Goal: Task Accomplishment & Management: Use online tool/utility

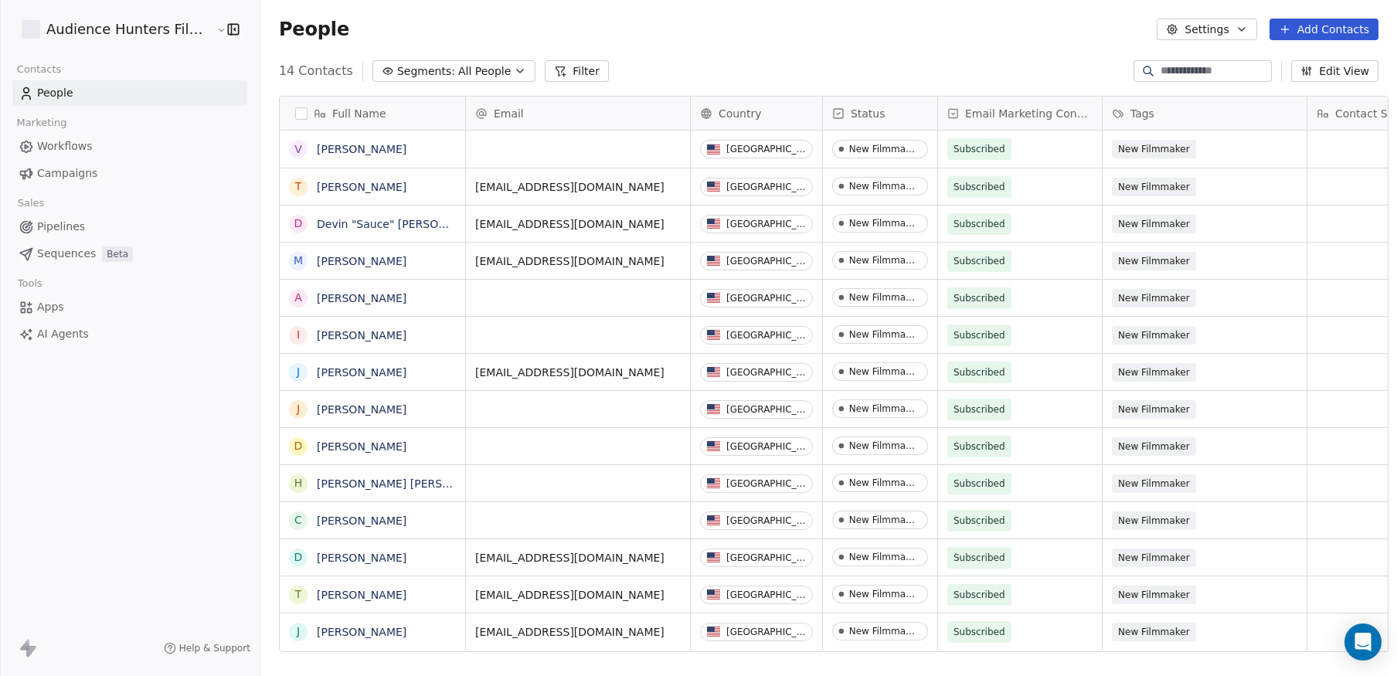
scroll to position [12, 12]
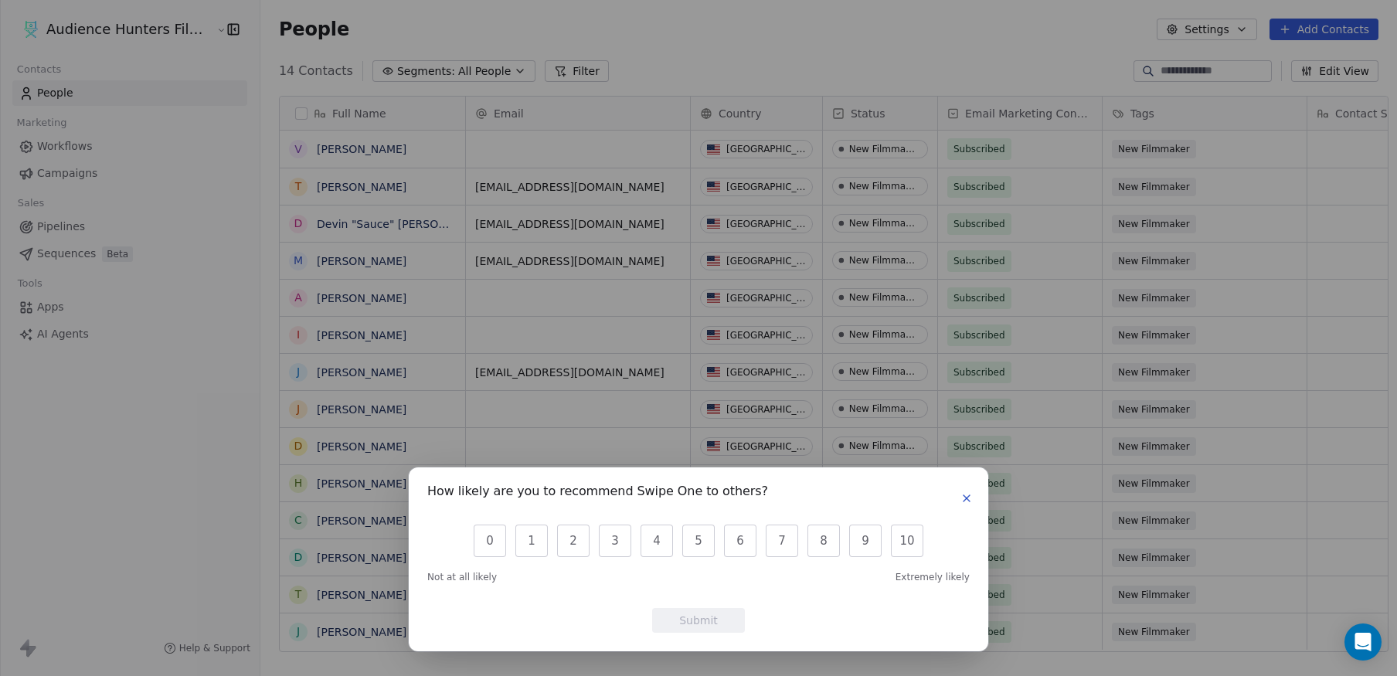
click at [969, 497] on icon "button" at bounding box center [966, 498] width 6 height 6
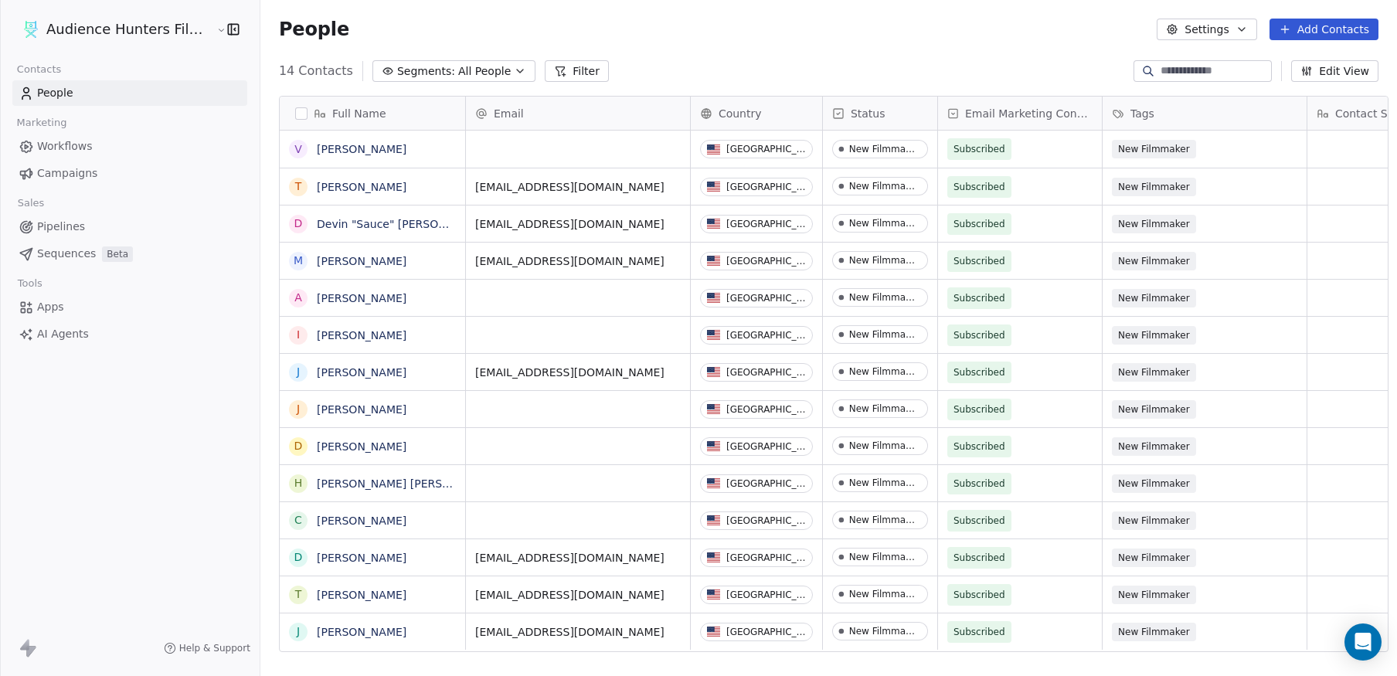
scroll to position [0, 0]
click at [1297, 25] on button "Add Contacts" at bounding box center [1323, 30] width 109 height 22
click at [1307, 95] on span "Import from CSV" at bounding box center [1324, 88] width 90 height 16
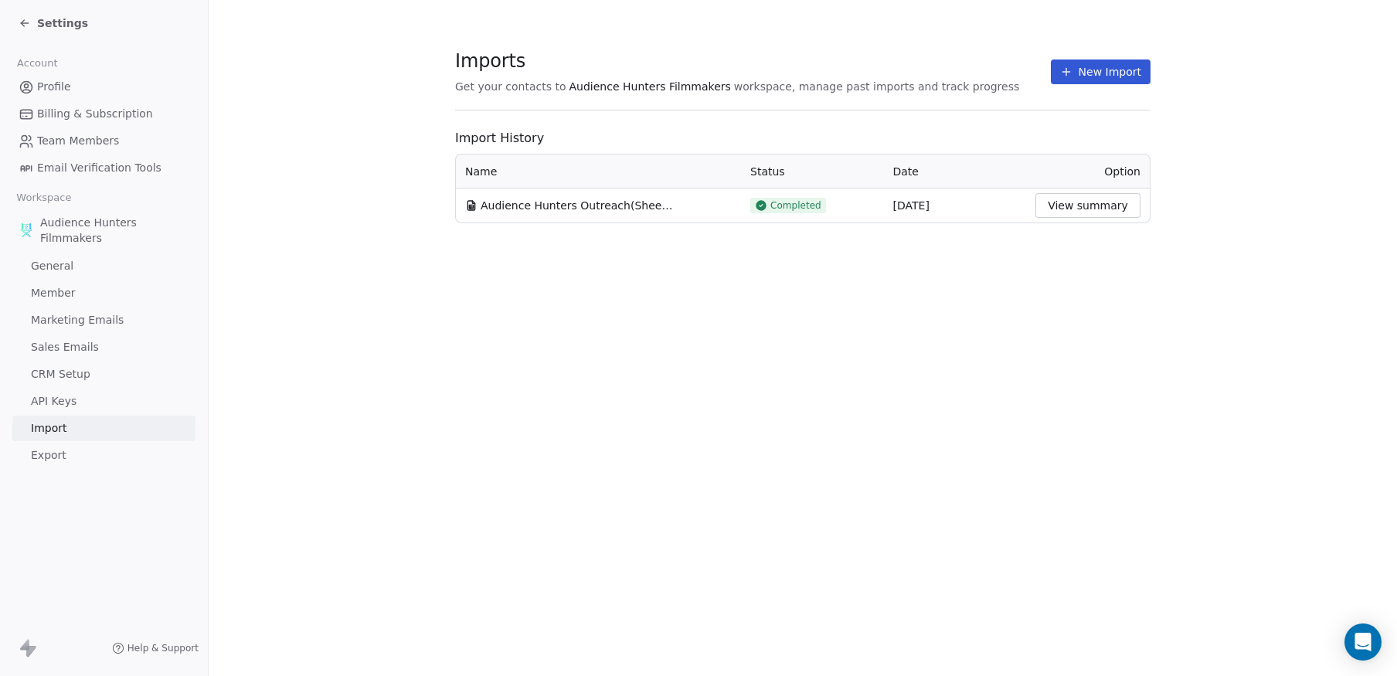
click at [1067, 71] on icon at bounding box center [1066, 72] width 12 height 12
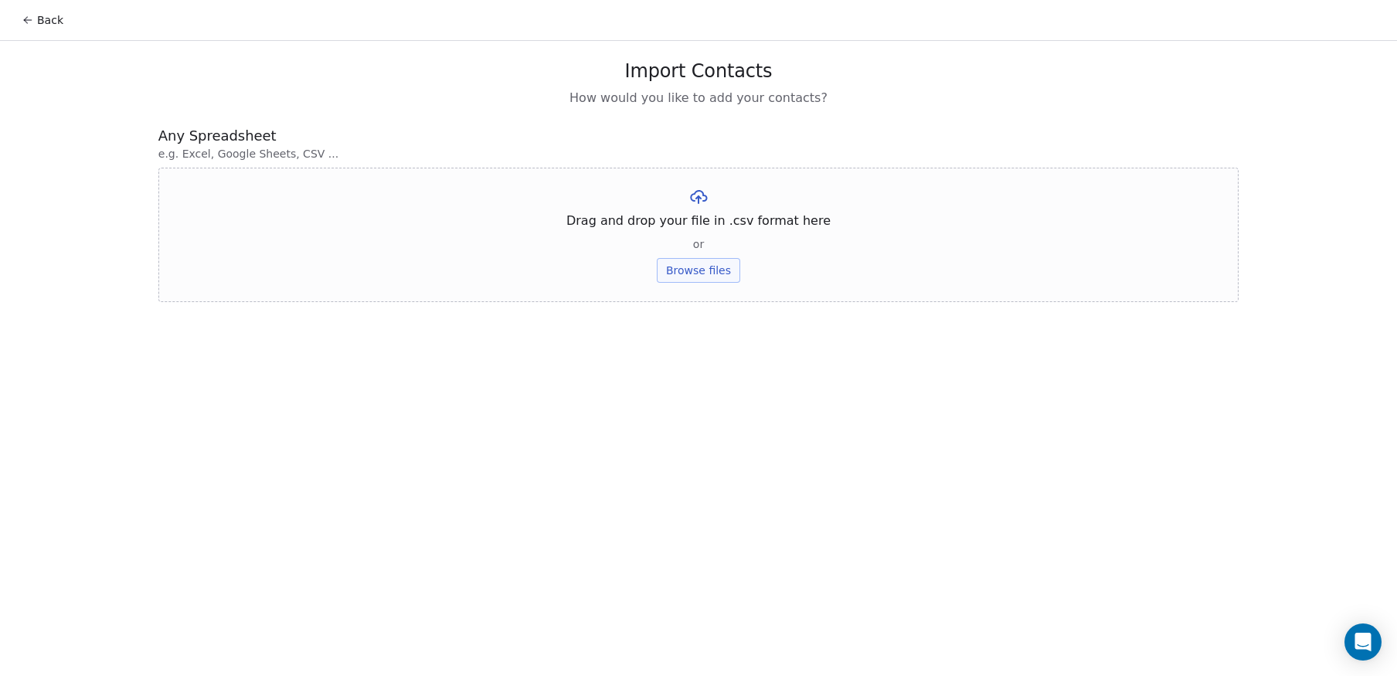
click at [677, 260] on button "Browse files" at bounding box center [698, 270] width 83 height 25
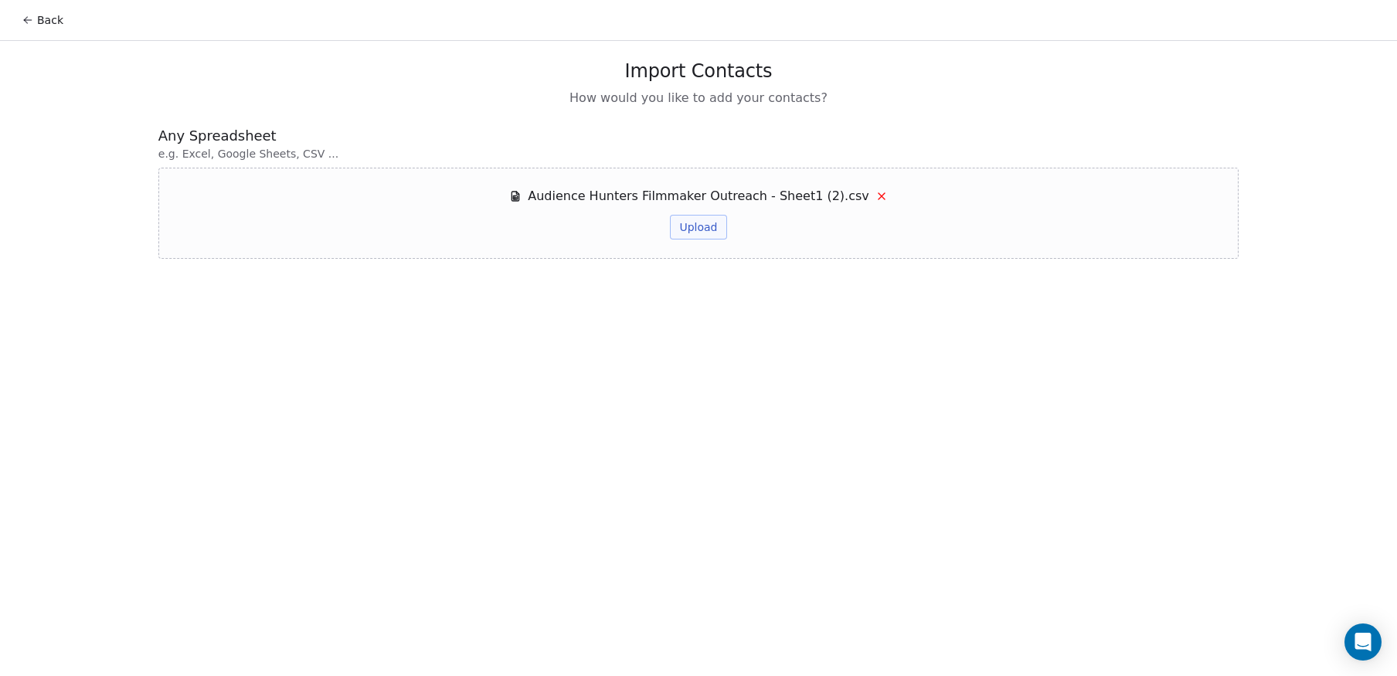
click at [715, 226] on button "Upload" at bounding box center [698, 227] width 56 height 25
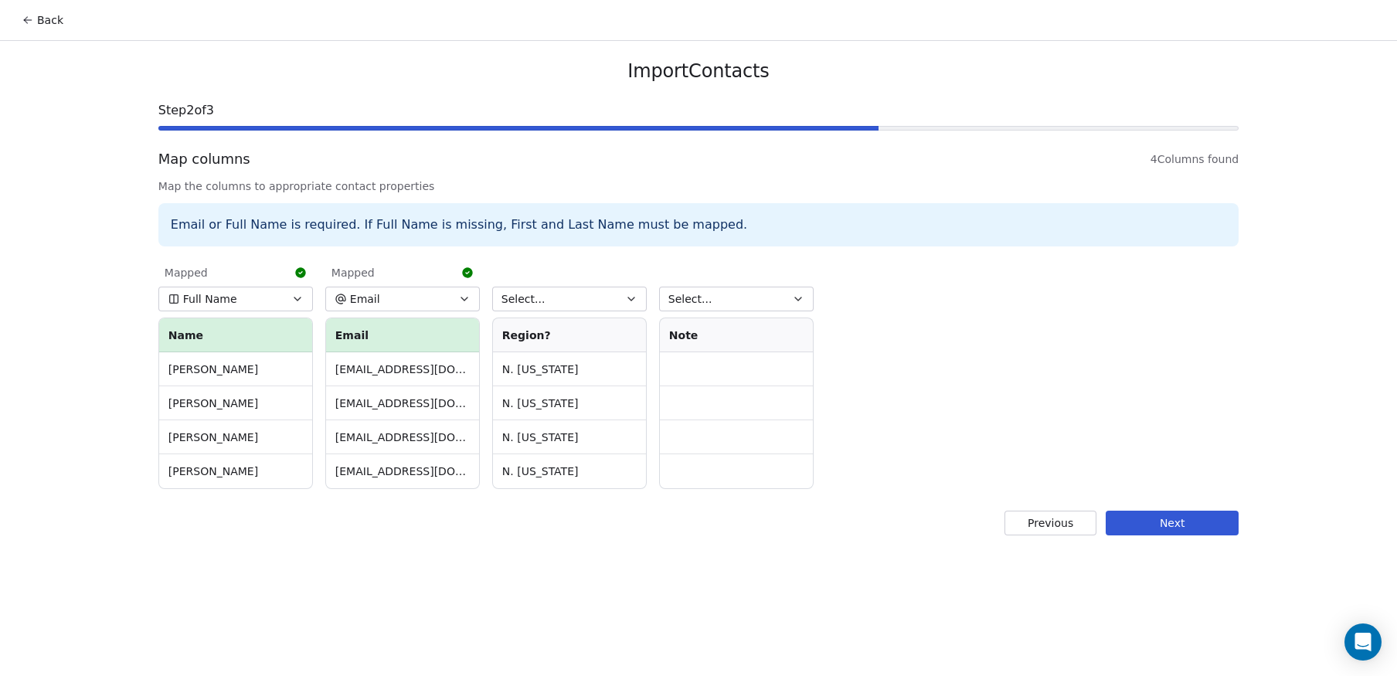
click at [1208, 526] on button "Next" at bounding box center [1172, 523] width 133 height 25
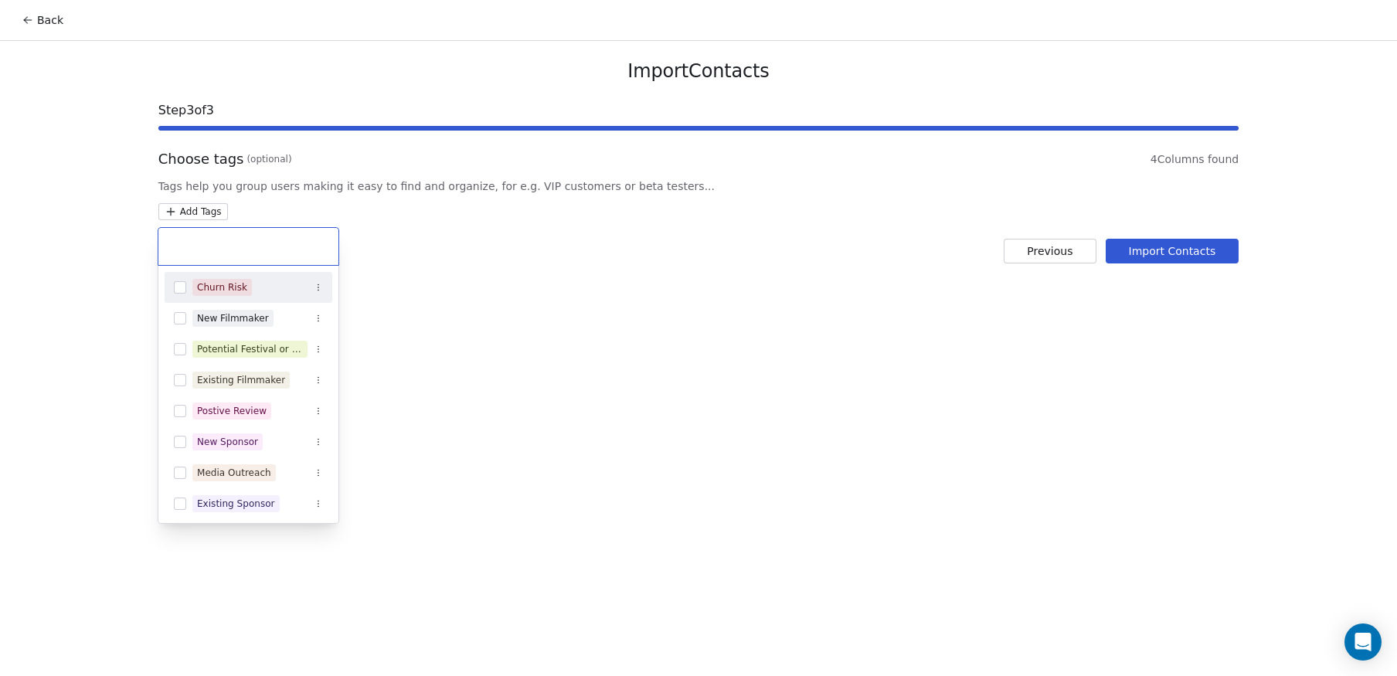
click at [189, 216] on html "Back Import Contacts Step 3 of 3 Choose tags (optional) 4 Columns found Tags he…" at bounding box center [698, 338] width 1397 height 676
click at [178, 314] on button "Suggestions" at bounding box center [180, 318] width 12 height 12
click at [848, 316] on html "Back Import Contacts Step 3 of 3 Choose tags (optional) 4 Columns found Tags he…" at bounding box center [698, 338] width 1397 height 676
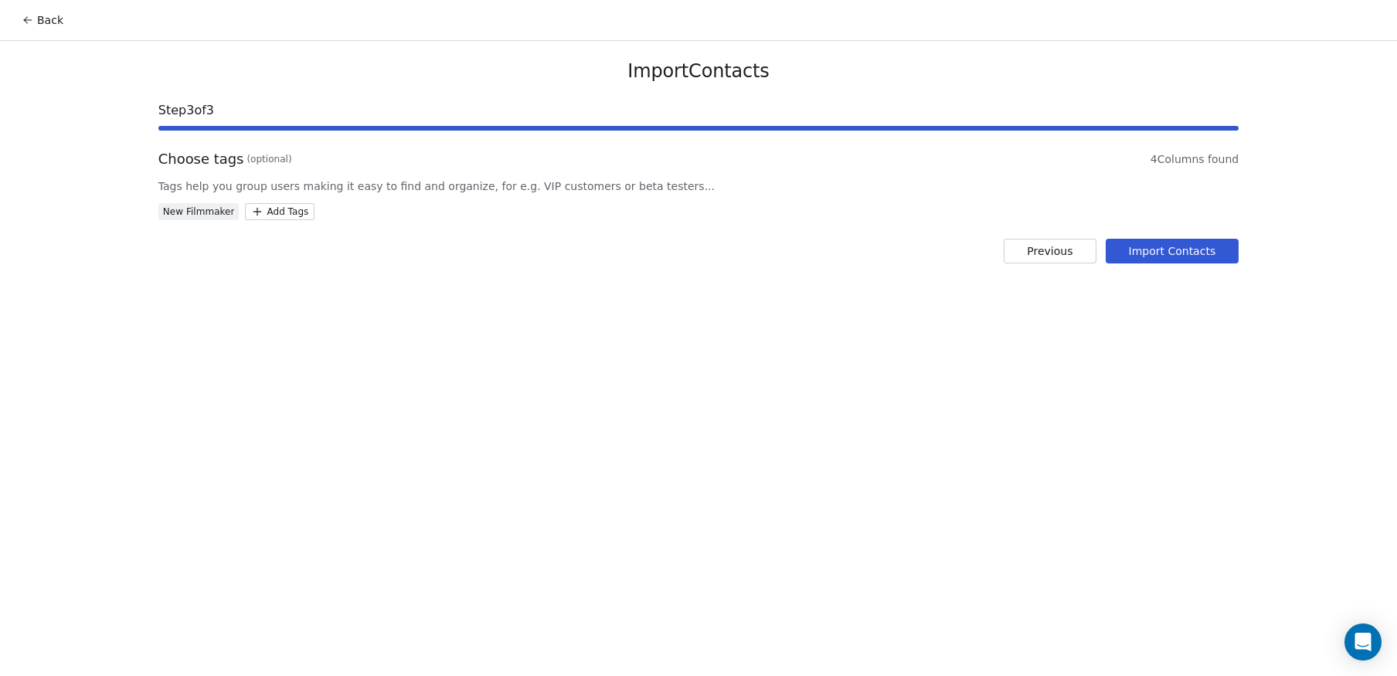
click at [1167, 257] on button "Import Contacts" at bounding box center [1173, 251] width 134 height 25
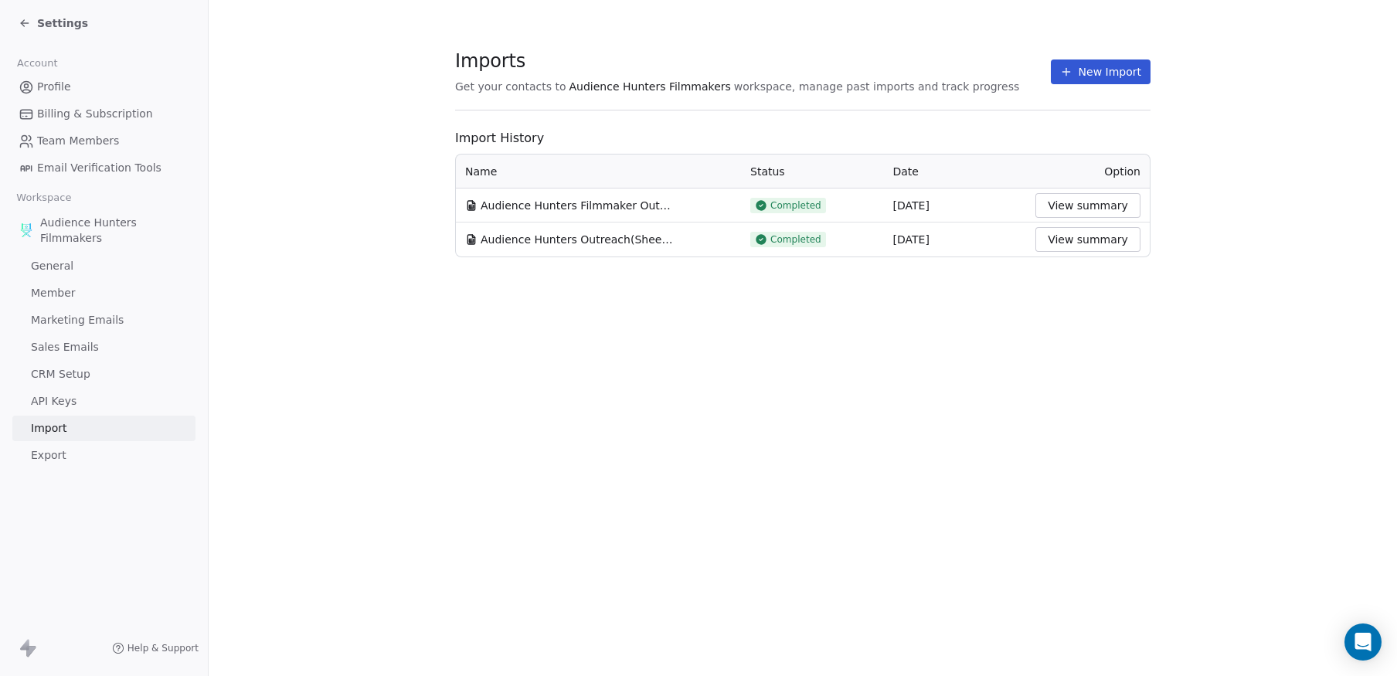
click at [1088, 209] on button "View summary" at bounding box center [1087, 205] width 105 height 25
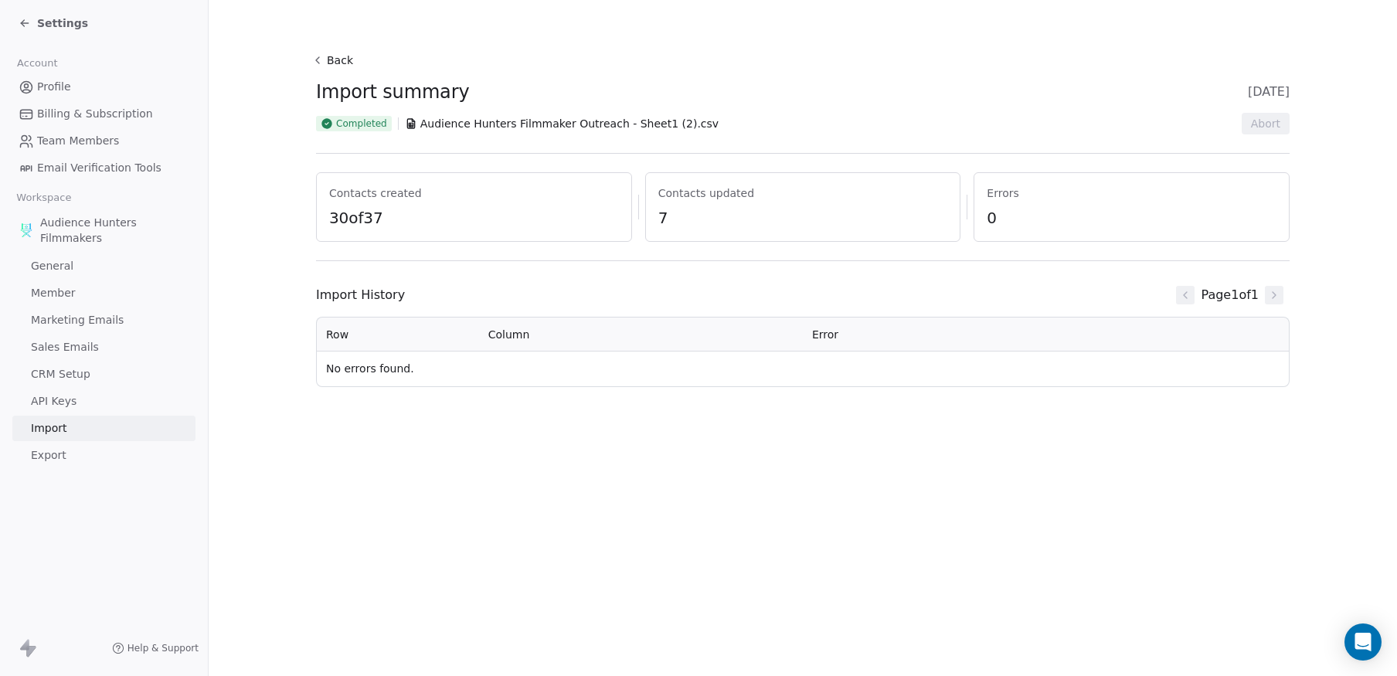
click at [277, 288] on div "Back Import summary 19 Aug 2025 Completed Audience Hunters Filmmaker Outreach -…" at bounding box center [803, 338] width 1188 height 676
click at [80, 317] on span "Marketing Emails" at bounding box center [77, 320] width 93 height 16
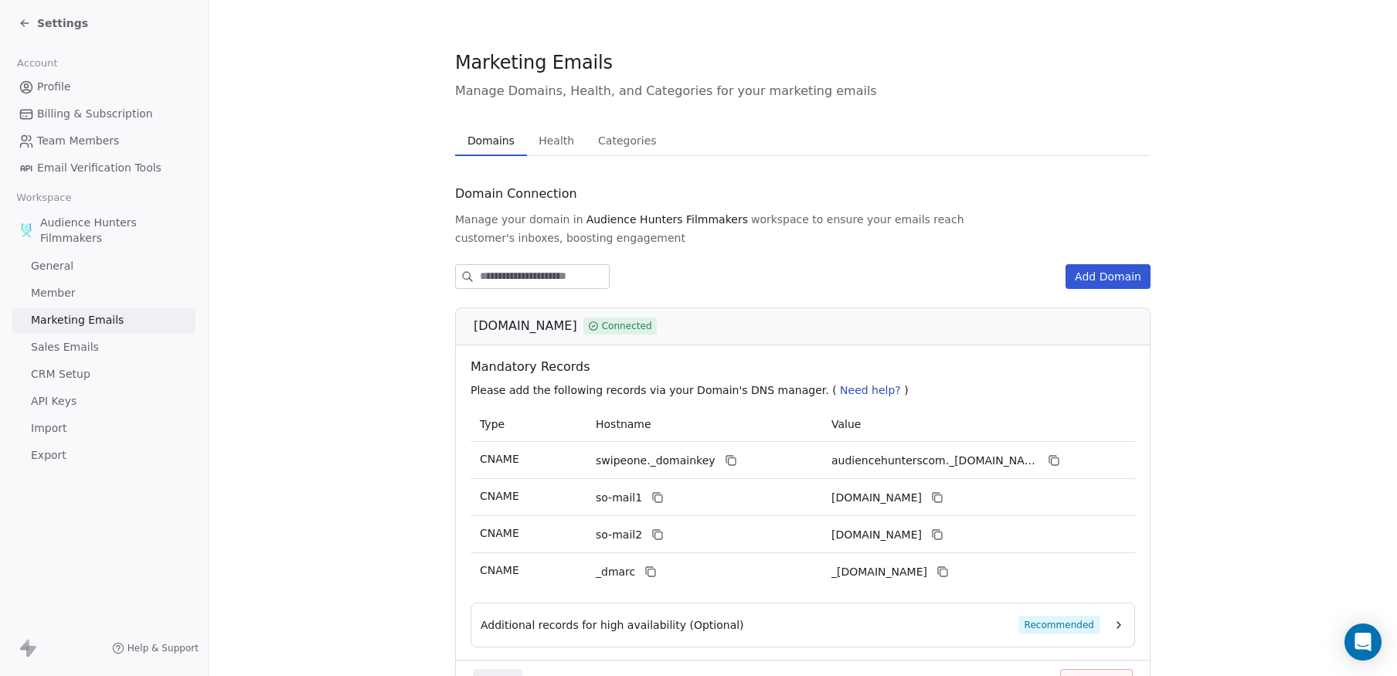
click at [87, 140] on span "Team Members" at bounding box center [78, 141] width 82 height 16
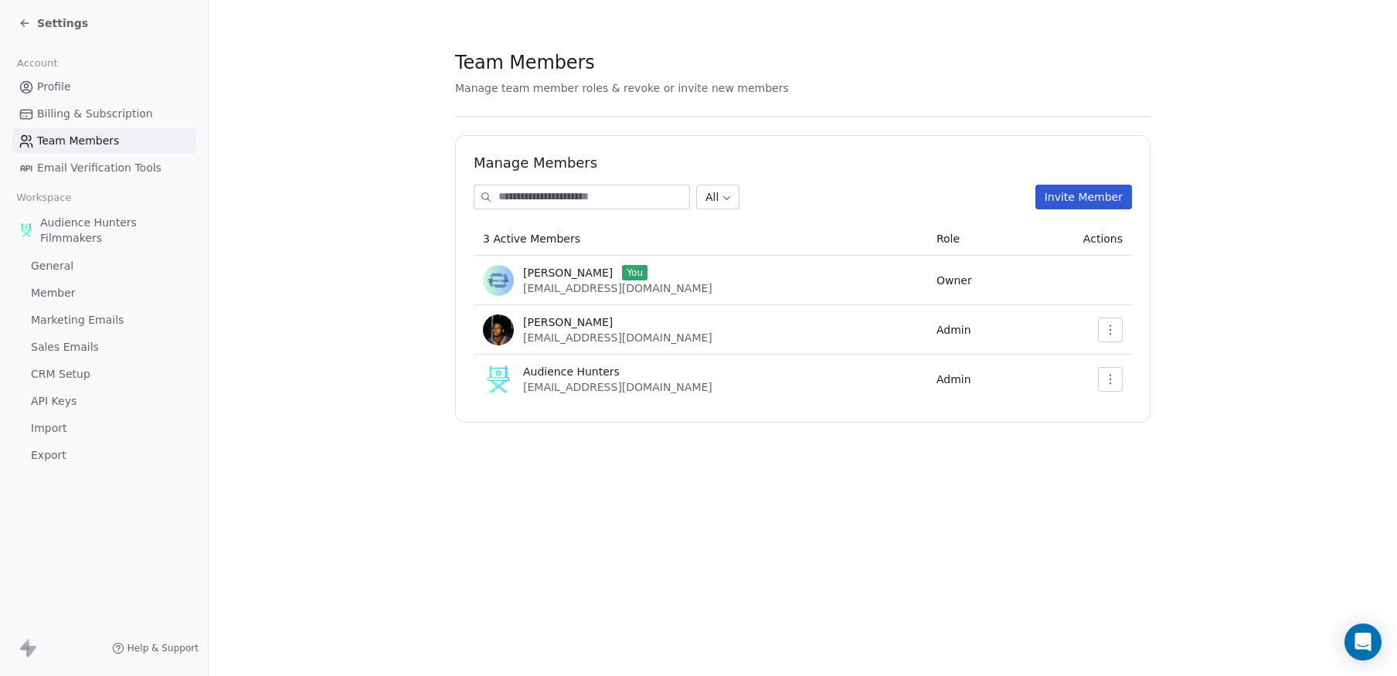
click at [59, 90] on span "Profile" at bounding box center [54, 87] width 34 height 16
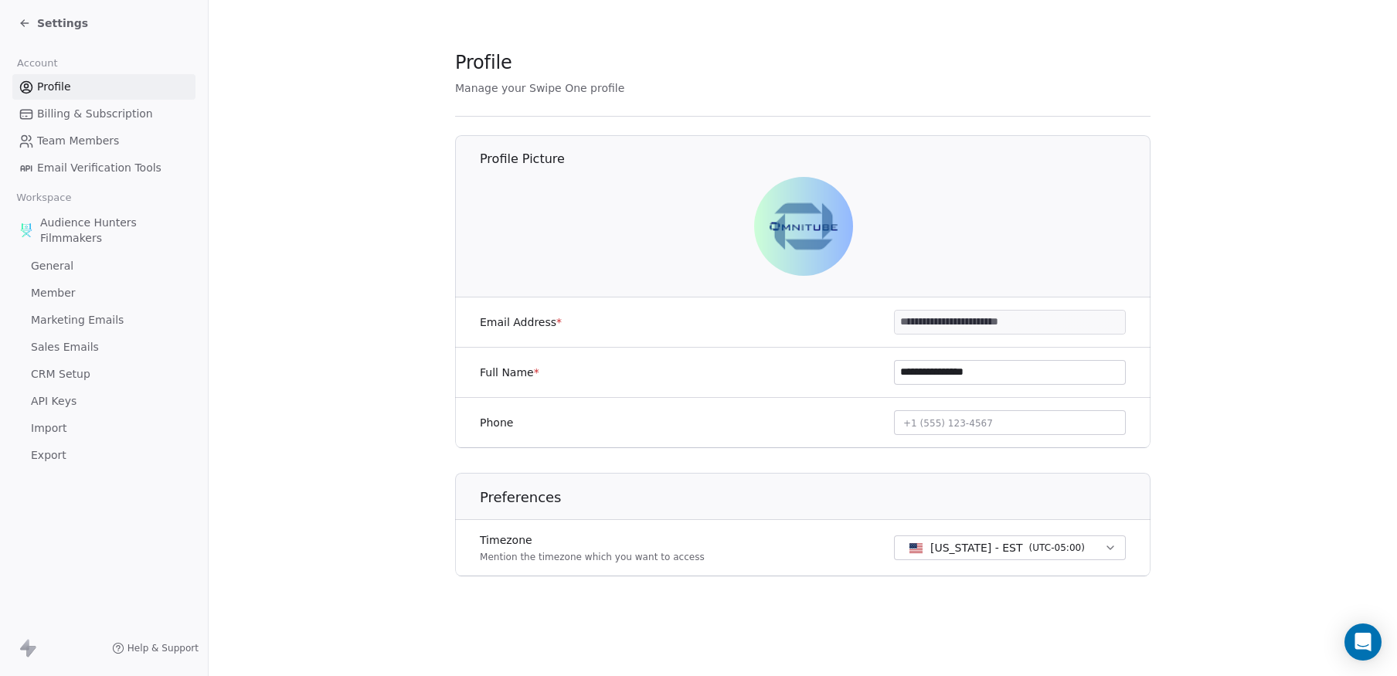
click at [61, 112] on span "Billing & Subscription" at bounding box center [95, 114] width 116 height 16
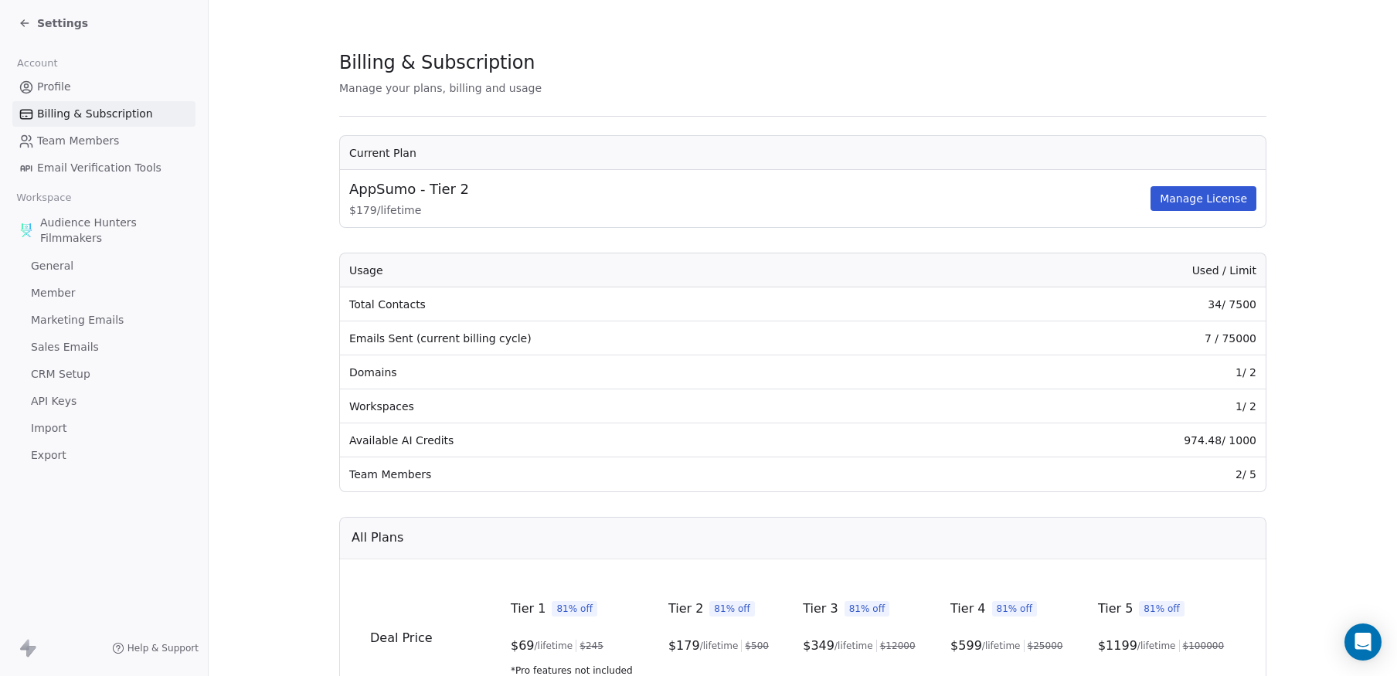
click at [69, 142] on span "Team Members" at bounding box center [78, 141] width 82 height 16
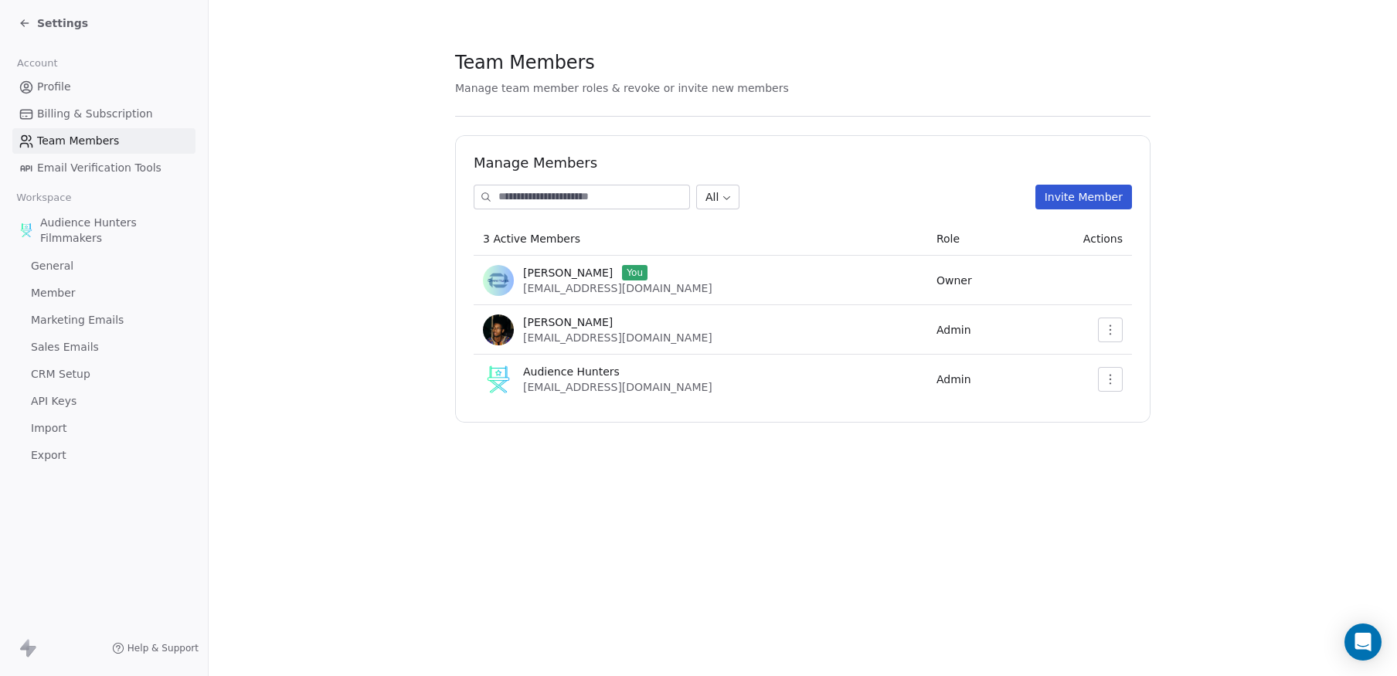
click at [73, 172] on span "Email Verification Tools" at bounding box center [99, 168] width 124 height 16
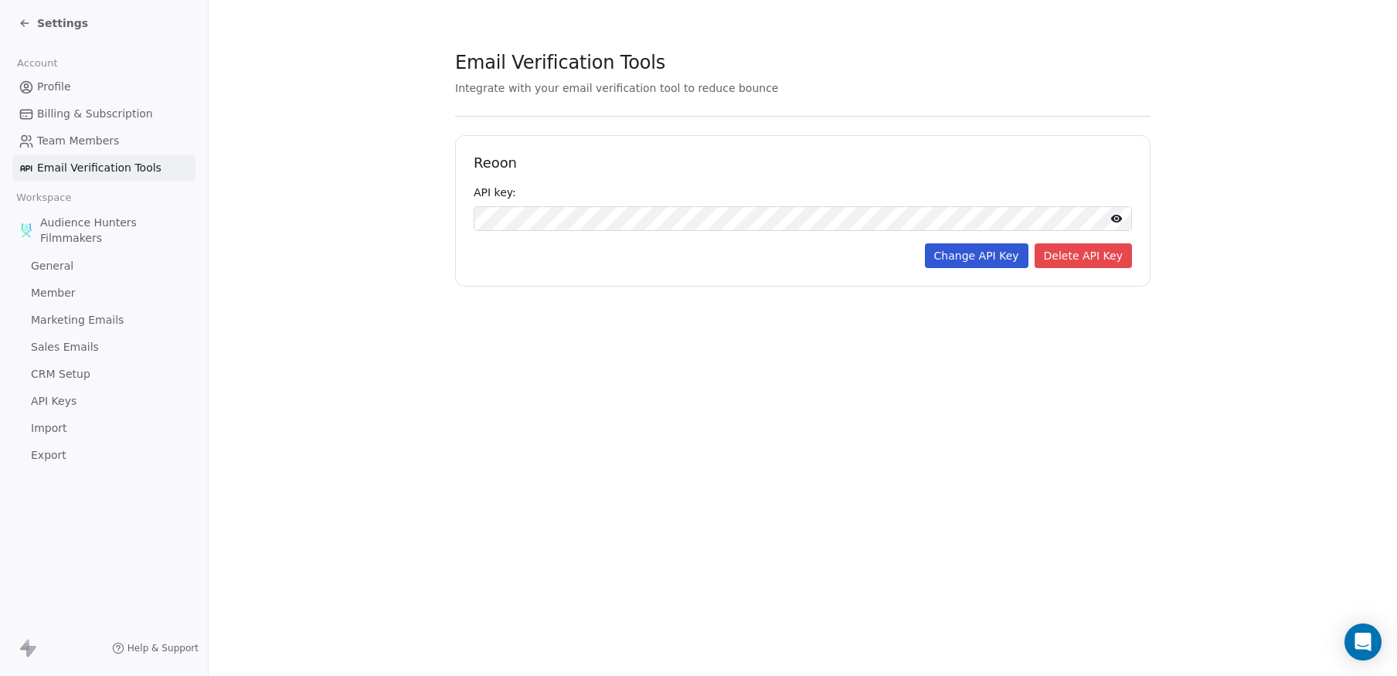
click at [56, 265] on span "General" at bounding box center [52, 266] width 42 height 16
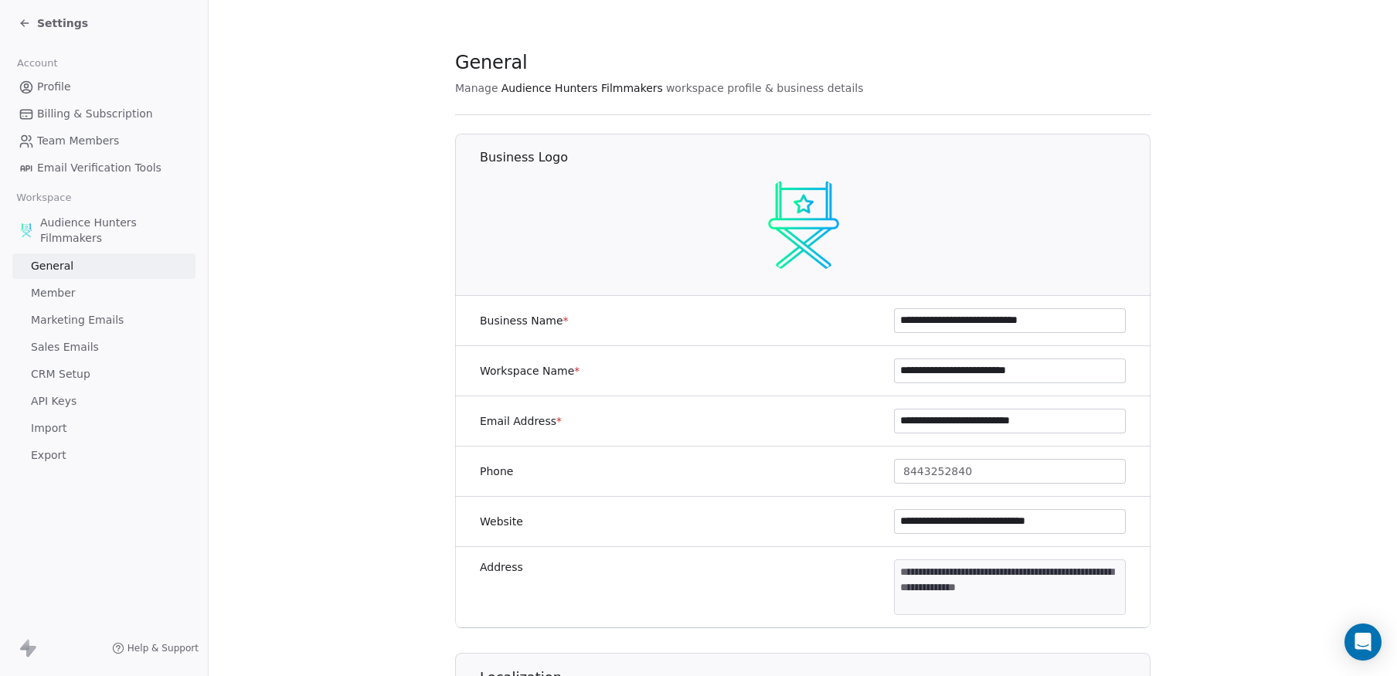
click at [81, 345] on span "Sales Emails" at bounding box center [65, 347] width 68 height 16
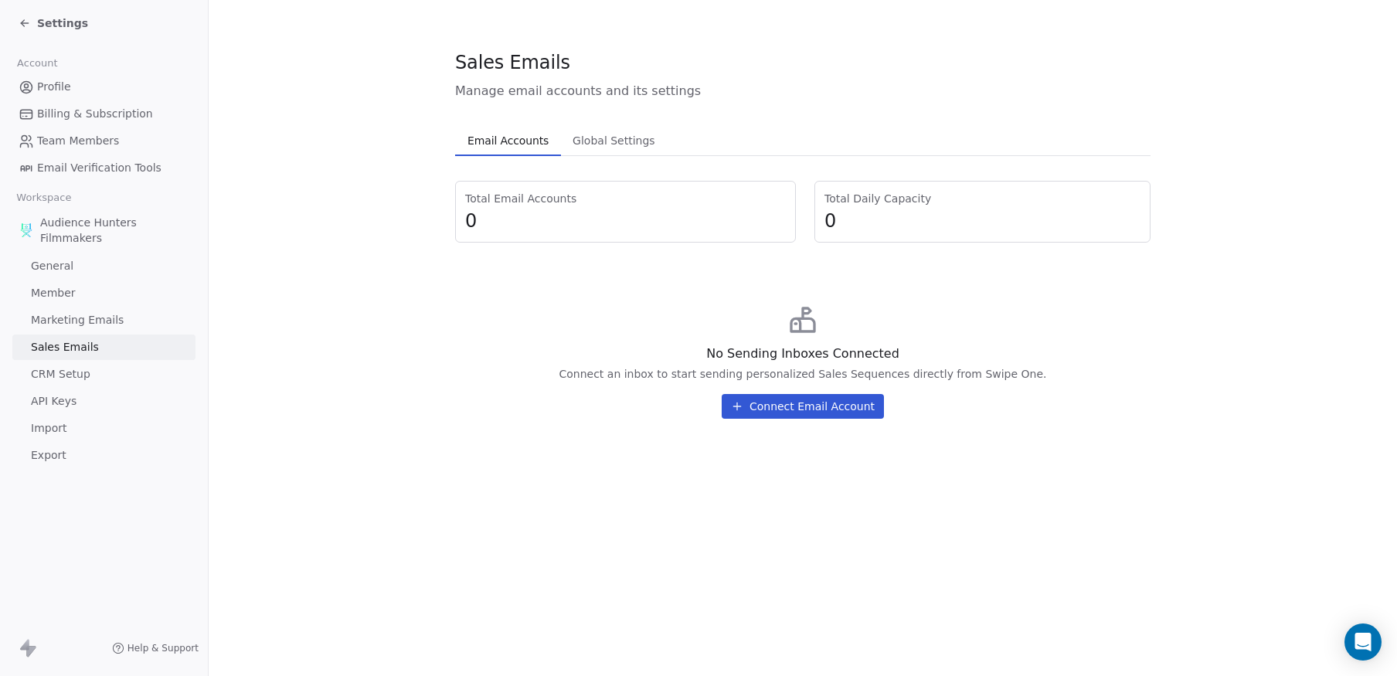
click at [90, 318] on span "Marketing Emails" at bounding box center [77, 320] width 93 height 16
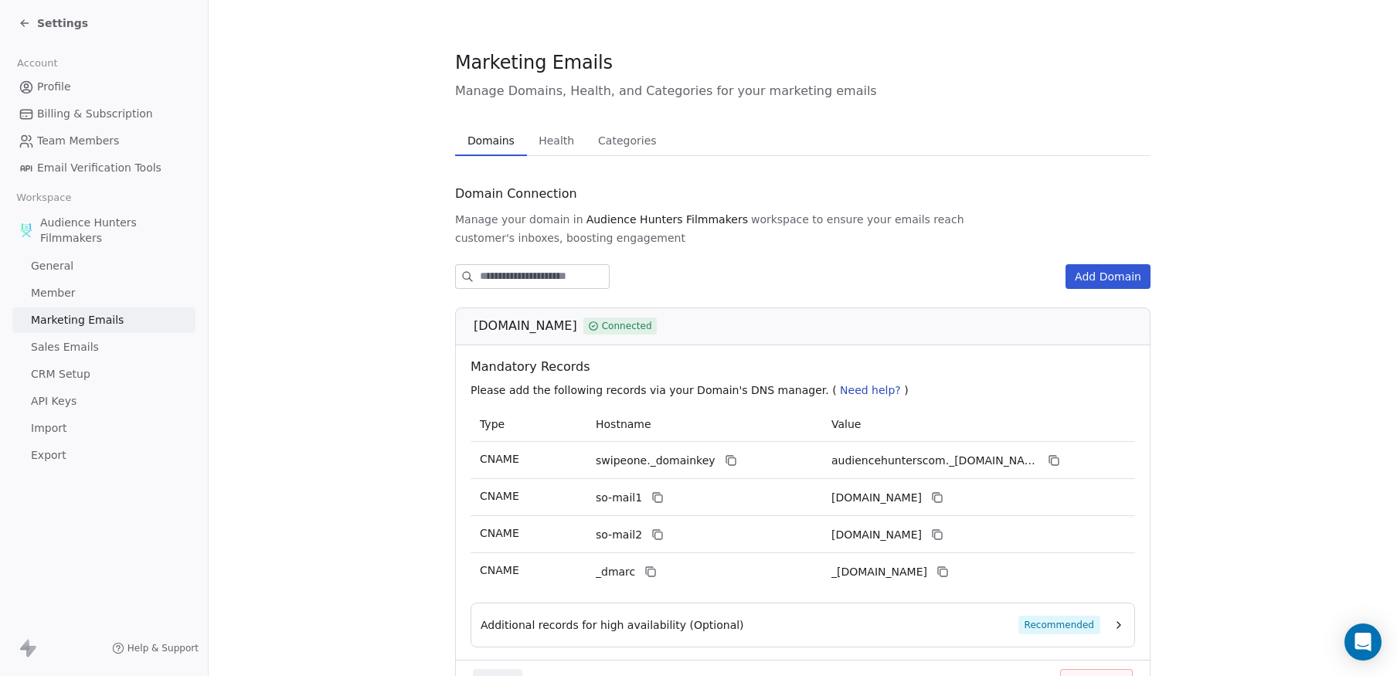
scroll to position [82, 0]
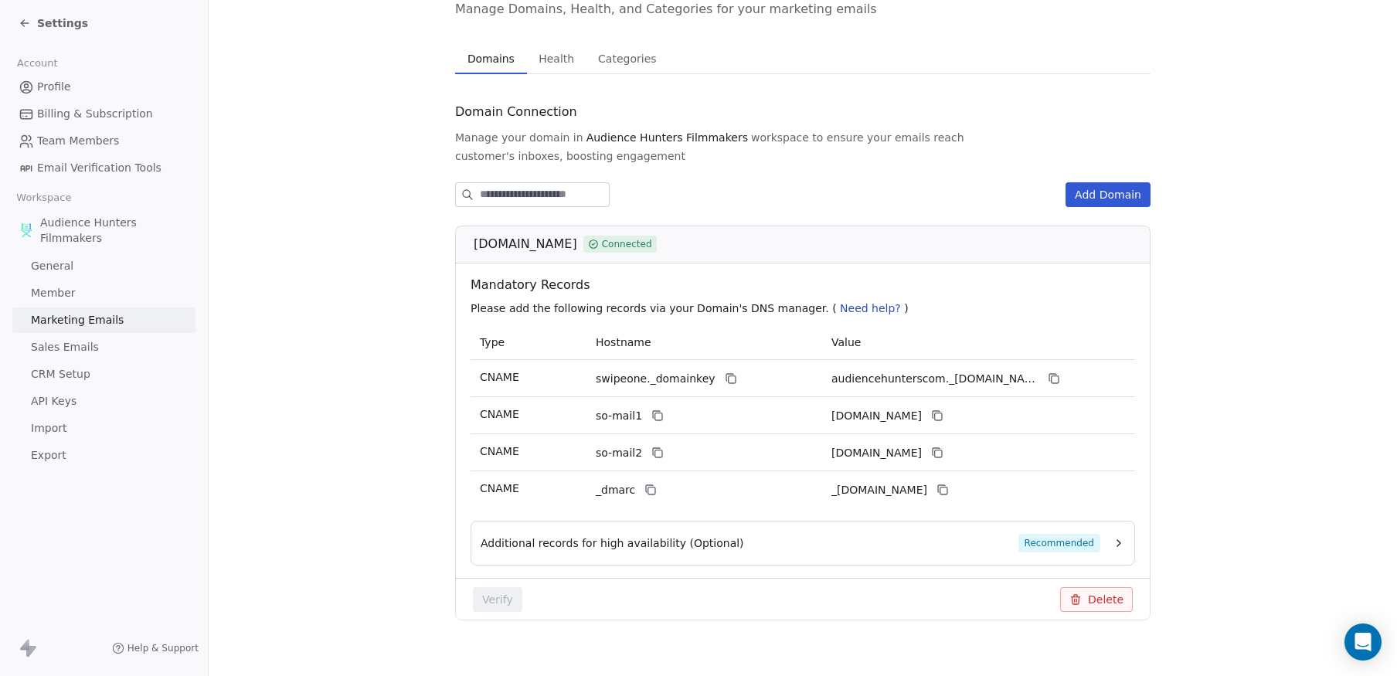
click at [51, 20] on span "Settings" at bounding box center [62, 22] width 51 height 15
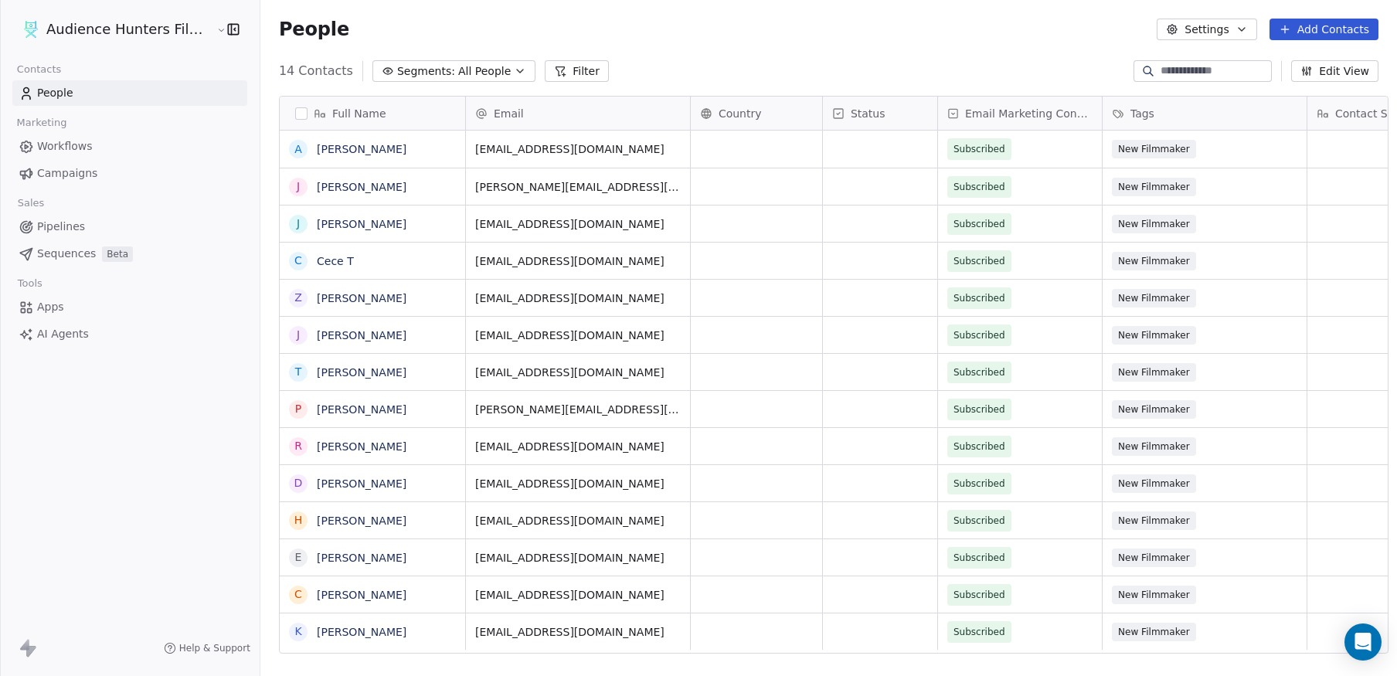
scroll to position [12, 0]
click at [63, 168] on span "Campaigns" at bounding box center [67, 173] width 60 height 16
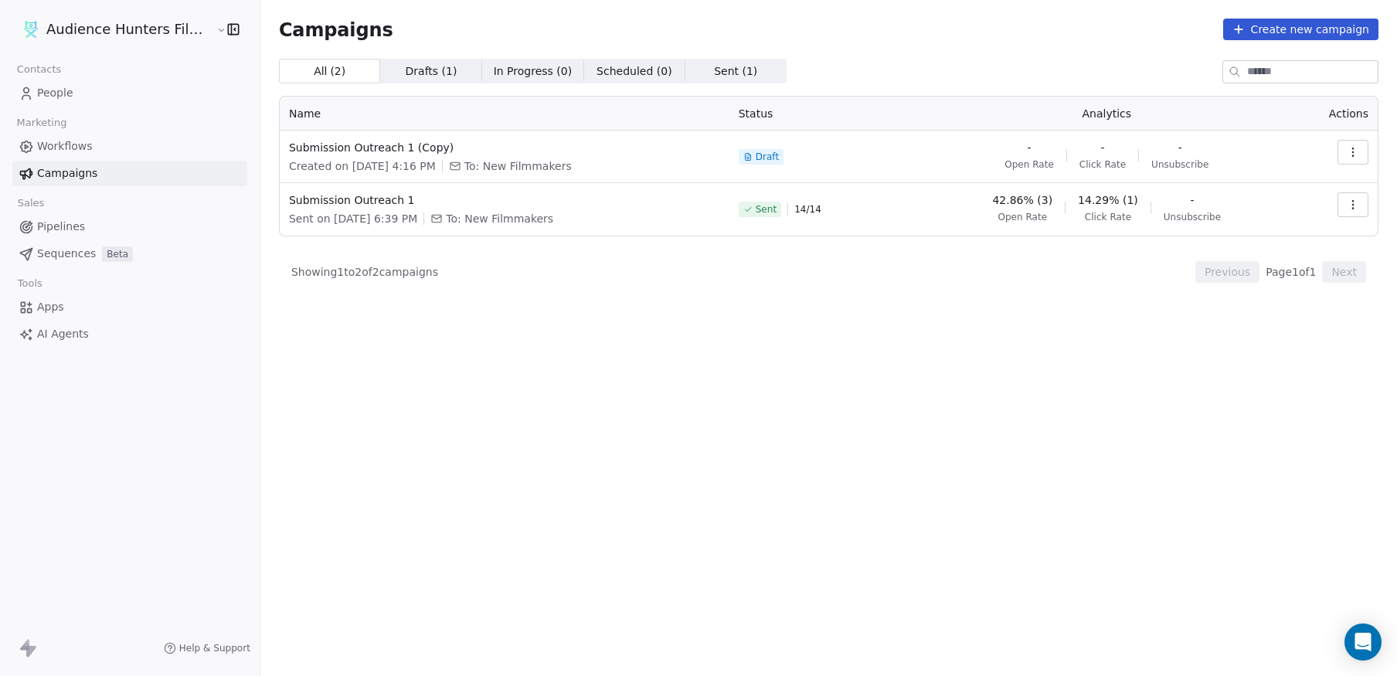
click at [68, 148] on span "Workflows" at bounding box center [65, 146] width 56 height 16
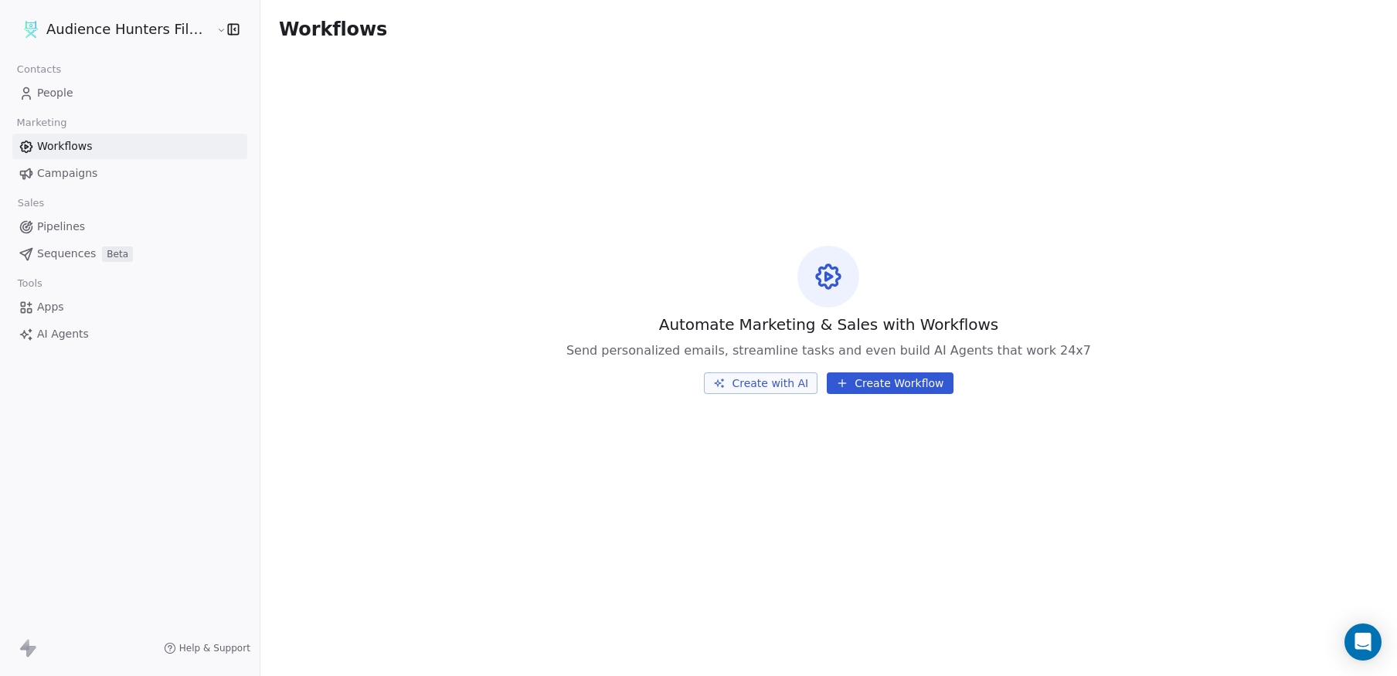
click at [68, 172] on span "Campaigns" at bounding box center [67, 173] width 60 height 16
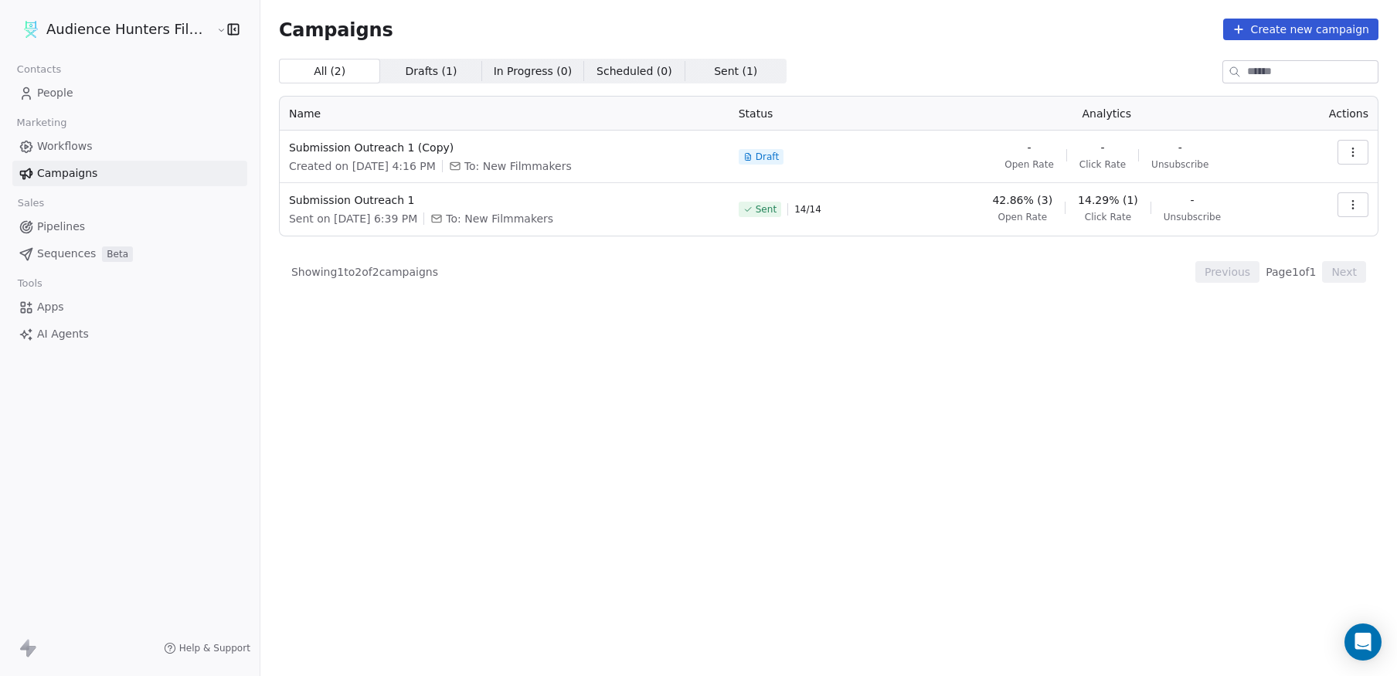
click at [65, 141] on span "Workflows" at bounding box center [65, 146] width 56 height 16
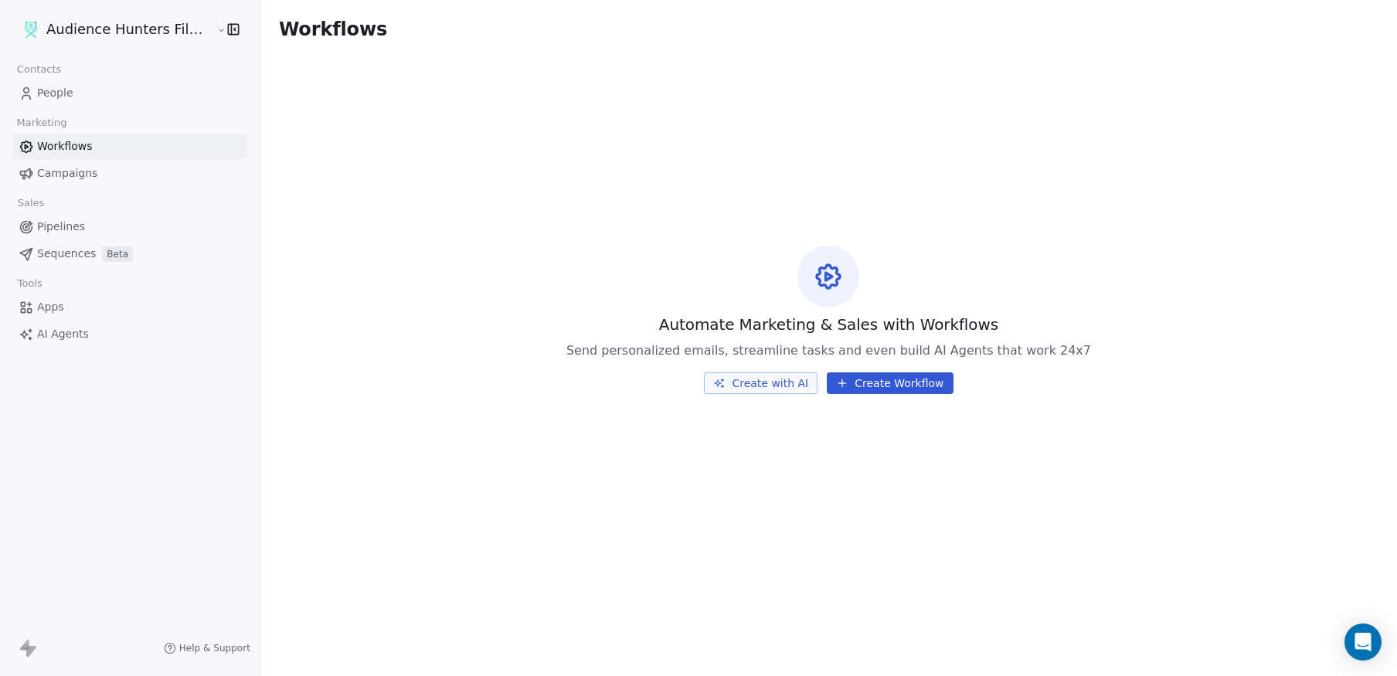
click at [66, 91] on span "People" at bounding box center [55, 93] width 36 height 16
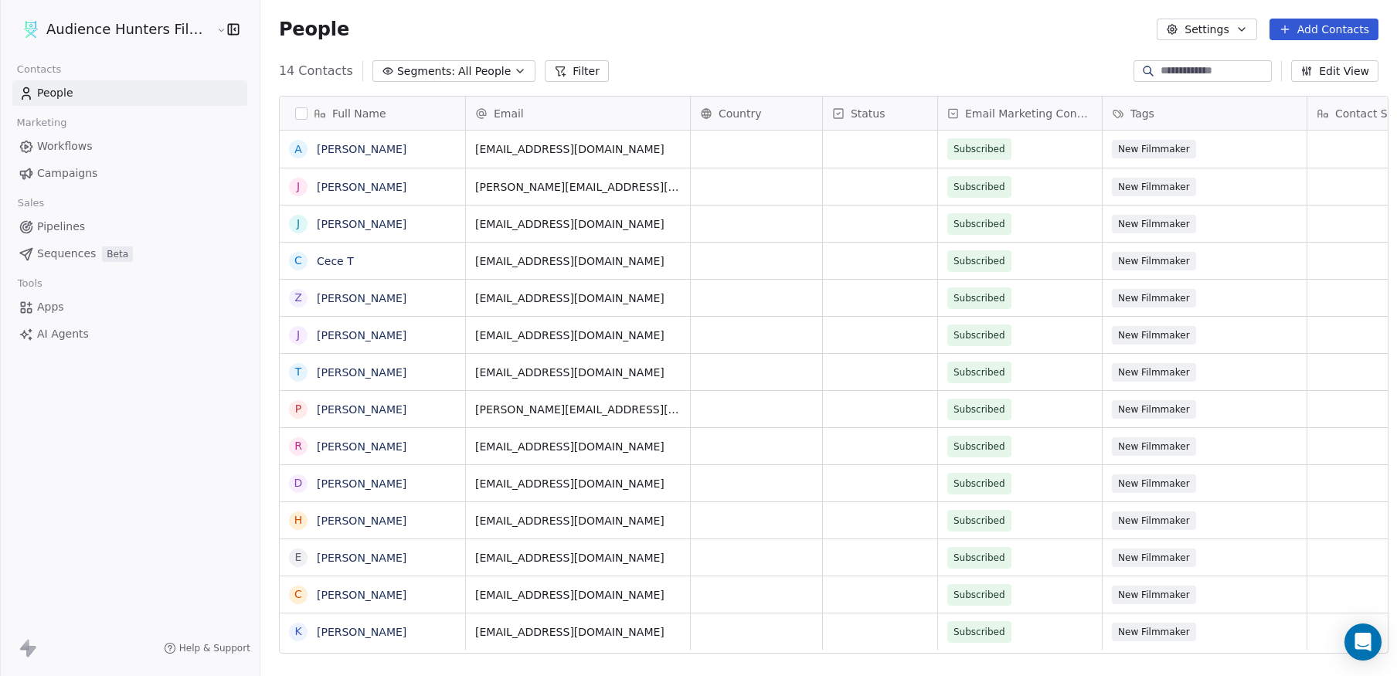
click at [310, 73] on span "14 Contacts" at bounding box center [316, 71] width 74 height 19
click at [474, 73] on span "All People" at bounding box center [484, 71] width 53 height 16
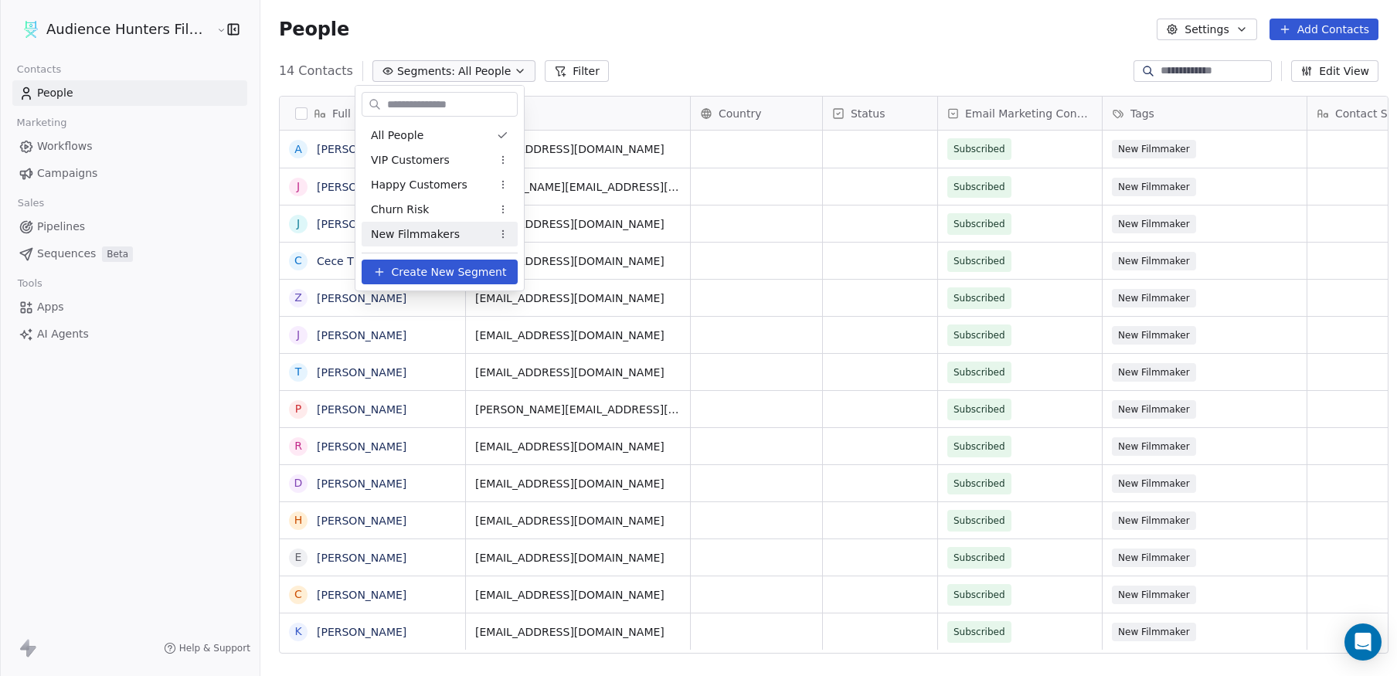
click at [437, 233] on span "New Filmmakers" at bounding box center [415, 234] width 89 height 16
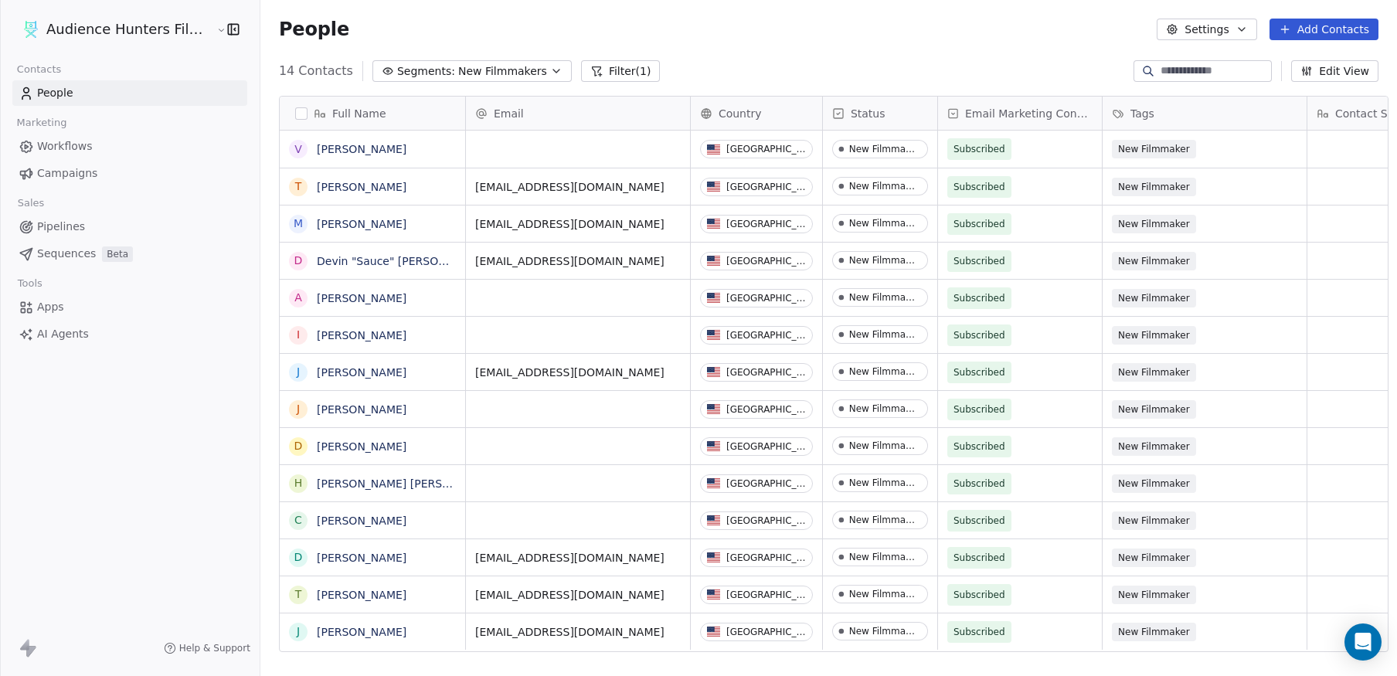
scroll to position [583, 1135]
click at [475, 70] on span "New Filmmakers" at bounding box center [502, 71] width 89 height 16
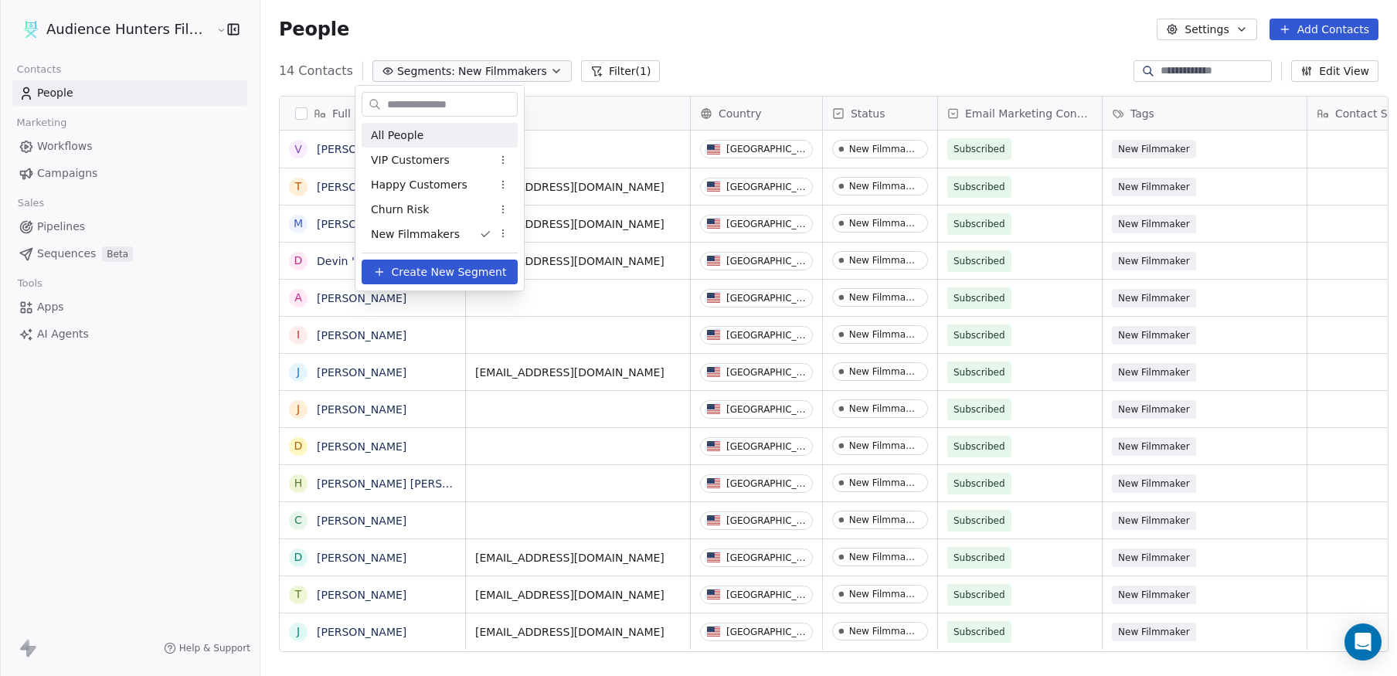
click at [419, 131] on span "All People" at bounding box center [397, 135] width 53 height 16
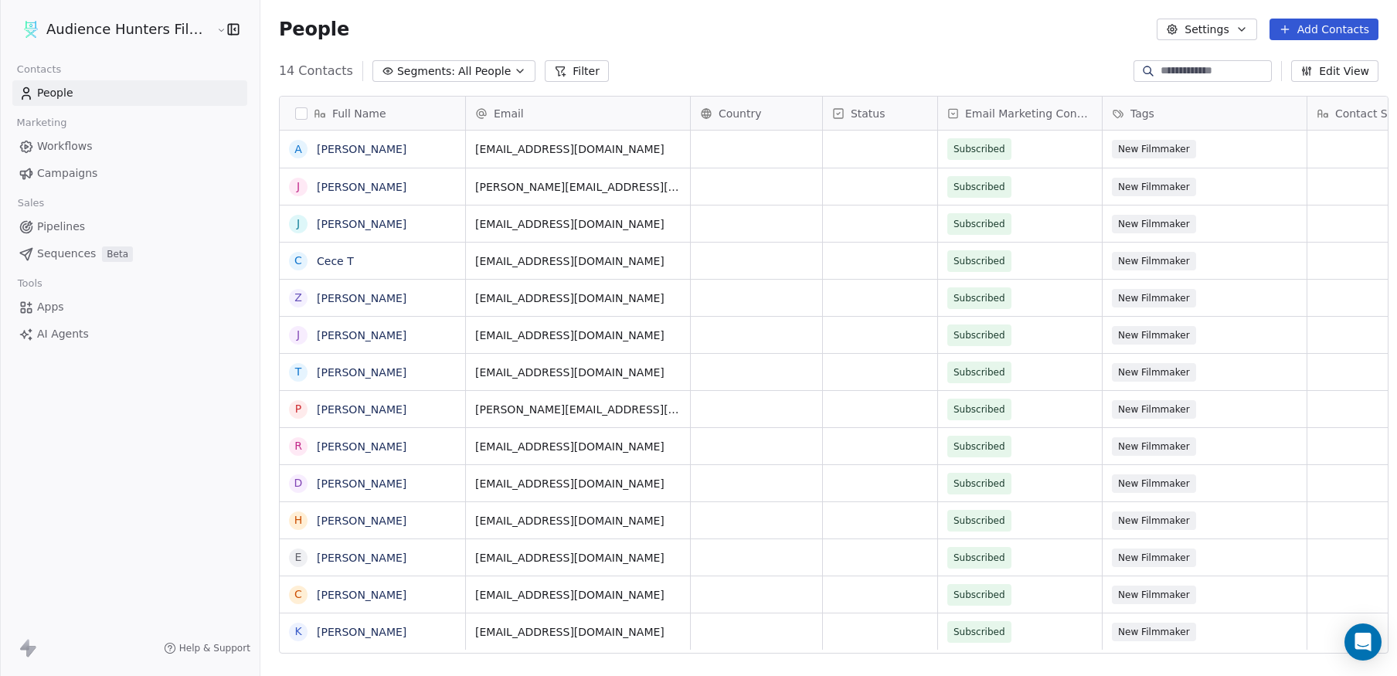
click at [458, 72] on span "All People" at bounding box center [484, 71] width 53 height 16
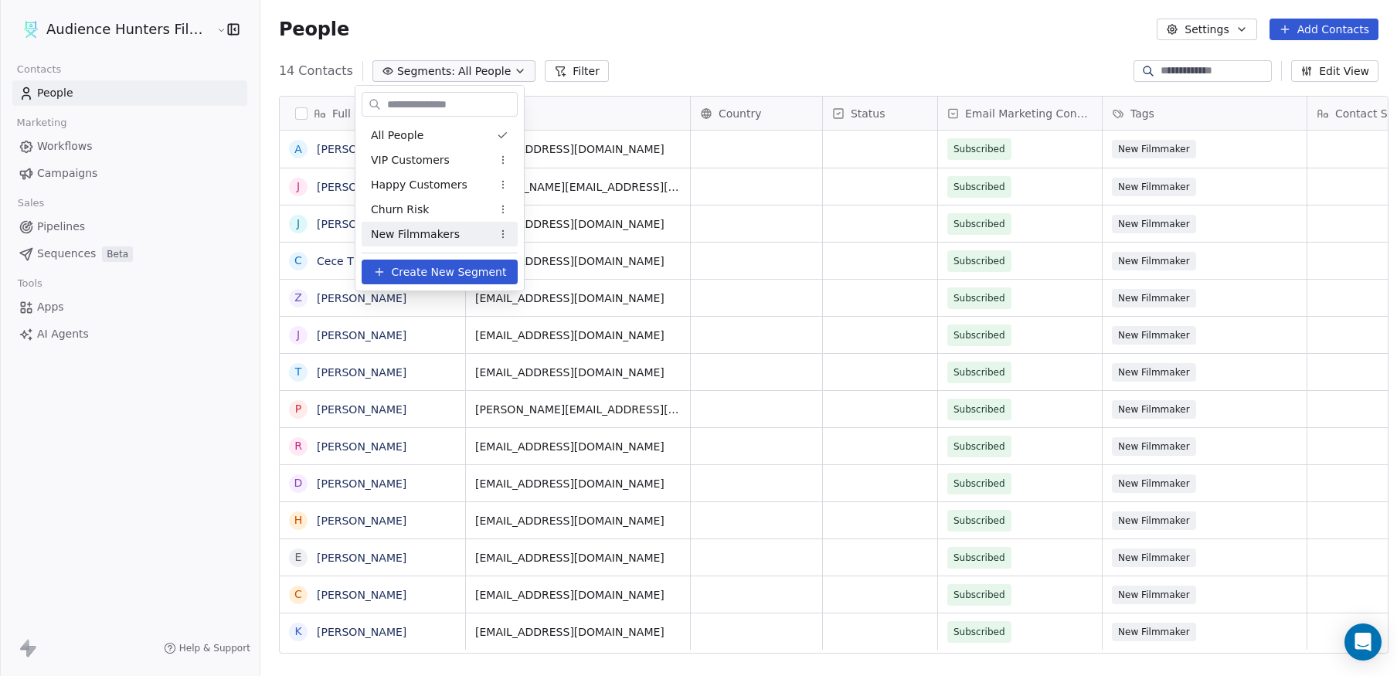
click at [427, 240] on span "New Filmmakers" at bounding box center [415, 234] width 89 height 16
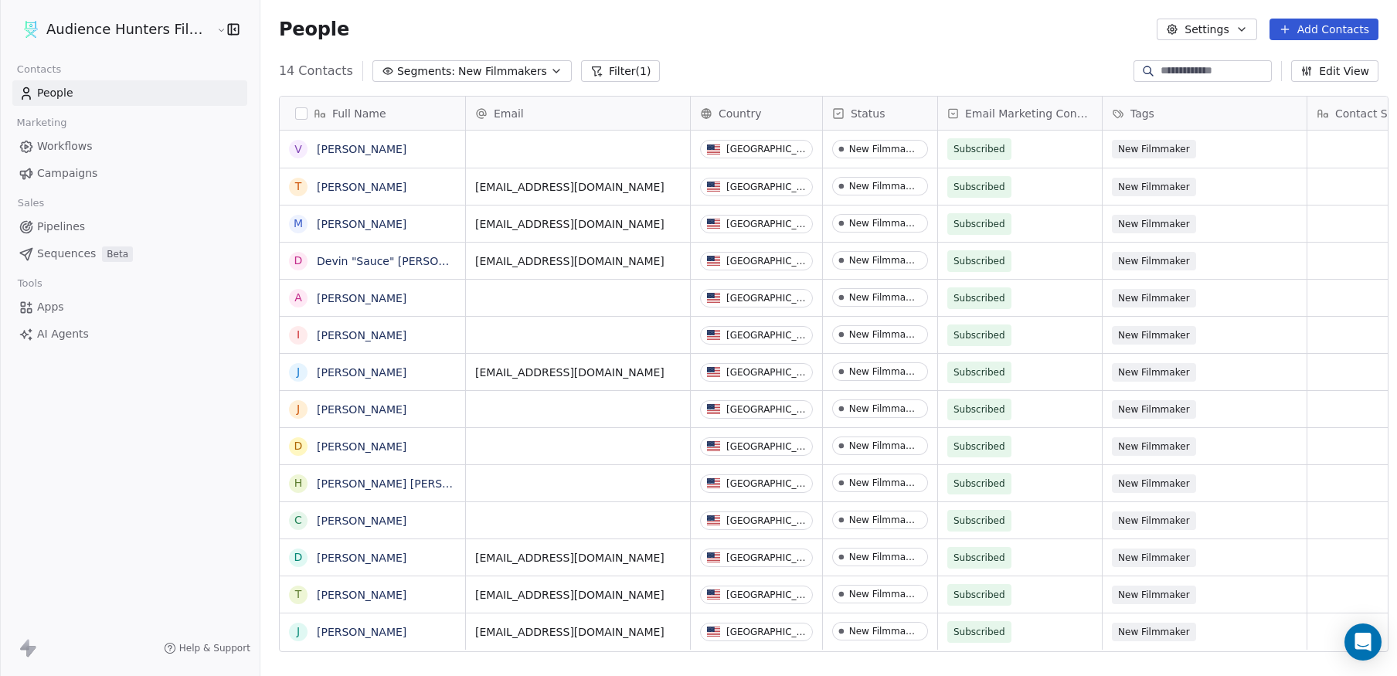
click at [458, 65] on span "New Filmmakers" at bounding box center [502, 71] width 89 height 16
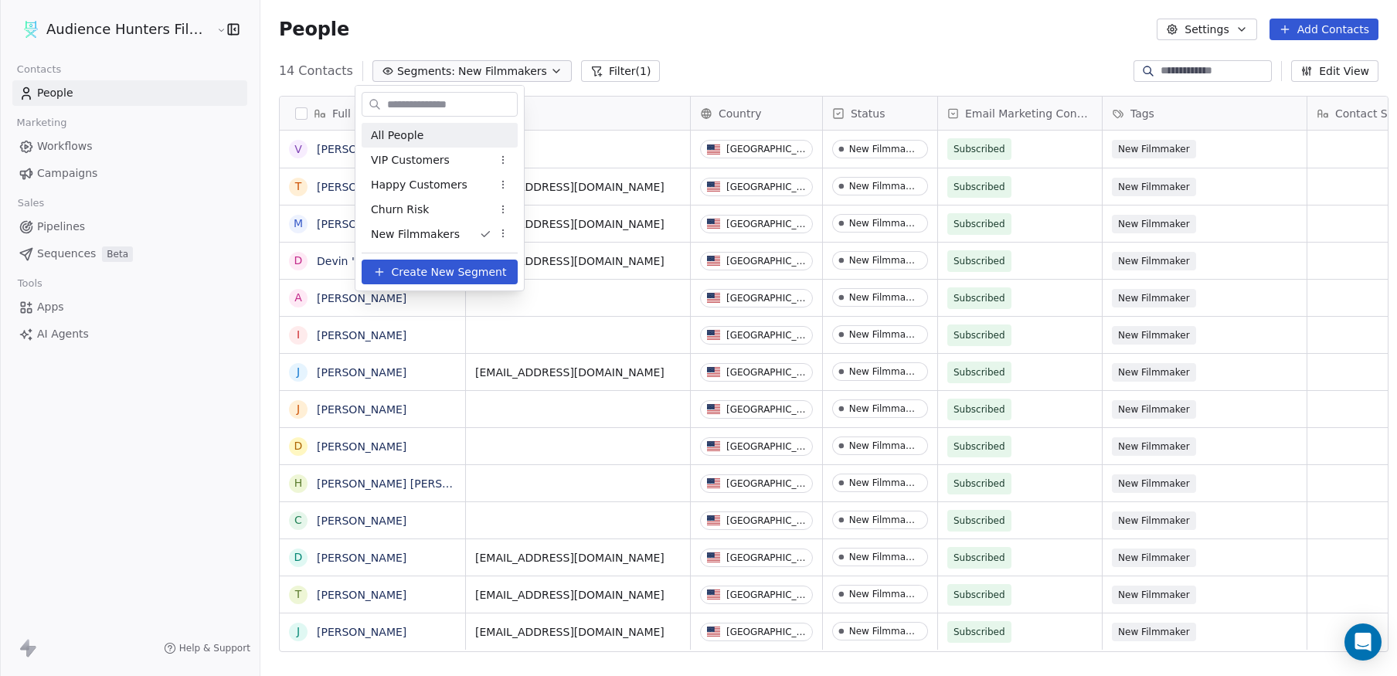
click at [425, 135] on div "All People" at bounding box center [440, 135] width 156 height 25
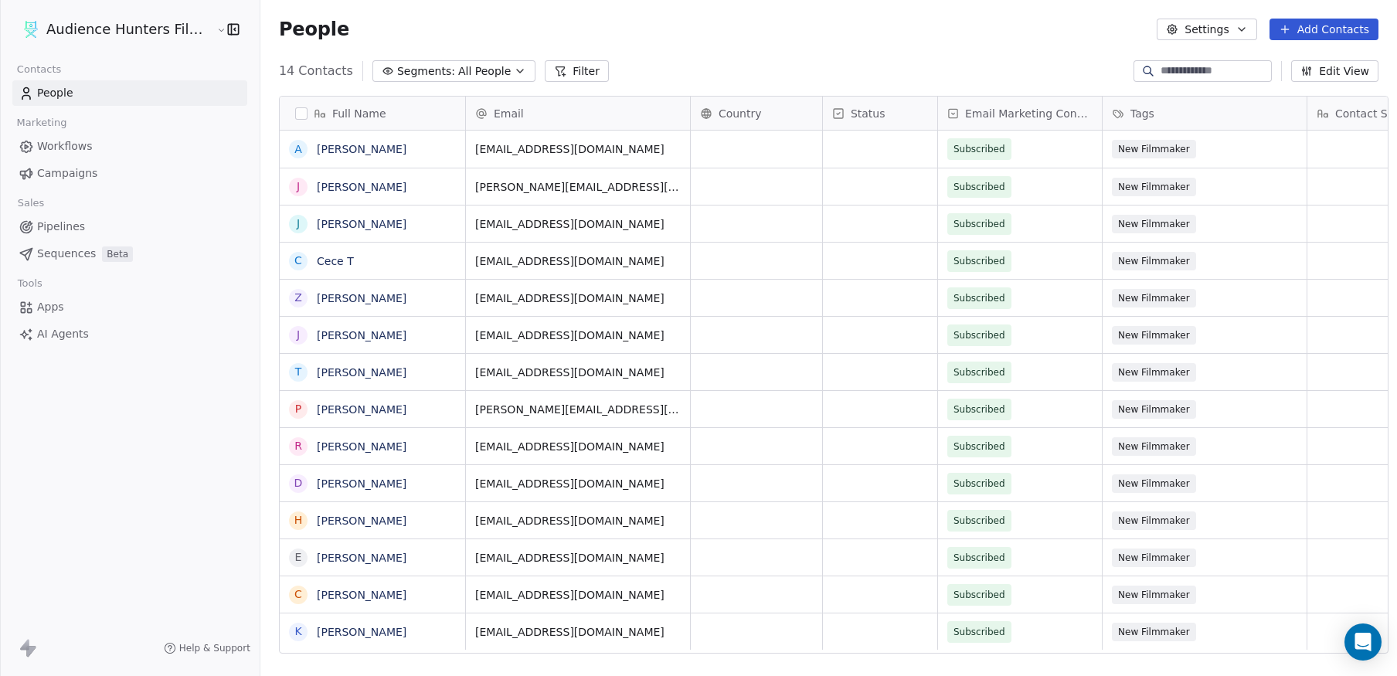
scroll to position [12, 0]
click at [458, 72] on span "All People" at bounding box center [484, 71] width 53 height 16
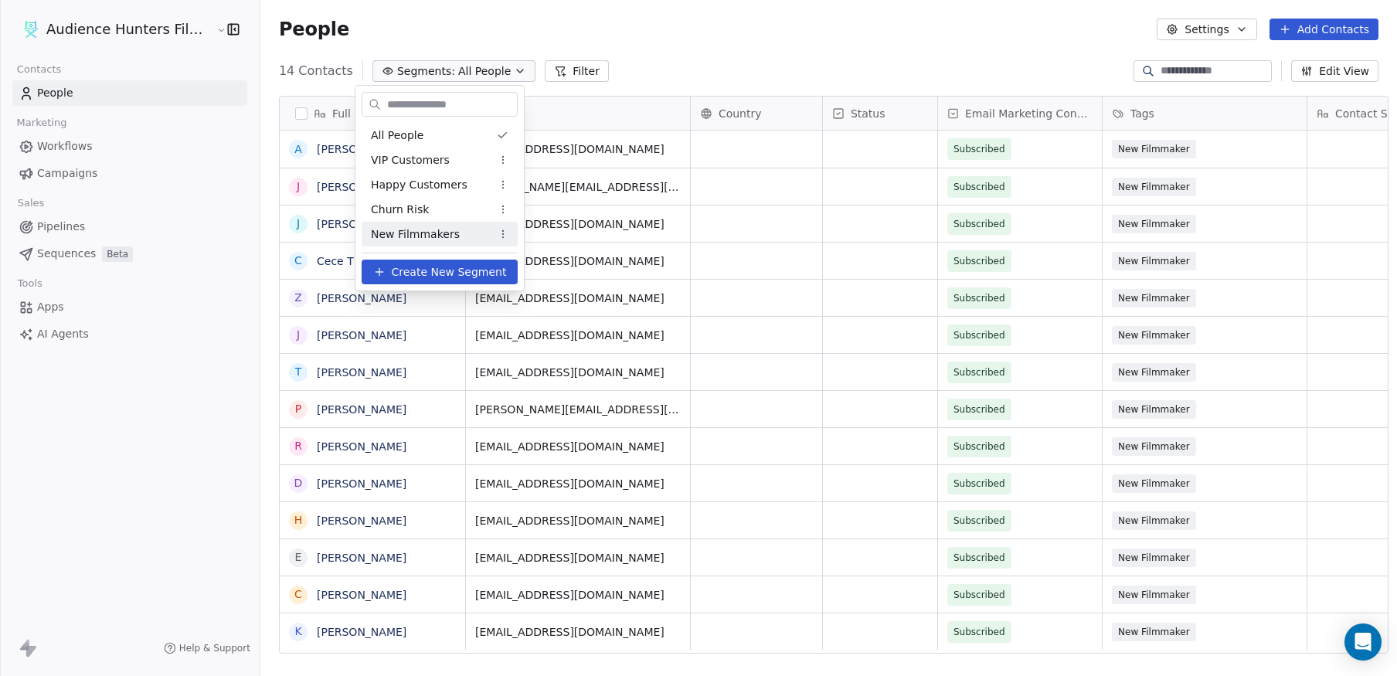
click at [424, 229] on span "New Filmmakers" at bounding box center [415, 234] width 89 height 16
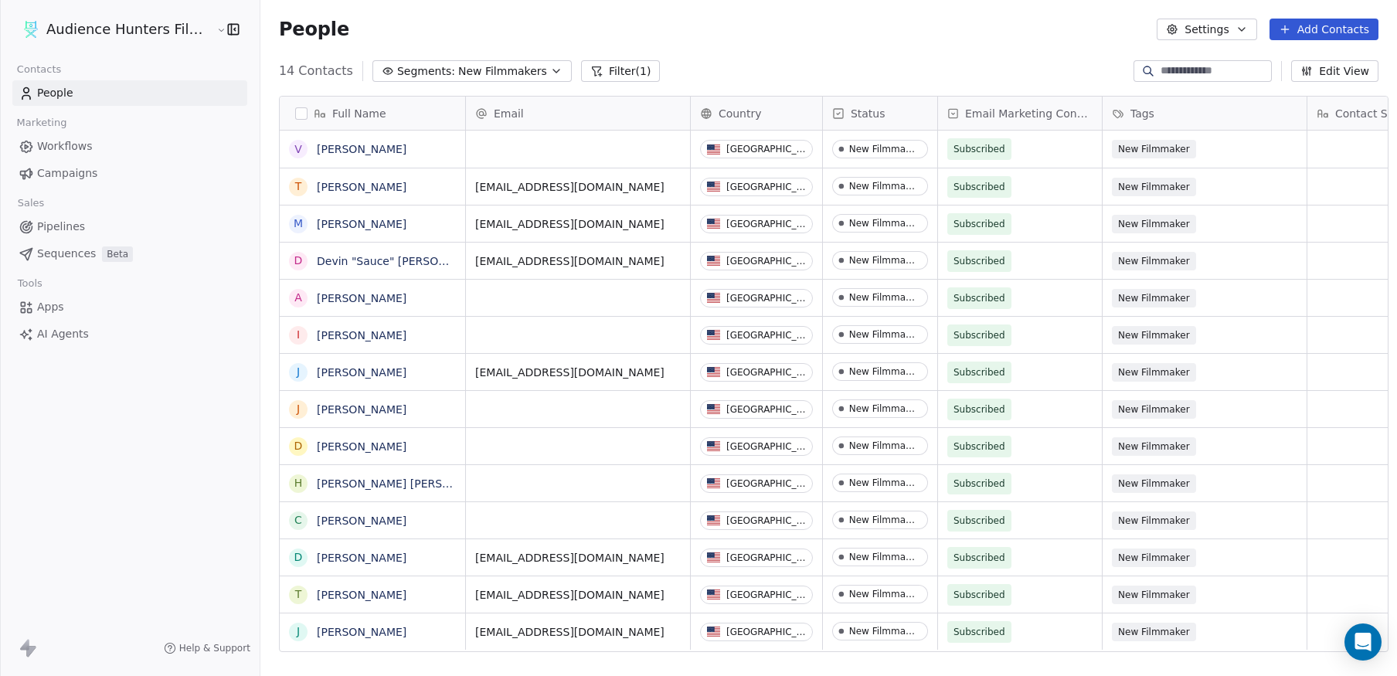
click at [485, 70] on span "New Filmmakers" at bounding box center [502, 71] width 89 height 16
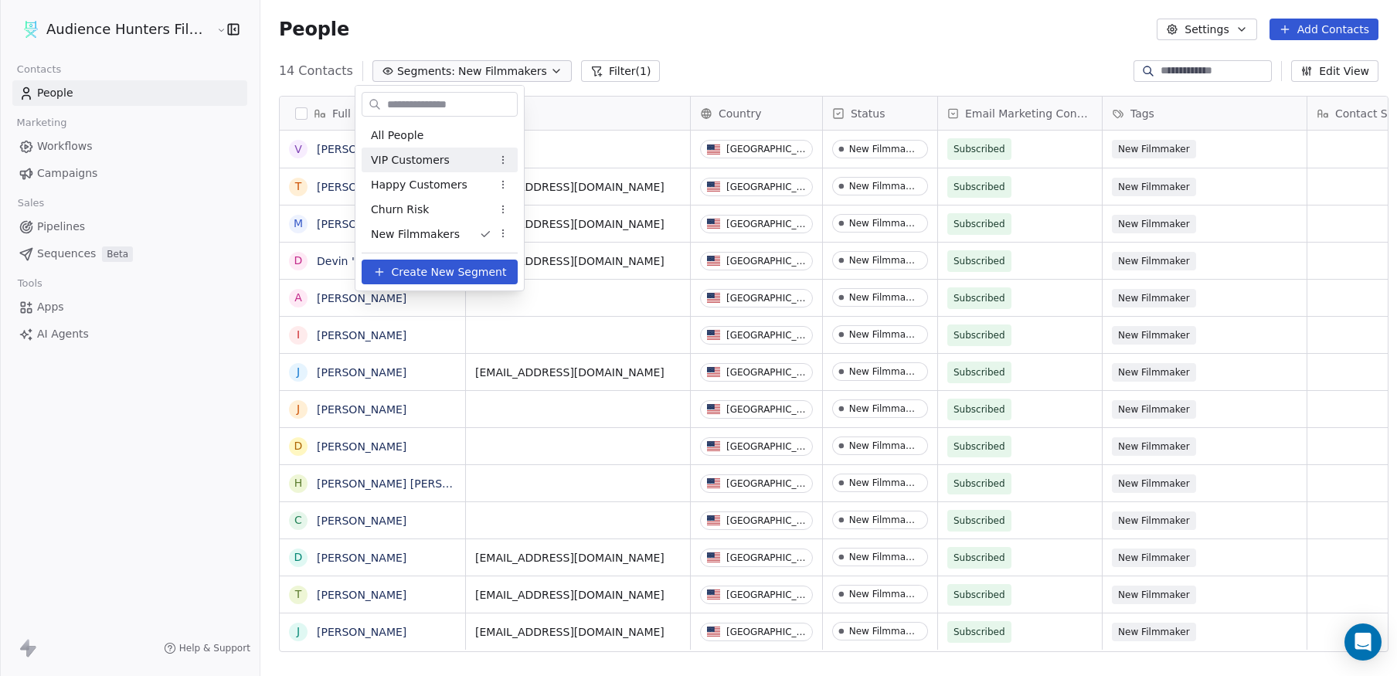
click at [450, 158] on div "VIP Customers" at bounding box center [440, 160] width 156 height 25
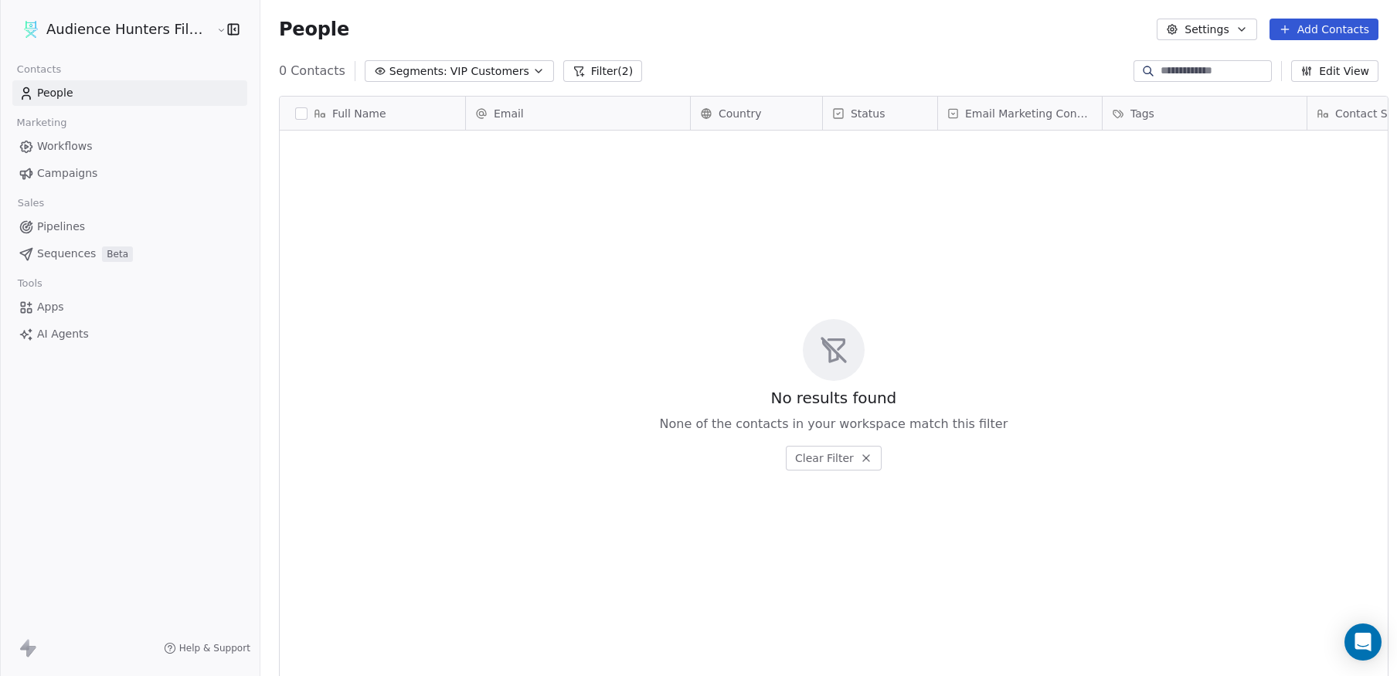
scroll to position [583, 1135]
click at [474, 73] on span "VIP Customers" at bounding box center [489, 71] width 79 height 16
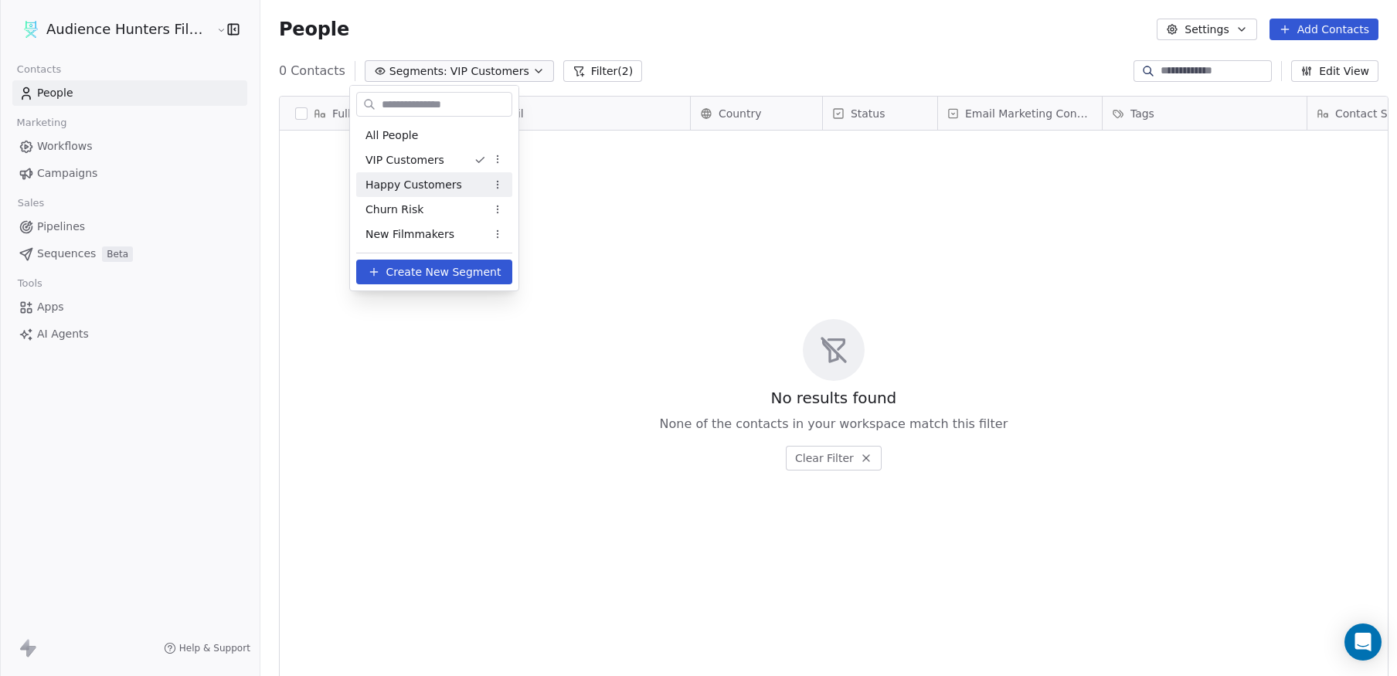
click at [446, 179] on span "Happy Customers" at bounding box center [413, 185] width 97 height 16
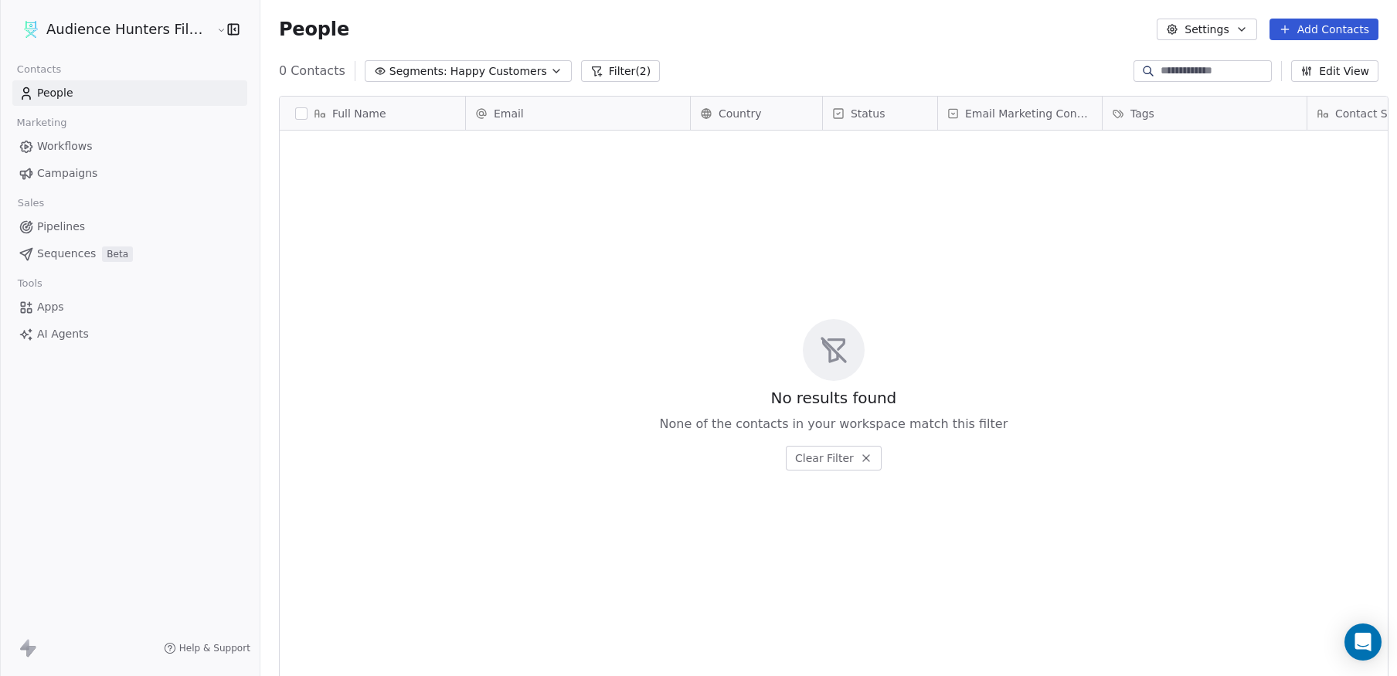
click at [491, 73] on span "Happy Customers" at bounding box center [498, 71] width 97 height 16
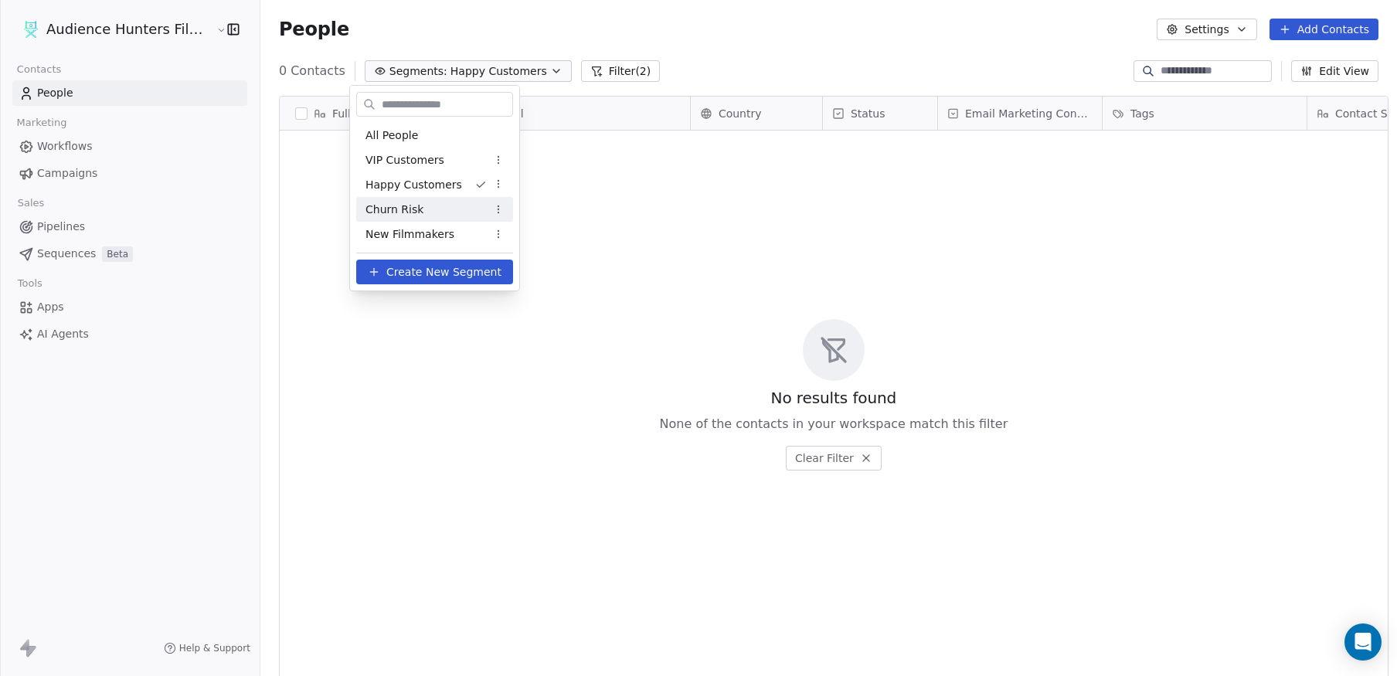
click at [459, 204] on div "Churn Risk" at bounding box center [434, 209] width 157 height 25
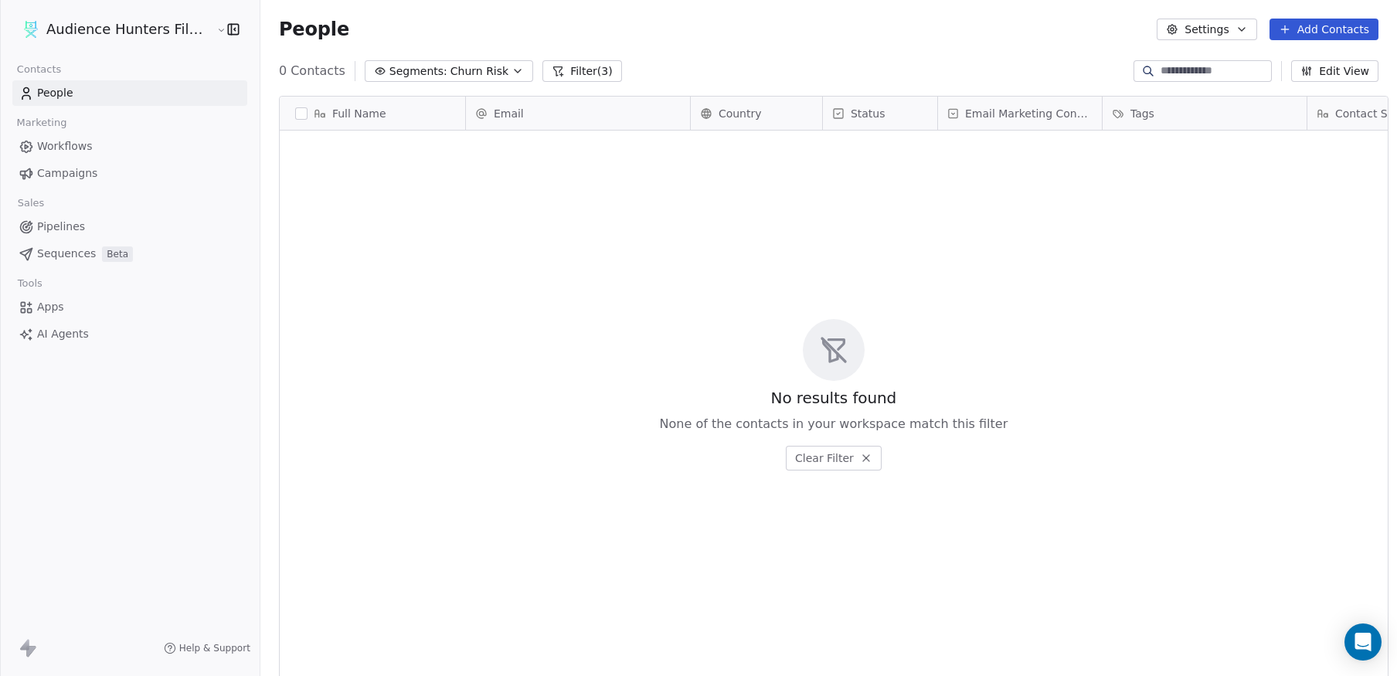
click at [450, 73] on span "Churn Risk" at bounding box center [479, 71] width 58 height 16
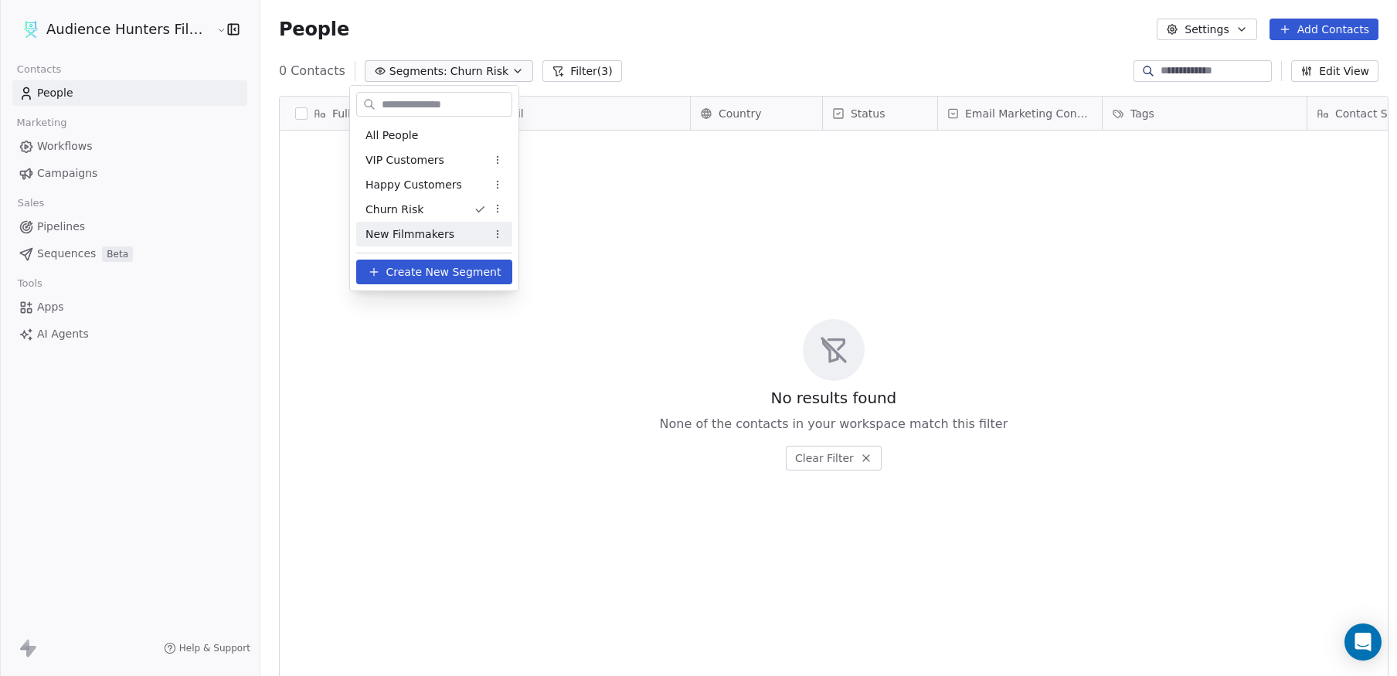
click at [412, 240] on span "New Filmmakers" at bounding box center [409, 234] width 89 height 16
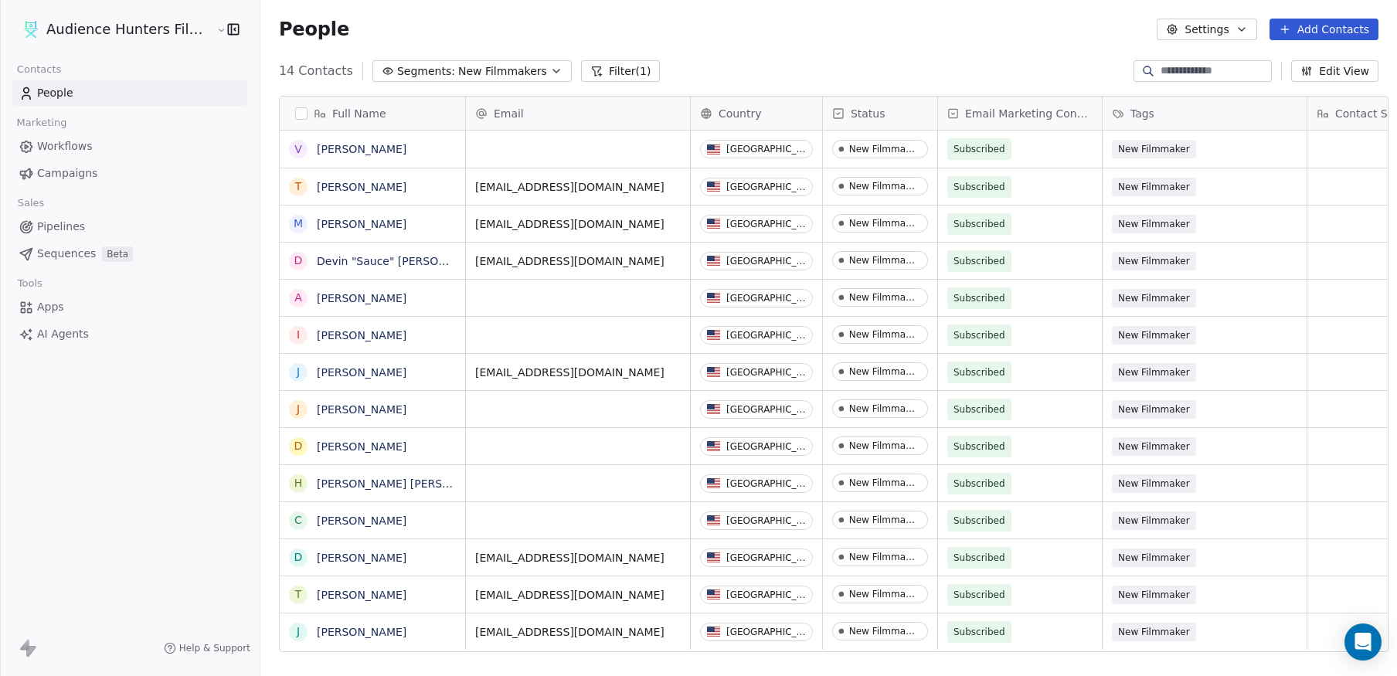
click at [603, 70] on button "Filter (1)" at bounding box center [621, 71] width 80 height 22
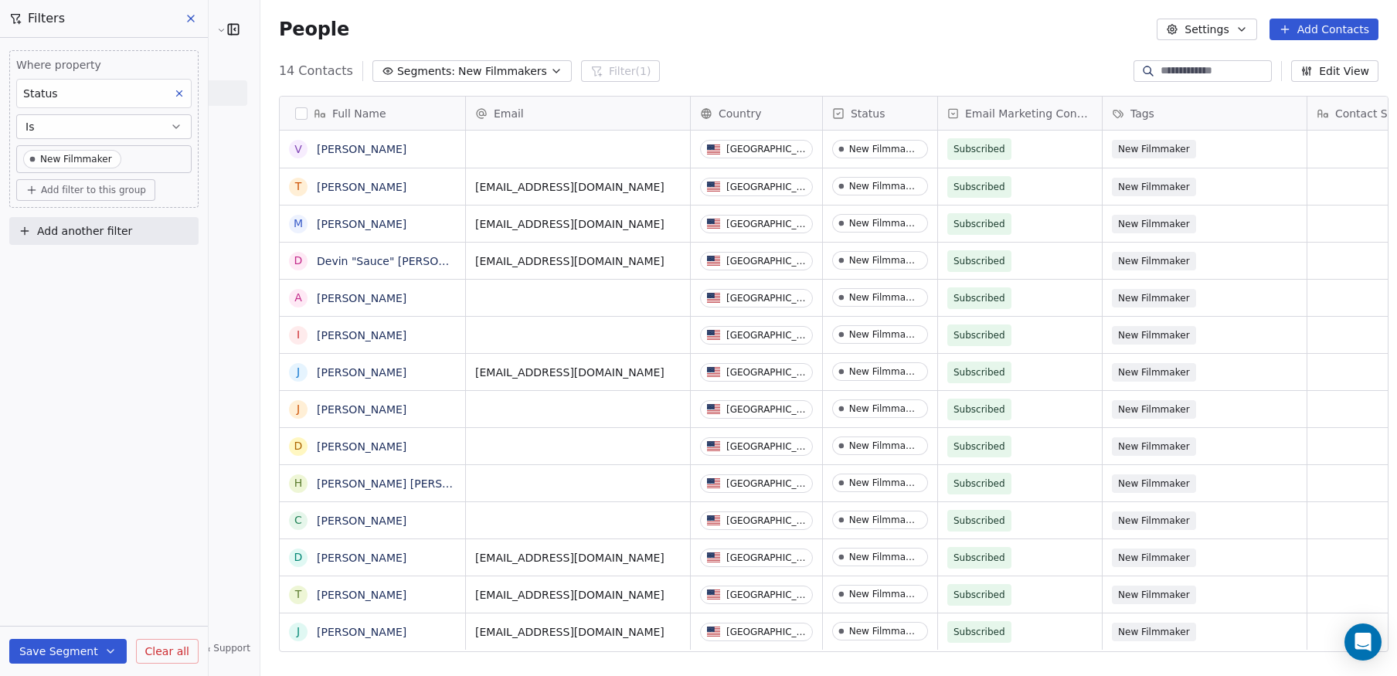
click at [125, 154] on body "Audience Hunters Film Festival Contacts People Marketing Workflows Campaigns Sa…" at bounding box center [698, 338] width 1397 height 676
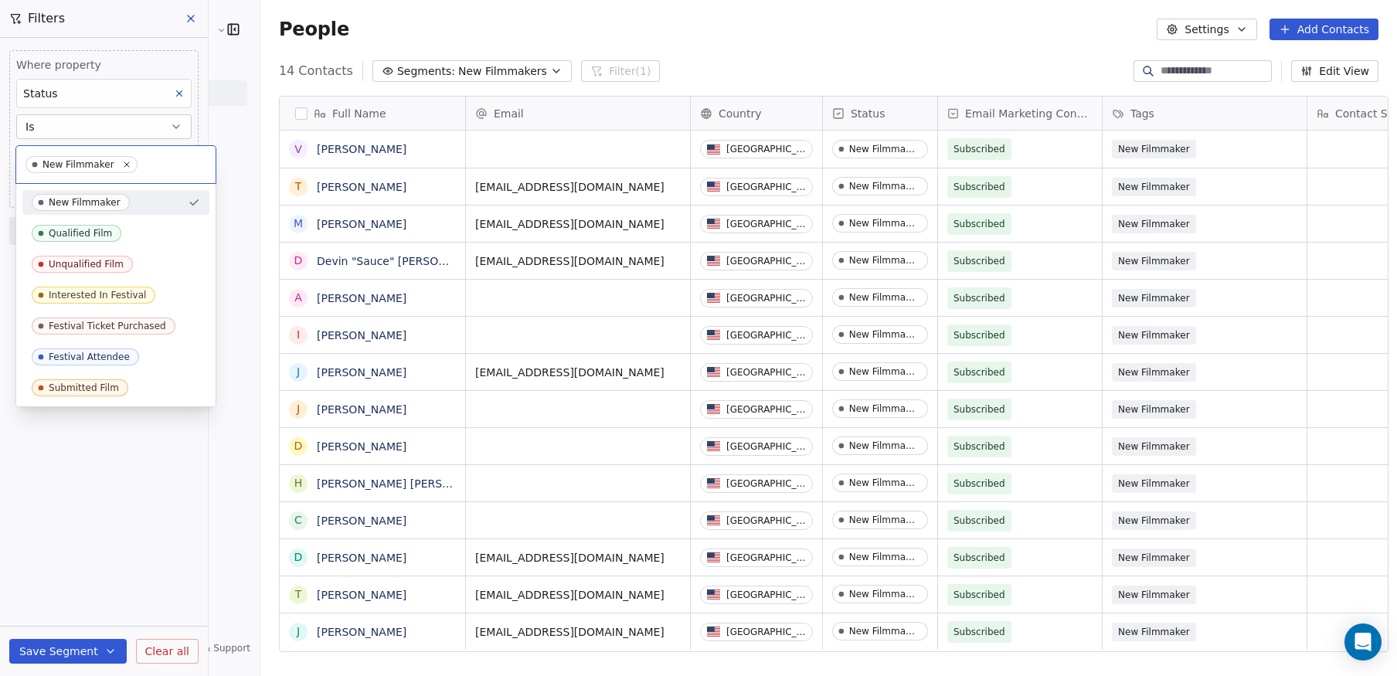
click at [125, 154] on div "New Filmmaker" at bounding box center [115, 164] width 199 height 37
click at [128, 120] on html "Audience Hunters Film Festival Contacts People Marketing Workflows Campaigns Sa…" at bounding box center [698, 338] width 1397 height 676
click at [44, 158] on span "New Filmmaker" at bounding box center [81, 164] width 112 height 17
click at [132, 504] on html "Audience Hunters Film Festival Contacts People Marketing Workflows Campaigns Sa…" at bounding box center [698, 338] width 1397 height 676
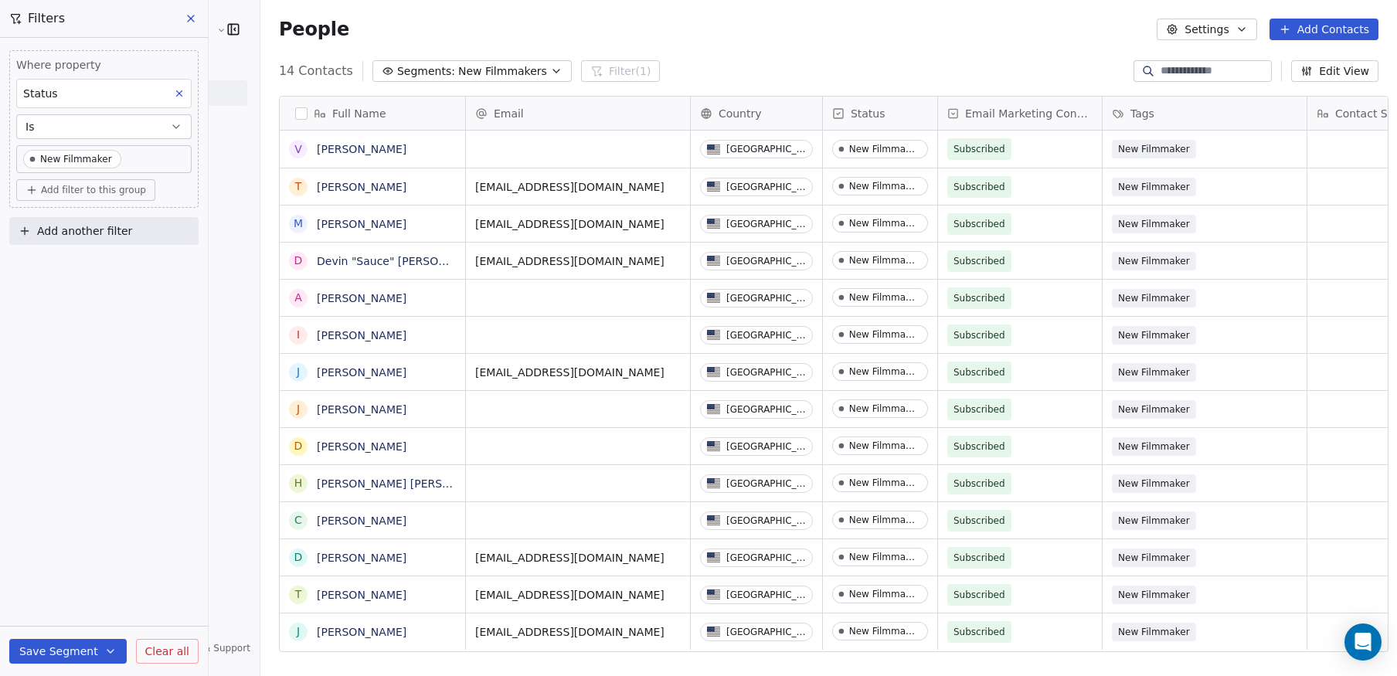
click at [237, 410] on div "Audience Hunters Film Festival Contacts People Marketing Workflows Campaigns Sa…" at bounding box center [130, 338] width 260 height 676
click at [190, 19] on icon at bounding box center [191, 18] width 12 height 12
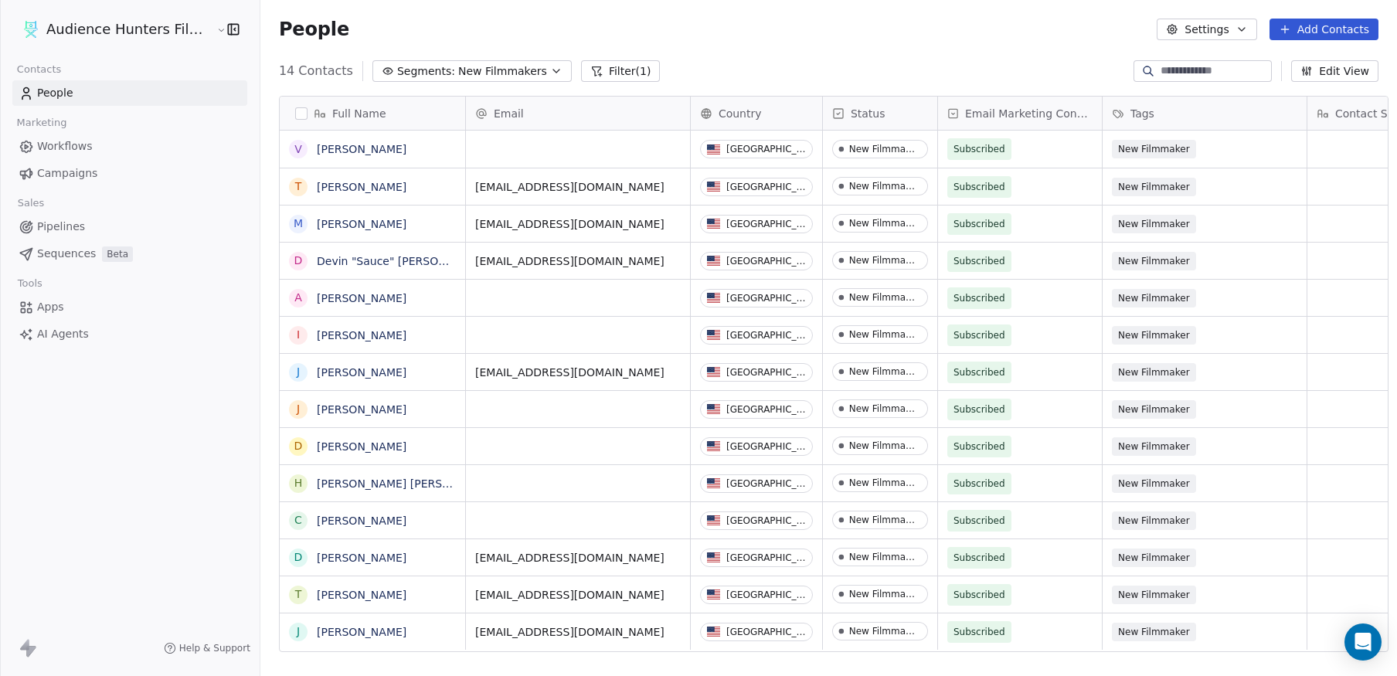
click at [77, 153] on span "Workflows" at bounding box center [65, 146] width 56 height 16
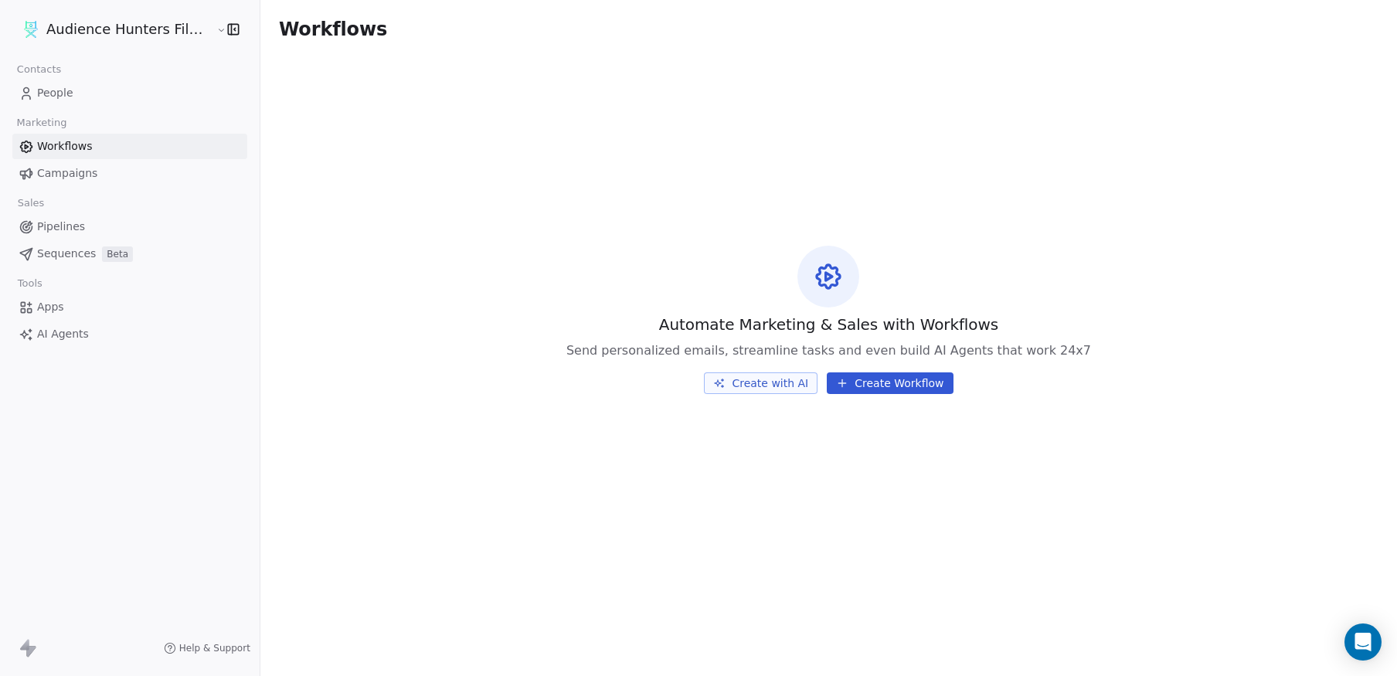
click at [77, 175] on span "Campaigns" at bounding box center [67, 173] width 60 height 16
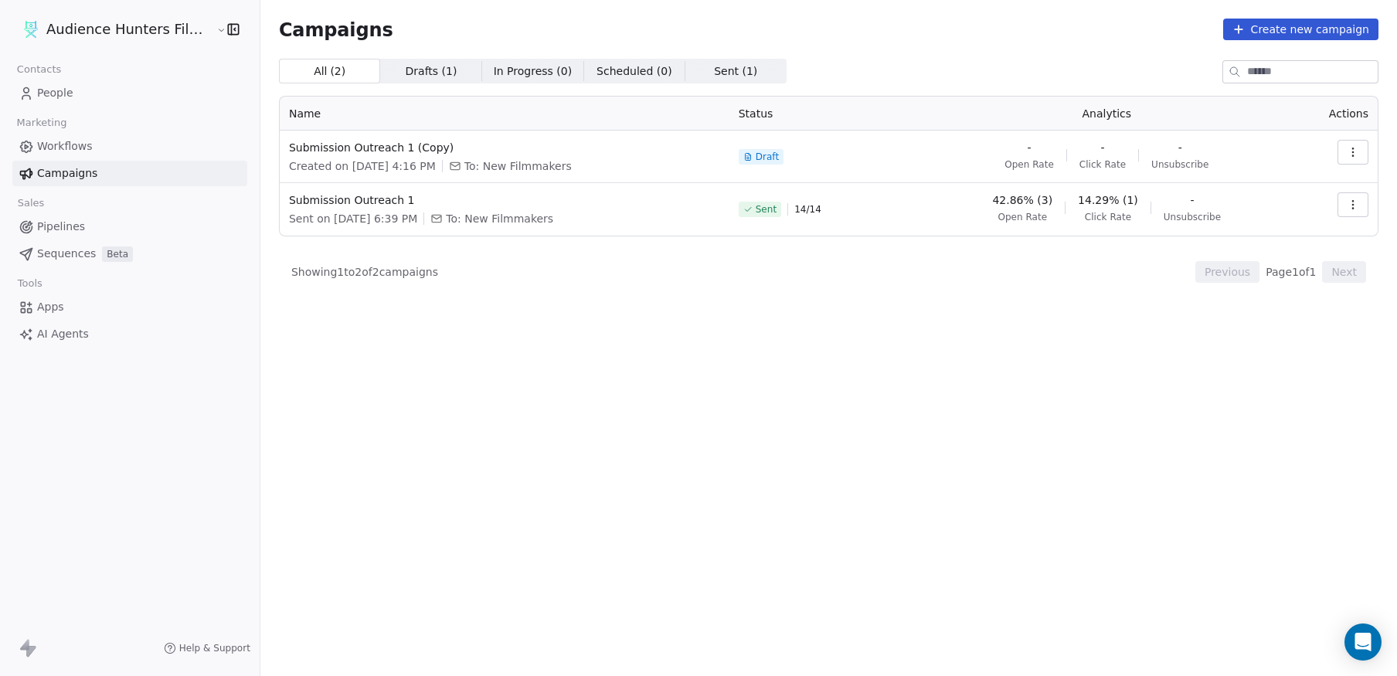
click at [416, 66] on span "Drafts ( 1 )" at bounding box center [432, 71] width 52 height 16
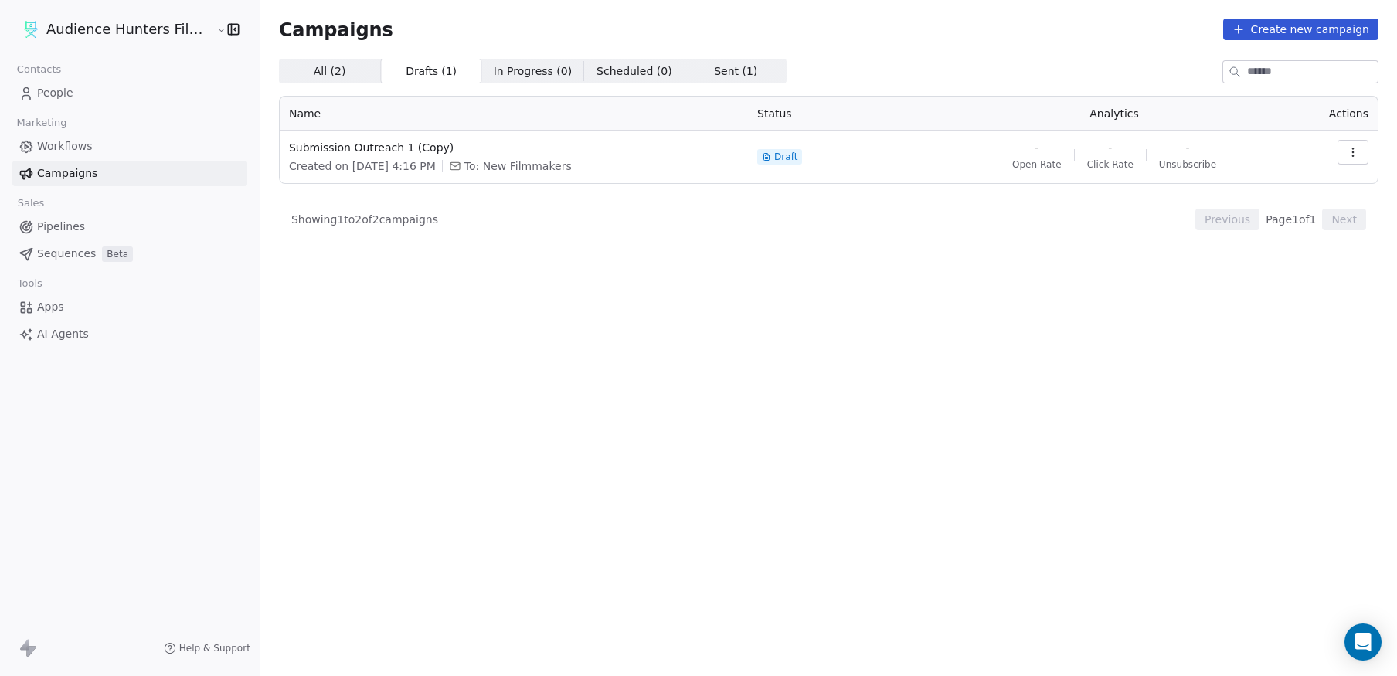
click at [714, 68] on span "Sent ( 1 )" at bounding box center [735, 71] width 43 height 16
click at [615, 73] on span "Scheduled ( 0 )" at bounding box center [634, 71] width 76 height 16
click at [495, 75] on span "In Progress ( 0 )" at bounding box center [533, 71] width 79 height 16
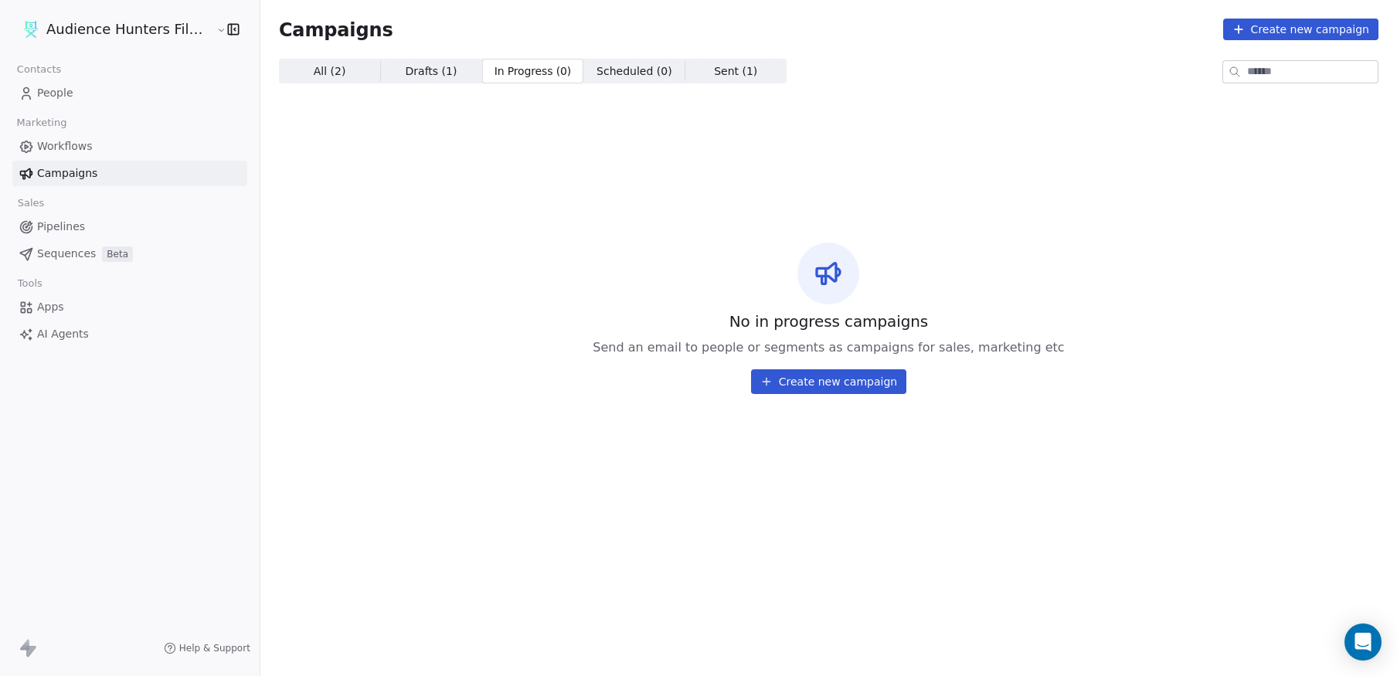
click at [332, 77] on span "All ( 2 ) All ( 2 )" at bounding box center [329, 71] width 101 height 25
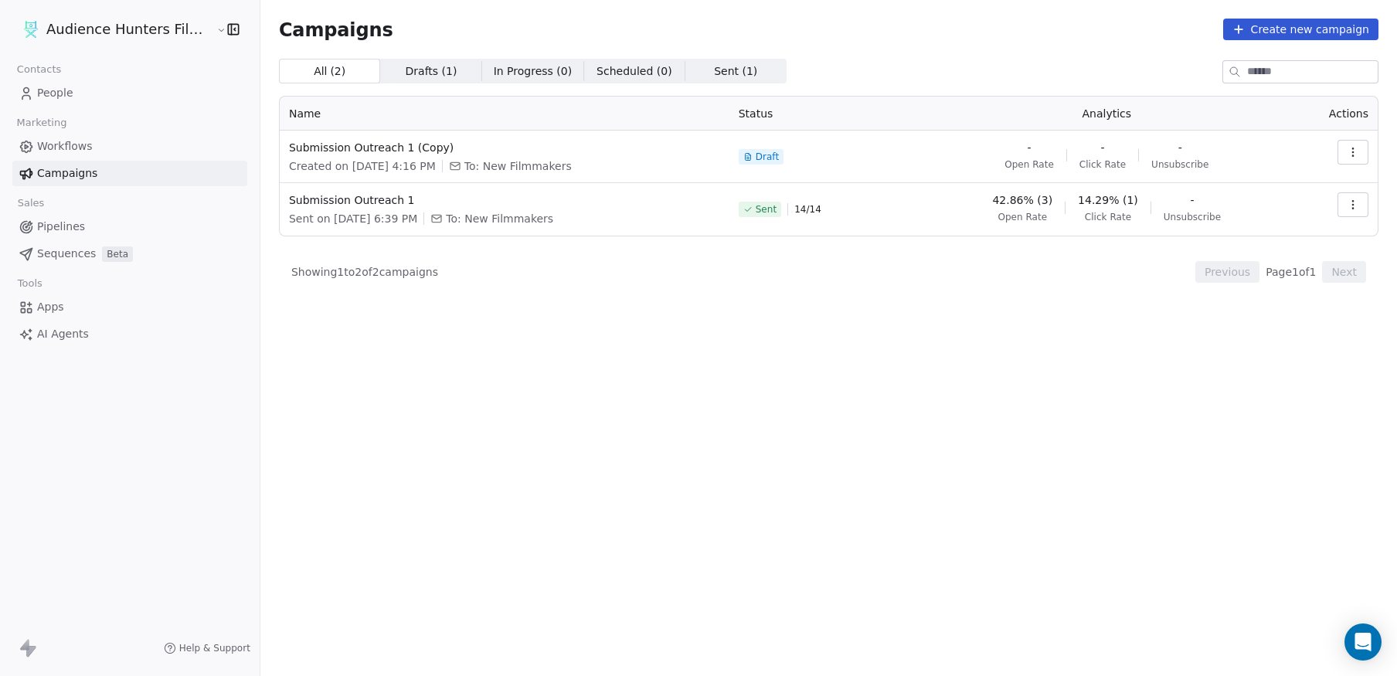
click at [1245, 28] on icon at bounding box center [1238, 29] width 12 height 12
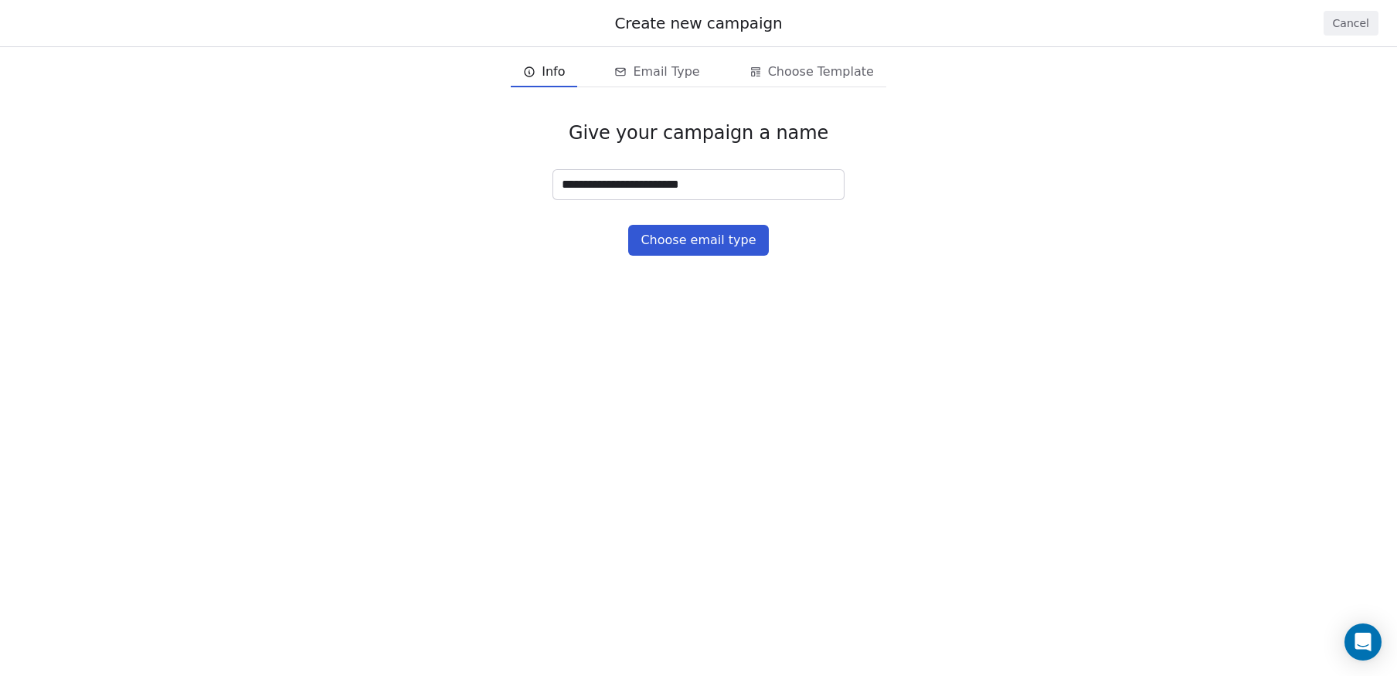
click at [675, 178] on input "**********" at bounding box center [698, 184] width 291 height 29
type input "**********"
click at [723, 249] on button "Choose email type" at bounding box center [698, 240] width 140 height 31
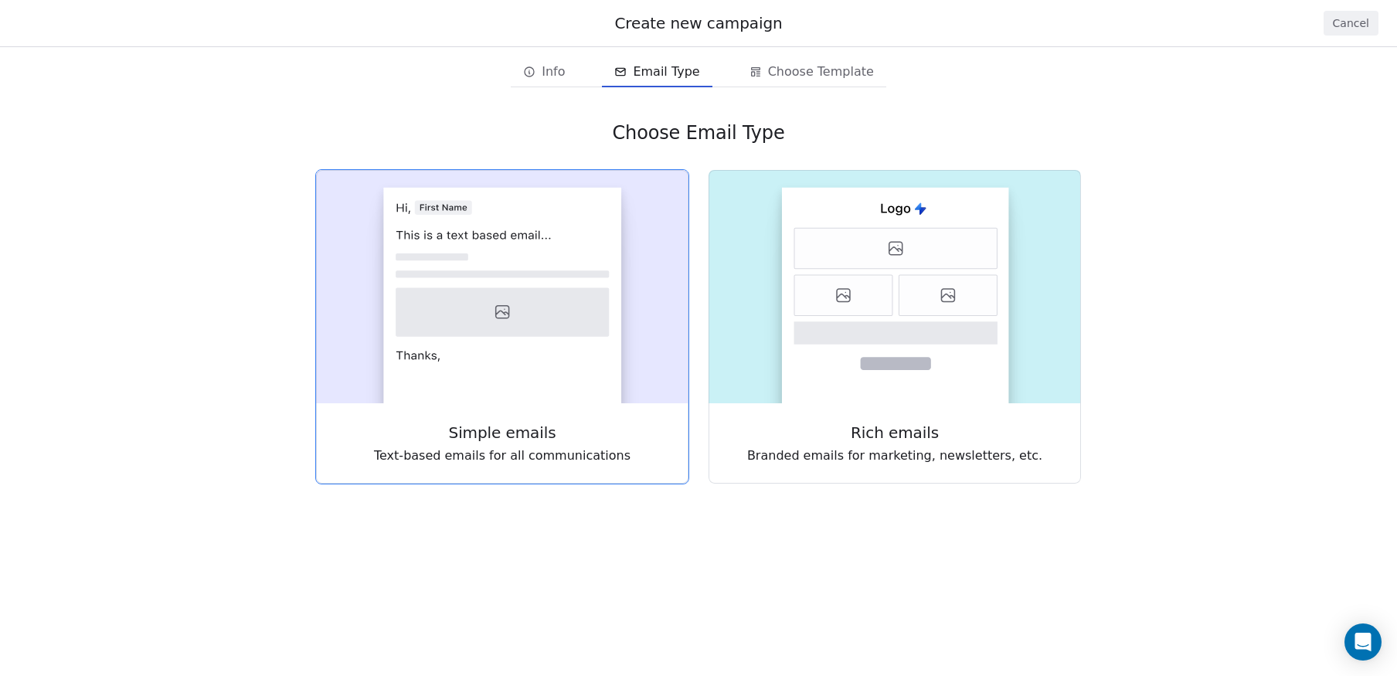
click at [589, 405] on div "Simple emails Text-based emails for all communications" at bounding box center [502, 443] width 372 height 80
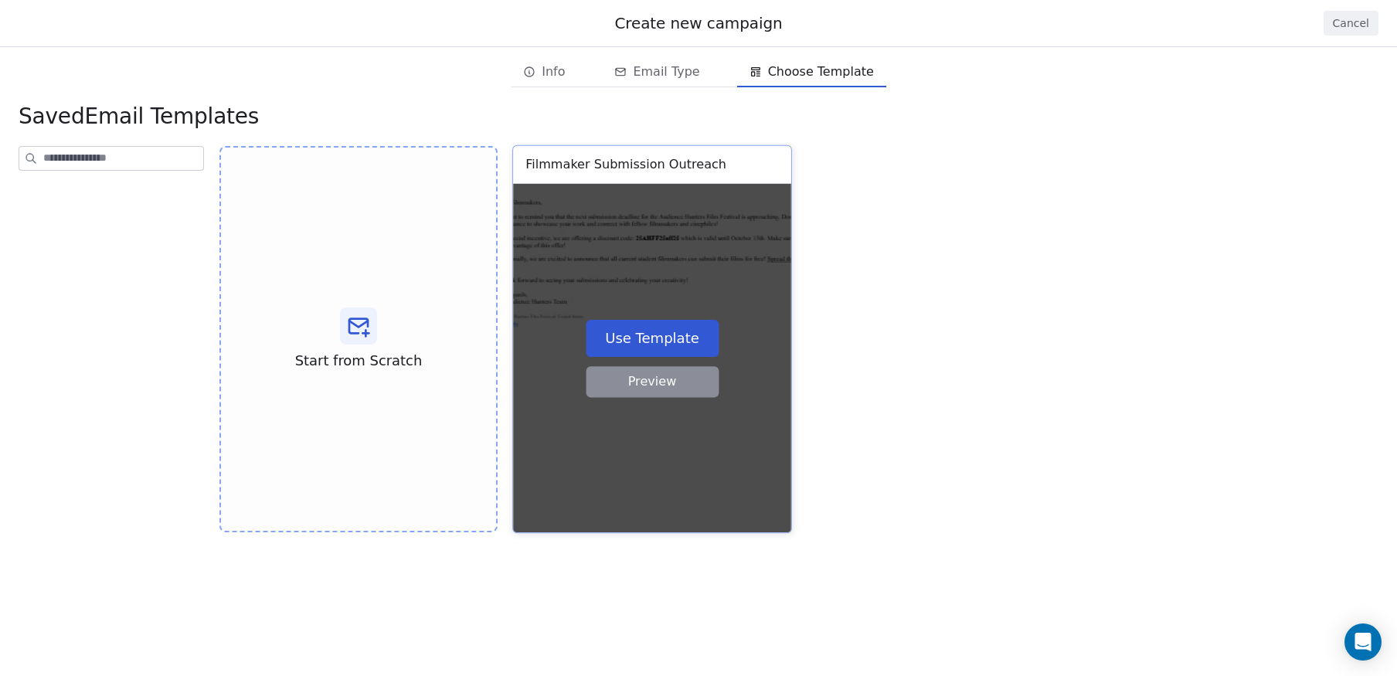
click at [647, 337] on button "Use Template" at bounding box center [652, 337] width 133 height 37
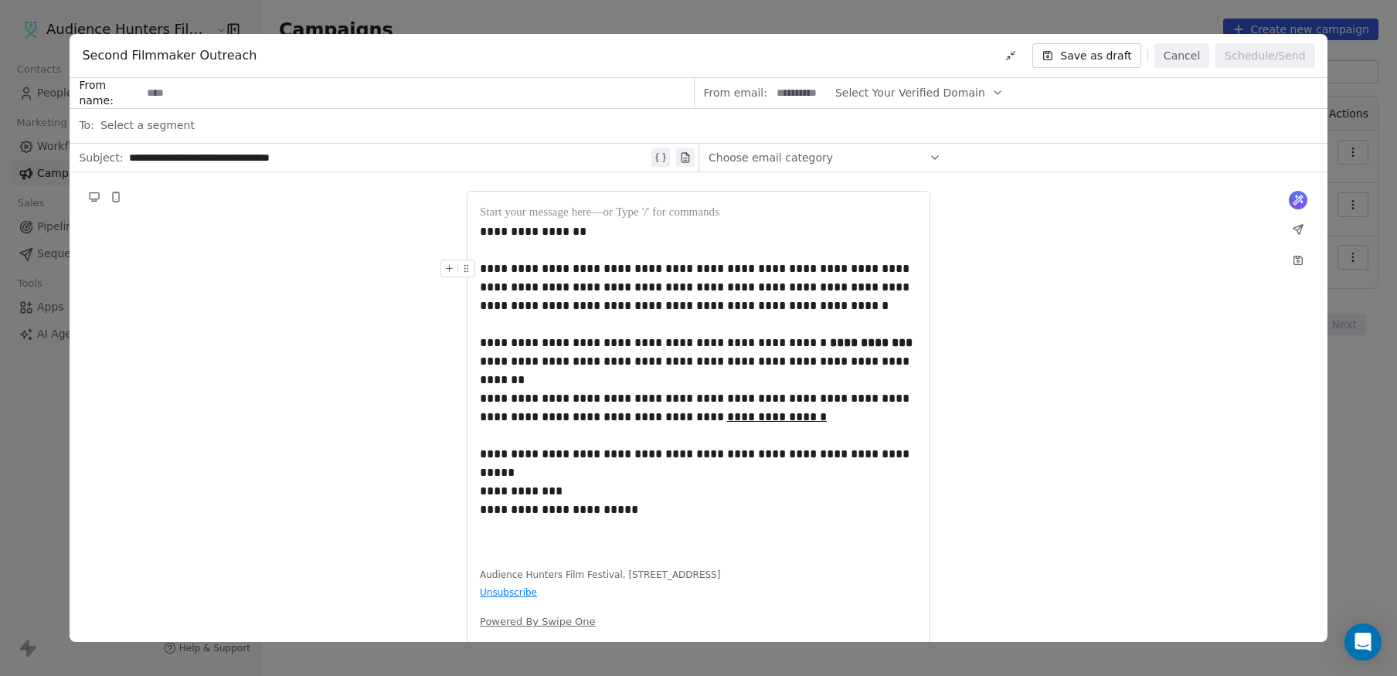
click at [700, 311] on div "**********" at bounding box center [698, 288] width 437 height 56
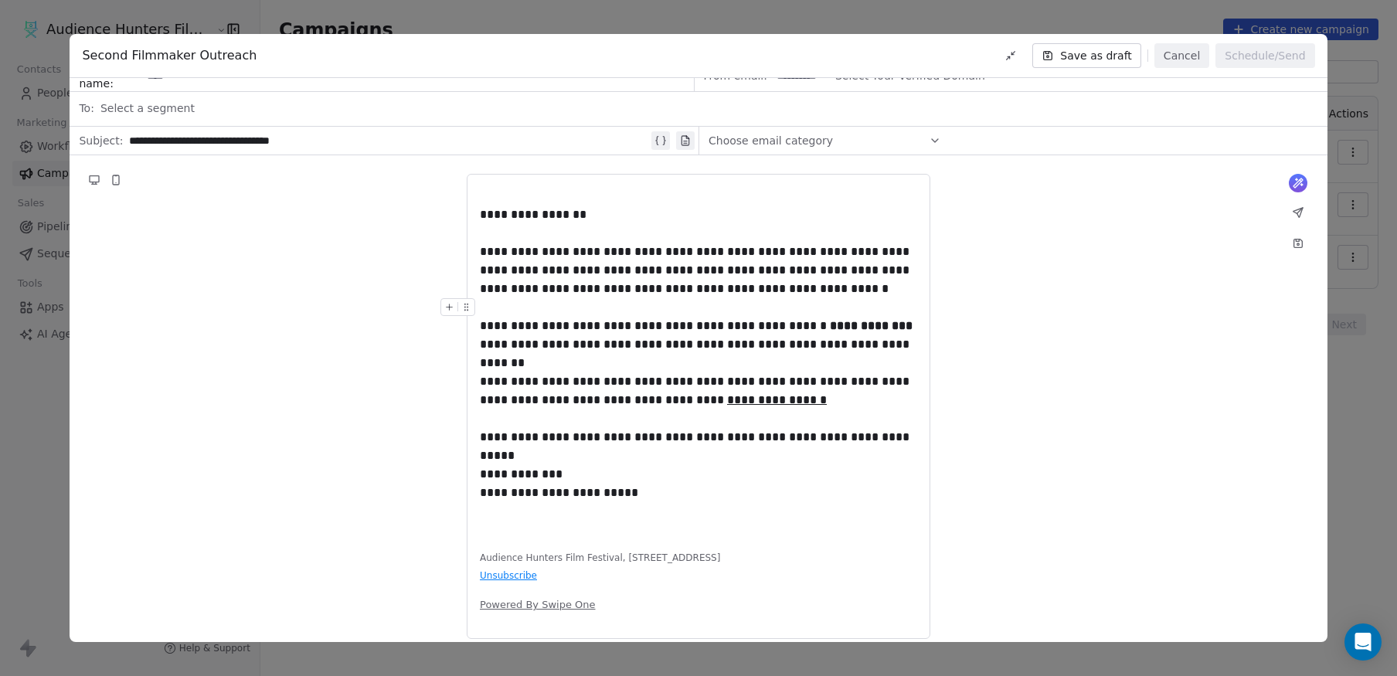
scroll to position [32, 0]
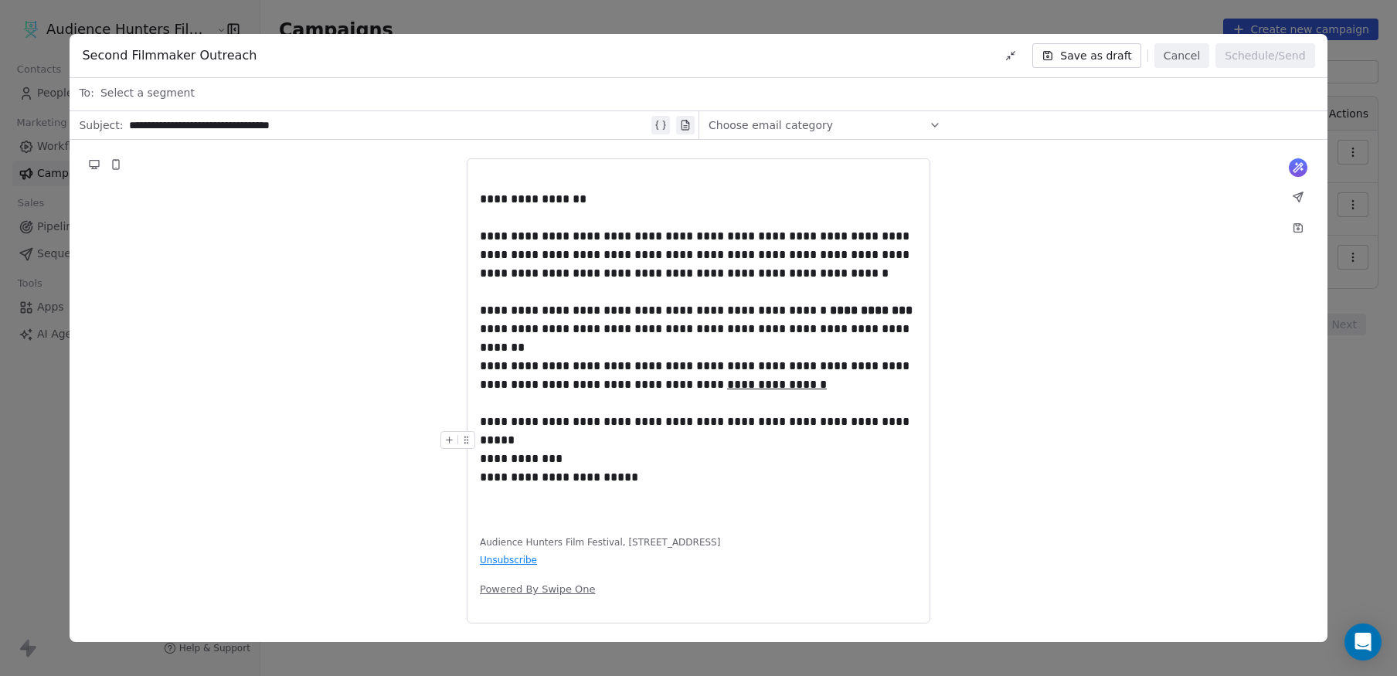
click at [745, 438] on div at bounding box center [698, 440] width 437 height 19
click at [715, 406] on div at bounding box center [698, 403] width 437 height 19
click at [782, 386] on div "**********" at bounding box center [698, 375] width 437 height 37
click at [912, 325] on div "**********" at bounding box center [698, 319] width 437 height 37
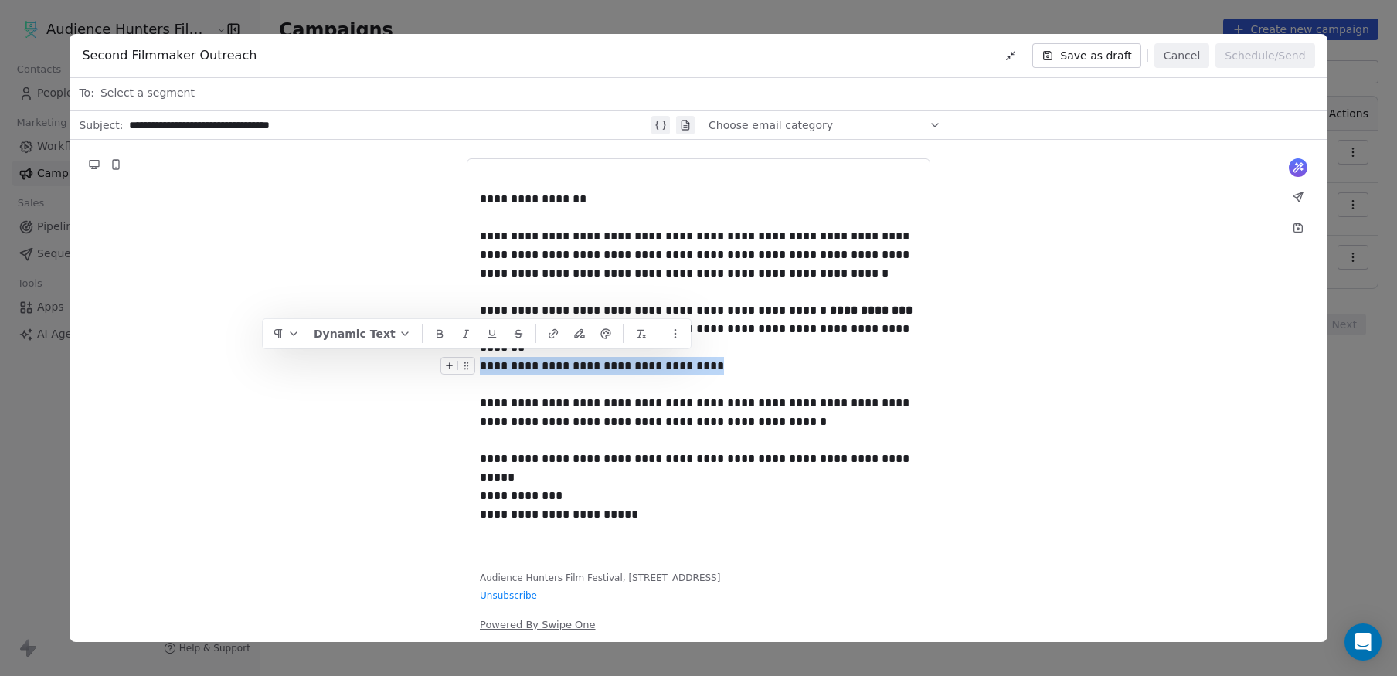
drag, startPoint x: 687, startPoint y: 368, endPoint x: 477, endPoint y: 369, distance: 210.2
click at [480, 369] on div "**********" at bounding box center [698, 366] width 437 height 19
click at [556, 339] on icon "button" at bounding box center [553, 334] width 12 height 12
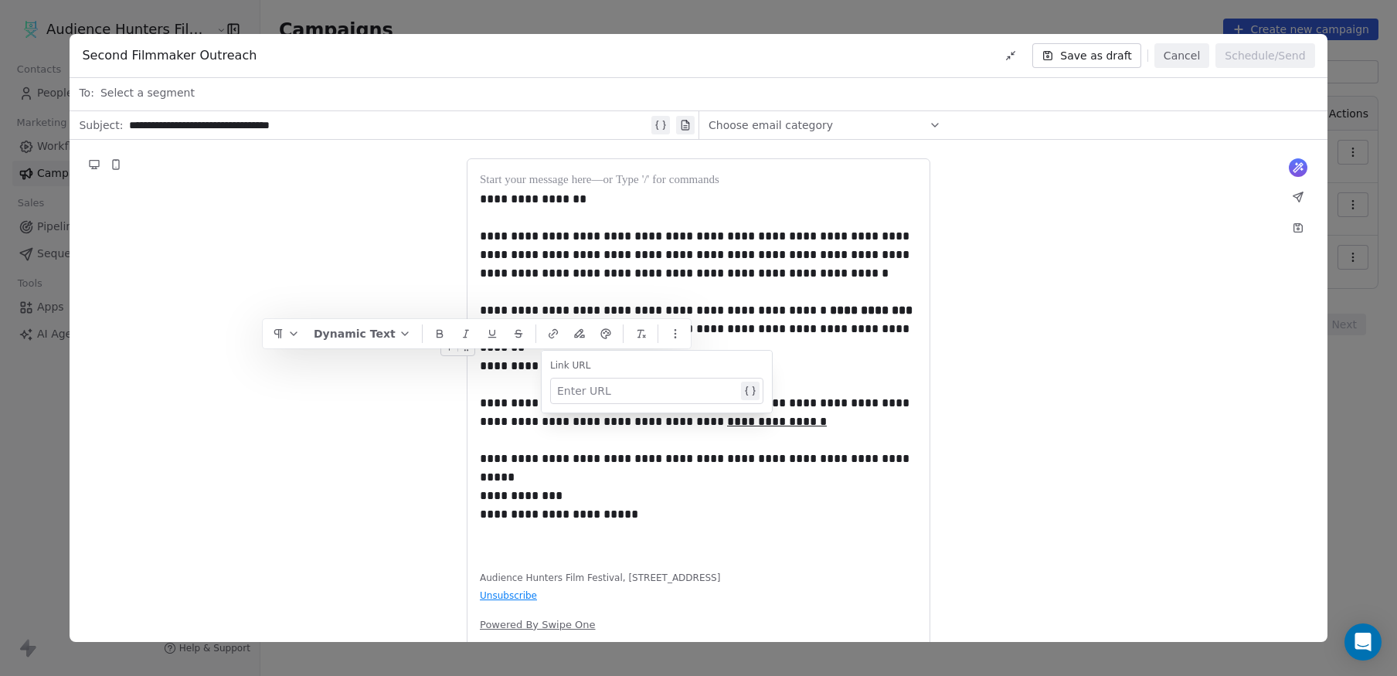
paste div
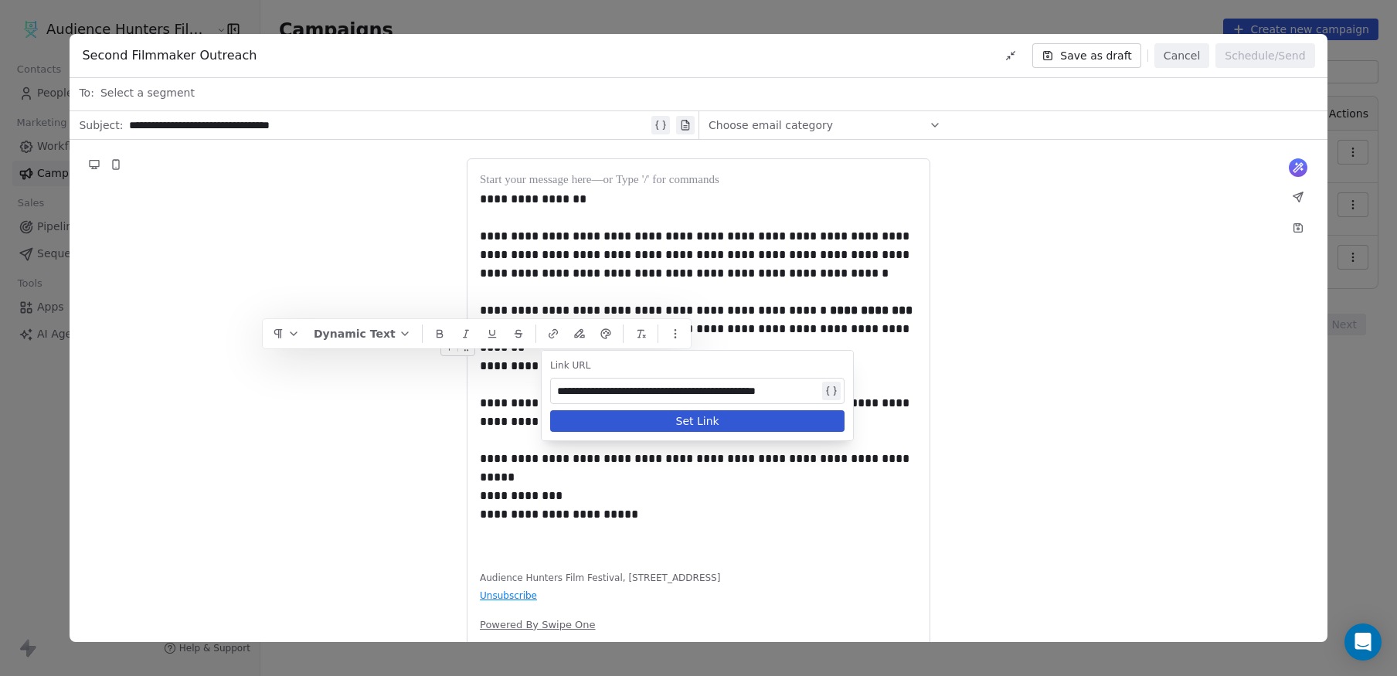
click at [714, 422] on button "Set Link" at bounding box center [697, 421] width 294 height 22
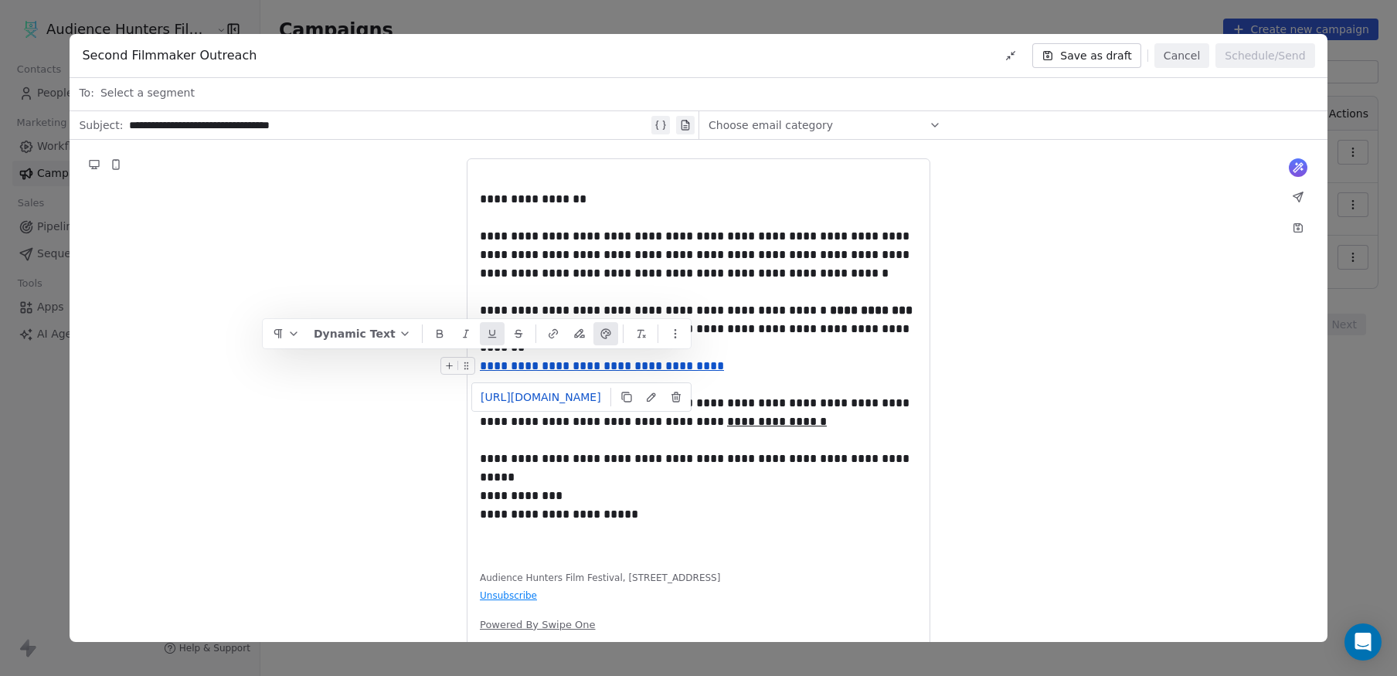
click at [755, 372] on div "**********" at bounding box center [698, 366] width 437 height 19
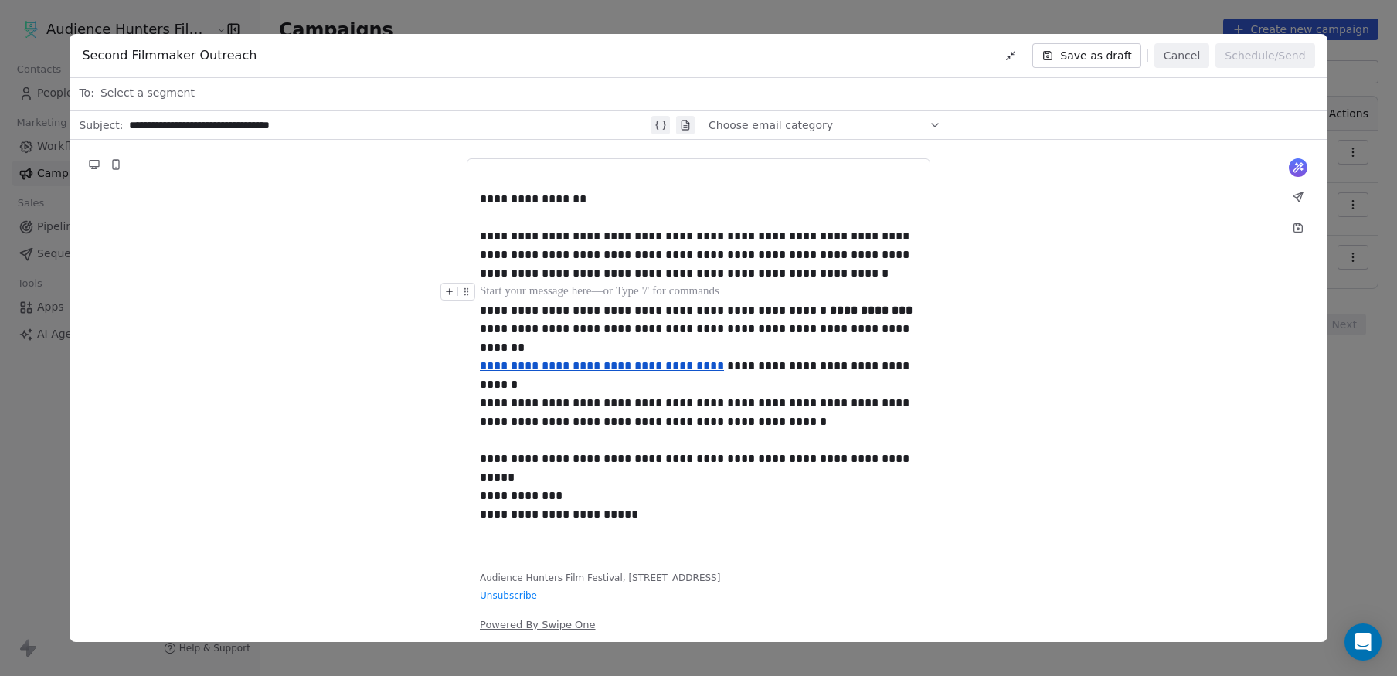
click at [773, 287] on div at bounding box center [698, 292] width 437 height 19
click at [395, 278] on div "**********" at bounding box center [698, 409] width 1257 height 538
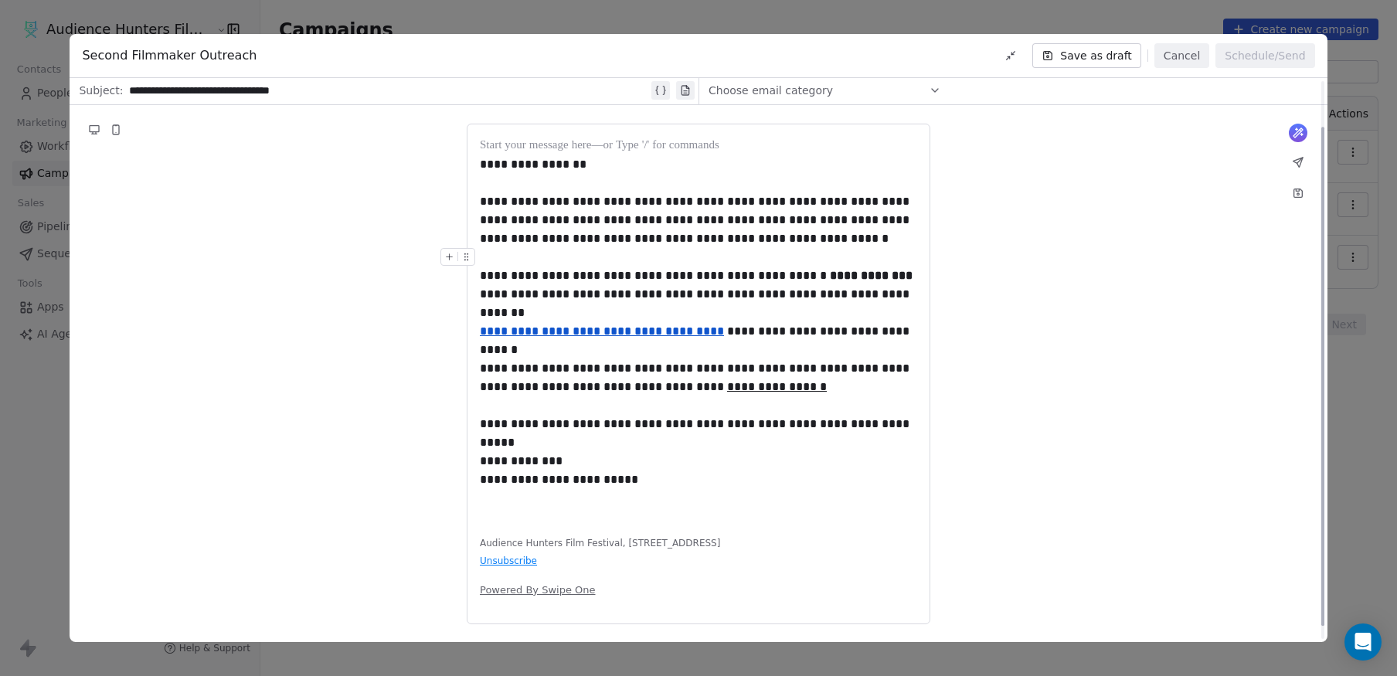
scroll to position [0, 0]
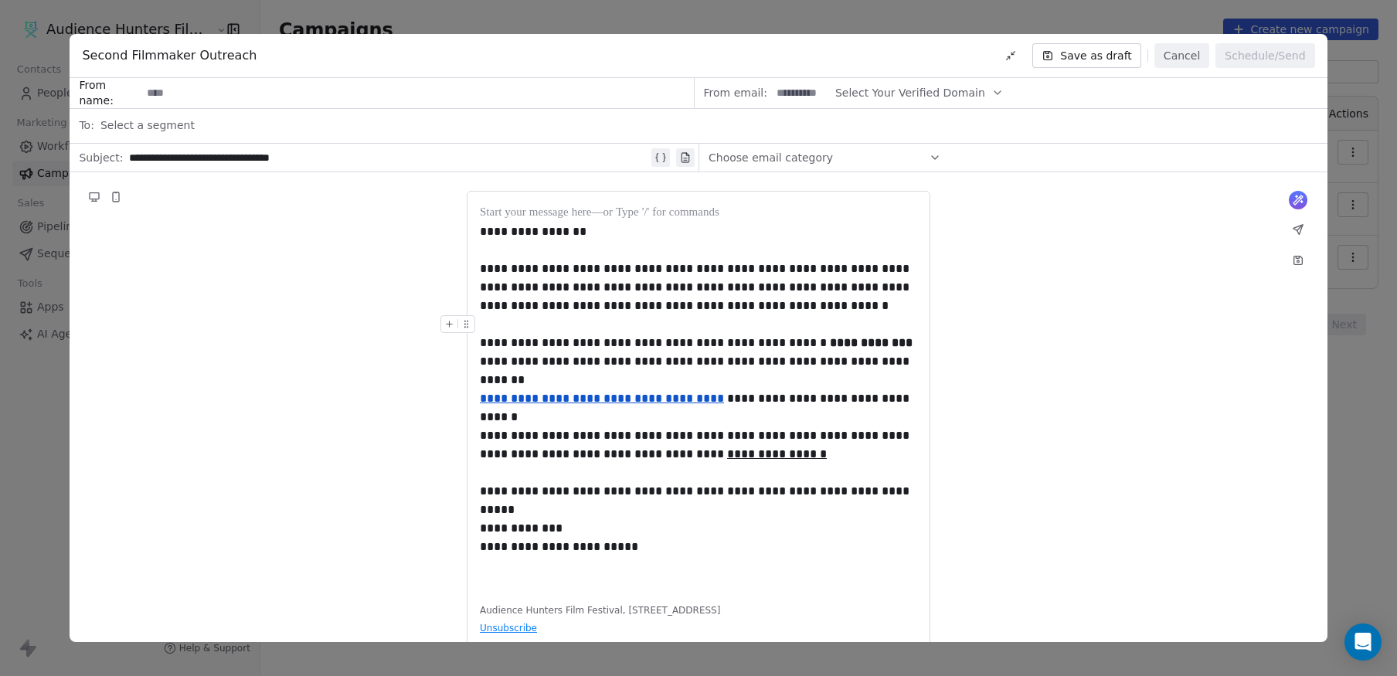
click at [1157, 331] on div "**********" at bounding box center [698, 441] width 1257 height 538
click at [949, 87] on span "Select Your Verified Domain" at bounding box center [910, 93] width 150 height 16
click at [932, 134] on span "@[DOMAIN_NAME]" at bounding box center [906, 130] width 122 height 15
click at [1038, 243] on div "**********" at bounding box center [698, 441] width 1257 height 538
click at [817, 154] on span "Choose email category" at bounding box center [771, 157] width 124 height 15
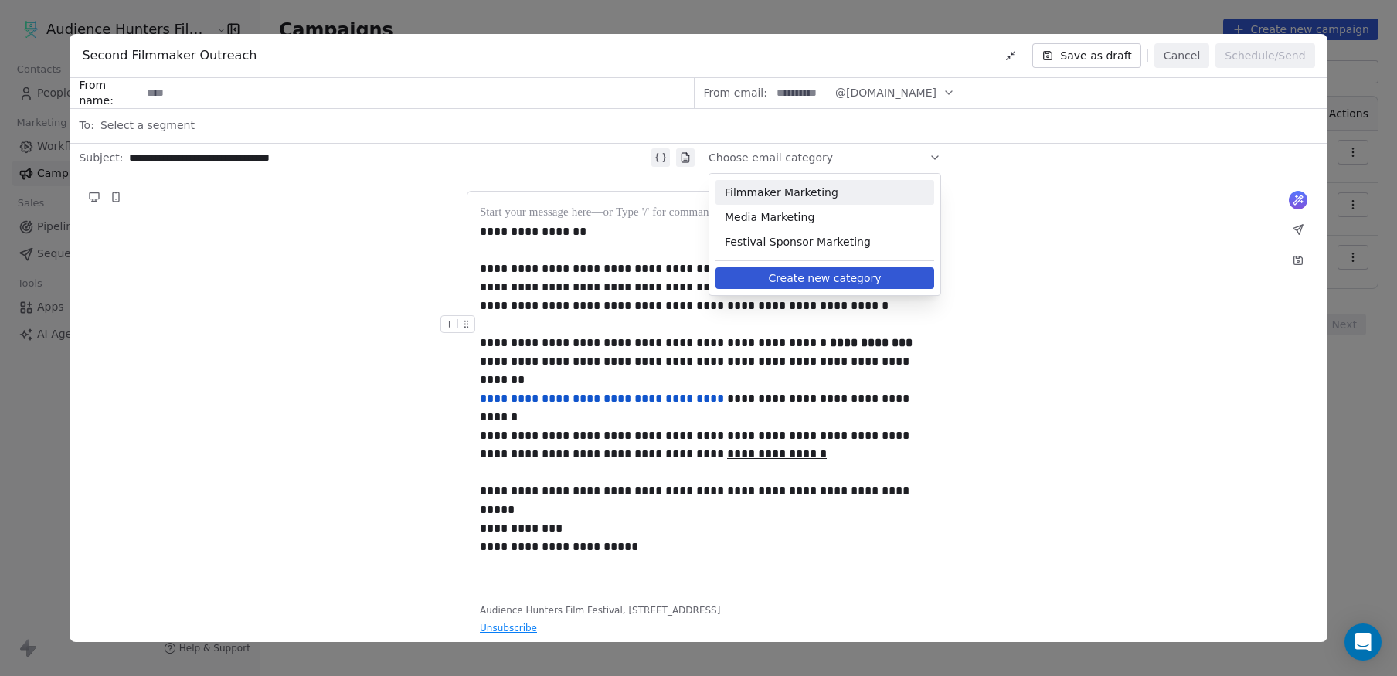
click at [814, 190] on span "Filmmaker Marketing" at bounding box center [825, 192] width 200 height 15
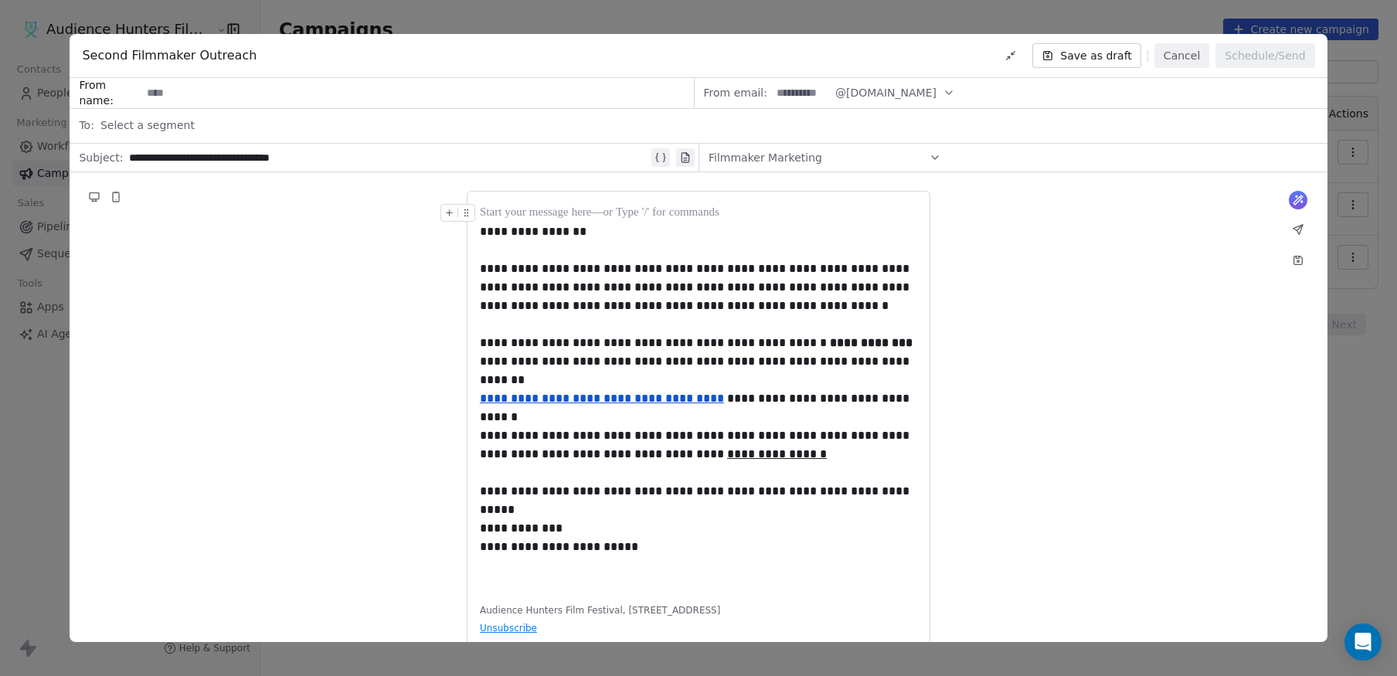
click at [324, 266] on div "**********" at bounding box center [698, 441] width 1257 height 538
click at [174, 93] on input at bounding box center [416, 93] width 551 height 29
click at [149, 132] on span "Select a segment" at bounding box center [147, 124] width 94 height 15
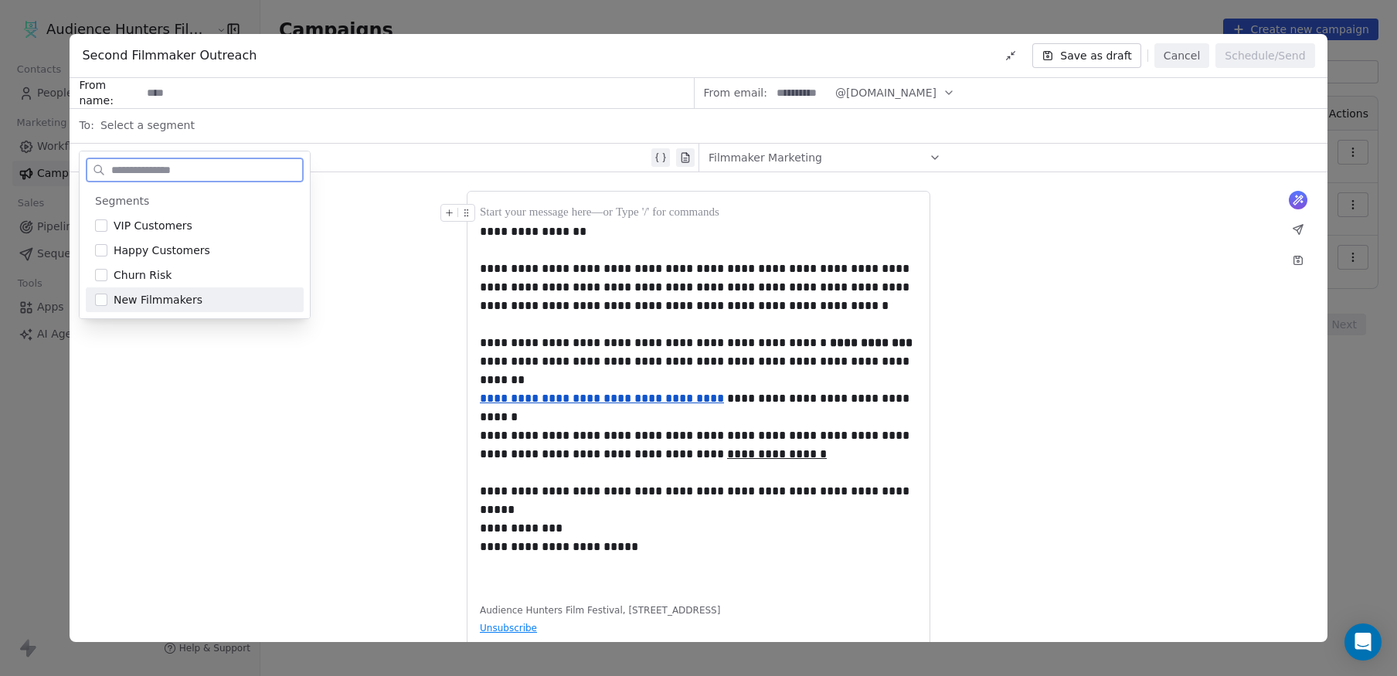
click at [101, 302] on button "Suggestions" at bounding box center [101, 300] width 12 height 12
click at [166, 428] on div "**********" at bounding box center [698, 441] width 1257 height 538
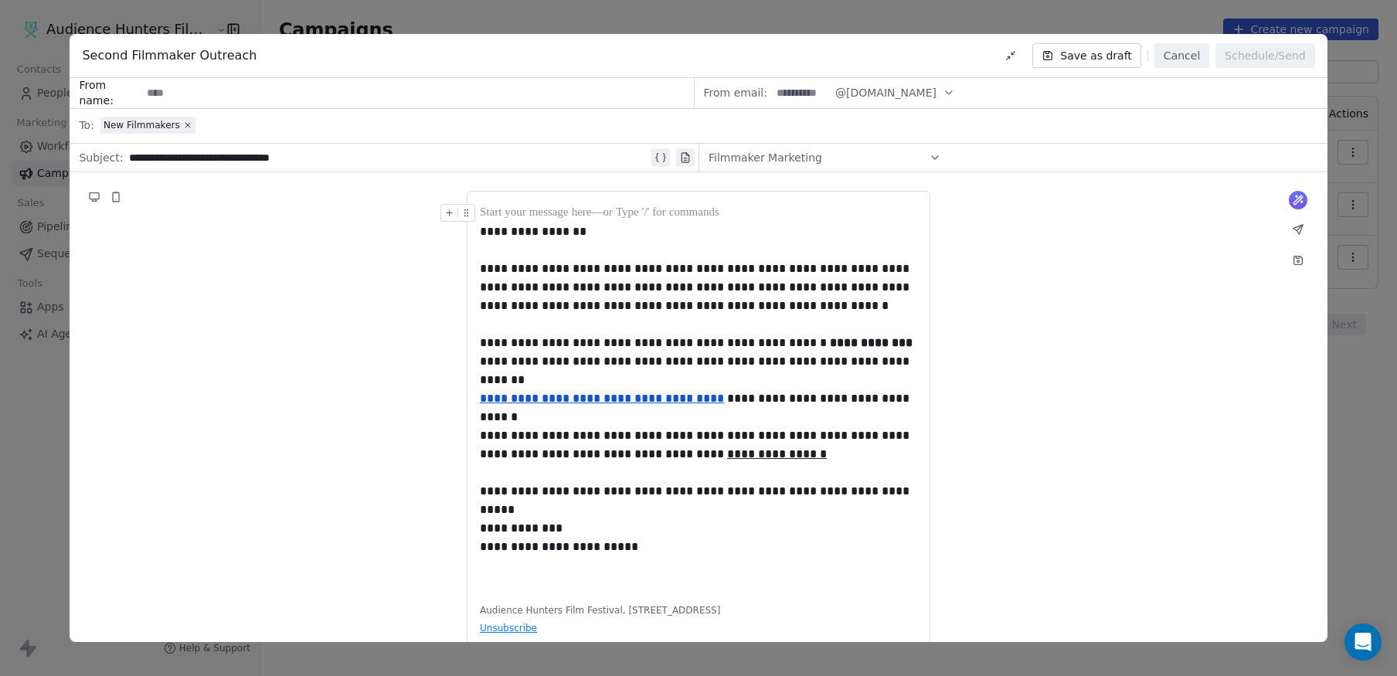
click at [220, 95] on input at bounding box center [416, 93] width 551 height 29
click at [1084, 294] on div "**********" at bounding box center [698, 441] width 1257 height 538
click at [637, 84] on input "**" at bounding box center [416, 93] width 551 height 29
type input "**********"
click at [1296, 307] on div "**********" at bounding box center [698, 441] width 1257 height 538
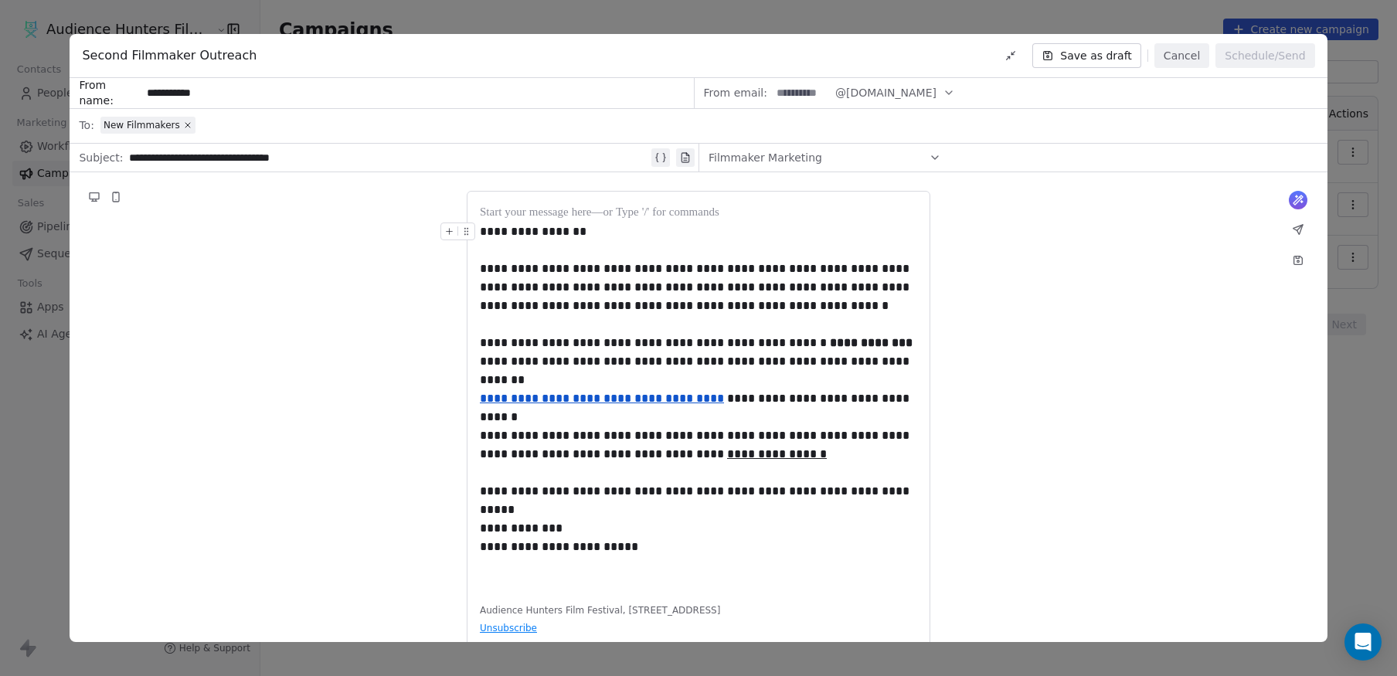
click at [1108, 49] on button "Save as draft" at bounding box center [1086, 55] width 109 height 25
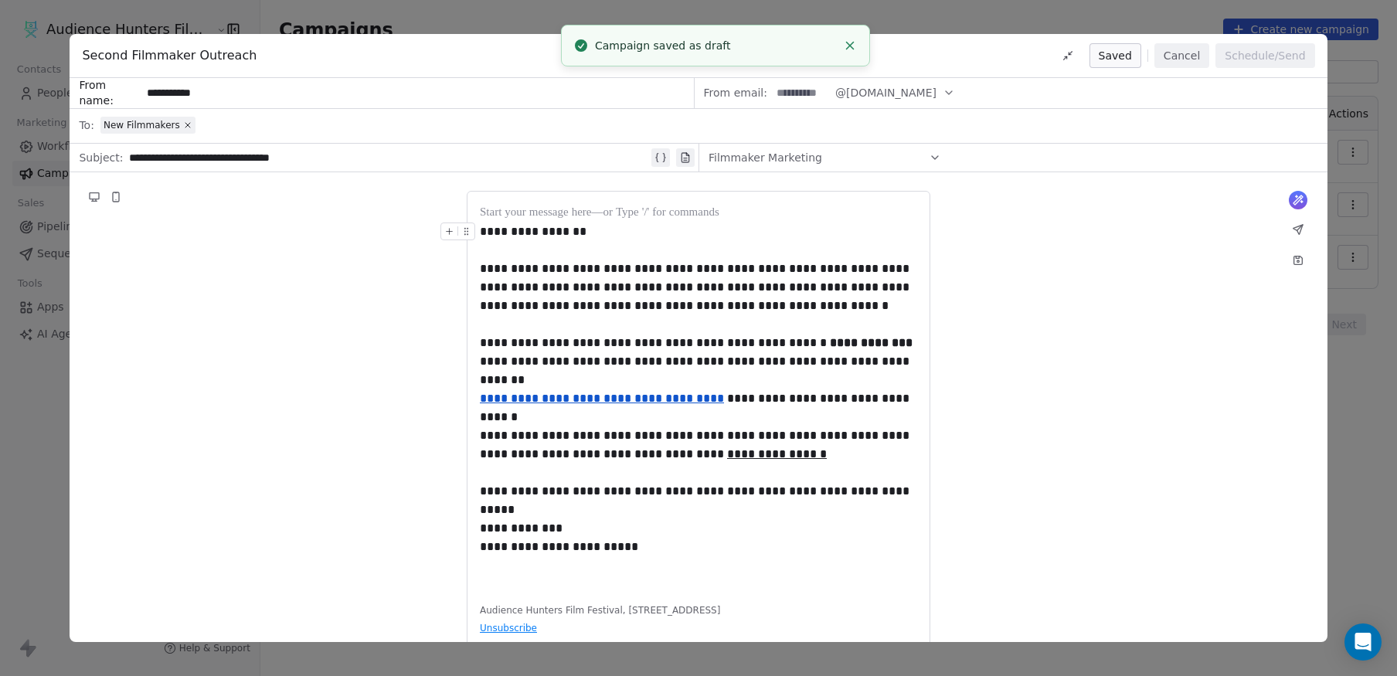
click at [1183, 288] on div "**********" at bounding box center [698, 441] width 1257 height 538
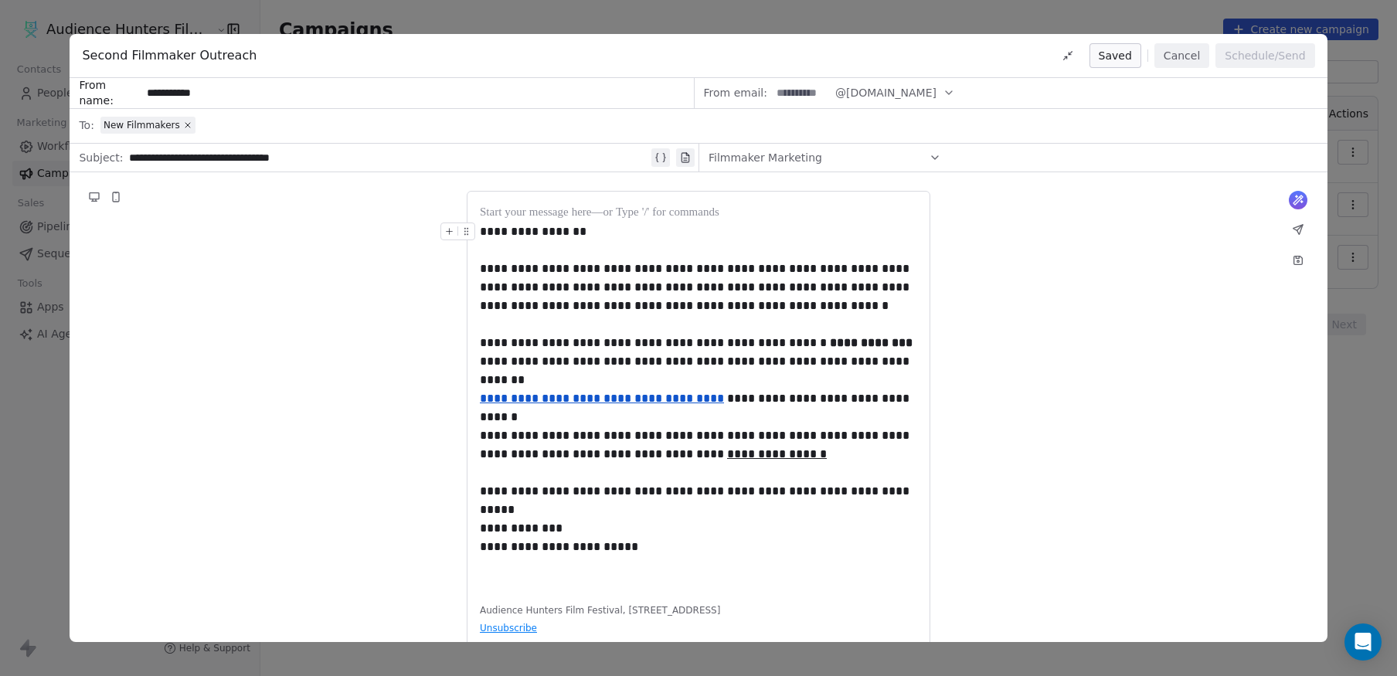
click at [328, 294] on div "**********" at bounding box center [698, 441] width 1257 height 538
click at [287, 97] on input "**********" at bounding box center [416, 93] width 551 height 29
click at [1048, 233] on div "**********" at bounding box center [698, 441] width 1257 height 538
click at [1038, 233] on div "**********" at bounding box center [698, 441] width 1257 height 538
click at [266, 121] on div "New Filmmakers" at bounding box center [709, 125] width 1218 height 34
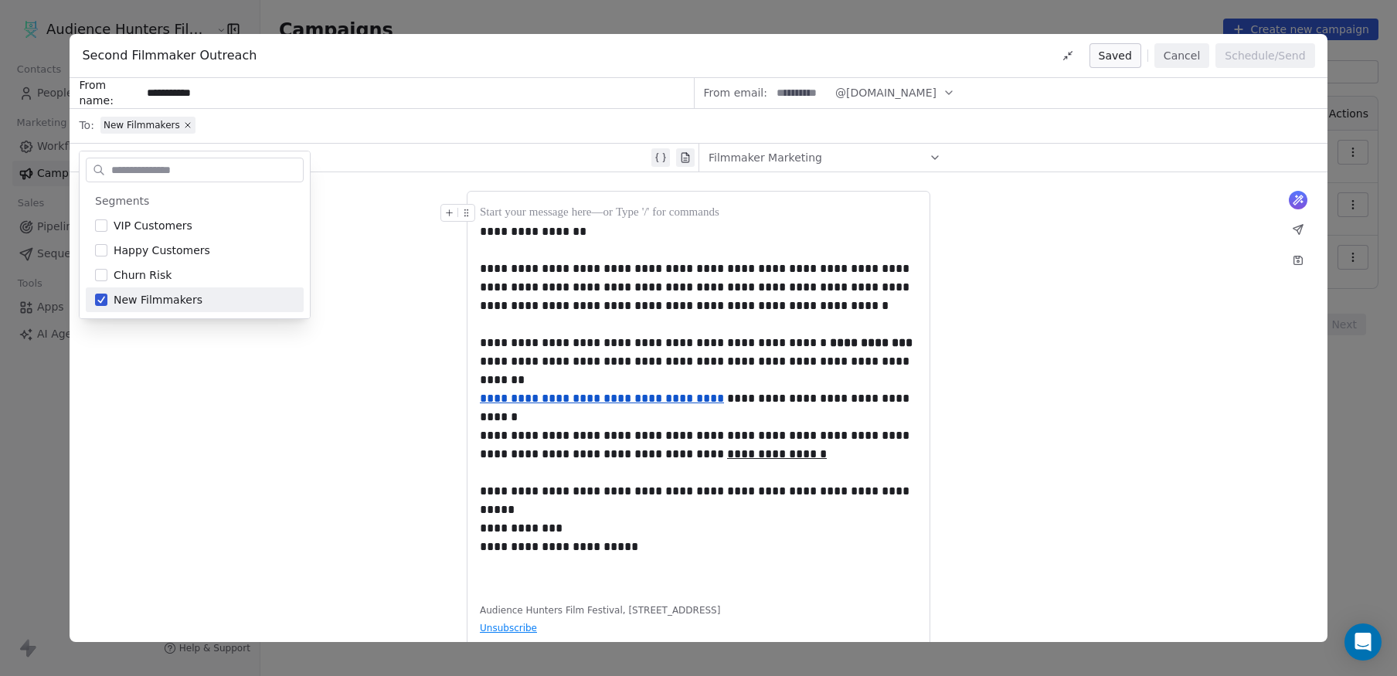
click at [848, 158] on div "Filmmaker Marketing" at bounding box center [825, 157] width 233 height 25
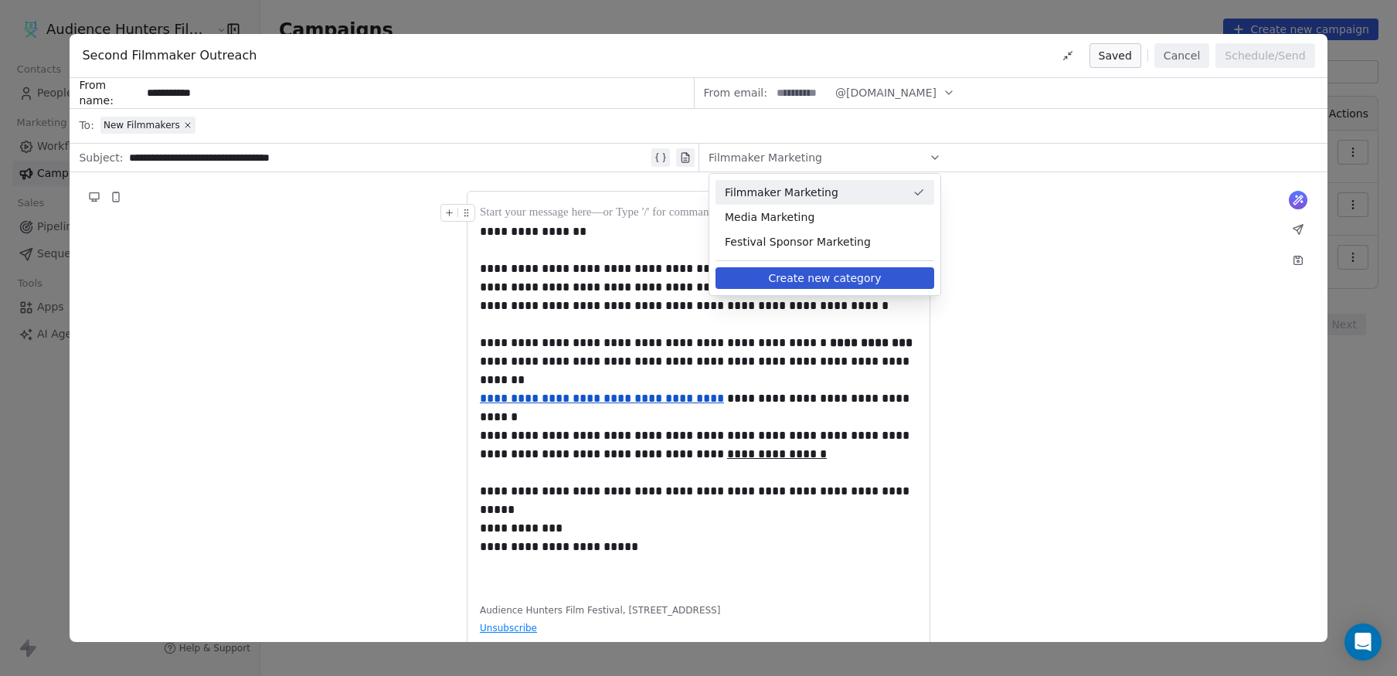
click at [848, 158] on div "Filmmaker Marketing" at bounding box center [825, 157] width 233 height 25
click at [902, 90] on span "@[DOMAIN_NAME]" at bounding box center [885, 93] width 101 height 16
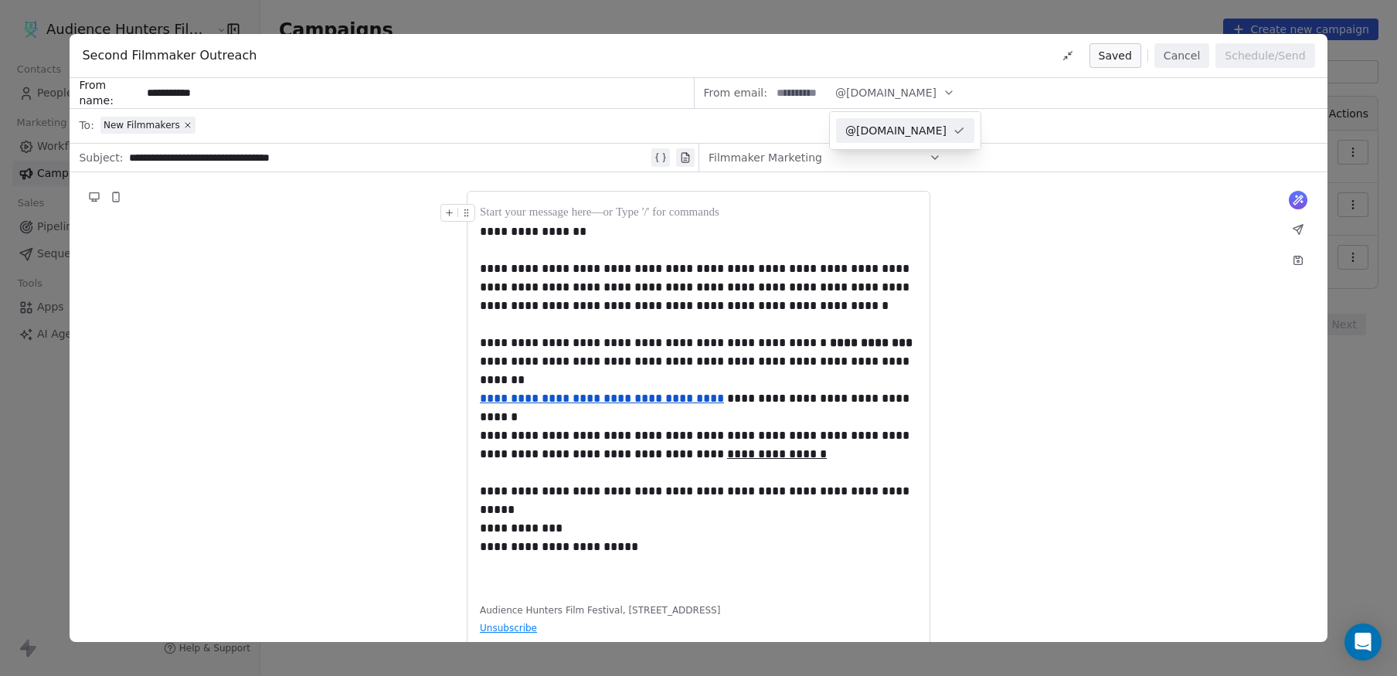
click at [445, 103] on input "**********" at bounding box center [416, 93] width 551 height 29
click at [239, 285] on div "**********" at bounding box center [698, 441] width 1257 height 538
click at [1193, 63] on button "Cancel" at bounding box center [1181, 55] width 55 height 25
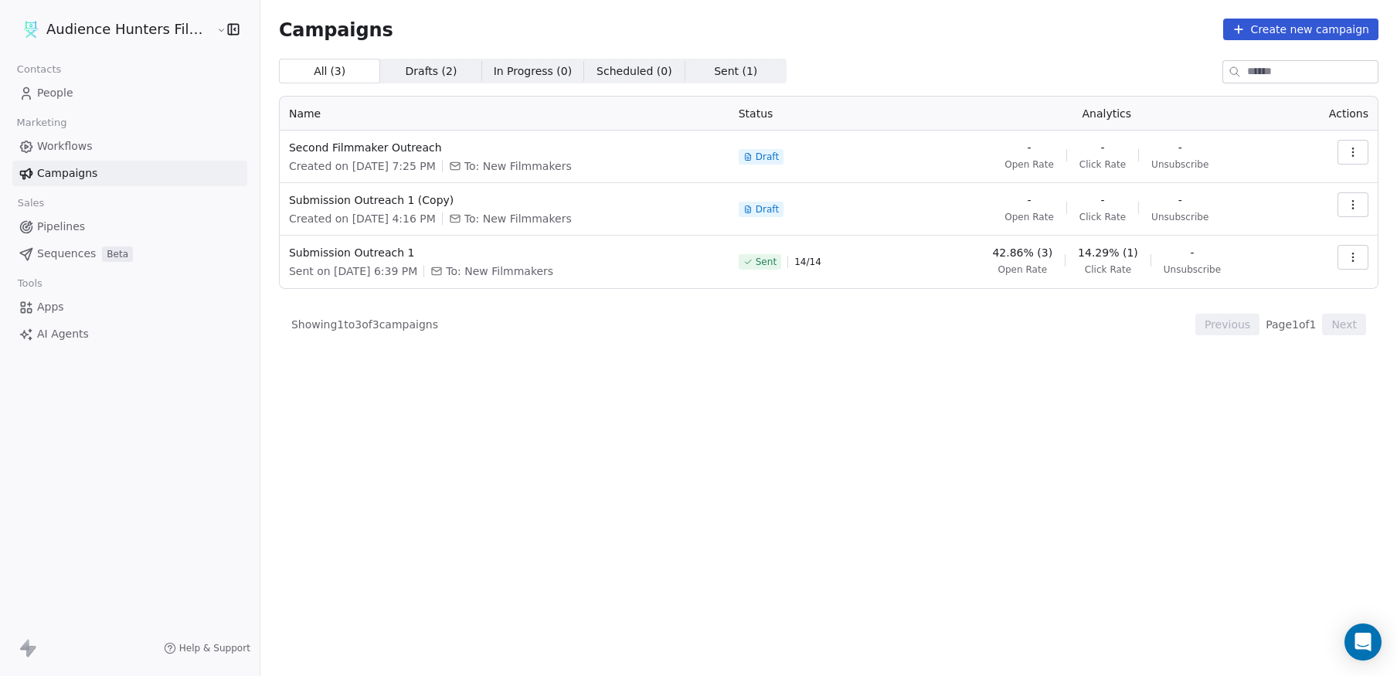
click at [801, 423] on div "All ( 3 ) All ( 3 ) Drafts ( 2 ) Drafts ( 2 ) In Progress ( 0 ) In Progress ( 0…" at bounding box center [828, 299] width 1099 height 481
click at [1353, 148] on icon "button" at bounding box center [1353, 152] width 12 height 12
click at [852, 430] on html "Audience Hunters Film Festival Contacts People Marketing Workflows Campaigns Sa…" at bounding box center [698, 338] width 1397 height 676
click at [414, 75] on span "Drafts ( 2 )" at bounding box center [432, 71] width 52 height 16
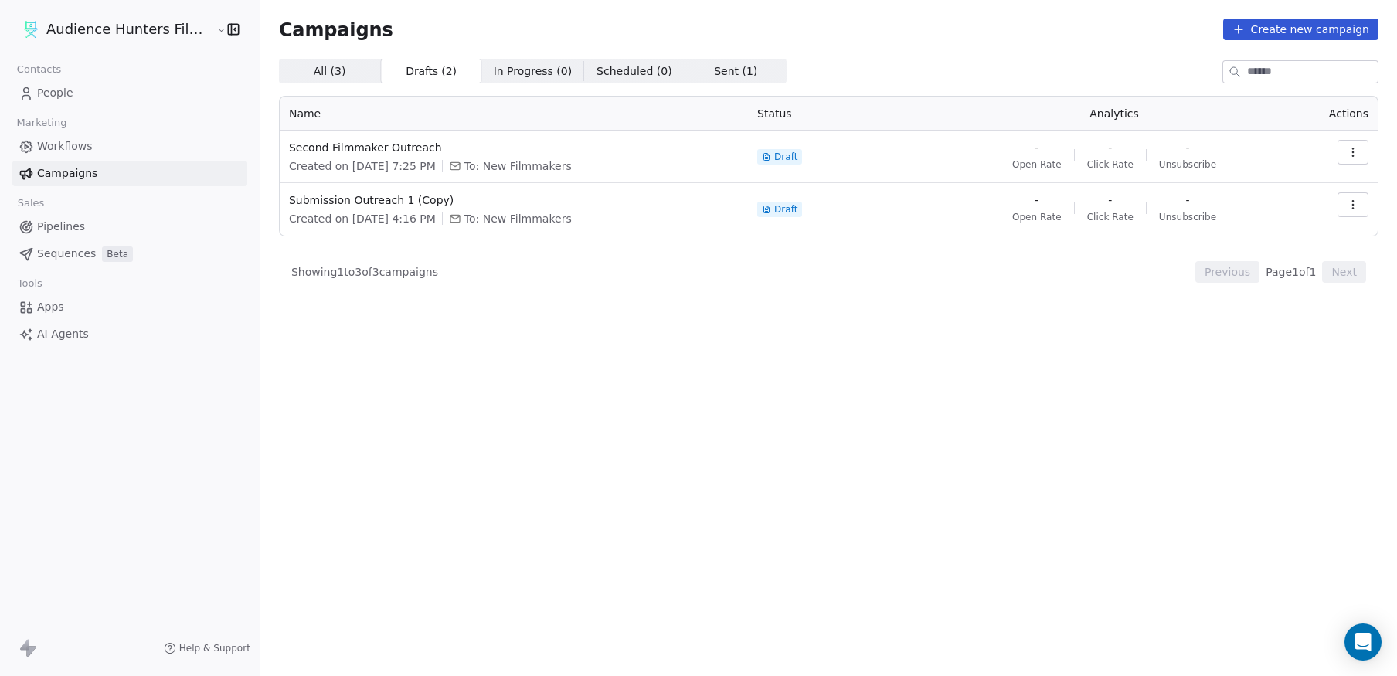
click at [596, 66] on span "Scheduled ( 0 )" at bounding box center [634, 71] width 76 height 16
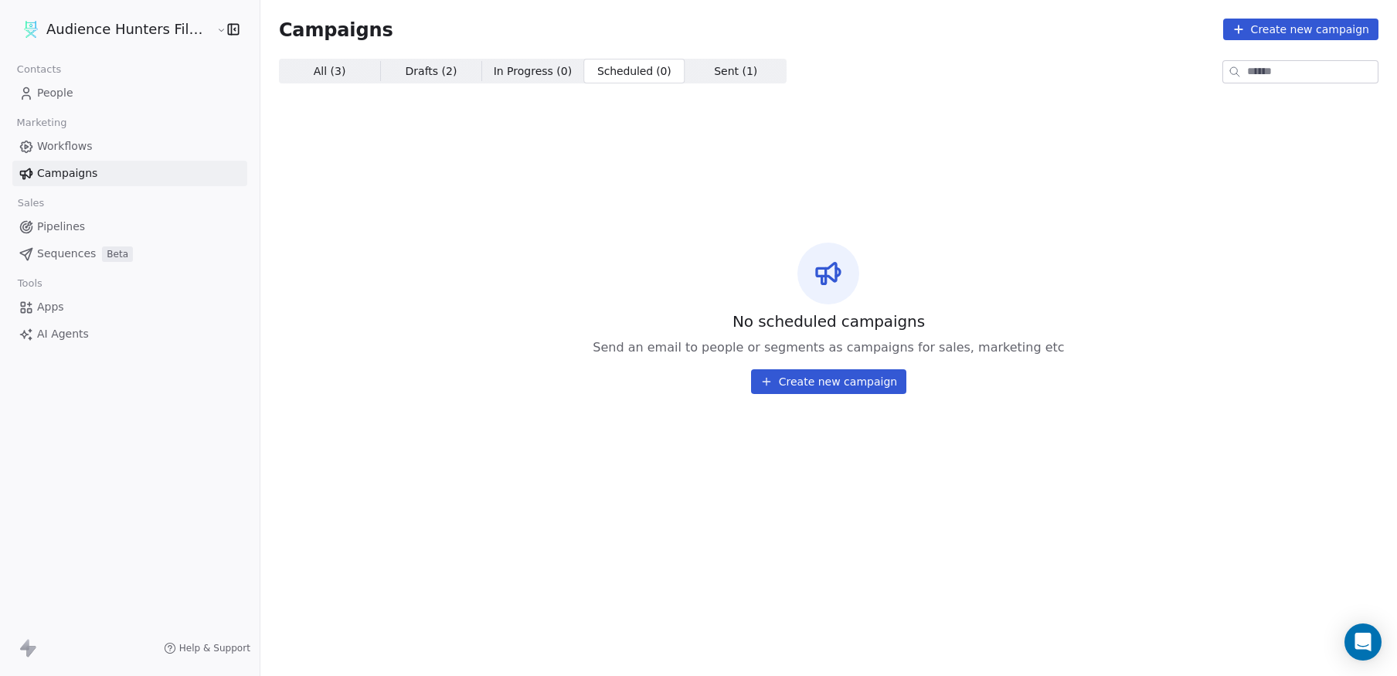
click at [512, 73] on span "In Progress ( 0 )" at bounding box center [533, 71] width 79 height 16
click at [714, 74] on span "Sent ( 1 )" at bounding box center [735, 71] width 43 height 16
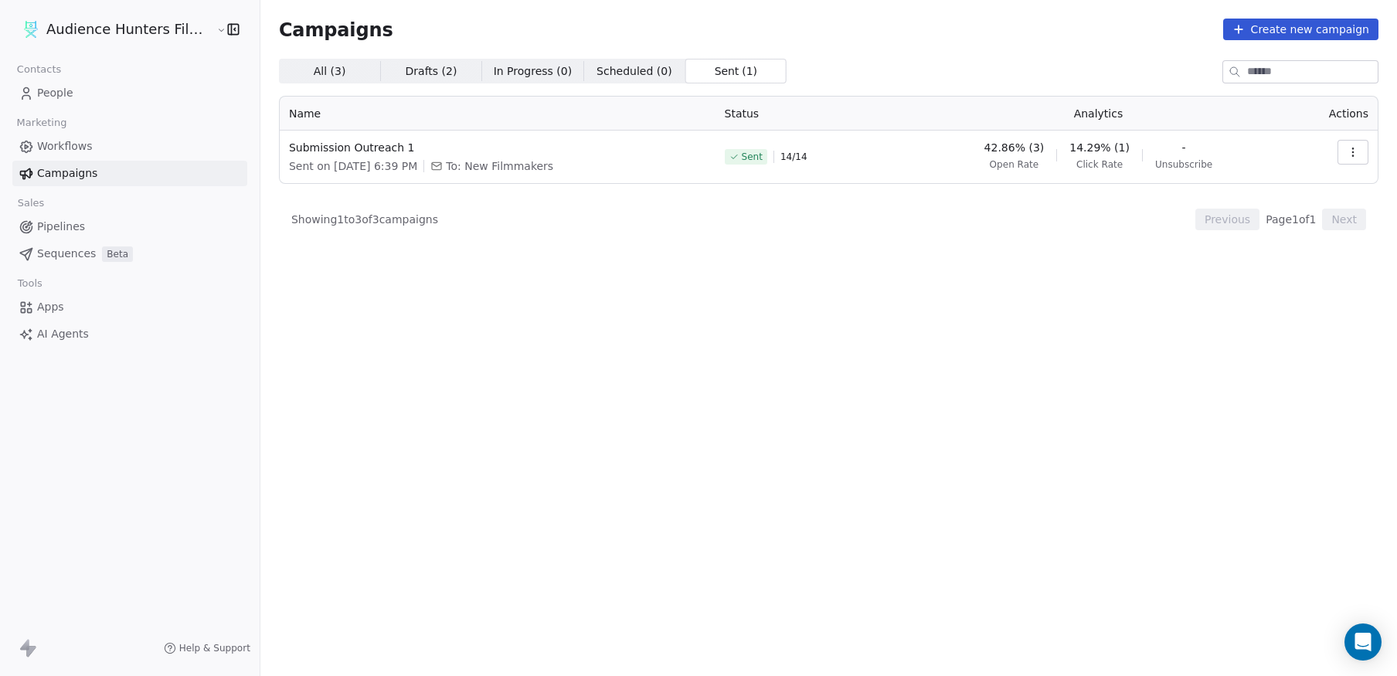
click at [647, 276] on div "All ( 3 ) All ( 3 ) Drafts ( 2 ) Drafts ( 2 ) In Progress ( 0 ) In Progress ( 0…" at bounding box center [828, 299] width 1099 height 481
click at [316, 71] on span "All ( 3 )" at bounding box center [330, 71] width 32 height 16
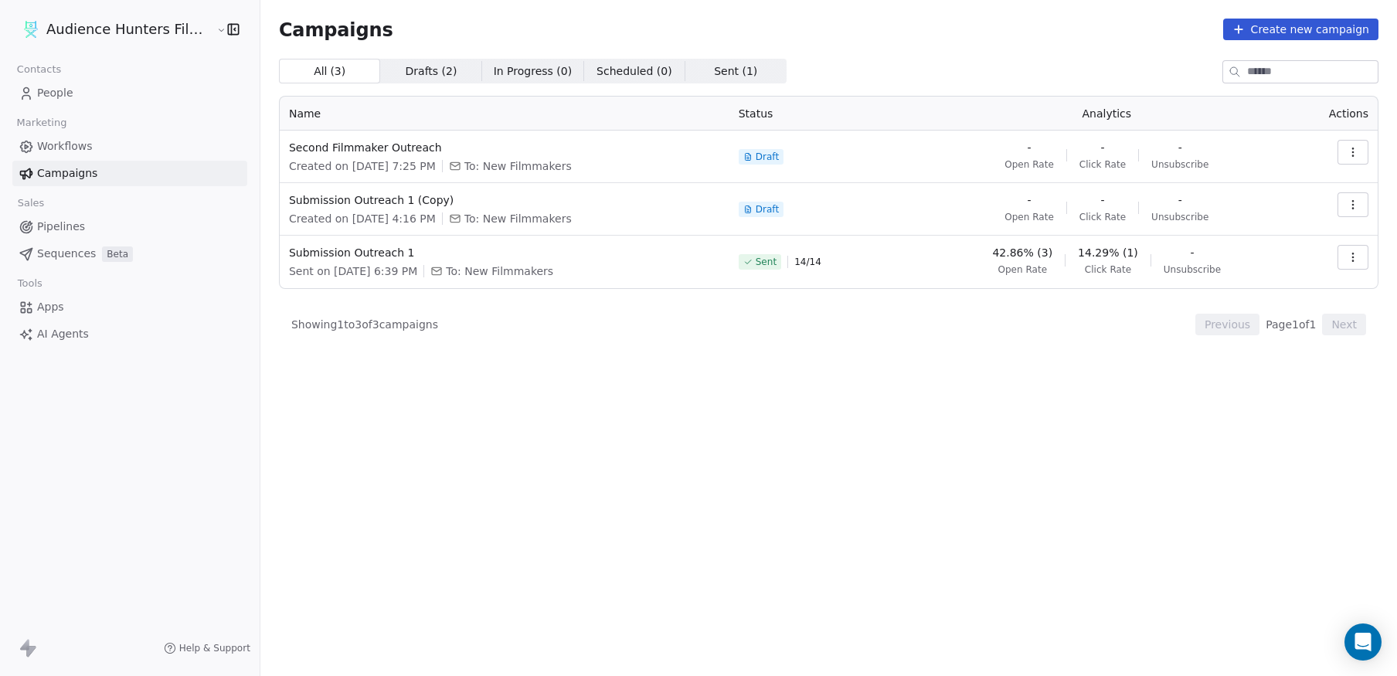
click at [1137, 253] on span "14.29% (1)" at bounding box center [1108, 252] width 60 height 15
click at [707, 376] on div "All ( 3 ) All ( 3 ) Drafts ( 2 ) Drafts ( 2 ) In Progress ( 0 ) In Progress ( 0…" at bounding box center [828, 299] width 1099 height 481
click at [68, 95] on span "People" at bounding box center [55, 93] width 36 height 16
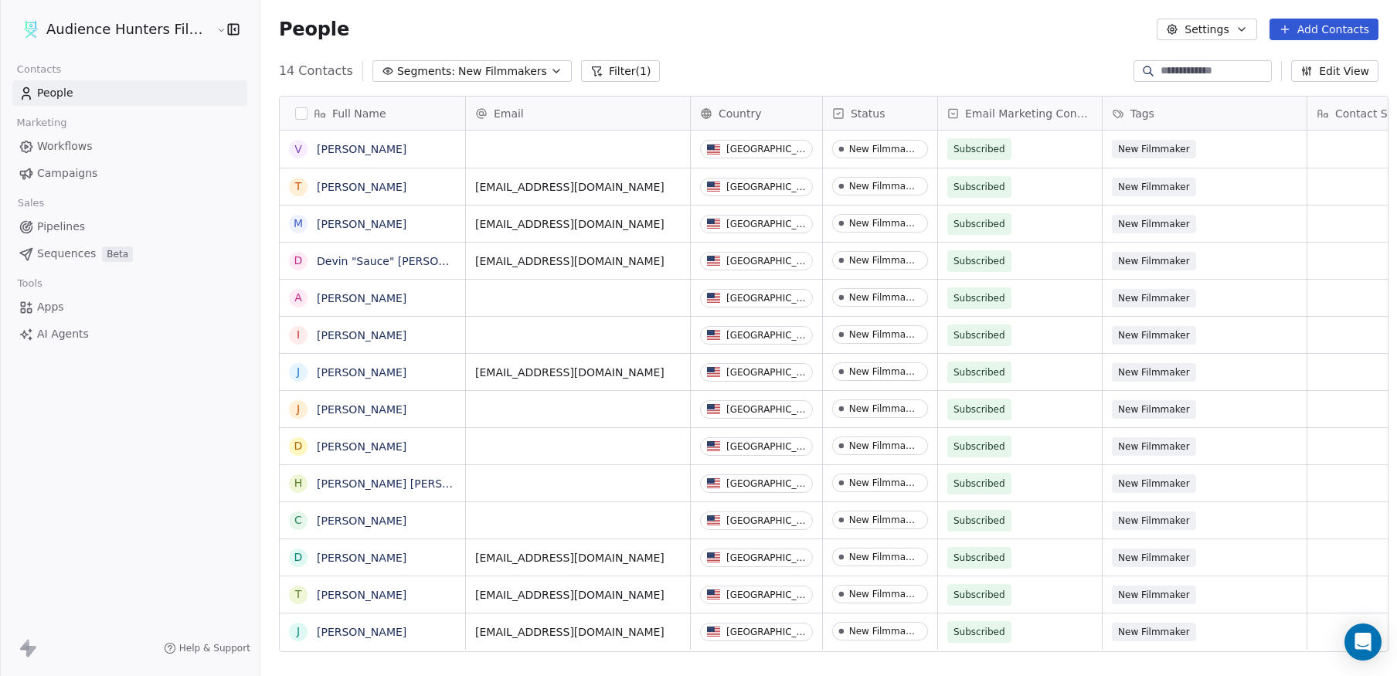
click at [1235, 32] on button "Settings" at bounding box center [1207, 30] width 100 height 22
click at [1235, 32] on html "Audience Hunters Film Festival Contacts People Marketing Workflows Campaigns Sa…" at bounding box center [698, 338] width 1397 height 676
click at [729, 54] on div "People Settings Add Contacts" at bounding box center [828, 29] width 1137 height 59
click at [399, 77] on span "Segments:" at bounding box center [426, 71] width 58 height 16
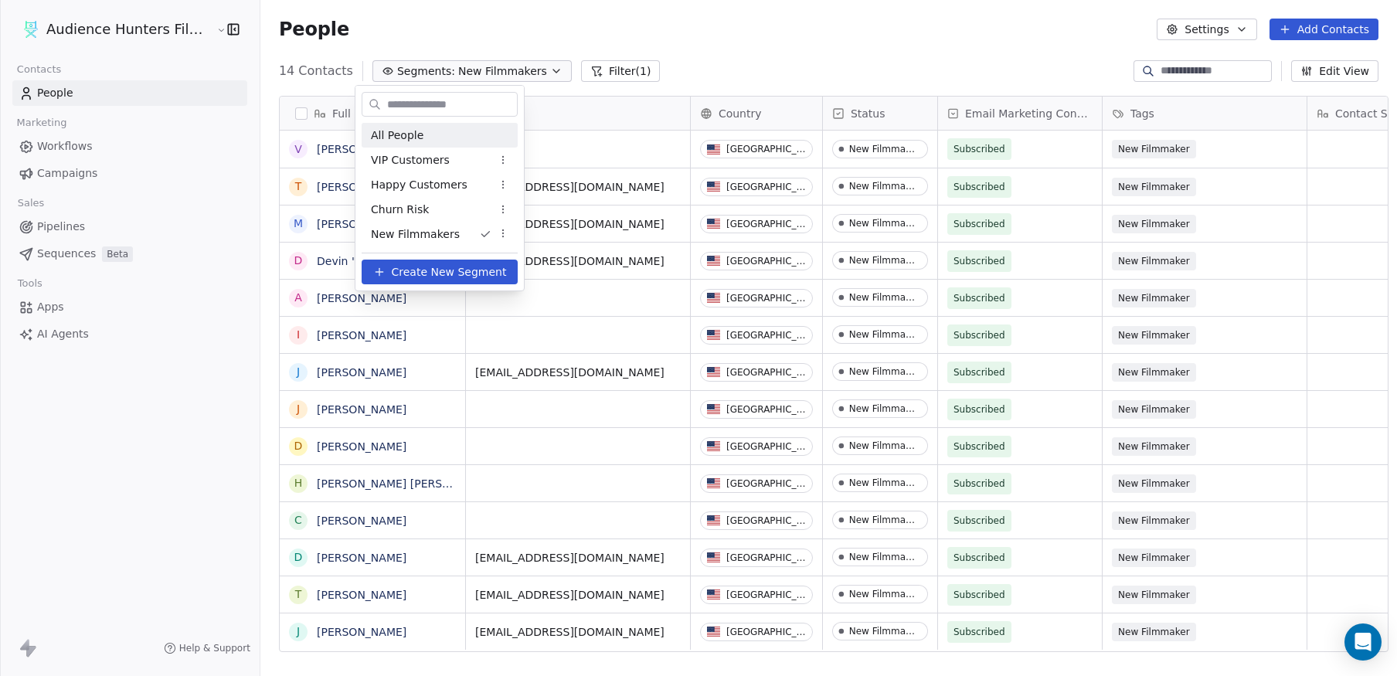
click at [390, 136] on span "All People" at bounding box center [397, 135] width 53 height 16
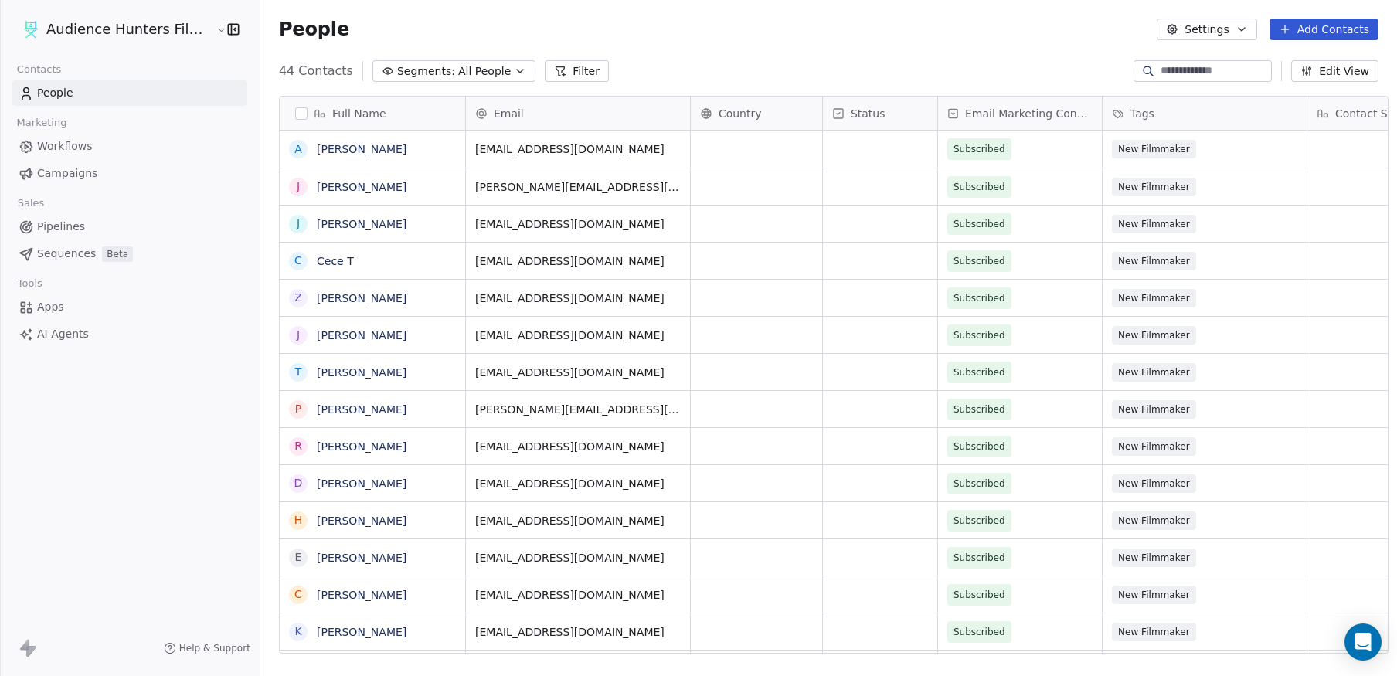
scroll to position [583, 1135]
click at [749, 150] on div "grid" at bounding box center [756, 149] width 131 height 37
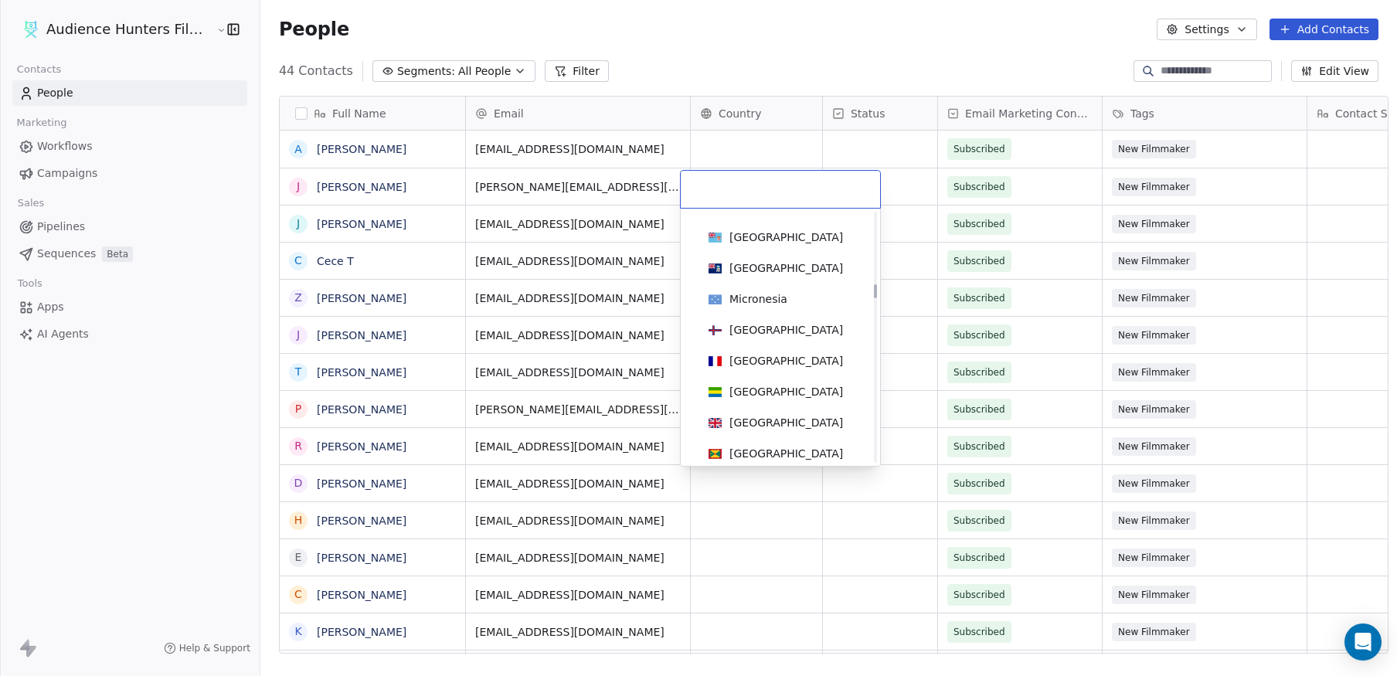
scroll to position [2318, 0]
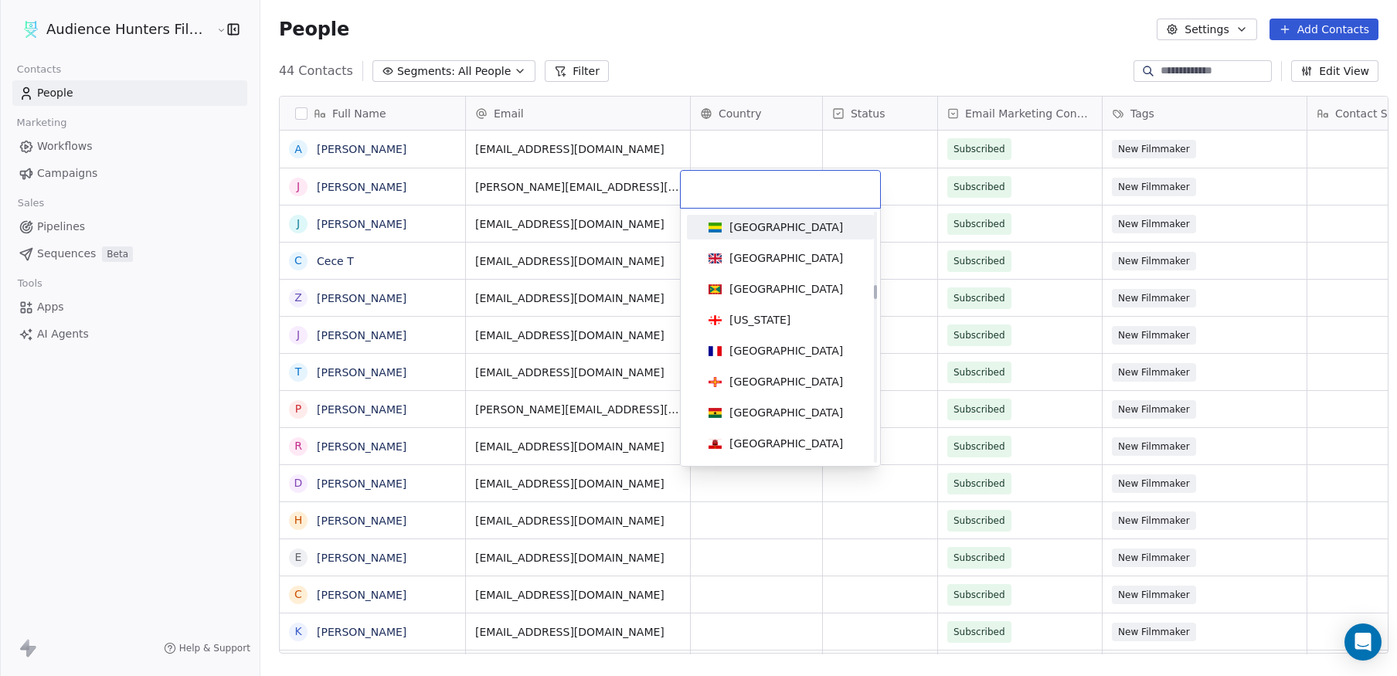
click at [735, 144] on html "Audience Hunters Film Festival Contacts People Marketing Workflows Campaigns Sa…" at bounding box center [698, 338] width 1397 height 676
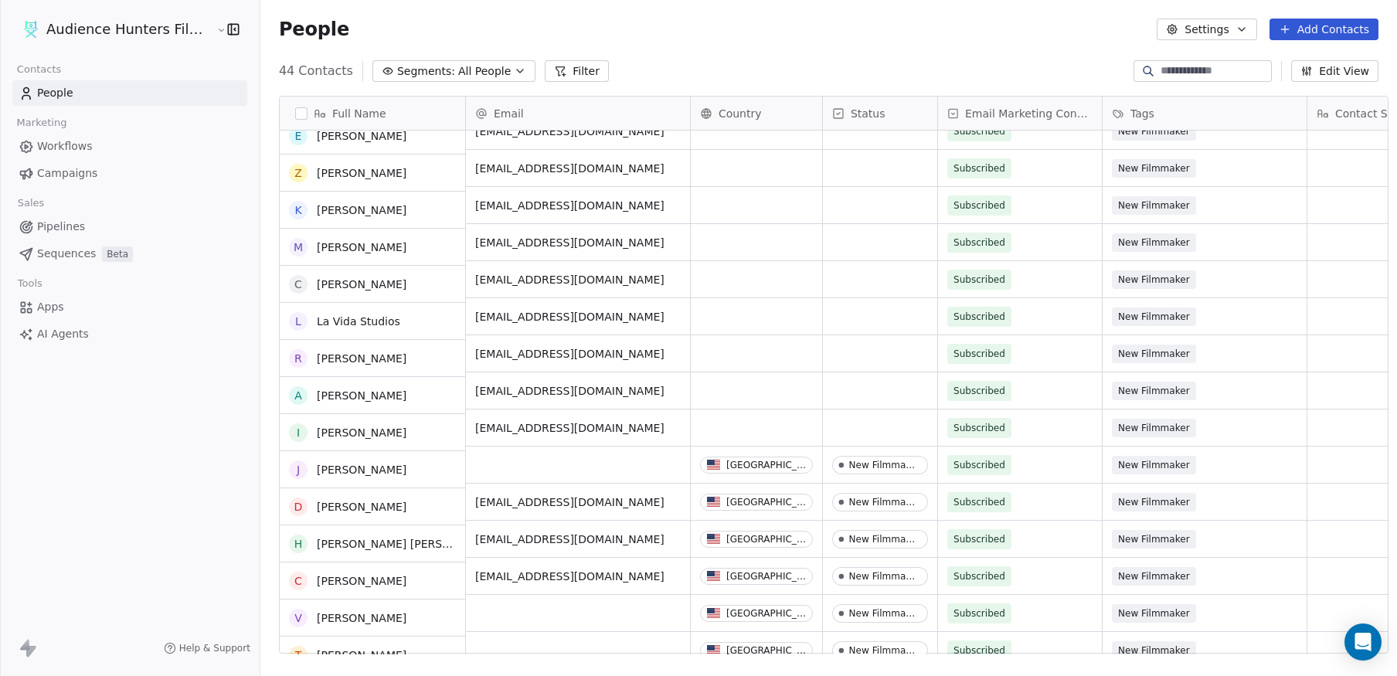
scroll to position [799, 0]
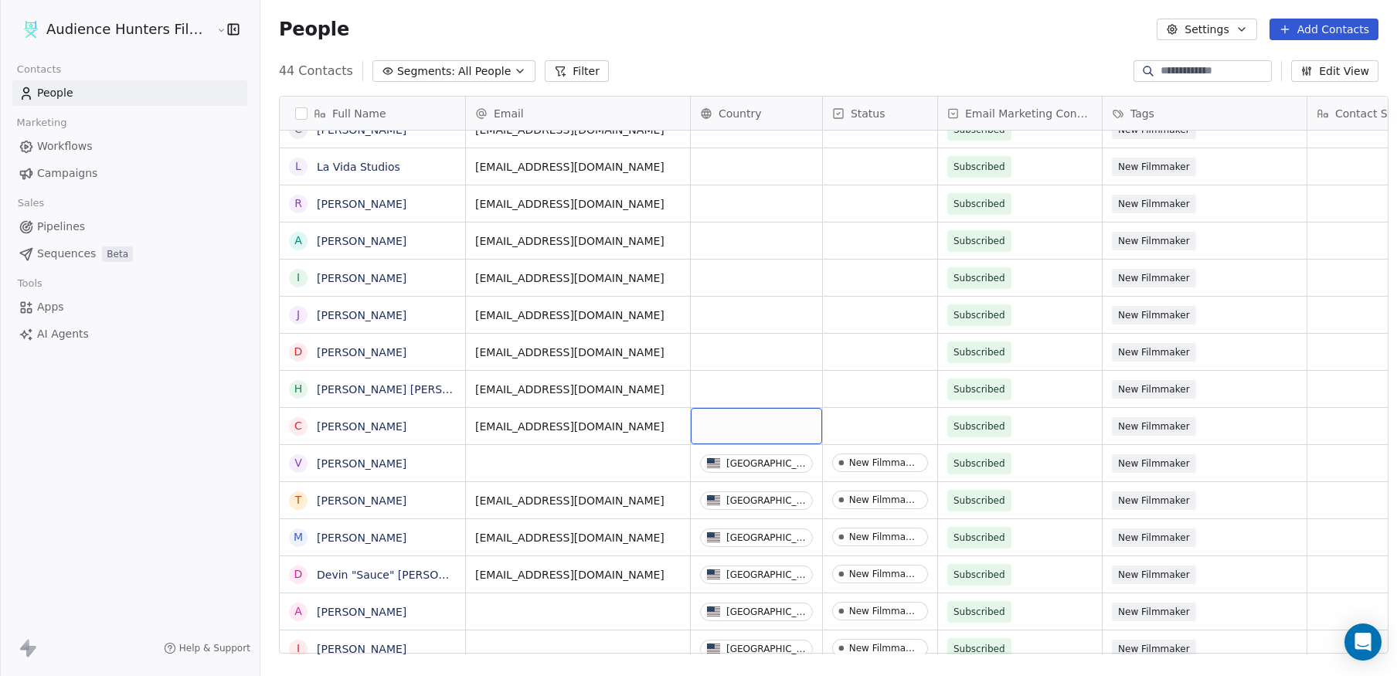
click at [726, 408] on div "grid" at bounding box center [756, 426] width 131 height 36
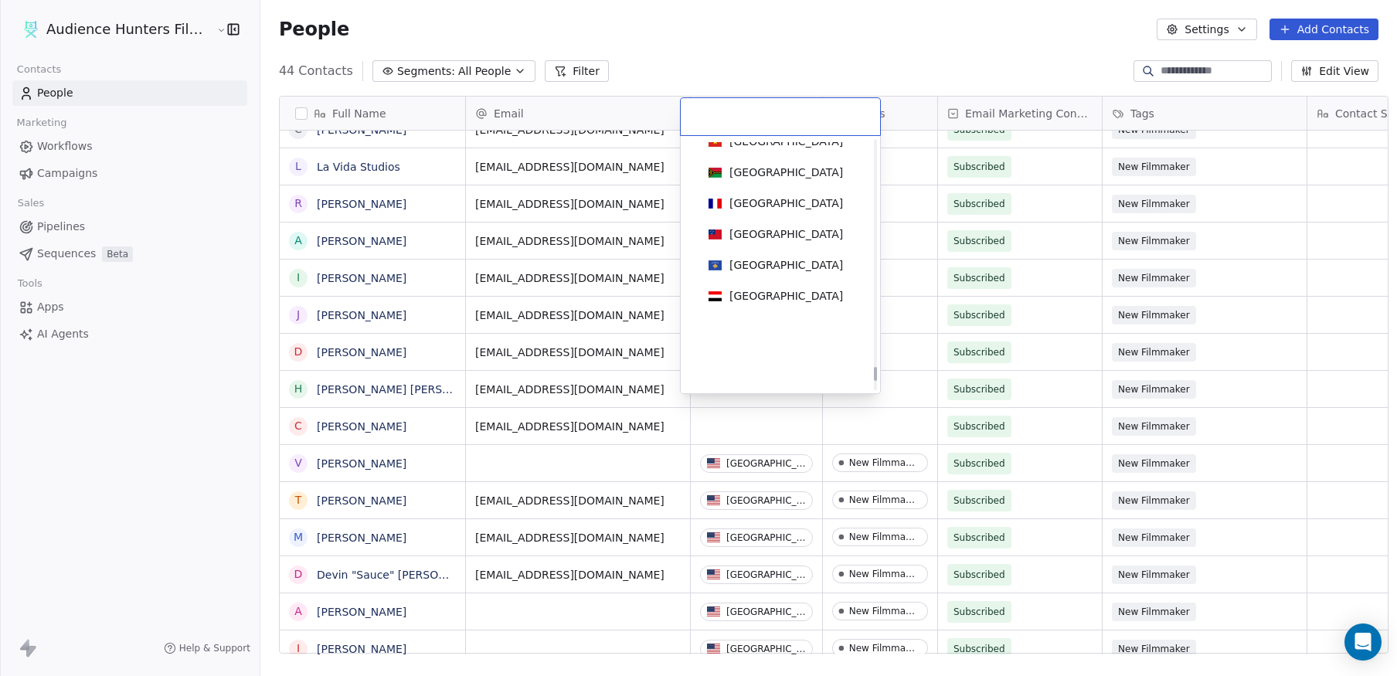
scroll to position [7138, 0]
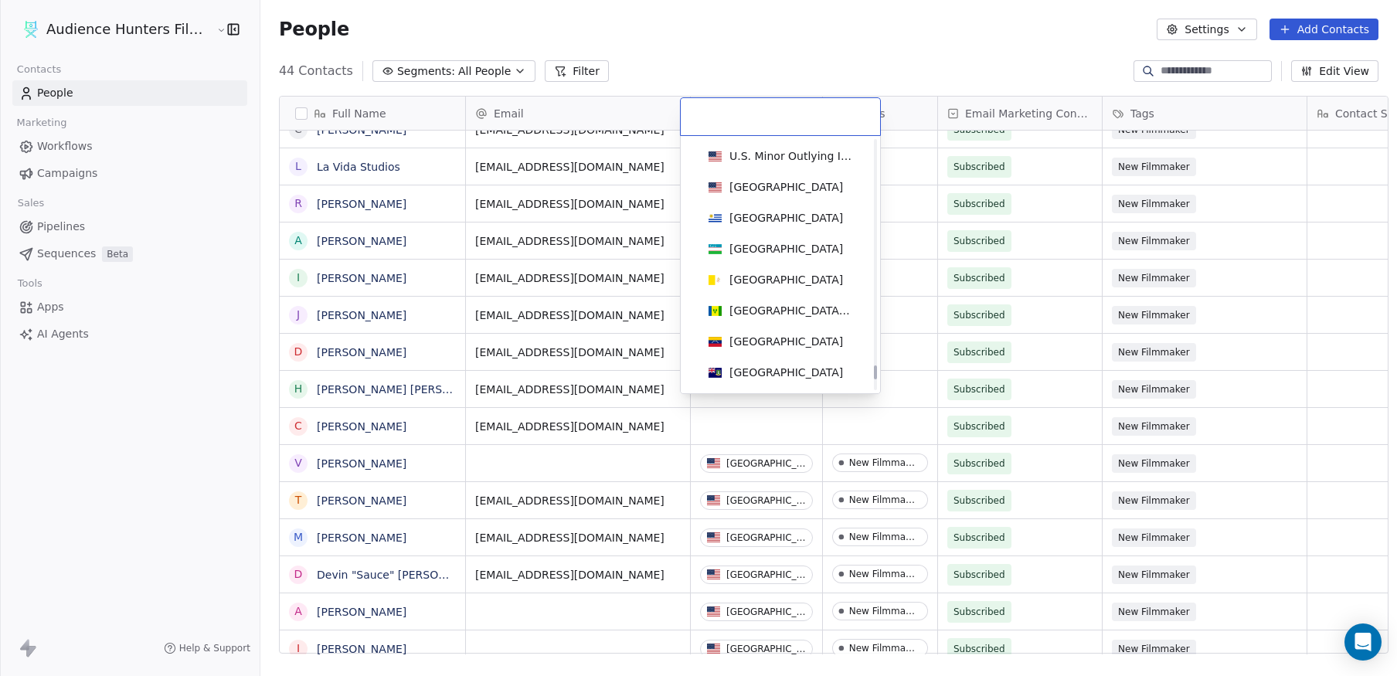
drag, startPoint x: 875, startPoint y: 187, endPoint x: 874, endPoint y: 372, distance: 184.7
click at [874, 372] on div at bounding box center [875, 372] width 3 height 14
click at [779, 186] on div "[GEOGRAPHIC_DATA]" at bounding box center [786, 186] width 114 height 15
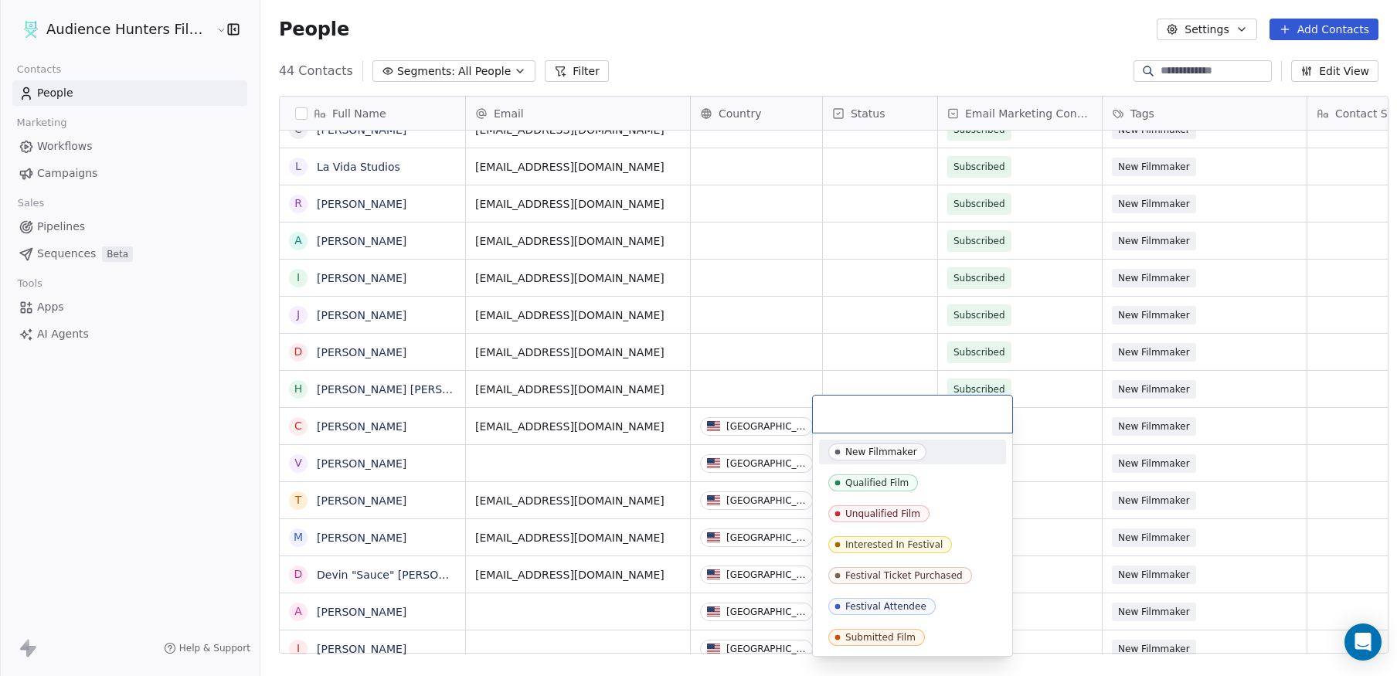
click at [860, 454] on div "New Filmmaker" at bounding box center [881, 452] width 72 height 11
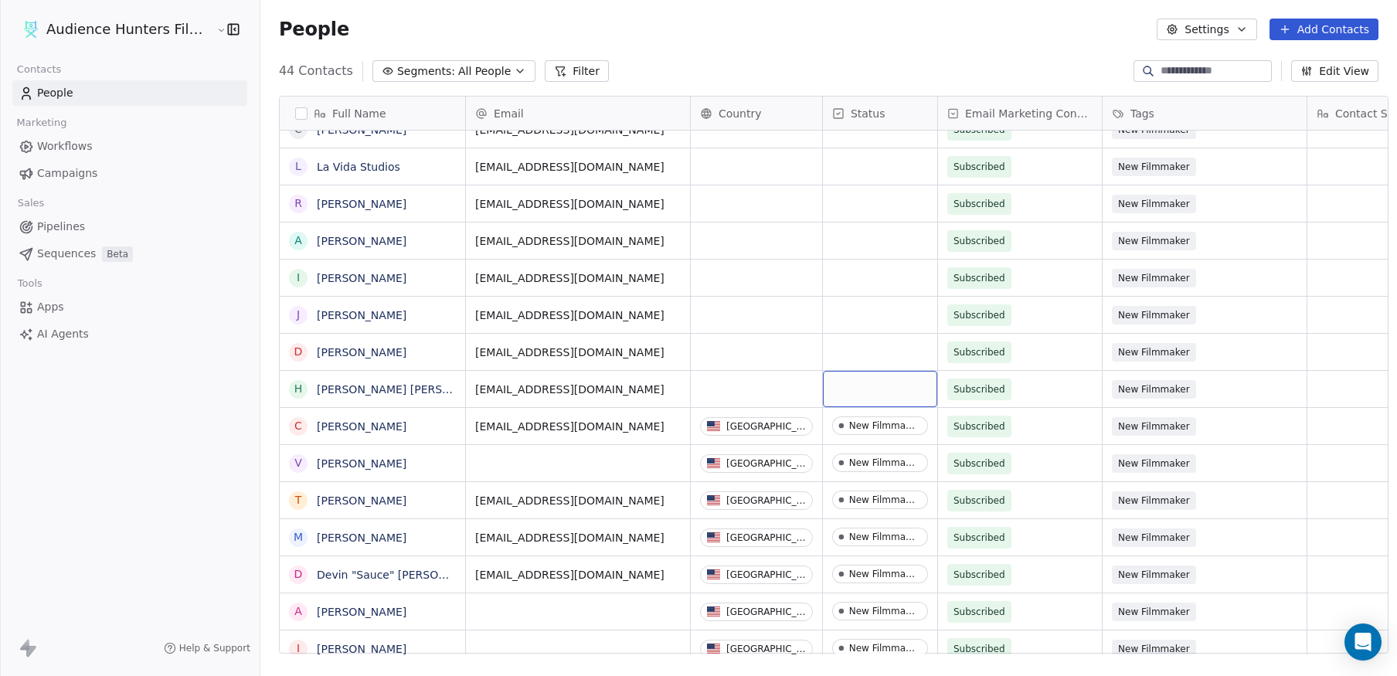
click at [844, 379] on div "grid" at bounding box center [880, 389] width 114 height 36
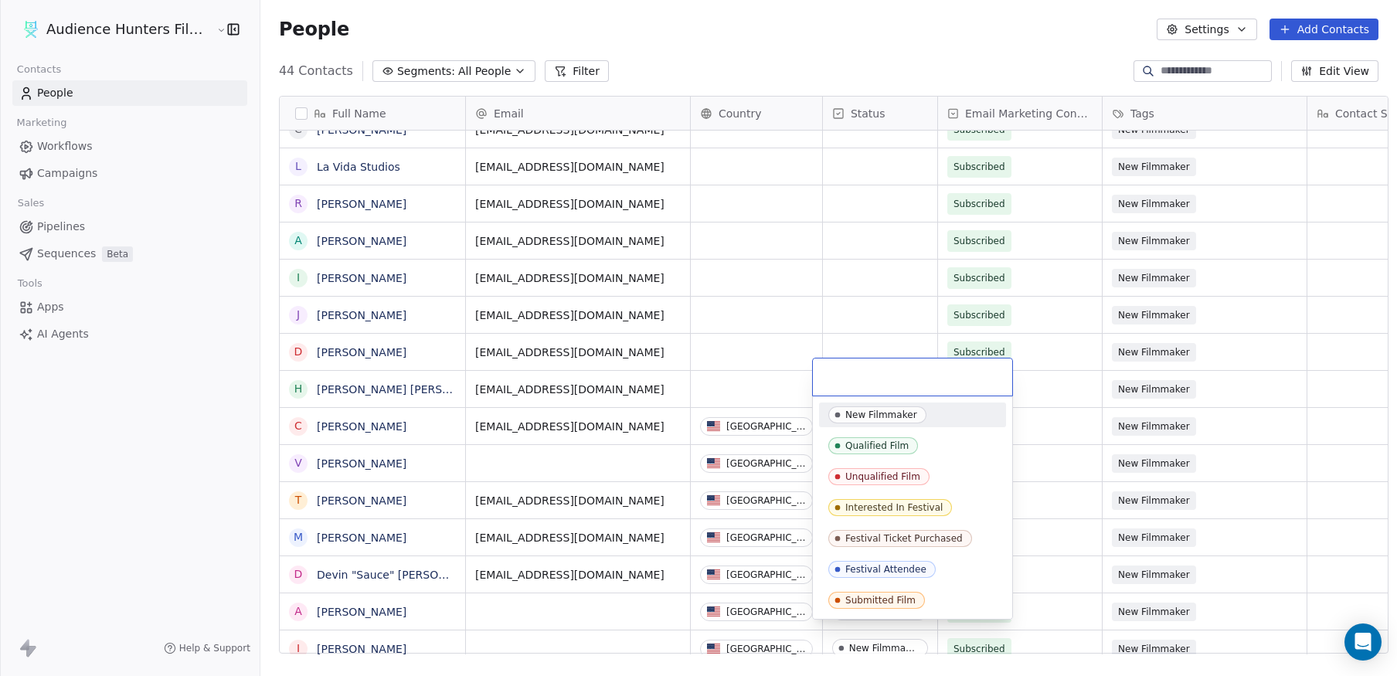
click at [857, 423] on div "New Filmmaker" at bounding box center [912, 415] width 187 height 25
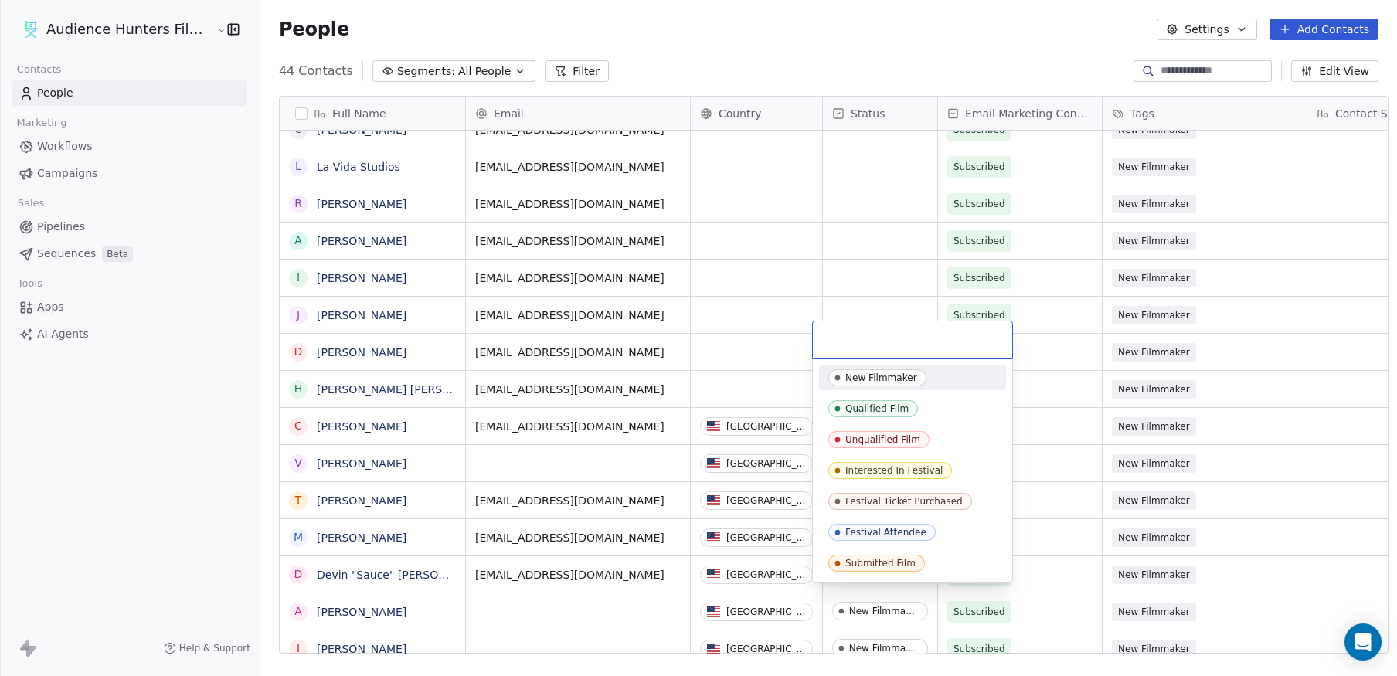
click at [845, 377] on div "New Filmmaker" at bounding box center [881, 377] width 72 height 11
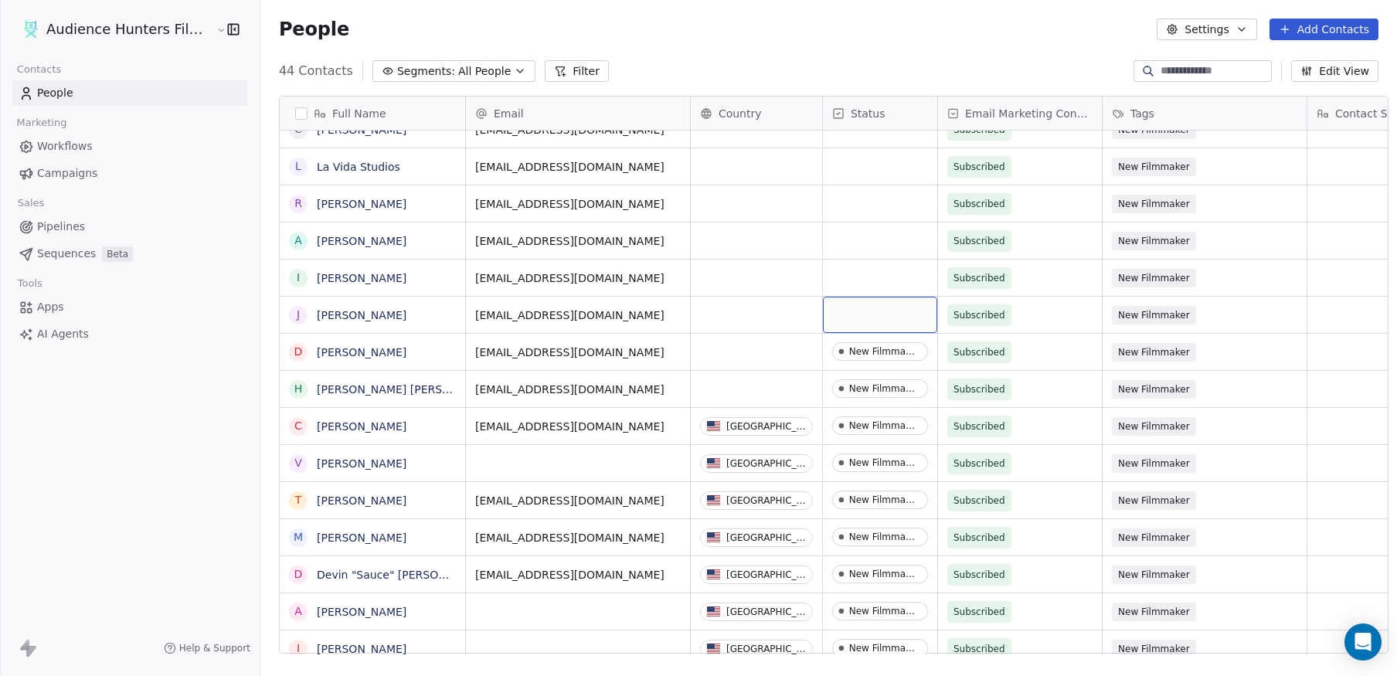
click at [834, 314] on div "grid" at bounding box center [880, 315] width 114 height 36
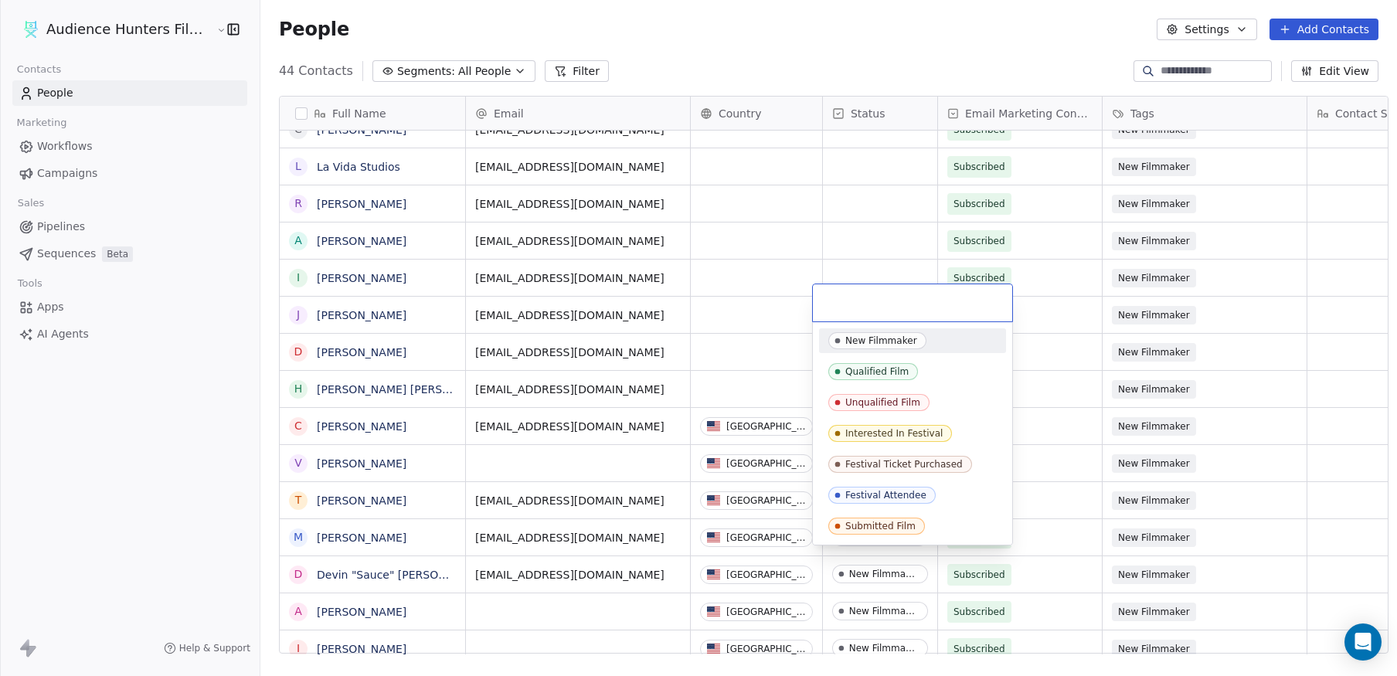
click at [848, 341] on div "New Filmmaker" at bounding box center [881, 340] width 72 height 11
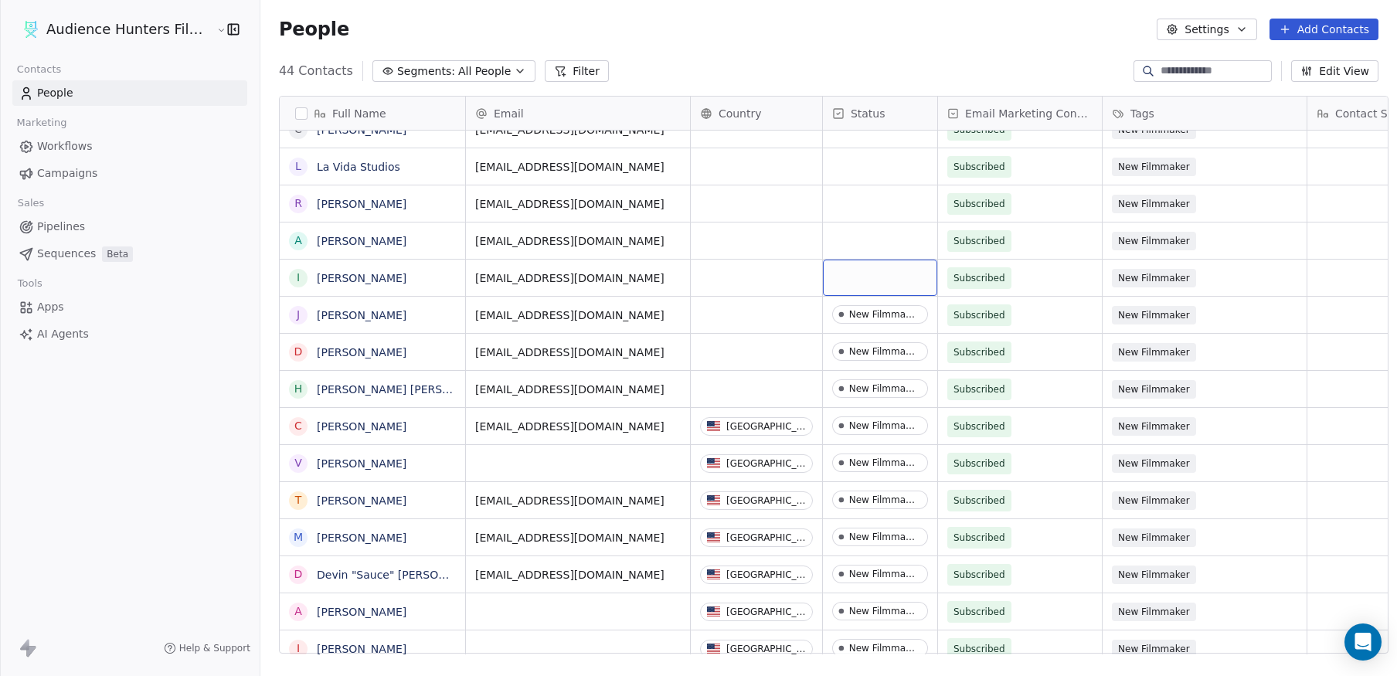
click at [841, 274] on div "grid" at bounding box center [880, 278] width 114 height 36
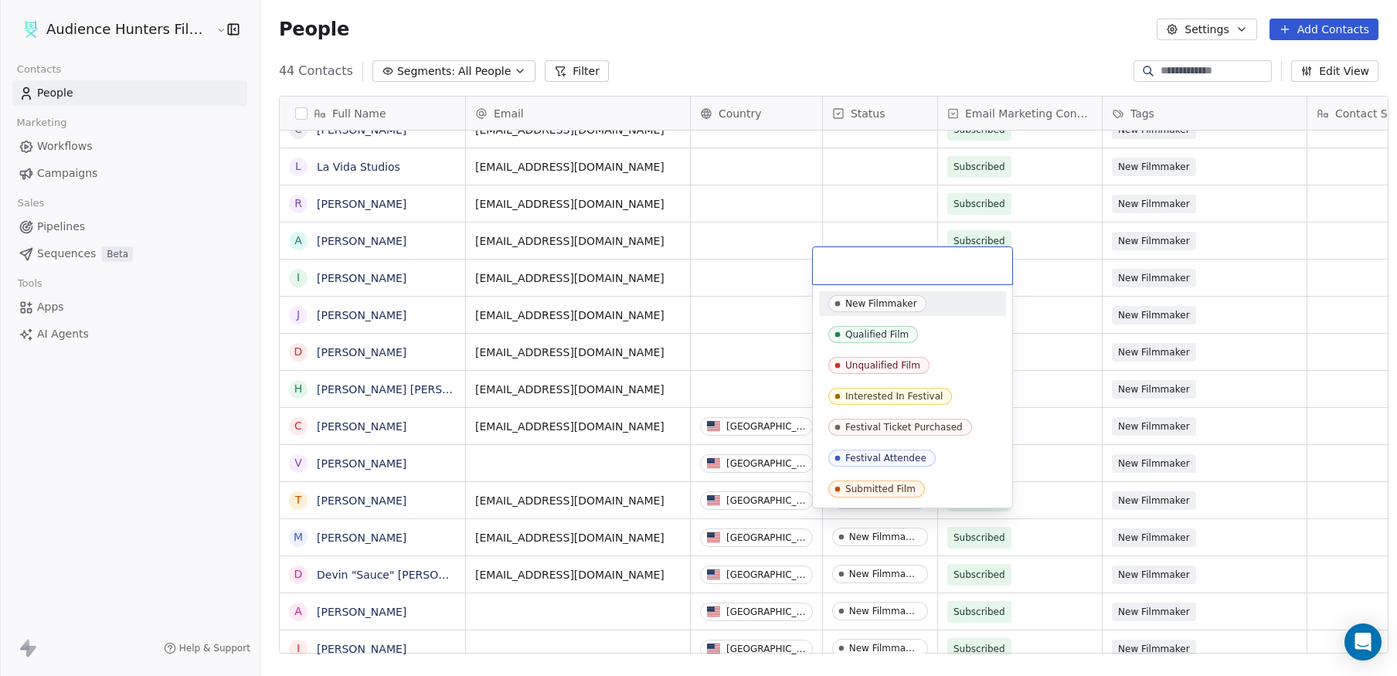
click at [852, 304] on div "New Filmmaker" at bounding box center [881, 303] width 72 height 11
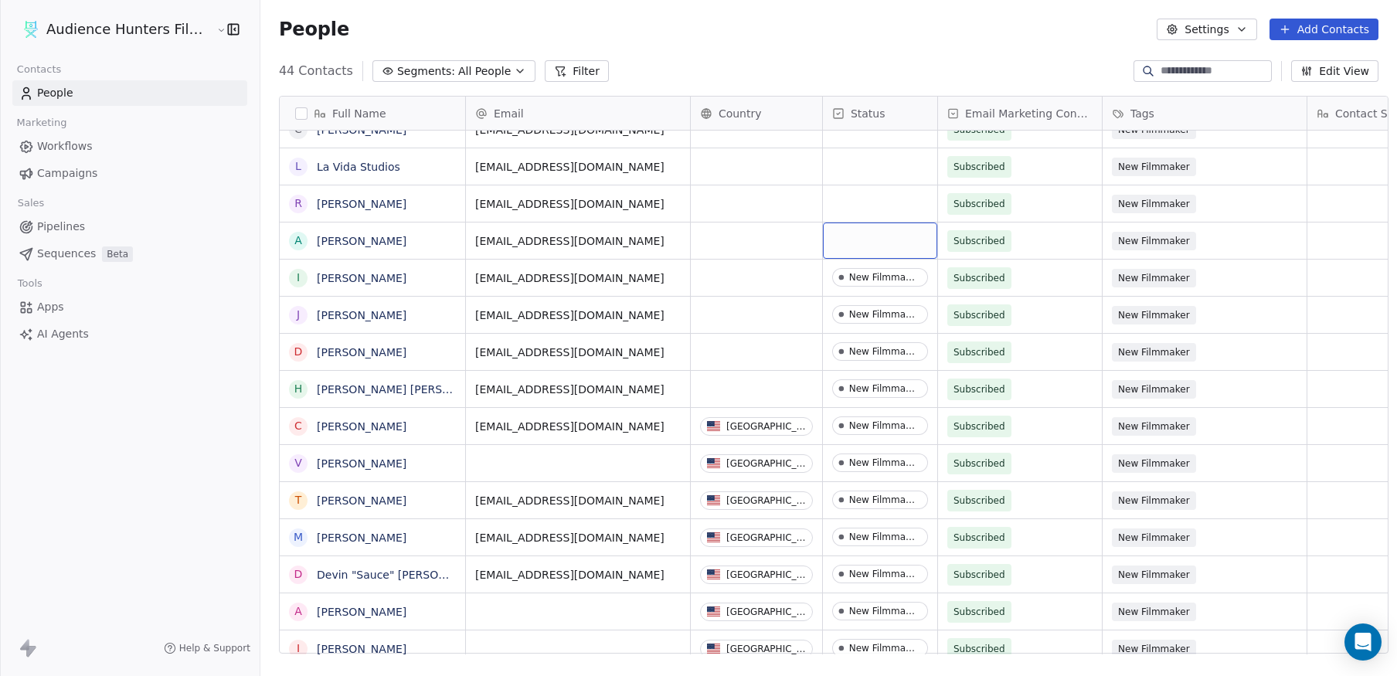
click at [848, 223] on div "grid" at bounding box center [880, 241] width 114 height 36
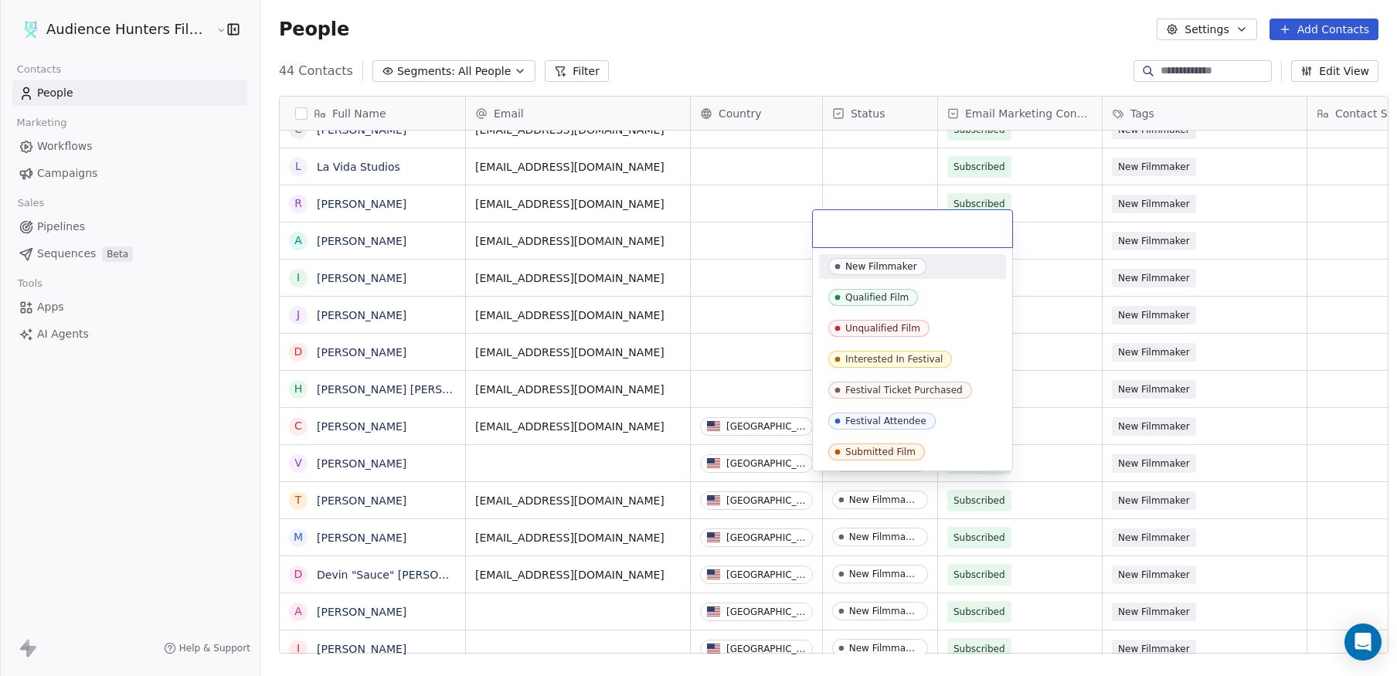
click at [861, 263] on div "New Filmmaker" at bounding box center [881, 266] width 72 height 11
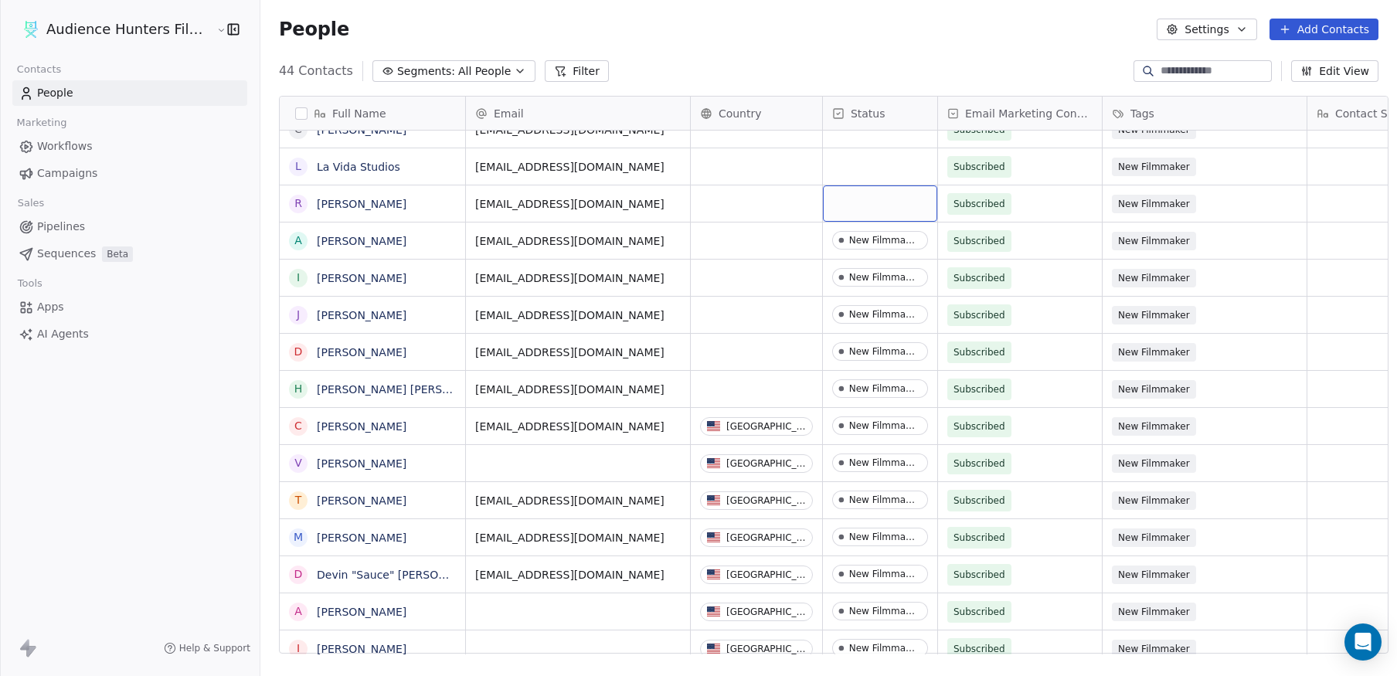
click at [856, 199] on div "grid" at bounding box center [880, 203] width 114 height 36
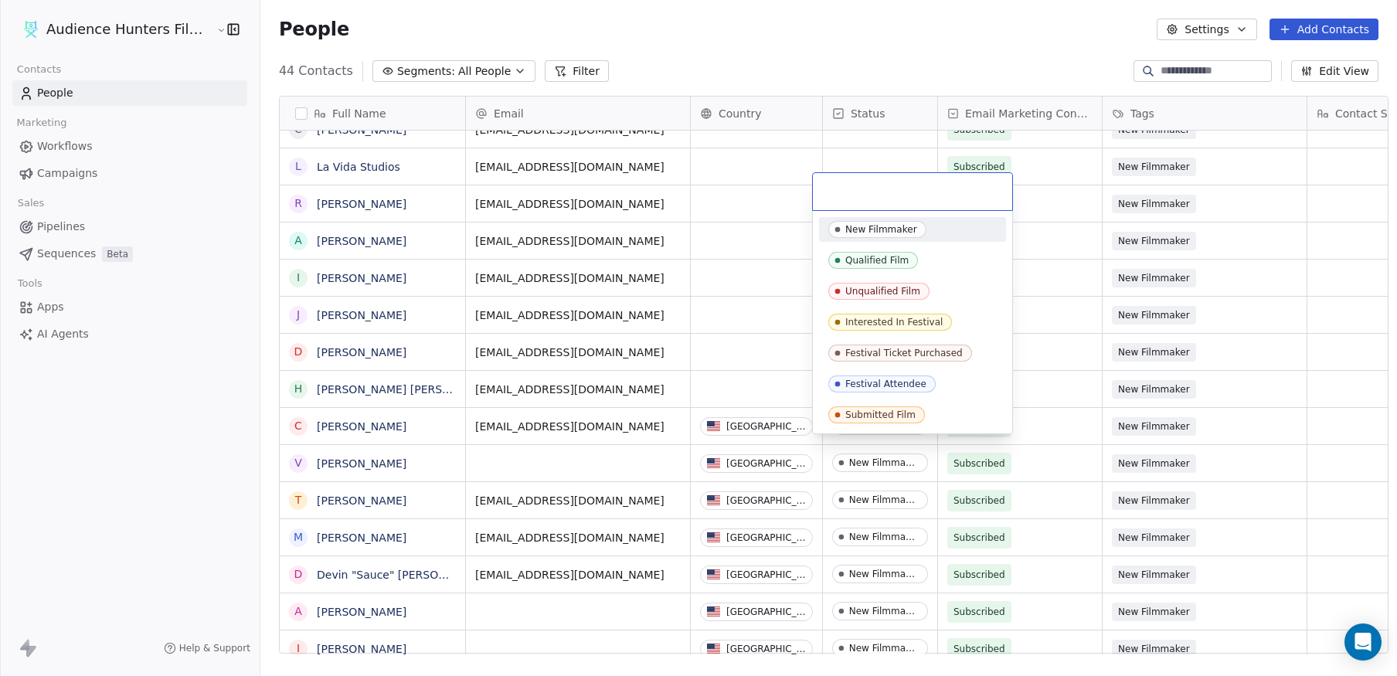
click at [859, 224] on div "New Filmmaker" at bounding box center [881, 229] width 72 height 11
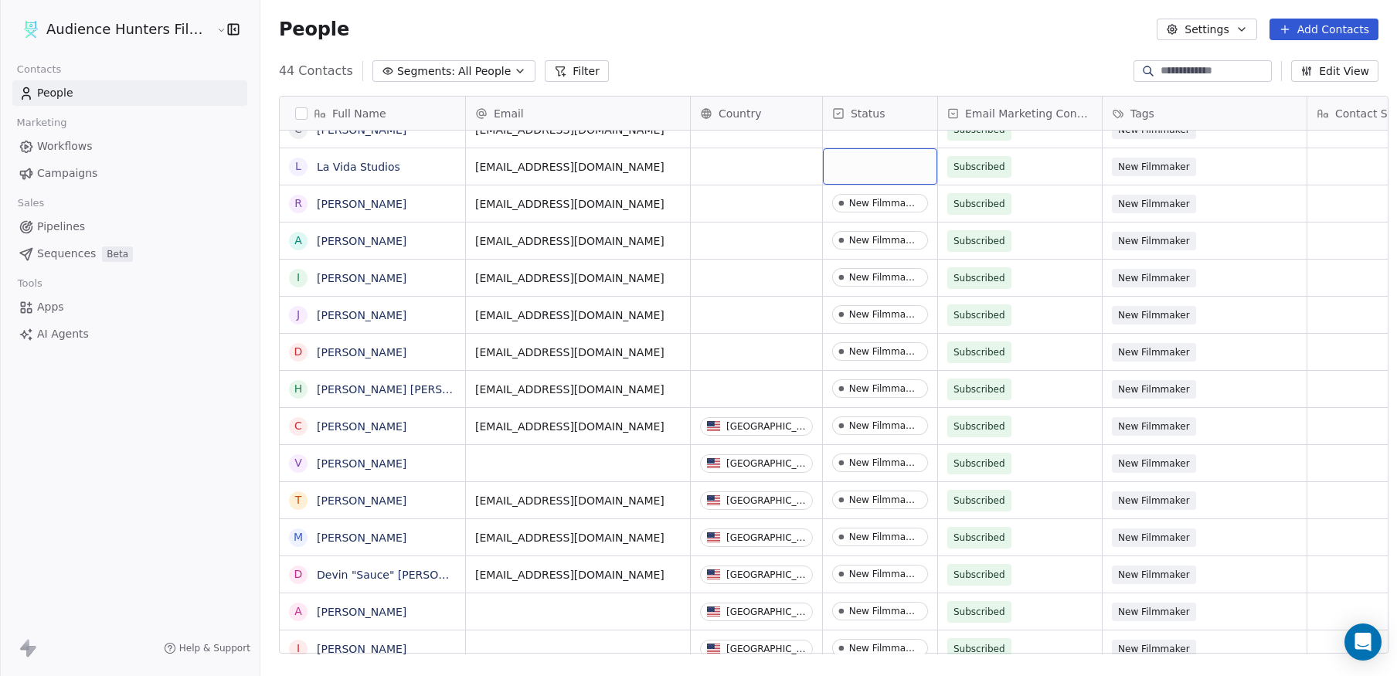
click at [850, 162] on div "grid" at bounding box center [880, 166] width 114 height 36
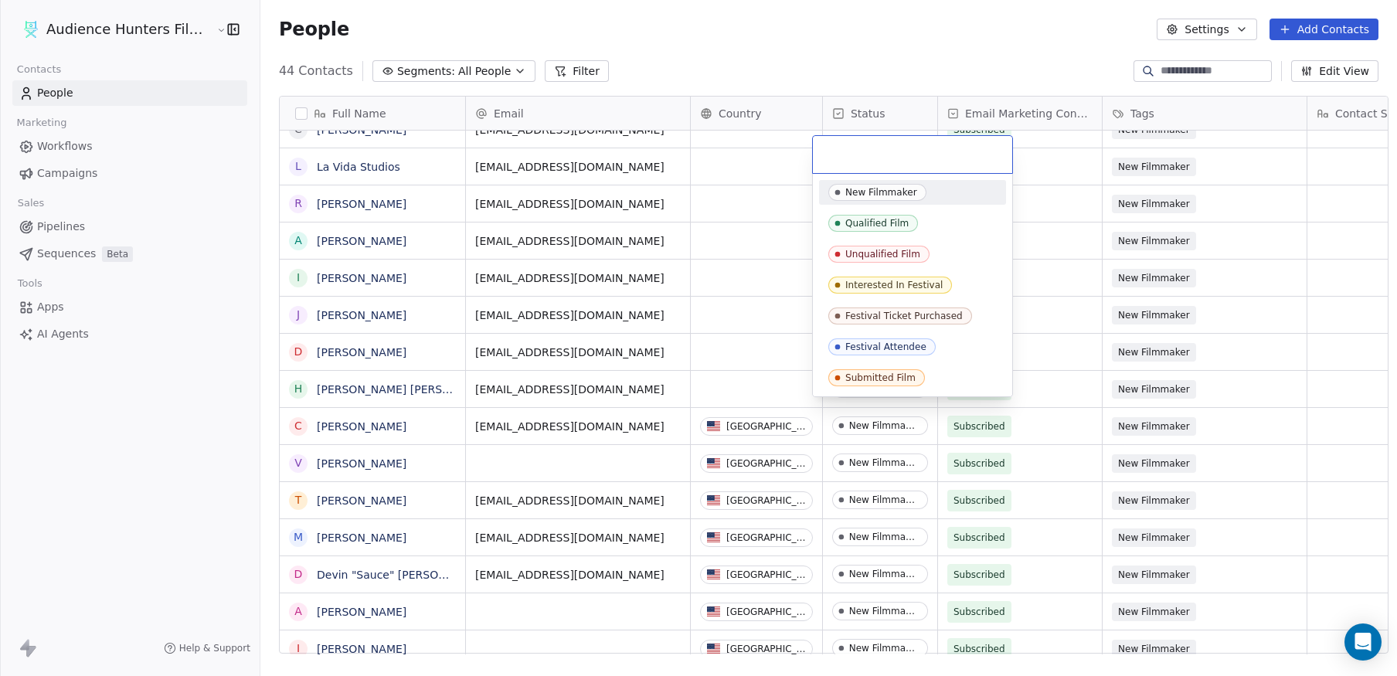
click at [855, 185] on span "New Filmmaker" at bounding box center [877, 192] width 98 height 17
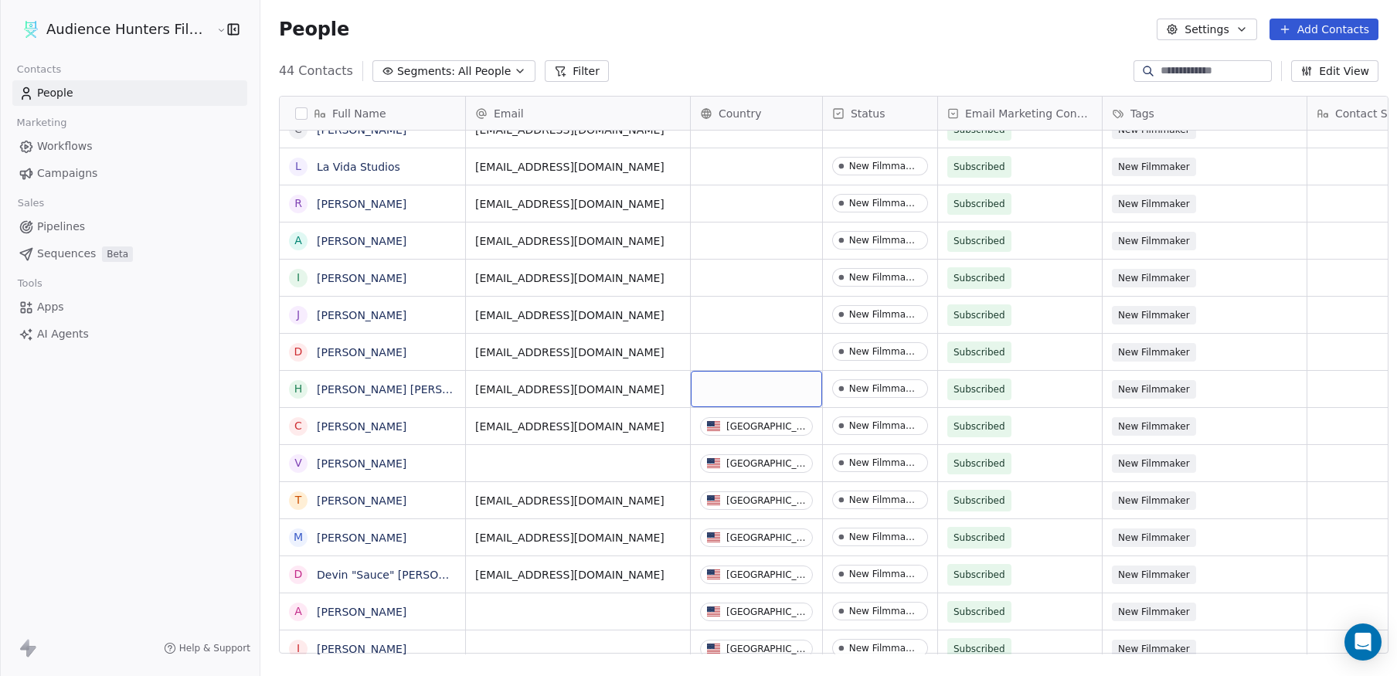
click at [763, 371] on div "grid" at bounding box center [756, 389] width 131 height 36
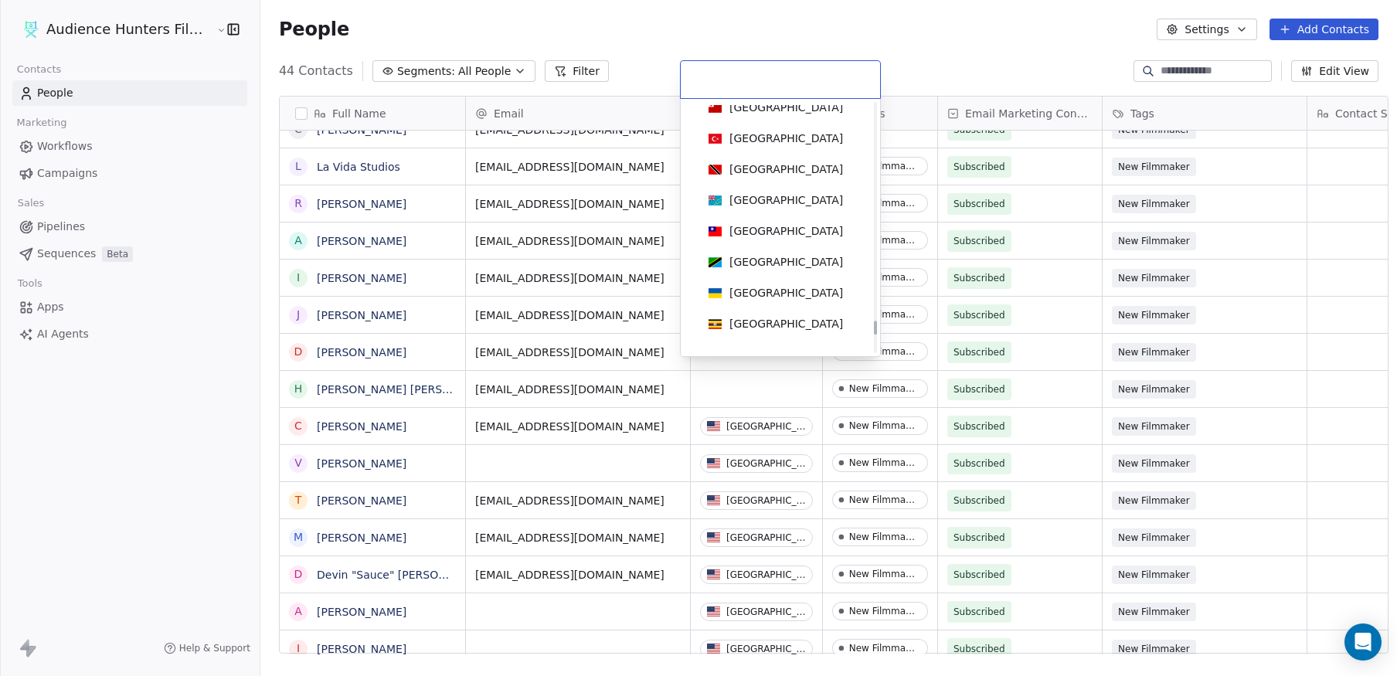
scroll to position [7024, 0]
drag, startPoint x: 875, startPoint y: 144, endPoint x: 875, endPoint y: 335, distance: 190.8
click at [875, 335] on div at bounding box center [875, 332] width 3 height 14
click at [818, 268] on div "[GEOGRAPHIC_DATA]" at bounding box center [780, 263] width 156 height 17
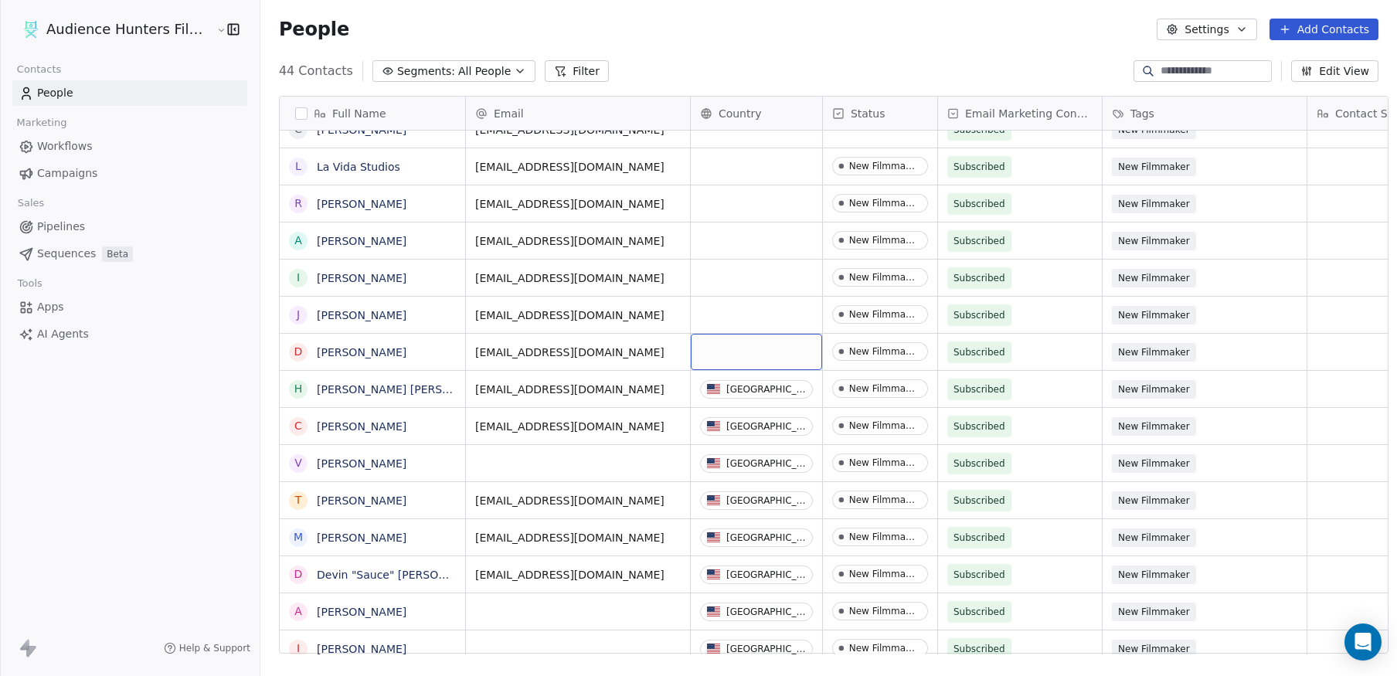
click at [770, 342] on div "grid" at bounding box center [756, 352] width 131 height 36
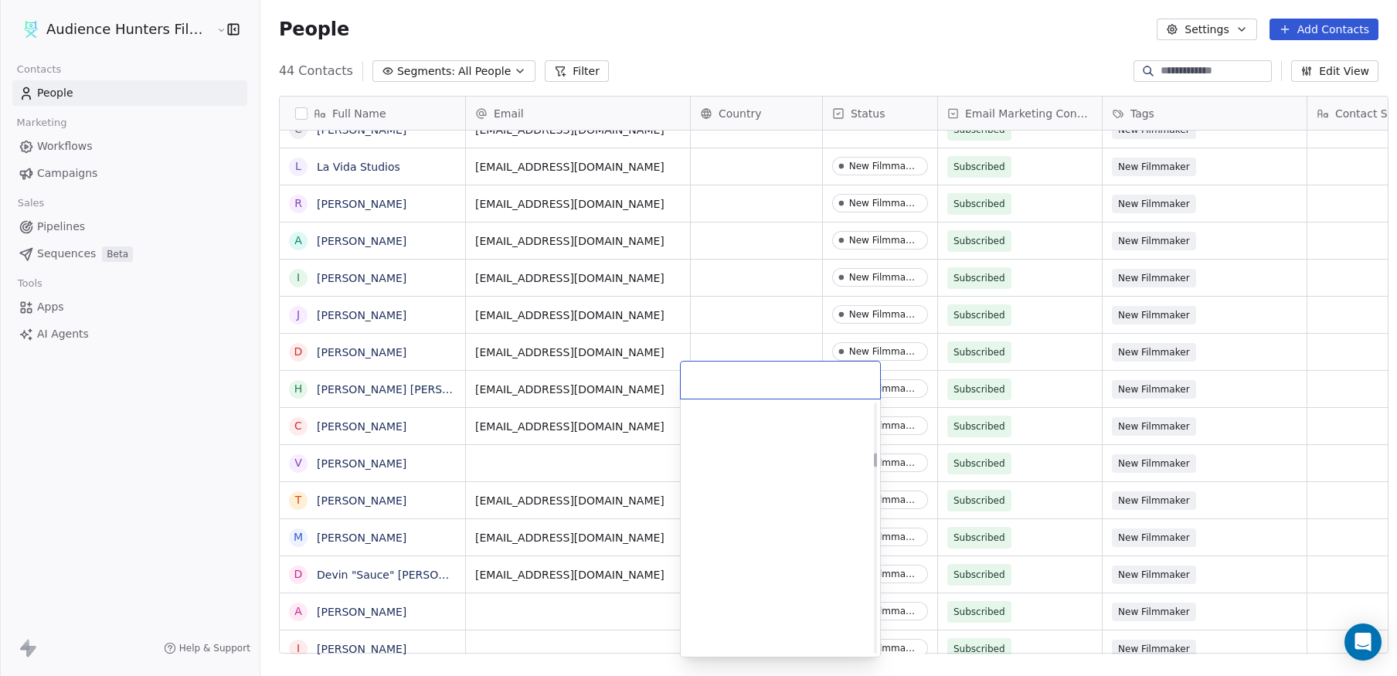
scroll to position [1777, 0]
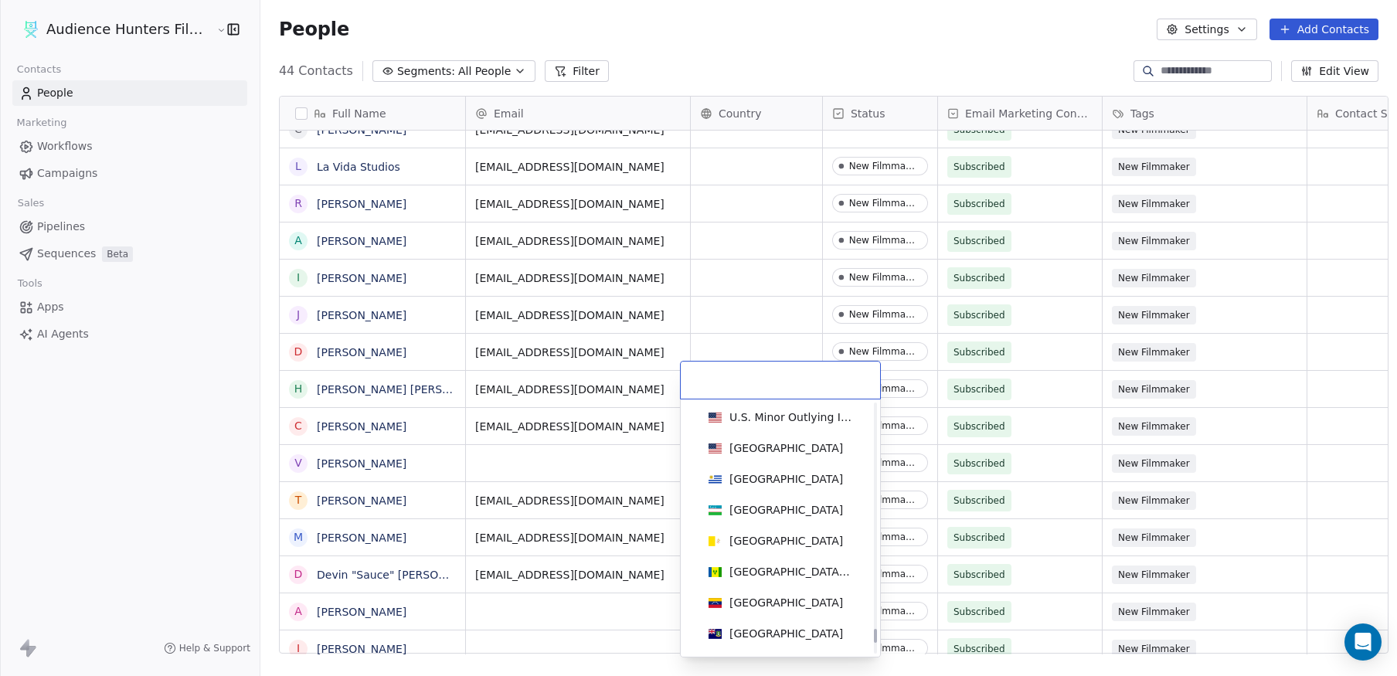
drag, startPoint x: 875, startPoint y: 477, endPoint x: 862, endPoint y: 623, distance: 145.8
click at [876, 634] on div at bounding box center [875, 528] width 3 height 251
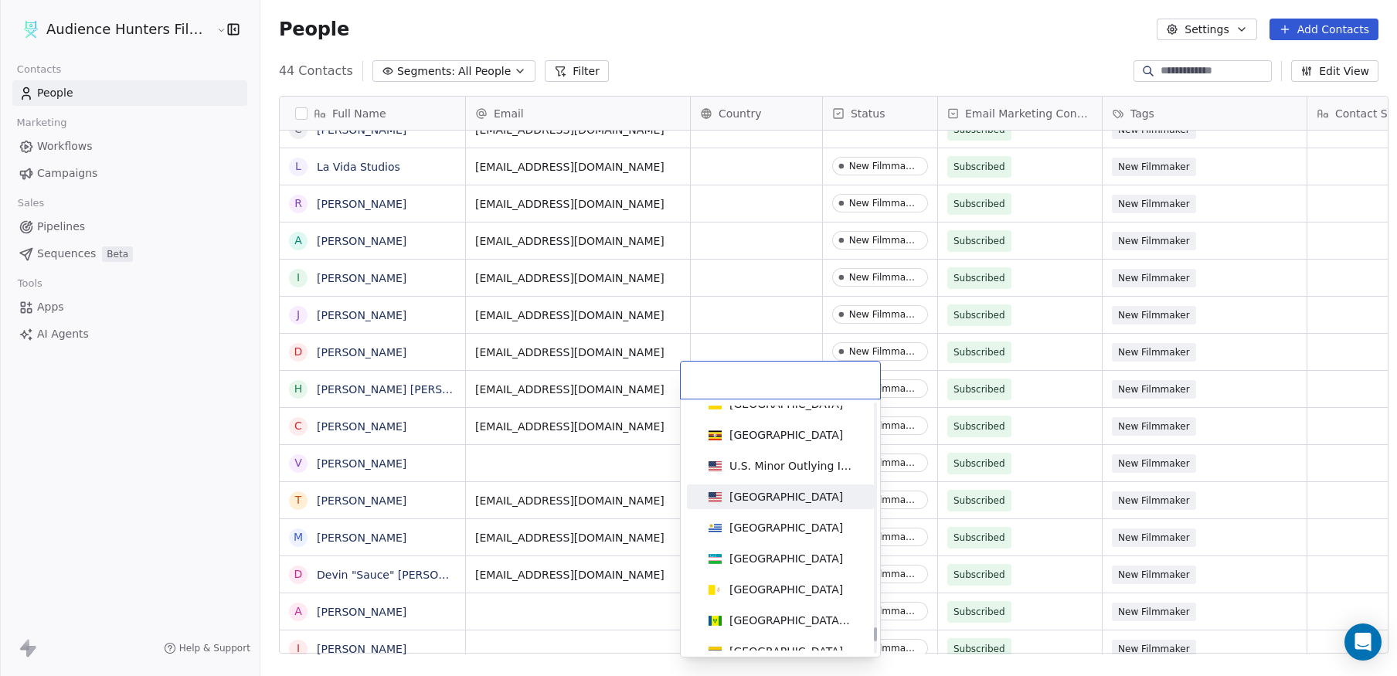
click at [793, 500] on div "[GEOGRAPHIC_DATA]" at bounding box center [786, 496] width 114 height 15
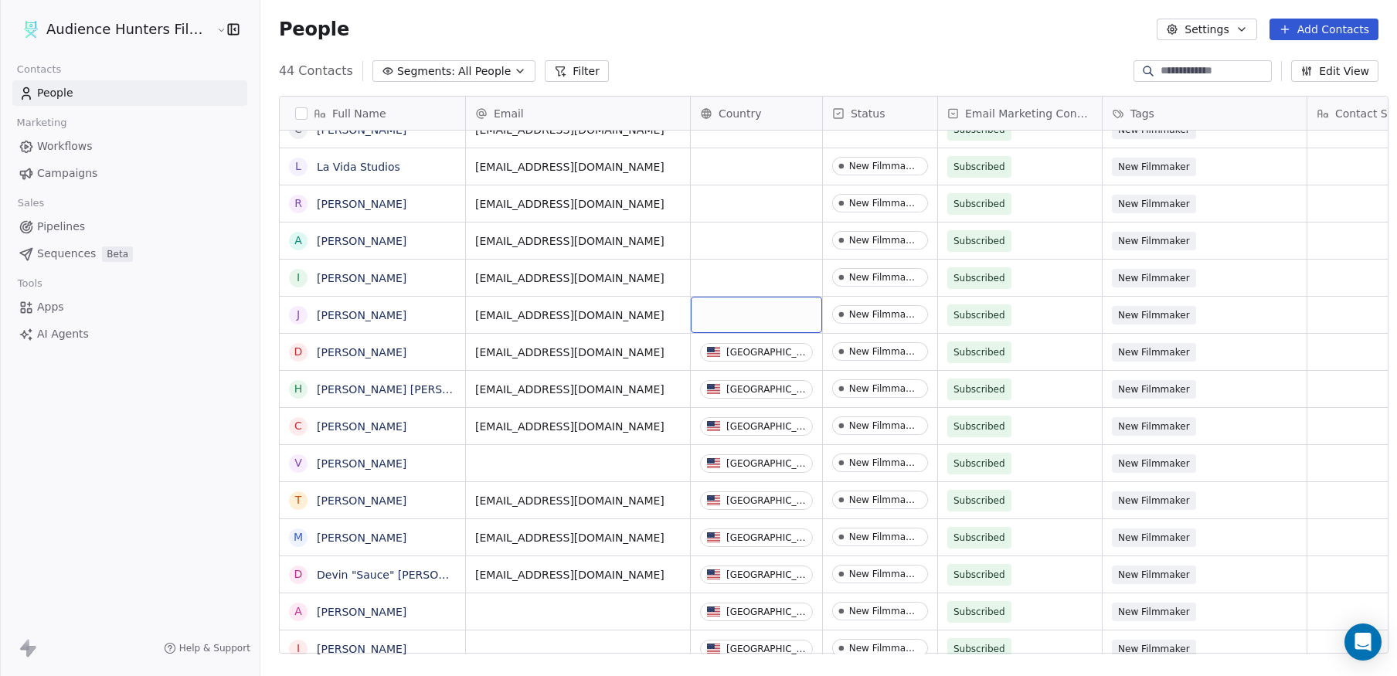
click at [743, 300] on div "grid" at bounding box center [756, 315] width 131 height 36
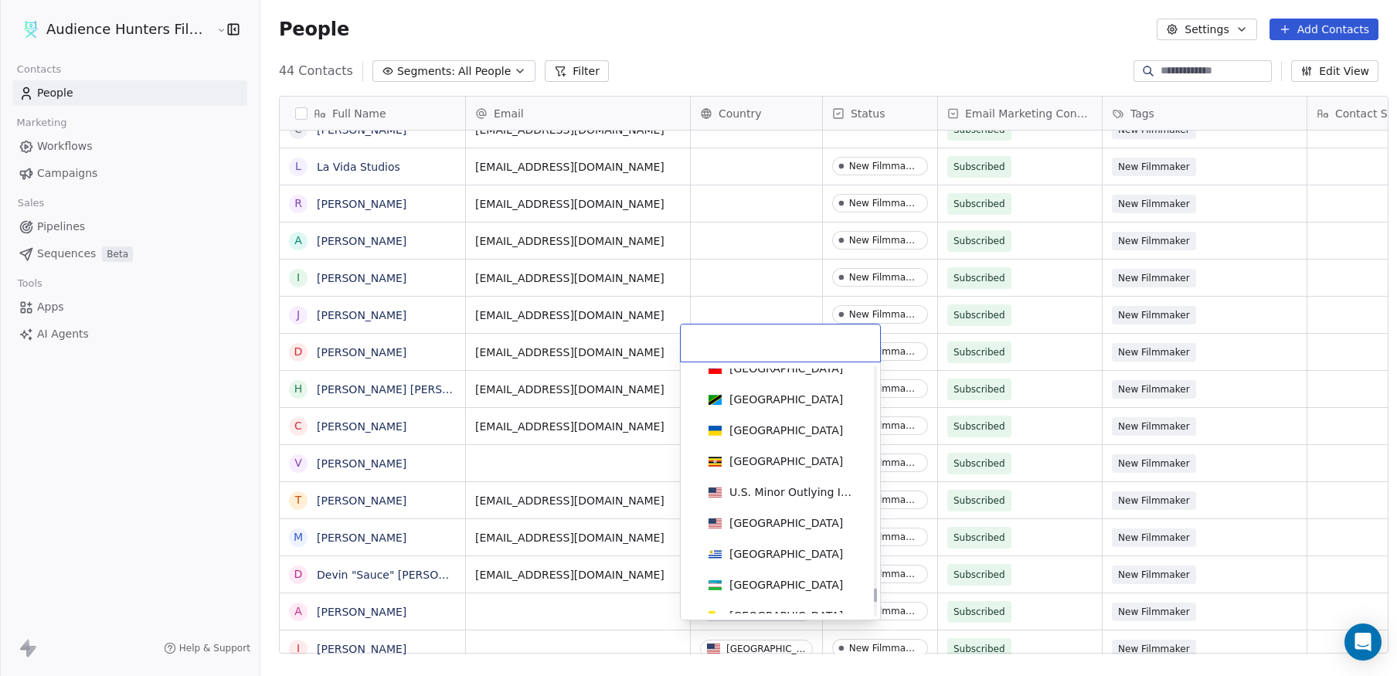
scroll to position [7077, 0]
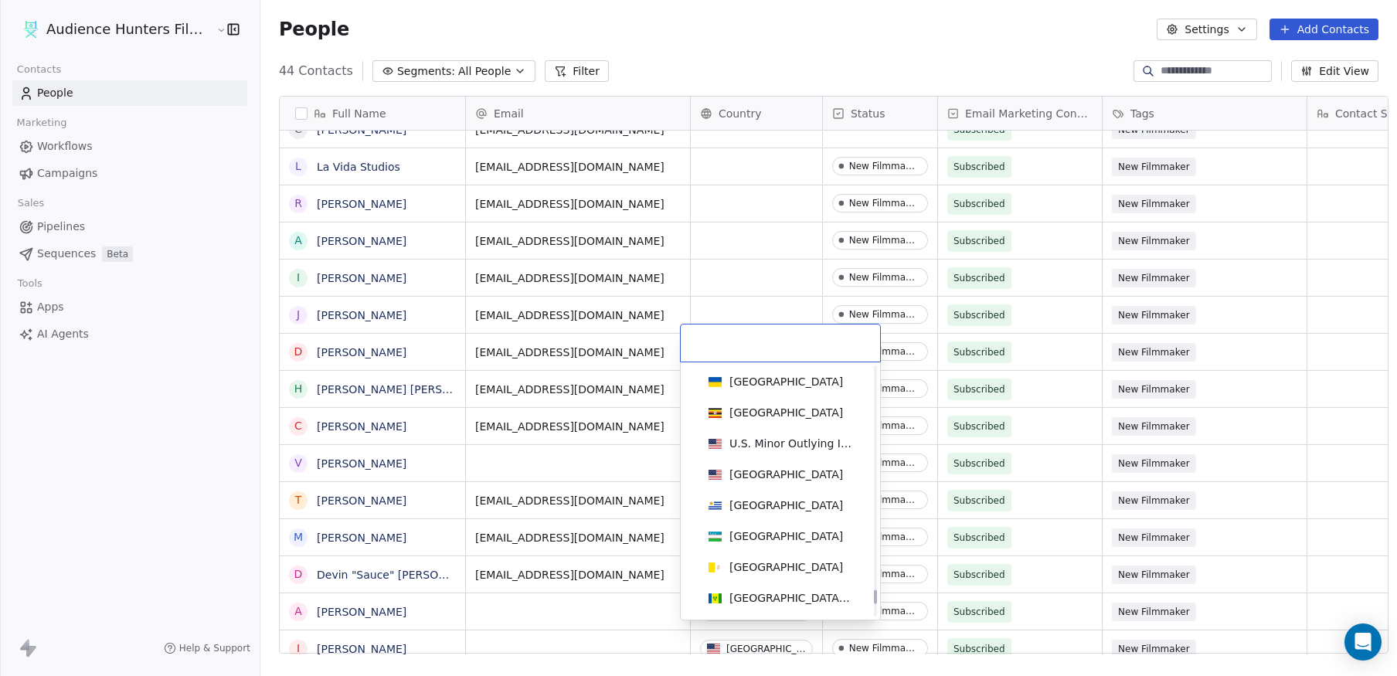
drag, startPoint x: 875, startPoint y: 403, endPoint x: 873, endPoint y: 593, distance: 190.1
click at [874, 593] on div at bounding box center [875, 597] width 3 height 14
click at [783, 471] on div "[GEOGRAPHIC_DATA]" at bounding box center [786, 474] width 114 height 15
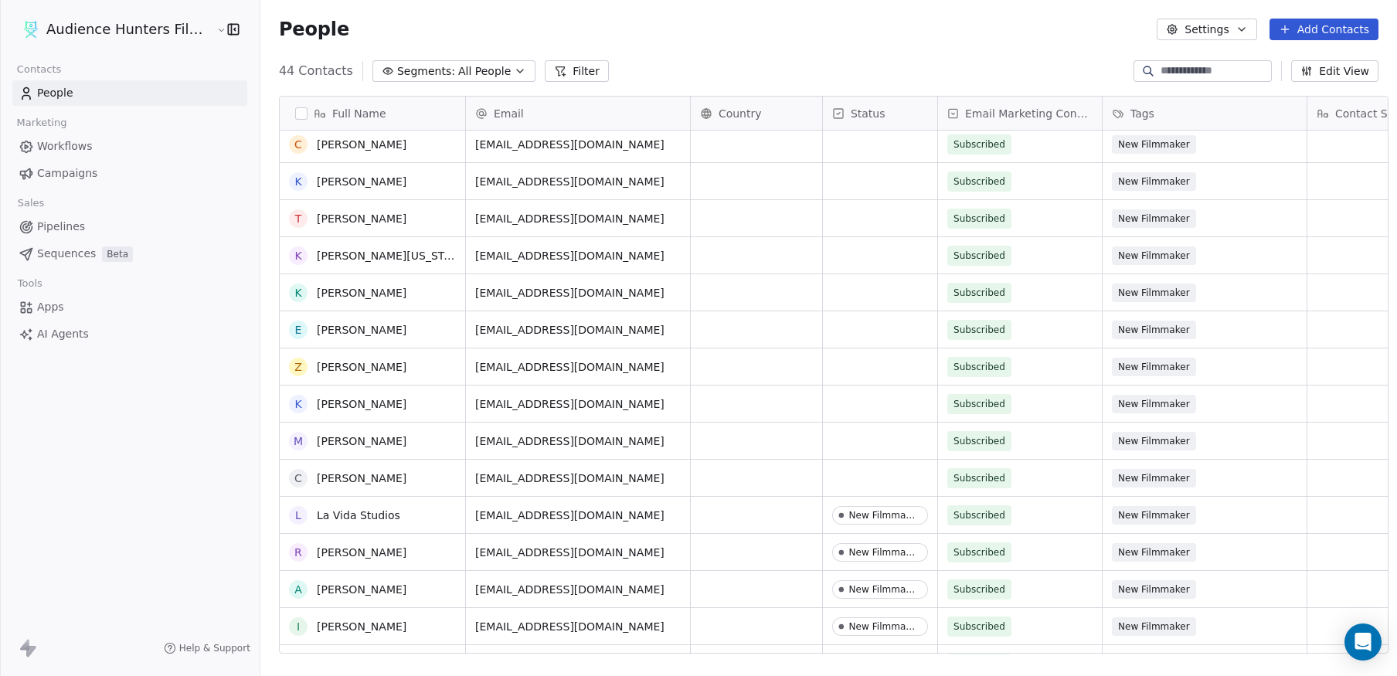
scroll to position [0, 0]
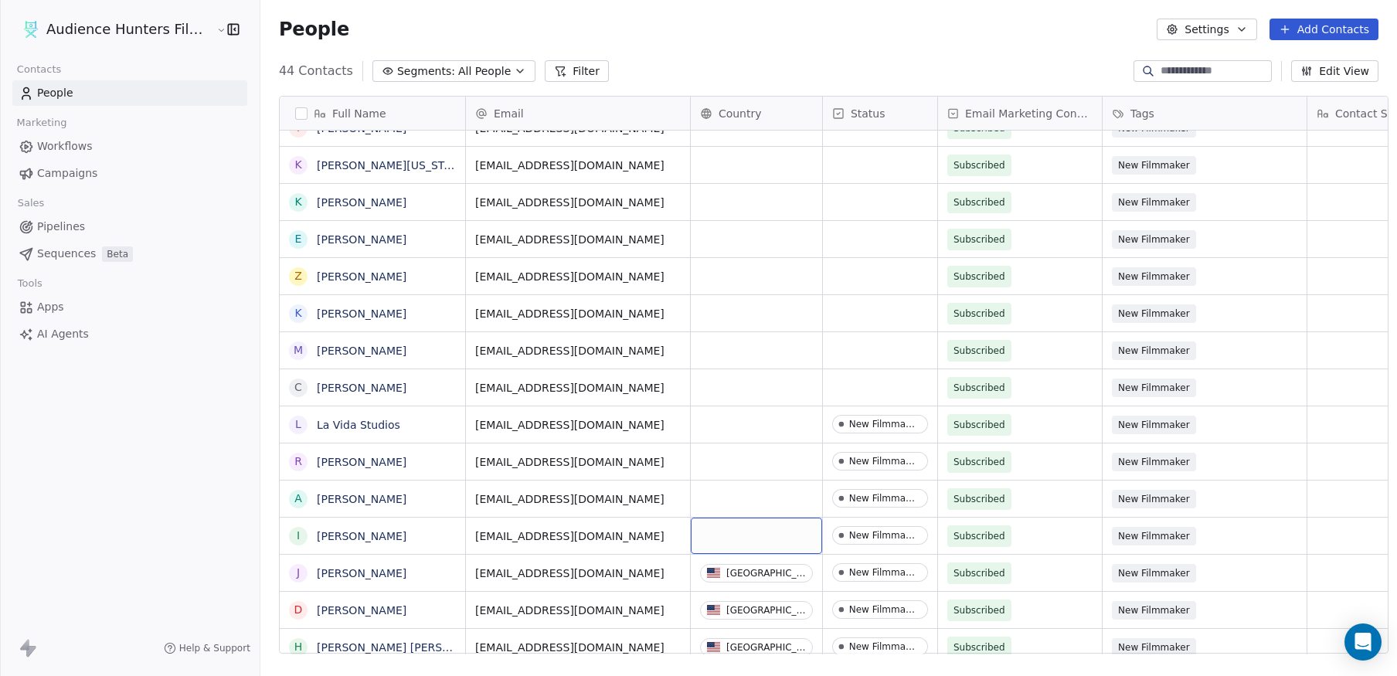
click at [719, 530] on div "grid" at bounding box center [756, 536] width 131 height 36
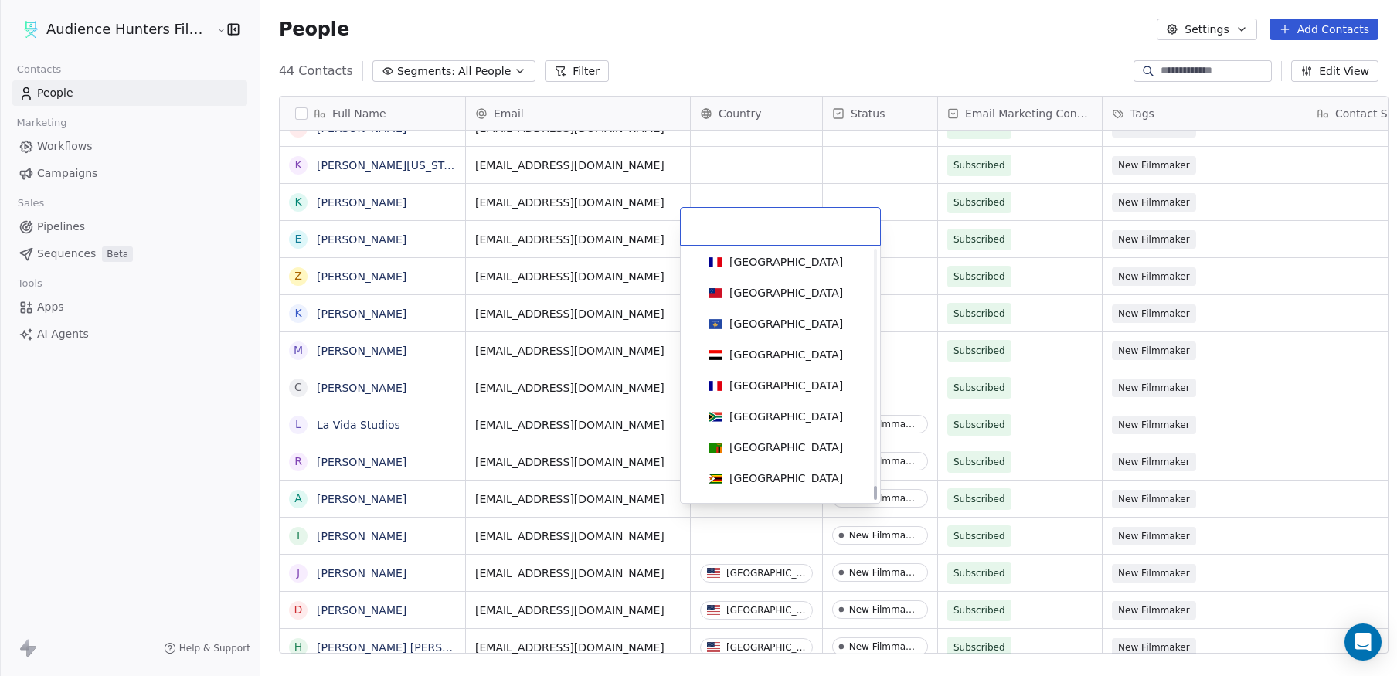
drag, startPoint x: 875, startPoint y: 283, endPoint x: 893, endPoint y: 503, distance: 221.0
click at [877, 500] on div at bounding box center [875, 493] width 3 height 14
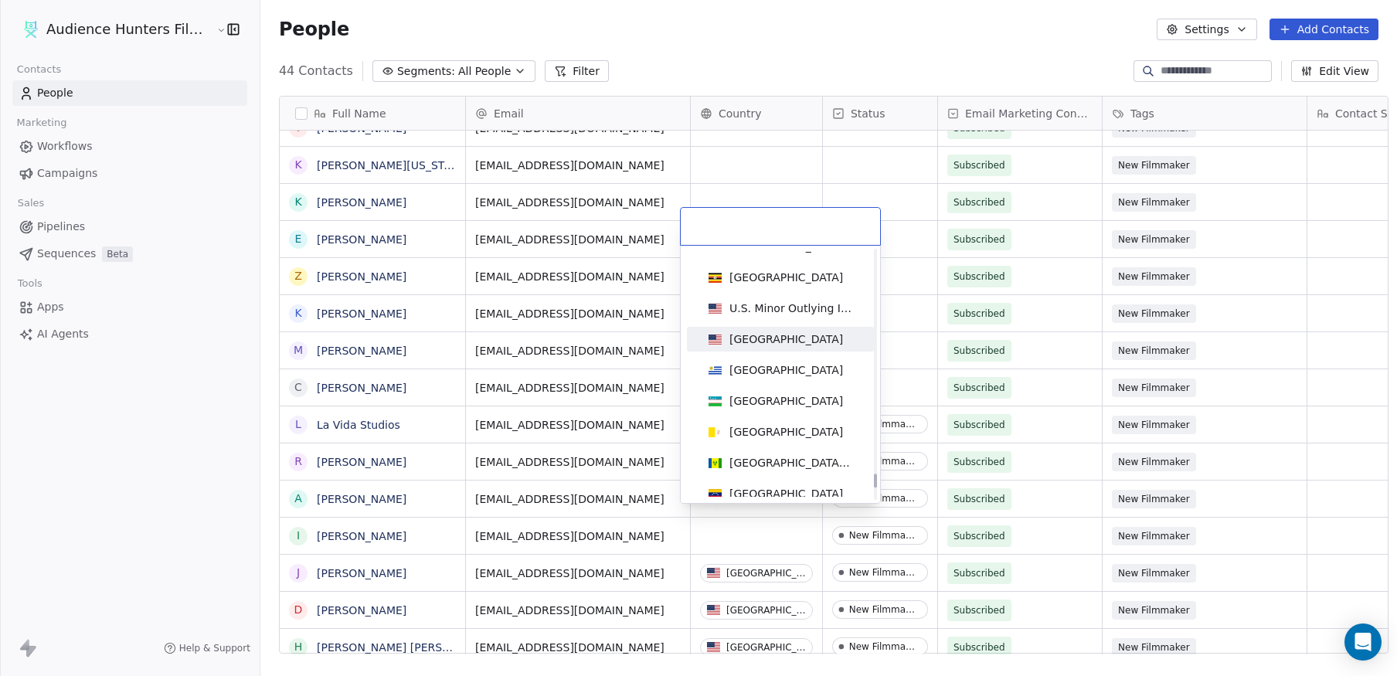
click at [796, 330] on div "[GEOGRAPHIC_DATA]" at bounding box center [780, 339] width 175 height 25
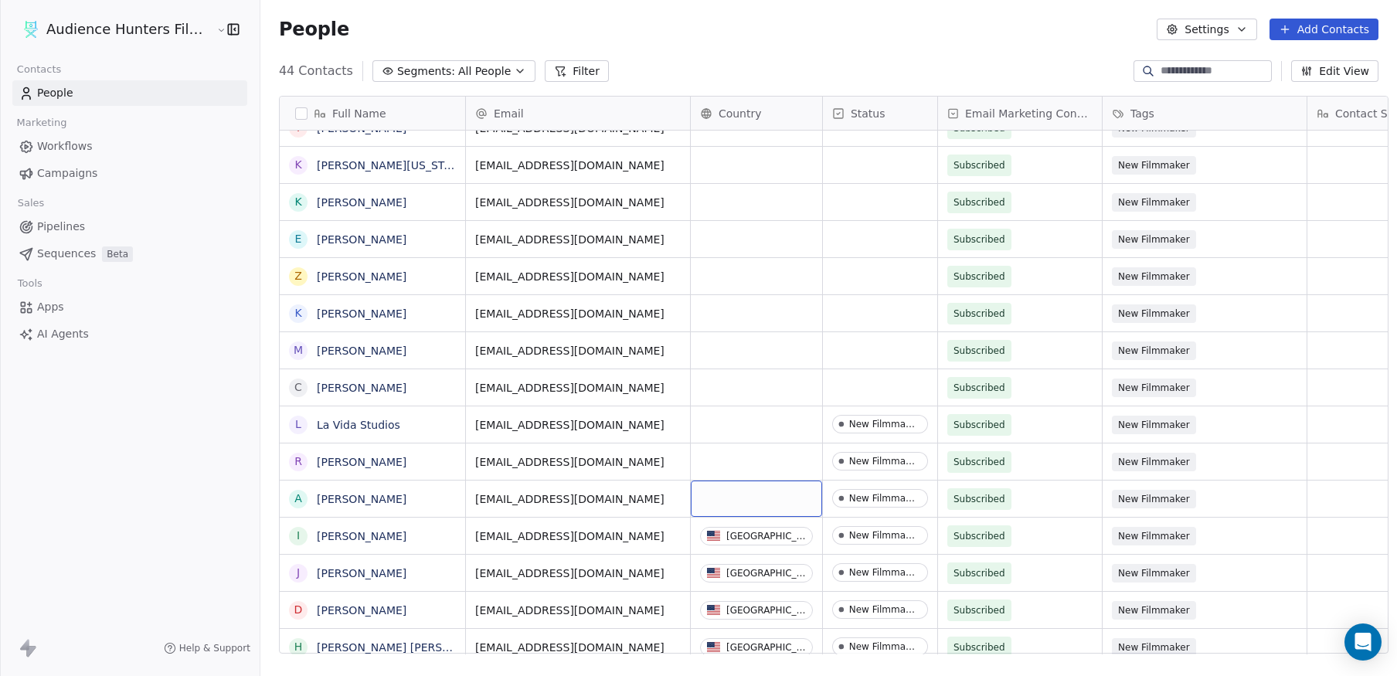
click at [746, 490] on div "grid" at bounding box center [756, 499] width 131 height 36
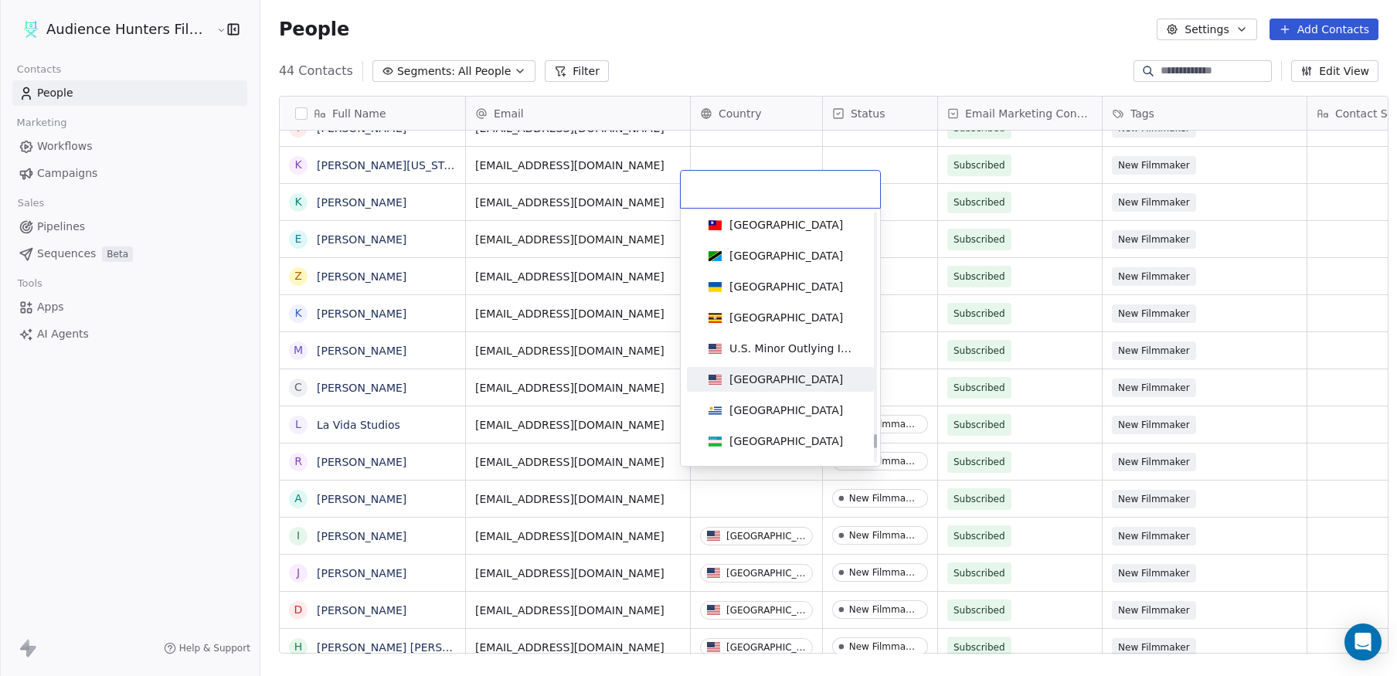
click at [790, 375] on div "[GEOGRAPHIC_DATA]" at bounding box center [786, 379] width 114 height 15
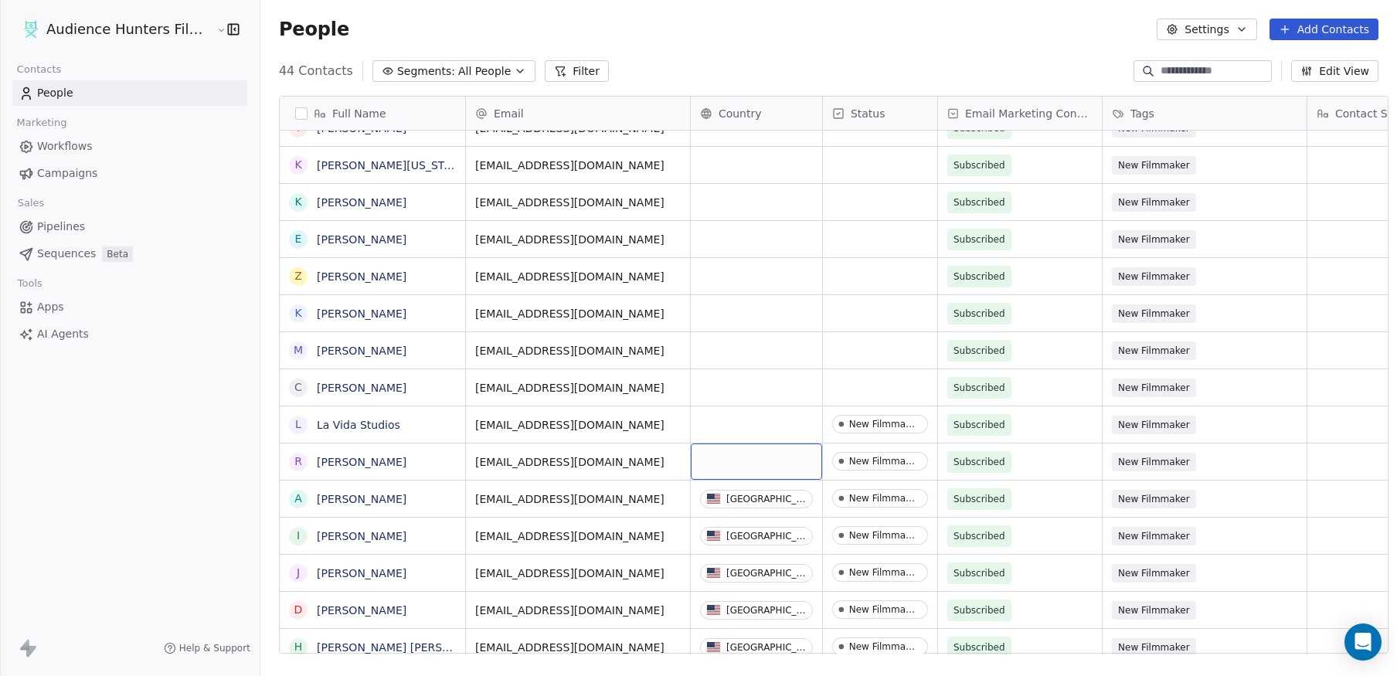
click at [742, 450] on div "grid" at bounding box center [756, 461] width 131 height 36
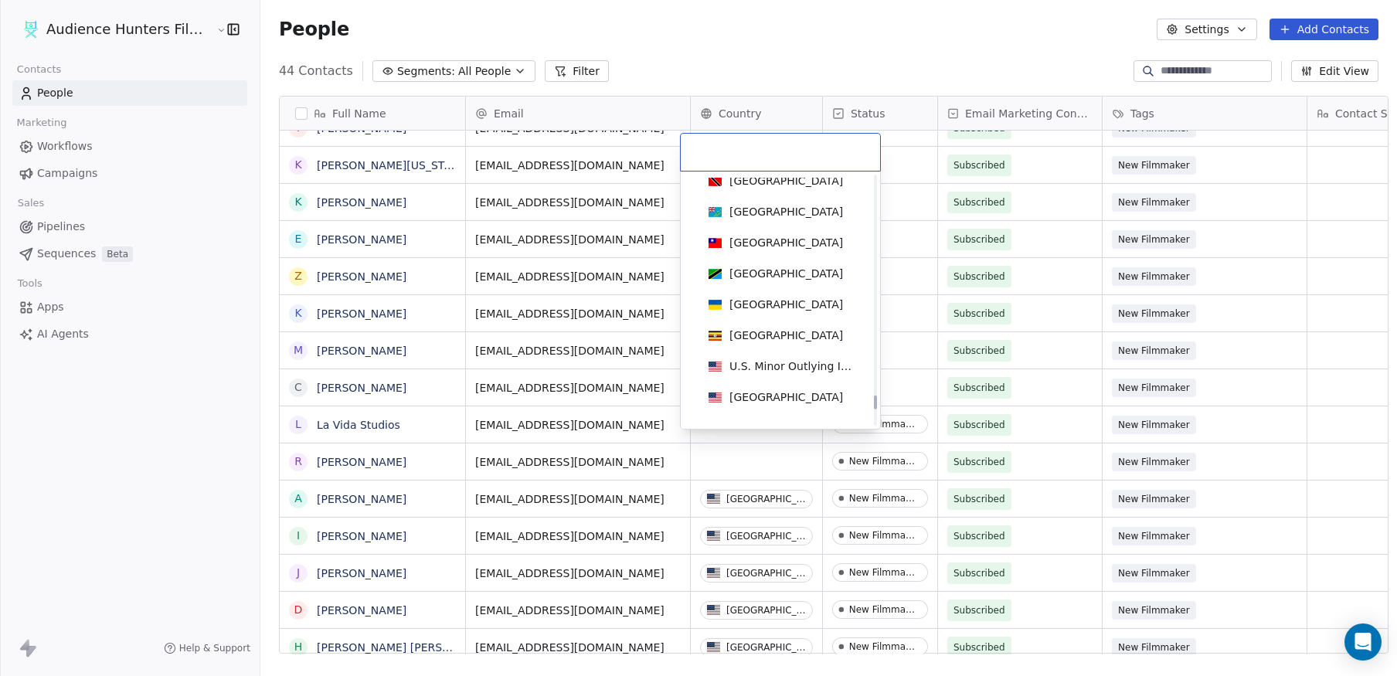
drag, startPoint x: 876, startPoint y: 223, endPoint x: 872, endPoint y: 405, distance: 181.6
click at [874, 405] on div at bounding box center [875, 403] width 3 height 14
click at [817, 394] on div "[GEOGRAPHIC_DATA]" at bounding box center [780, 397] width 156 height 17
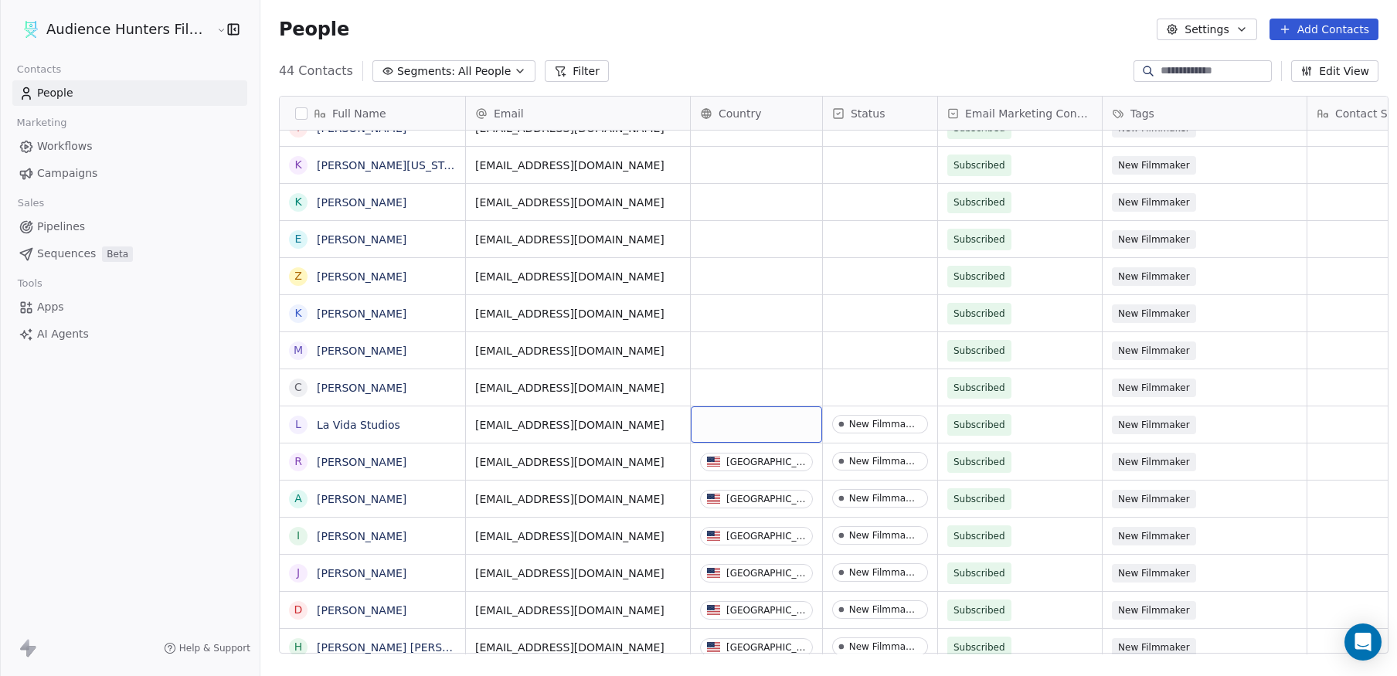
click at [740, 411] on div "grid" at bounding box center [756, 424] width 131 height 36
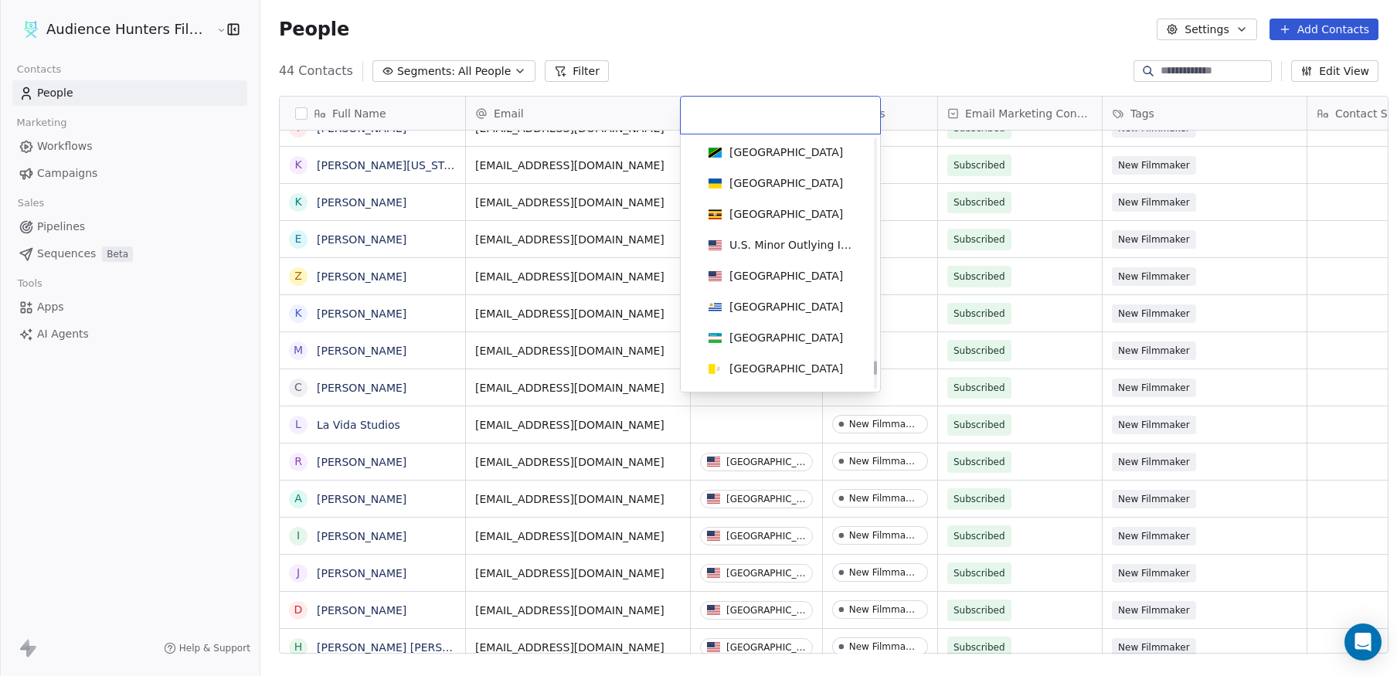
drag, startPoint x: 873, startPoint y: 164, endPoint x: 870, endPoint y: 370, distance: 206.3
click at [874, 370] on div at bounding box center [875, 368] width 3 height 14
click at [805, 282] on div "[GEOGRAPHIC_DATA]" at bounding box center [780, 275] width 156 height 17
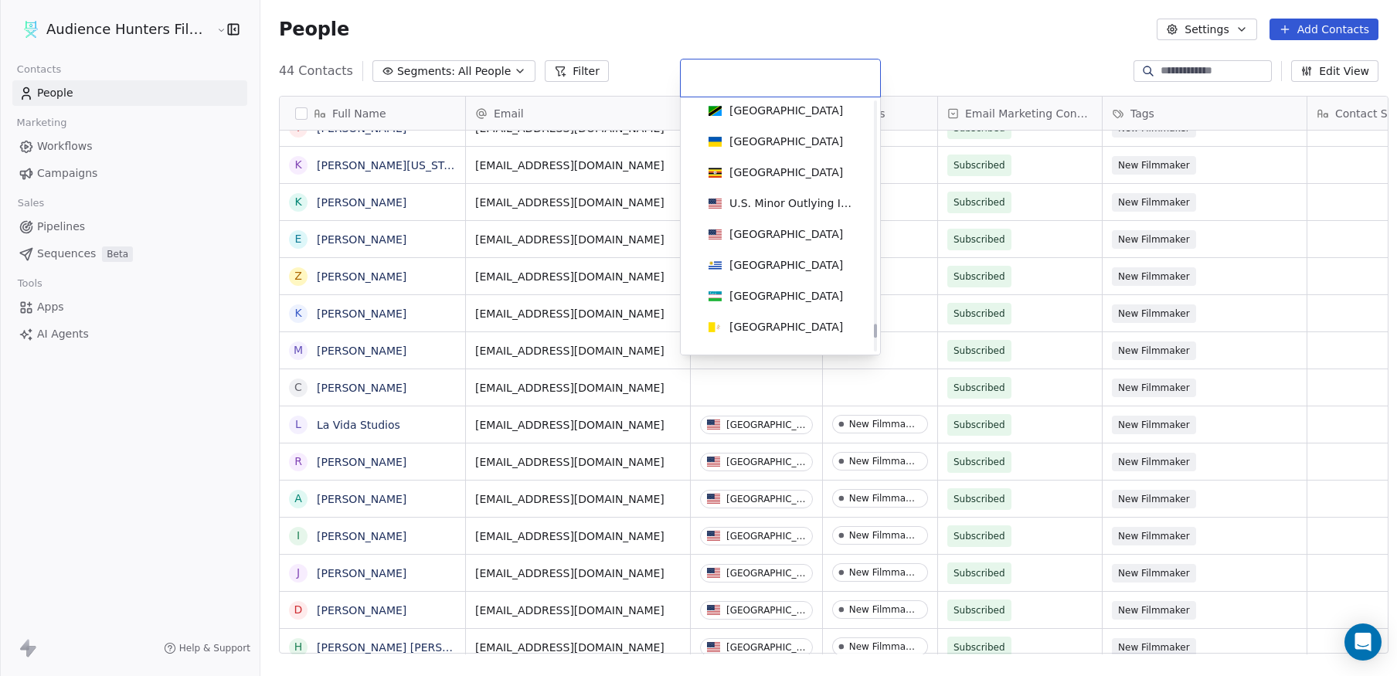
drag, startPoint x: 876, startPoint y: 124, endPoint x: 879, endPoint y: 328, distance: 204.0
click at [877, 328] on div at bounding box center [875, 331] width 3 height 14
click at [783, 228] on div "[GEOGRAPHIC_DATA]" at bounding box center [786, 233] width 114 height 15
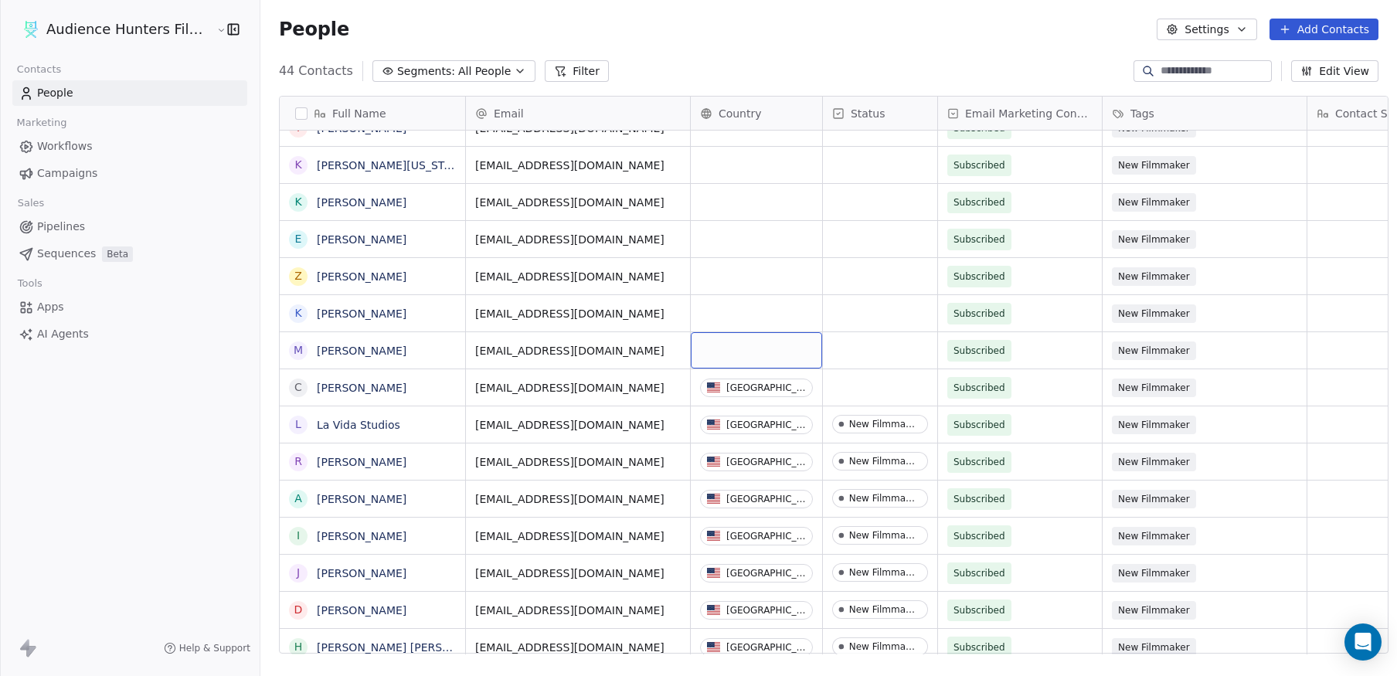
click at [752, 342] on div "grid" at bounding box center [756, 350] width 131 height 36
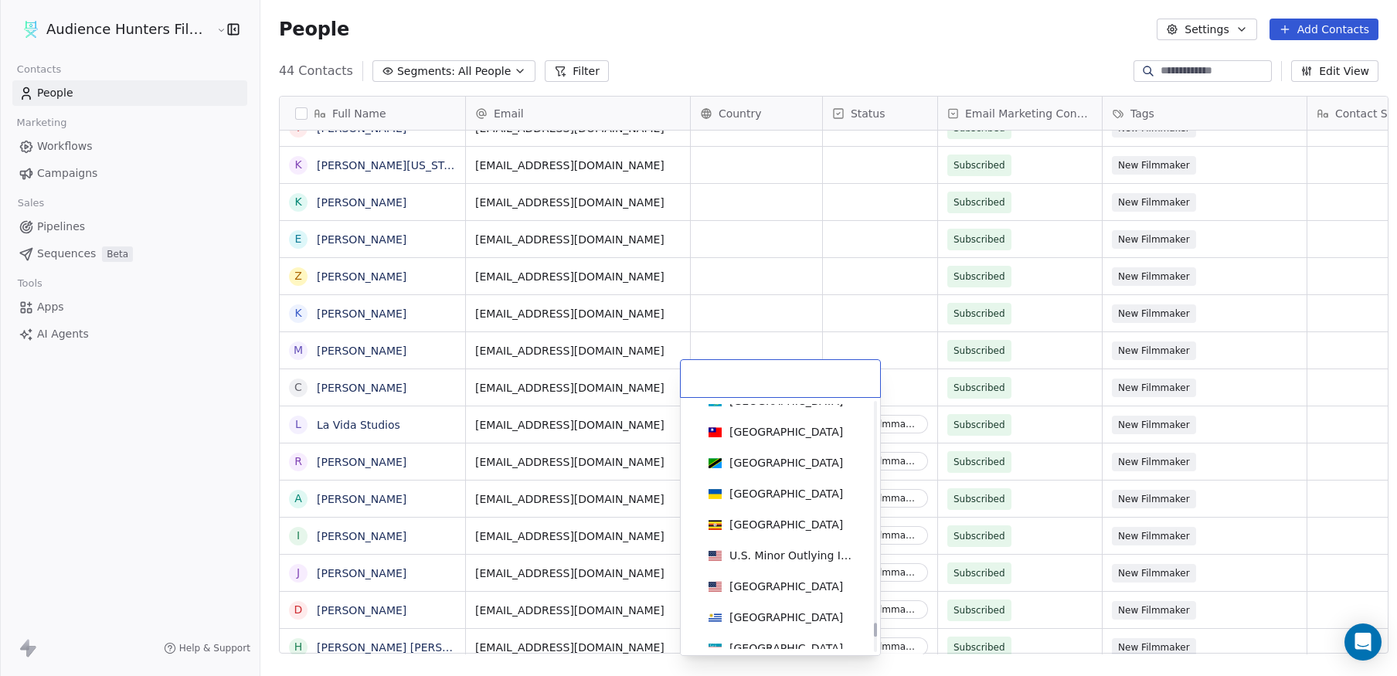
drag, startPoint x: 875, startPoint y: 459, endPoint x: 881, endPoint y: 634, distance: 175.5
click at [877, 634] on div at bounding box center [875, 630] width 3 height 14
click at [817, 584] on div "[GEOGRAPHIC_DATA]" at bounding box center [780, 586] width 156 height 17
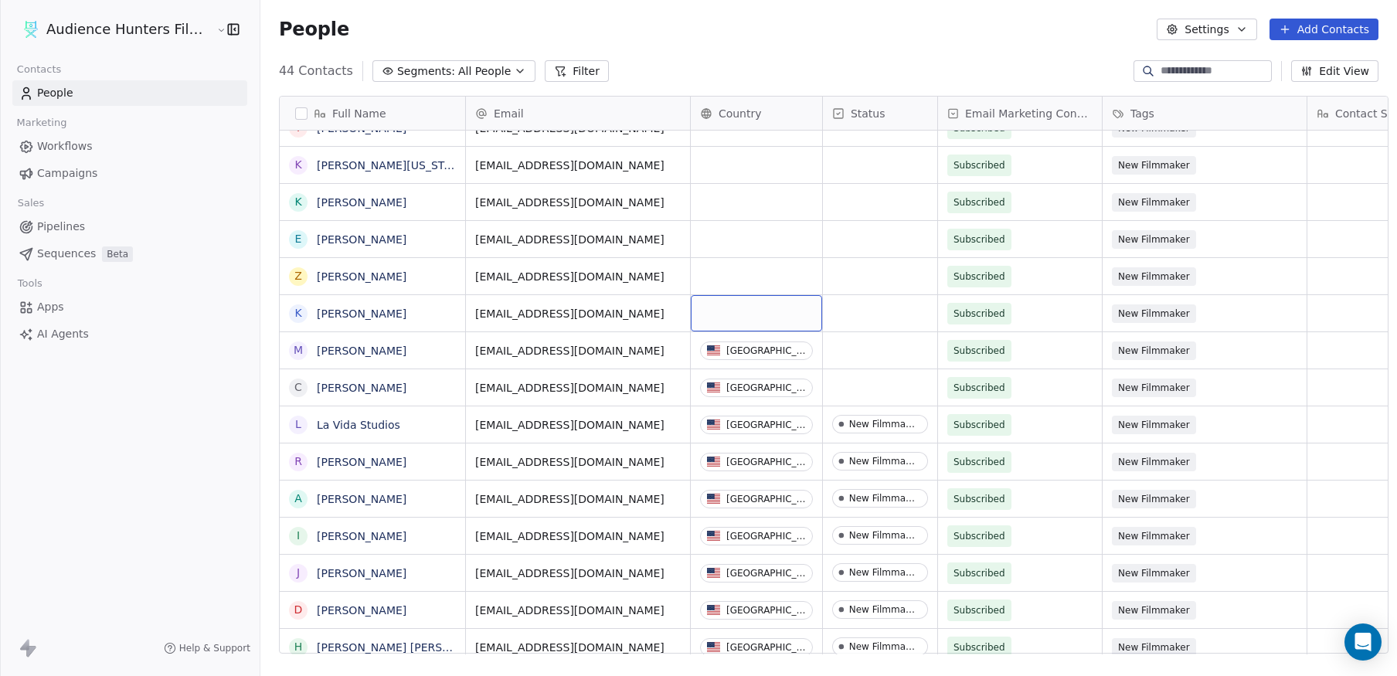
click at [737, 301] on div "grid" at bounding box center [756, 313] width 131 height 36
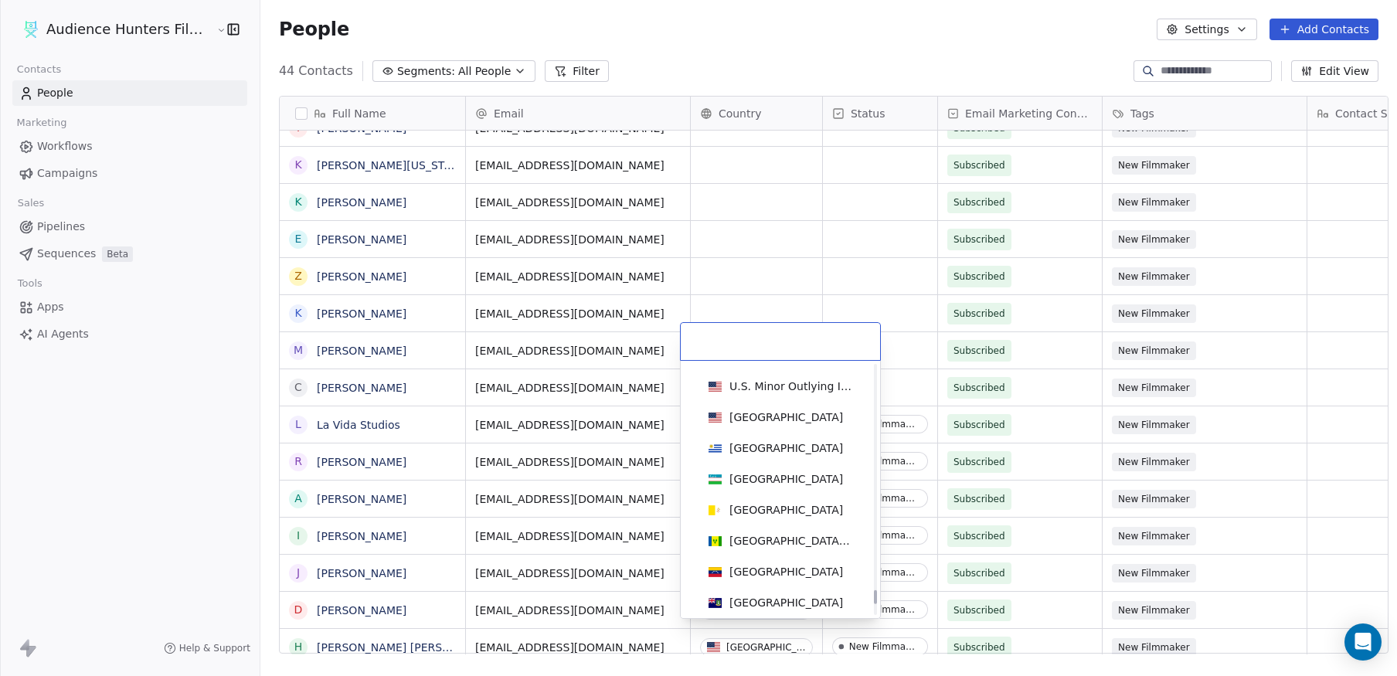
drag, startPoint x: 876, startPoint y: 378, endPoint x: 875, endPoint y: 576, distance: 197.8
click at [877, 593] on div at bounding box center [875, 597] width 3 height 14
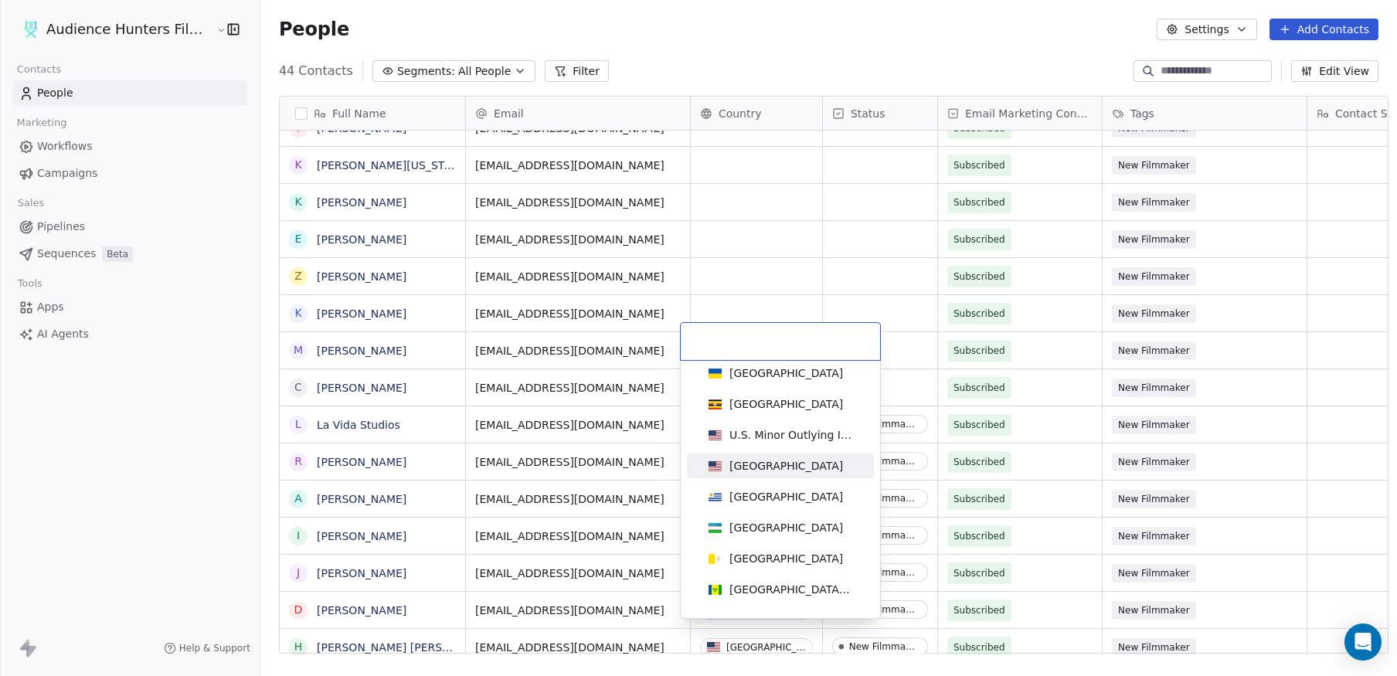
click at [802, 464] on span "[GEOGRAPHIC_DATA]" at bounding box center [775, 465] width 147 height 17
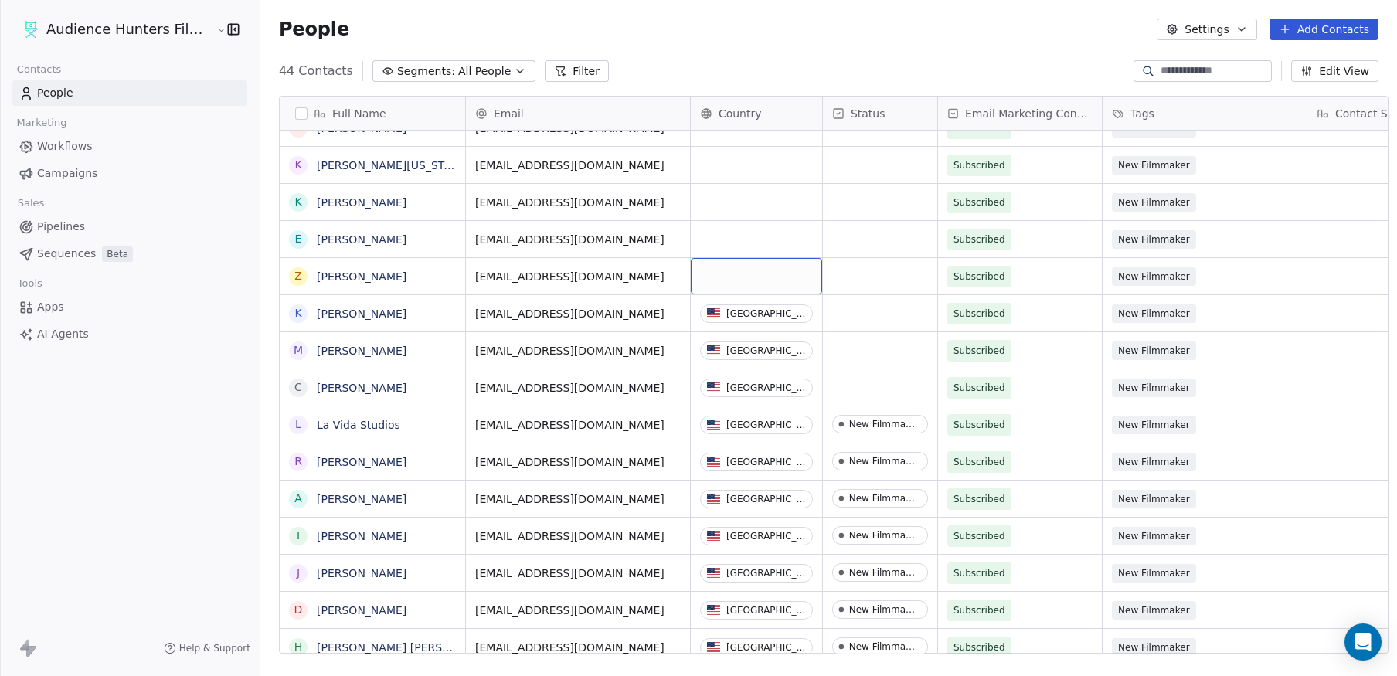
click at [742, 264] on div "grid" at bounding box center [756, 276] width 131 height 36
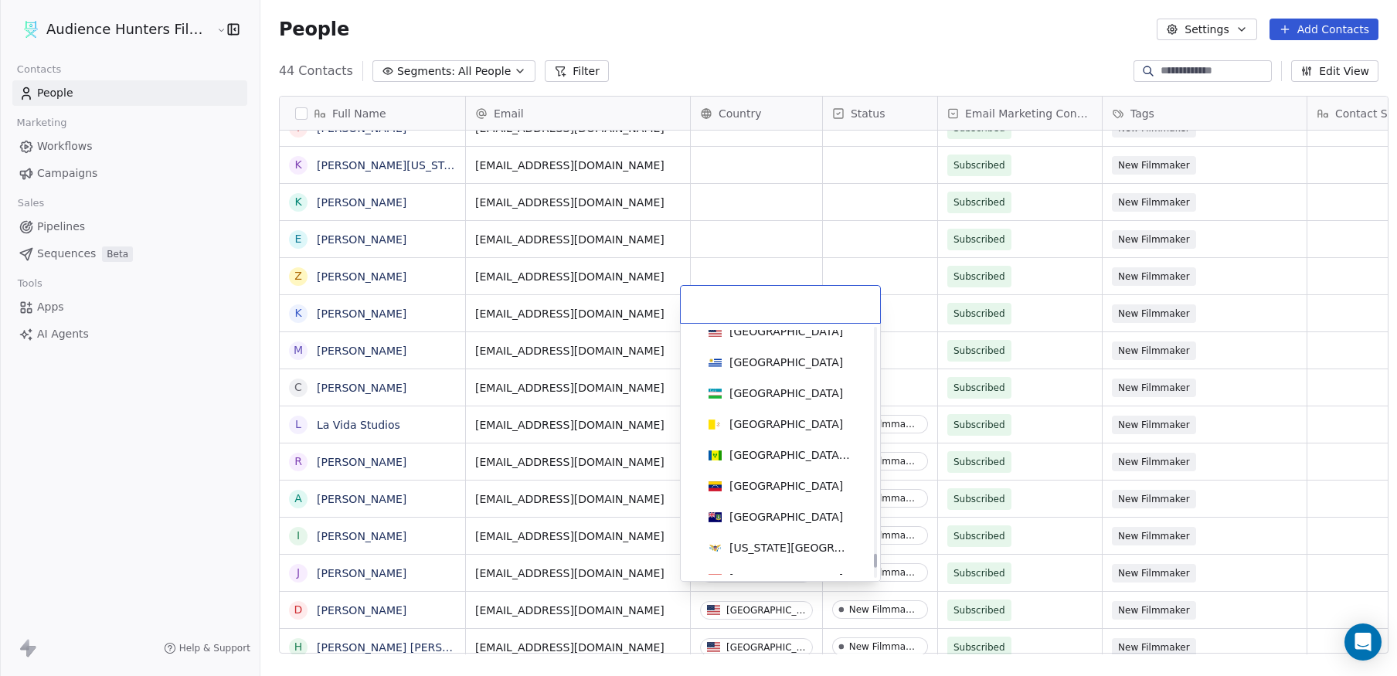
scroll to position [7157, 0]
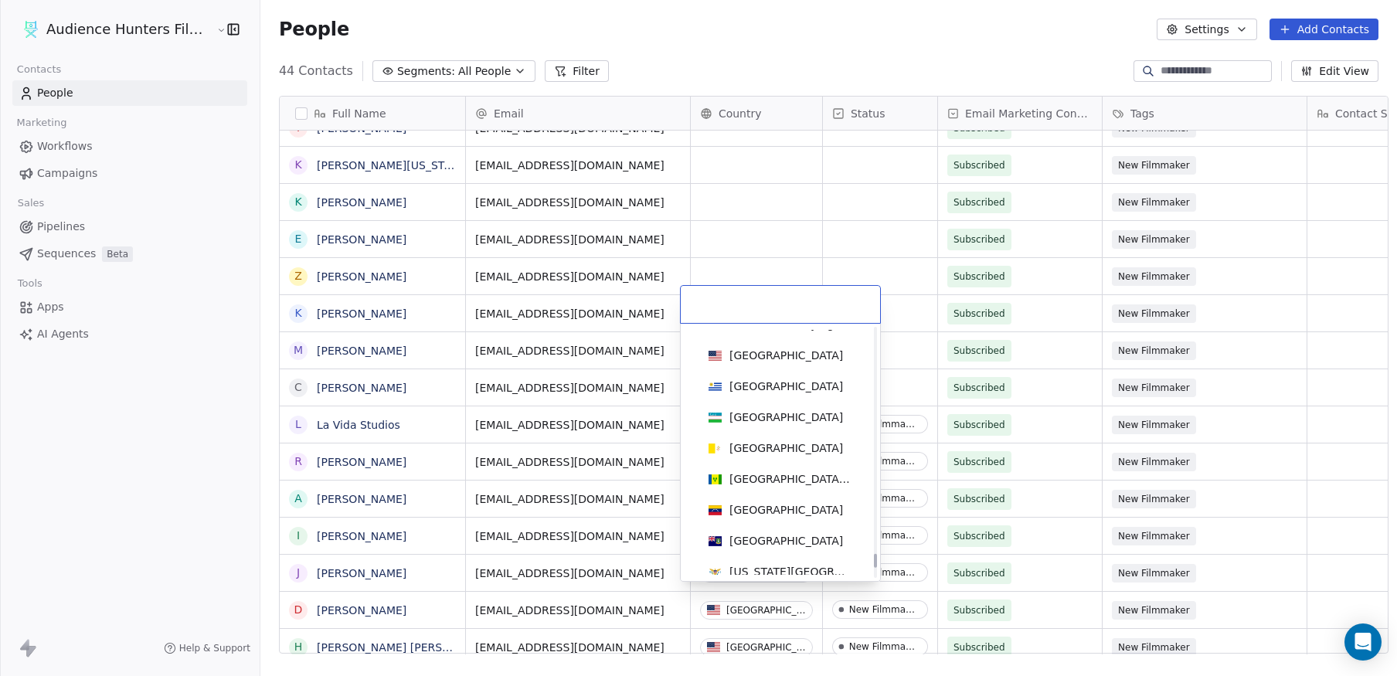
drag, startPoint x: 875, startPoint y: 454, endPoint x: 877, endPoint y: 559, distance: 105.9
click at [877, 559] on div at bounding box center [875, 561] width 3 height 14
click at [787, 355] on div "[GEOGRAPHIC_DATA]" at bounding box center [786, 355] width 114 height 15
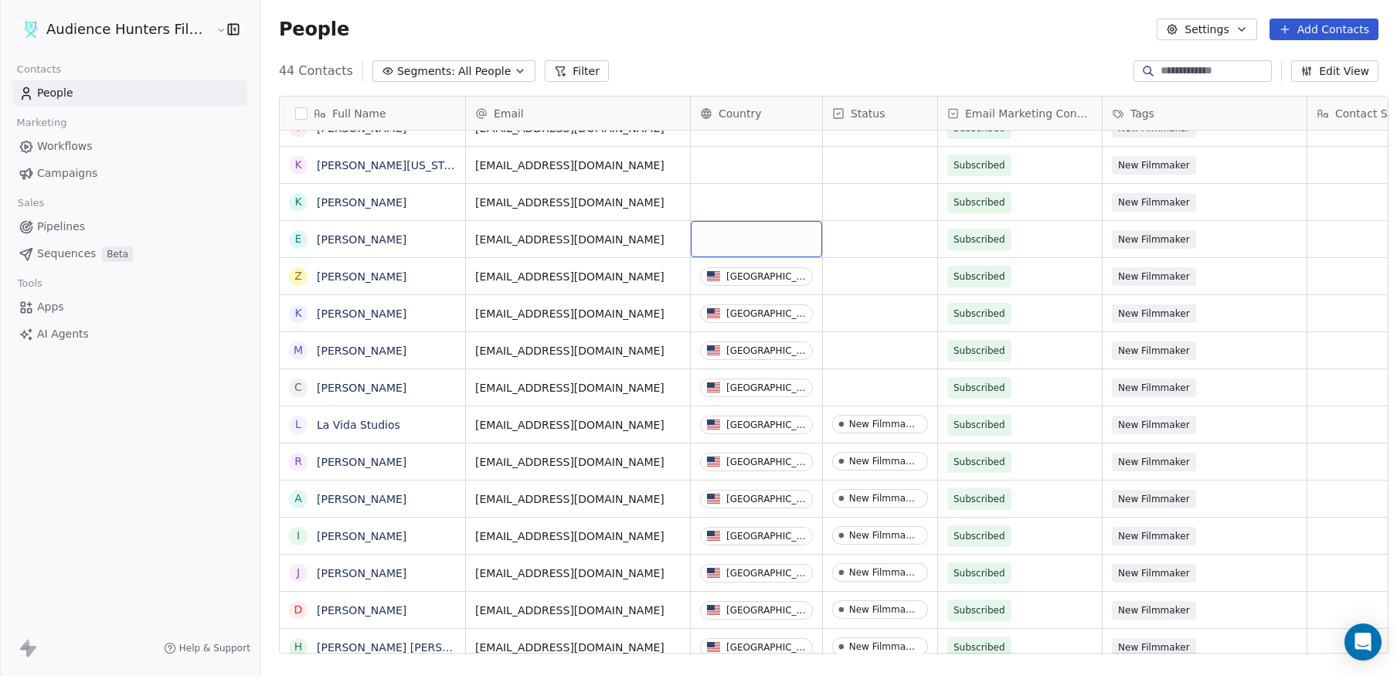
click at [727, 223] on div "grid" at bounding box center [756, 239] width 131 height 36
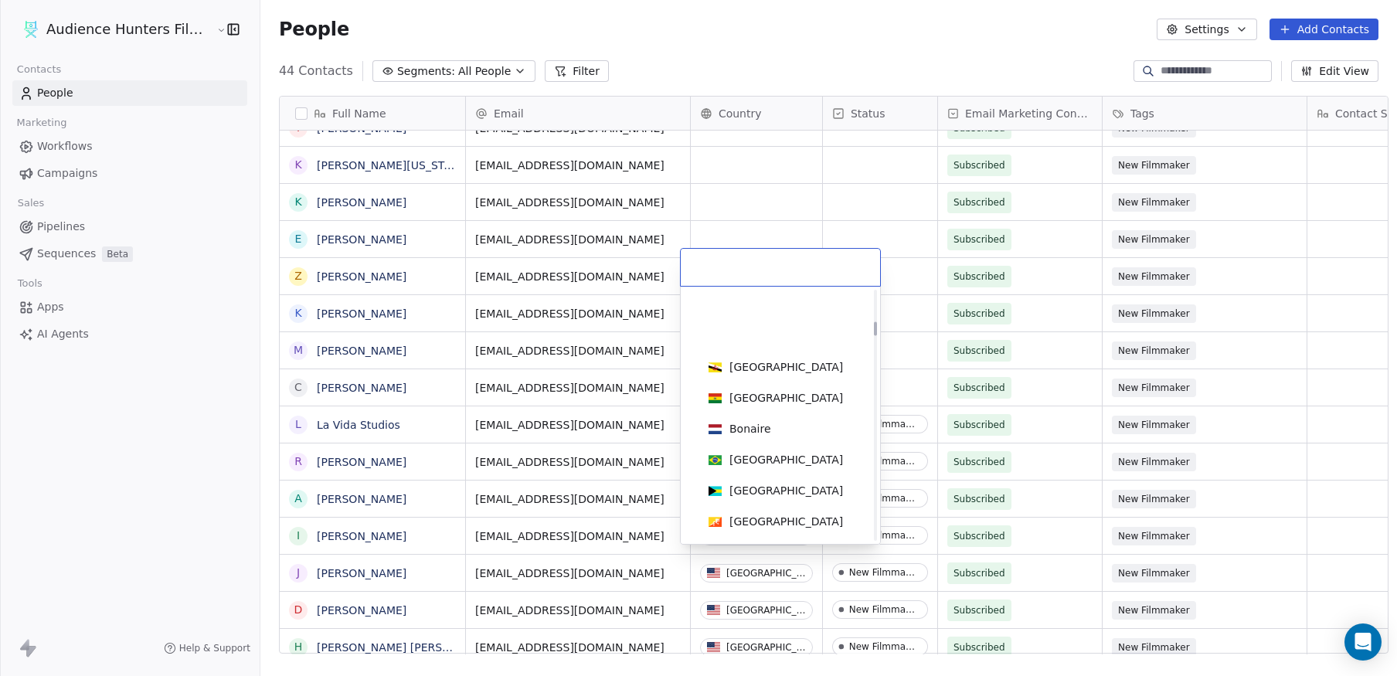
scroll to position [1159, 0]
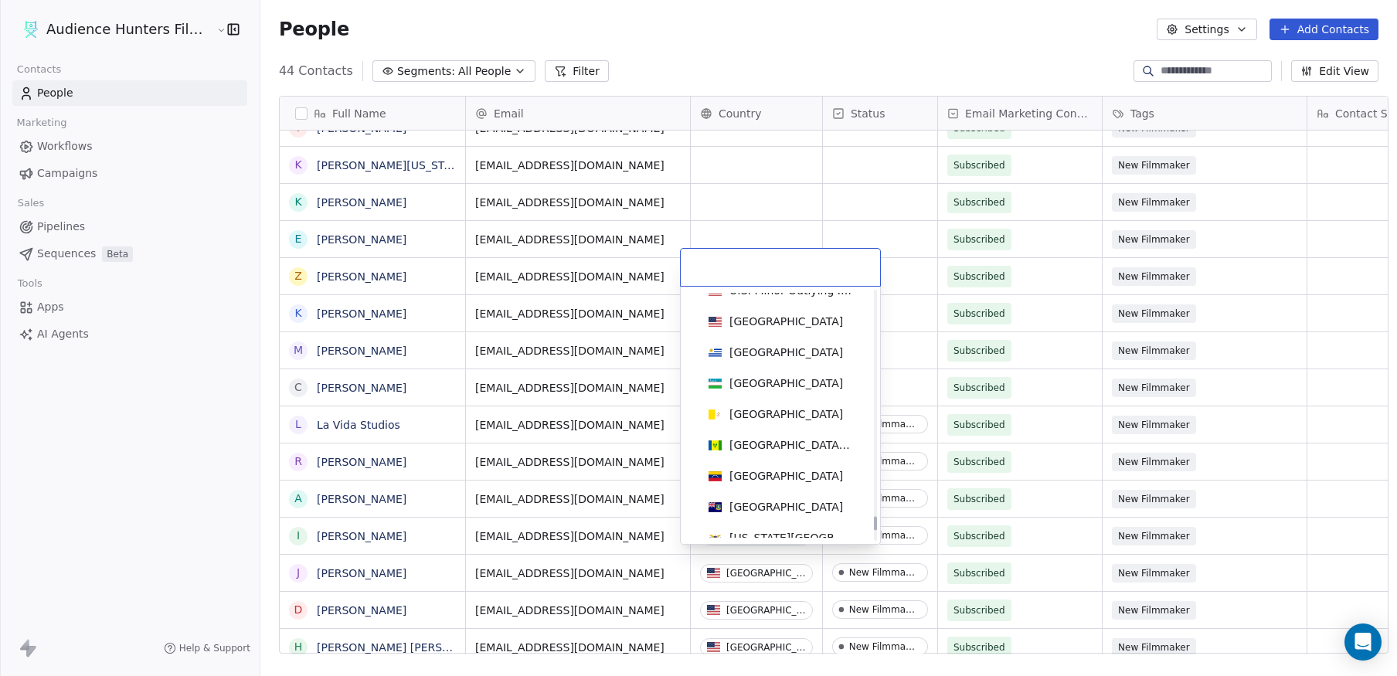
drag, startPoint x: 875, startPoint y: 333, endPoint x: 878, endPoint y: 517, distance: 183.9
click at [877, 522] on div at bounding box center [875, 524] width 3 height 14
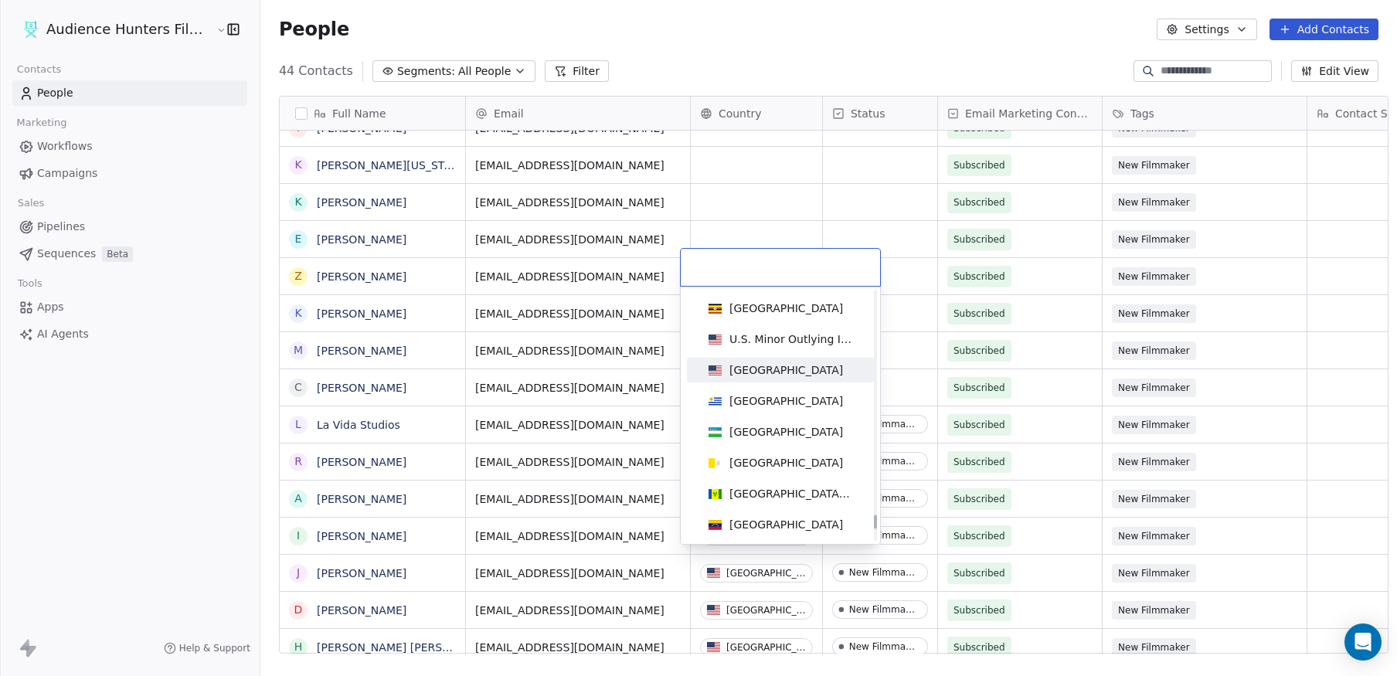
click at [808, 361] on div "[GEOGRAPHIC_DATA]" at bounding box center [780, 370] width 175 height 25
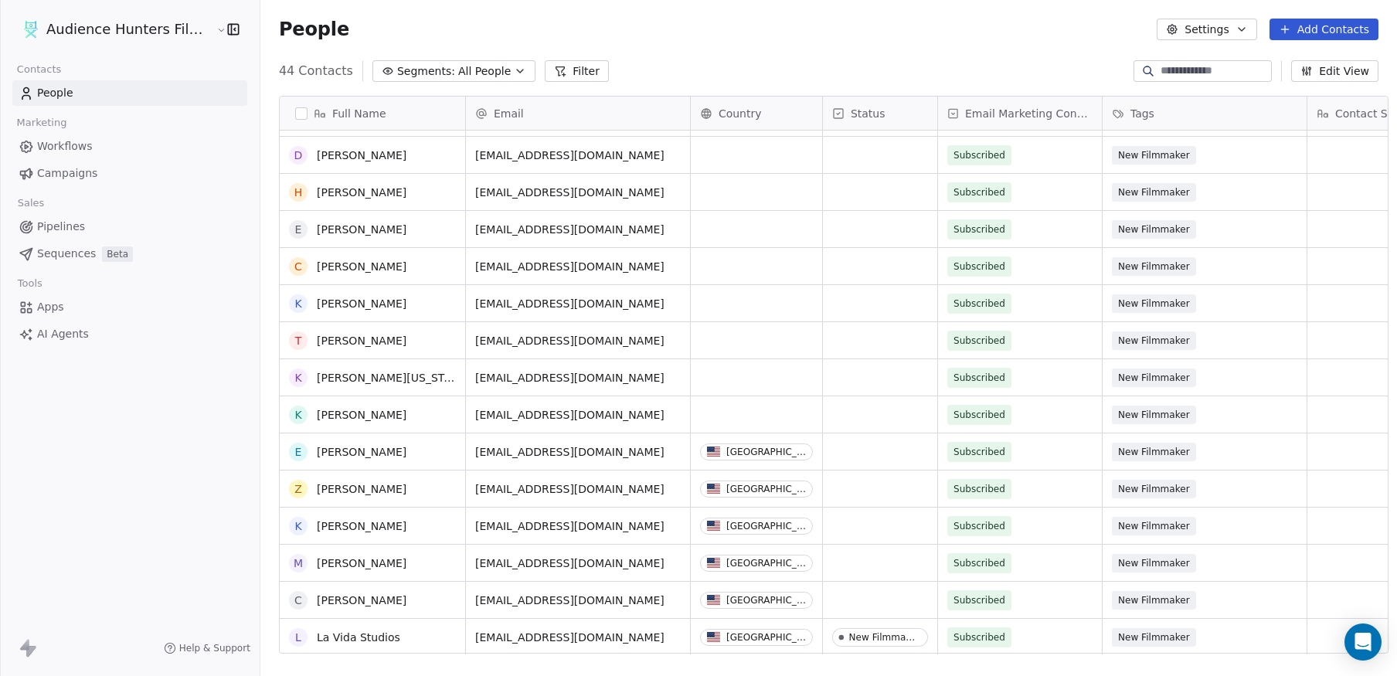
scroll to position [309, 0]
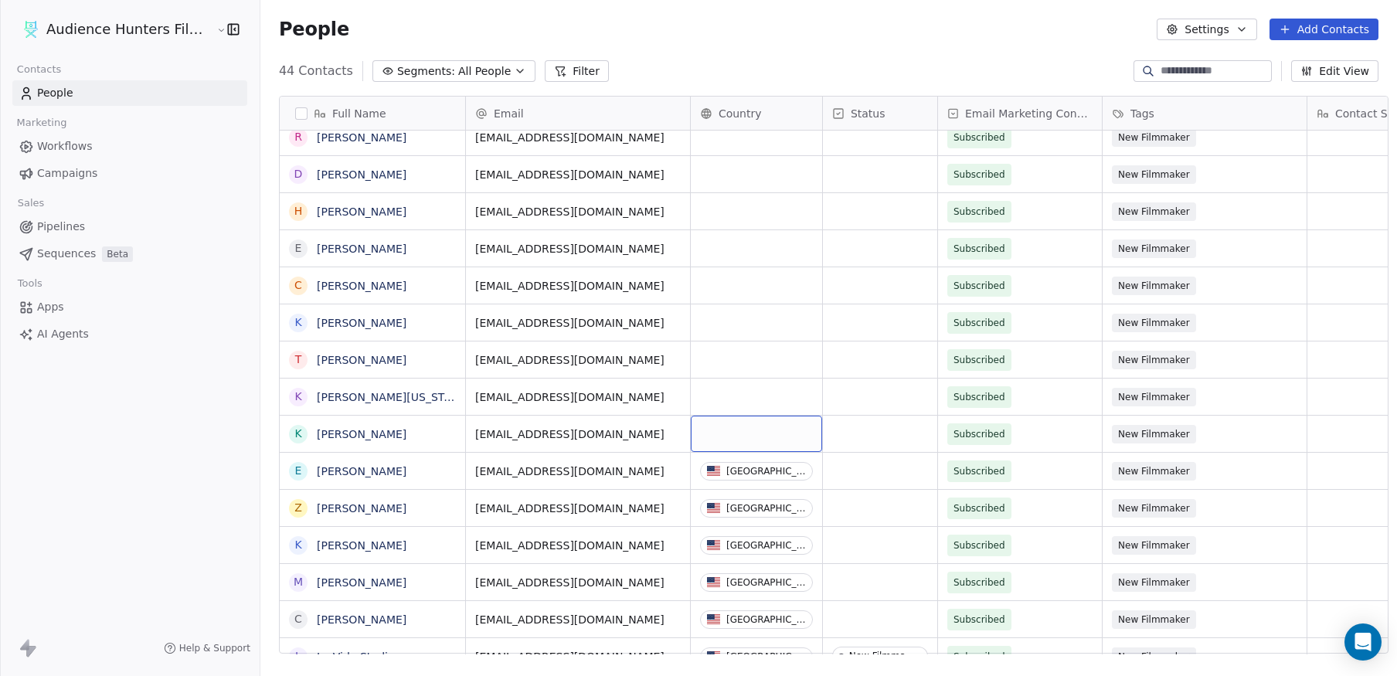
click at [741, 416] on div "grid" at bounding box center [756, 434] width 131 height 36
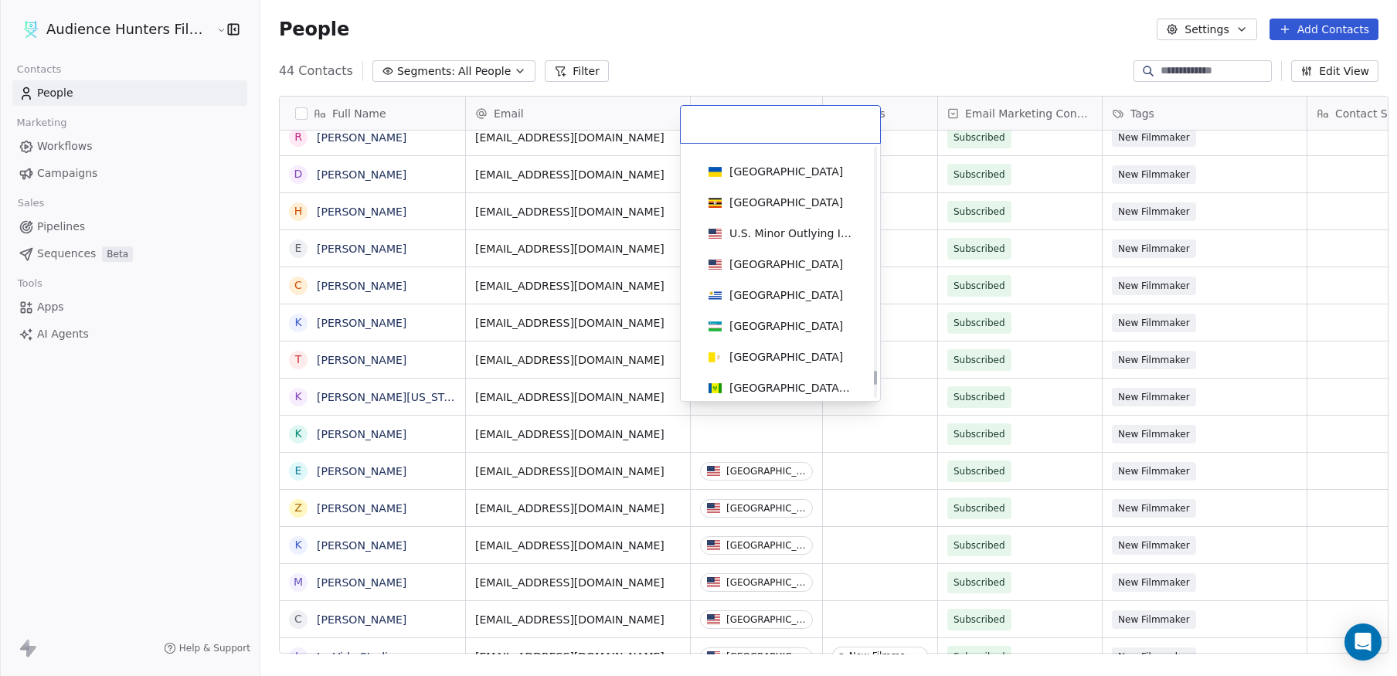
scroll to position [7043, 0]
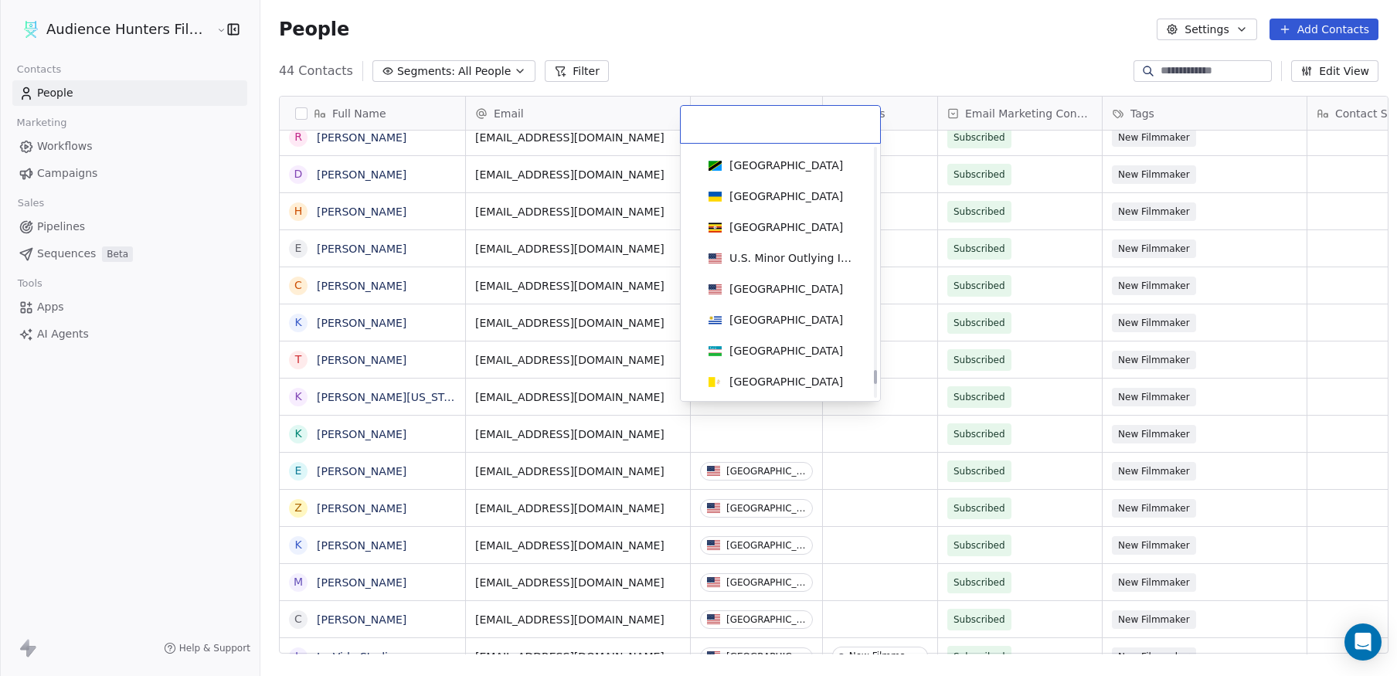
drag, startPoint x: 876, startPoint y: 173, endPoint x: 889, endPoint y: 382, distance: 209.0
click at [877, 382] on div at bounding box center [875, 377] width 3 height 14
click at [814, 296] on div "[GEOGRAPHIC_DATA]" at bounding box center [780, 288] width 156 height 17
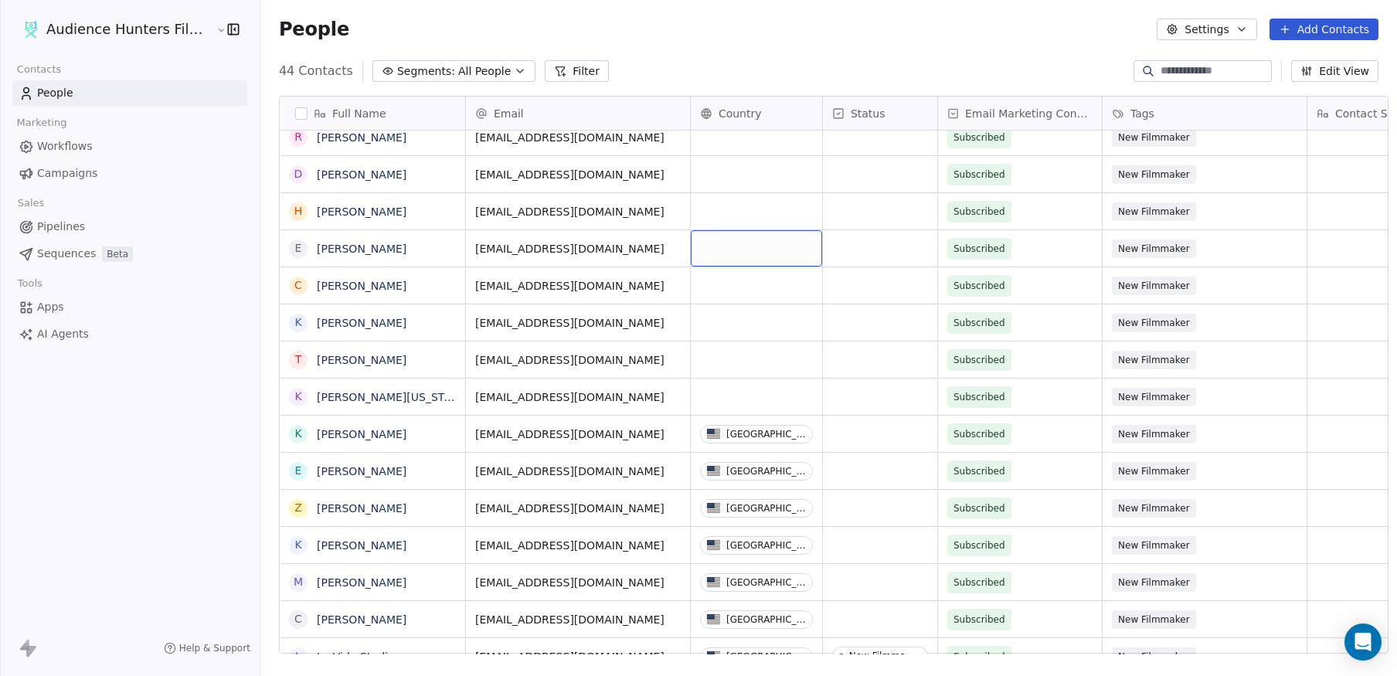
click at [752, 242] on div "grid" at bounding box center [756, 248] width 131 height 36
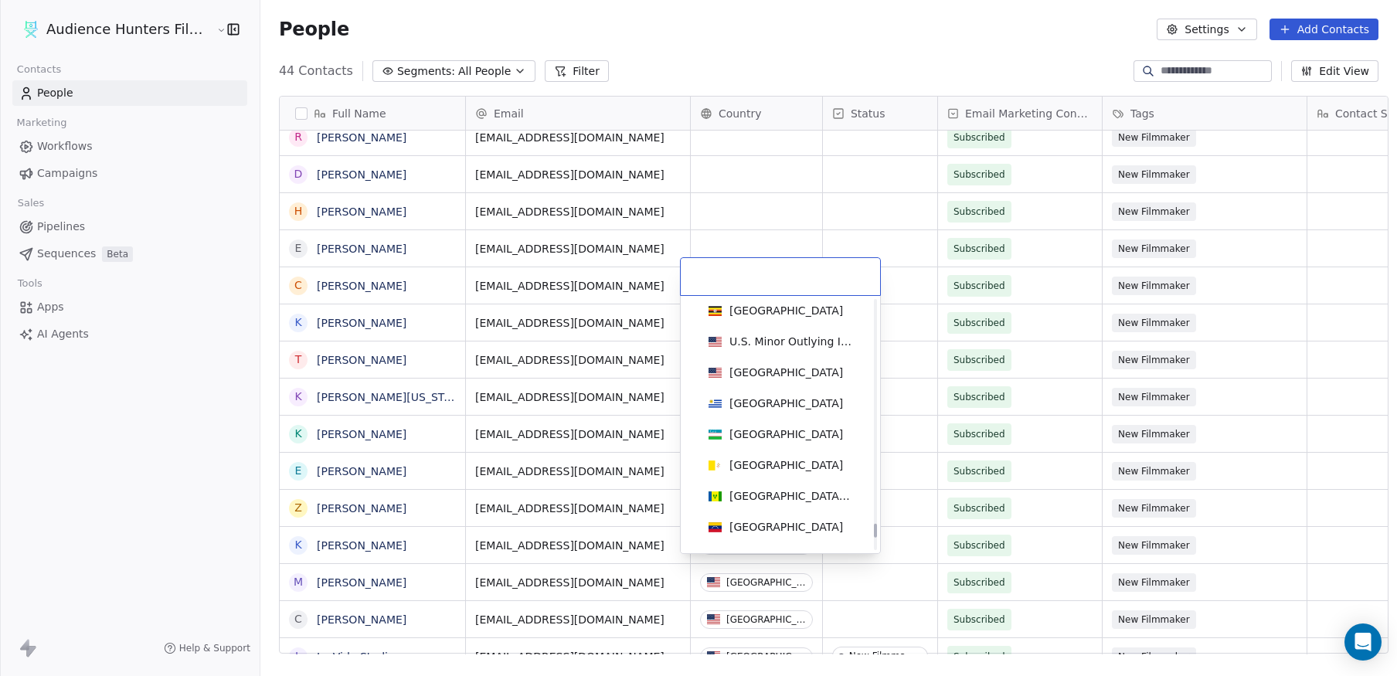
scroll to position [7088, 0]
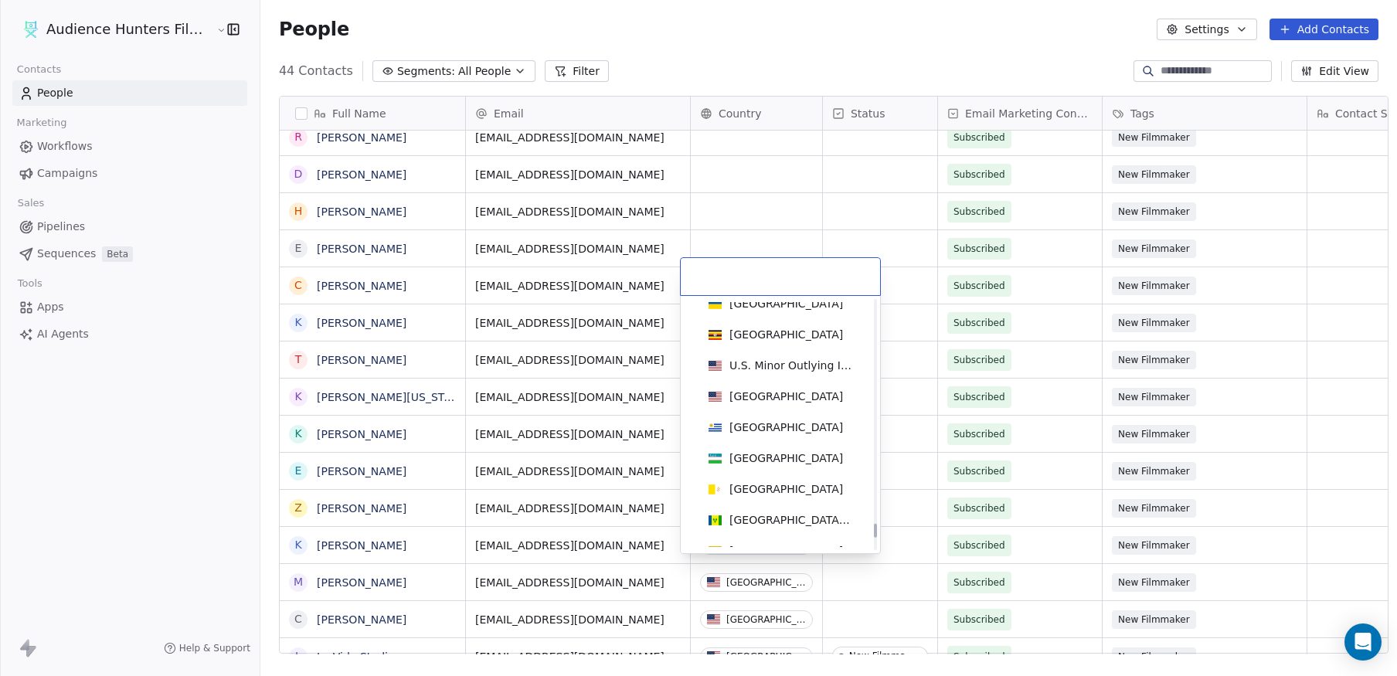
drag, startPoint x: 875, startPoint y: 311, endPoint x: 883, endPoint y: 524, distance: 212.6
click at [877, 524] on div at bounding box center [875, 531] width 3 height 14
click at [800, 396] on span "[GEOGRAPHIC_DATA]" at bounding box center [775, 396] width 147 height 17
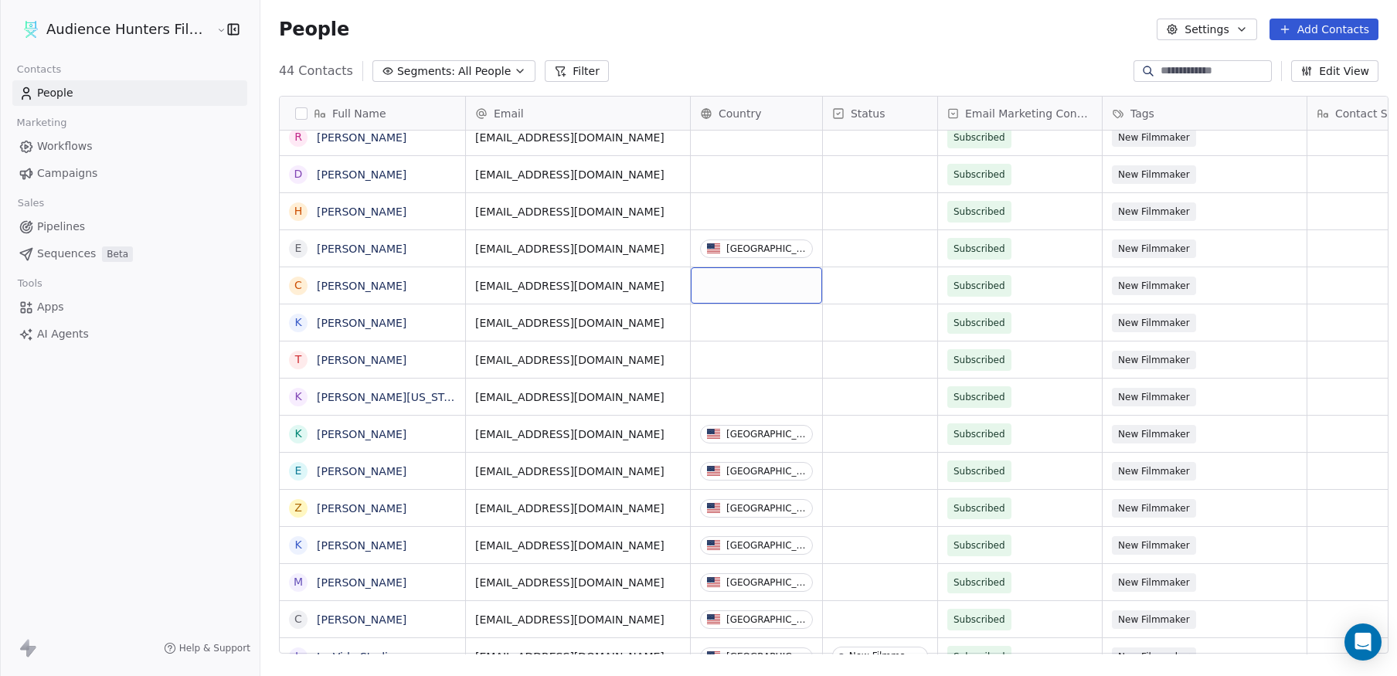
click at [745, 270] on div "grid" at bounding box center [756, 285] width 131 height 36
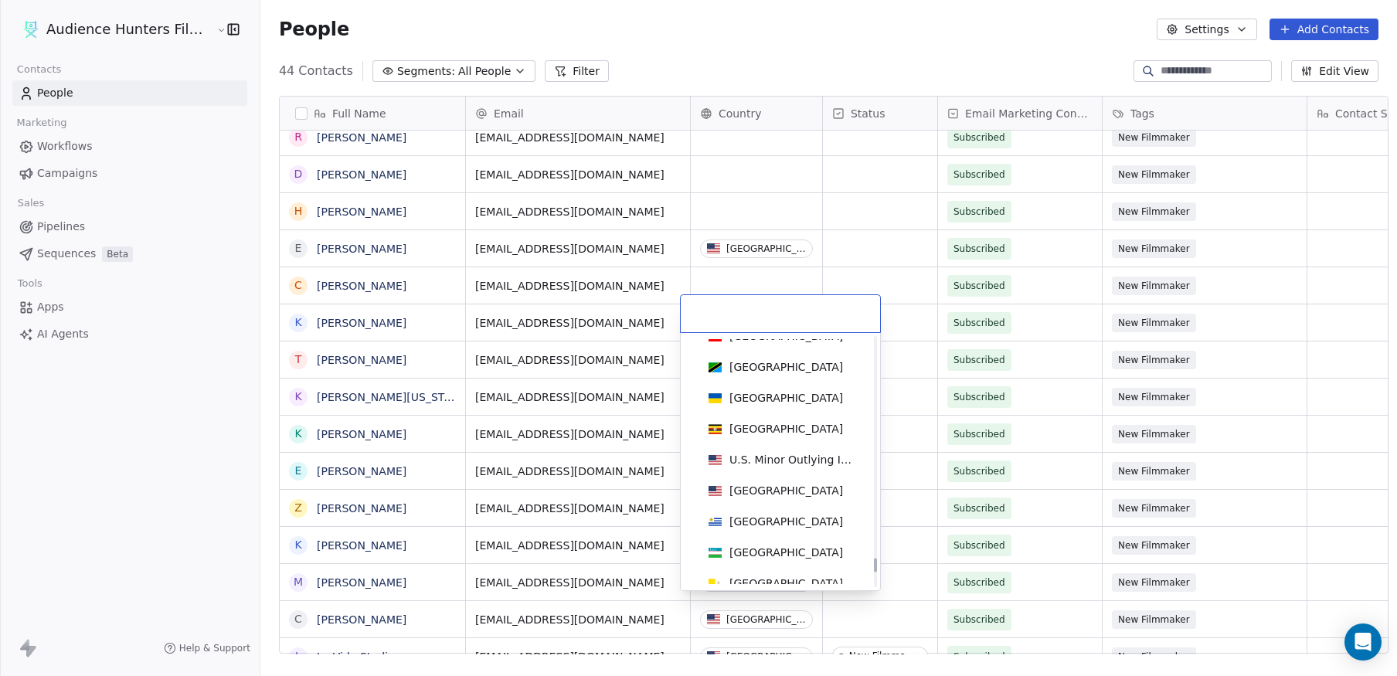
scroll to position [7006, 0]
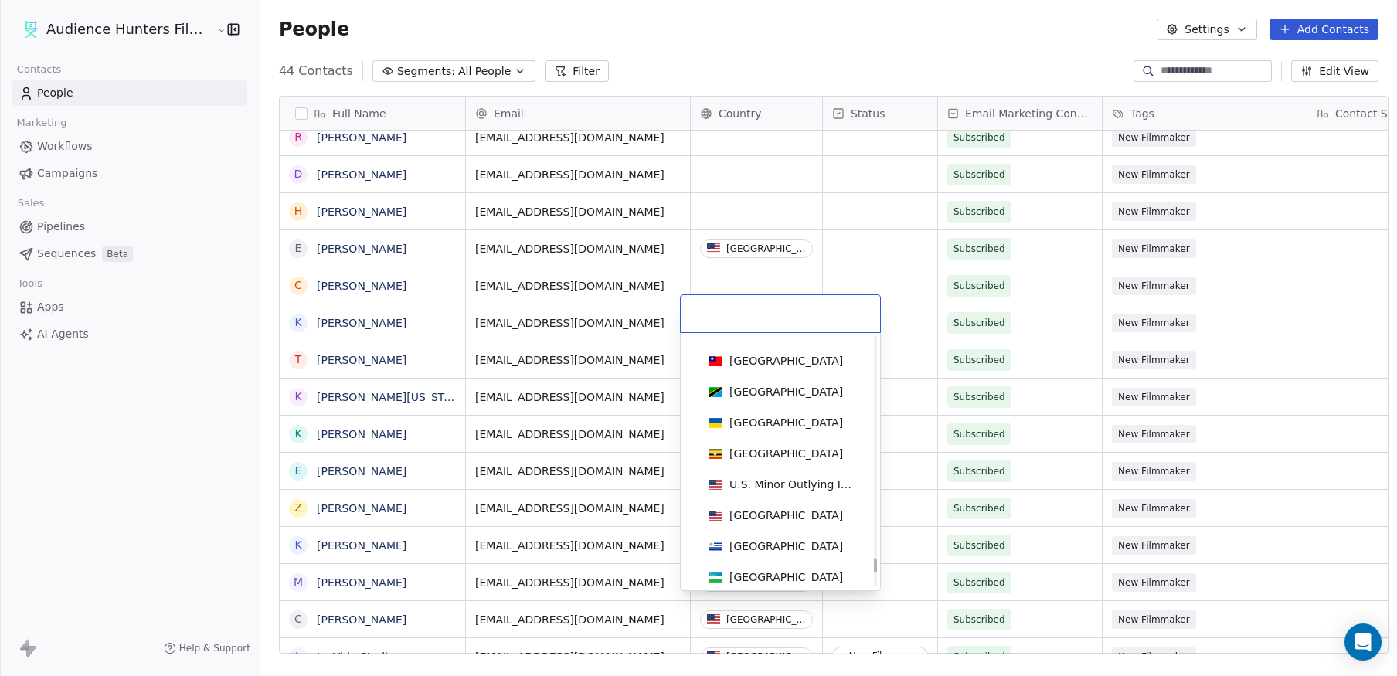
drag, startPoint x: 873, startPoint y: 355, endPoint x: 889, endPoint y: 570, distance: 215.4
click at [877, 570] on div at bounding box center [875, 566] width 3 height 14
click at [818, 511] on div "[GEOGRAPHIC_DATA]" at bounding box center [780, 515] width 156 height 17
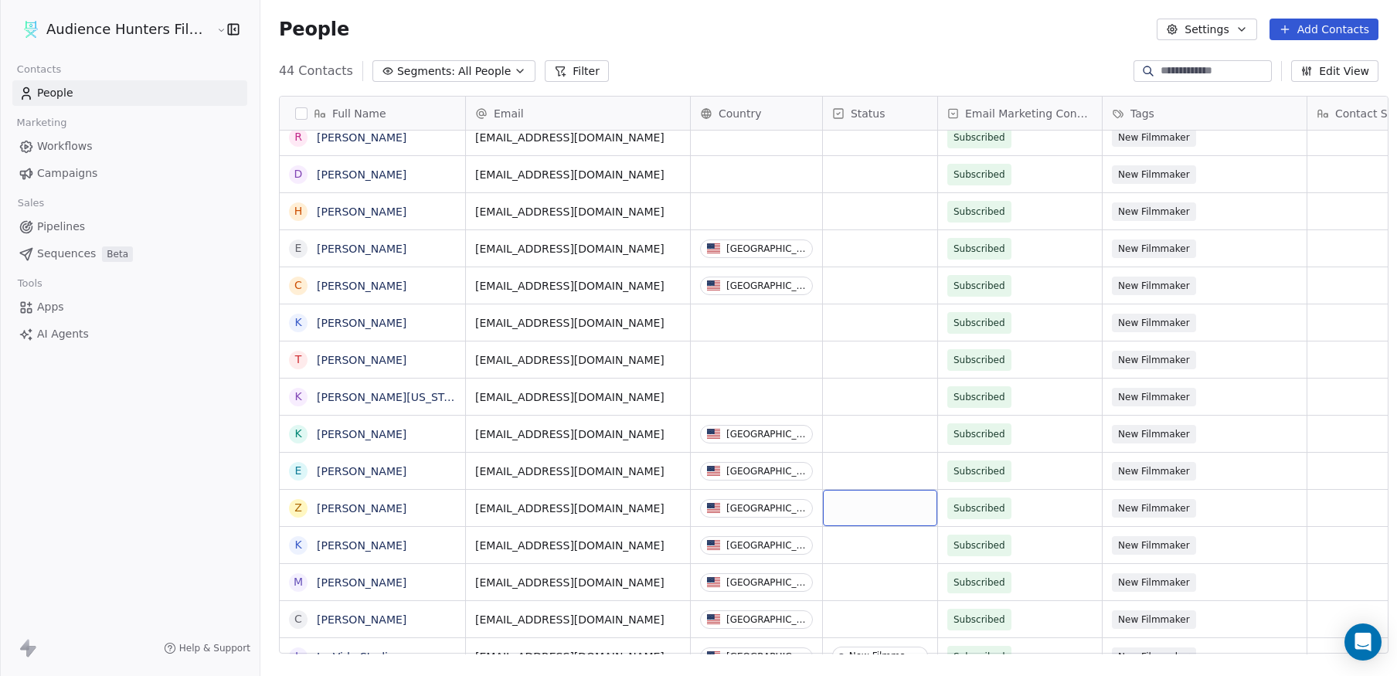
click at [823, 508] on div "grid" at bounding box center [880, 508] width 114 height 36
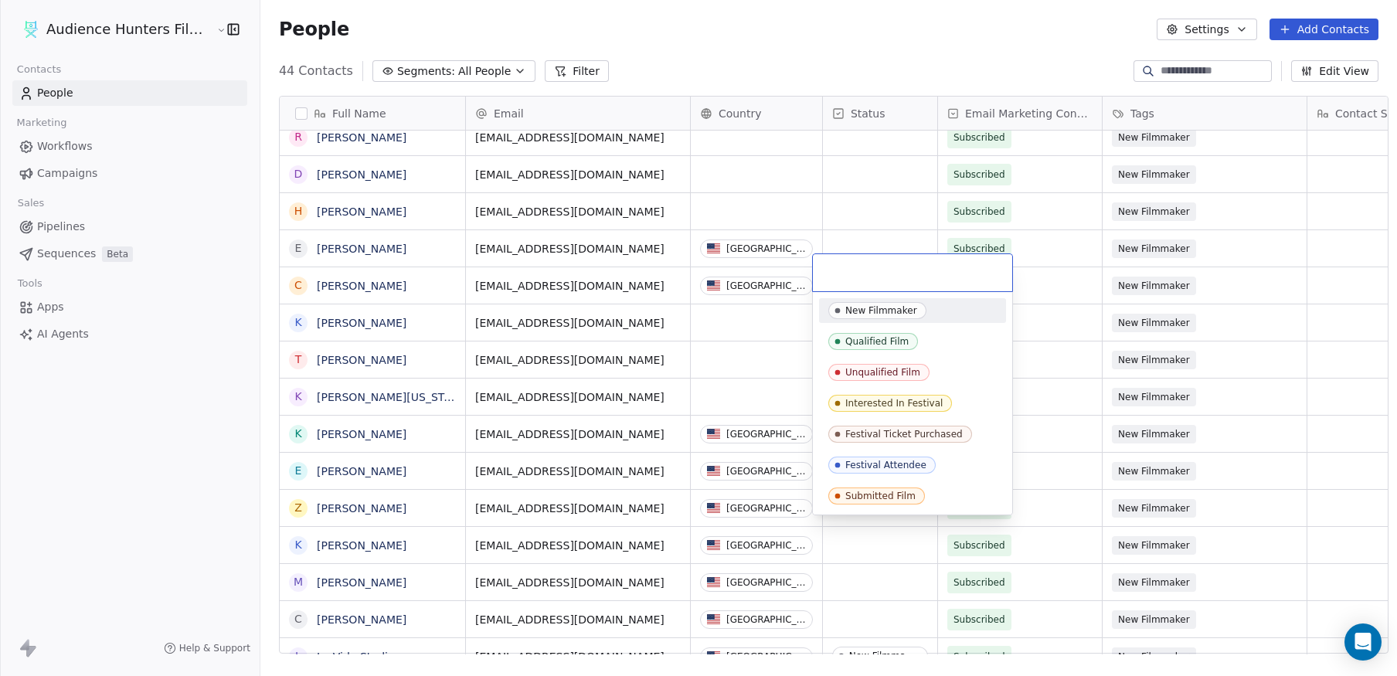
click at [855, 315] on div "New Filmmaker" at bounding box center [881, 310] width 72 height 11
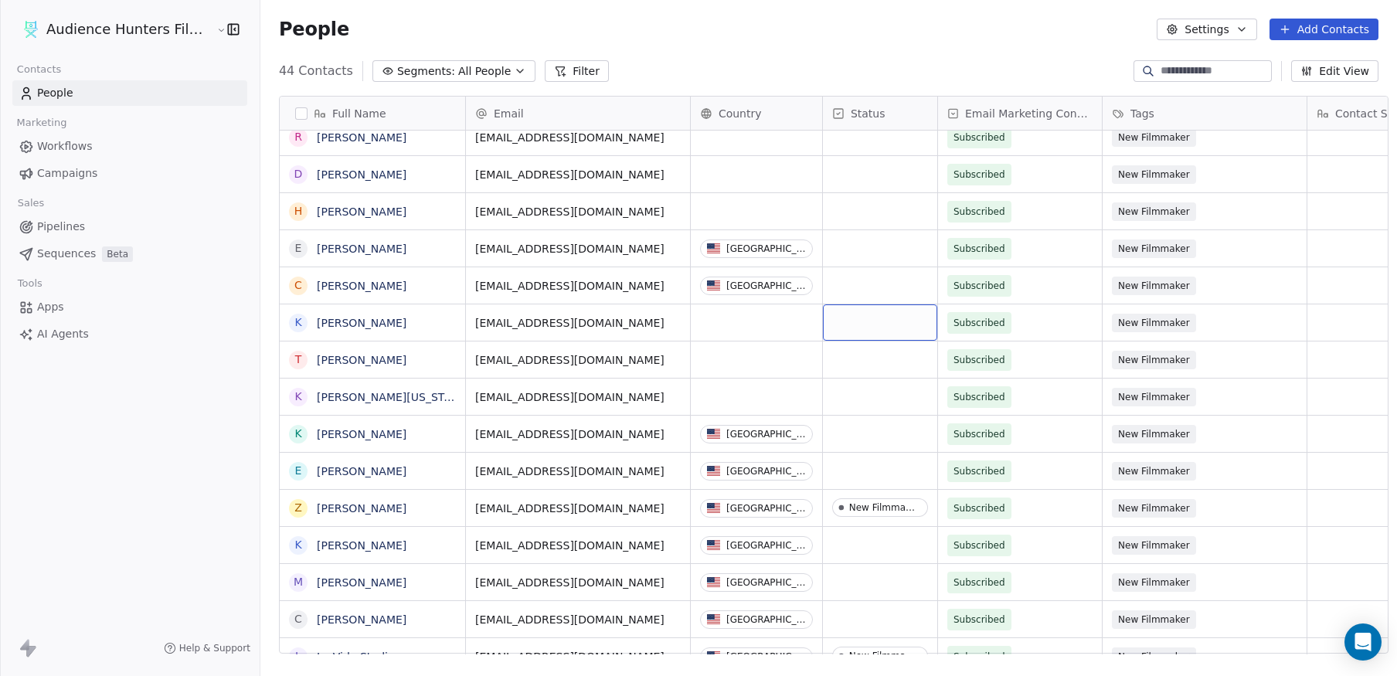
click at [855, 314] on div "grid" at bounding box center [880, 322] width 114 height 36
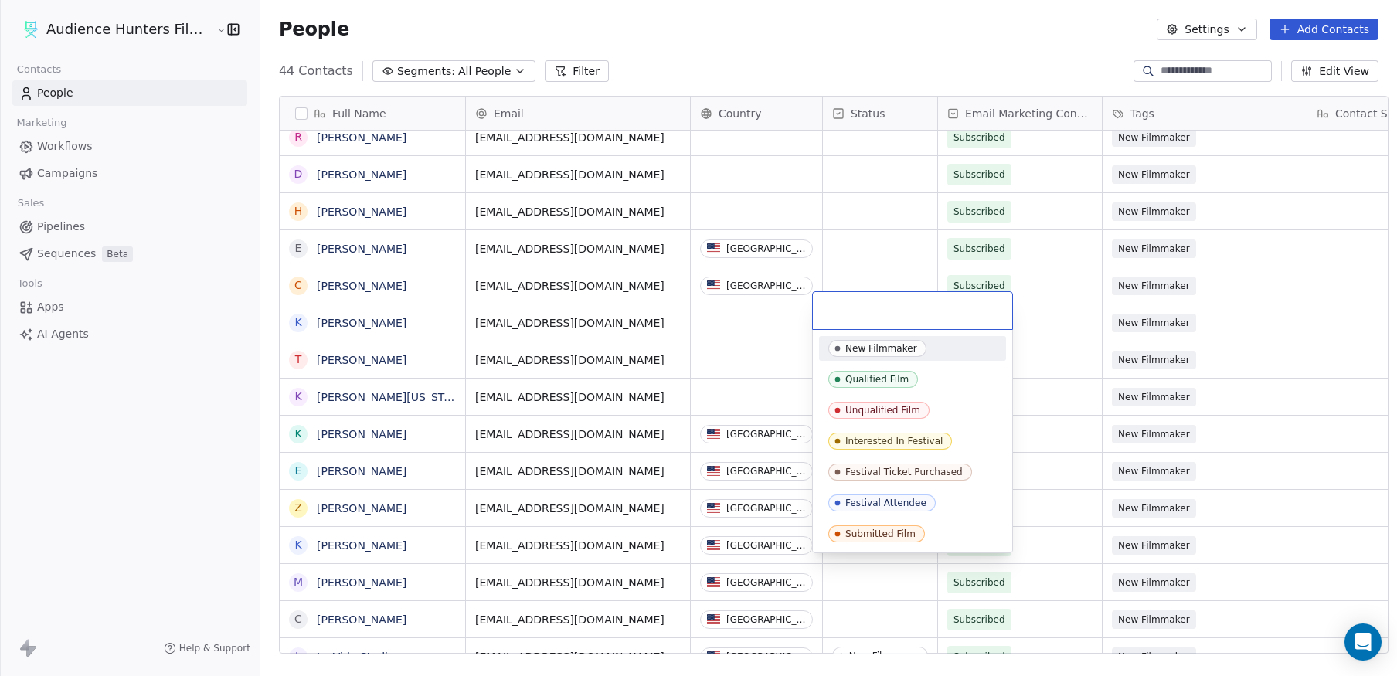
click at [860, 345] on div "New Filmmaker" at bounding box center [881, 348] width 72 height 11
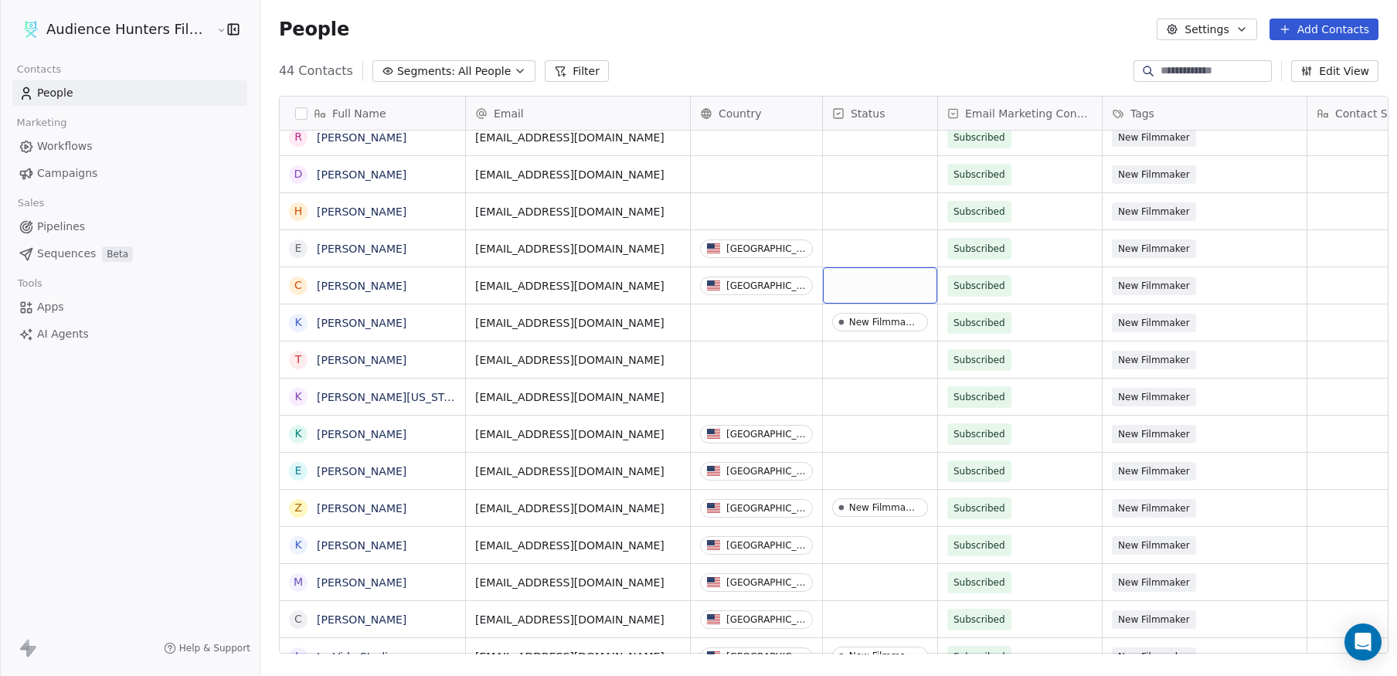
click at [853, 270] on div "grid" at bounding box center [880, 285] width 114 height 36
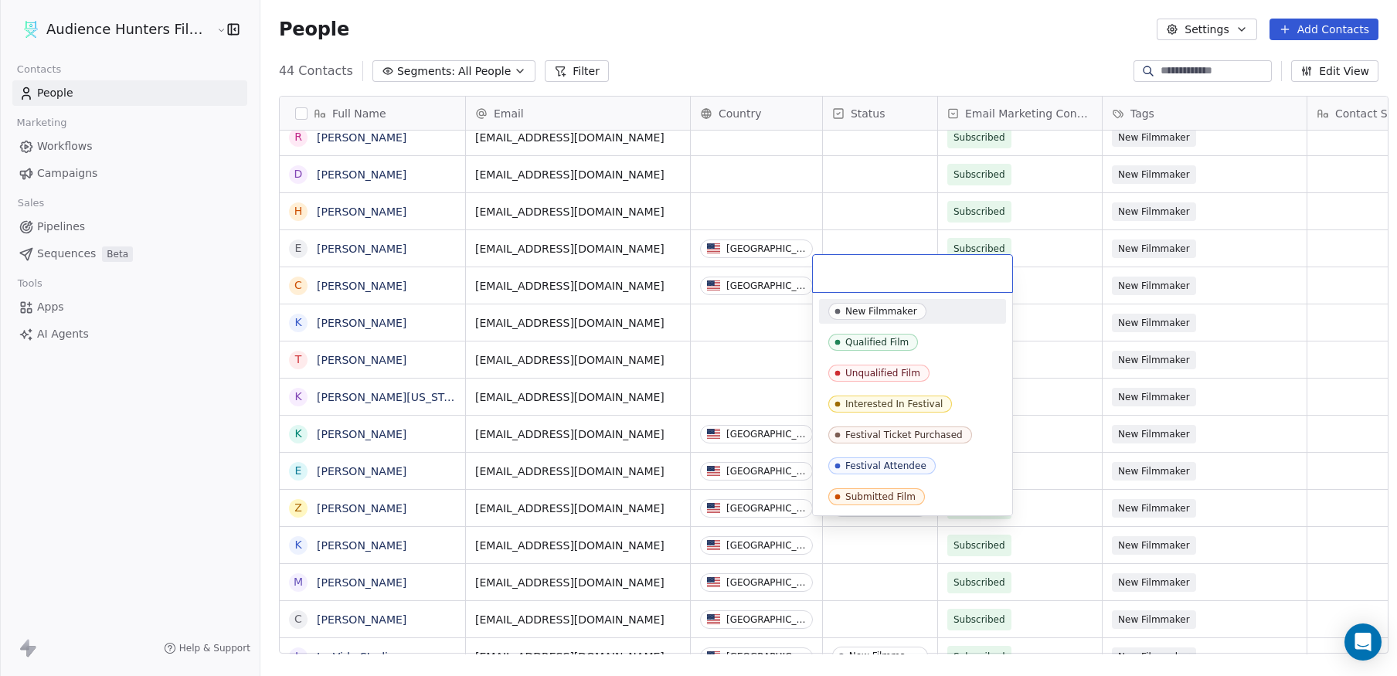
click at [859, 307] on div "New Filmmaker" at bounding box center [881, 311] width 72 height 11
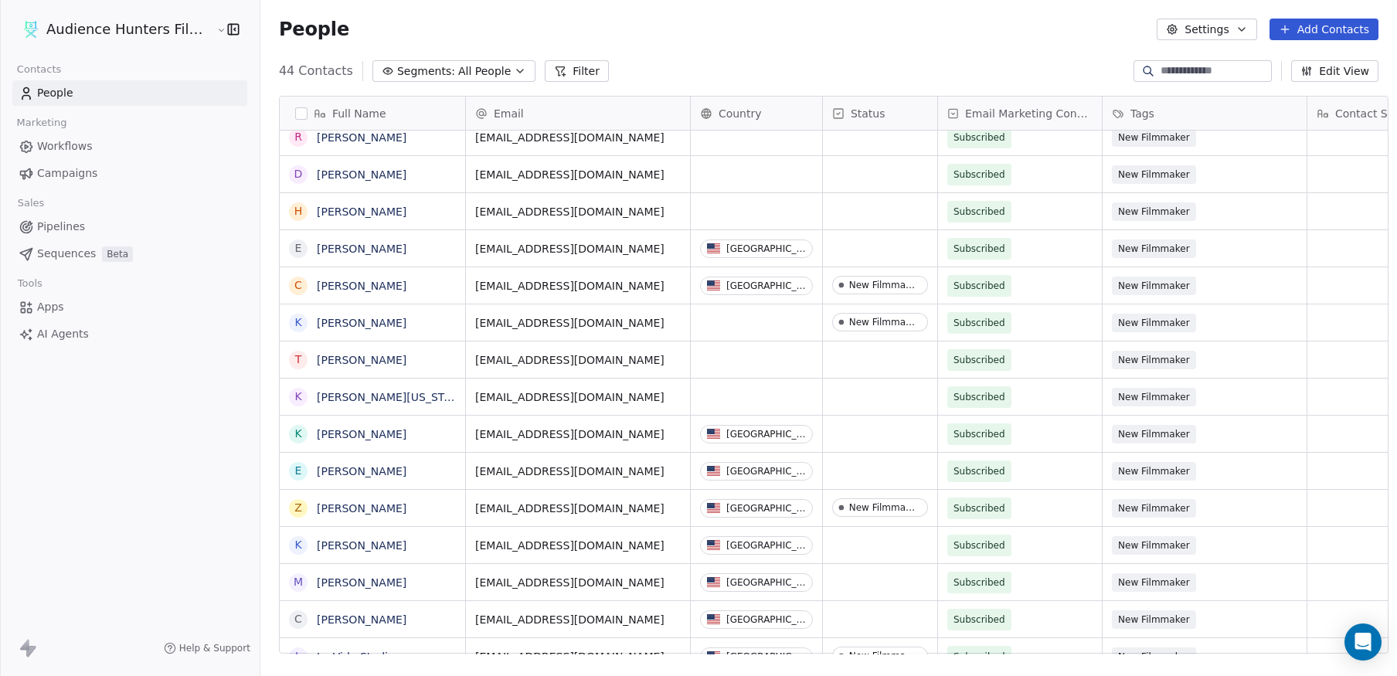
scroll to position [297, 0]
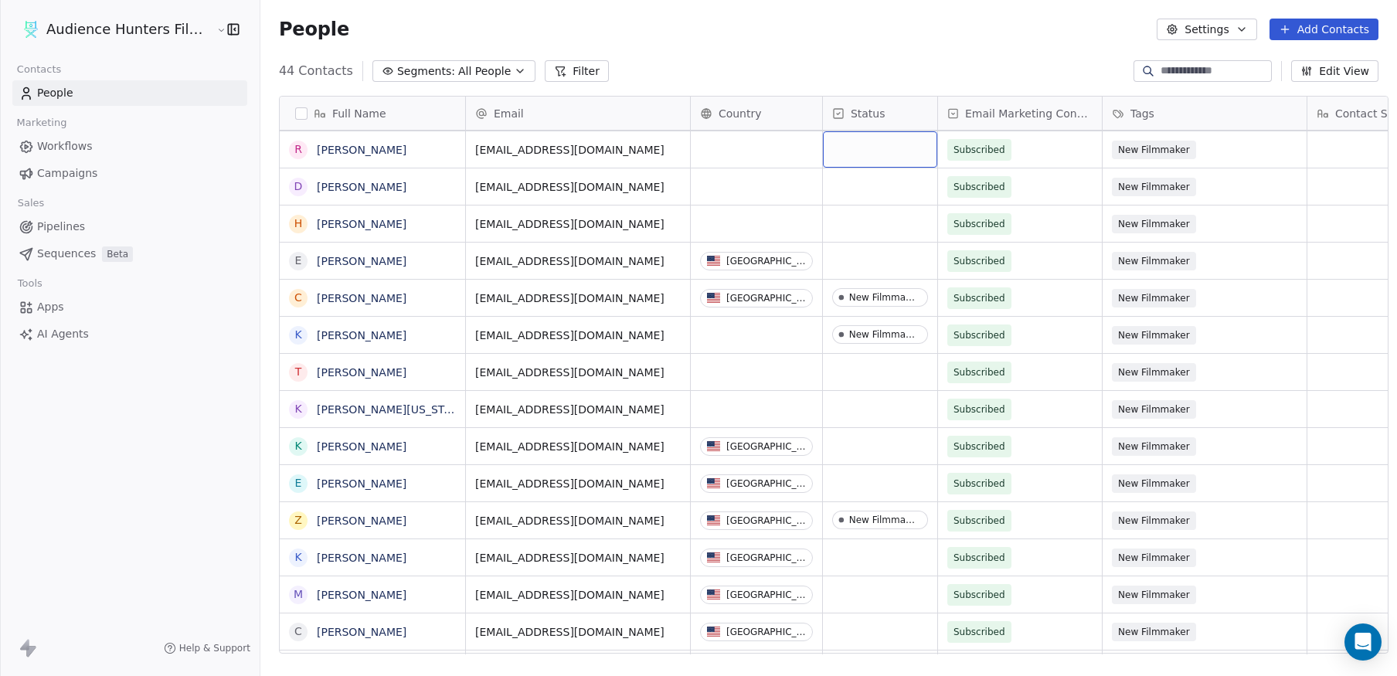
click at [830, 134] on div "grid" at bounding box center [880, 149] width 114 height 36
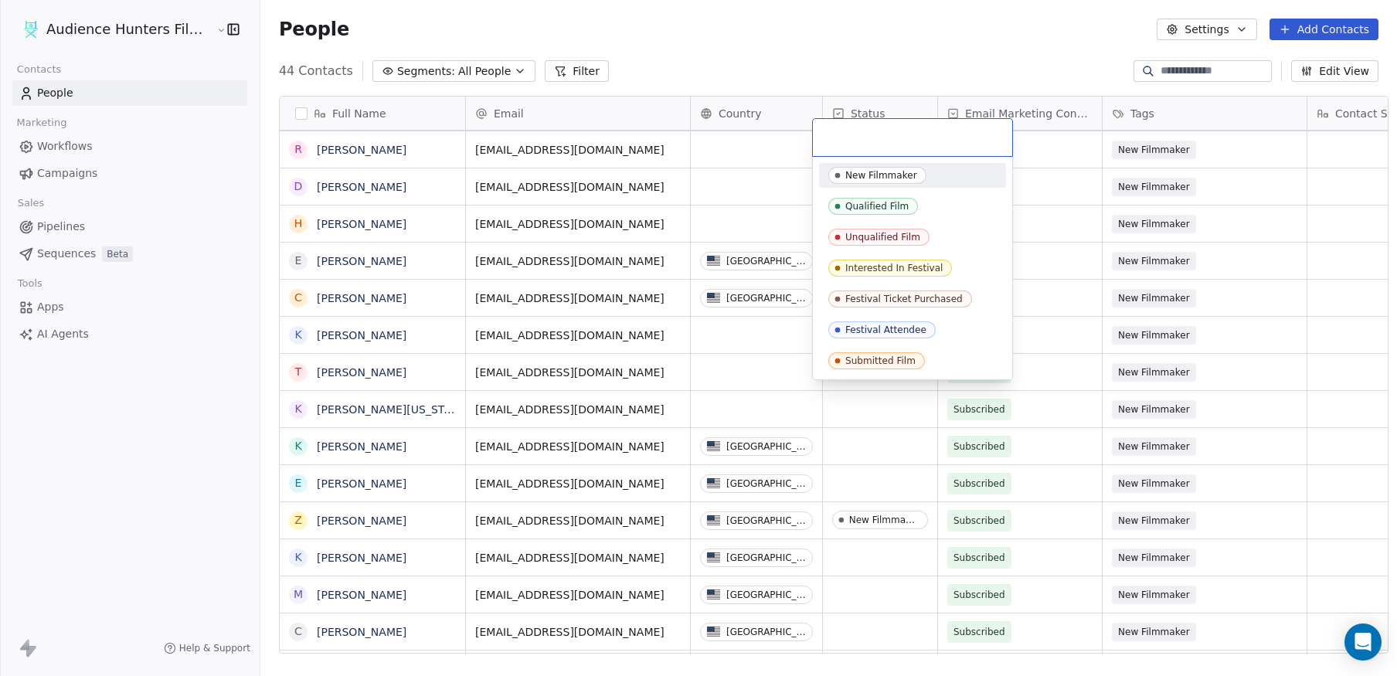
click at [850, 178] on div "New Filmmaker" at bounding box center [881, 175] width 72 height 11
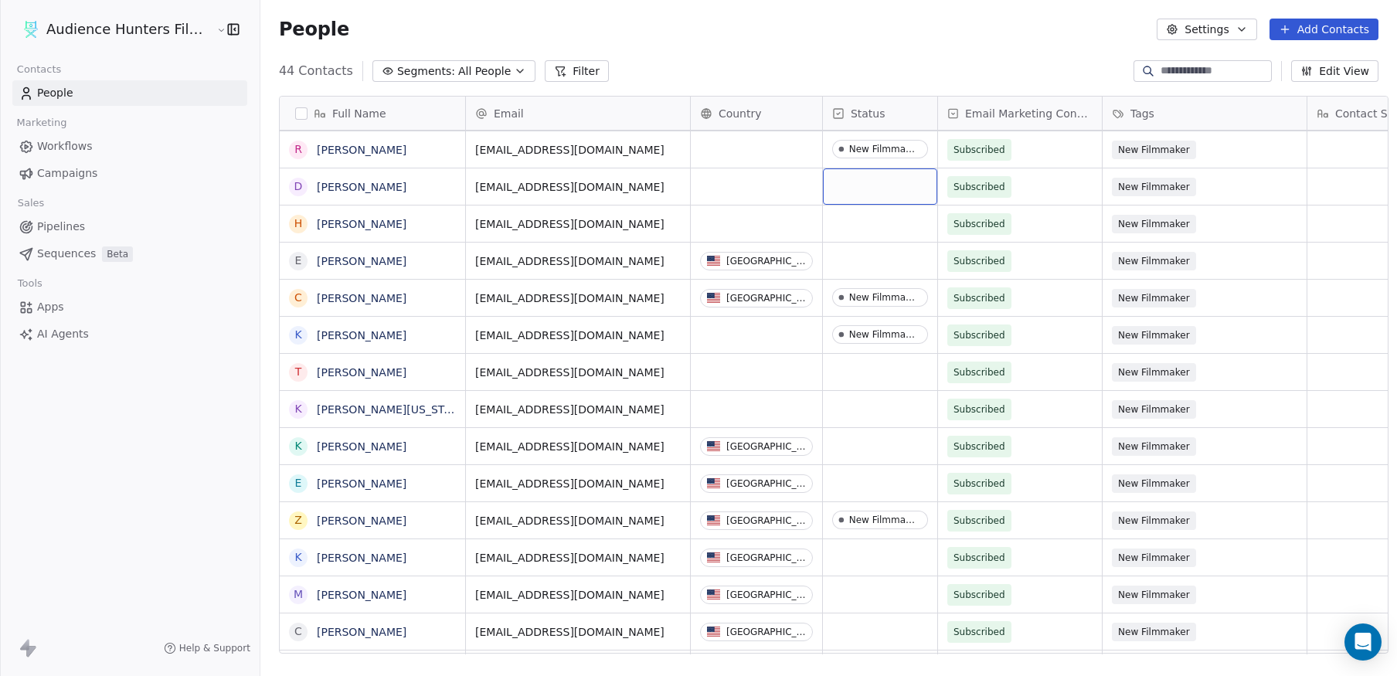
click at [851, 187] on div "grid" at bounding box center [880, 186] width 114 height 36
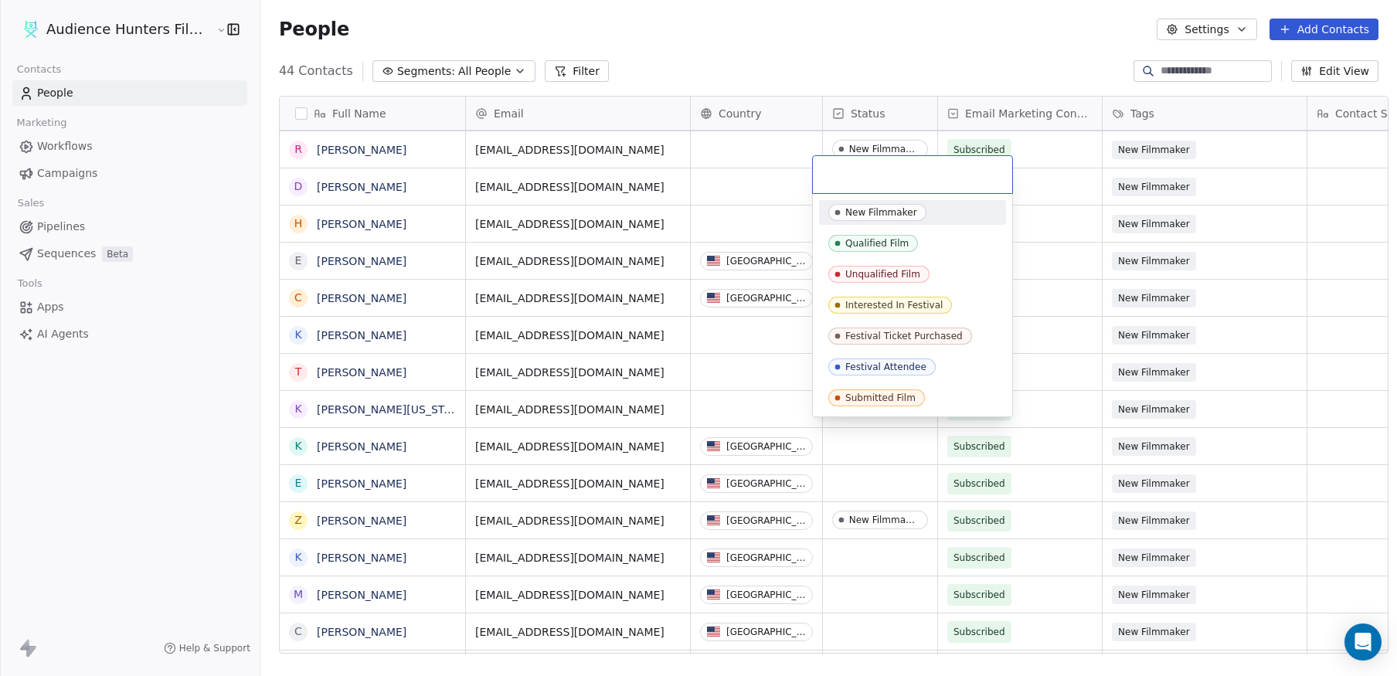
click at [851, 211] on div "New Filmmaker" at bounding box center [881, 212] width 72 height 11
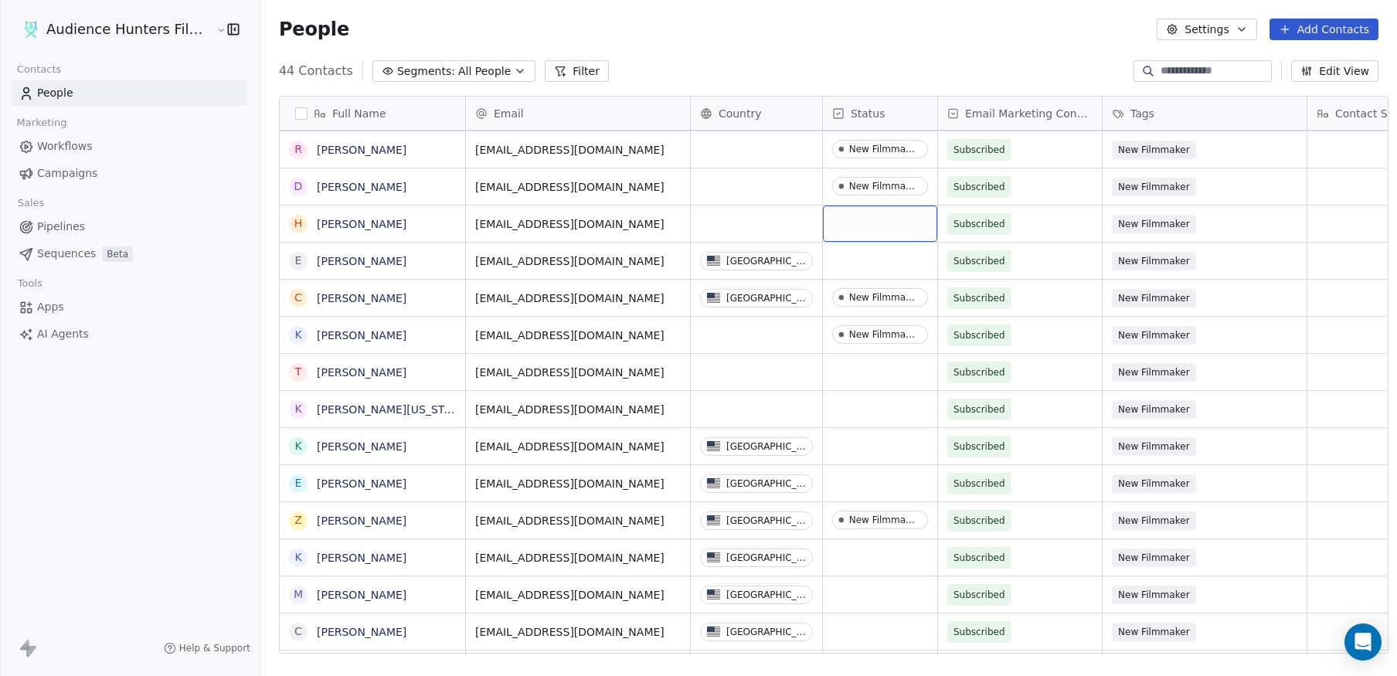
click at [851, 214] on div "grid" at bounding box center [880, 224] width 114 height 36
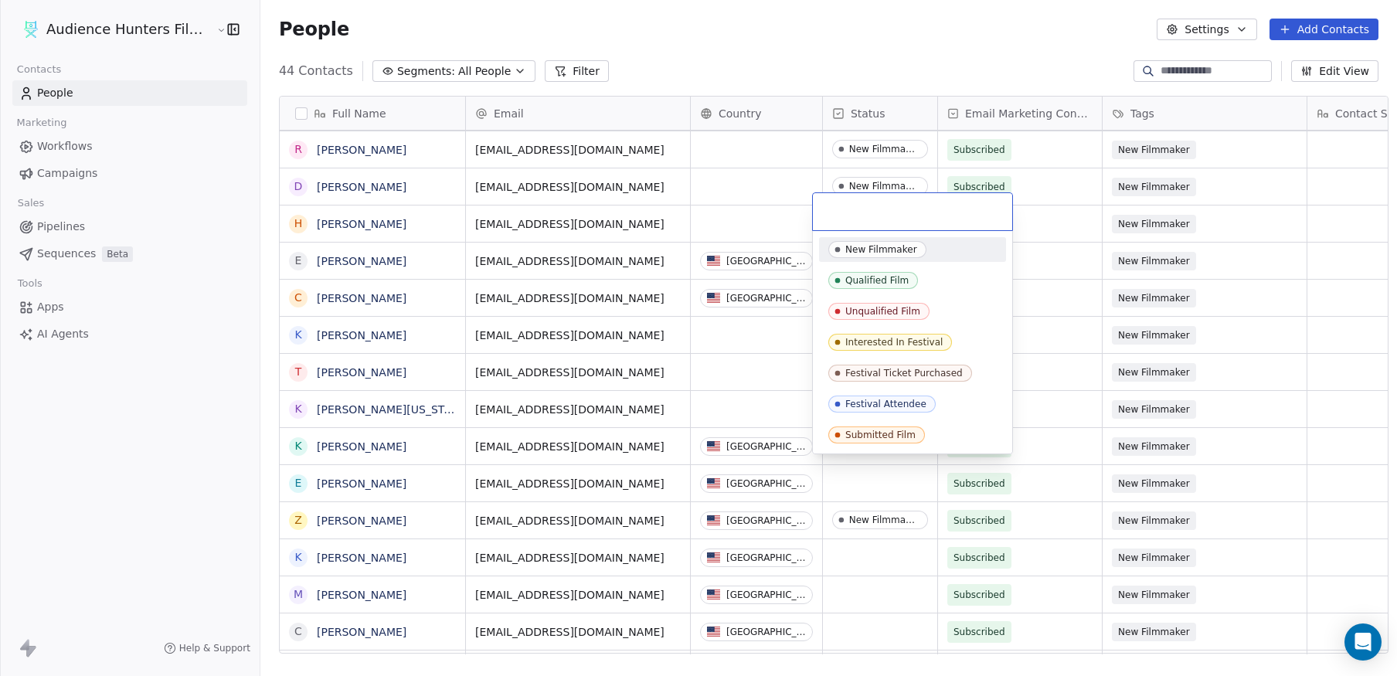
click at [855, 244] on div "New Filmmaker" at bounding box center [881, 249] width 72 height 11
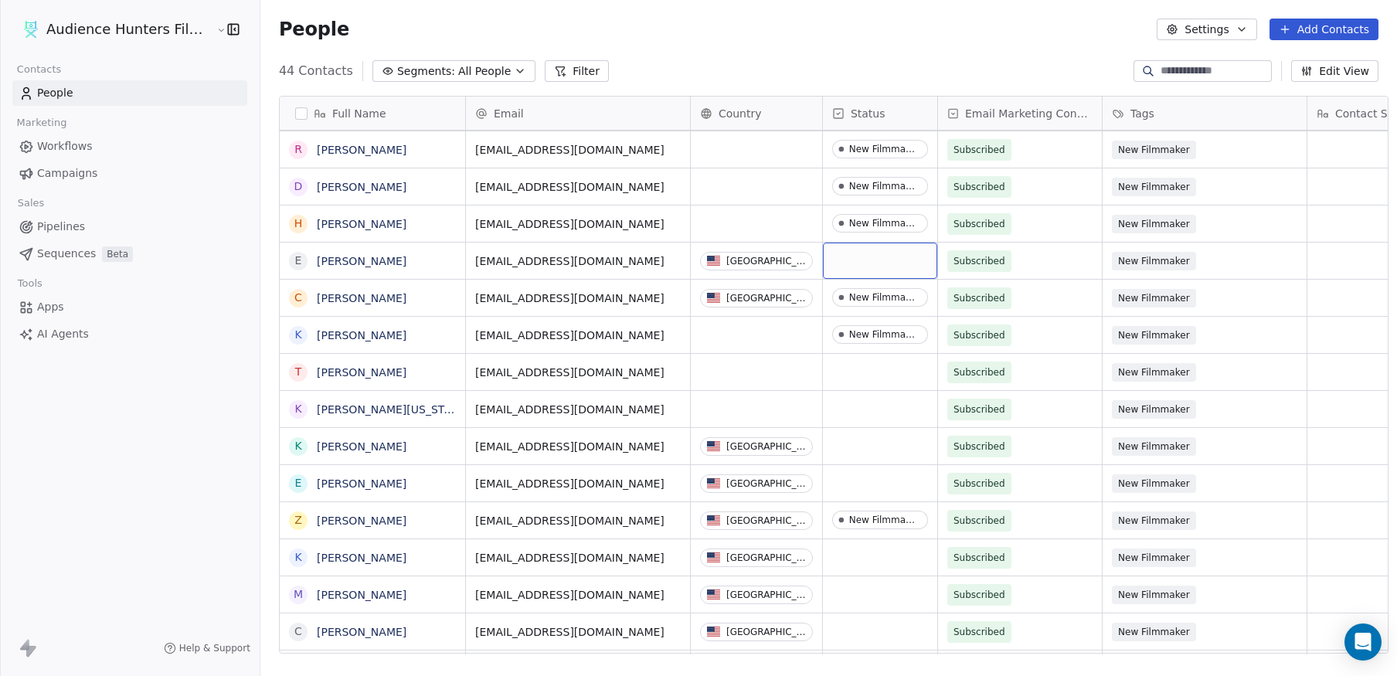
click at [852, 257] on div "grid" at bounding box center [880, 261] width 114 height 36
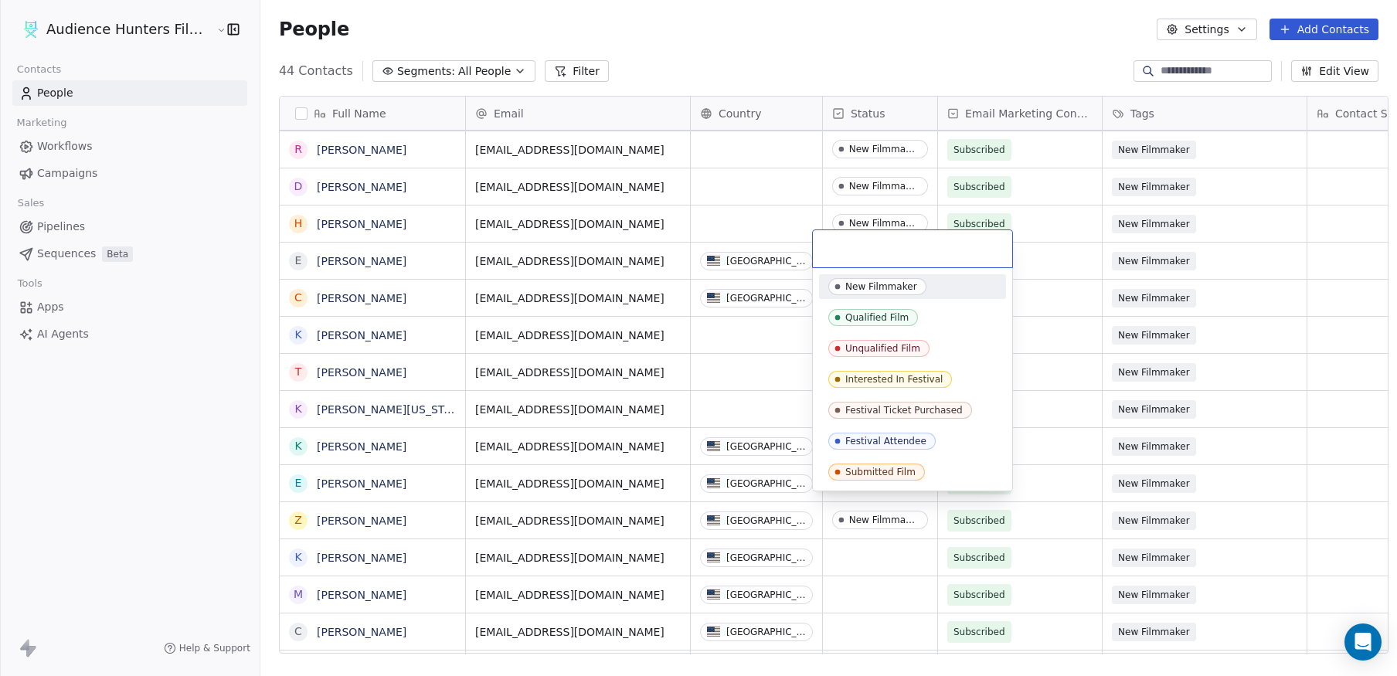
click at [852, 283] on div "New Filmmaker" at bounding box center [881, 286] width 72 height 11
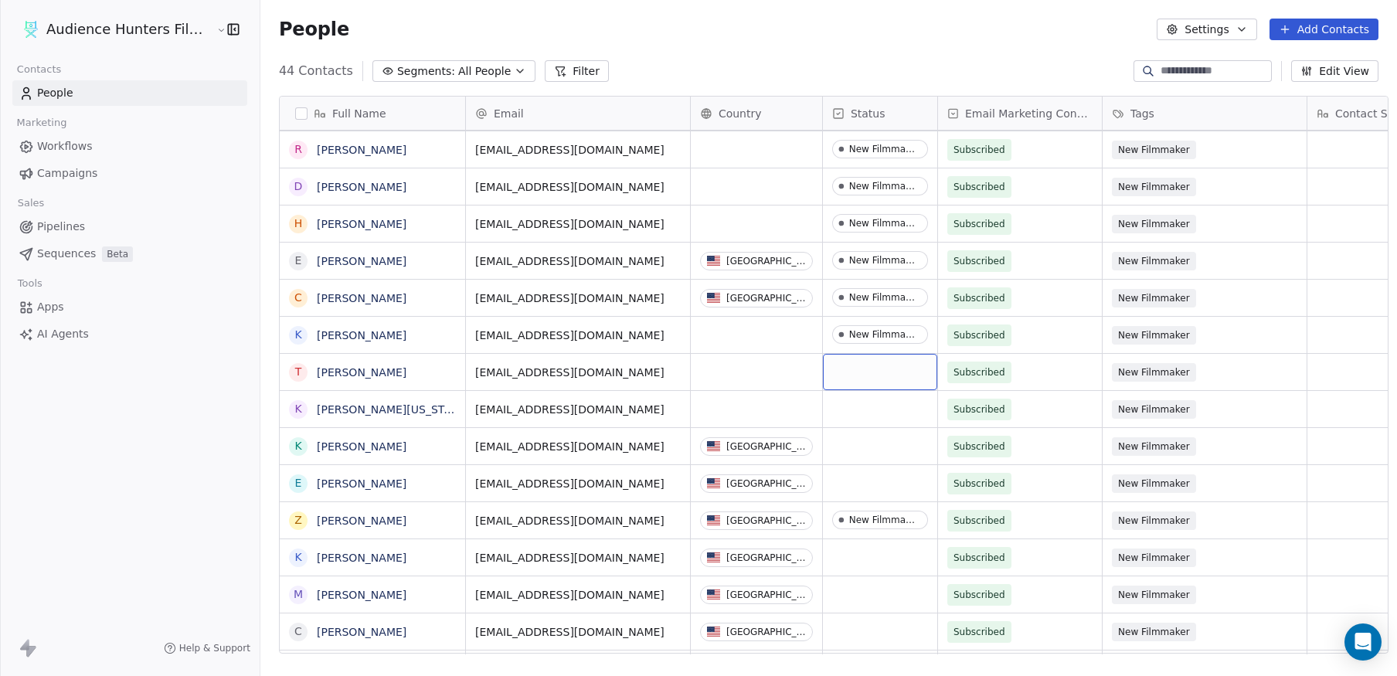
click at [851, 357] on div "grid" at bounding box center [880, 372] width 114 height 36
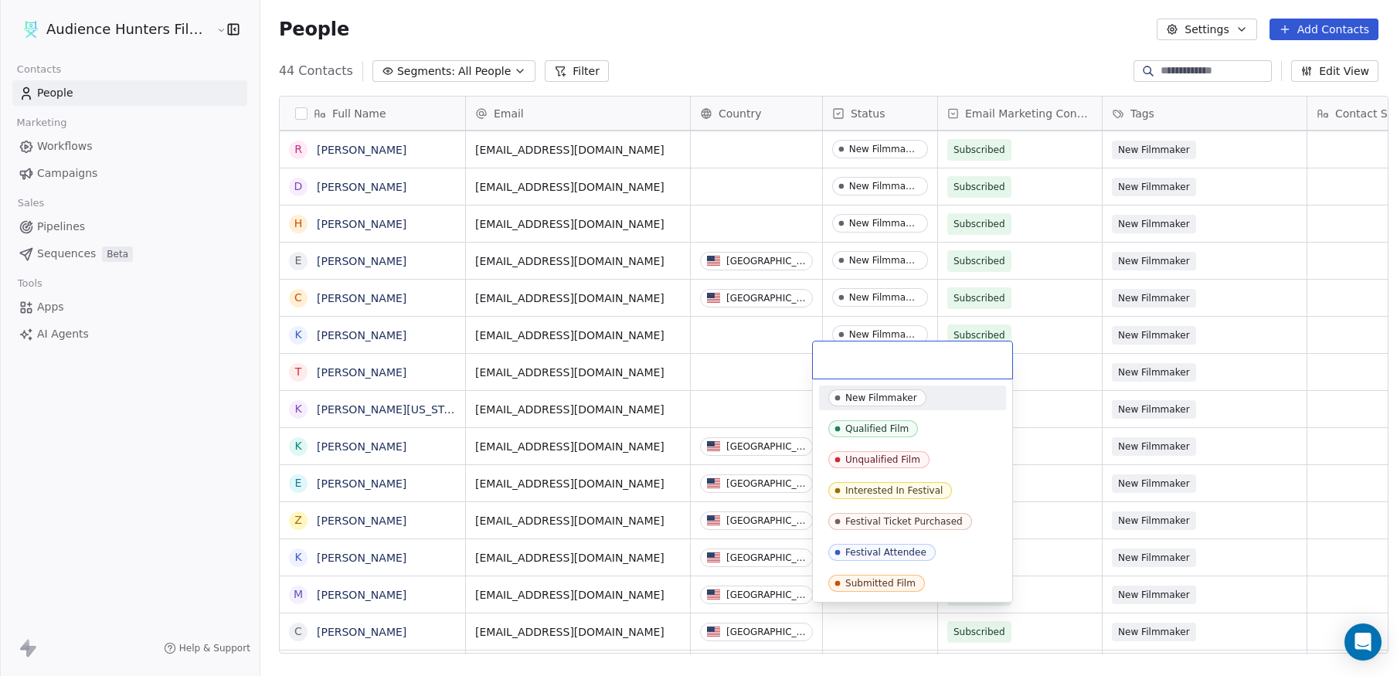
click at [857, 396] on div "New Filmmaker" at bounding box center [881, 397] width 72 height 11
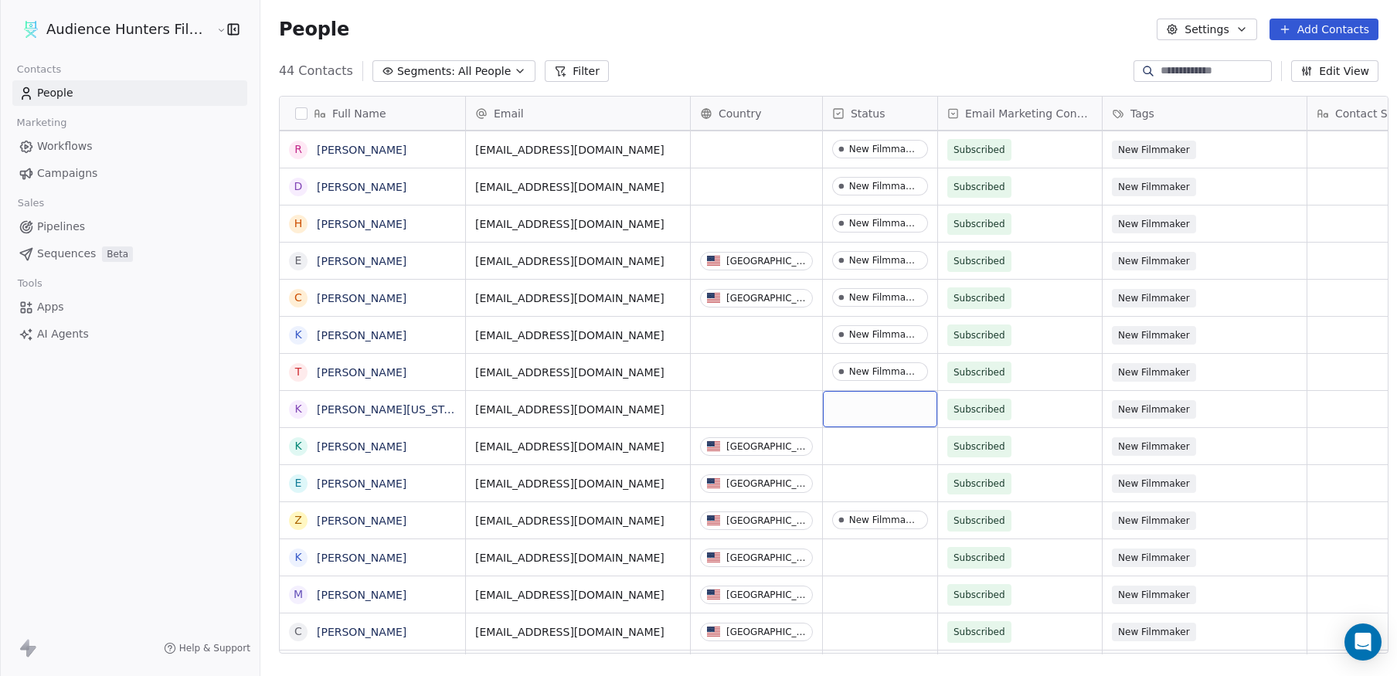
click at [855, 406] on div "grid" at bounding box center [880, 409] width 114 height 36
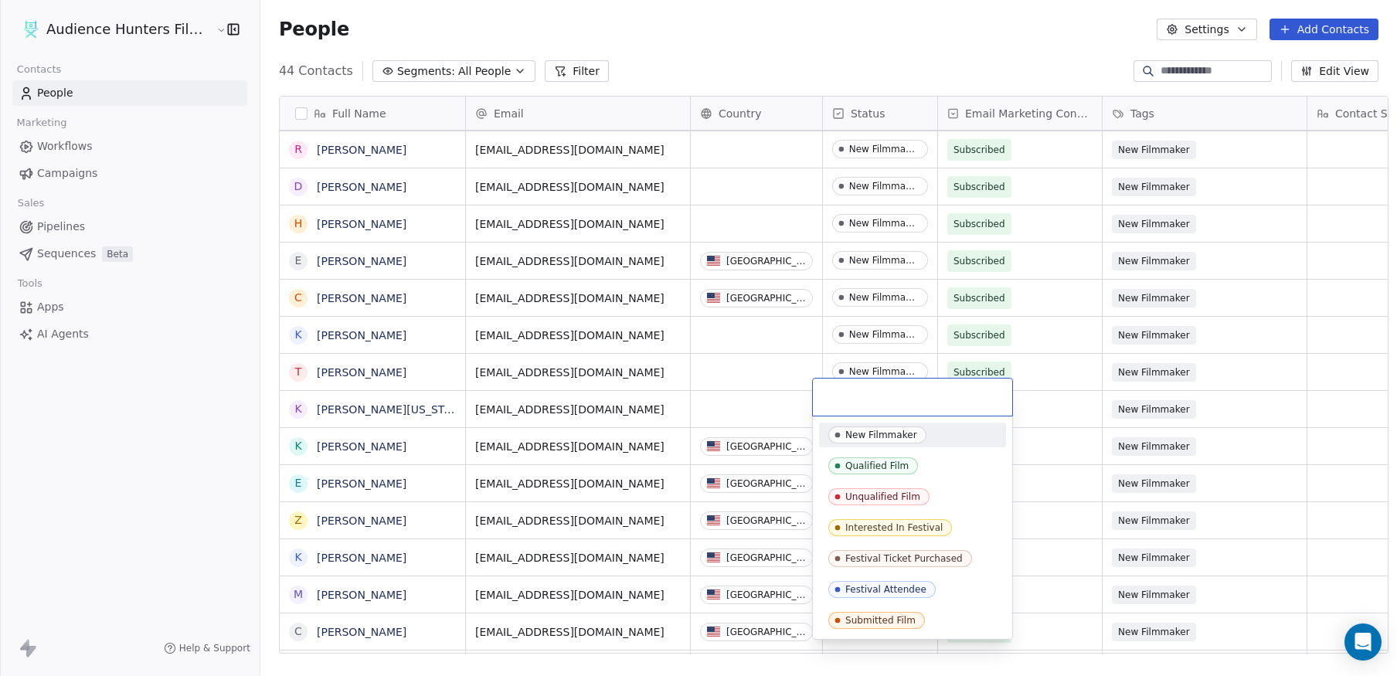
click at [858, 431] on div "New Filmmaker" at bounding box center [881, 435] width 72 height 11
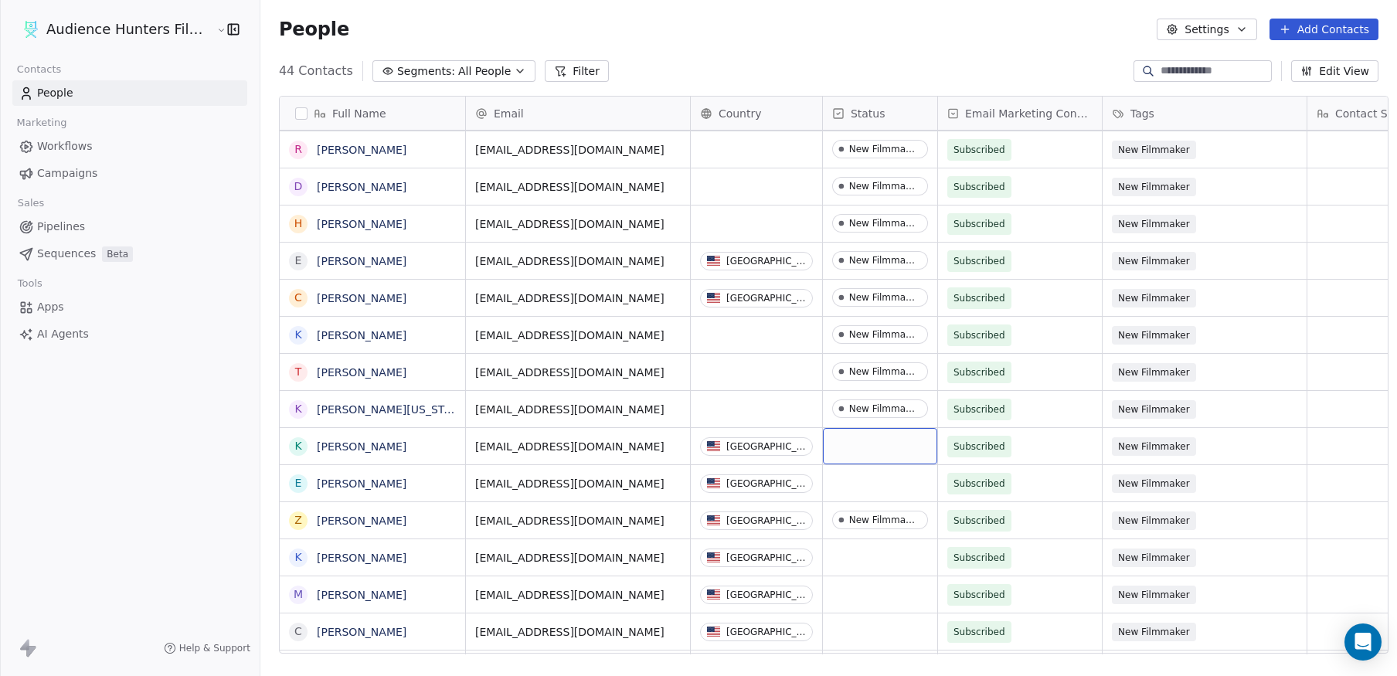
click at [853, 443] on div "grid" at bounding box center [880, 446] width 114 height 36
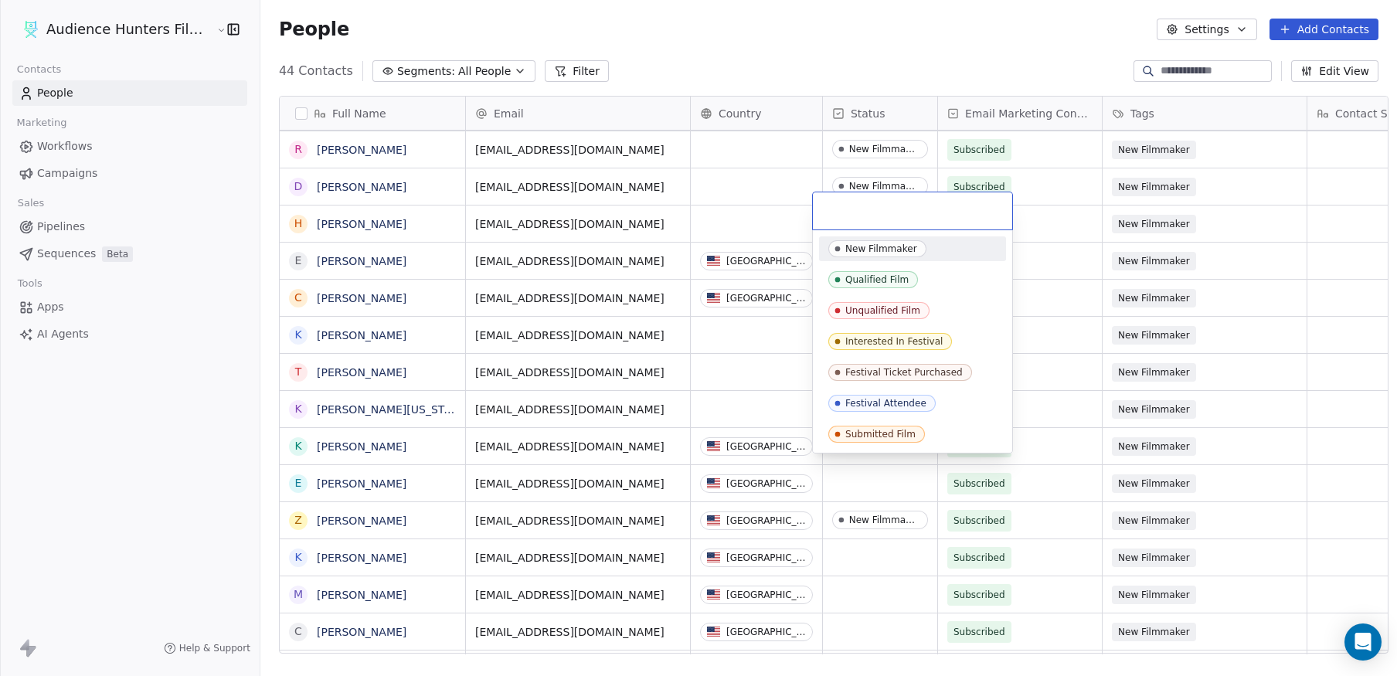
click at [875, 248] on div "New Filmmaker" at bounding box center [881, 248] width 72 height 11
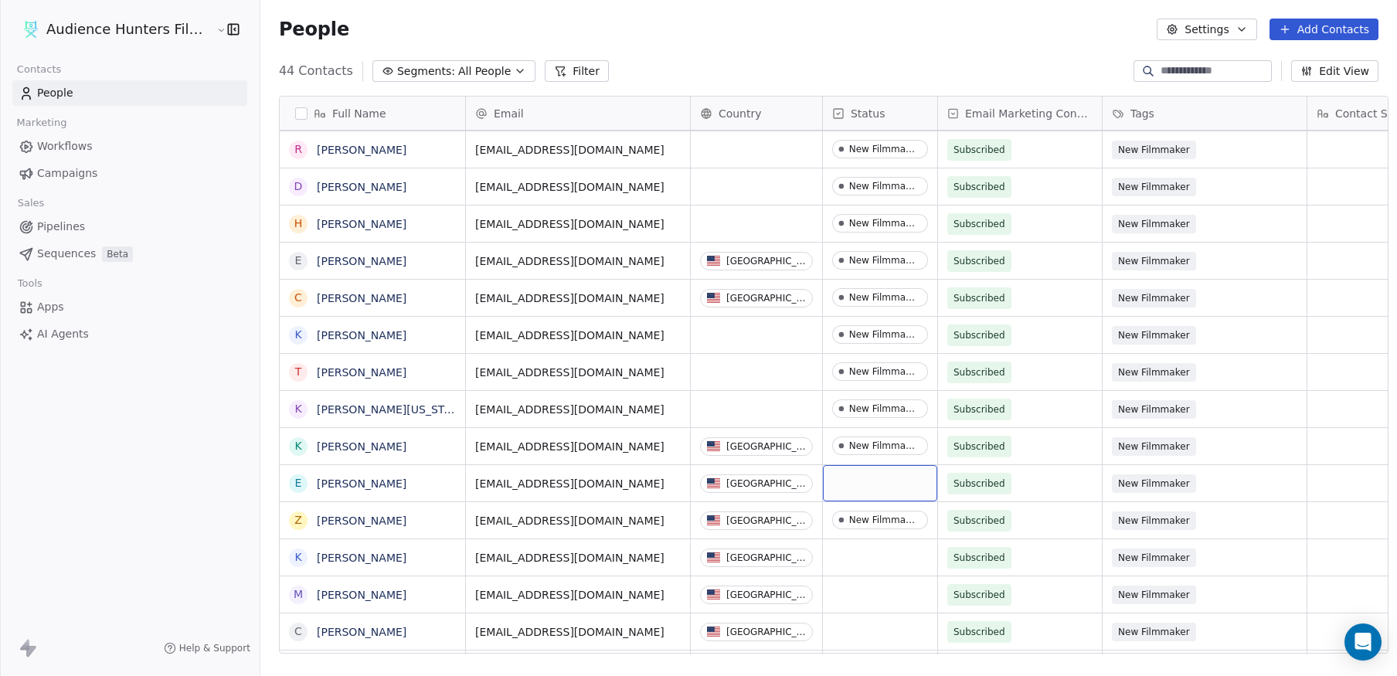
click at [863, 474] on div "grid" at bounding box center [880, 483] width 114 height 36
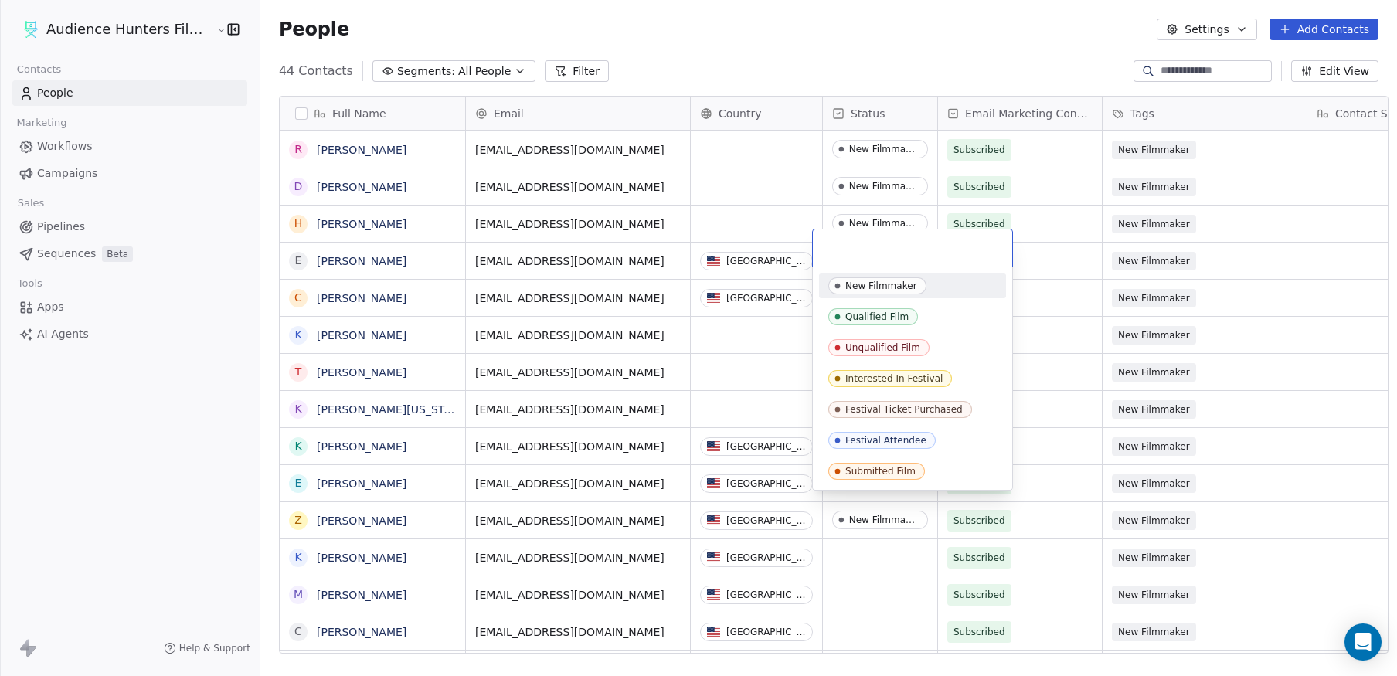
click at [861, 283] on div "New Filmmaker" at bounding box center [881, 285] width 72 height 11
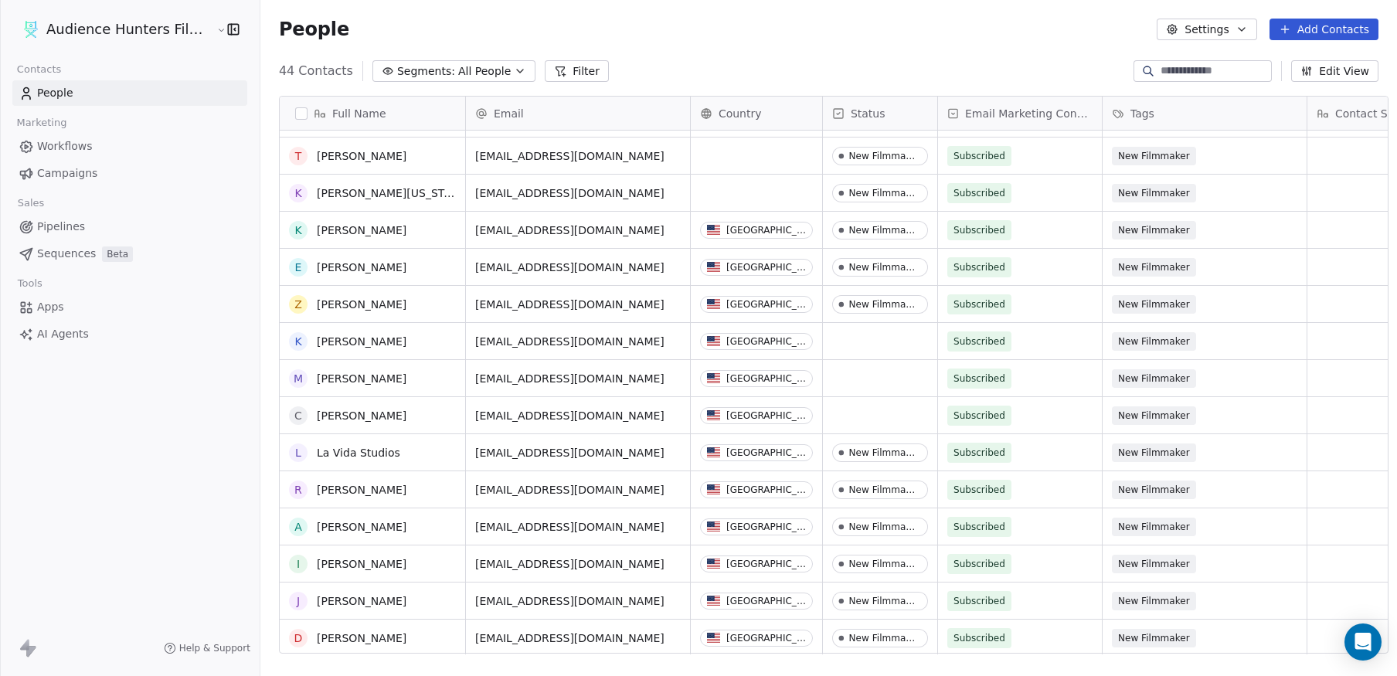
scroll to position [528, 0]
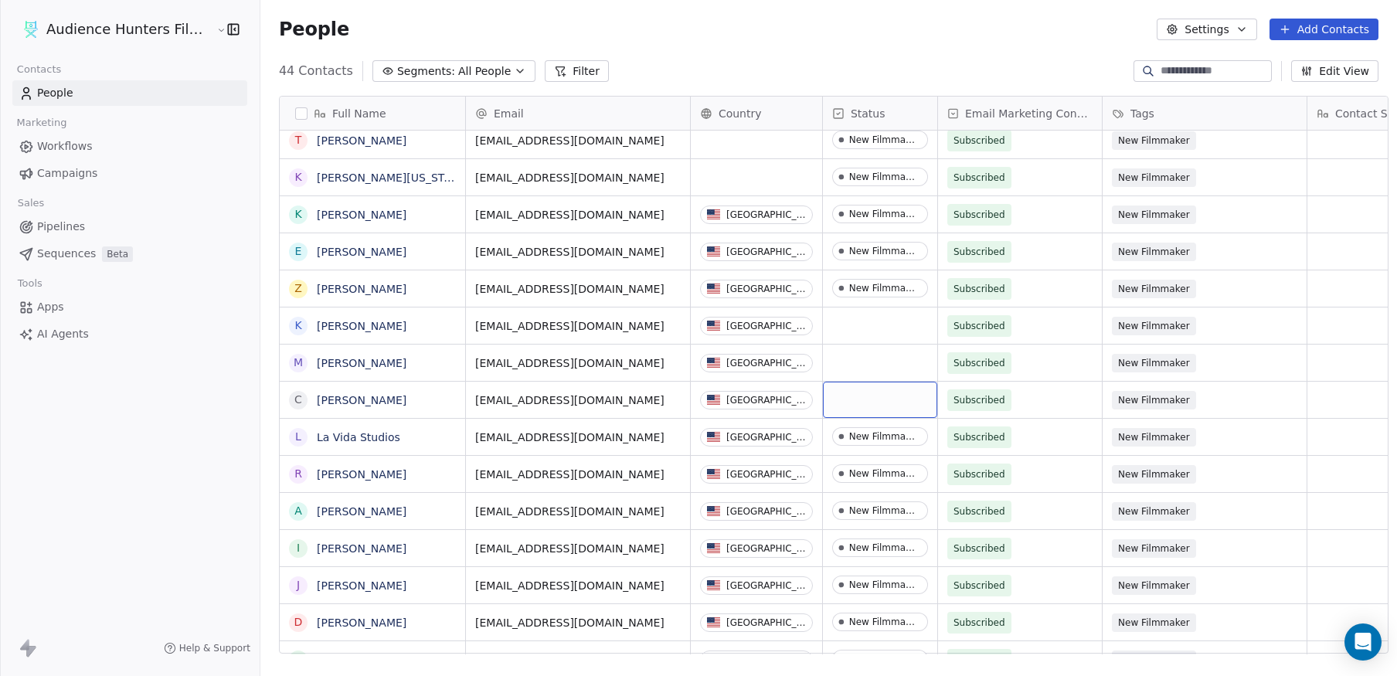
click at [861, 392] on div "grid" at bounding box center [880, 400] width 114 height 36
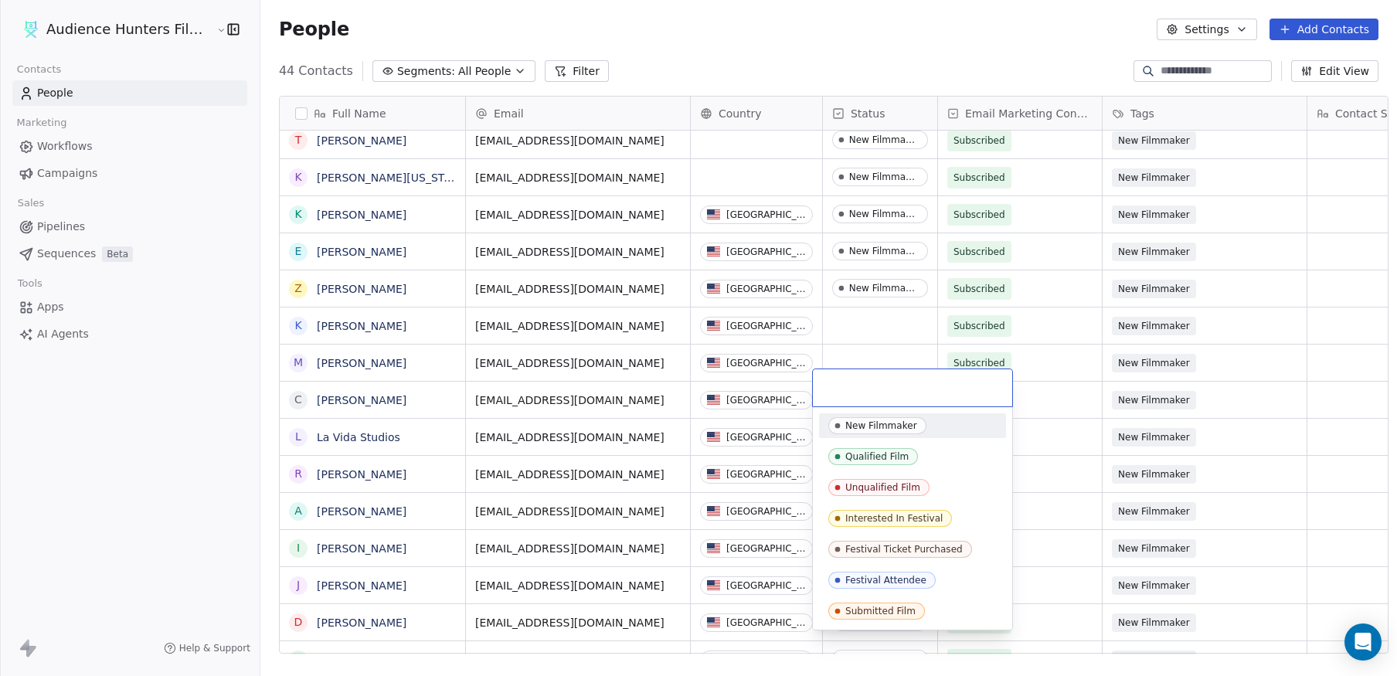
click at [865, 430] on div "New Filmmaker" at bounding box center [881, 425] width 72 height 11
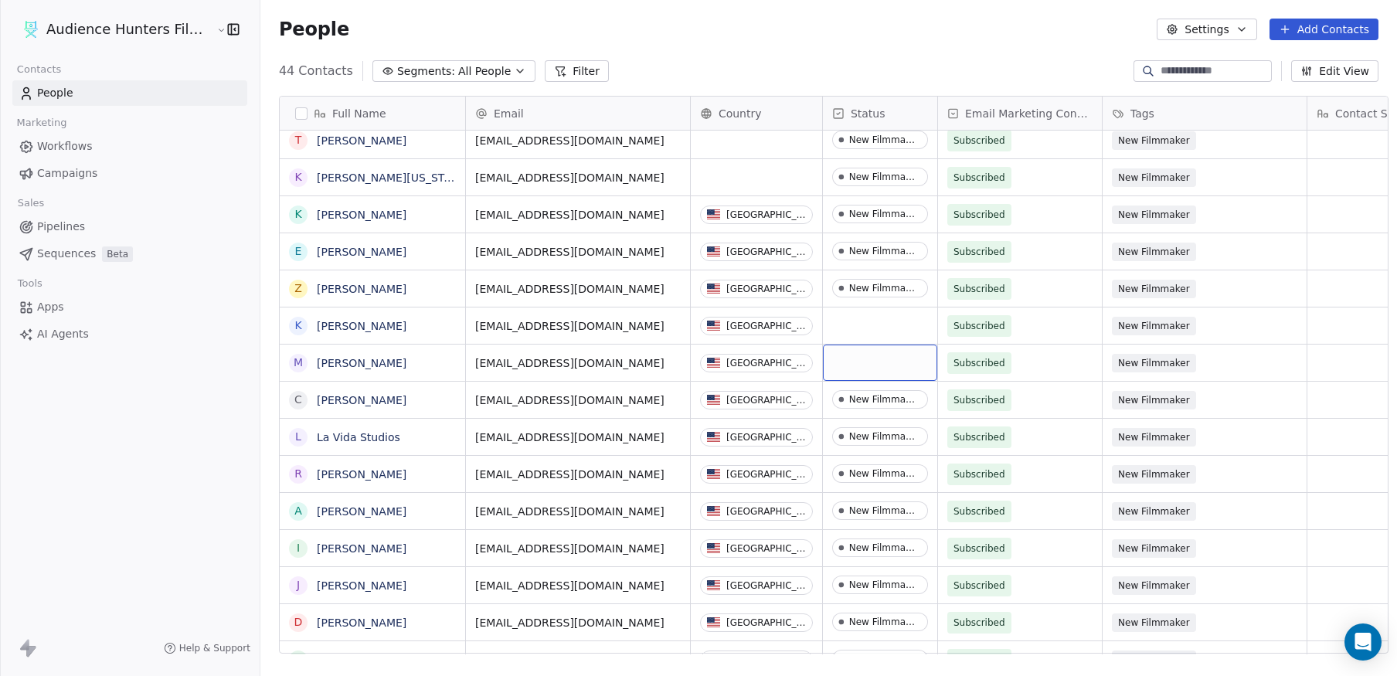
click at [852, 362] on div "grid" at bounding box center [880, 363] width 114 height 36
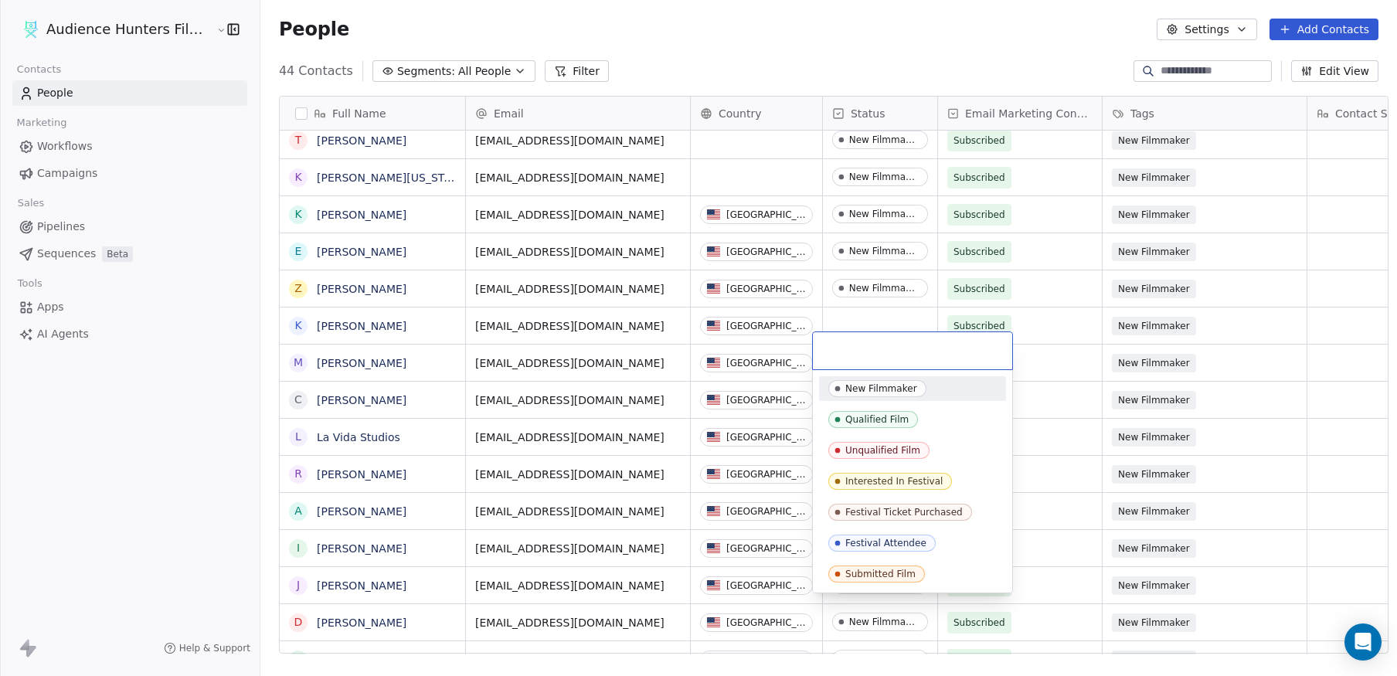
click at [852, 395] on span "New Filmmaker" at bounding box center [877, 388] width 98 height 17
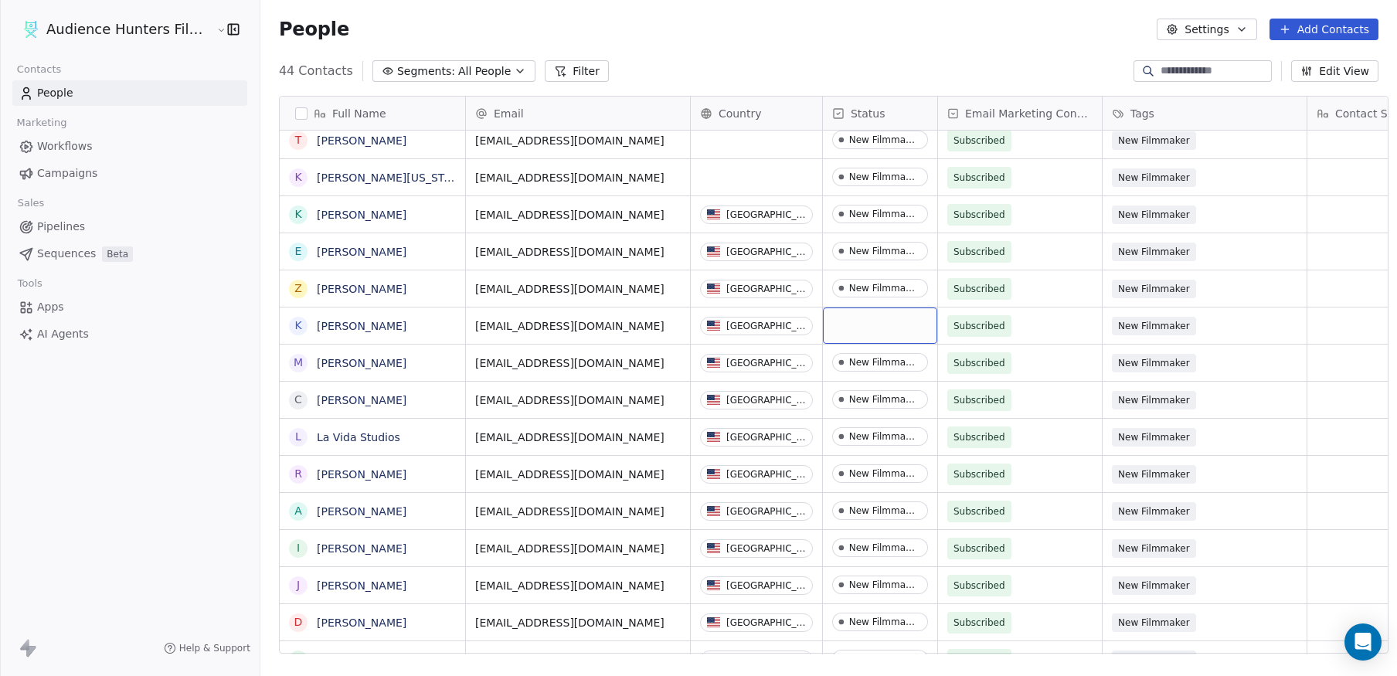
click at [840, 329] on div "grid" at bounding box center [880, 326] width 114 height 36
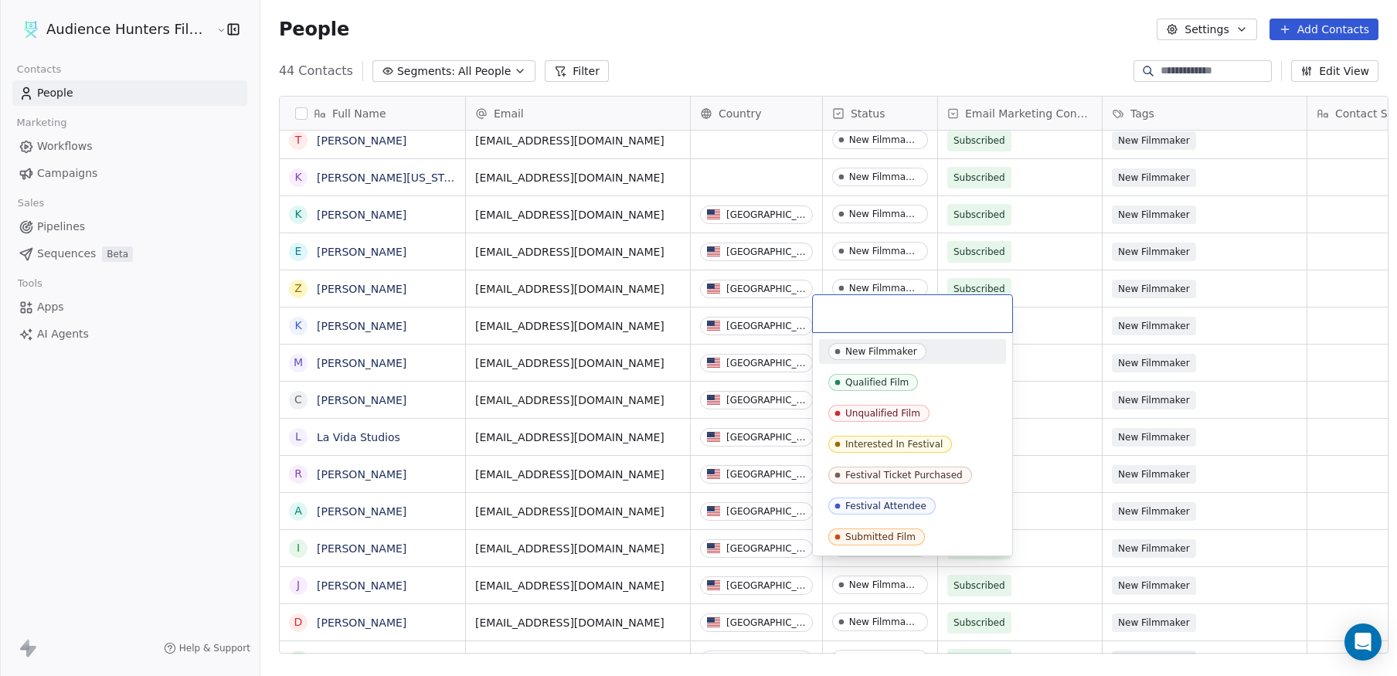
click at [851, 355] on div "New Filmmaker" at bounding box center [881, 351] width 72 height 11
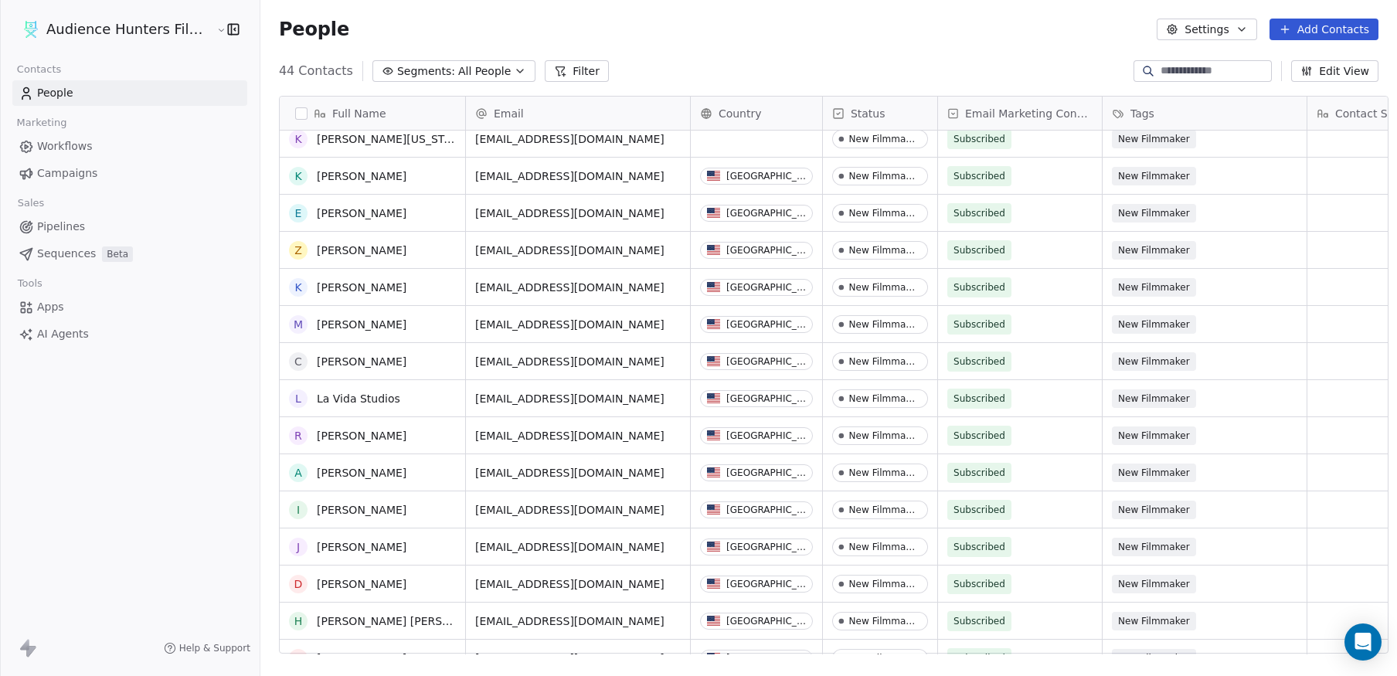
scroll to position [270, 0]
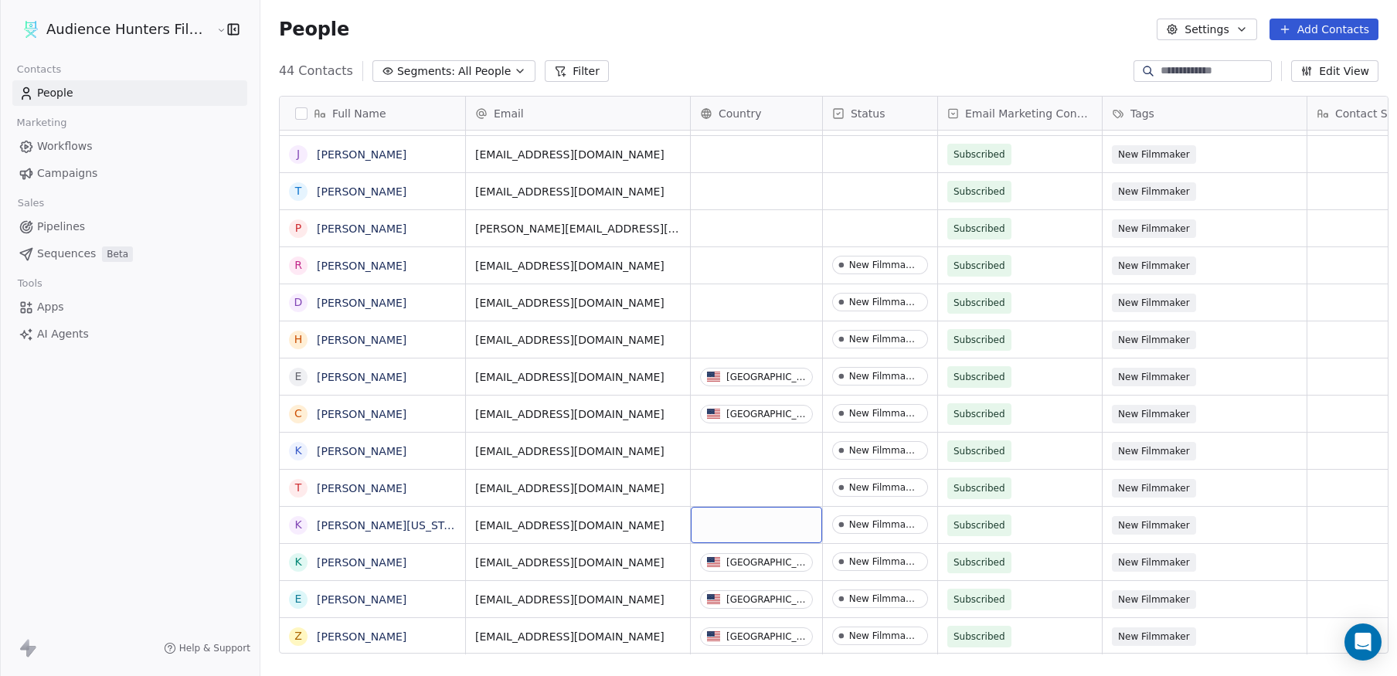
click at [767, 519] on div "grid" at bounding box center [756, 525] width 131 height 36
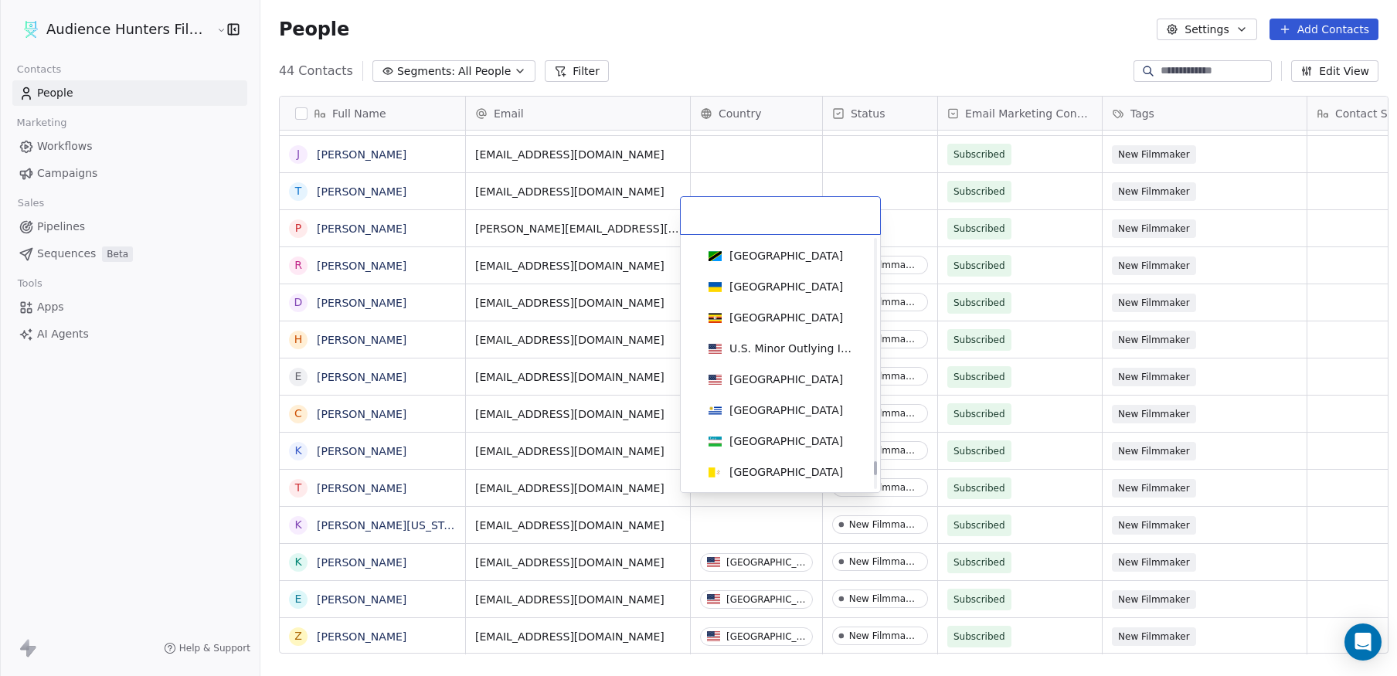
scroll to position [7019, 0]
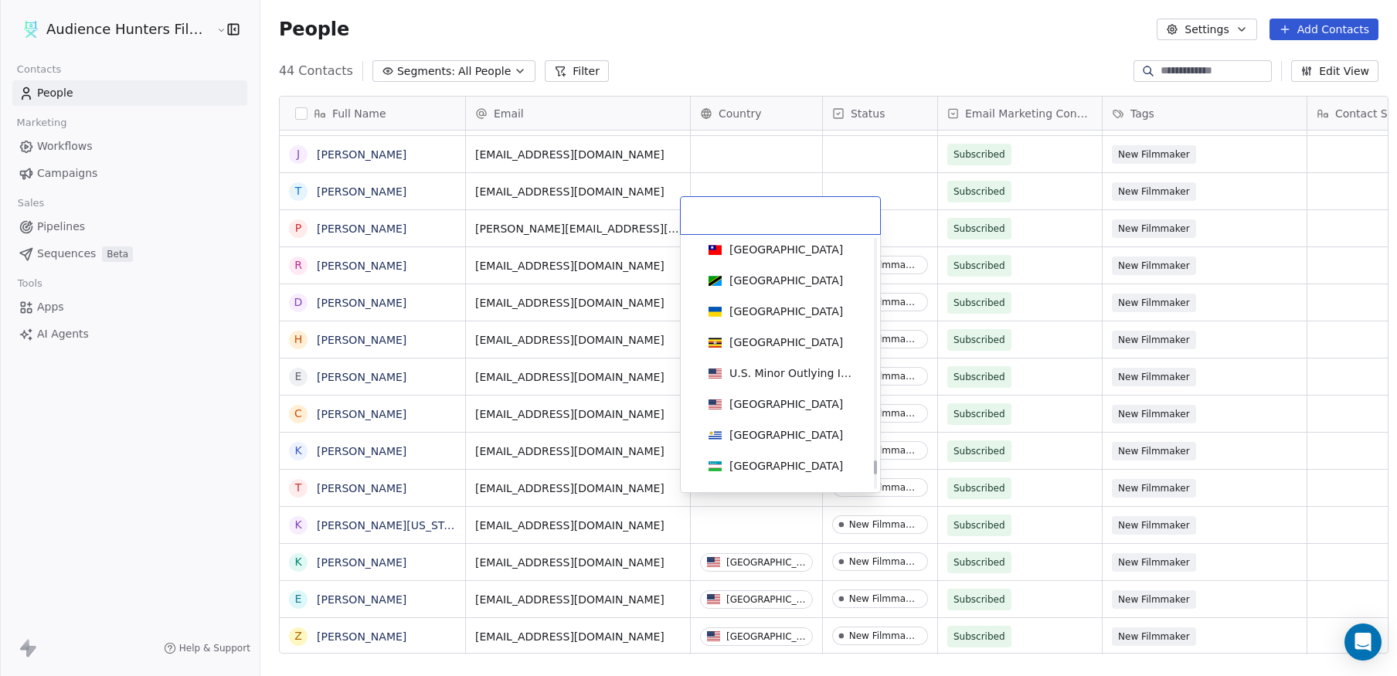
drag, startPoint x: 875, startPoint y: 331, endPoint x: 874, endPoint y: 465, distance: 133.7
click at [874, 465] on div at bounding box center [875, 467] width 3 height 14
click at [817, 413] on div "[GEOGRAPHIC_DATA]" at bounding box center [780, 404] width 175 height 25
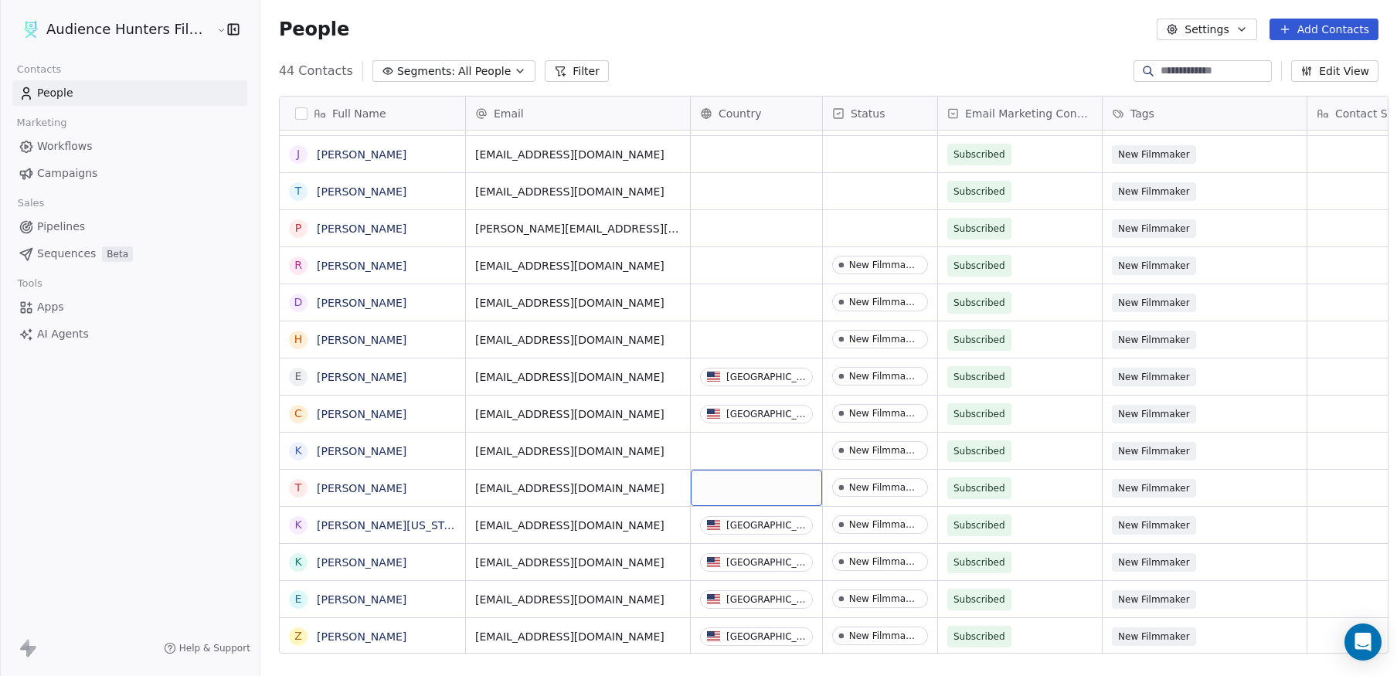
click at [760, 478] on div "grid" at bounding box center [756, 488] width 131 height 36
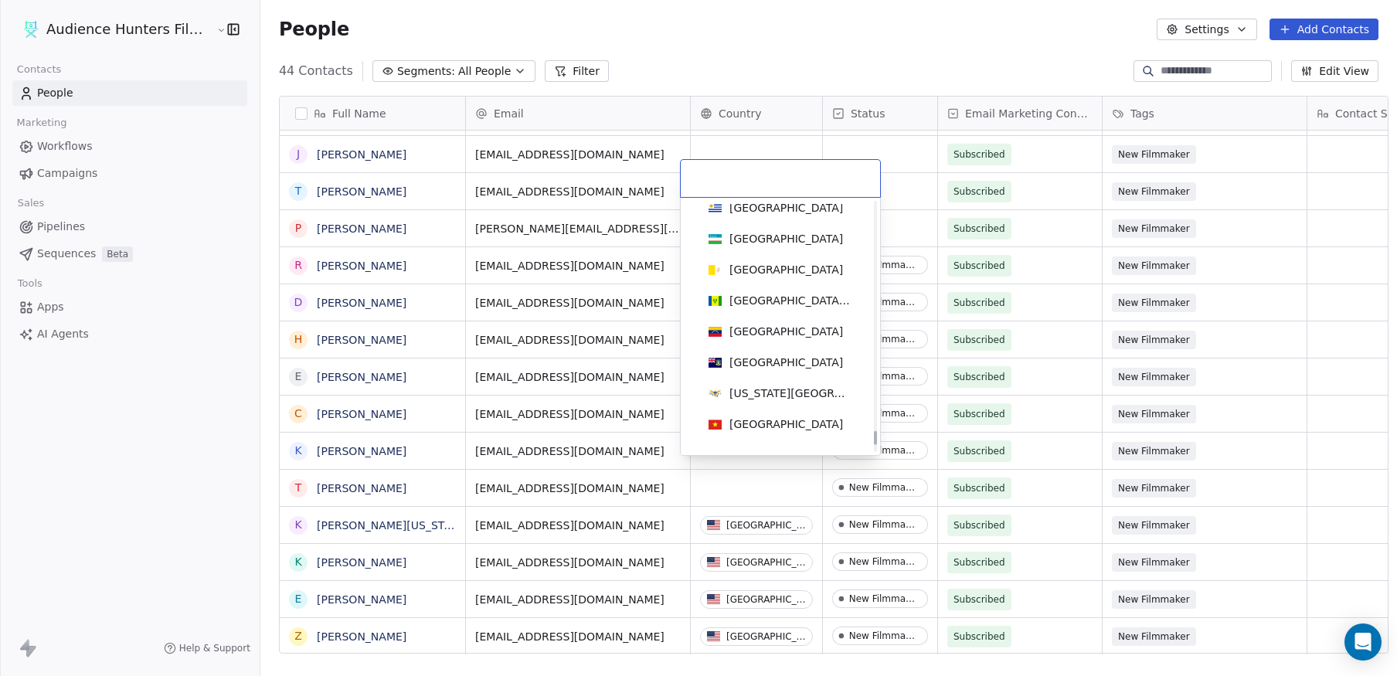
scroll to position [7112, 0]
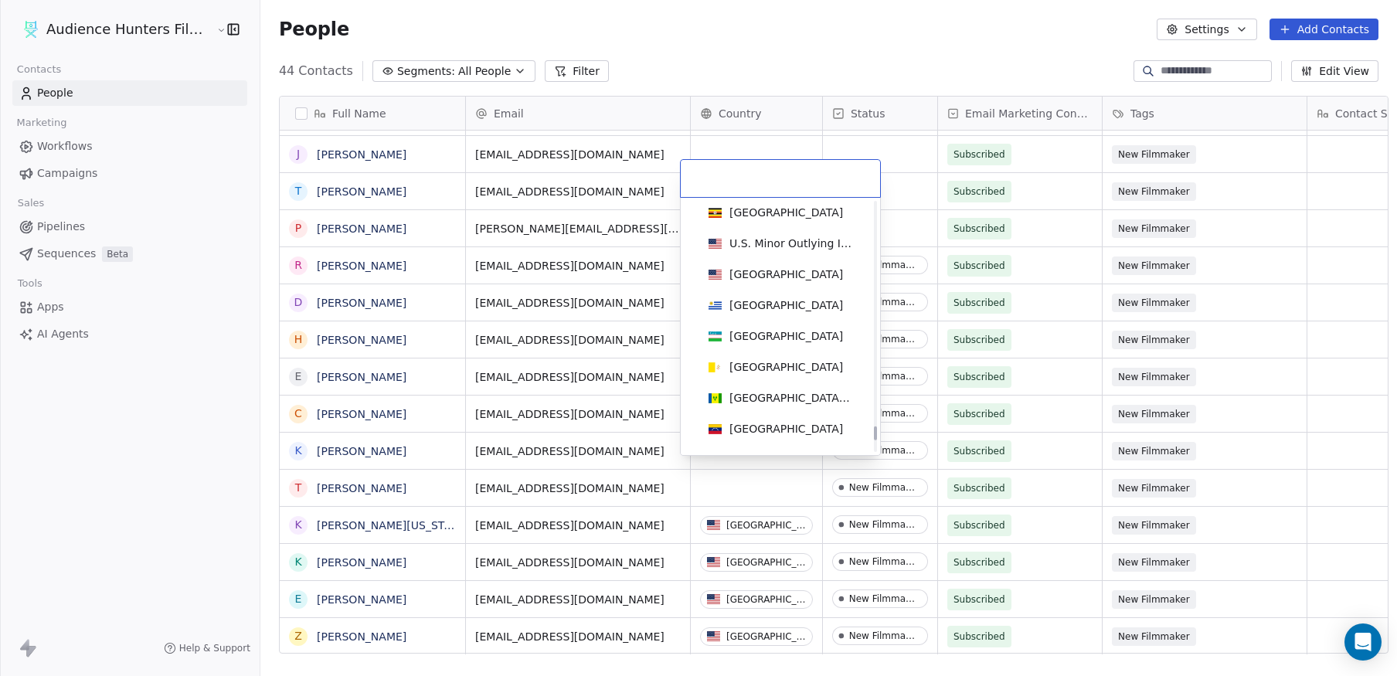
drag, startPoint x: 877, startPoint y: 222, endPoint x: 875, endPoint y: 435, distance: 213.3
click at [875, 435] on div at bounding box center [875, 433] width 3 height 14
click at [786, 270] on div "[GEOGRAPHIC_DATA]" at bounding box center [786, 274] width 114 height 15
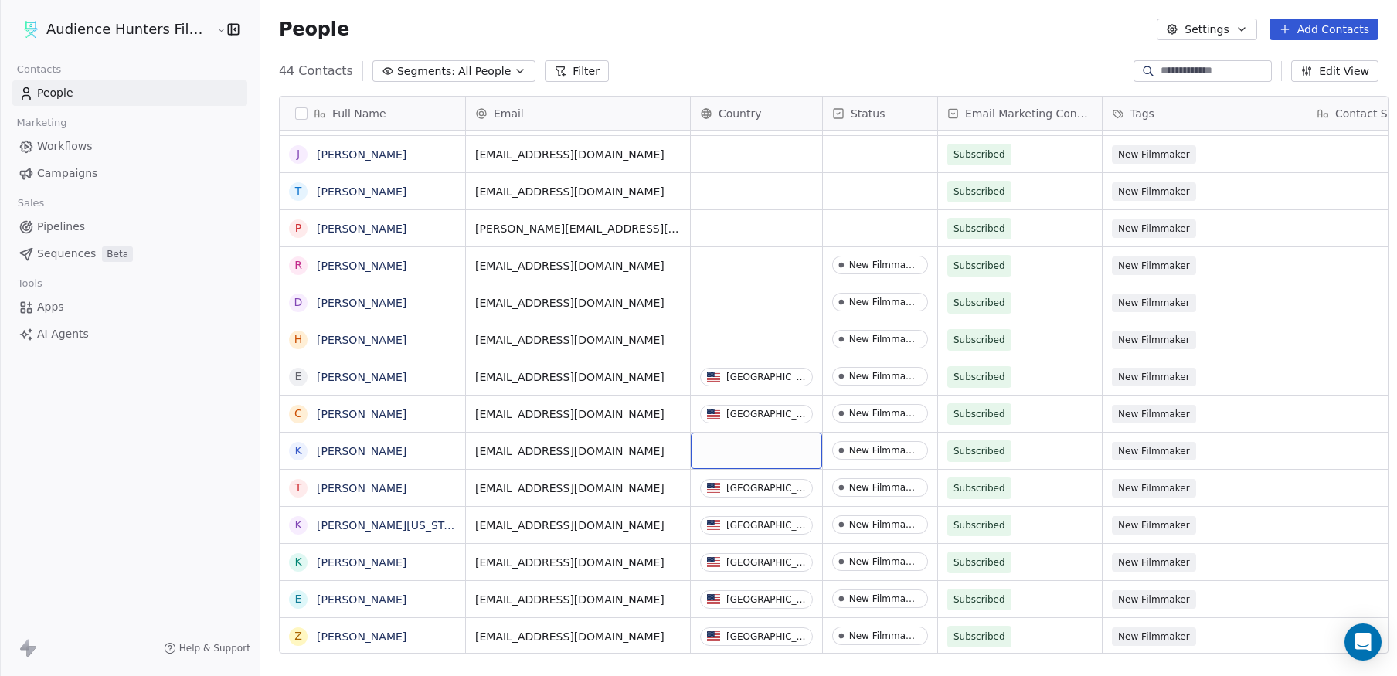
click at [746, 444] on div "grid" at bounding box center [756, 451] width 131 height 36
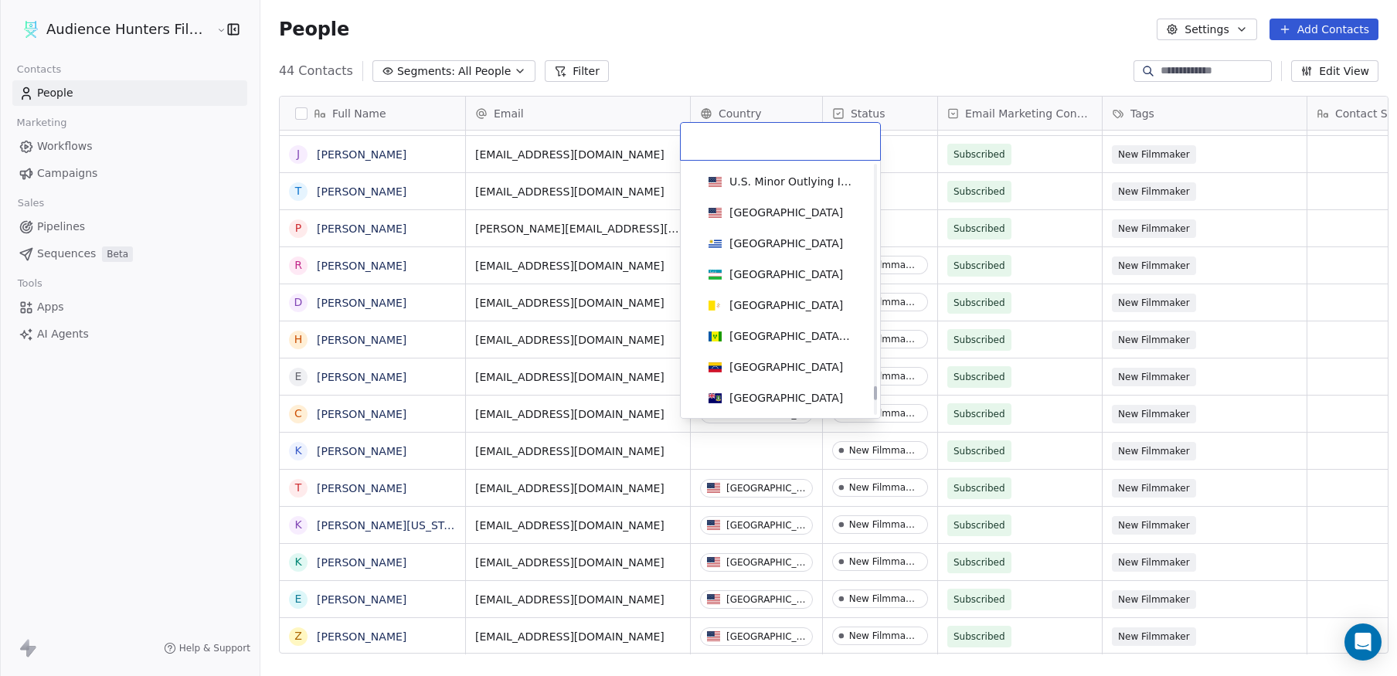
scroll to position [7015, 0]
drag, startPoint x: 875, startPoint y: 183, endPoint x: 875, endPoint y: 393, distance: 210.2
click at [875, 393] on div at bounding box center [875, 393] width 3 height 14
click at [810, 339] on div "[GEOGRAPHIC_DATA]" at bounding box center [780, 334] width 156 height 17
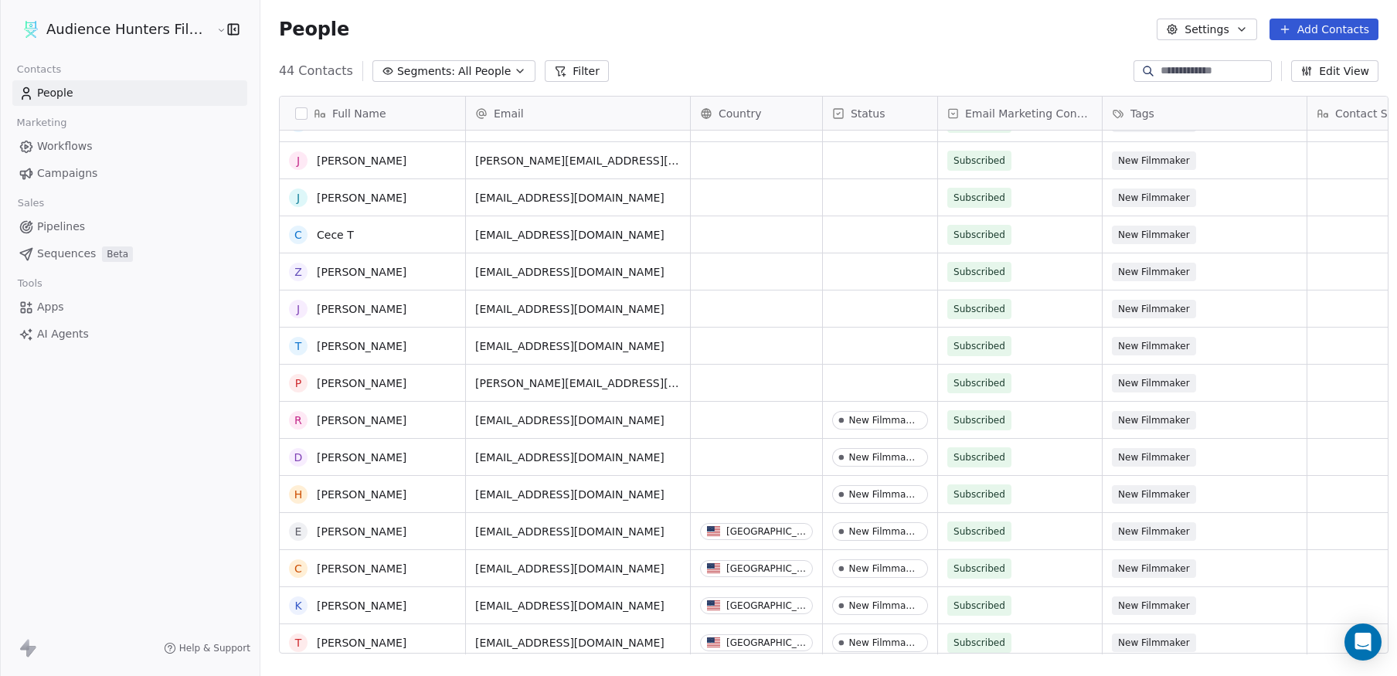
scroll to position [0, 0]
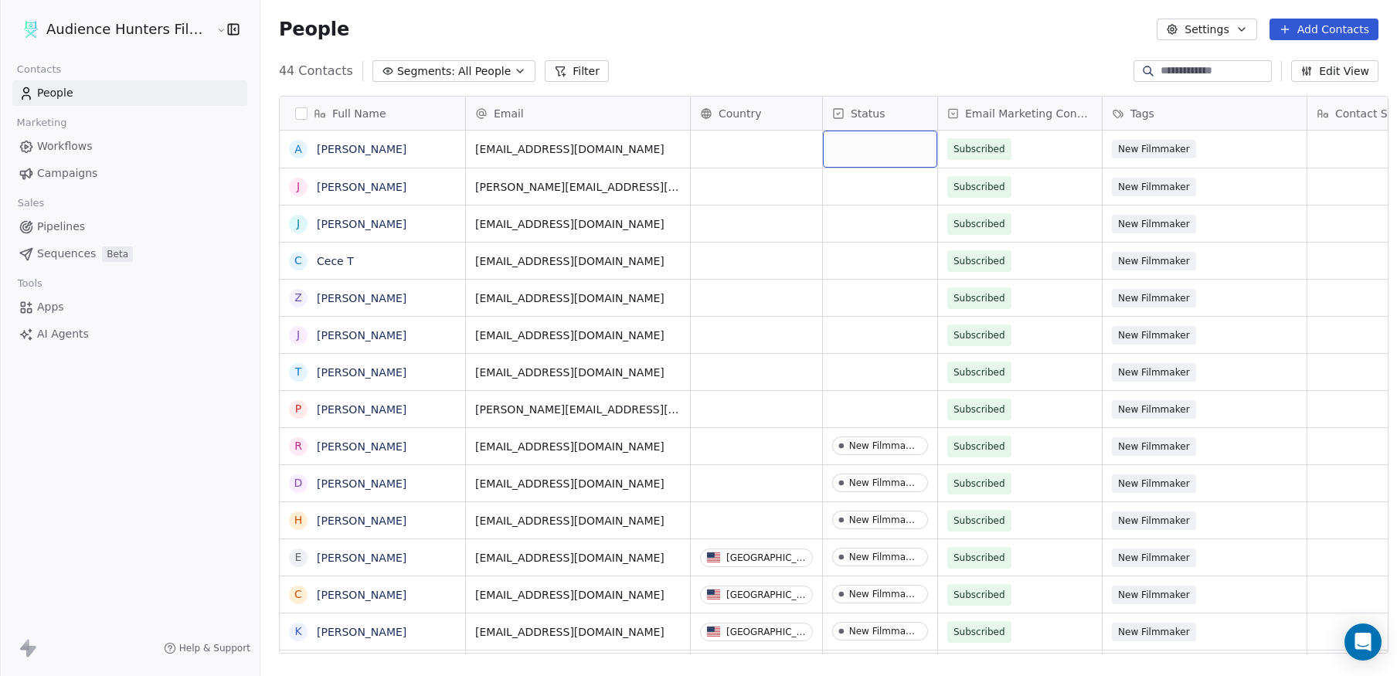
click at [858, 141] on div "grid" at bounding box center [880, 149] width 114 height 37
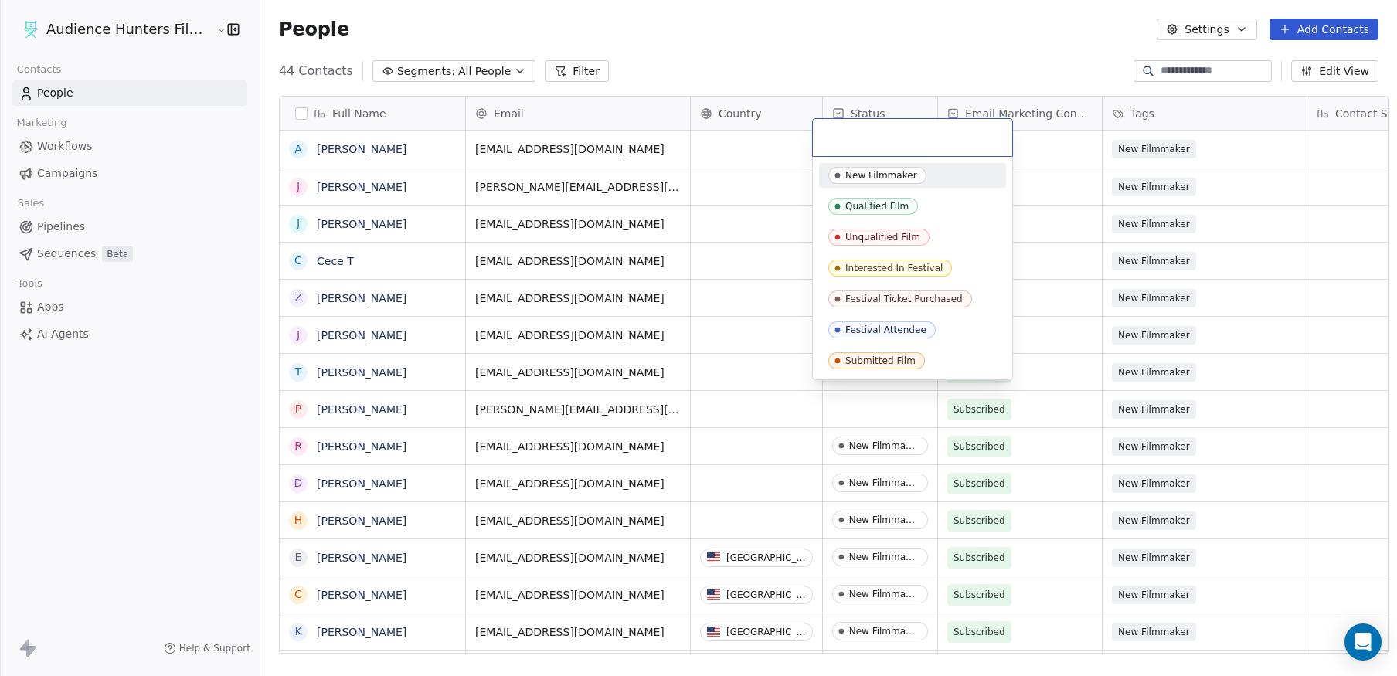
click at [866, 167] on span "New Filmmaker" at bounding box center [877, 175] width 98 height 17
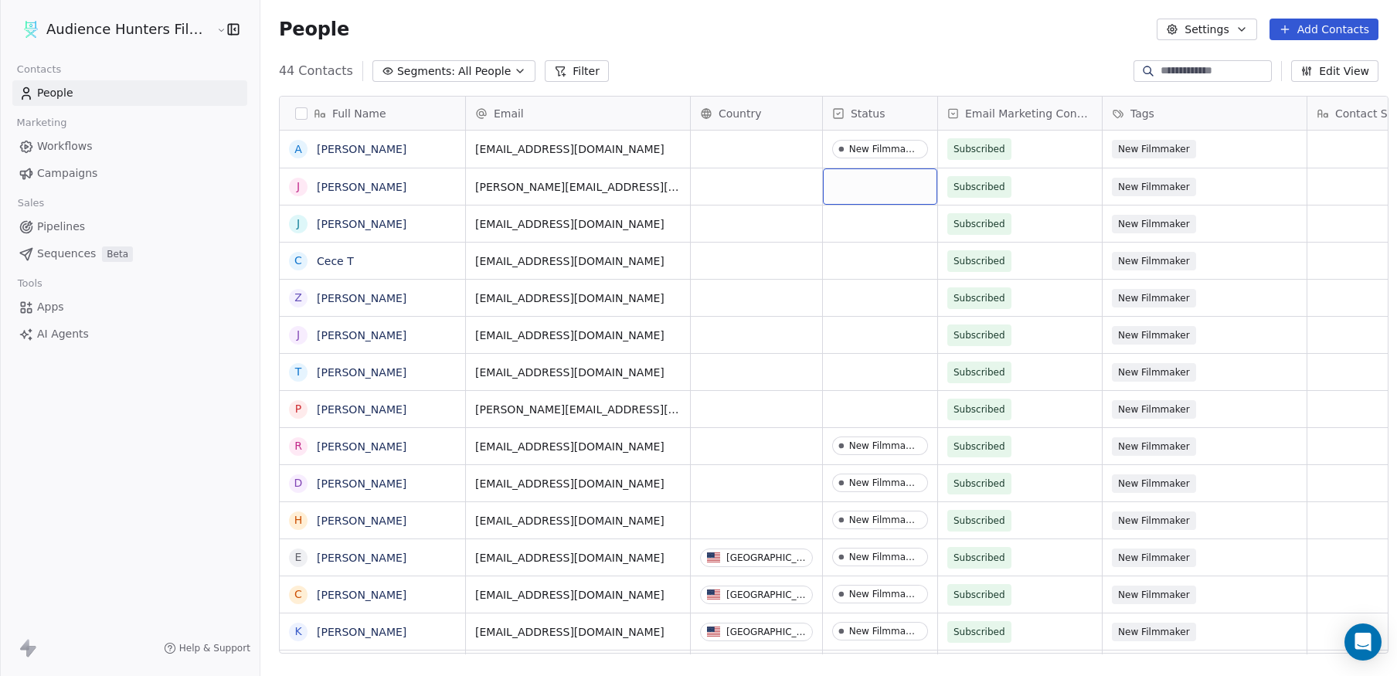
click at [865, 187] on div "grid" at bounding box center [880, 186] width 114 height 36
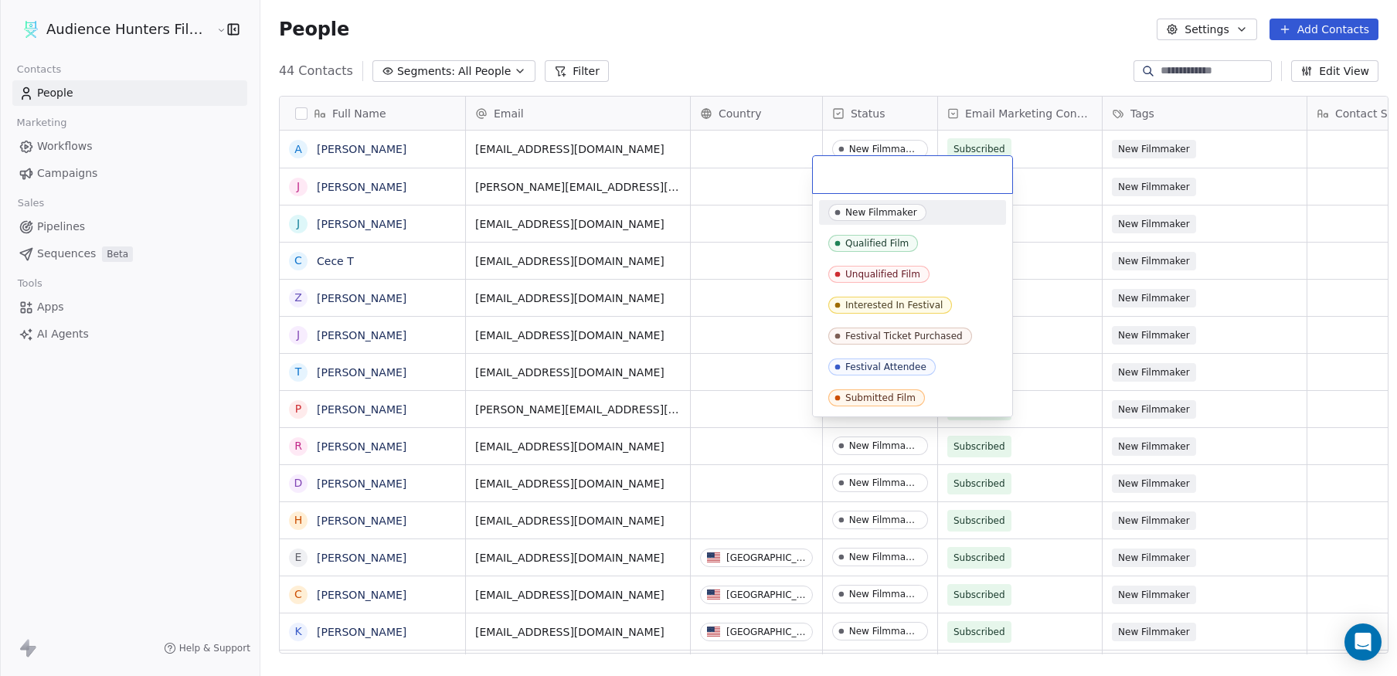
click at [864, 209] on div "New Filmmaker" at bounding box center [881, 212] width 72 height 11
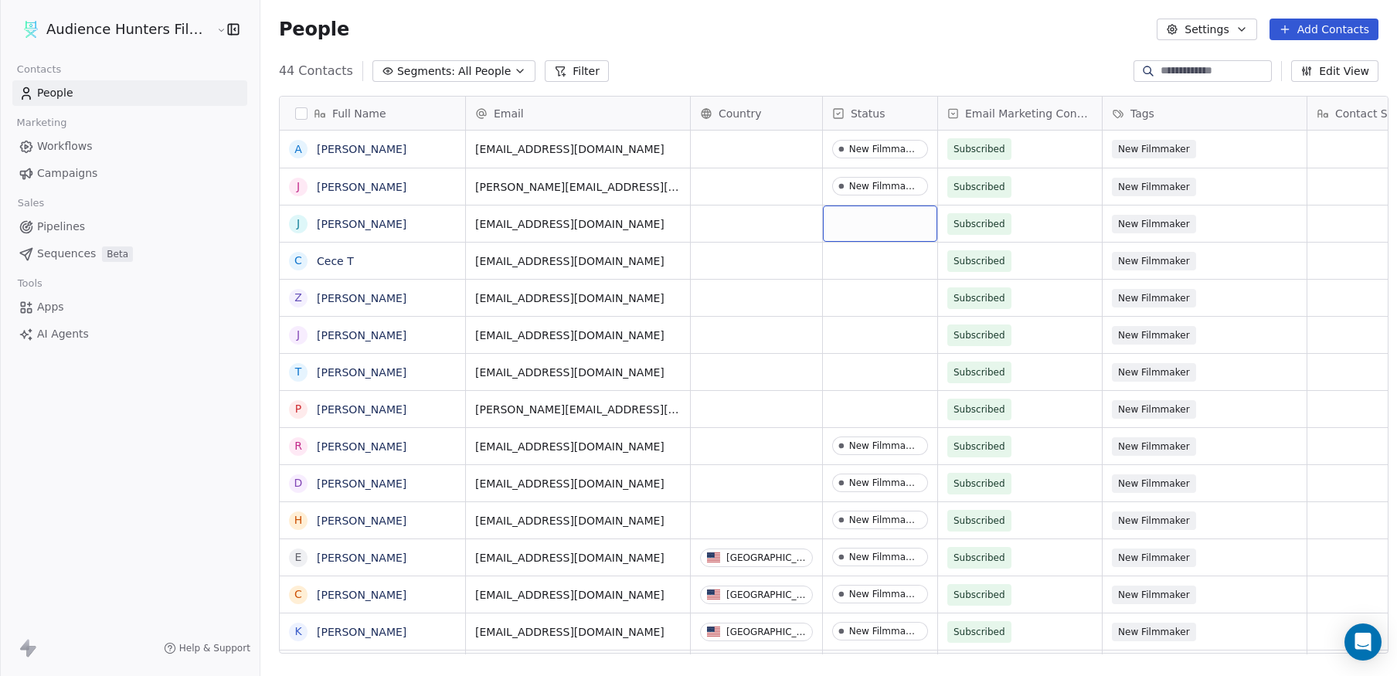
click at [864, 221] on div "grid" at bounding box center [880, 224] width 114 height 36
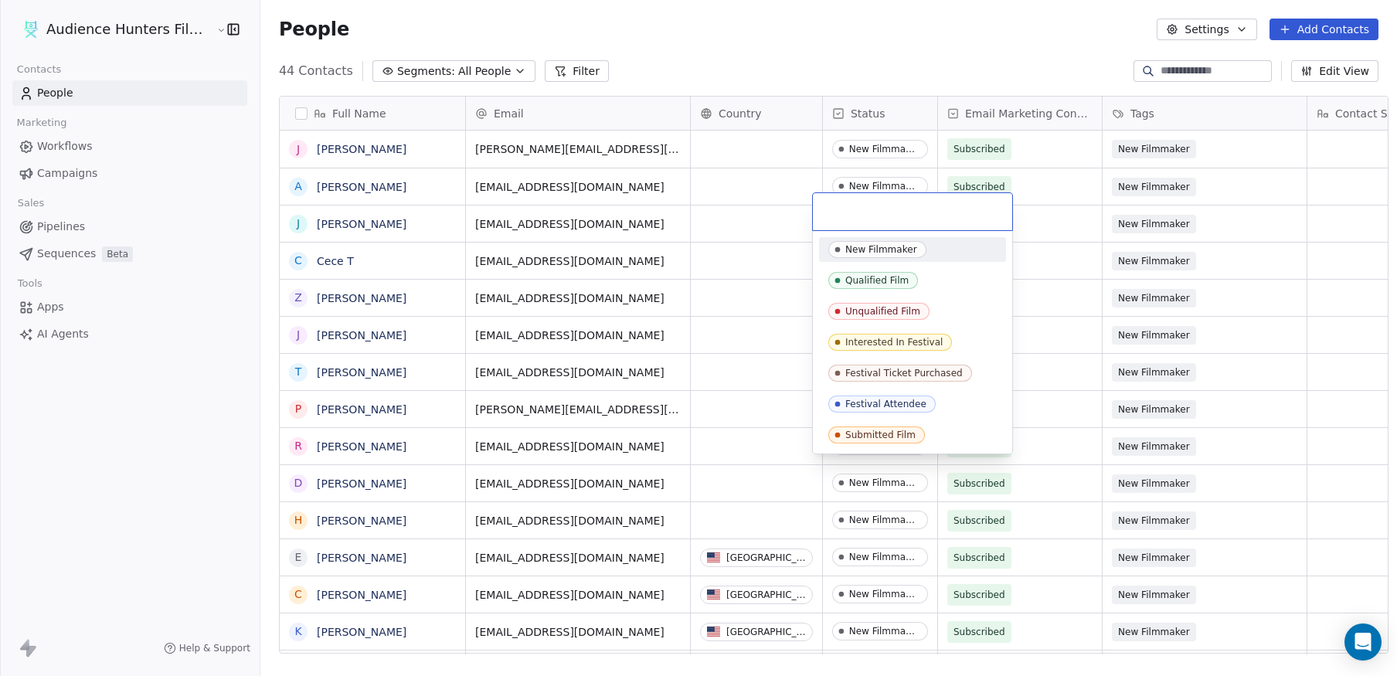
click at [864, 246] on div "New Filmmaker" at bounding box center [881, 249] width 72 height 11
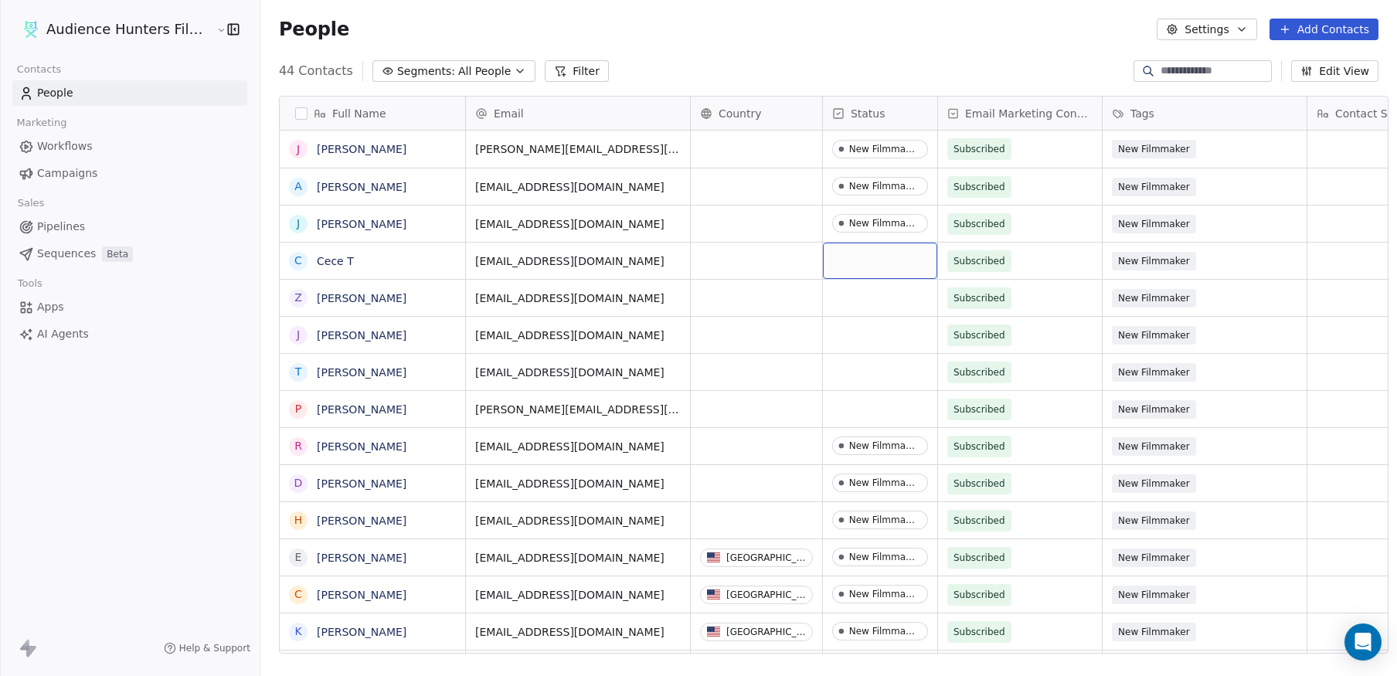
click at [861, 254] on div "grid" at bounding box center [880, 261] width 114 height 36
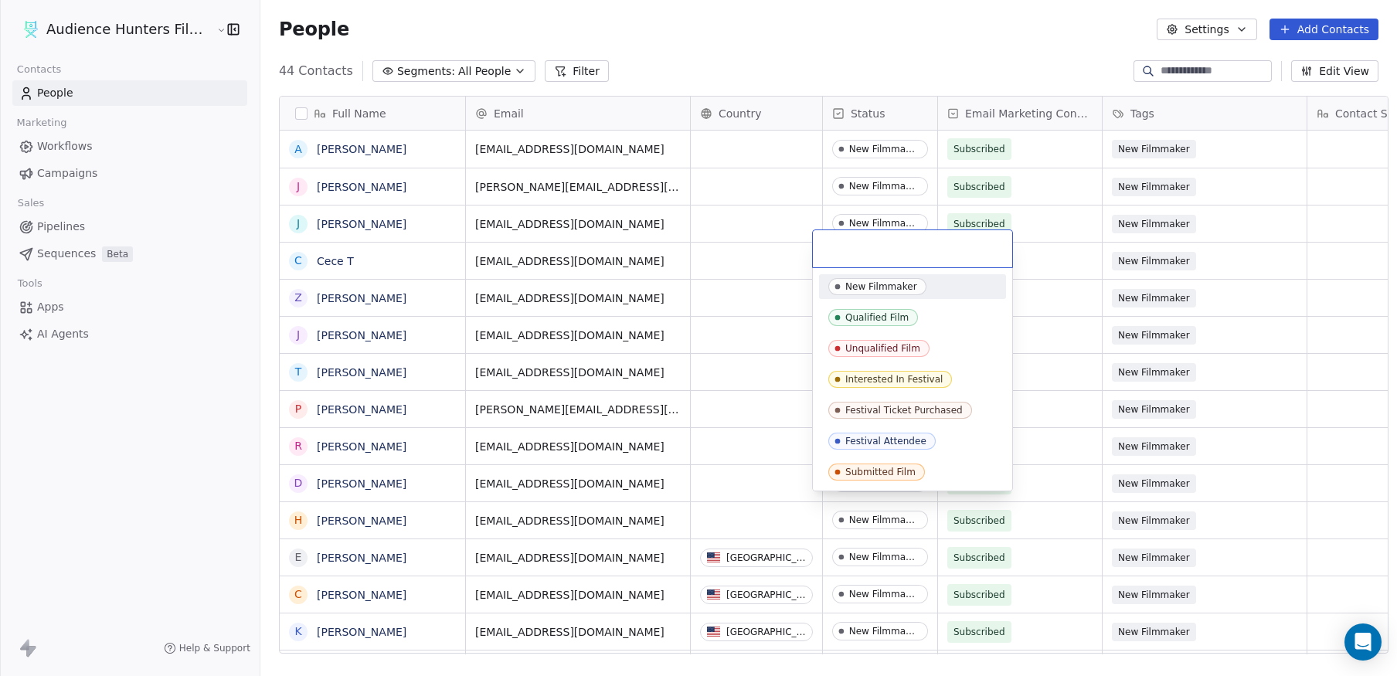
click at [861, 288] on div "New Filmmaker" at bounding box center [881, 286] width 72 height 11
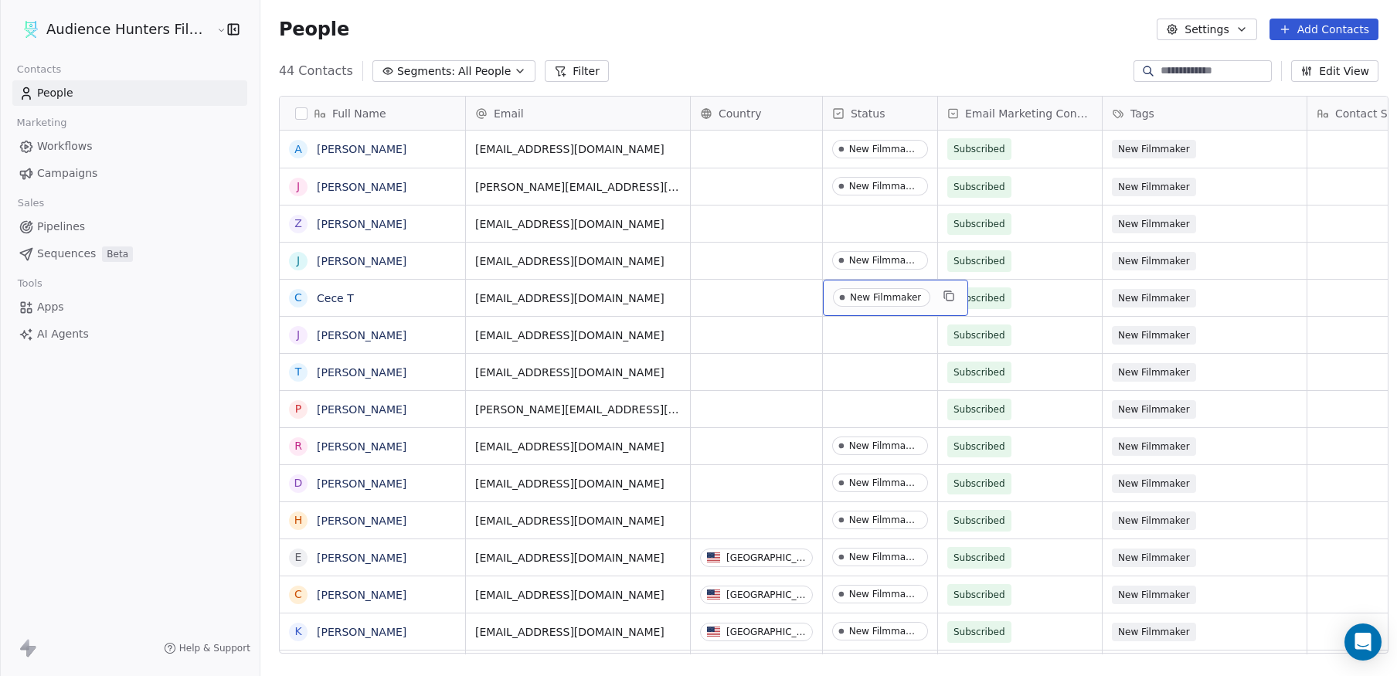
click at [850, 292] on div "New Filmmaker" at bounding box center [885, 297] width 71 height 11
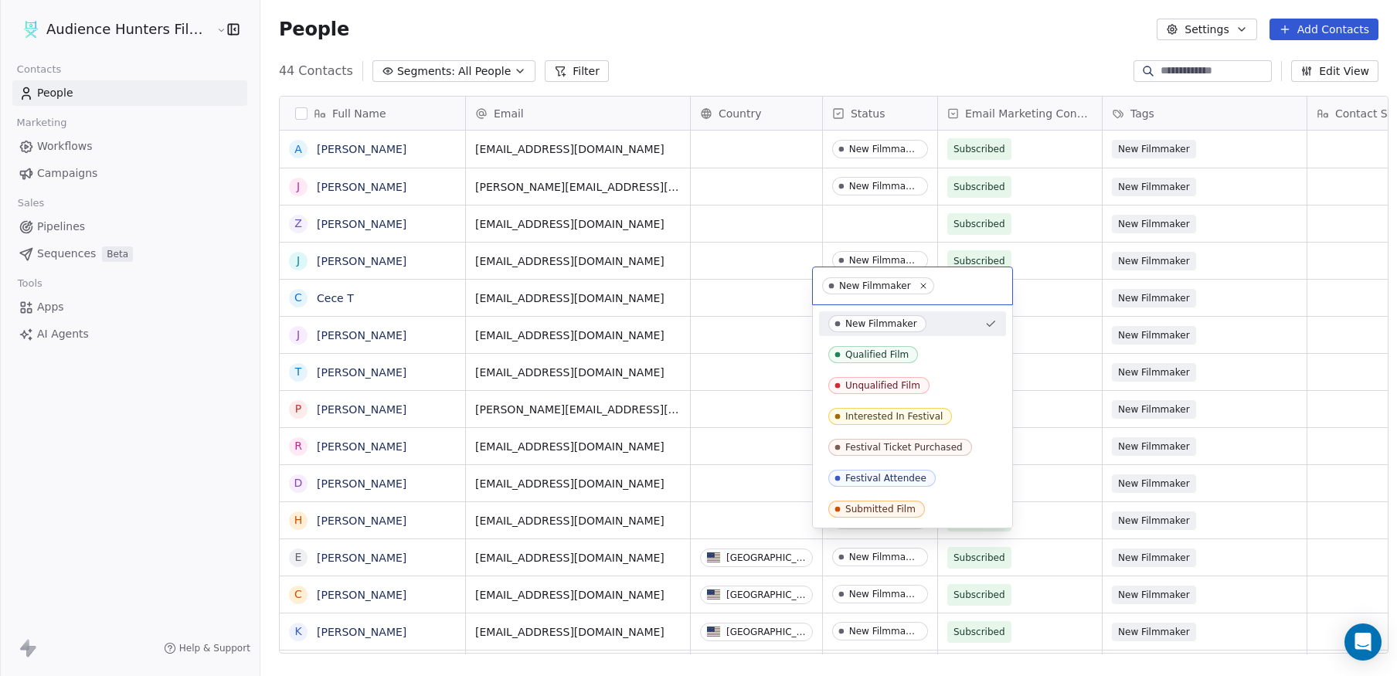
click at [848, 321] on div "New Filmmaker" at bounding box center [881, 323] width 72 height 11
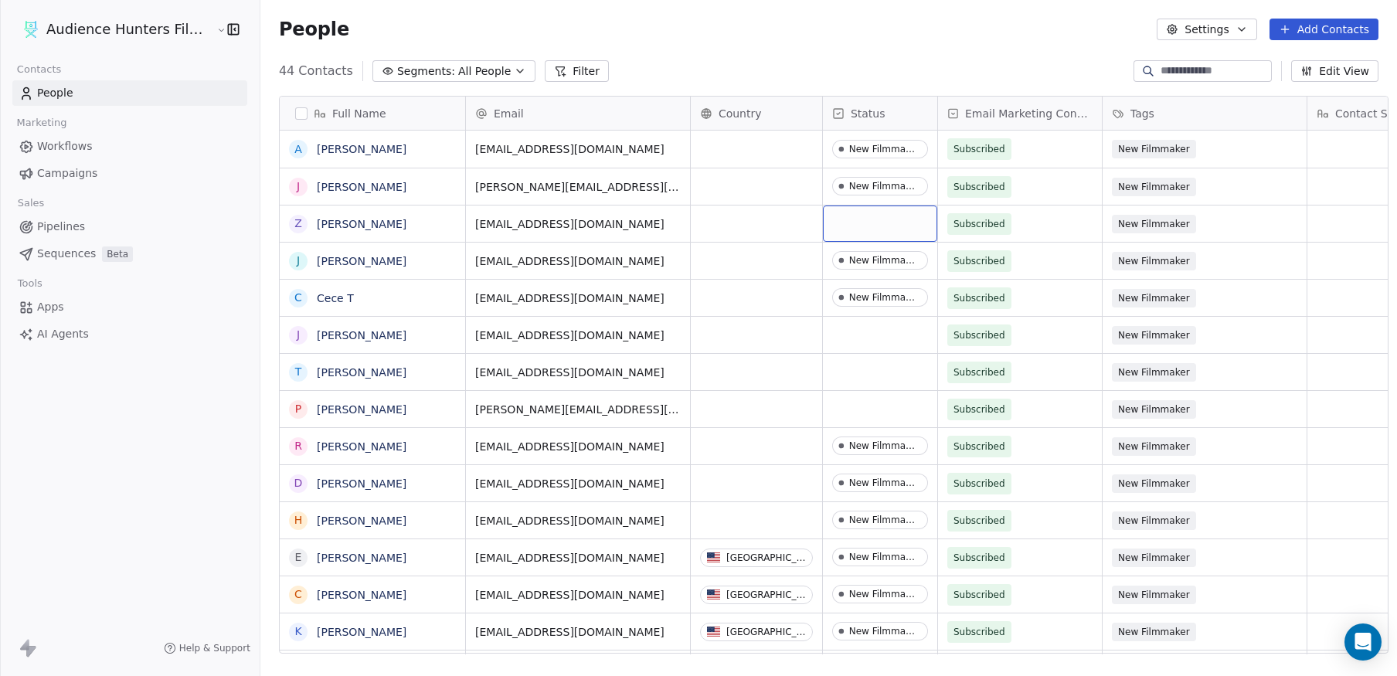
click at [849, 207] on div "grid" at bounding box center [880, 224] width 114 height 36
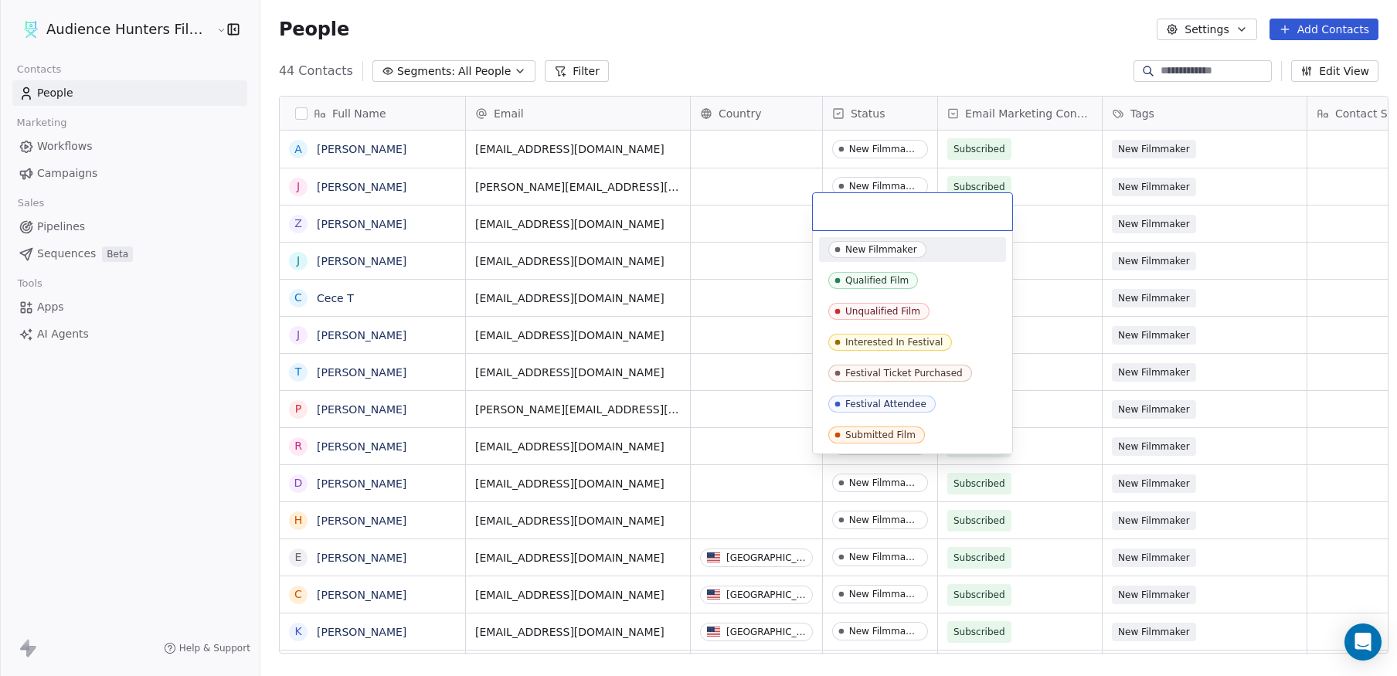
click at [858, 247] on div "New Filmmaker" at bounding box center [881, 249] width 72 height 11
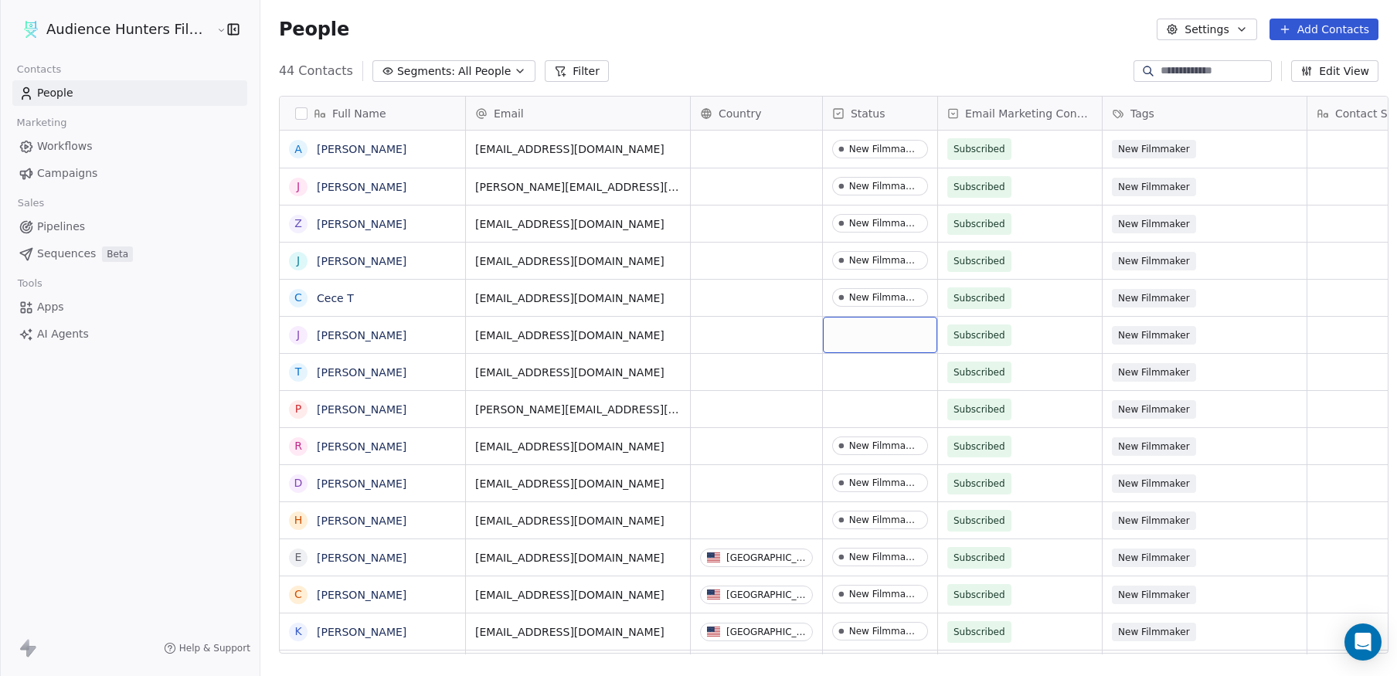
click at [852, 322] on div "grid" at bounding box center [880, 335] width 114 height 36
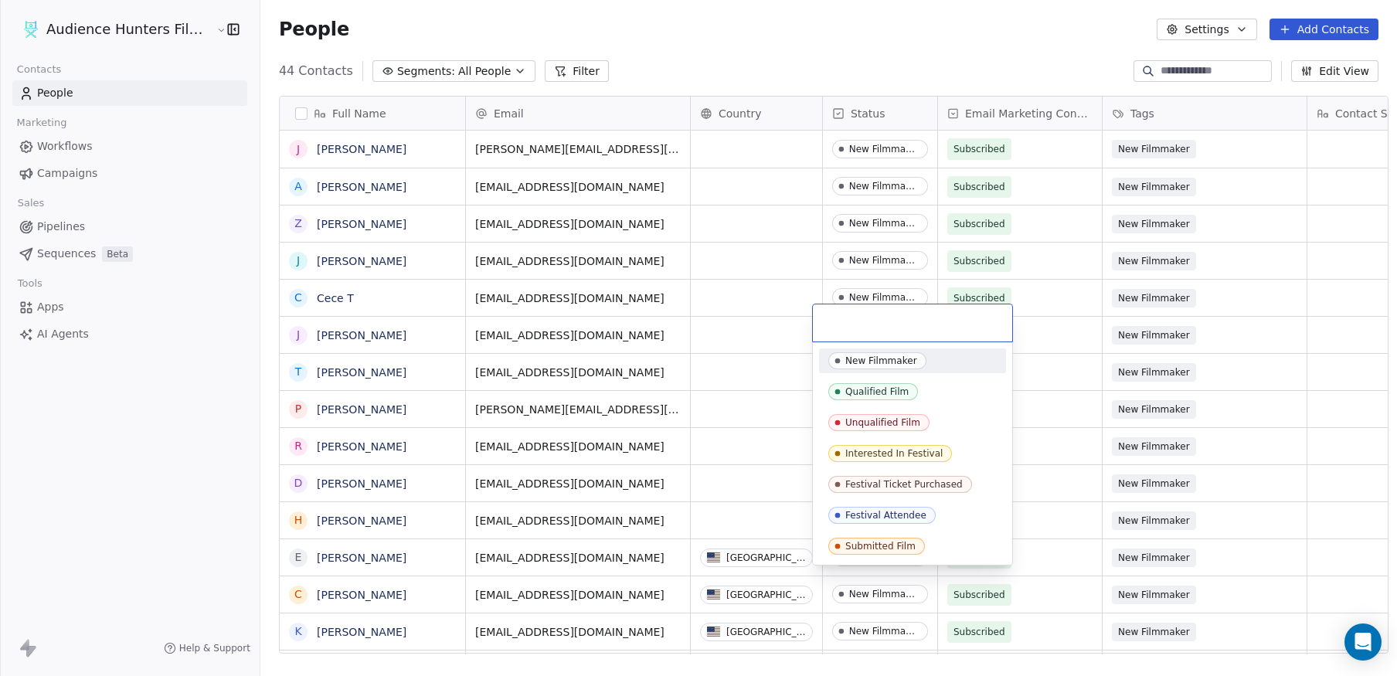
click at [851, 359] on div "New Filmmaker" at bounding box center [881, 360] width 72 height 11
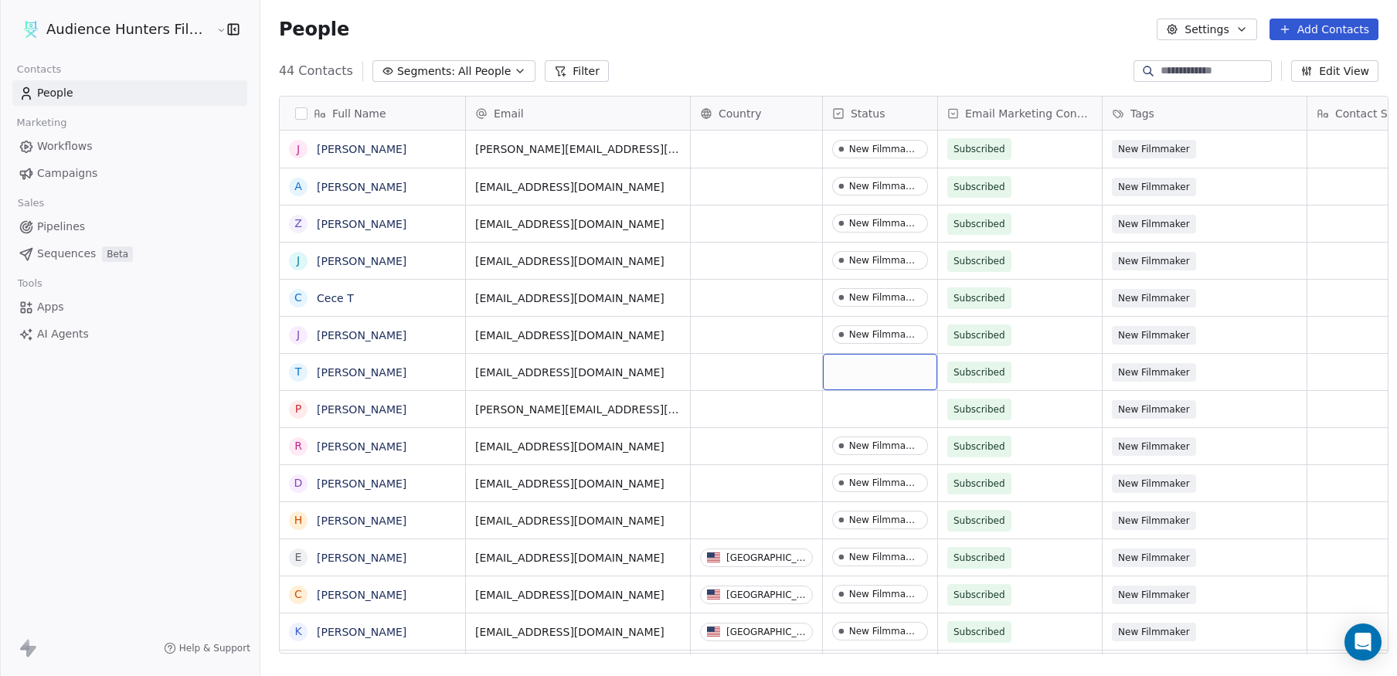
click at [849, 355] on div "grid" at bounding box center [880, 372] width 114 height 36
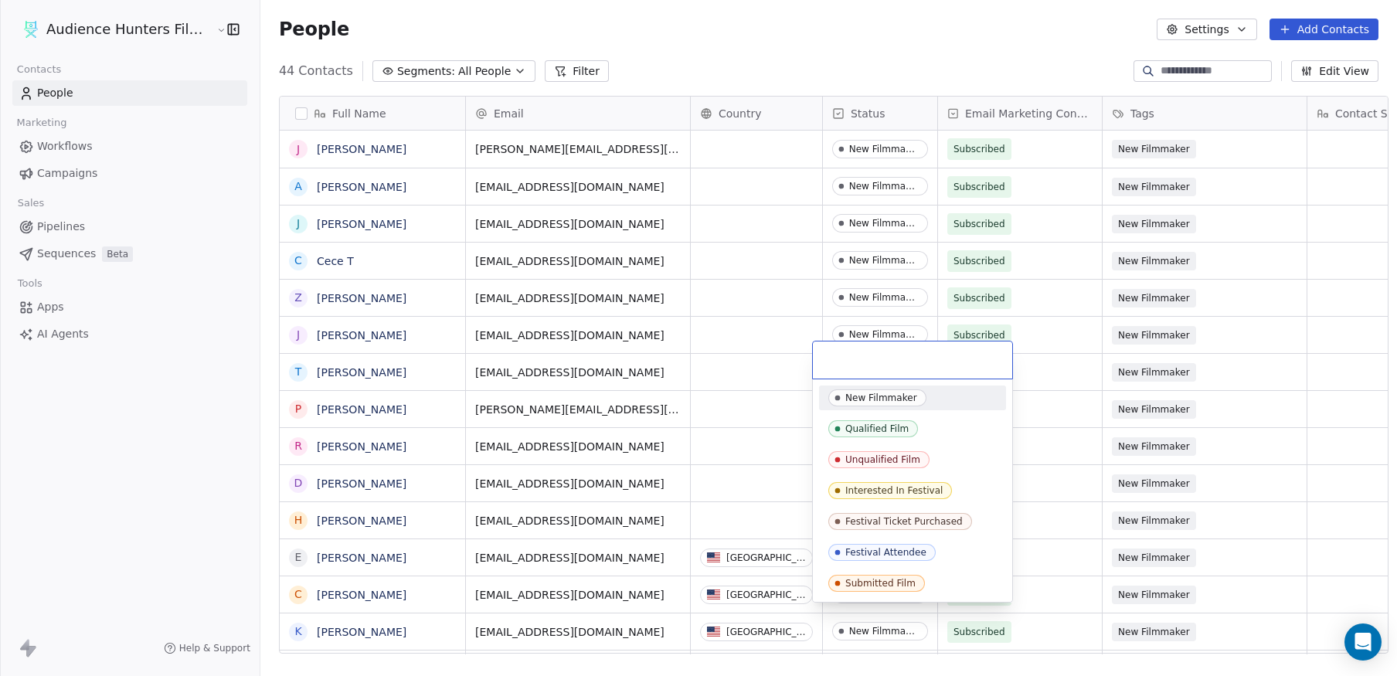
click at [861, 397] on div "New Filmmaker" at bounding box center [881, 397] width 72 height 11
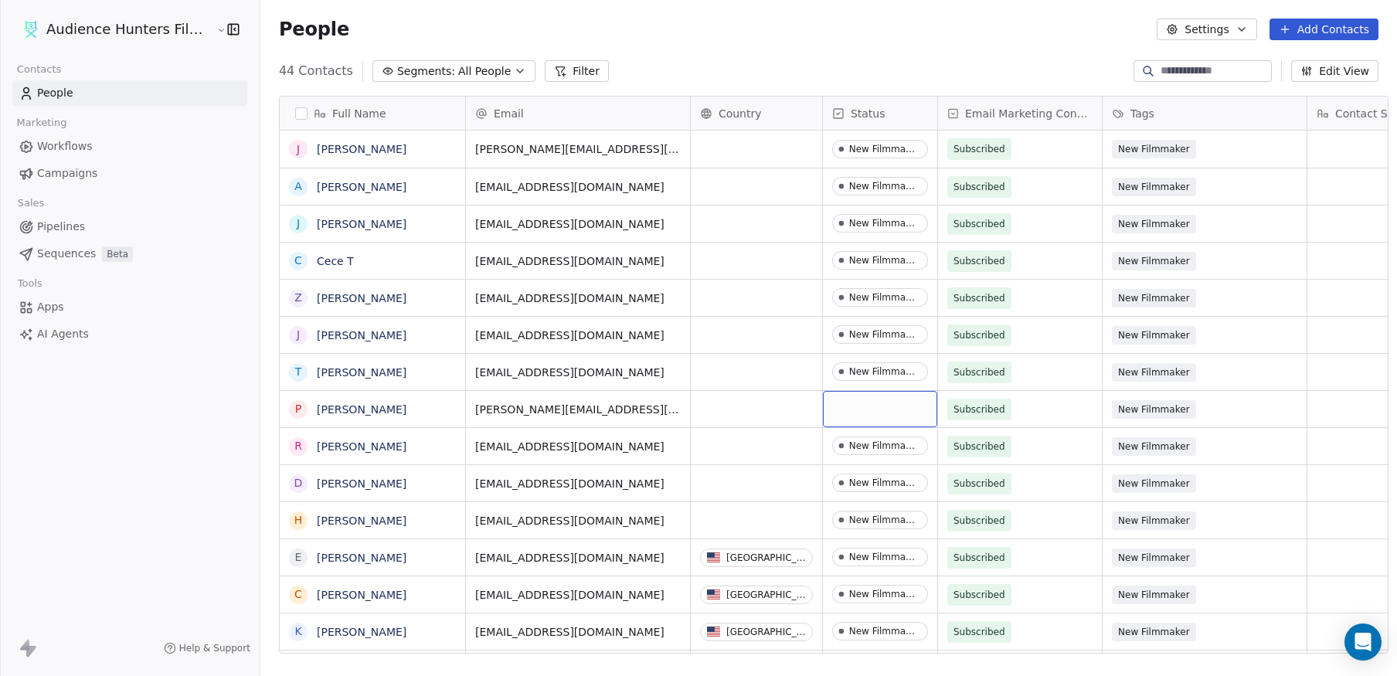
click at [852, 396] on div "grid" at bounding box center [880, 409] width 114 height 36
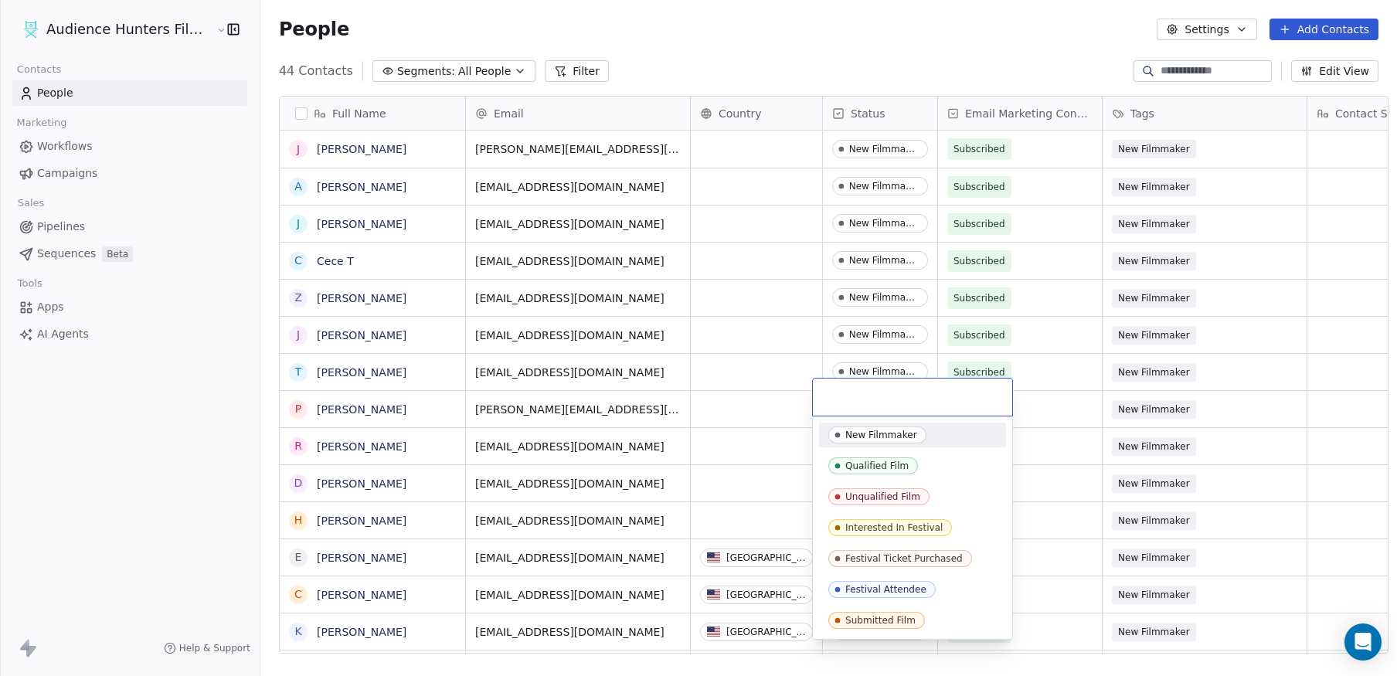
click at [861, 432] on div "New Filmmaker" at bounding box center [881, 435] width 72 height 11
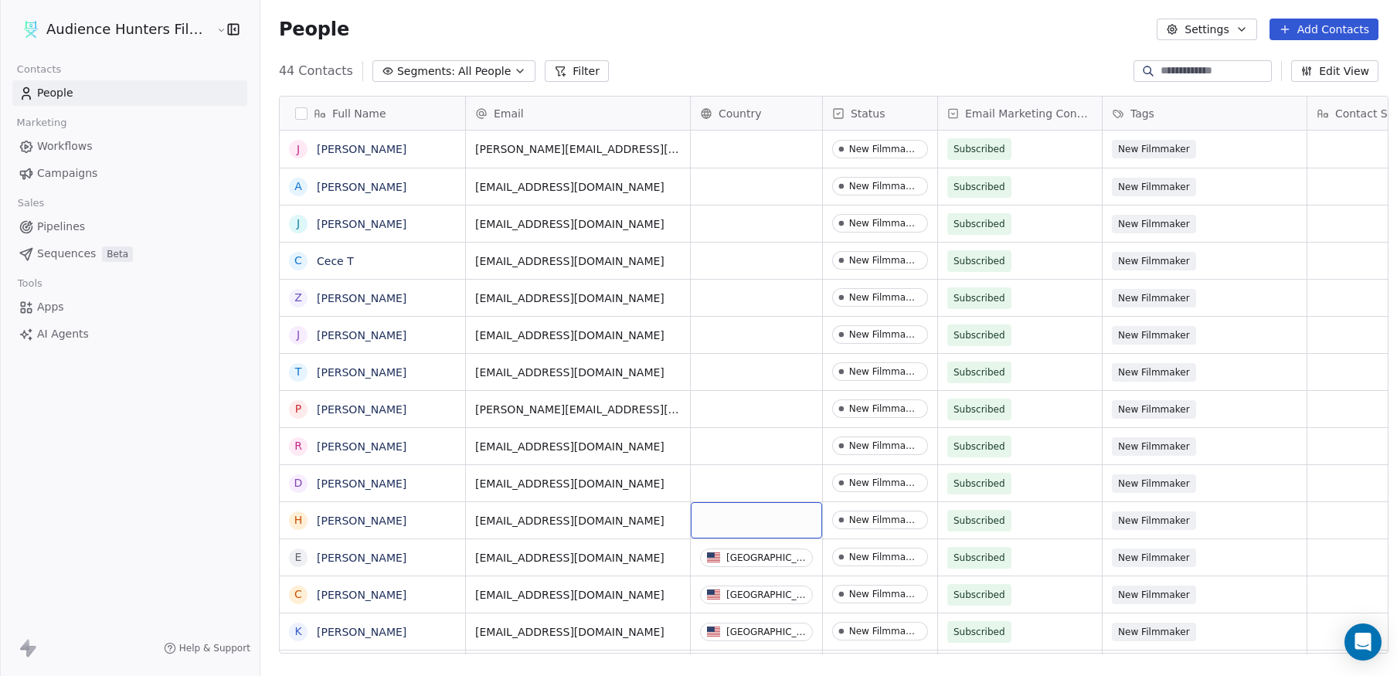
click at [772, 503] on div "grid" at bounding box center [756, 520] width 131 height 36
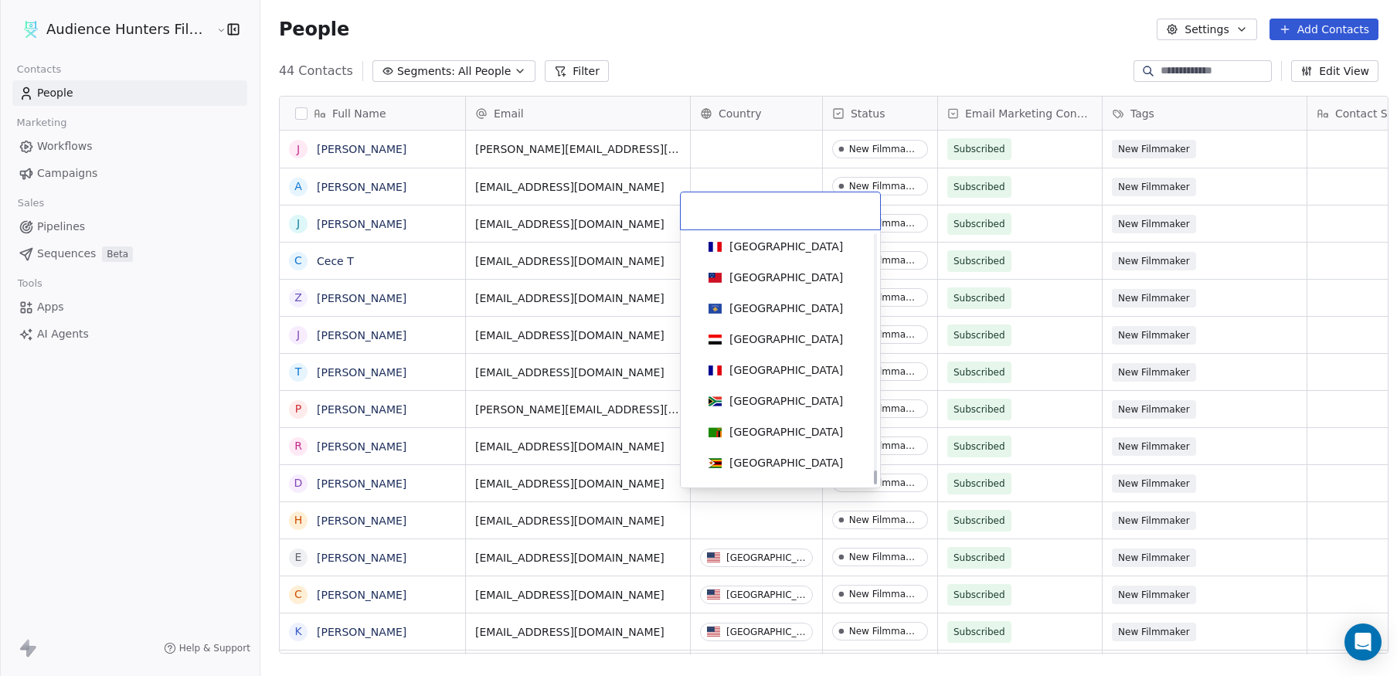
drag, startPoint x: 875, startPoint y: 249, endPoint x: 875, endPoint y: 490, distance: 241.1
click at [875, 484] on div at bounding box center [875, 478] width 3 height 14
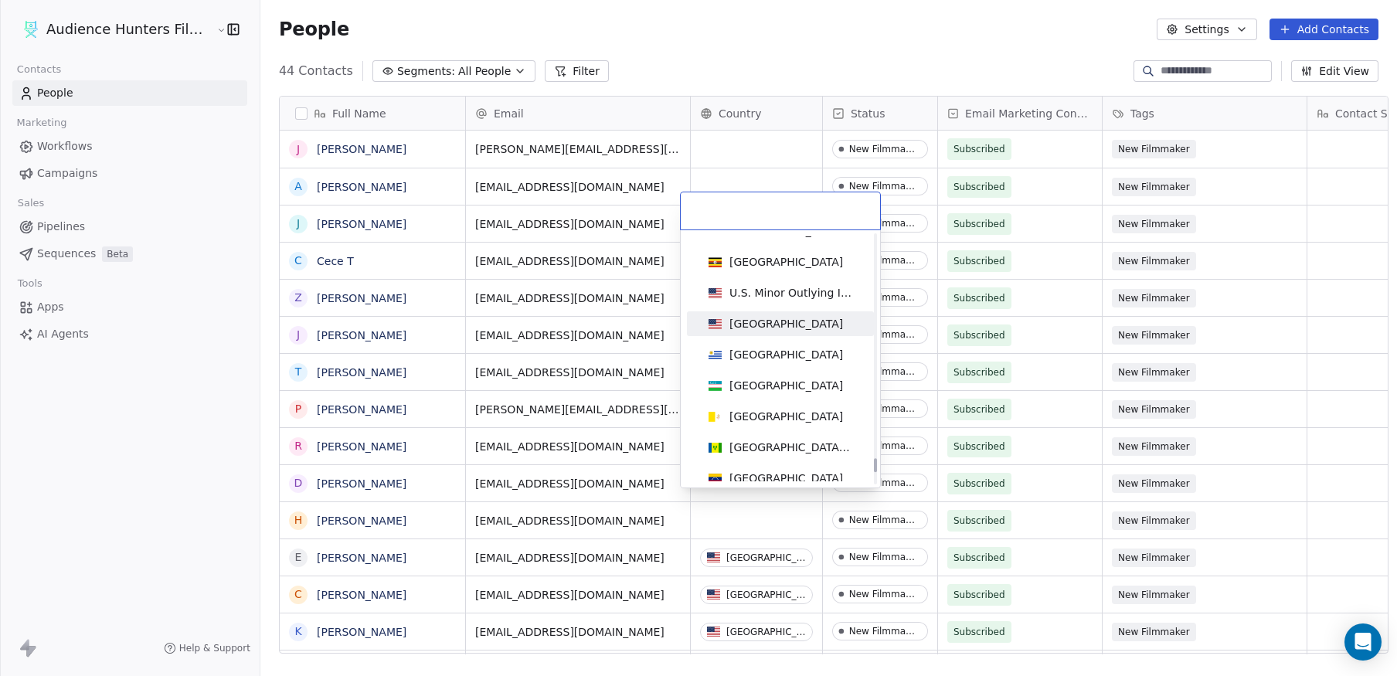
click at [804, 328] on div "[GEOGRAPHIC_DATA]" at bounding box center [780, 323] width 156 height 17
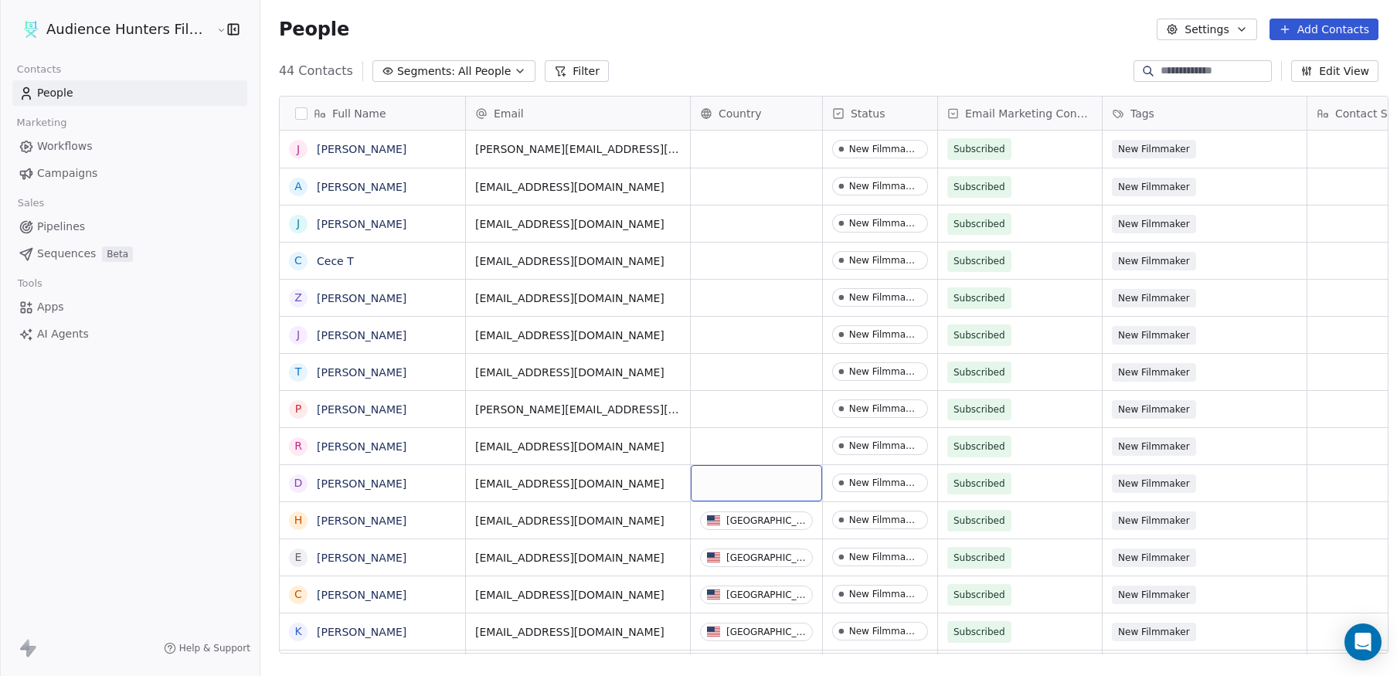
click at [763, 465] on div "grid" at bounding box center [756, 483] width 131 height 36
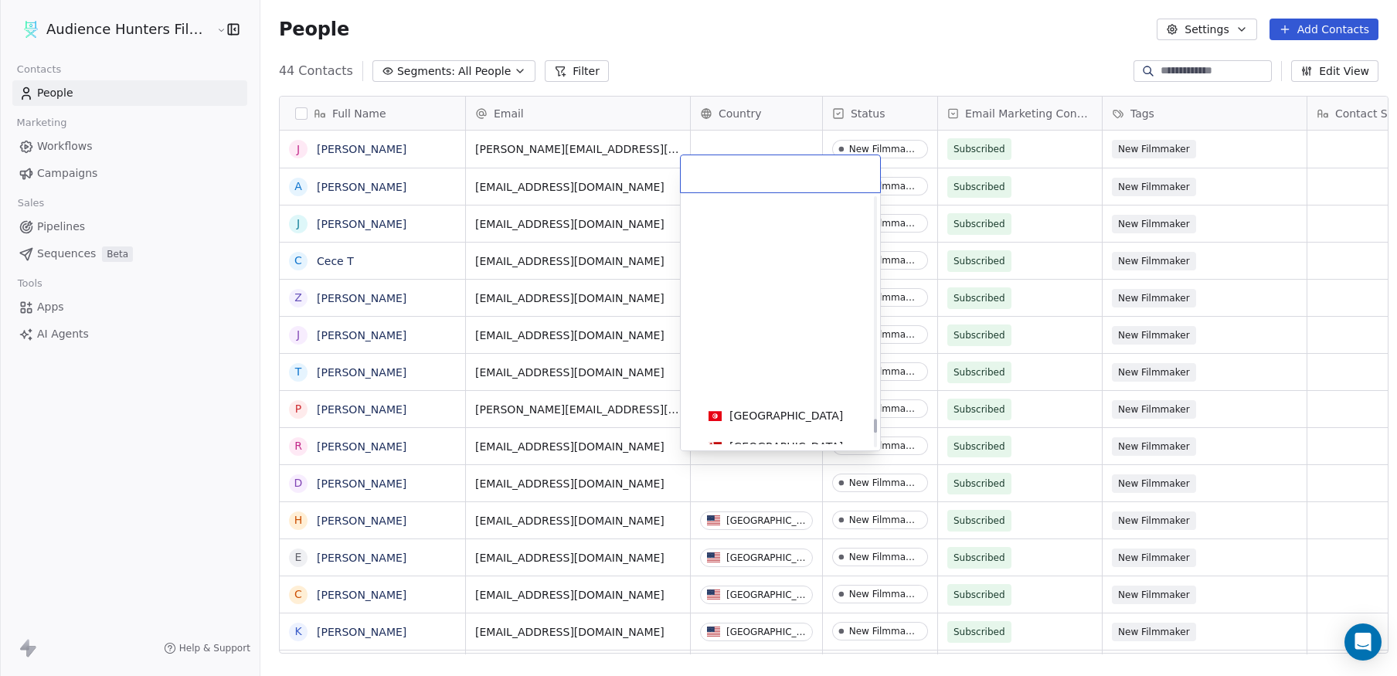
scroll to position [7022, 0]
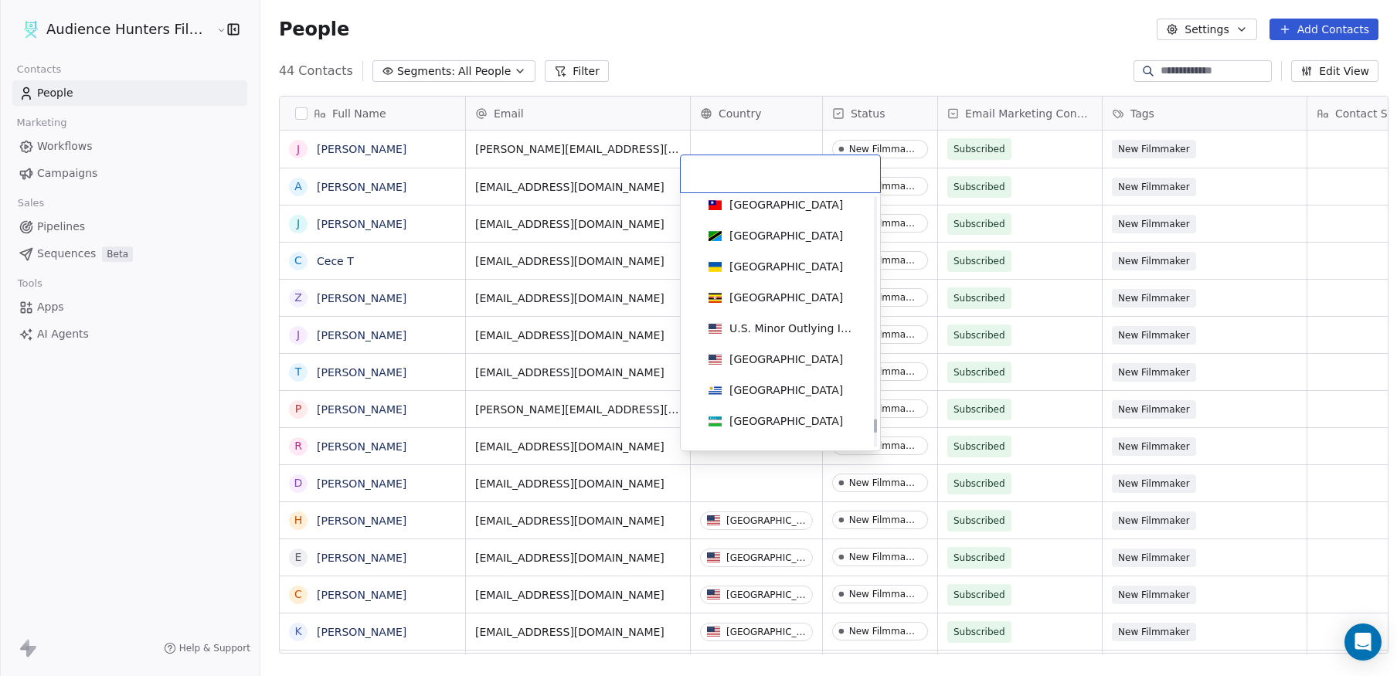
drag, startPoint x: 875, startPoint y: 206, endPoint x: 883, endPoint y: 426, distance: 220.4
click at [877, 426] on div at bounding box center [875, 426] width 3 height 14
click at [798, 360] on span "[GEOGRAPHIC_DATA]" at bounding box center [775, 359] width 147 height 17
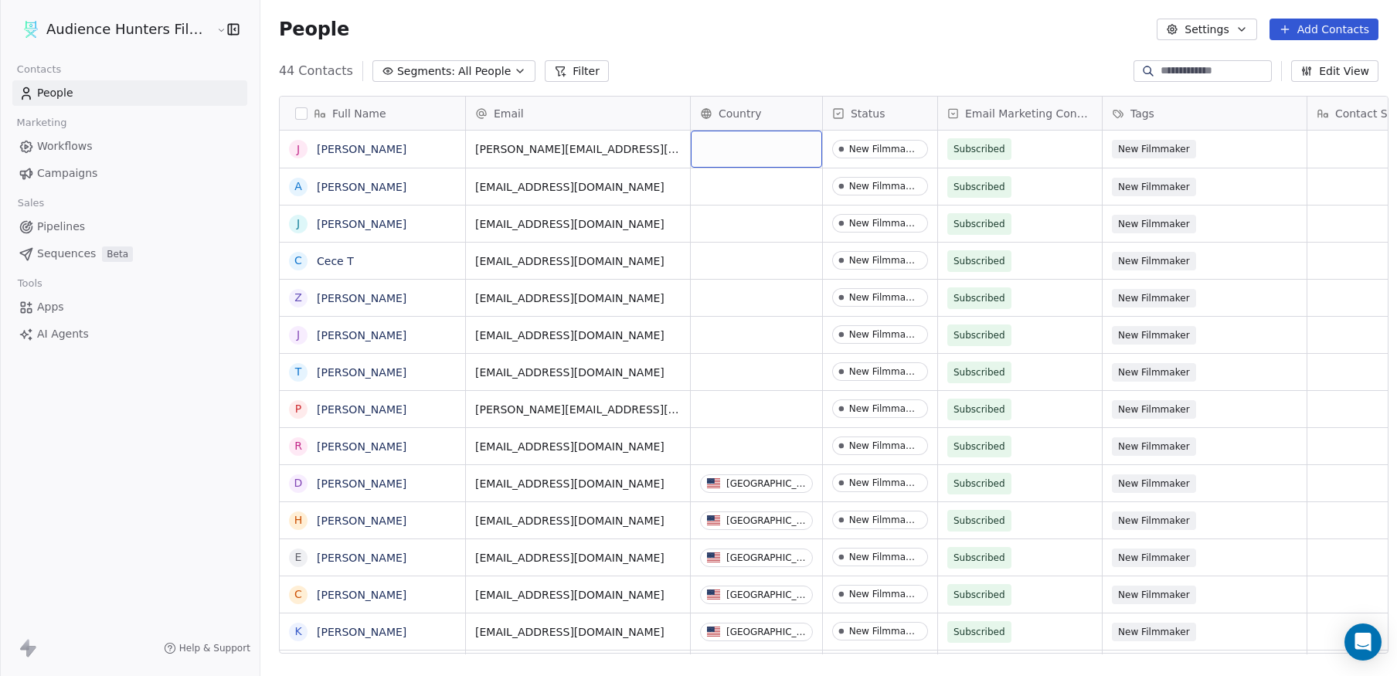
click at [764, 135] on div "grid" at bounding box center [756, 149] width 131 height 37
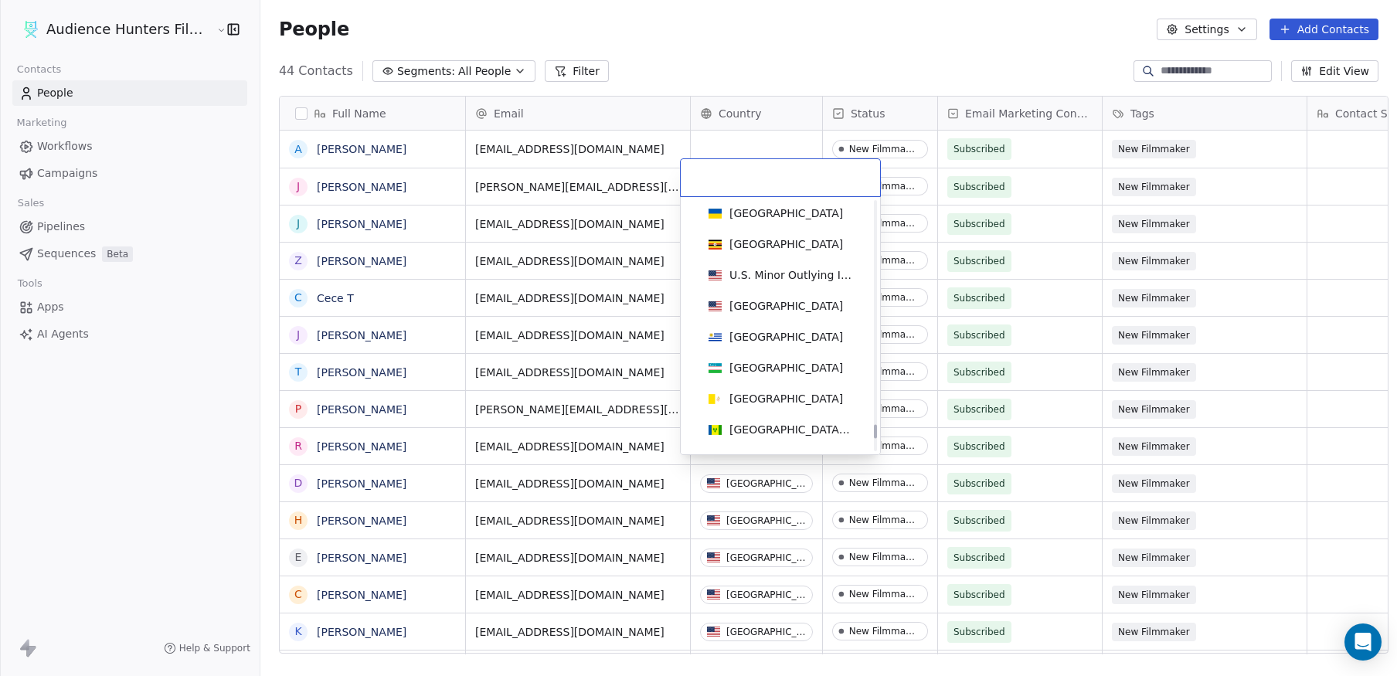
scroll to position [7104, 0]
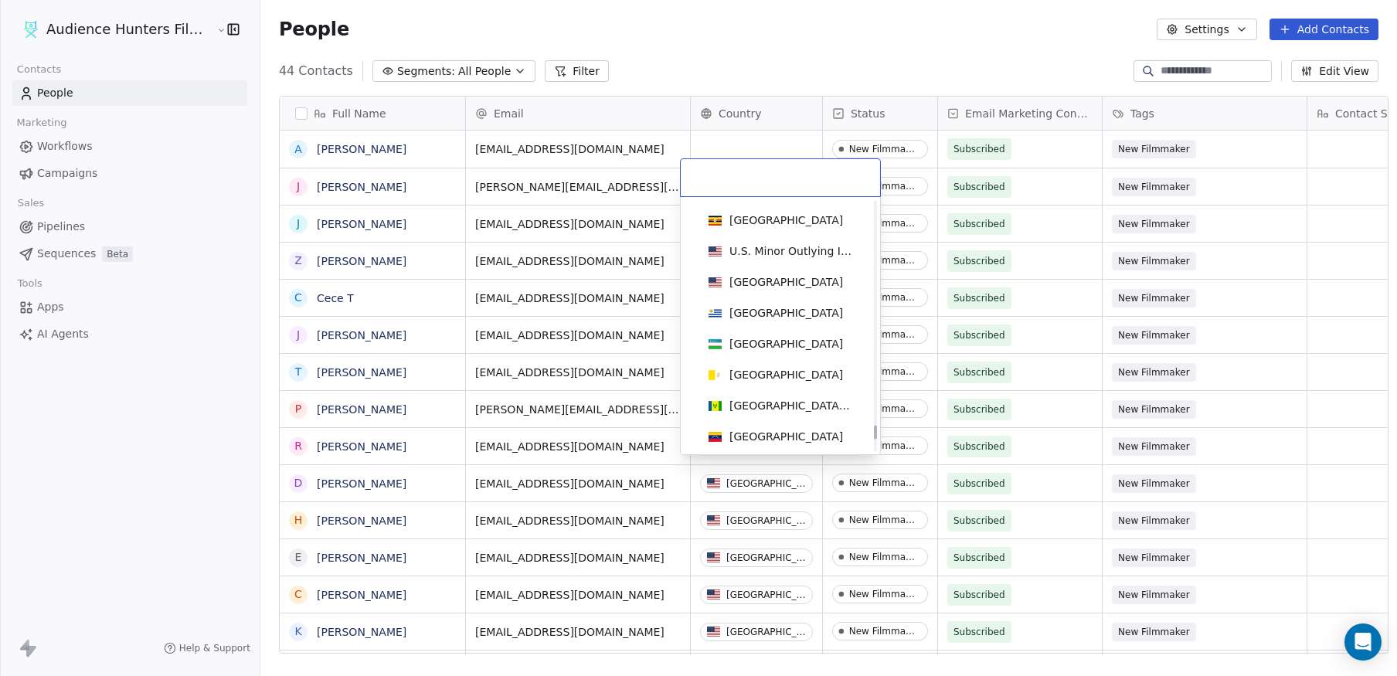
drag, startPoint x: 874, startPoint y: 212, endPoint x: 865, endPoint y: 430, distance: 218.1
click at [874, 430] on div at bounding box center [875, 432] width 3 height 14
click at [779, 276] on div "[GEOGRAPHIC_DATA]" at bounding box center [786, 281] width 114 height 15
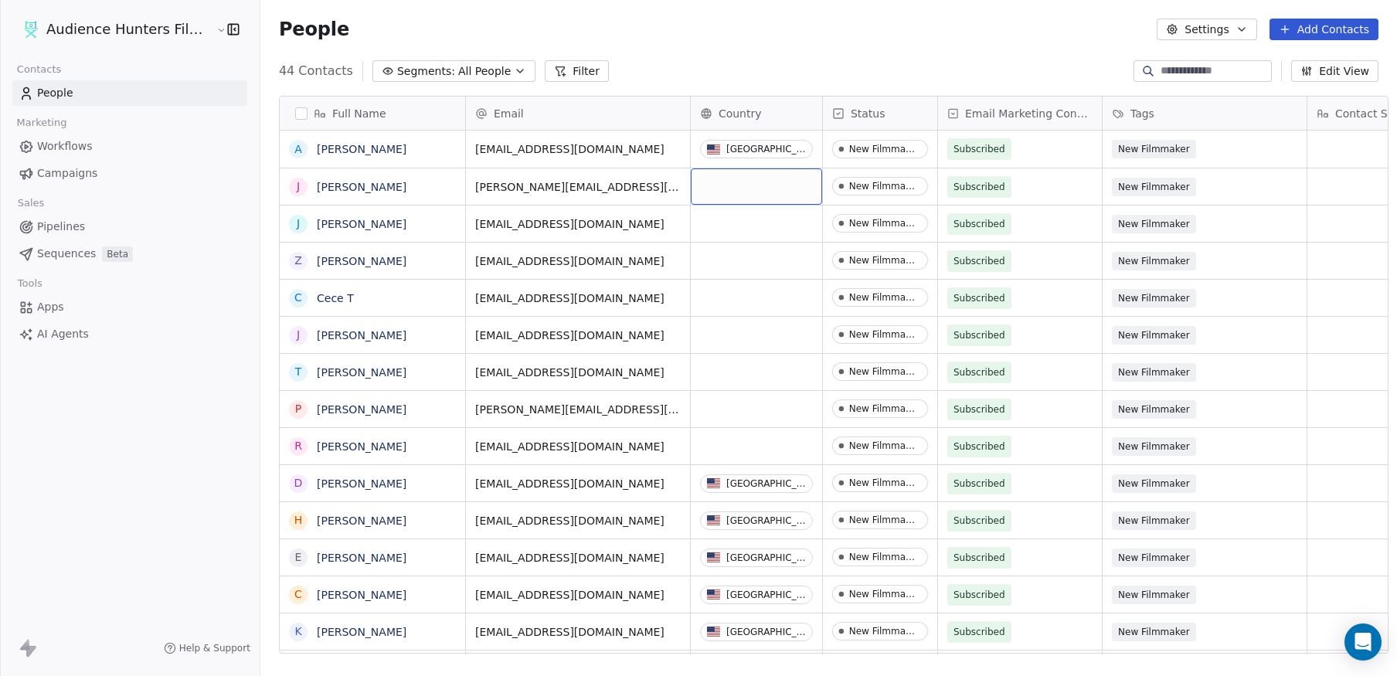
click at [756, 172] on div "grid" at bounding box center [756, 186] width 131 height 36
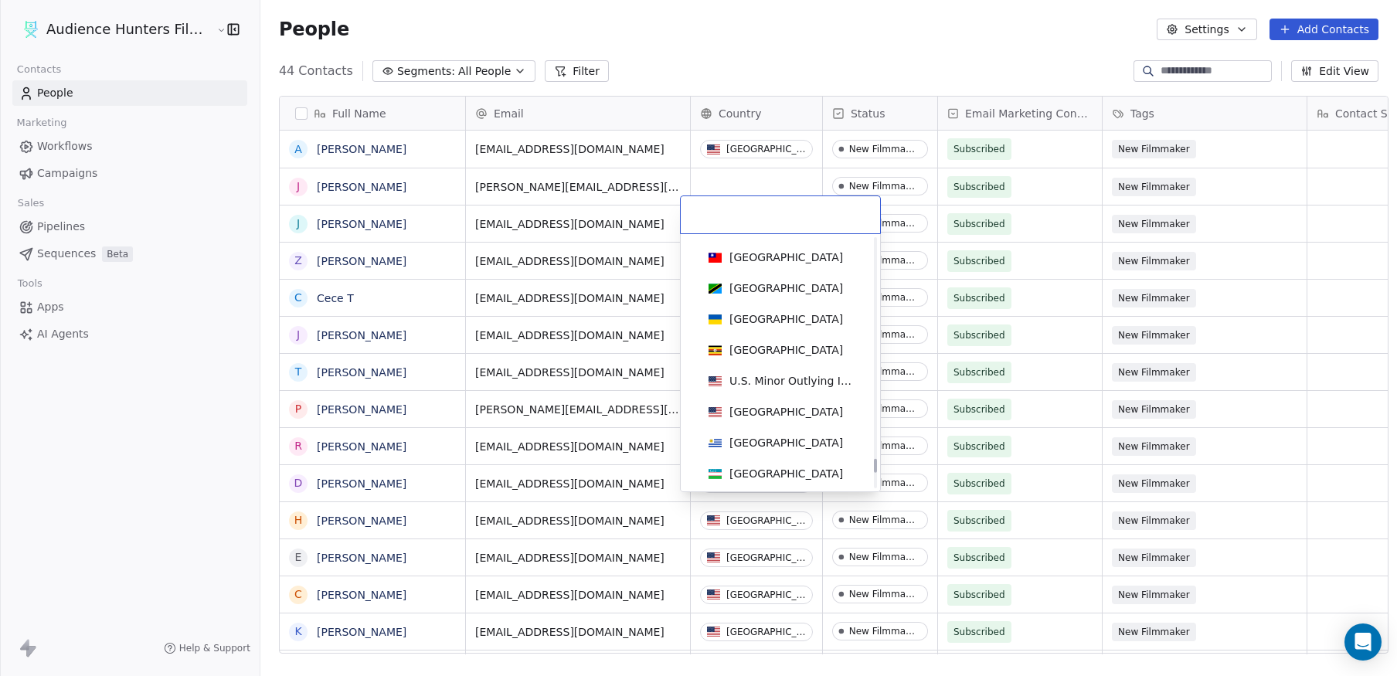
scroll to position [7035, 0]
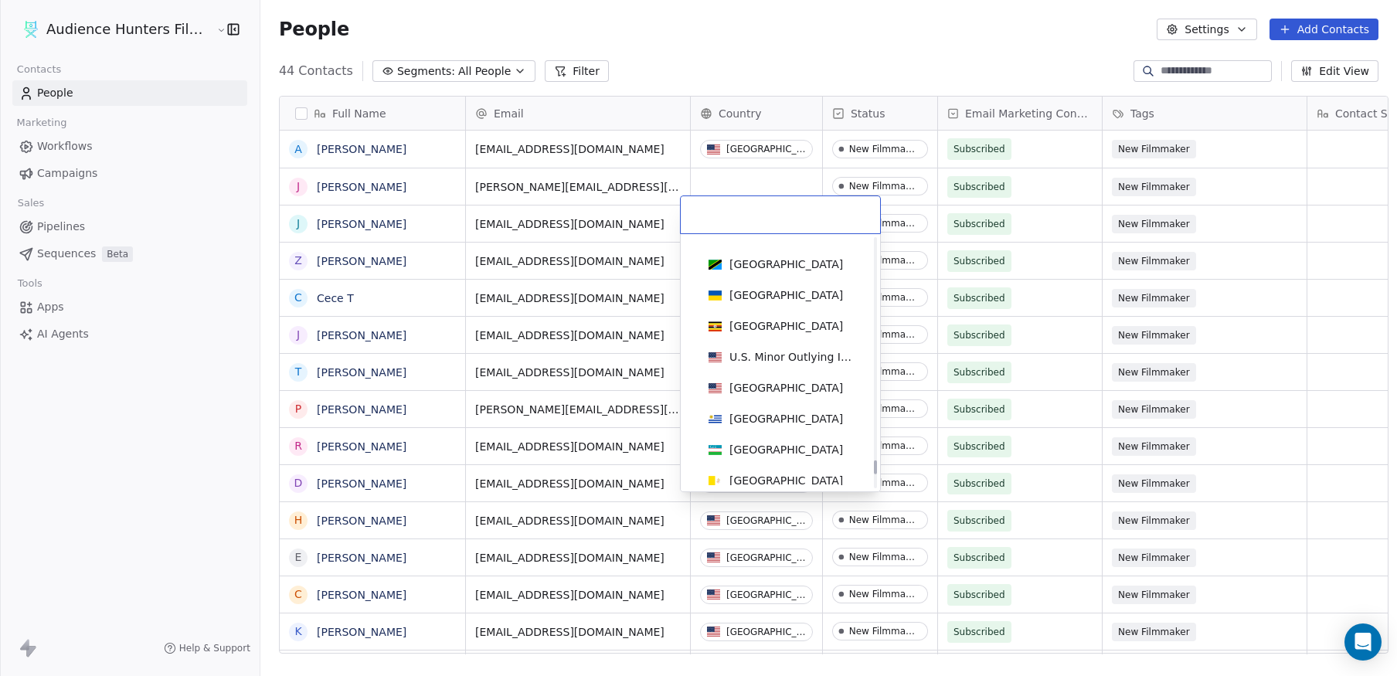
drag, startPoint x: 875, startPoint y: 256, endPoint x: 871, endPoint y: 469, distance: 213.3
click at [874, 469] on div at bounding box center [875, 467] width 3 height 14
click at [804, 391] on div "[GEOGRAPHIC_DATA]" at bounding box center [780, 387] width 156 height 17
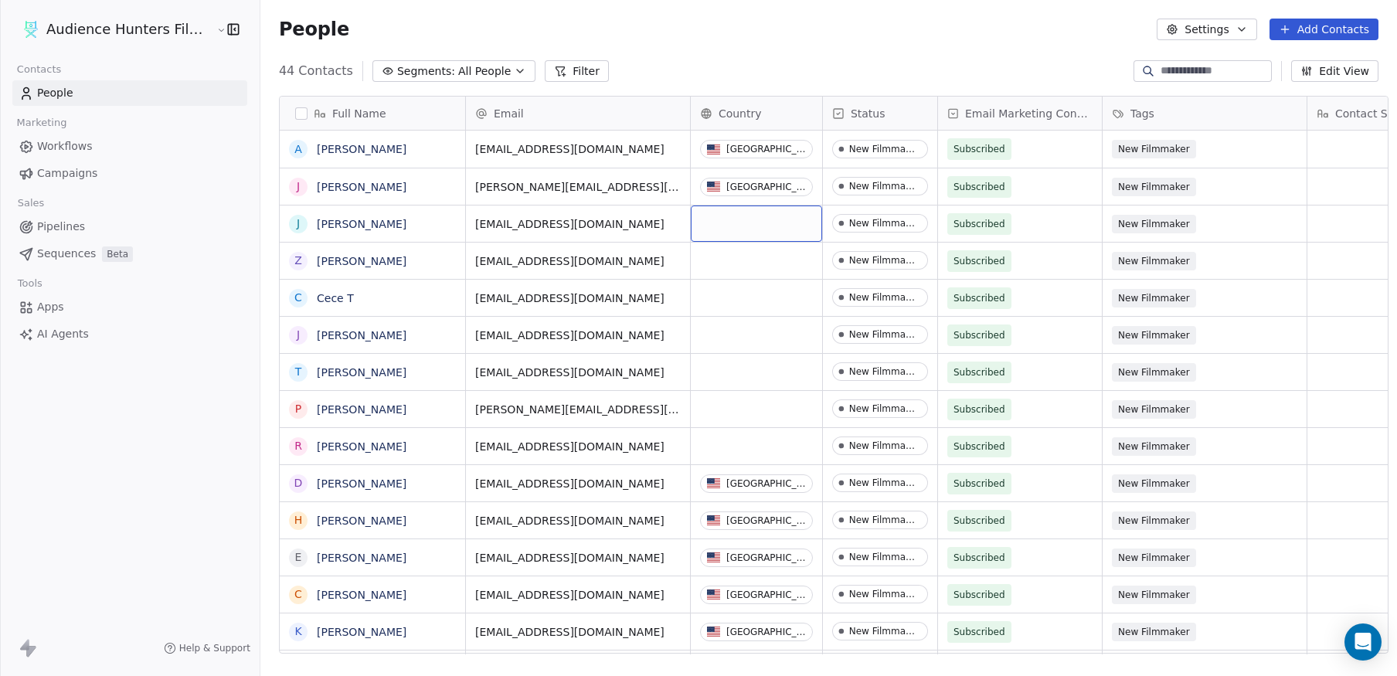
click at [722, 206] on div "grid" at bounding box center [756, 224] width 131 height 36
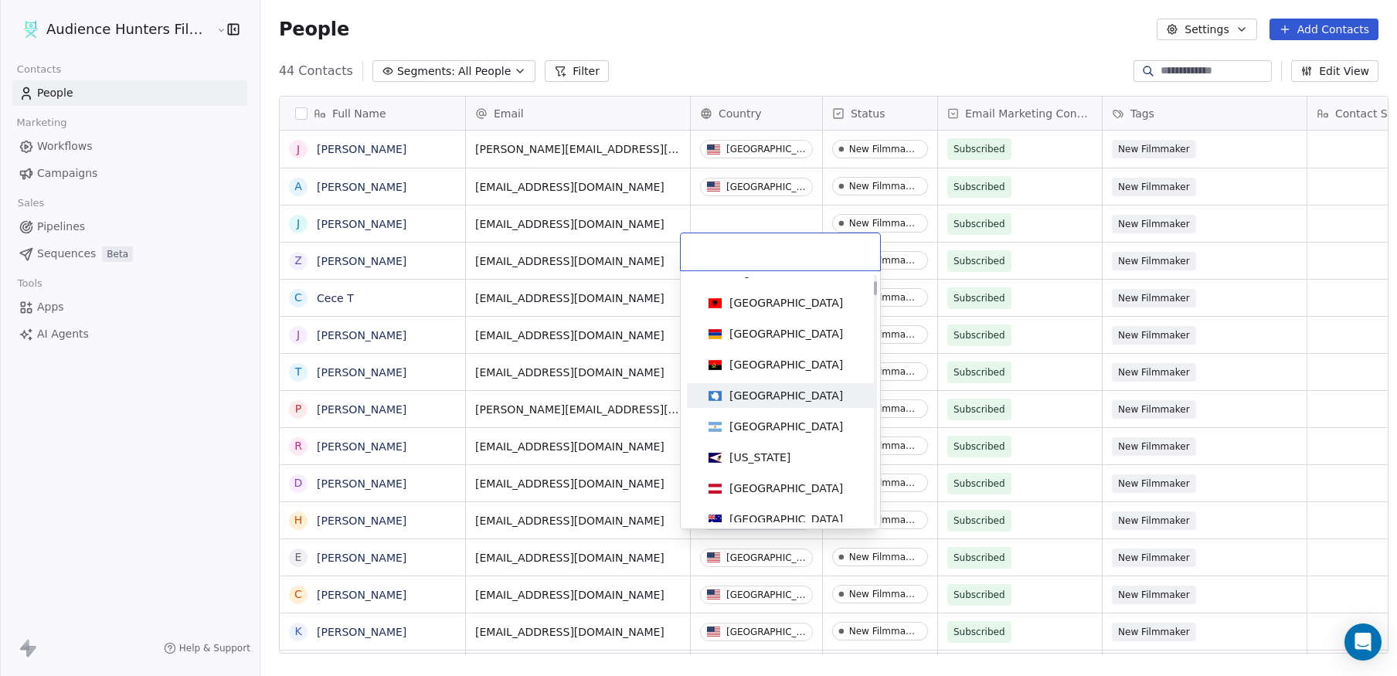
scroll to position [232, 0]
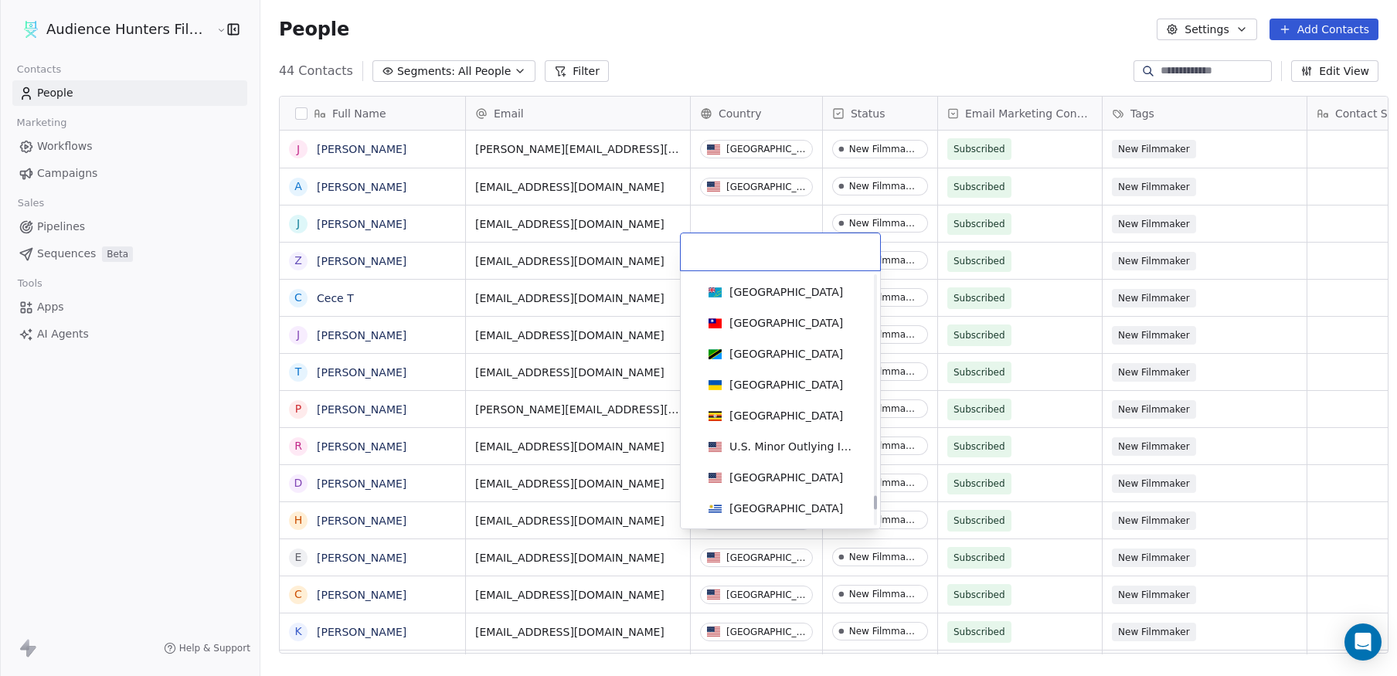
drag, startPoint x: 875, startPoint y: 289, endPoint x: 862, endPoint y: 499, distance: 210.6
click at [874, 502] on div at bounding box center [875, 503] width 3 height 14
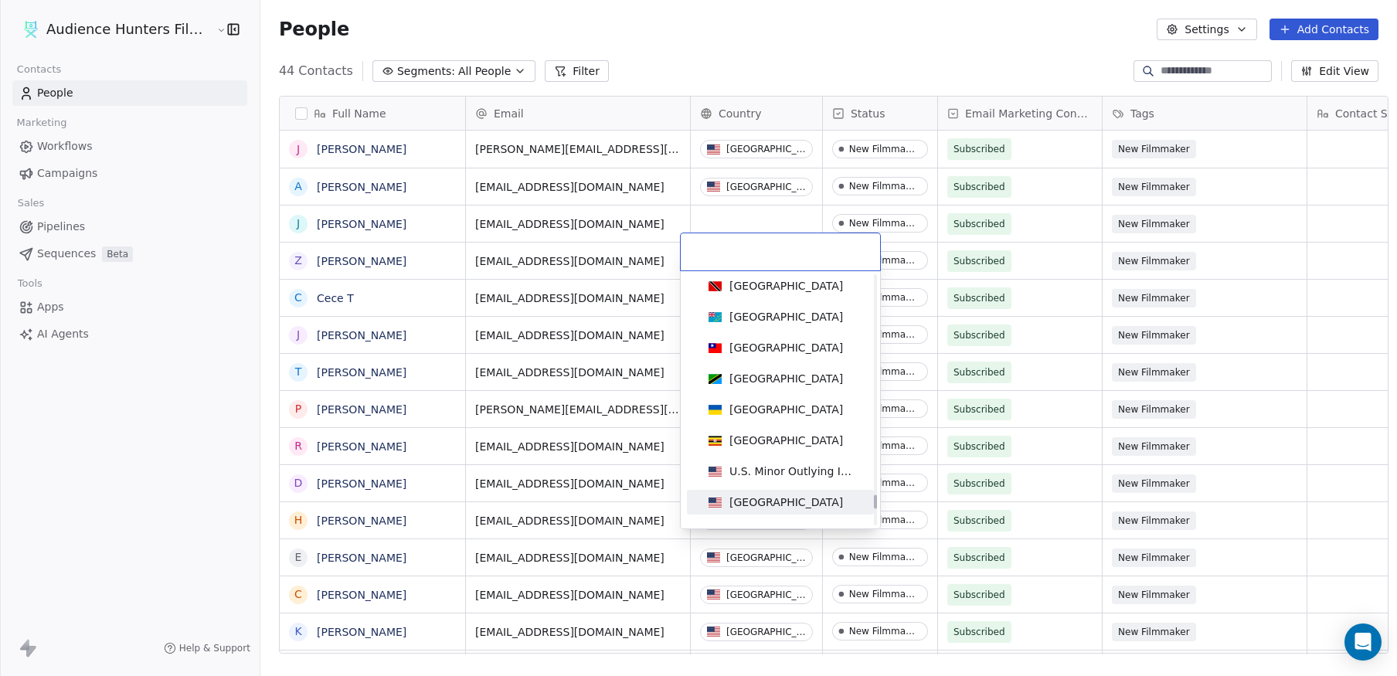
click at [815, 493] on div "[GEOGRAPHIC_DATA]" at bounding box center [780, 502] width 175 height 25
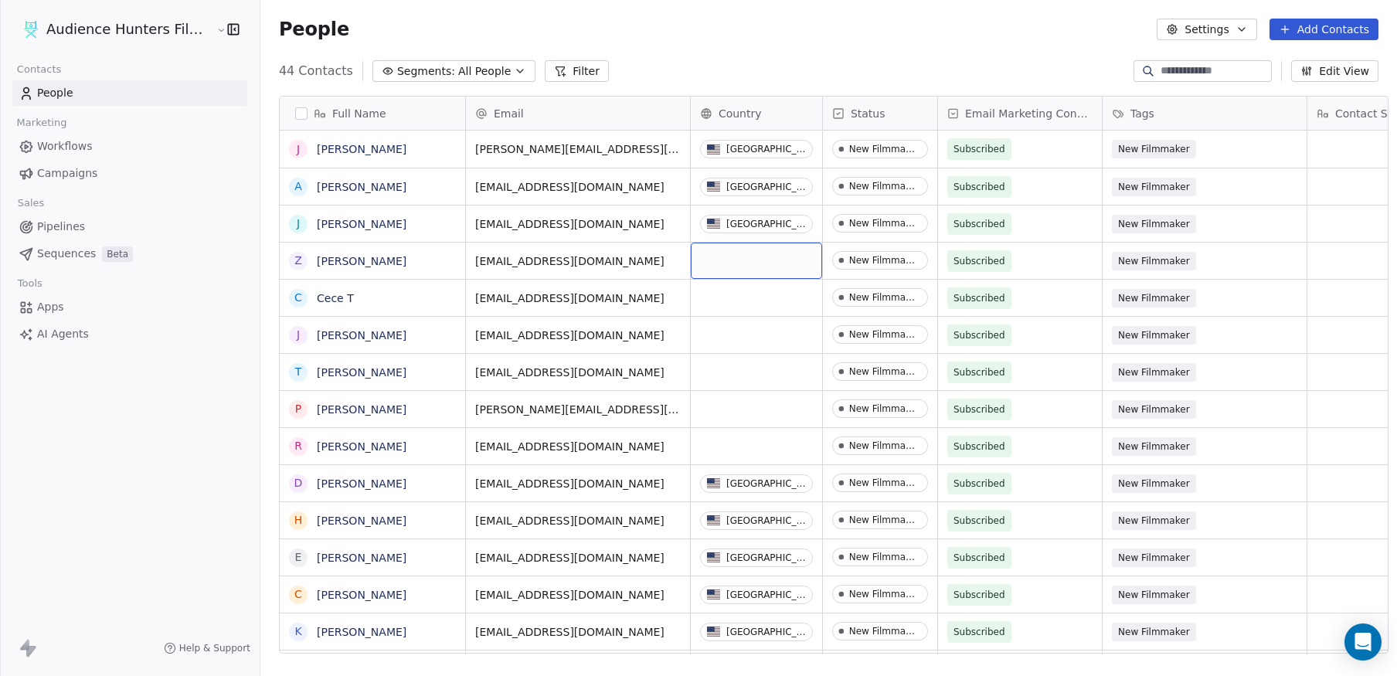
click at [735, 247] on div "grid" at bounding box center [756, 261] width 131 height 36
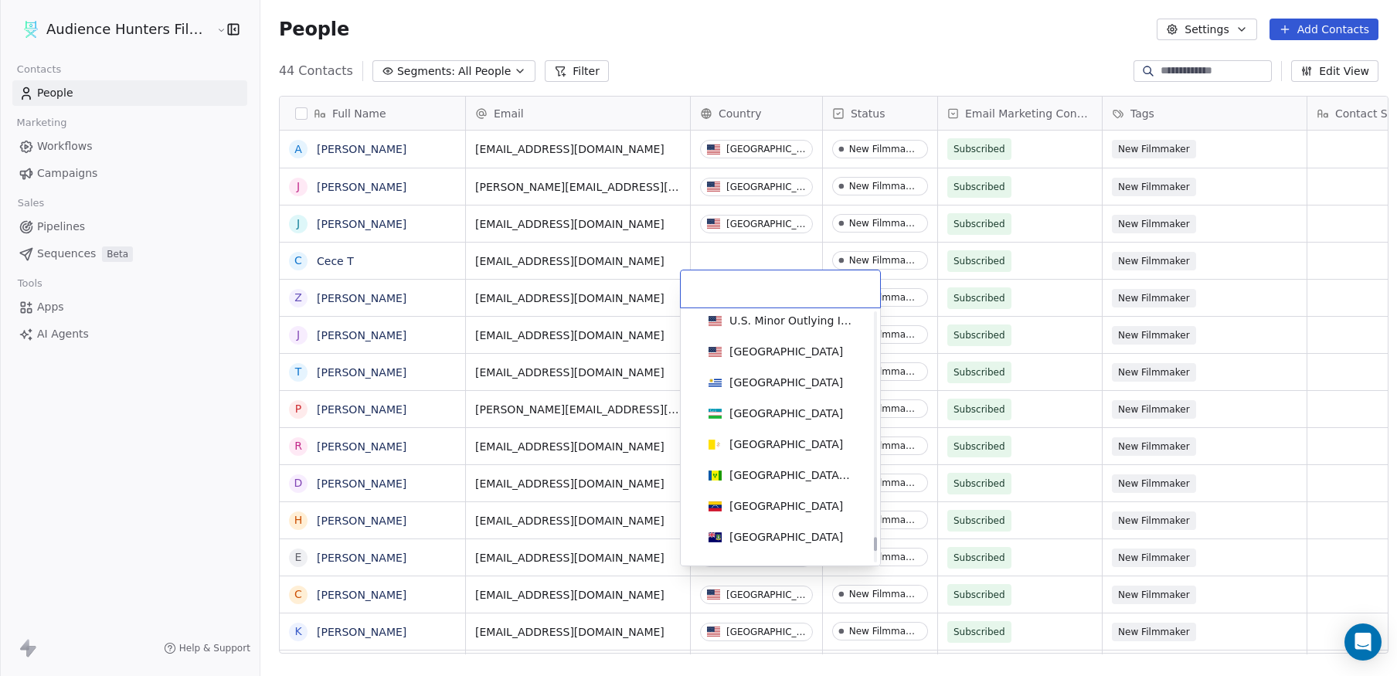
scroll to position [7097, 0]
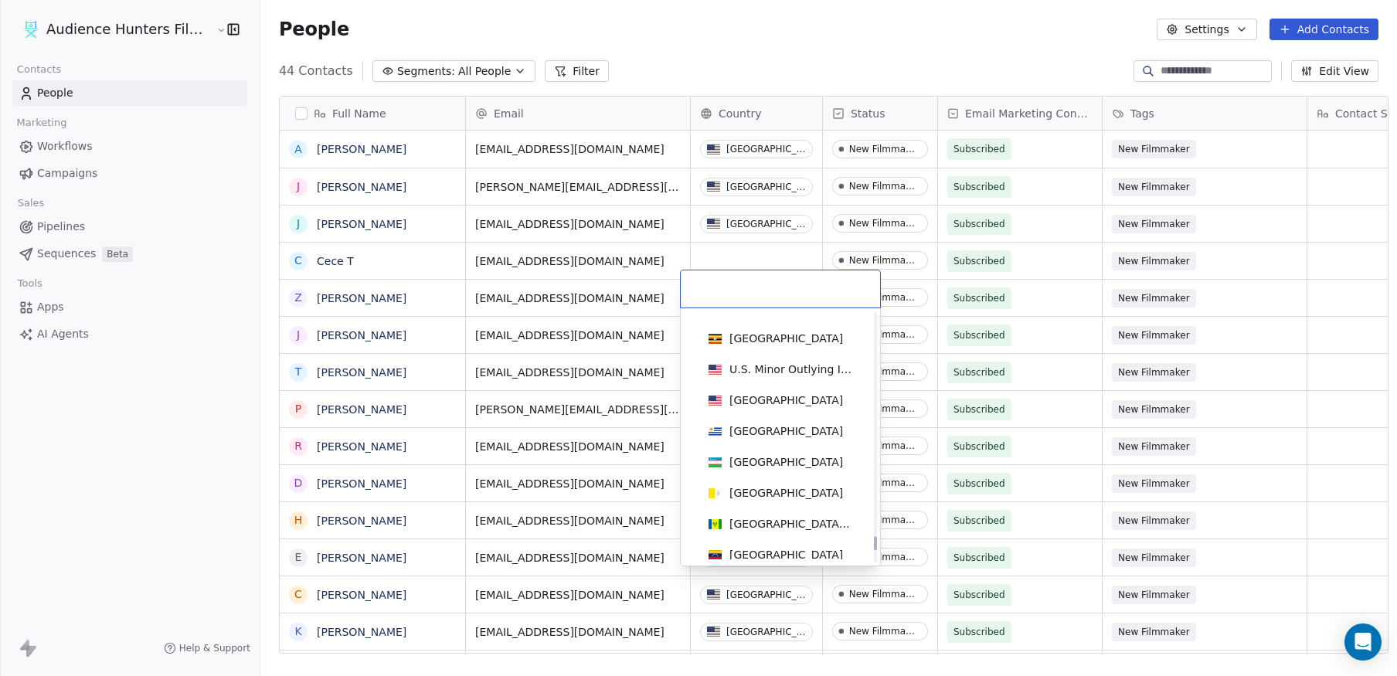
drag, startPoint x: 875, startPoint y: 352, endPoint x: 868, endPoint y: 545, distance: 193.3
click at [874, 545] on div at bounding box center [875, 543] width 3 height 14
click at [799, 396] on span "[GEOGRAPHIC_DATA]" at bounding box center [775, 400] width 147 height 17
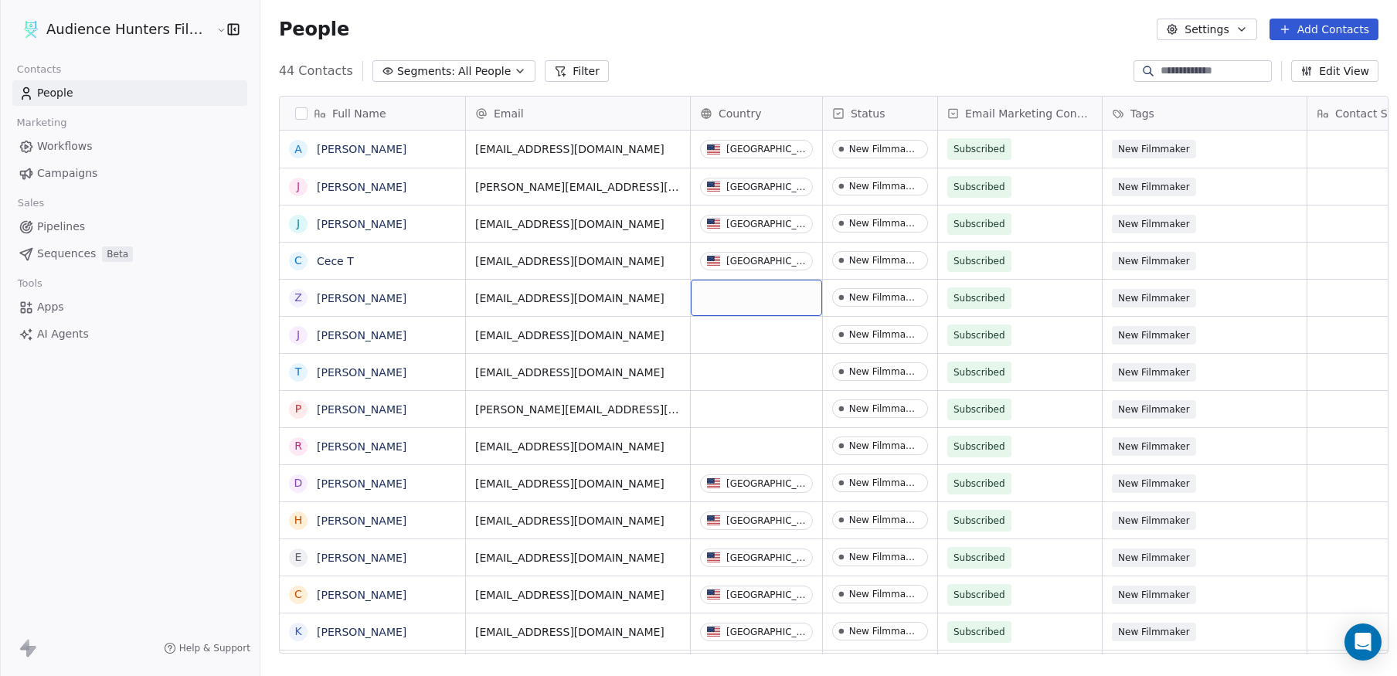
click at [746, 286] on div "grid" at bounding box center [756, 298] width 131 height 36
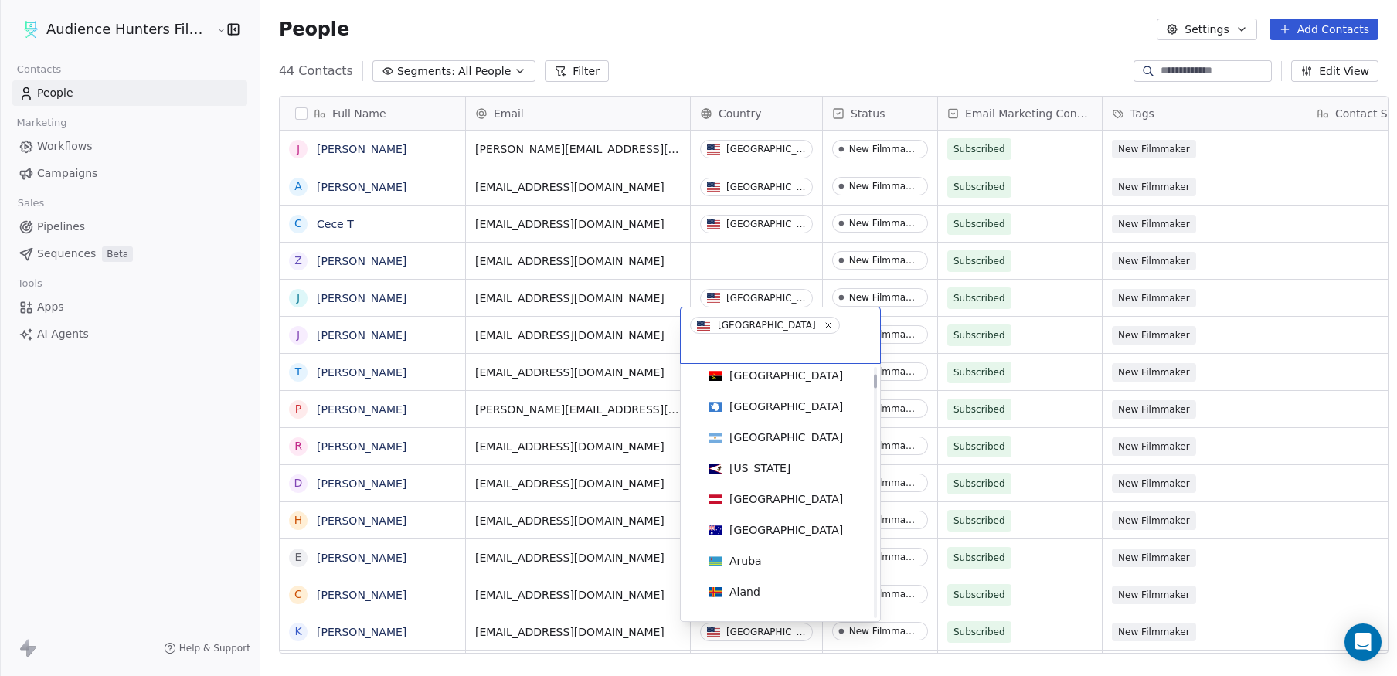
scroll to position [232, 0]
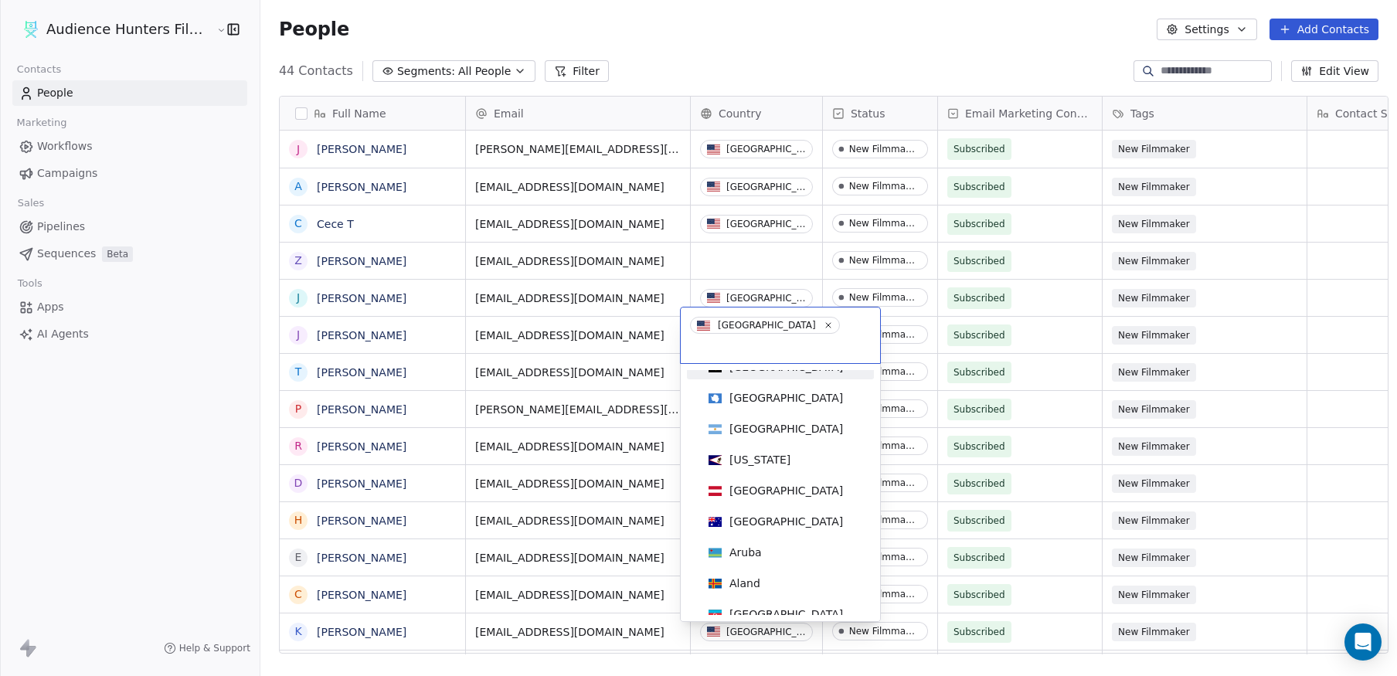
click at [749, 257] on html "Audience Hunters Film Festival Contacts People Marketing Workflows Campaigns Sa…" at bounding box center [698, 338] width 1397 height 676
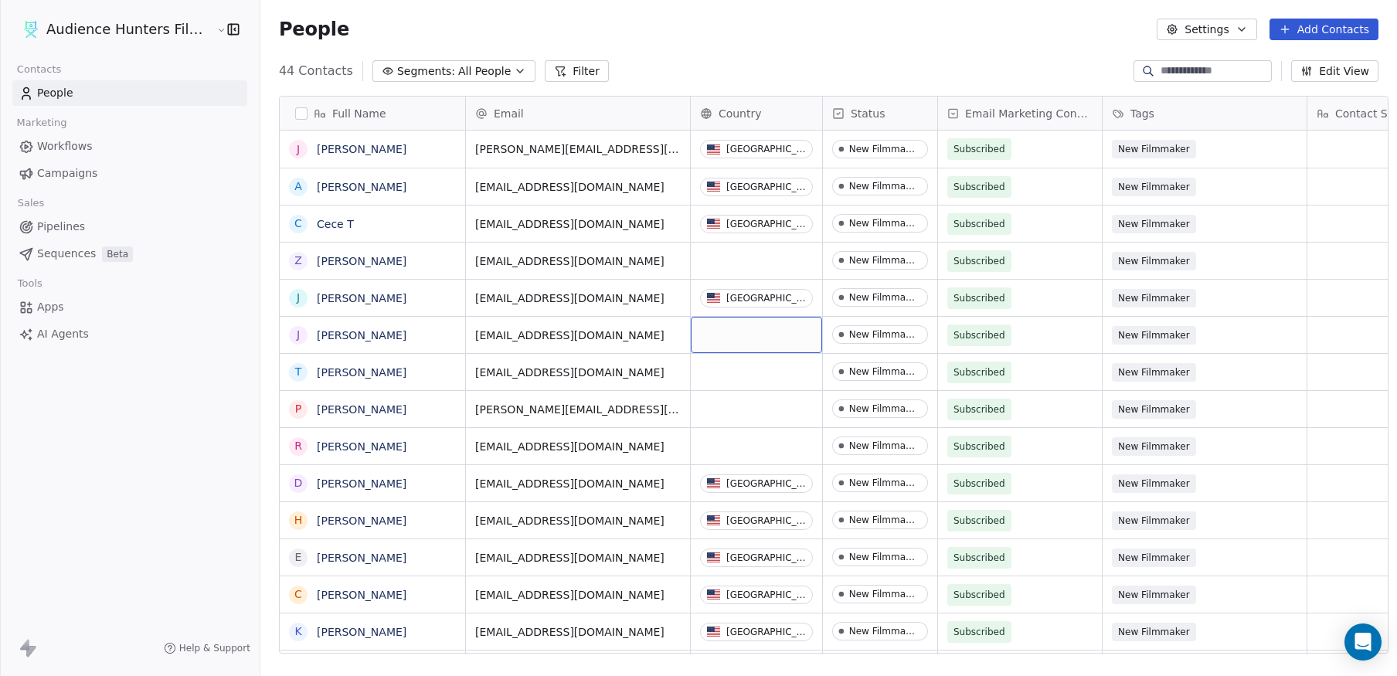
click at [766, 328] on div "grid" at bounding box center [756, 335] width 131 height 36
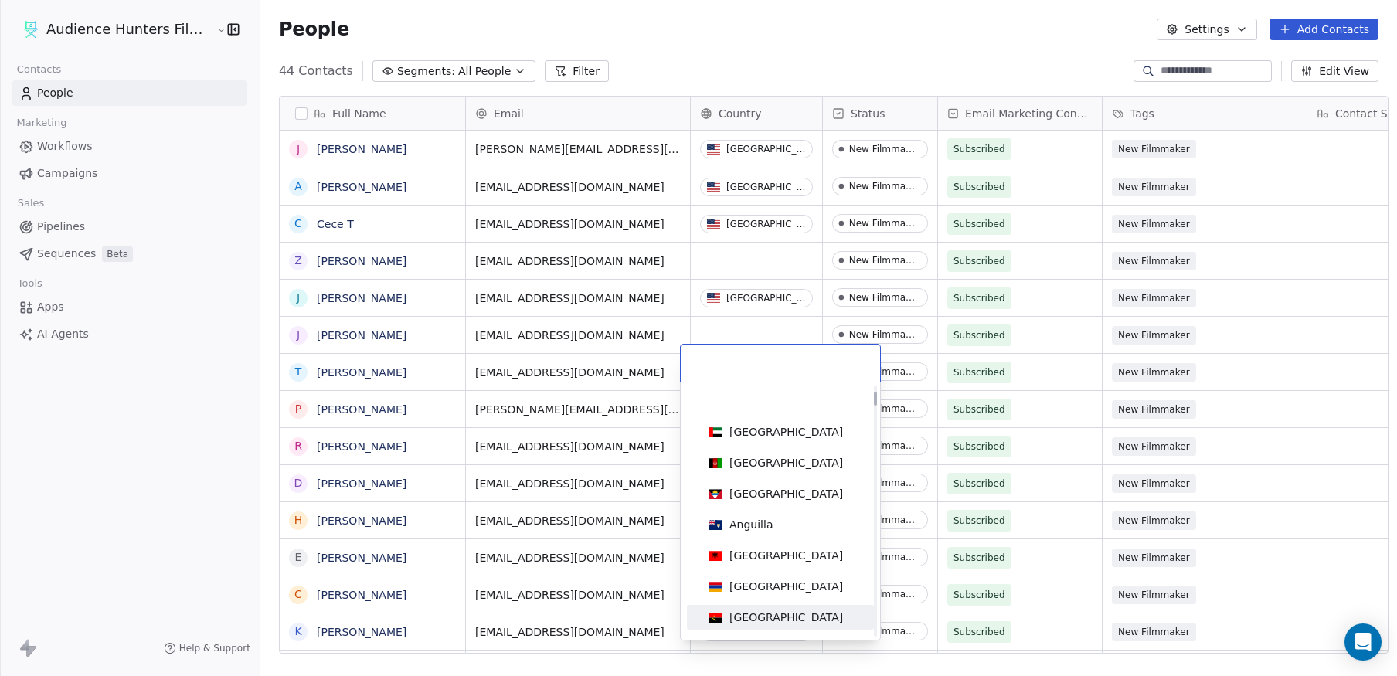
scroll to position [309, 0]
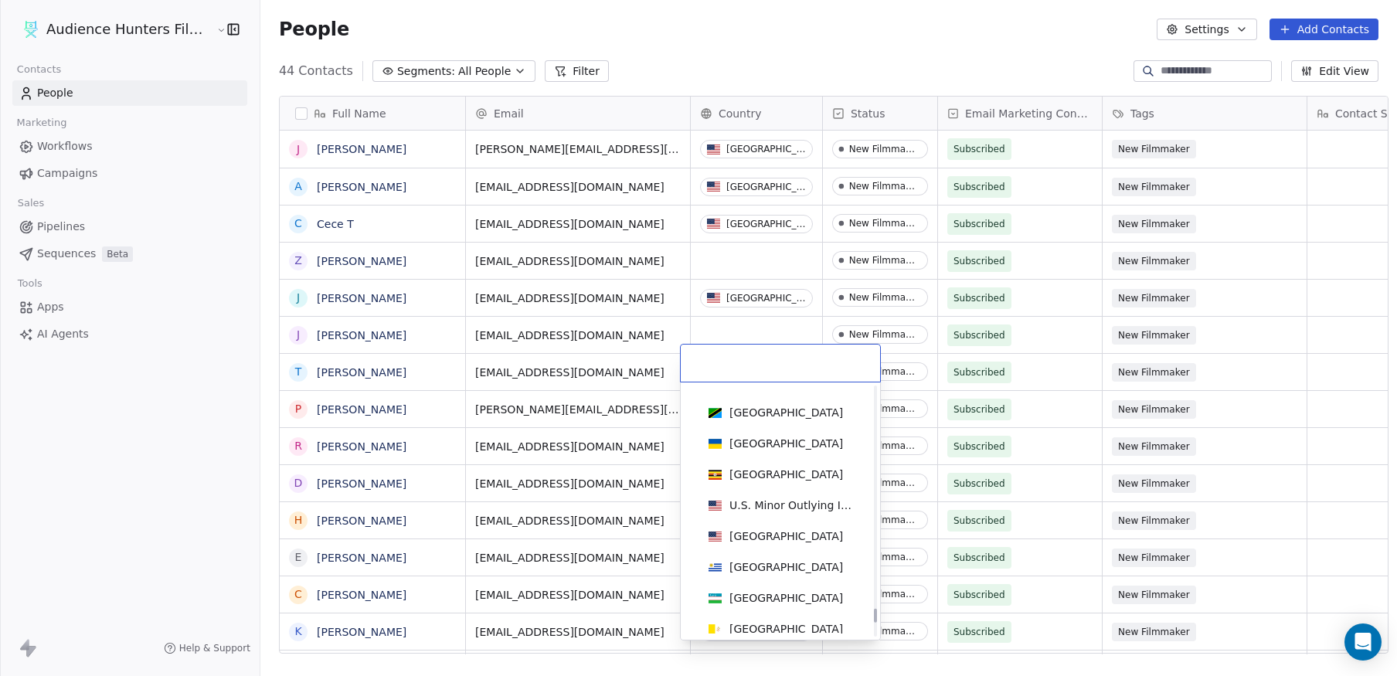
drag, startPoint x: 875, startPoint y: 404, endPoint x: 875, endPoint y: 610, distance: 205.5
click at [875, 616] on div at bounding box center [875, 616] width 3 height 14
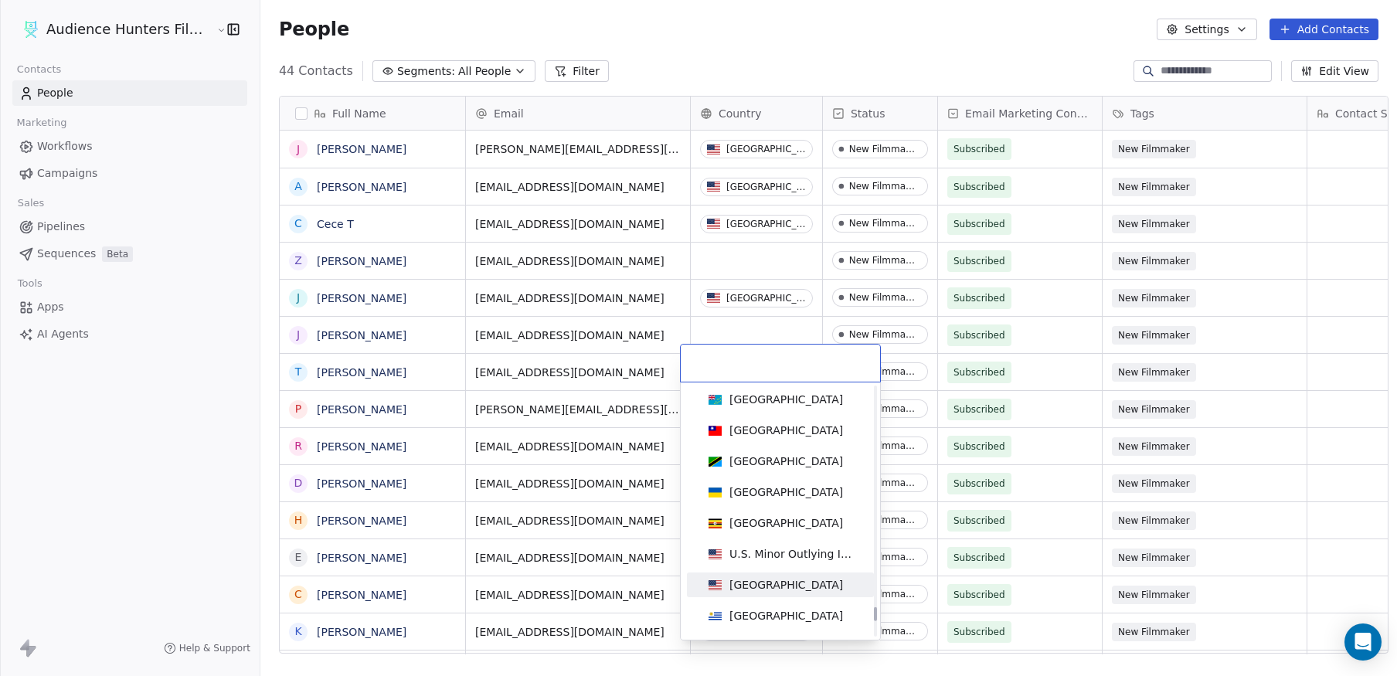
click at [827, 583] on div "[GEOGRAPHIC_DATA]" at bounding box center [780, 584] width 156 height 17
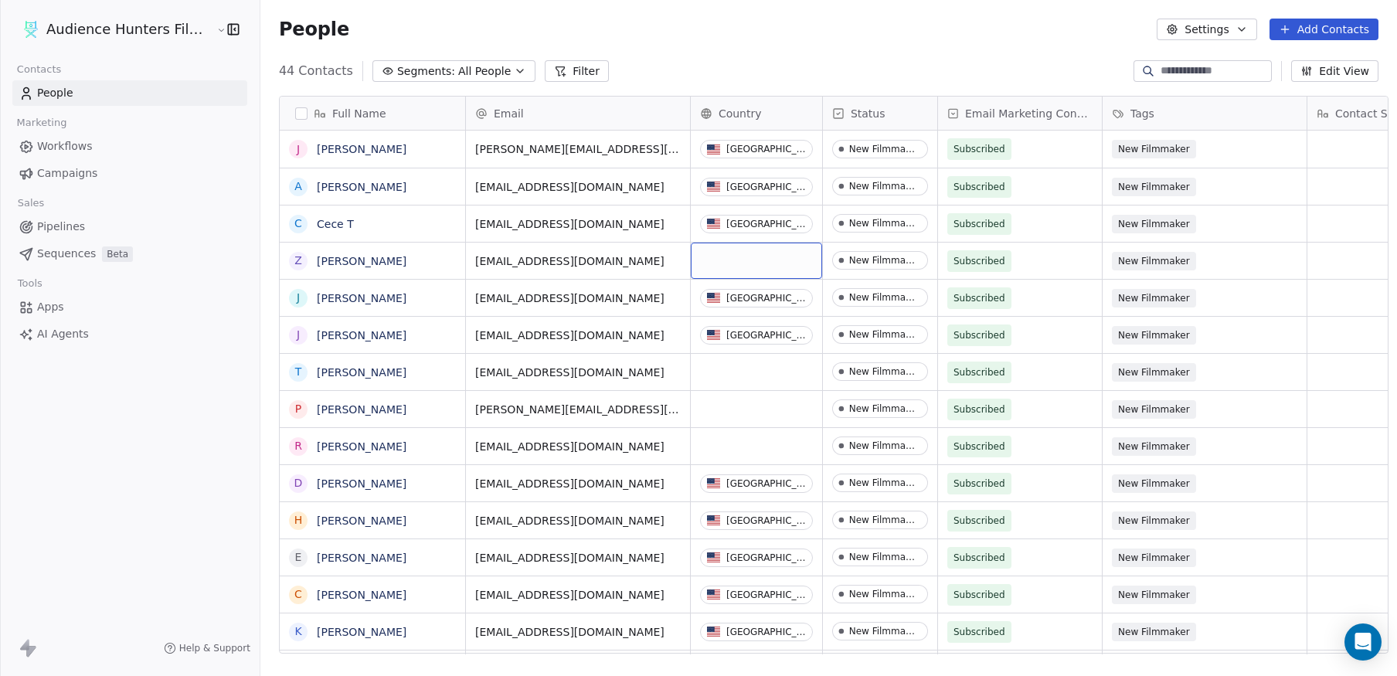
click at [767, 249] on div "grid" at bounding box center [756, 261] width 131 height 36
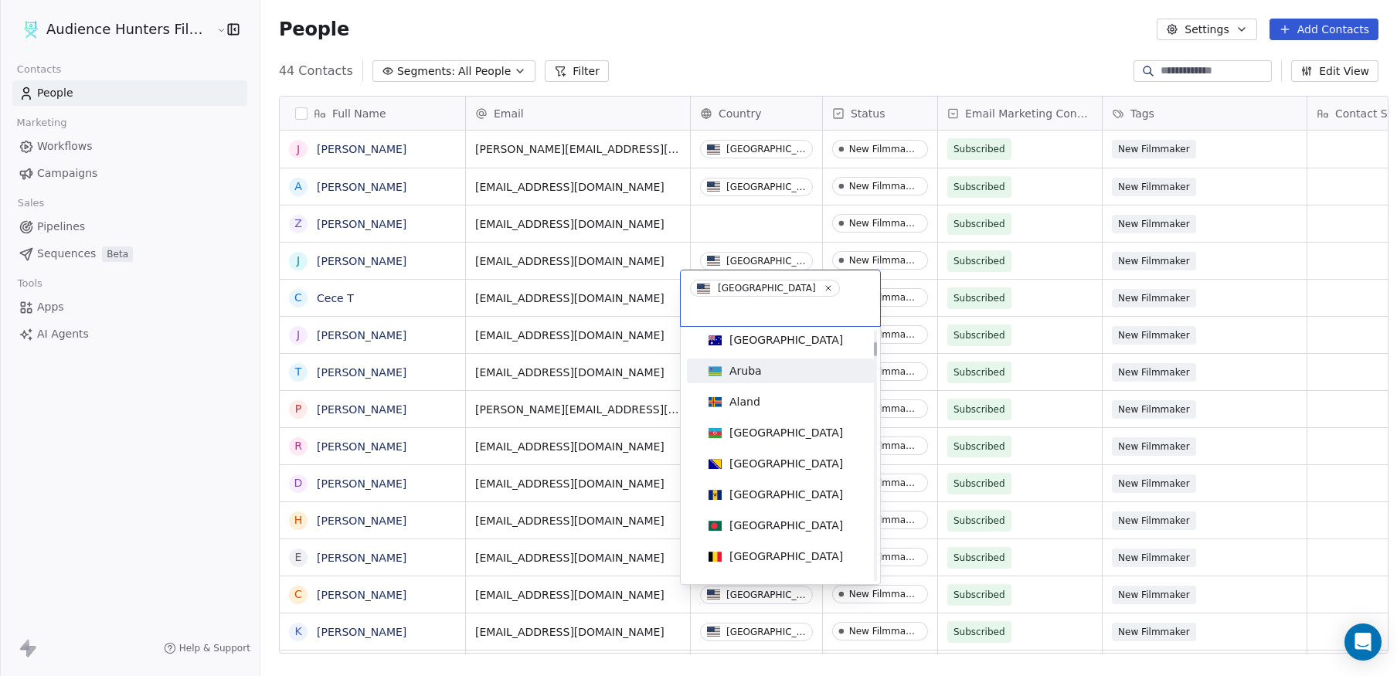
scroll to position [386, 0]
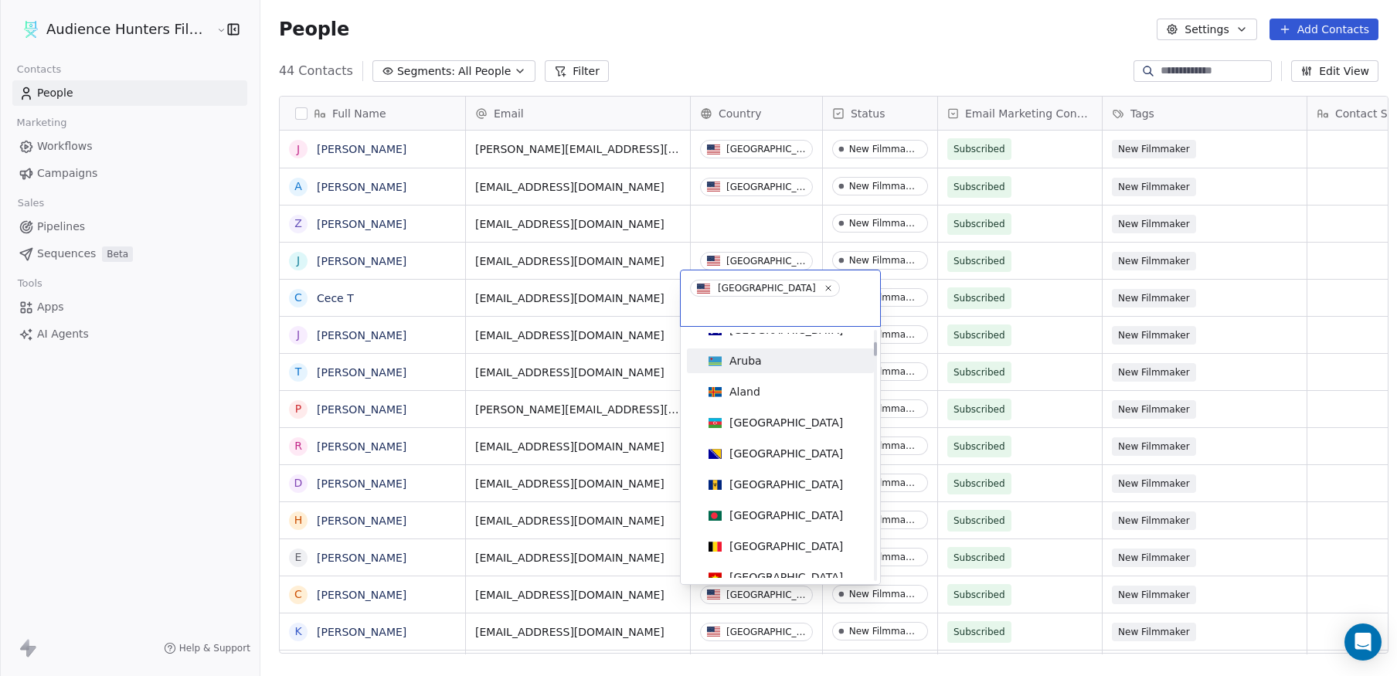
click at [775, 223] on html "Audience Hunters Film Festival Contacts People Marketing Workflows Campaigns Sa…" at bounding box center [698, 338] width 1397 height 676
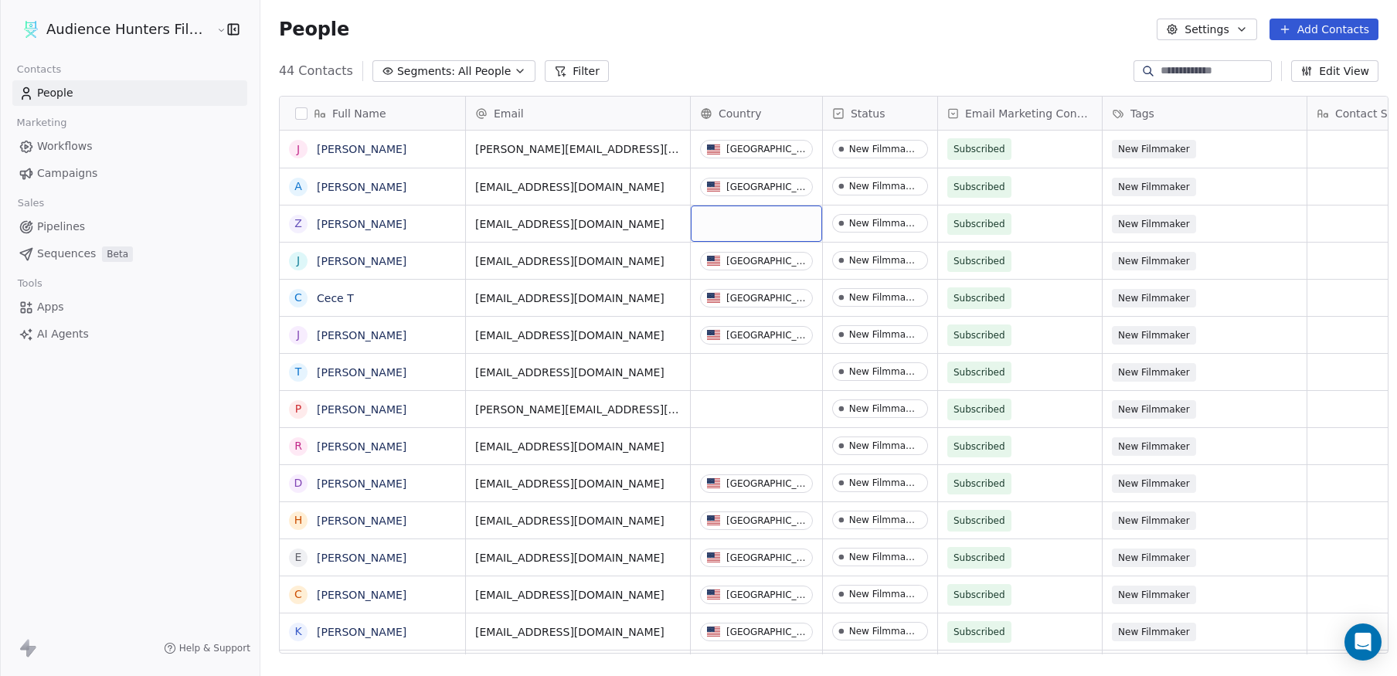
click at [775, 215] on div "grid" at bounding box center [756, 224] width 131 height 36
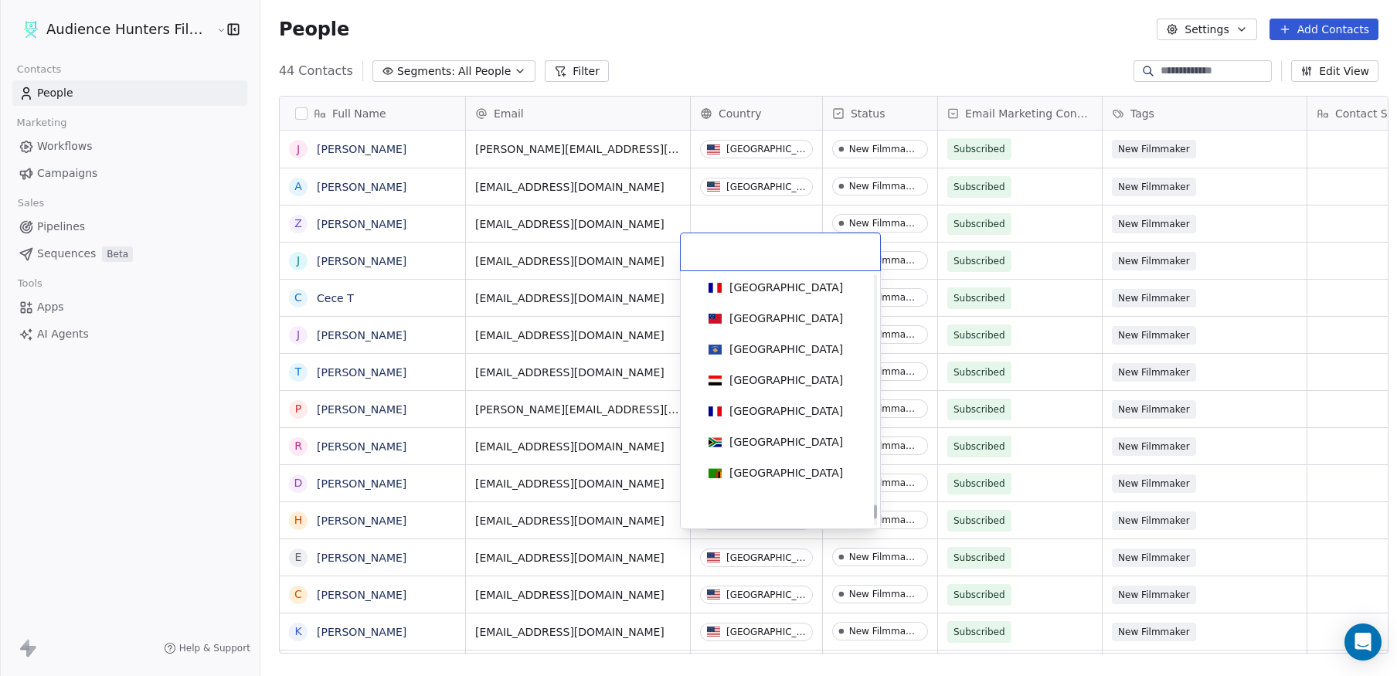
scroll to position [7153, 0]
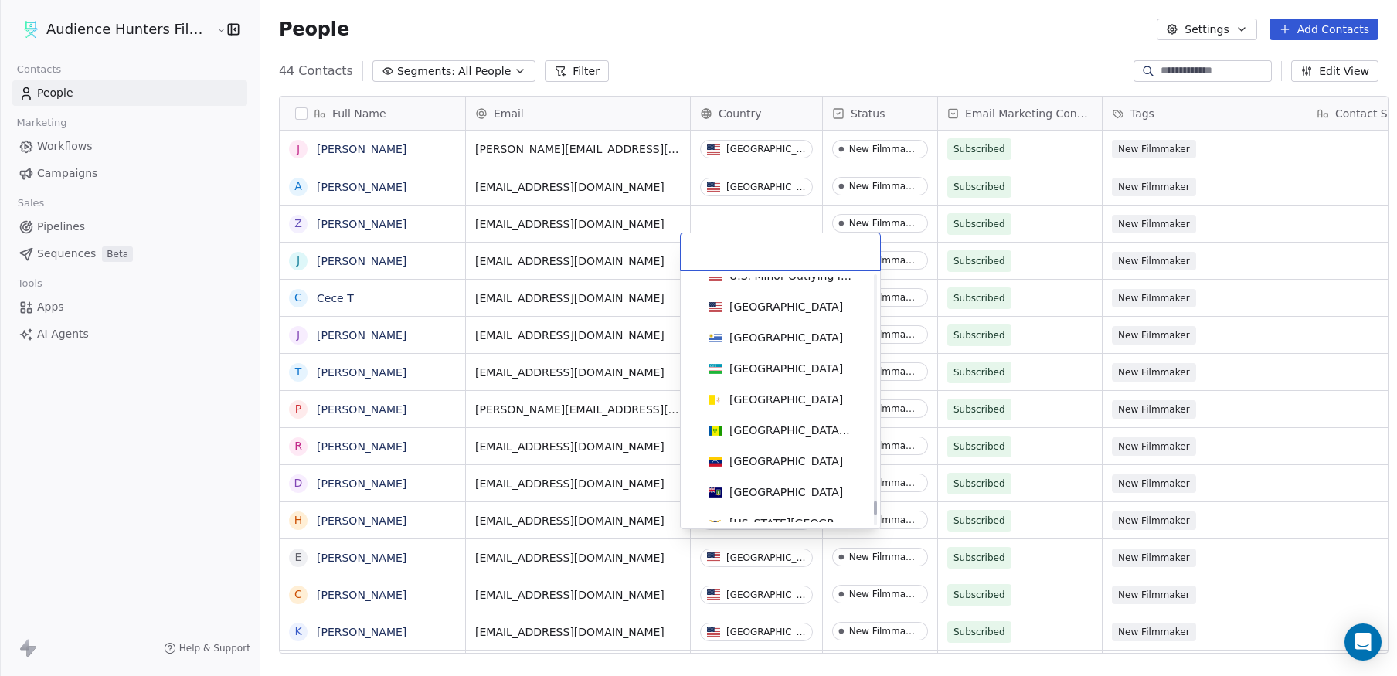
drag, startPoint x: 879, startPoint y: 372, endPoint x: 876, endPoint y: 508, distance: 136.8
click at [876, 508] on div at bounding box center [875, 508] width 3 height 14
click at [795, 297] on div "[GEOGRAPHIC_DATA]" at bounding box center [780, 306] width 175 height 25
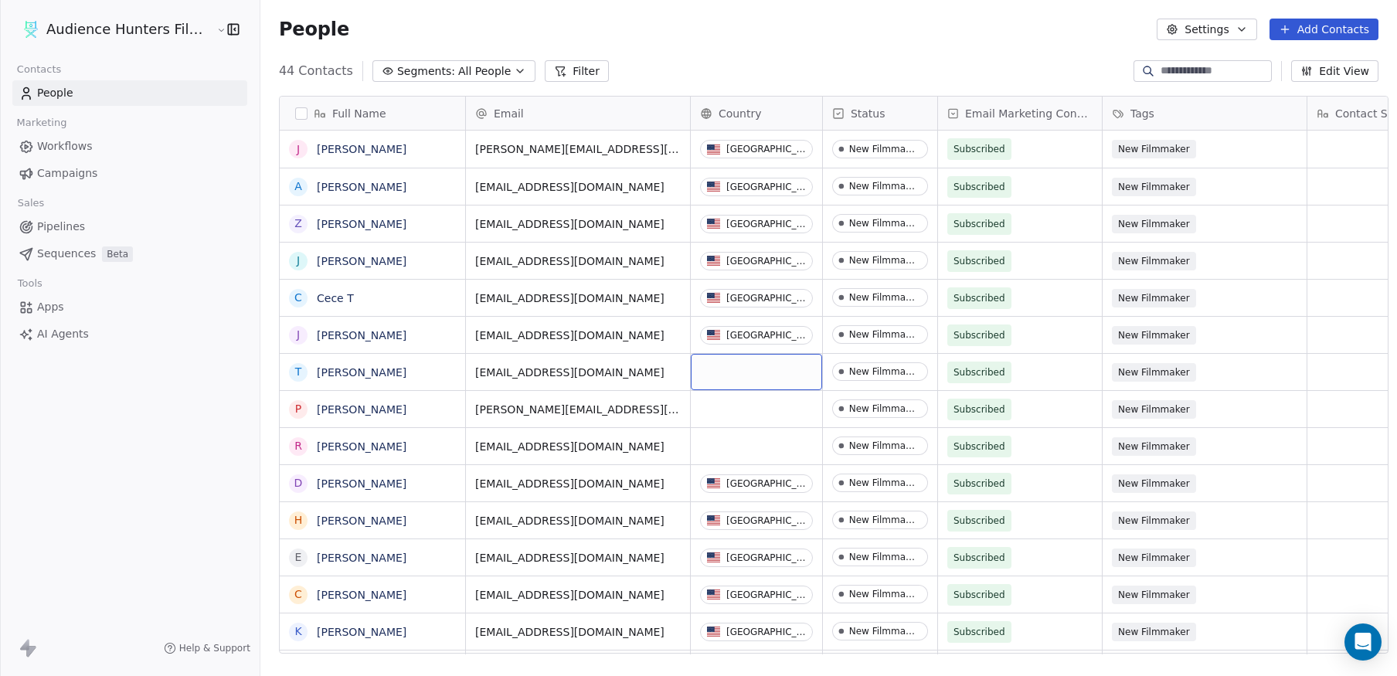
click at [735, 362] on div "grid" at bounding box center [756, 372] width 131 height 36
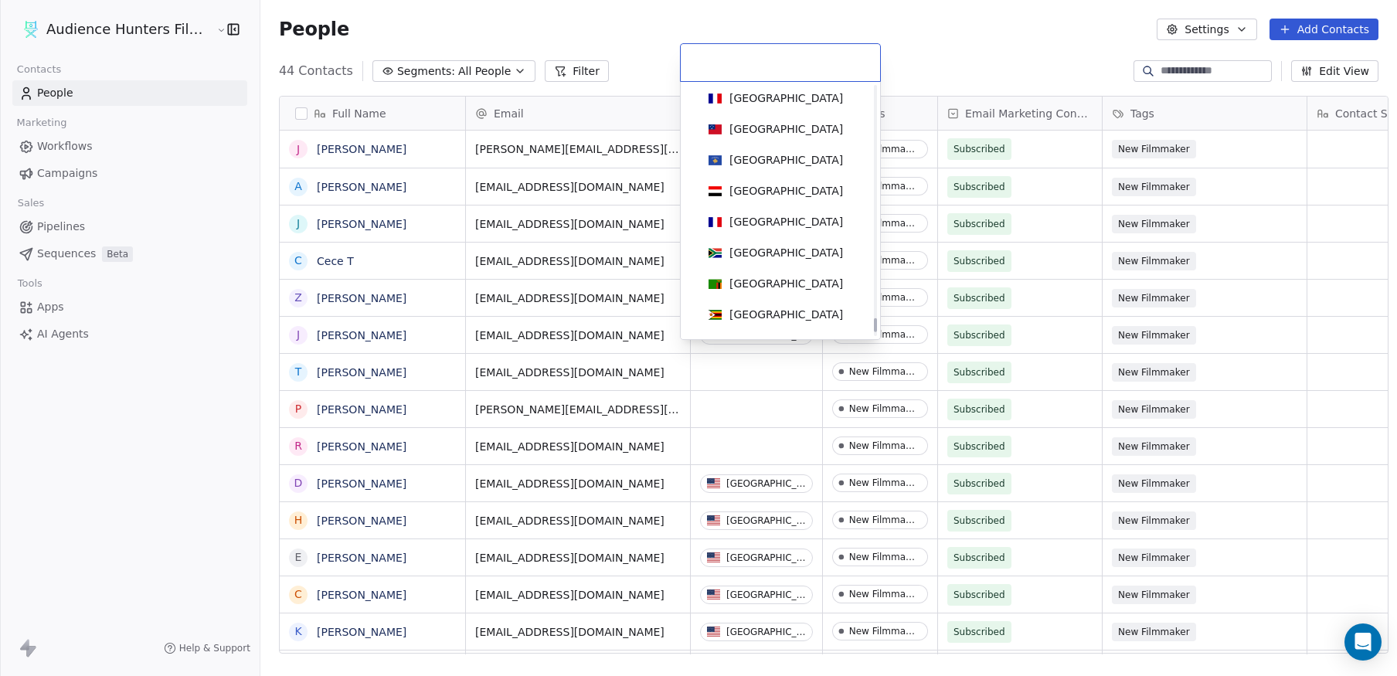
scroll to position [7234, 0]
drag, startPoint x: 876, startPoint y: 107, endPoint x: 873, endPoint y: 324, distance: 217.1
click at [874, 324] on div at bounding box center [875, 321] width 3 height 14
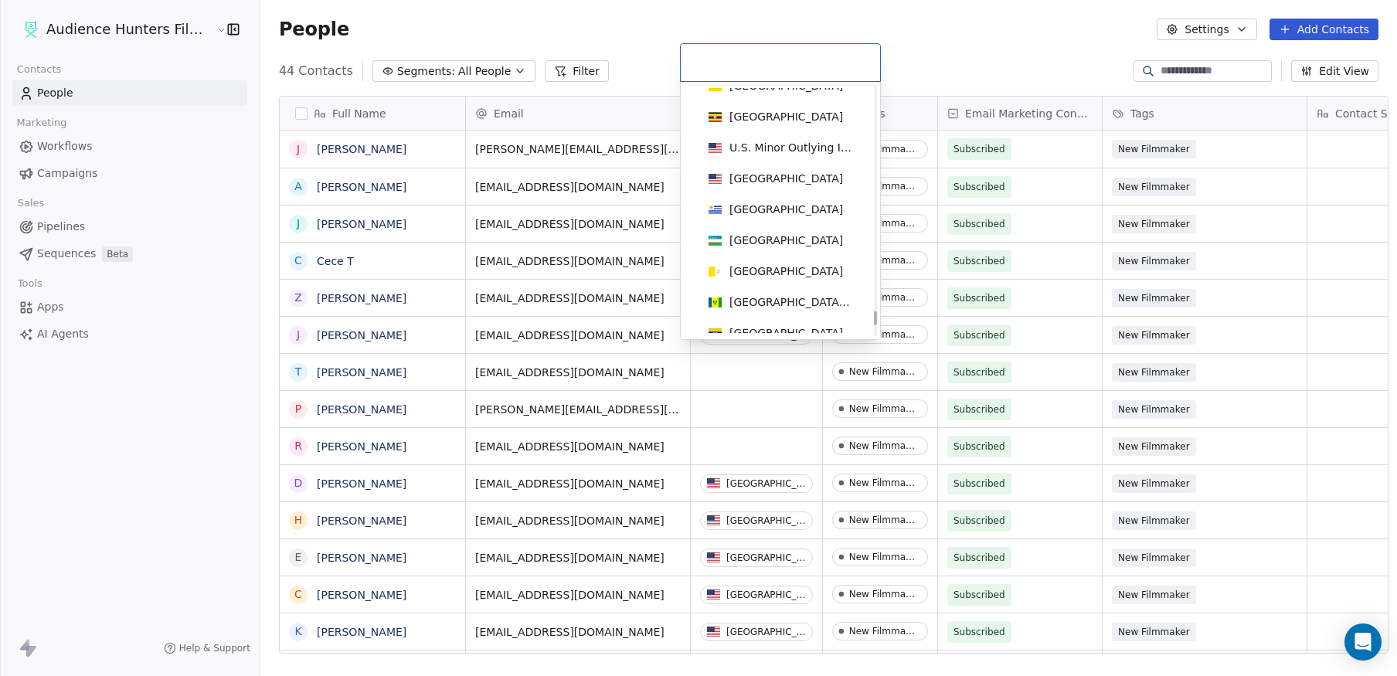
scroll to position [7080, 0]
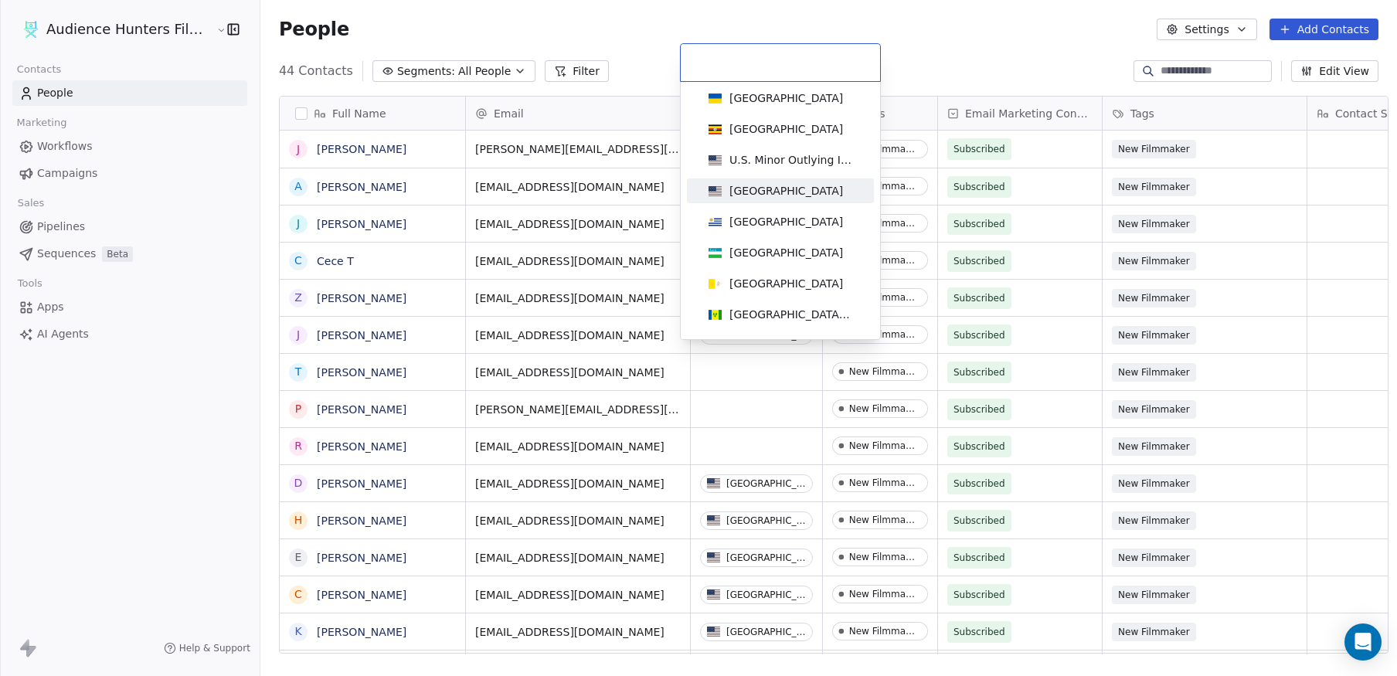
click at [814, 197] on div "[GEOGRAPHIC_DATA]" at bounding box center [780, 190] width 156 height 17
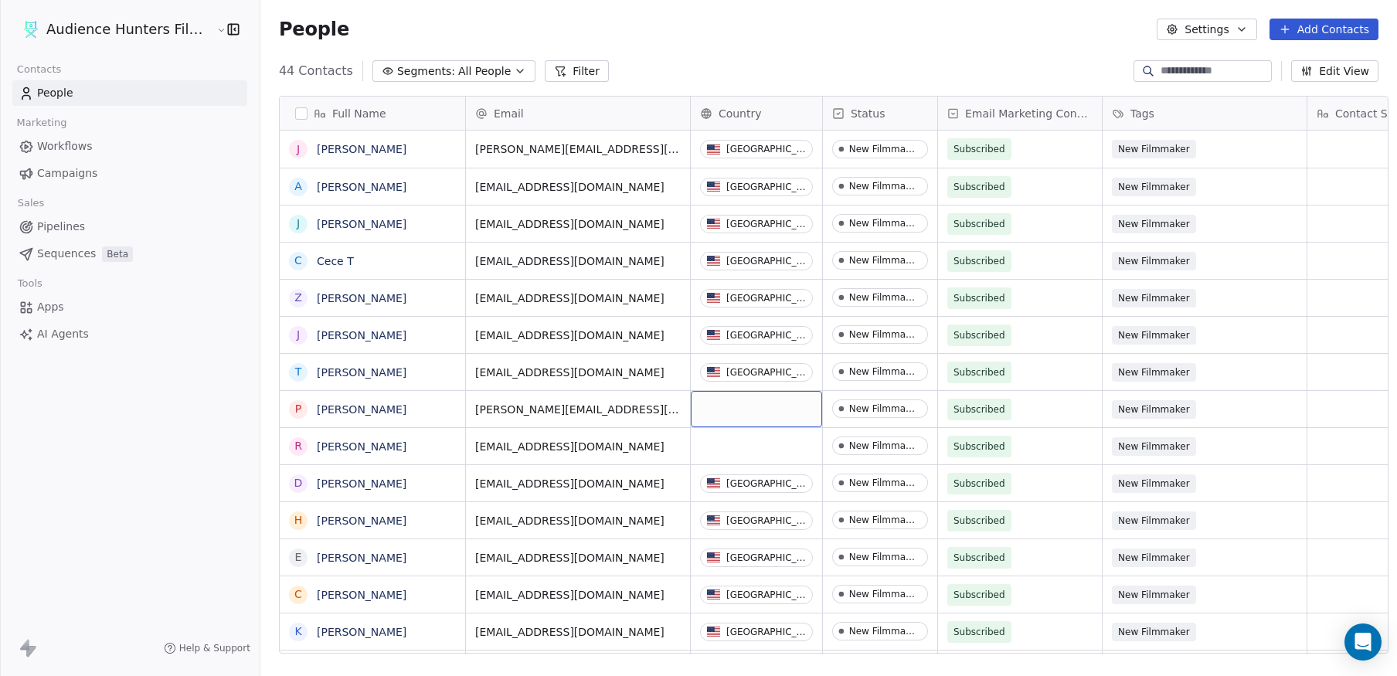
click at [762, 407] on div "grid" at bounding box center [756, 409] width 131 height 36
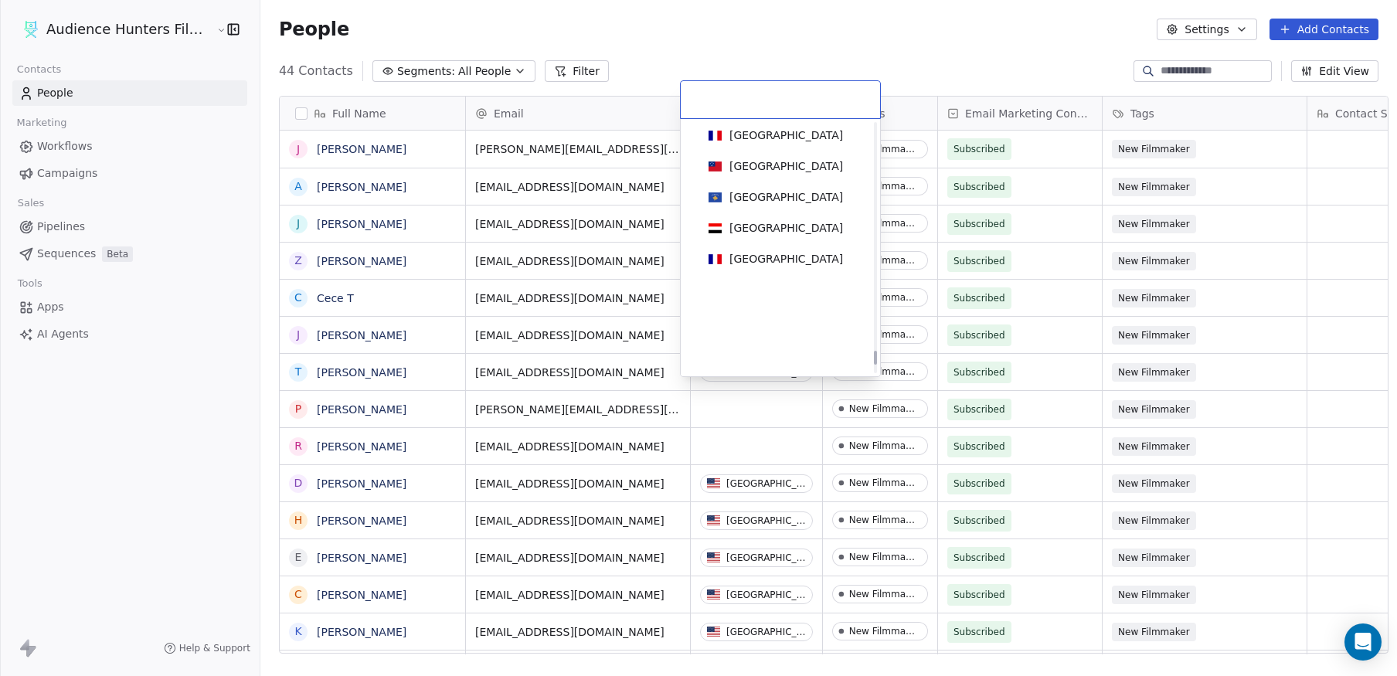
scroll to position [7165, 0]
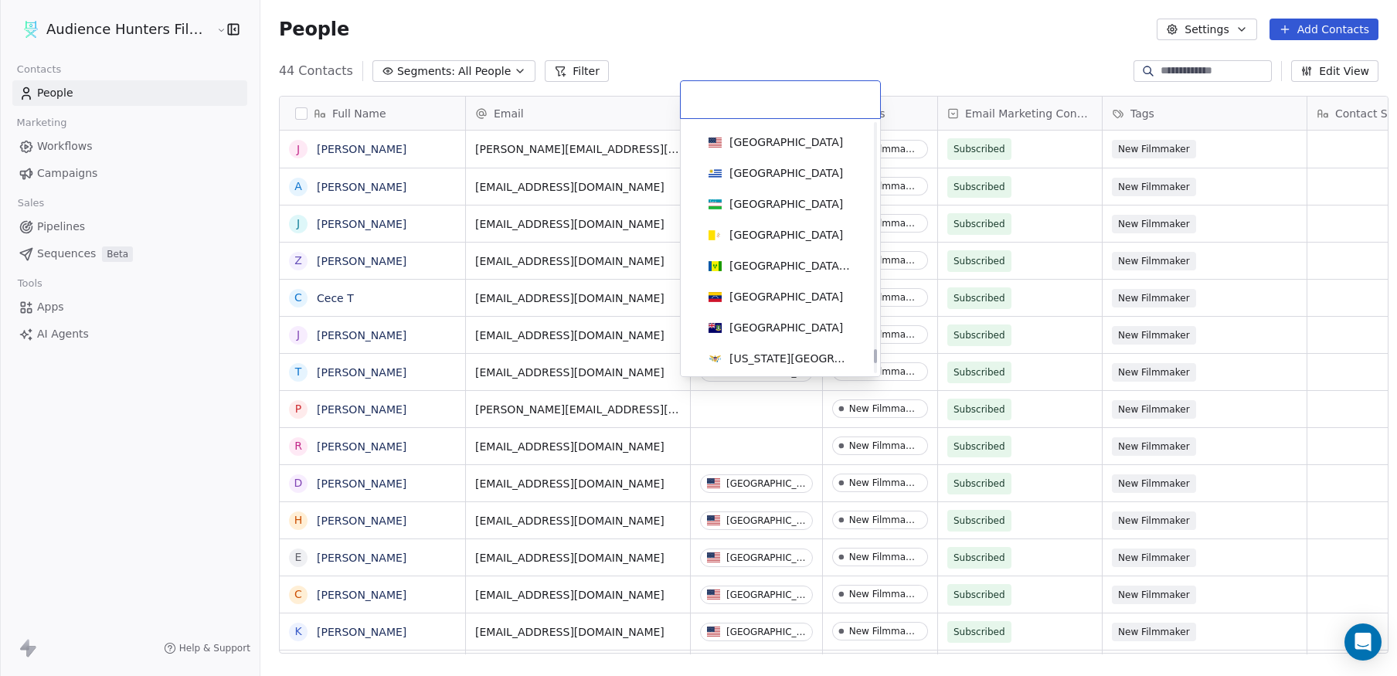
drag, startPoint x: 874, startPoint y: 144, endPoint x: 870, endPoint y: 356, distance: 212.5
click at [874, 356] on div at bounding box center [875, 356] width 3 height 14
click at [762, 140] on div "[GEOGRAPHIC_DATA]" at bounding box center [786, 141] width 114 height 15
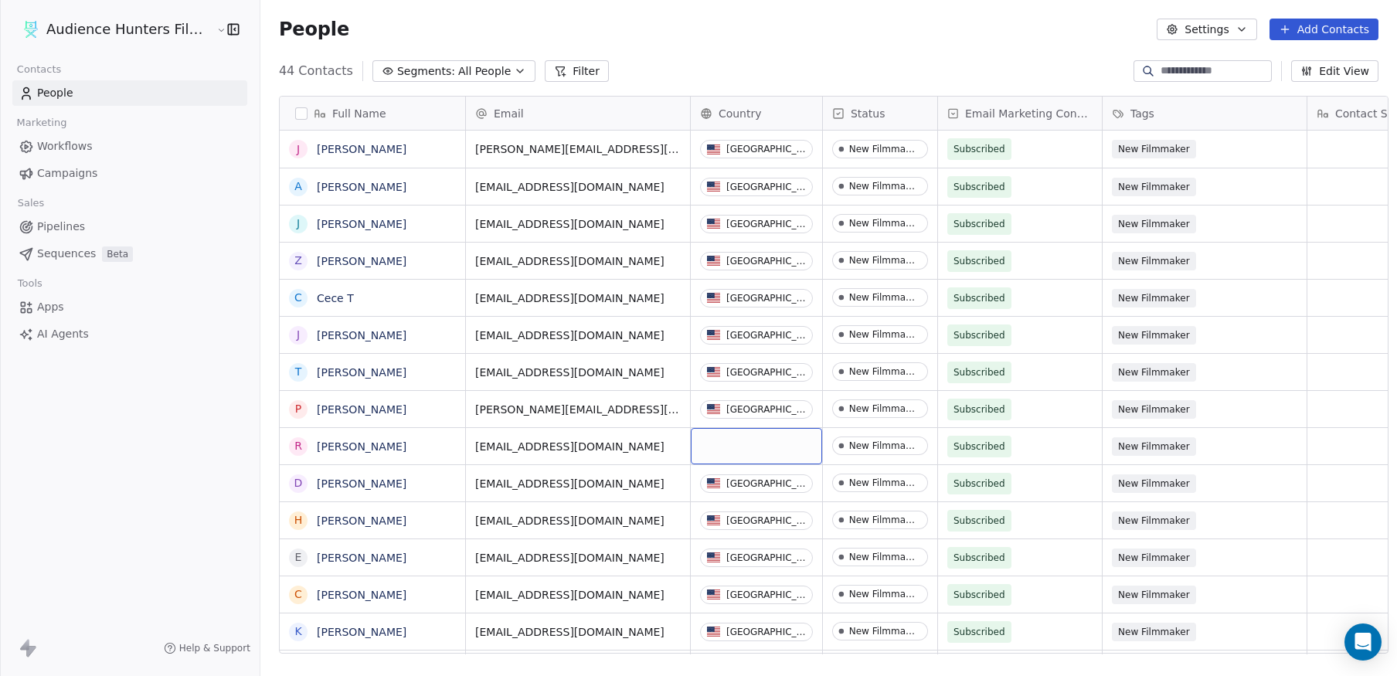
click at [750, 433] on div "grid" at bounding box center [756, 446] width 131 height 36
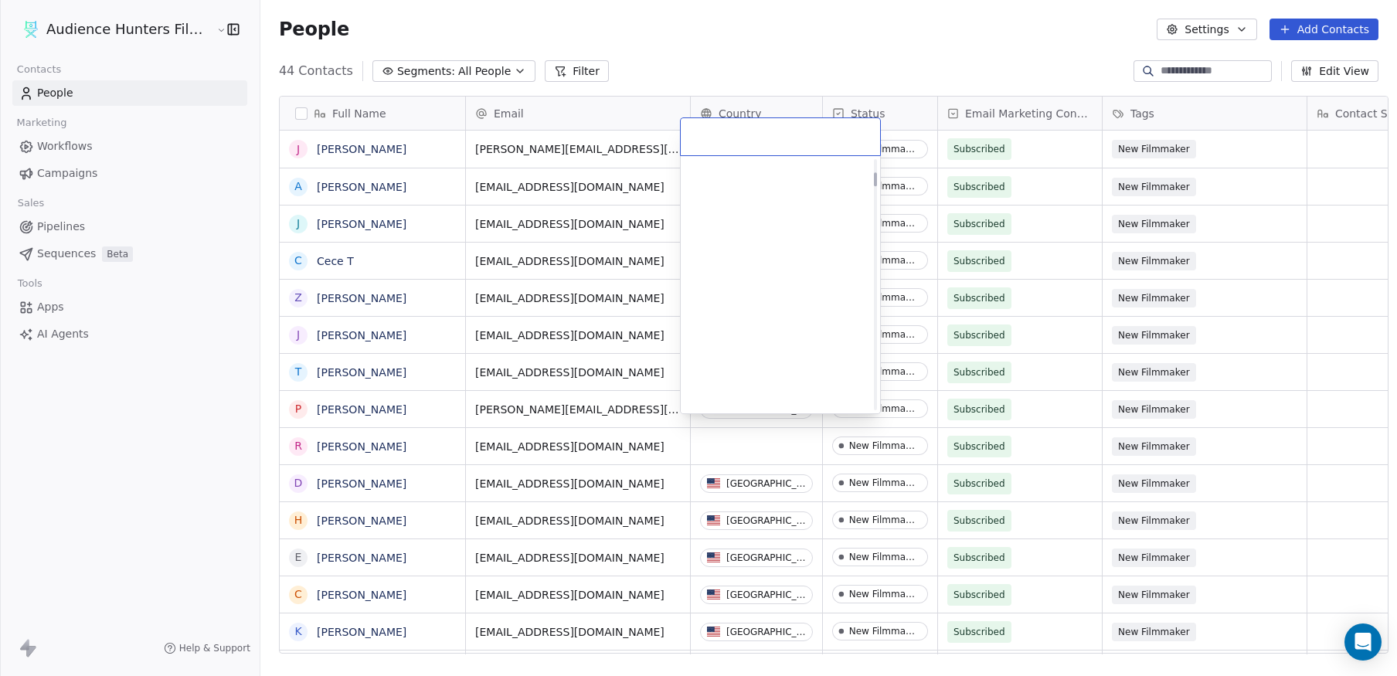
scroll to position [464, 0]
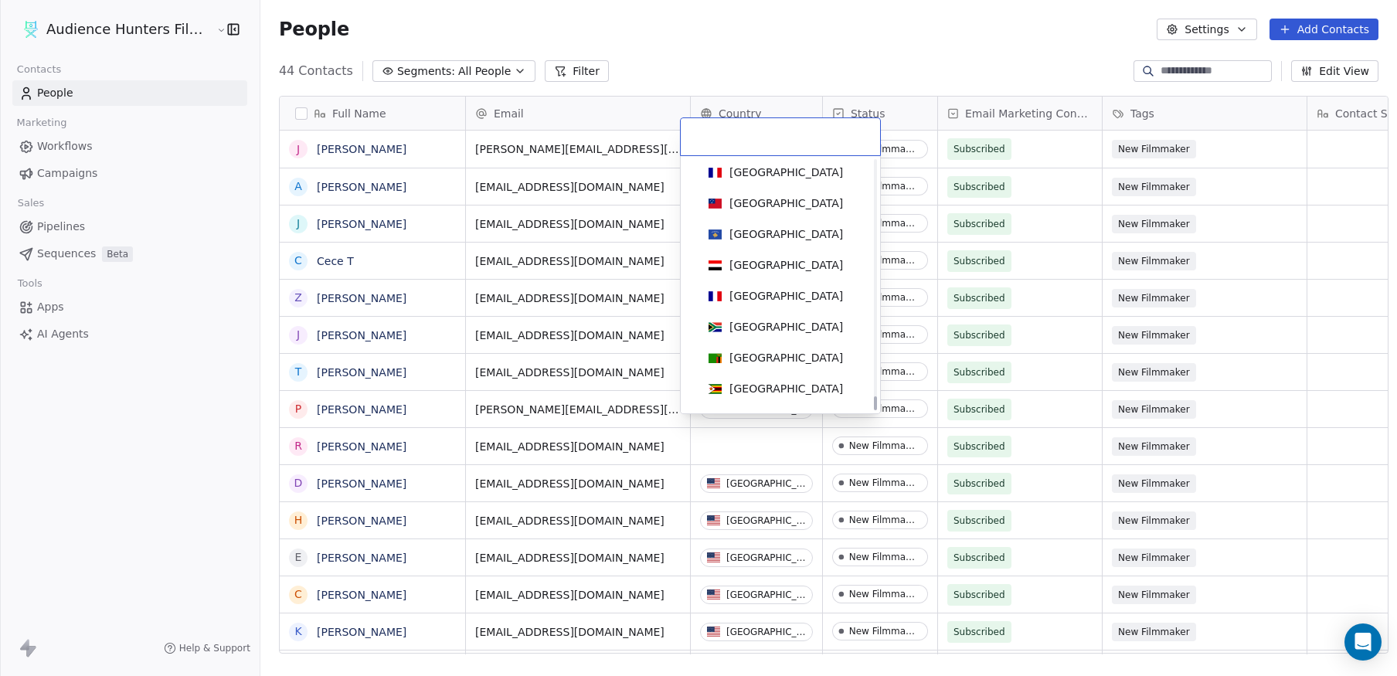
drag, startPoint x: 872, startPoint y: 185, endPoint x: 864, endPoint y: 411, distance: 226.5
click at [874, 410] on div at bounding box center [875, 403] width 3 height 14
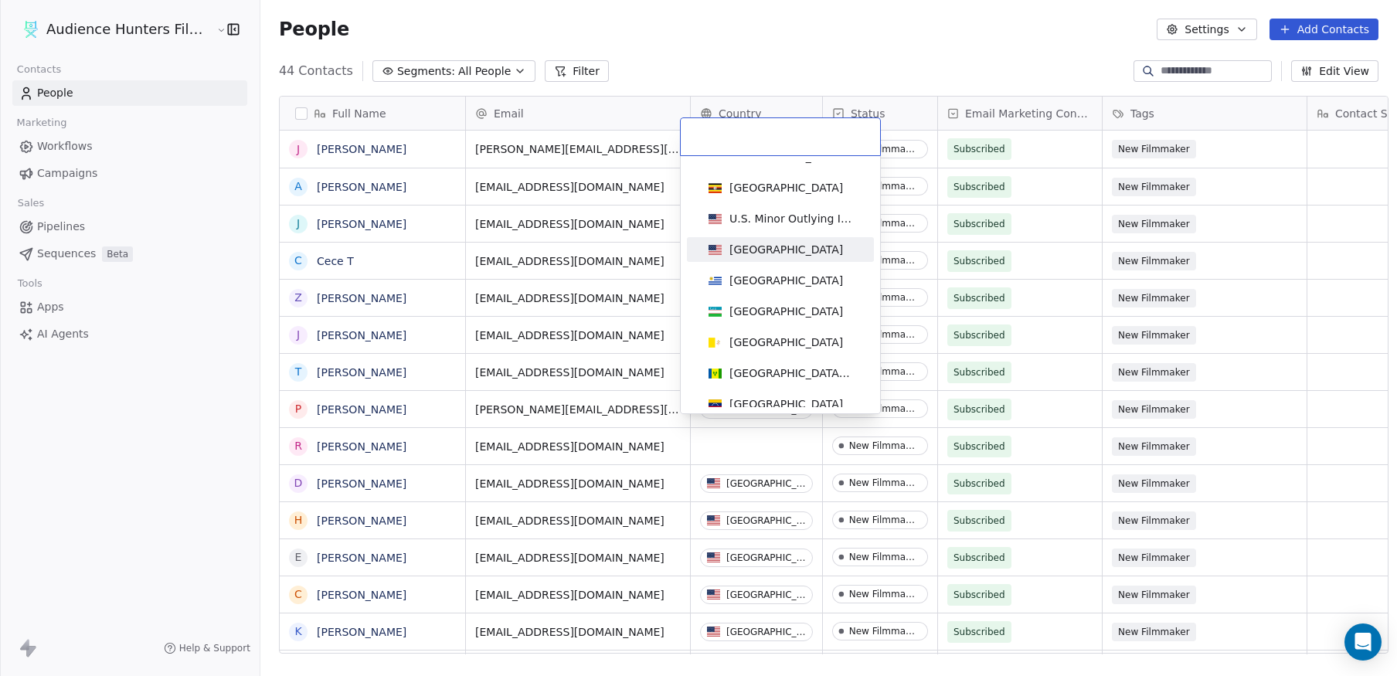
click at [803, 253] on div "[GEOGRAPHIC_DATA]" at bounding box center [780, 249] width 156 height 17
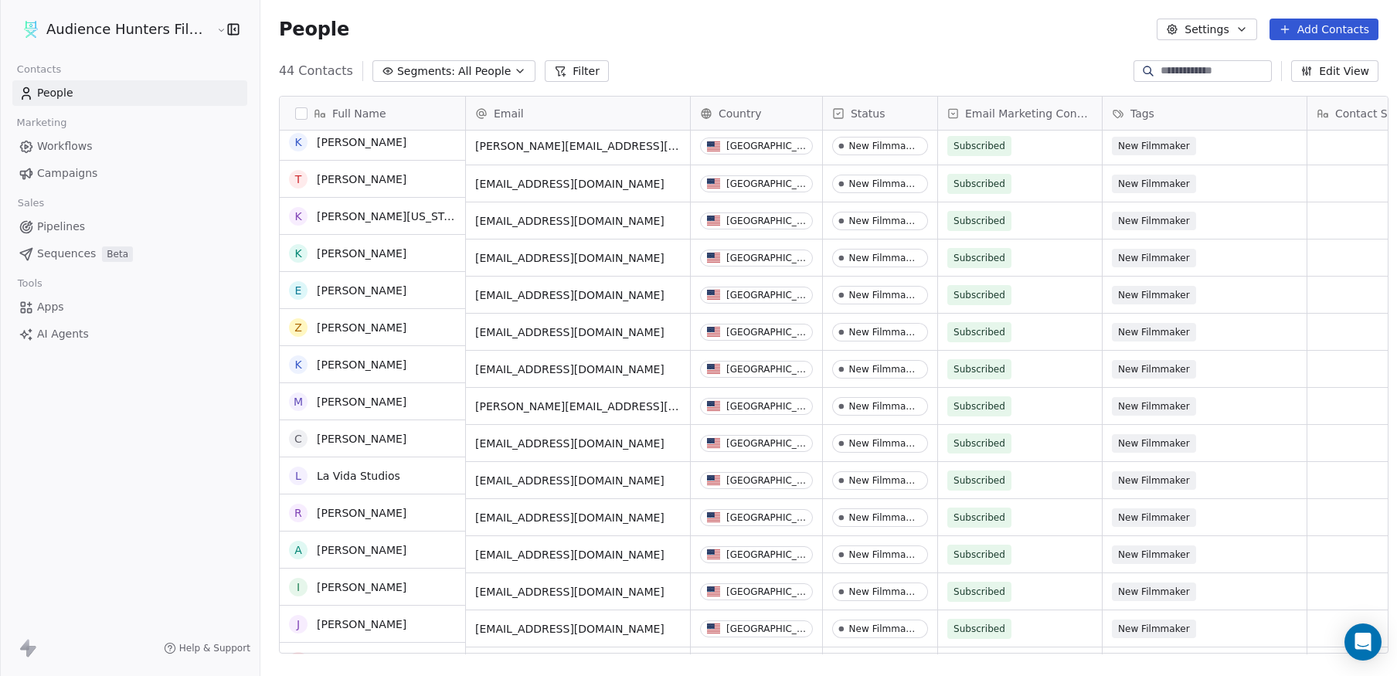
scroll to position [0, 0]
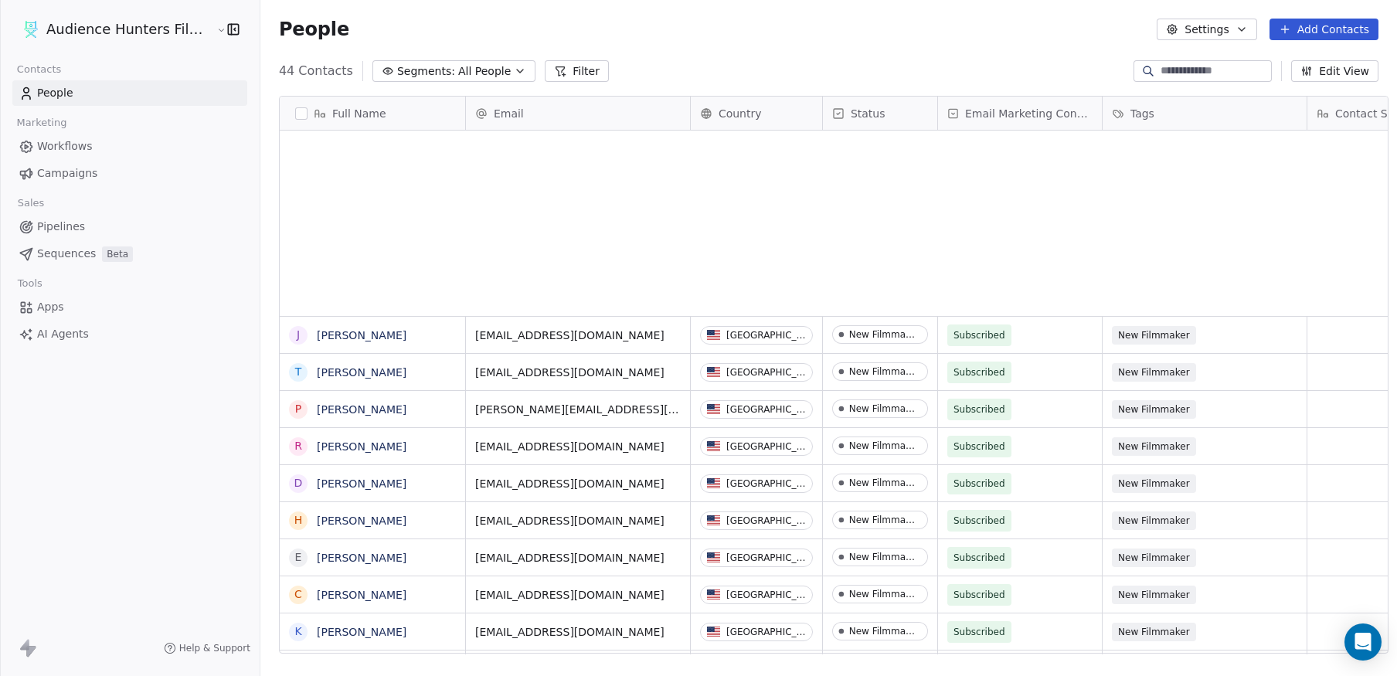
scroll to position [583, 1135]
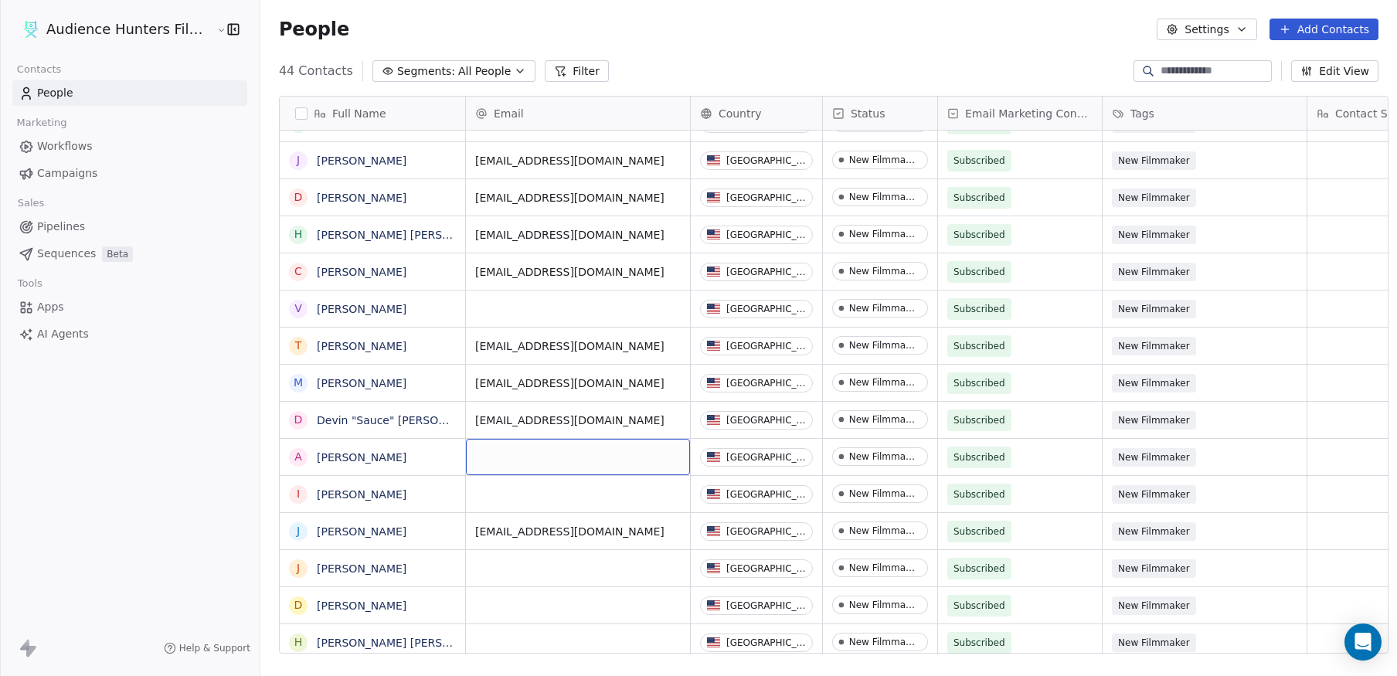
drag, startPoint x: 522, startPoint y: 450, endPoint x: 482, endPoint y: 462, distance: 41.1
click at [482, 462] on div "grid" at bounding box center [578, 457] width 224 height 36
type input "**********"
click at [400, 400] on html "Audience Hunters Film Festival Contacts People Marketing Workflows Campaigns Sa…" at bounding box center [698, 338] width 1397 height 676
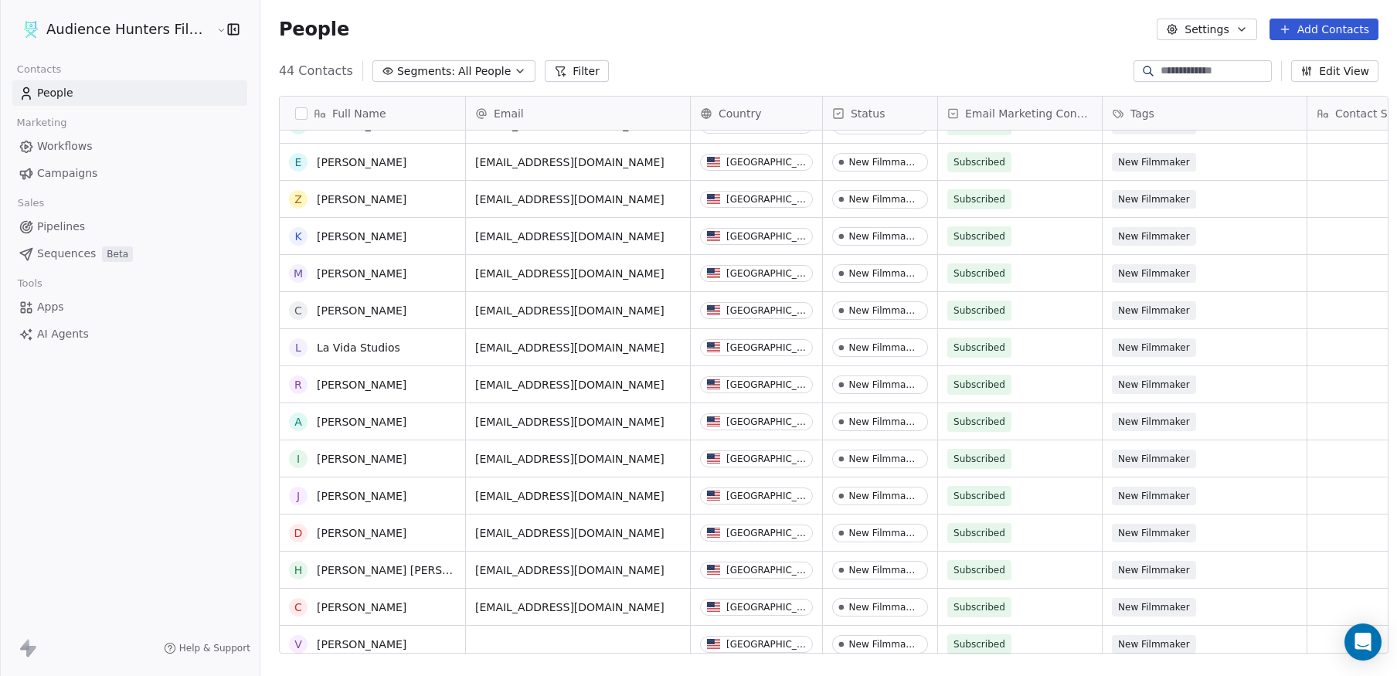
scroll to position [0, 0]
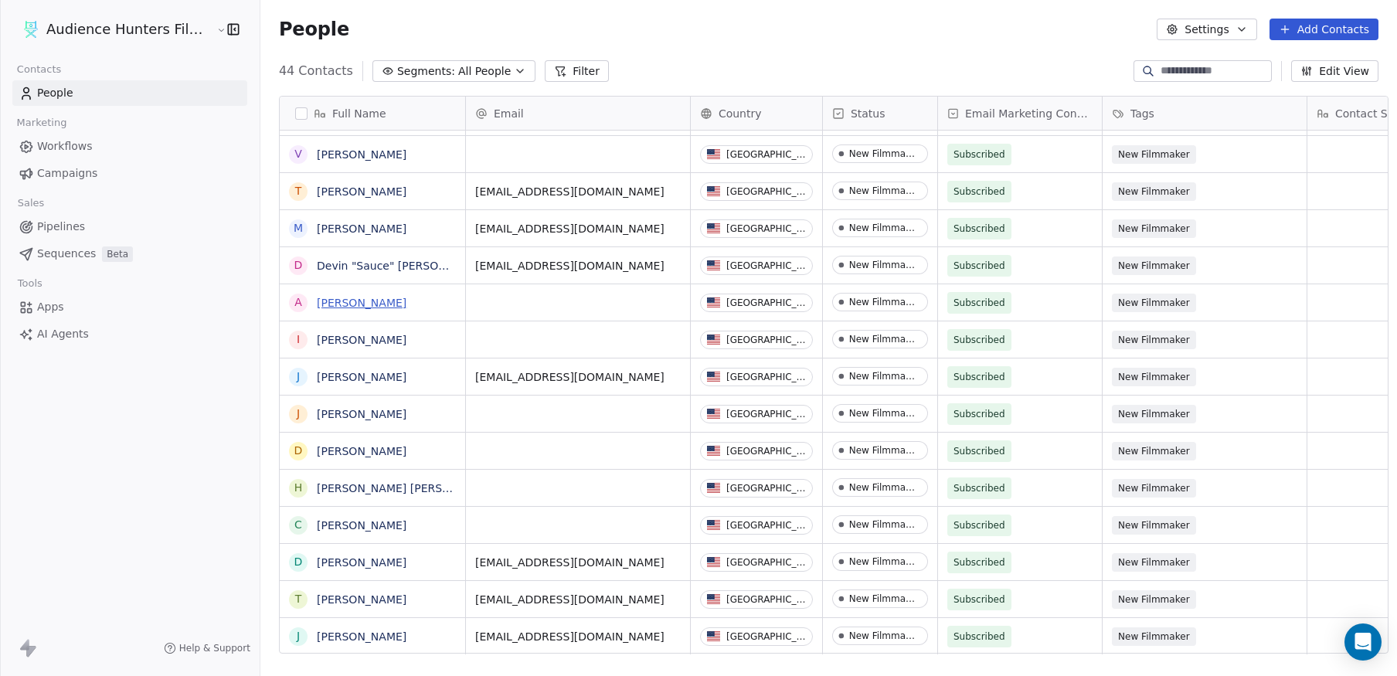
click at [370, 301] on link "[PERSON_NAME]" at bounding box center [362, 303] width 90 height 12
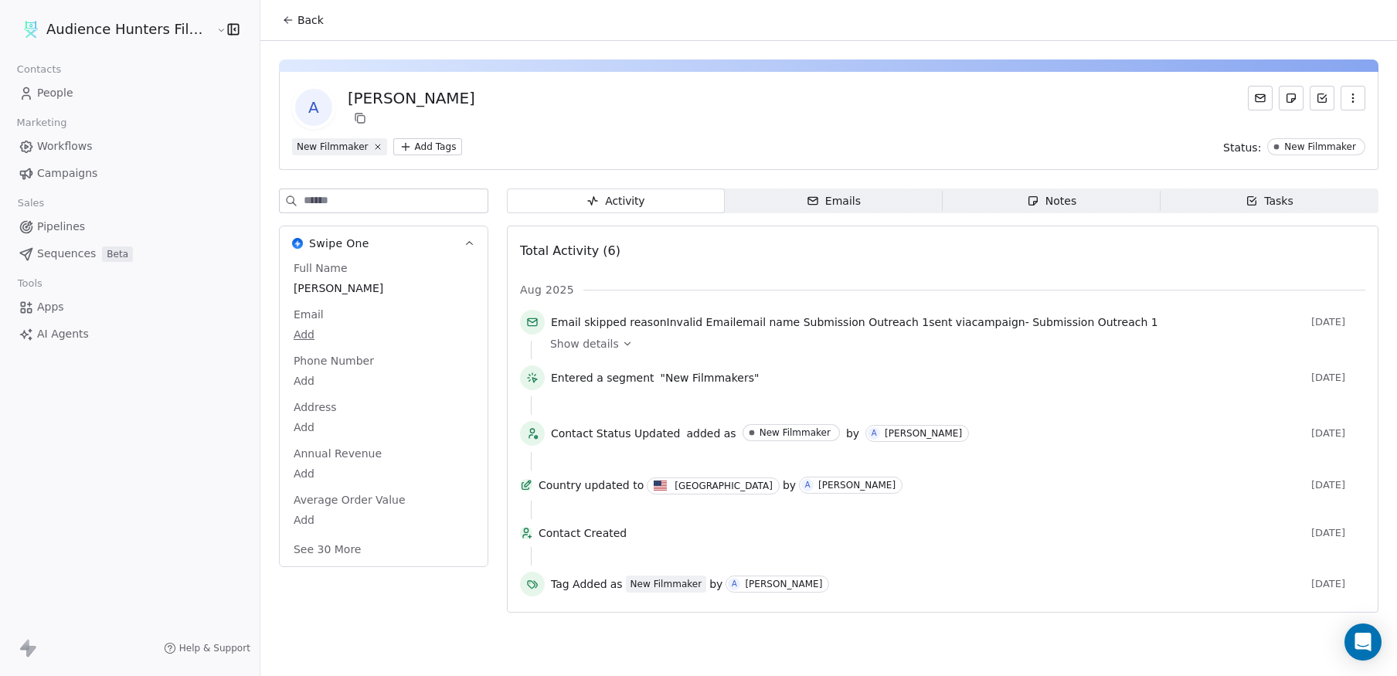
click at [1353, 98] on icon "button" at bounding box center [1352, 97] width 1 height 1
click at [1319, 131] on div "Delete" at bounding box center [1331, 132] width 104 height 25
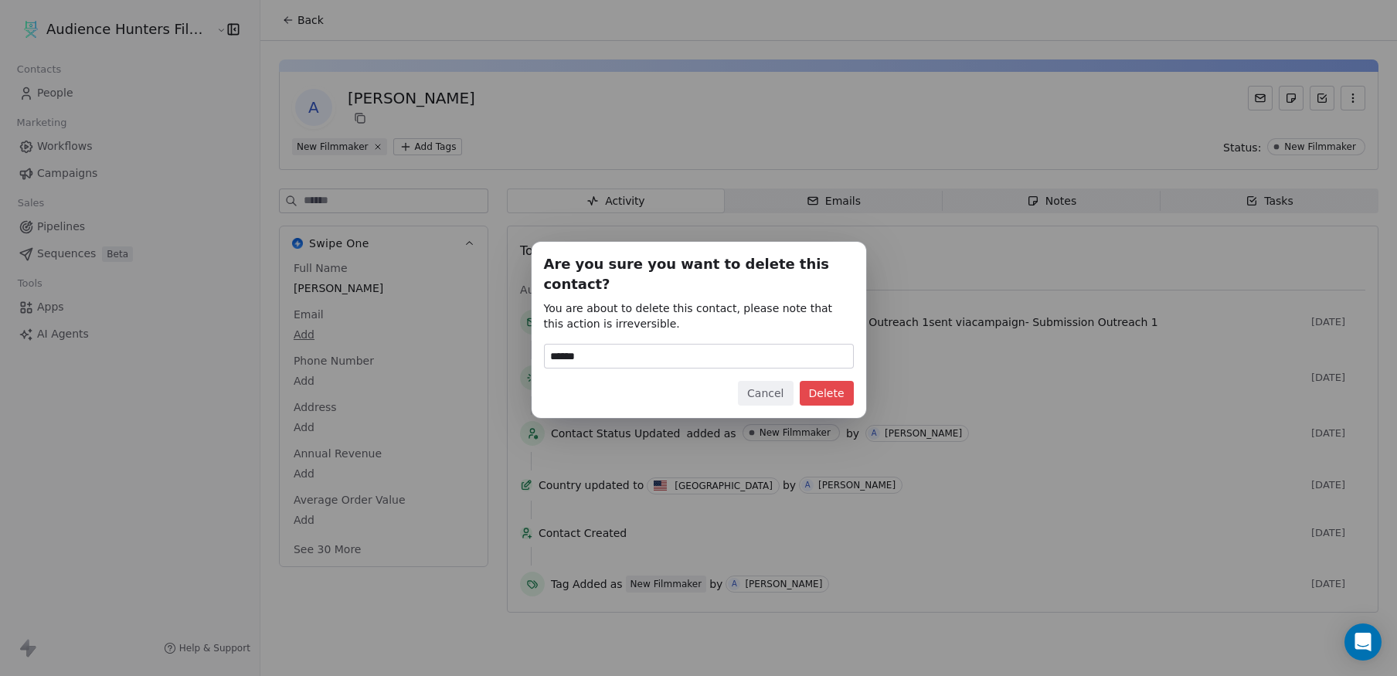
type input "******"
click at [835, 390] on button "Delete" at bounding box center [827, 393] width 54 height 25
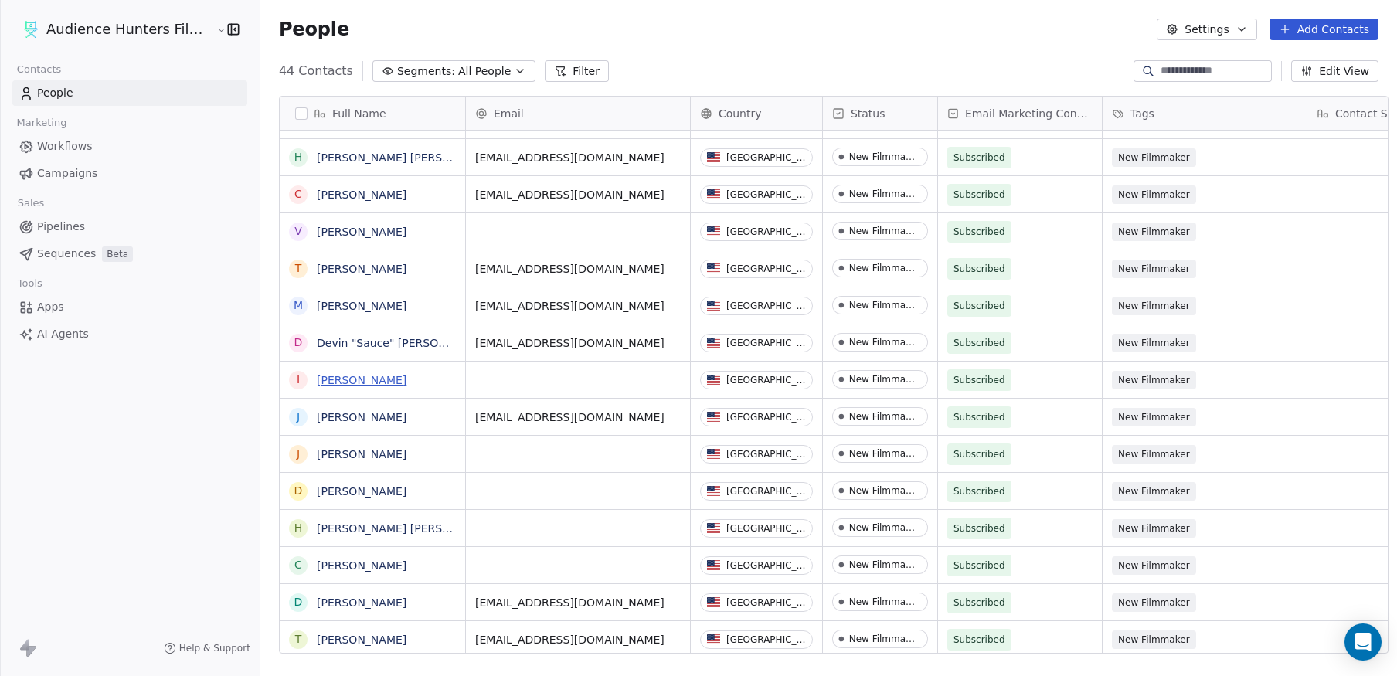
click at [365, 380] on link "[PERSON_NAME]" at bounding box center [362, 380] width 90 height 12
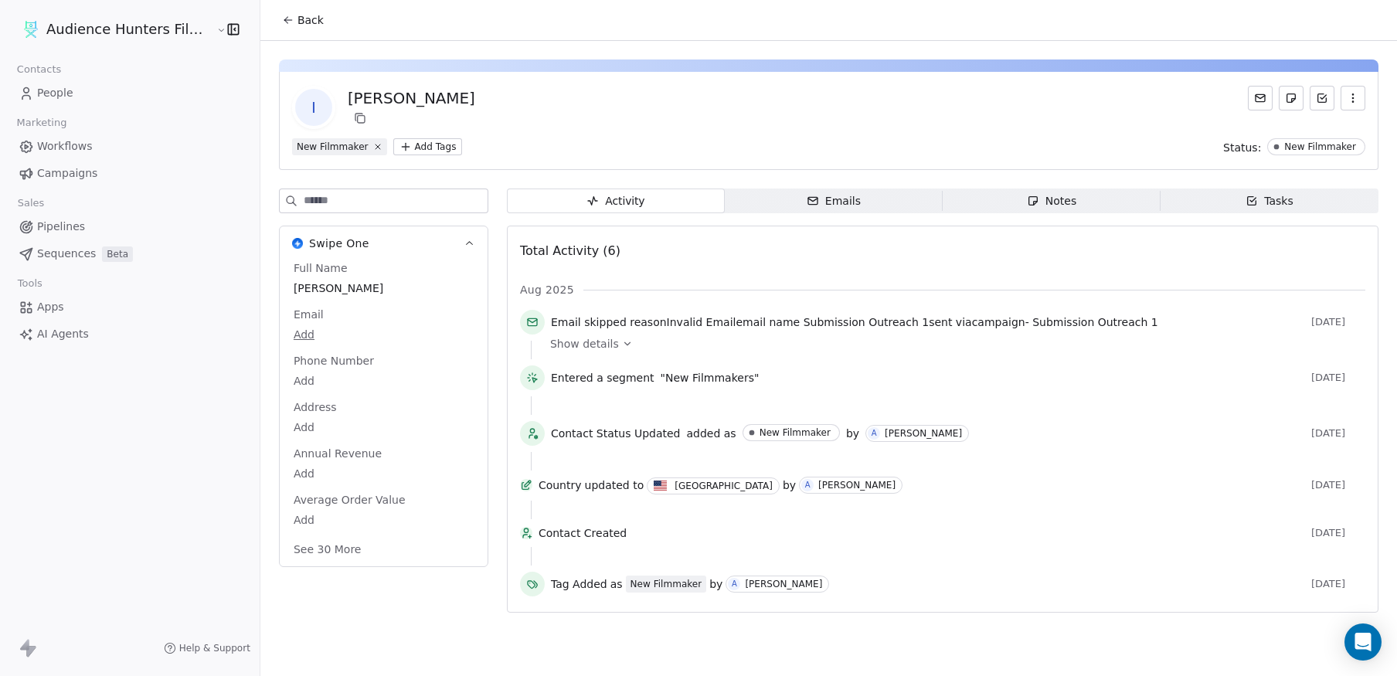
click at [1349, 100] on icon "button" at bounding box center [1353, 98] width 12 height 12
click at [1316, 129] on div "Delete" at bounding box center [1331, 132] width 104 height 25
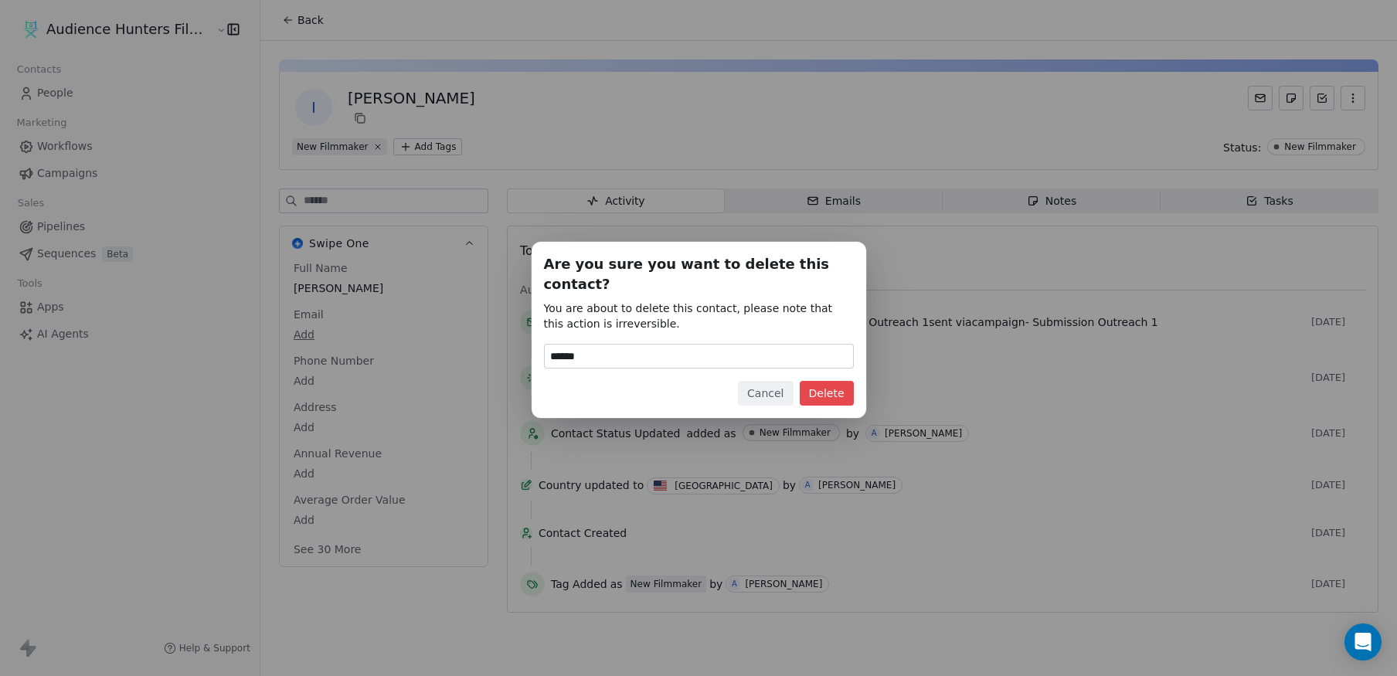
type input "******"
click at [839, 381] on button "Delete" at bounding box center [827, 393] width 54 height 25
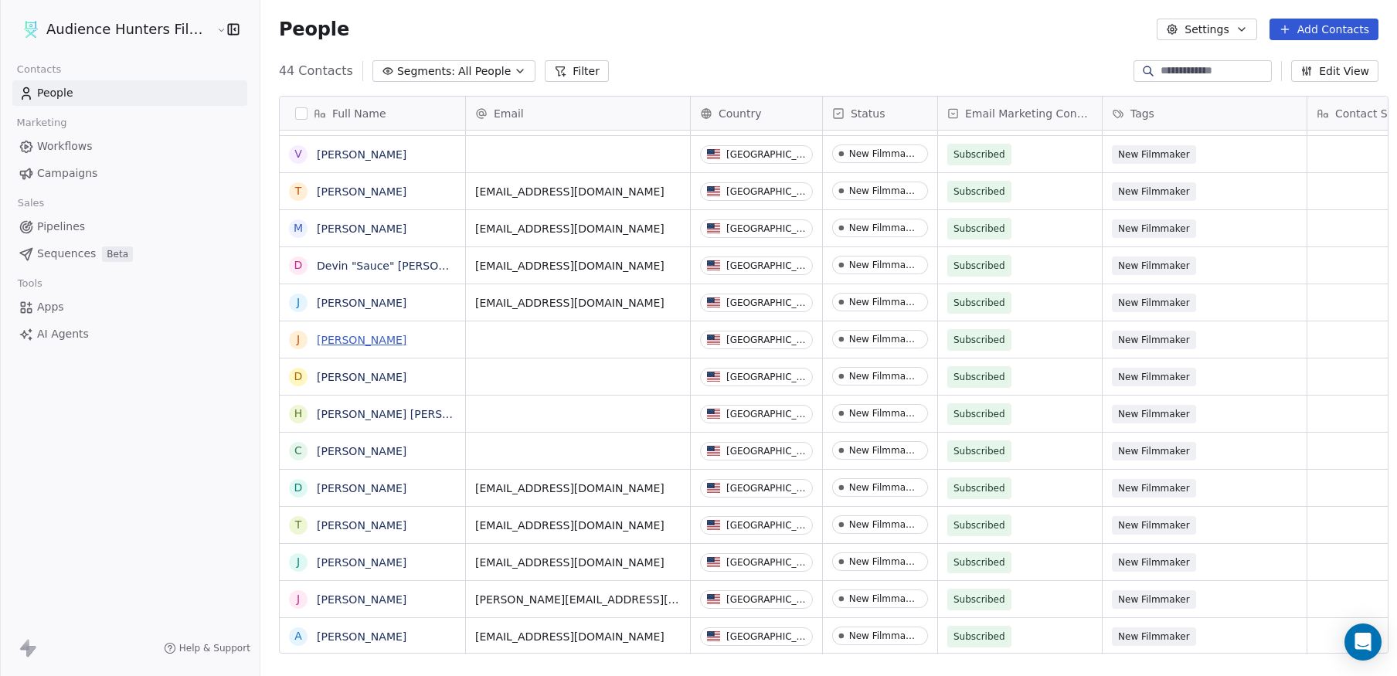
click at [344, 342] on link "[PERSON_NAME]" at bounding box center [362, 340] width 90 height 12
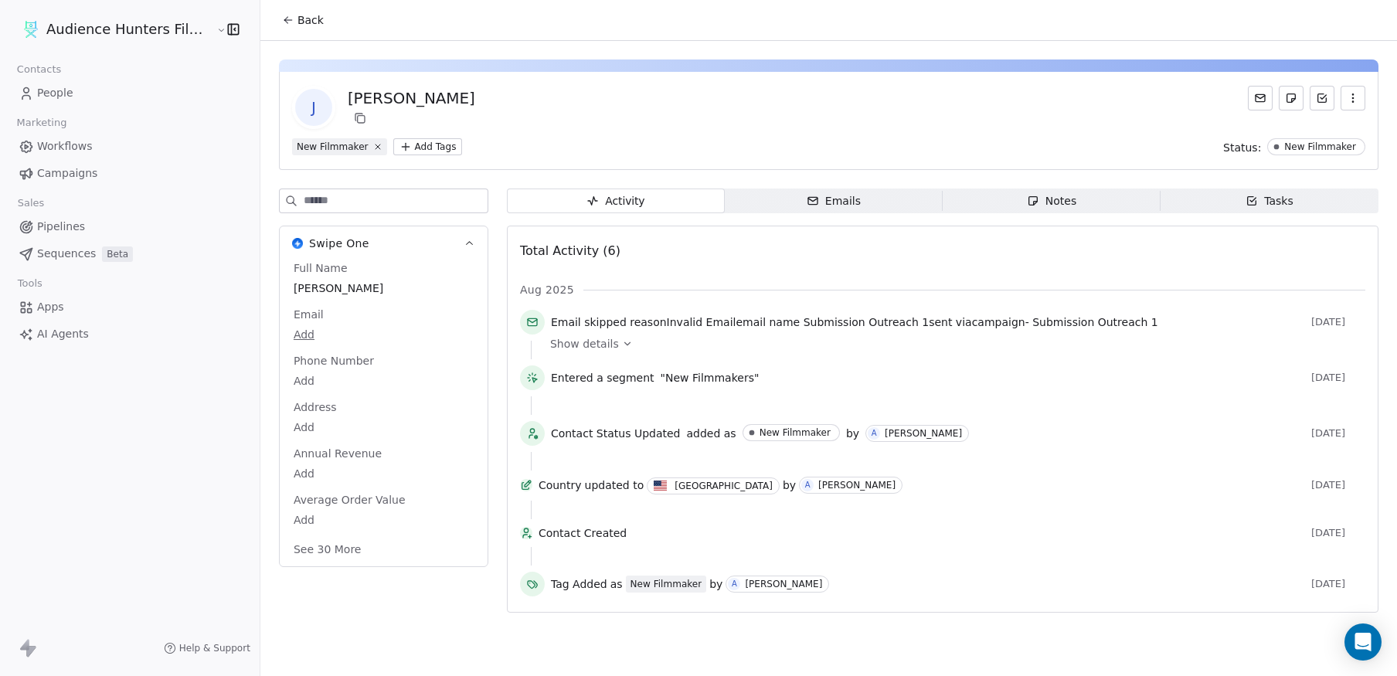
click at [1347, 99] on icon "button" at bounding box center [1353, 98] width 12 height 12
click at [1320, 127] on div "Delete" at bounding box center [1331, 132] width 104 height 25
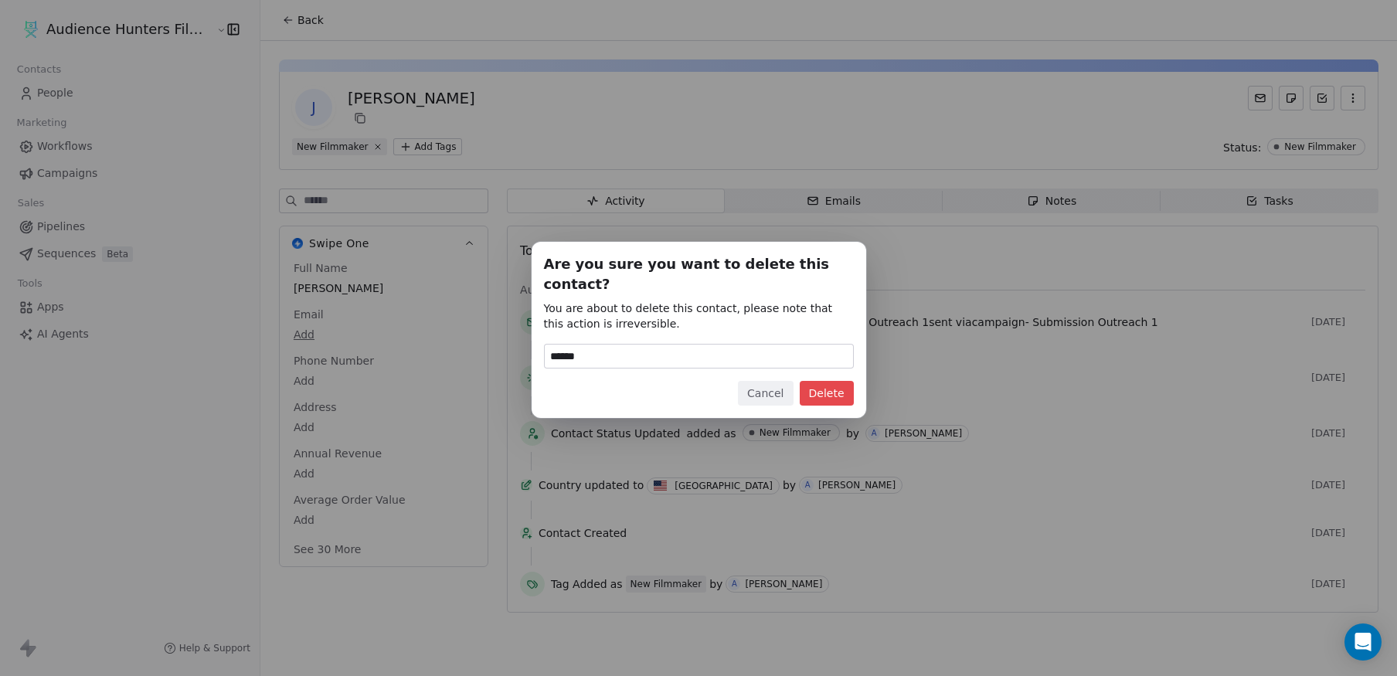
type input "******"
click at [821, 381] on button "Delete" at bounding box center [827, 393] width 54 height 25
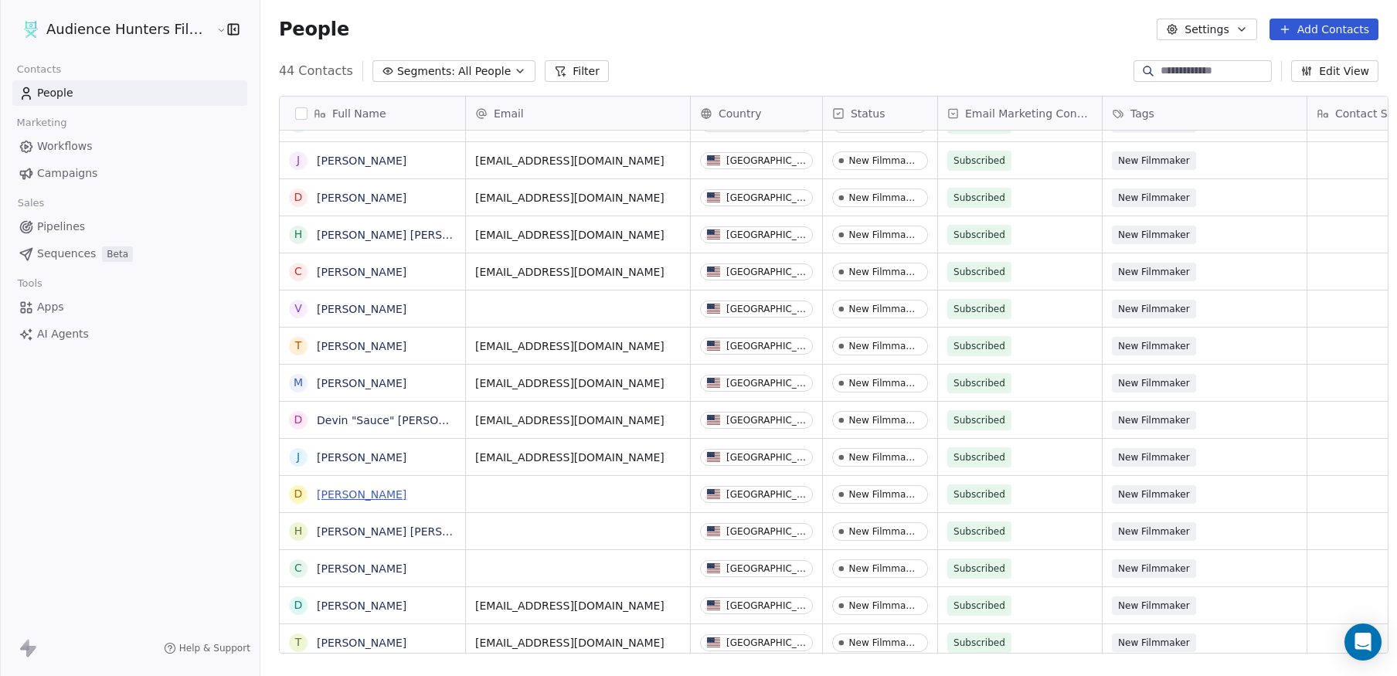
click at [345, 491] on link "[PERSON_NAME]" at bounding box center [362, 494] width 90 height 12
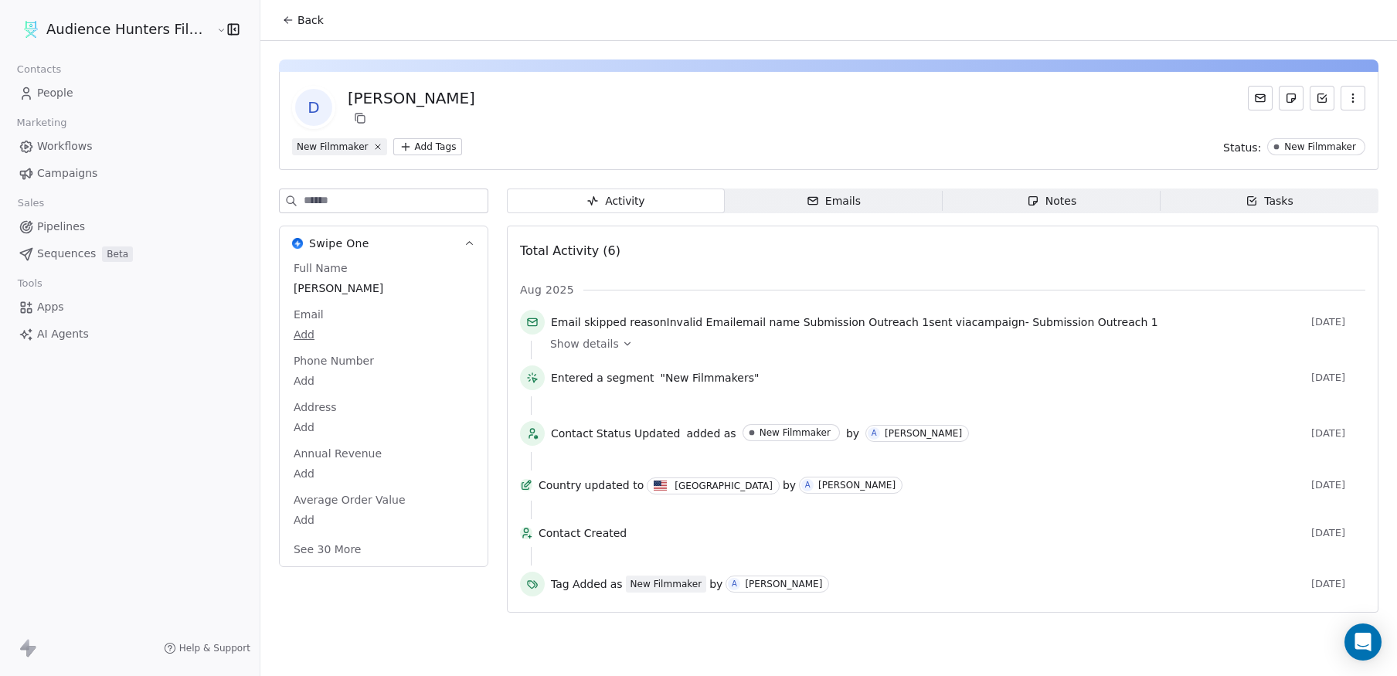
click at [1348, 97] on icon "button" at bounding box center [1353, 98] width 12 height 12
click at [1304, 126] on div "Delete" at bounding box center [1331, 132] width 104 height 25
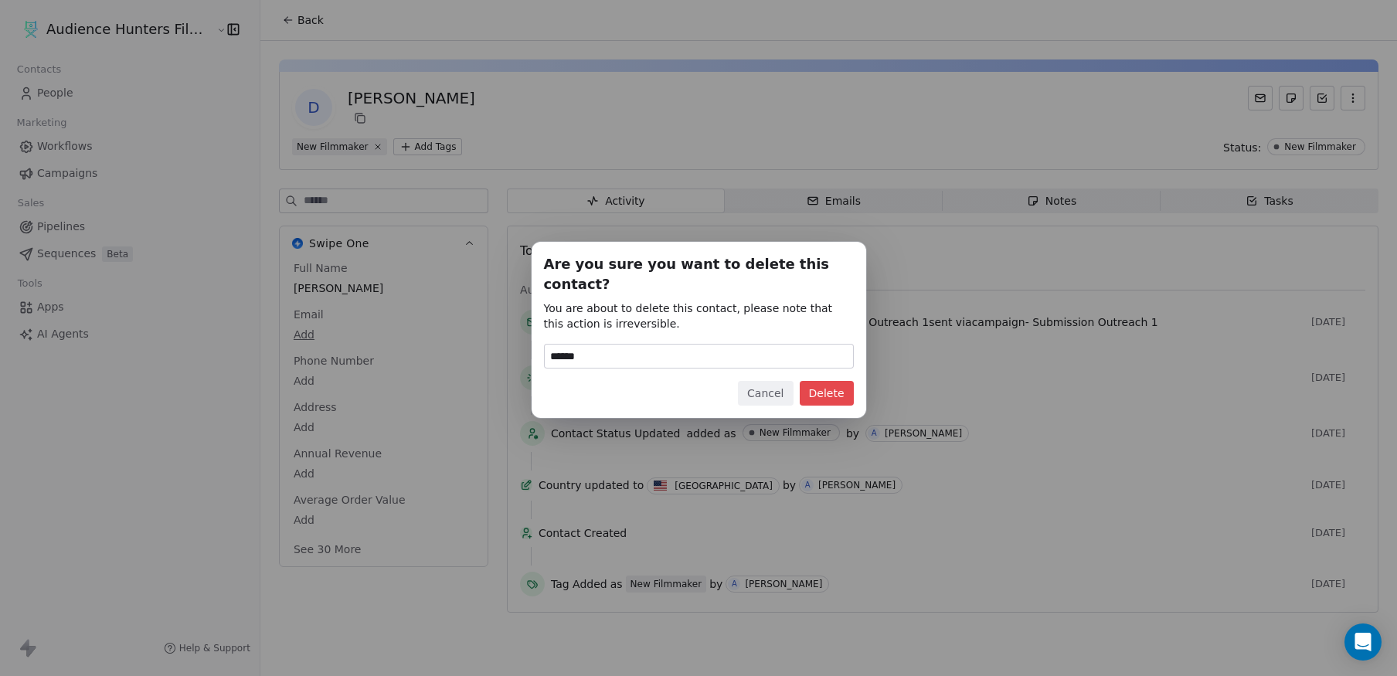
type input "******"
click at [834, 386] on button "Delete" at bounding box center [827, 393] width 54 height 25
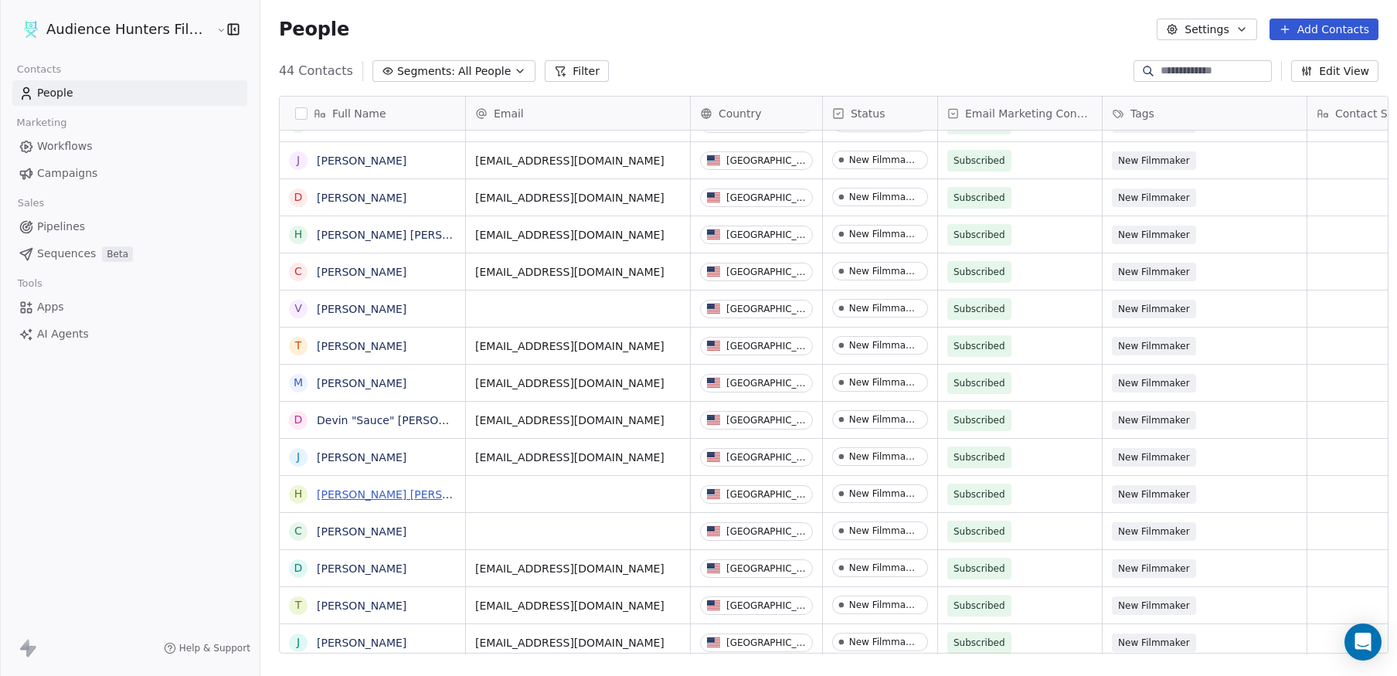
click at [325, 498] on link "[PERSON_NAME] [PERSON_NAME]" at bounding box center [408, 494] width 183 height 12
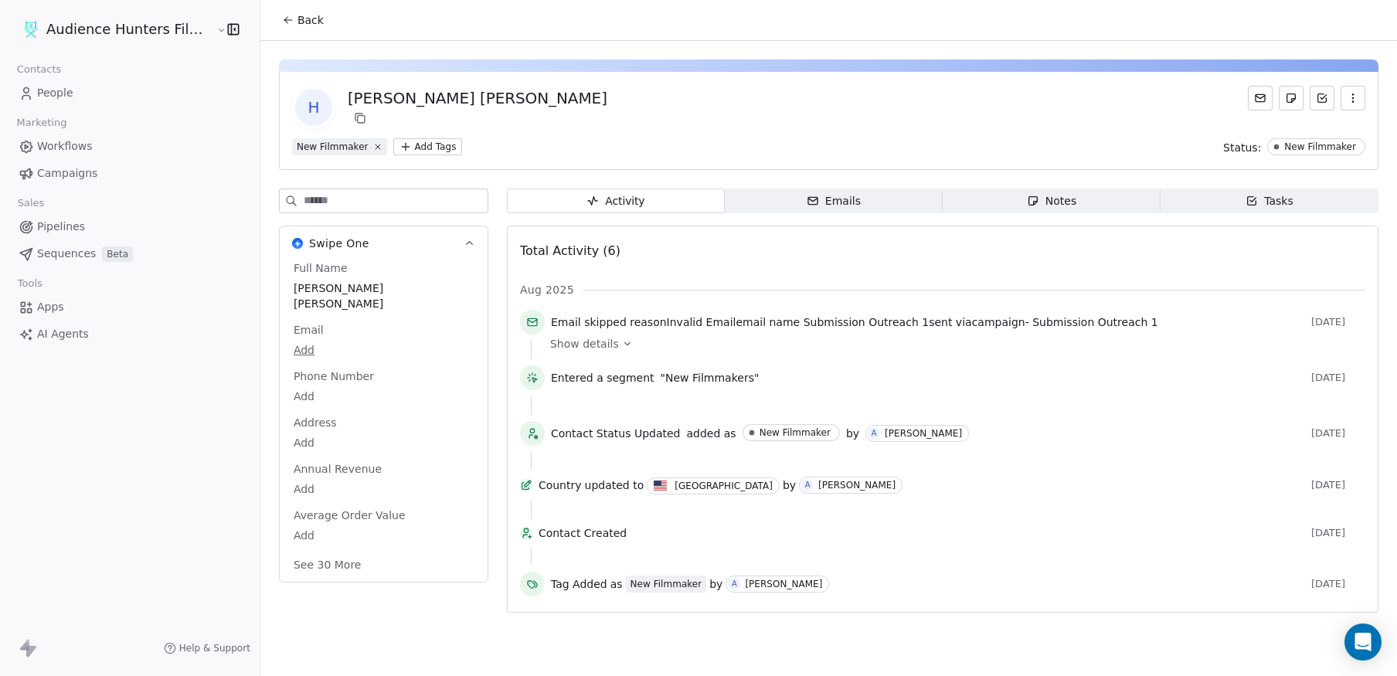
click at [1349, 97] on icon "button" at bounding box center [1353, 98] width 12 height 12
click at [1307, 132] on div "Delete" at bounding box center [1331, 132] width 104 height 25
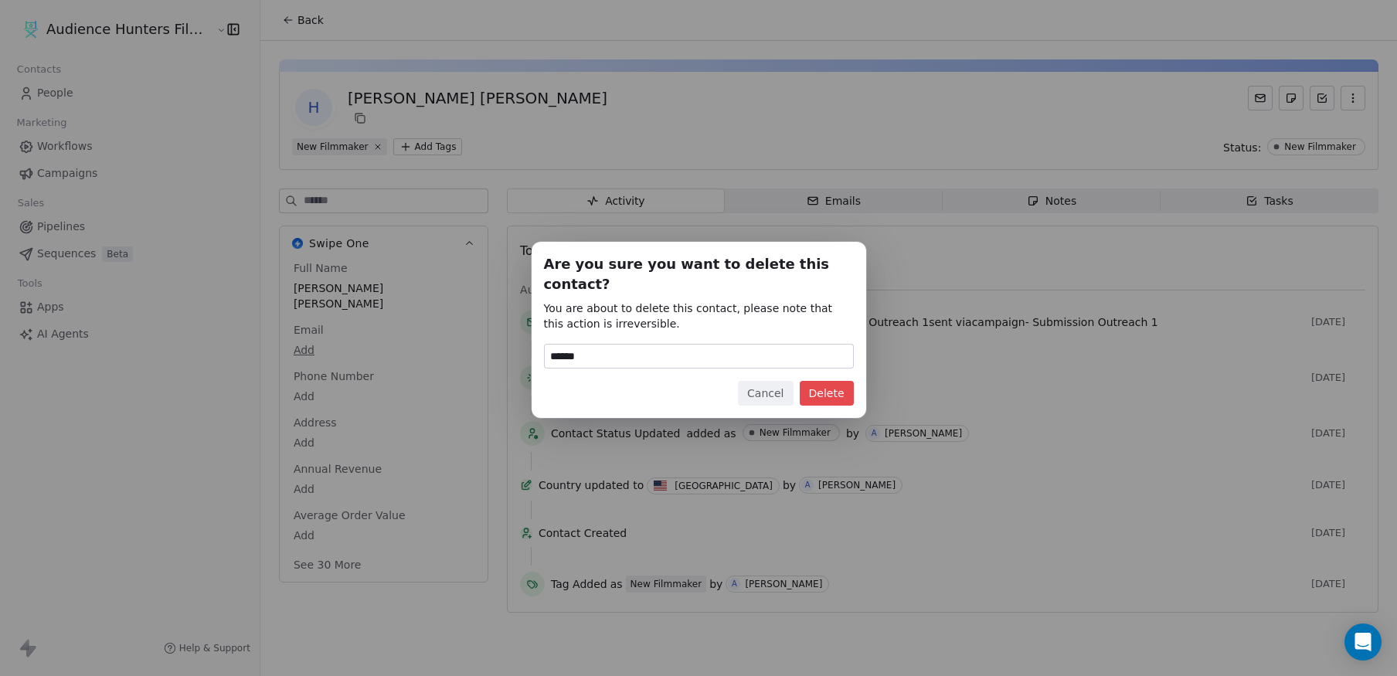
type input "******"
click at [827, 387] on button "Delete" at bounding box center [827, 393] width 54 height 25
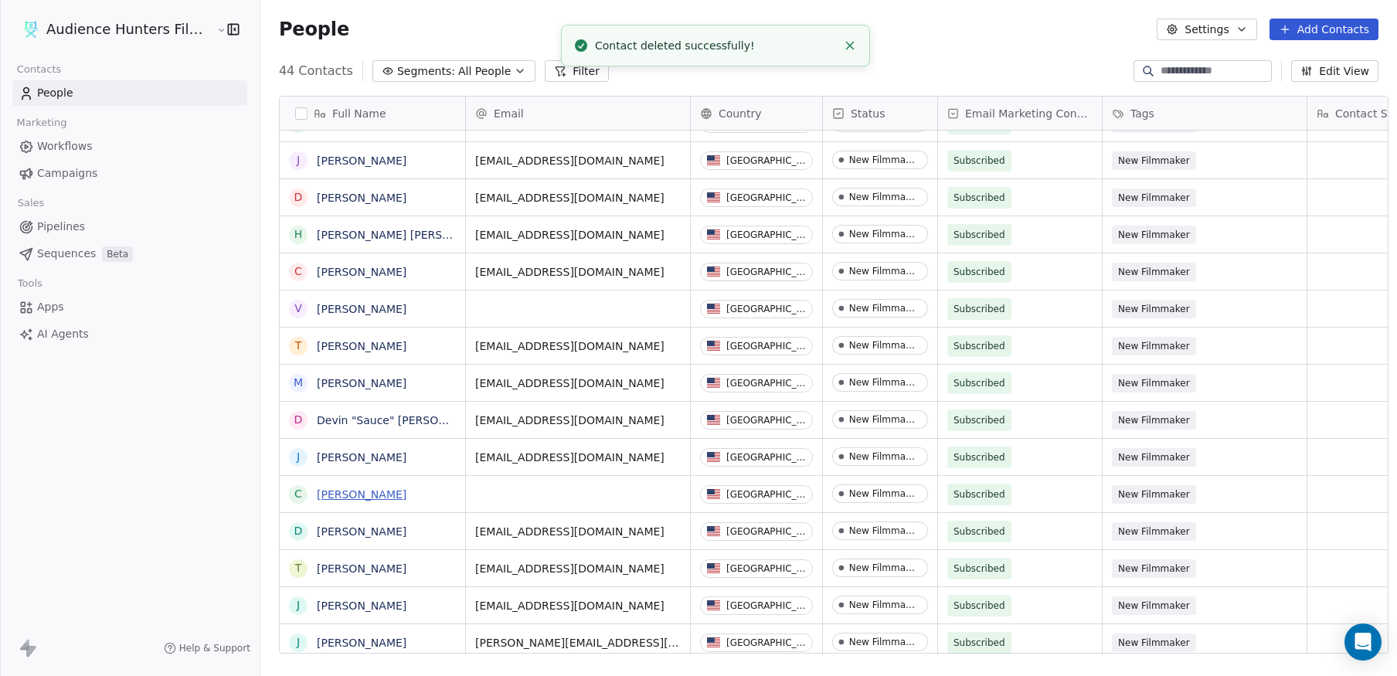
click at [335, 494] on link "[PERSON_NAME]" at bounding box center [362, 494] width 90 height 12
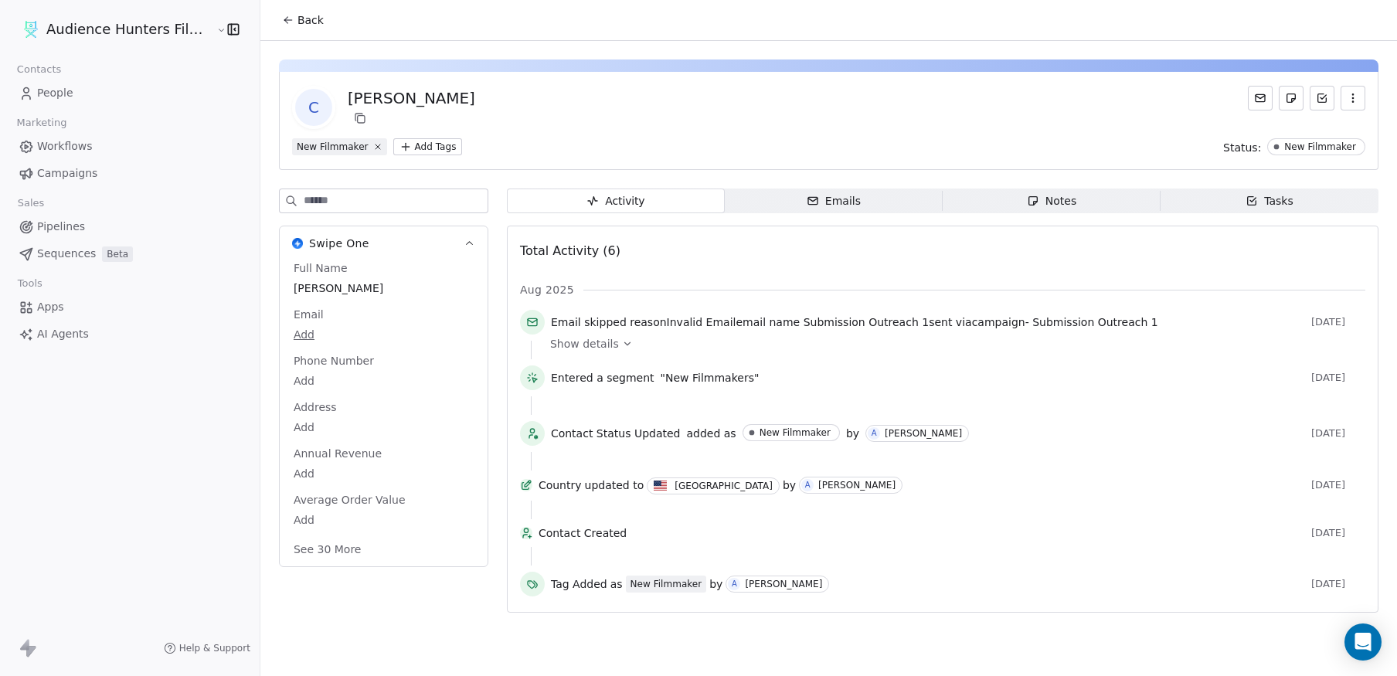
click at [1353, 94] on icon "button" at bounding box center [1352, 94] width 1 height 1
click at [1309, 129] on div "Delete" at bounding box center [1331, 132] width 104 height 25
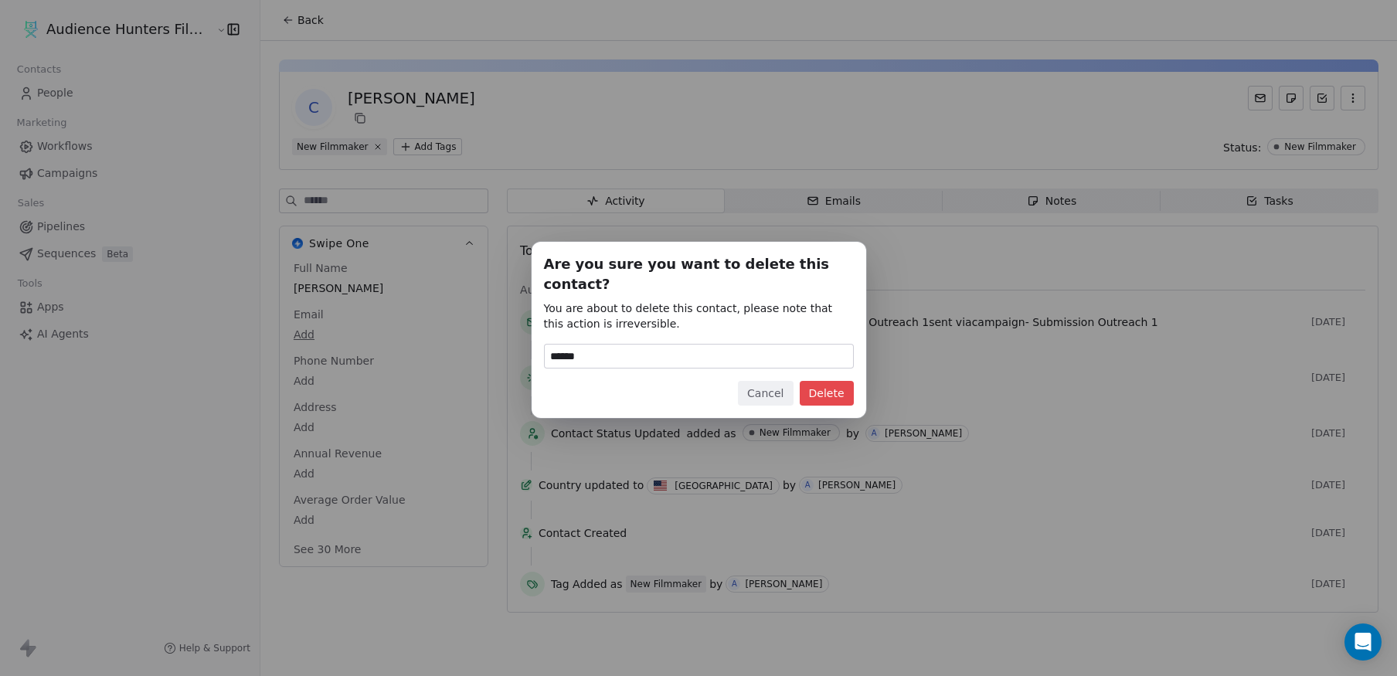
type input "******"
click at [843, 381] on button "Delete" at bounding box center [827, 393] width 54 height 25
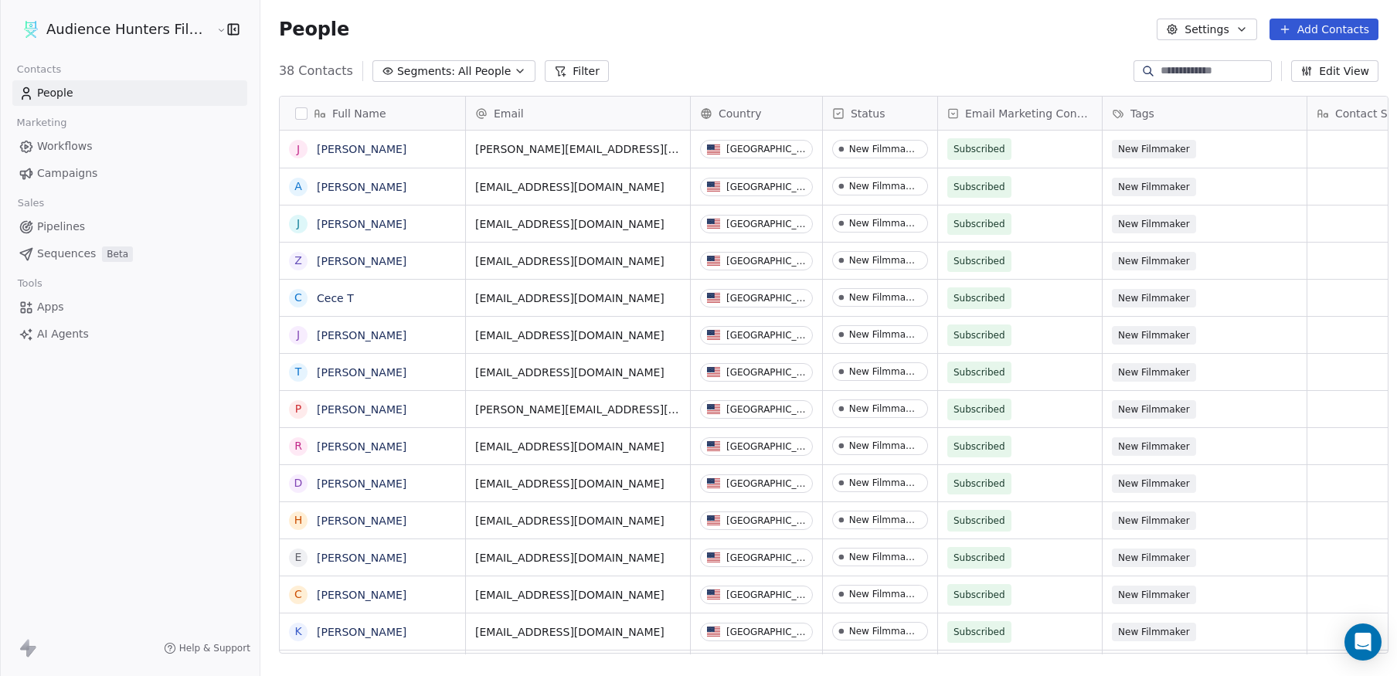
click at [76, 174] on span "Campaigns" at bounding box center [67, 173] width 60 height 16
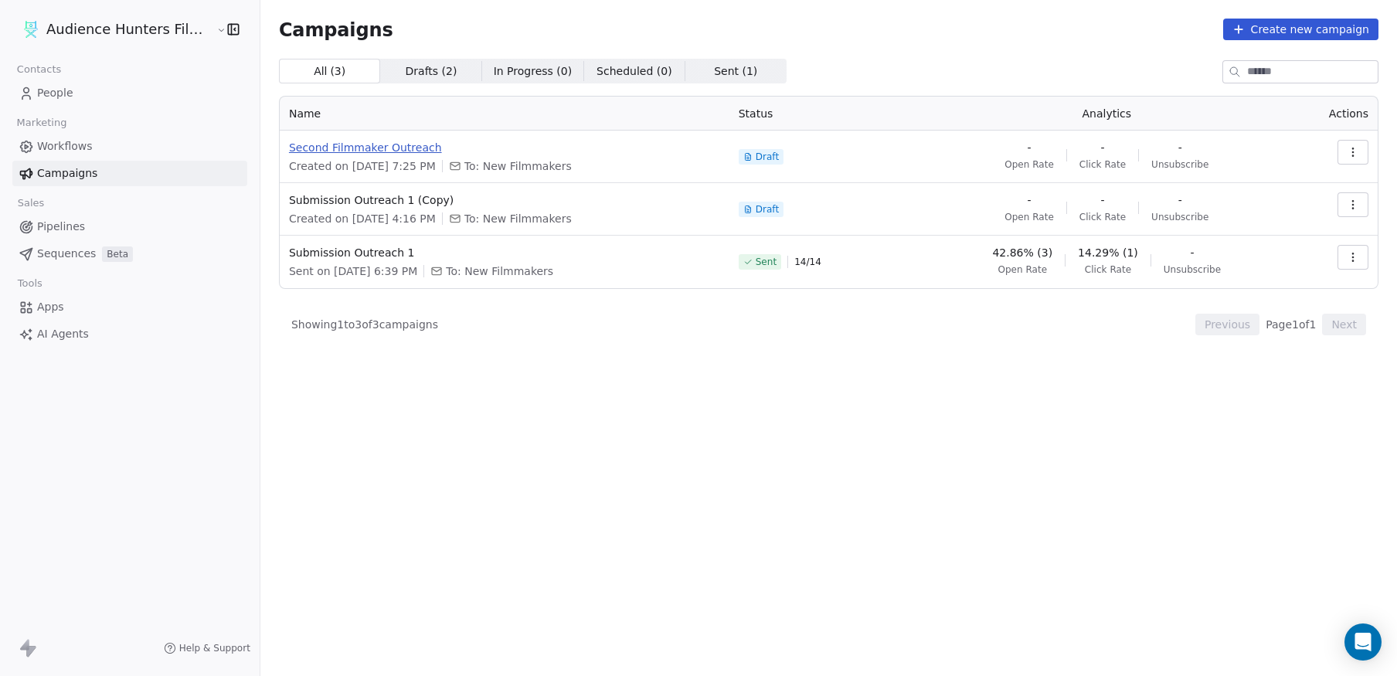
click at [399, 148] on span "Second Filmmaker Outreach" at bounding box center [504, 147] width 431 height 15
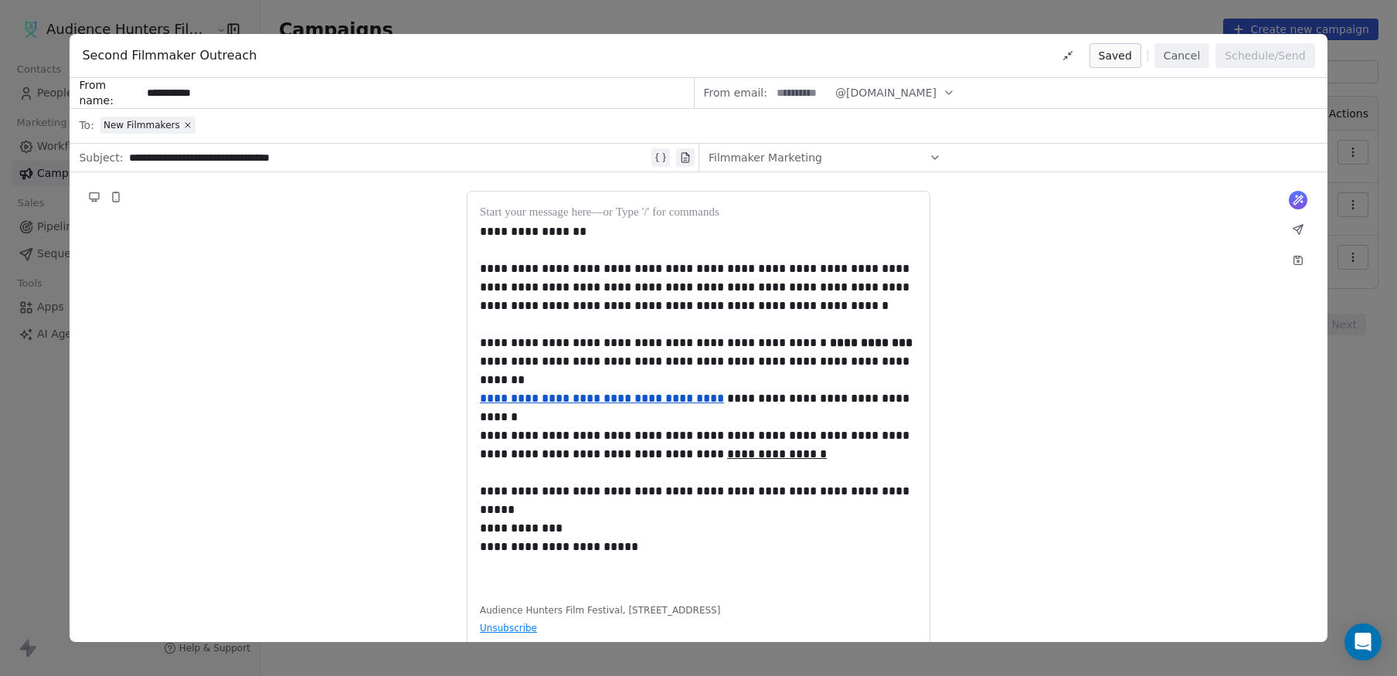
click at [824, 161] on div "Filmmaker Marketing" at bounding box center [825, 157] width 233 height 25
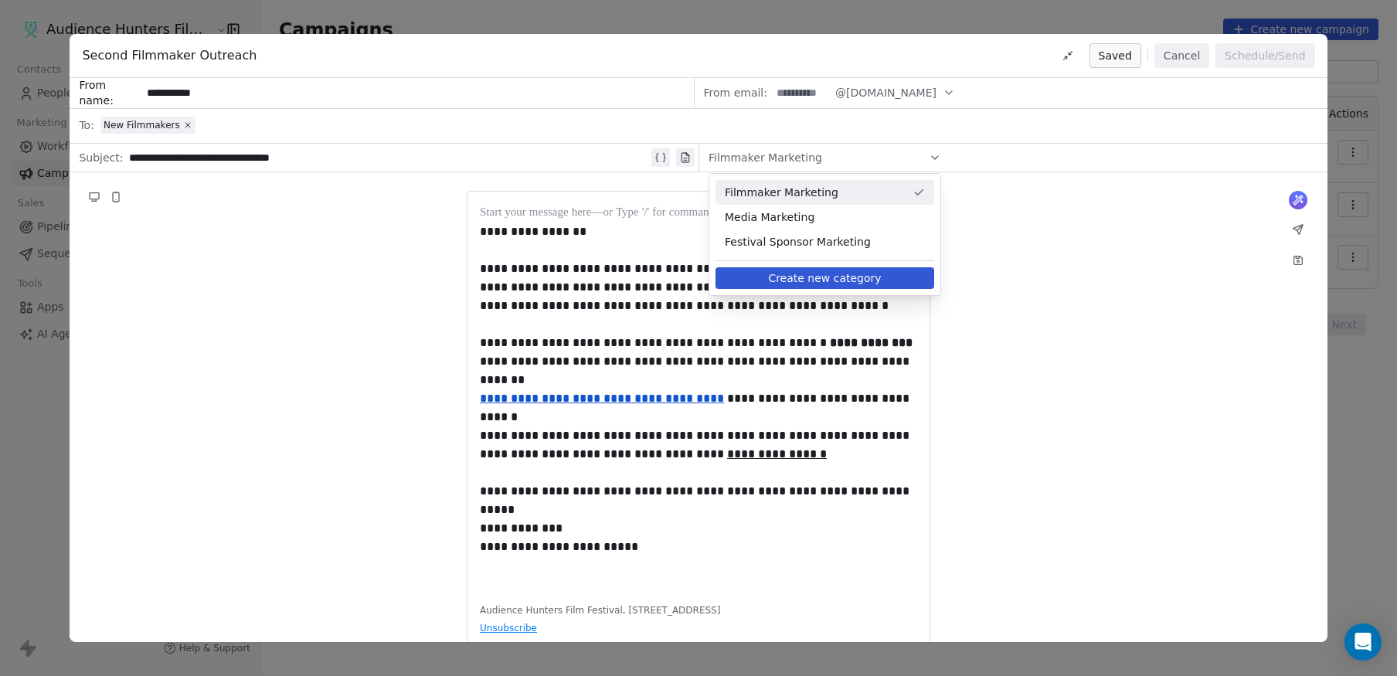
click at [820, 189] on span "Filmmaker Marketing" at bounding box center [816, 192] width 182 height 15
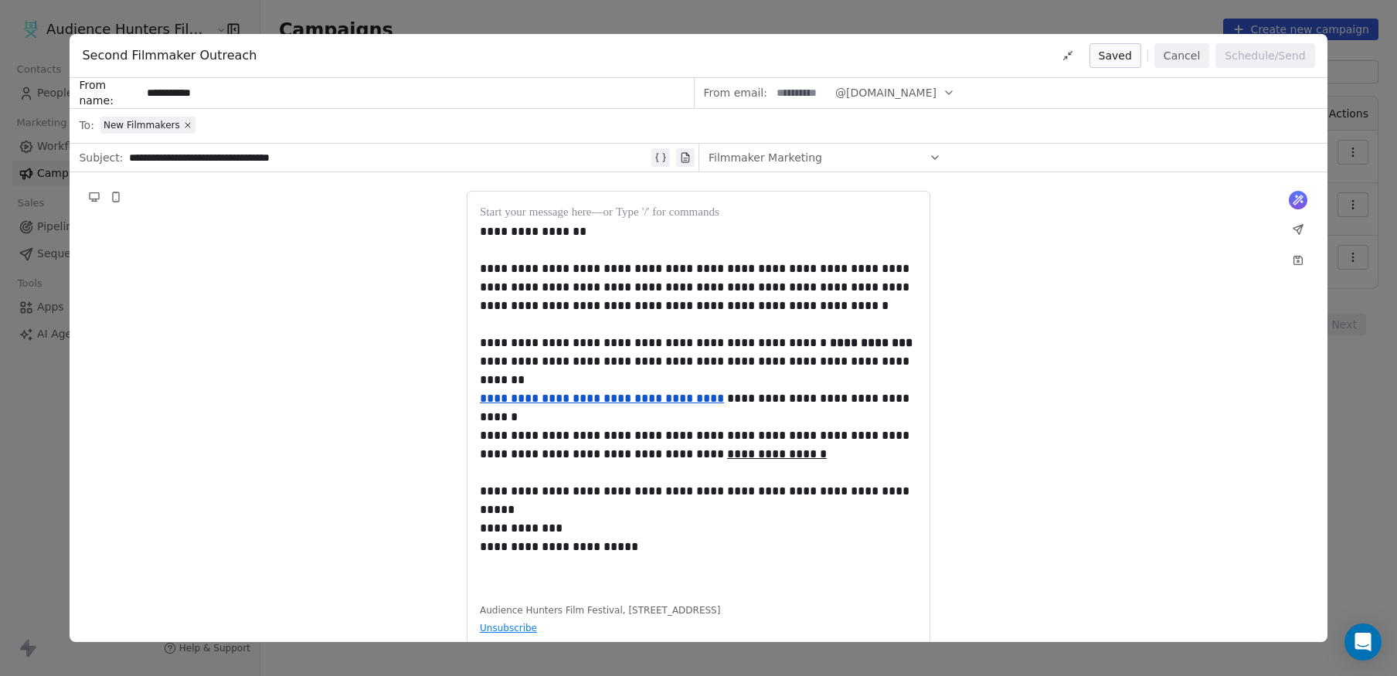
click at [871, 90] on span "@[DOMAIN_NAME]" at bounding box center [885, 93] width 101 height 16
drag, startPoint x: 250, startPoint y: 131, endPoint x: 227, endPoint y: 127, distance: 23.4
click at [250, 130] on div "New Filmmakers" at bounding box center [709, 125] width 1218 height 34
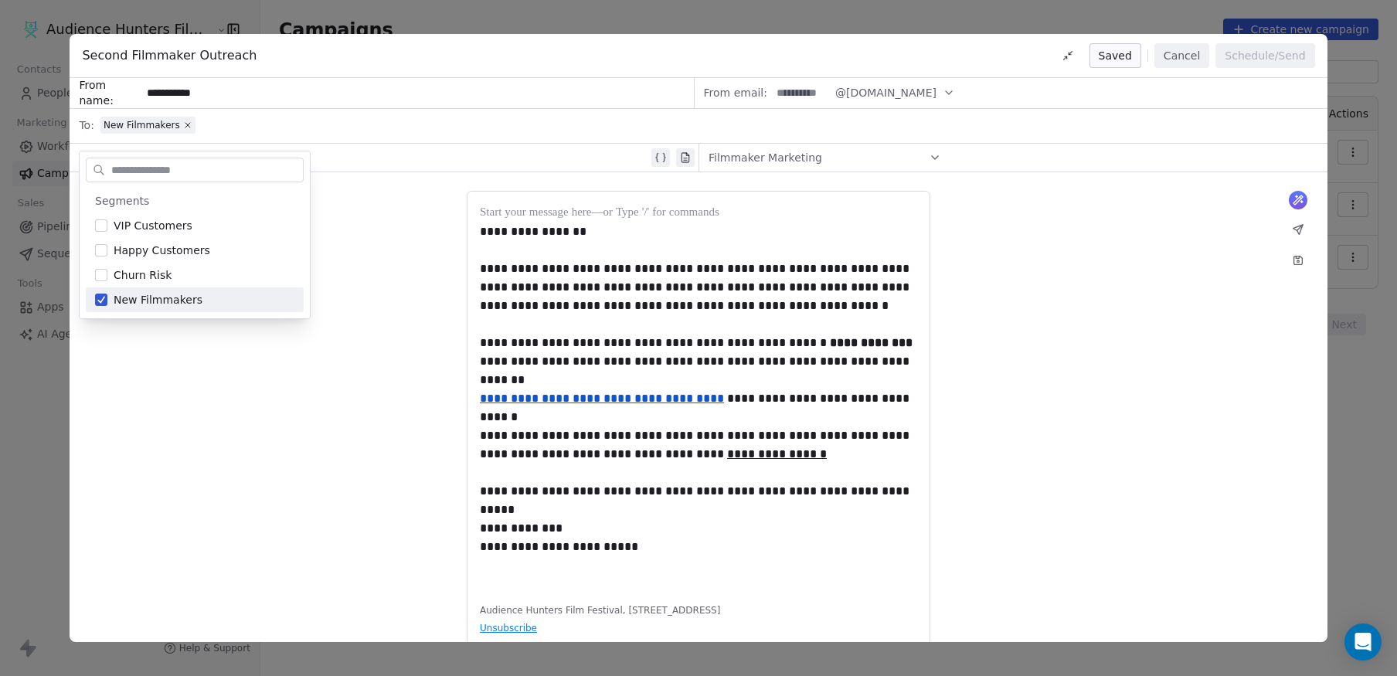
click at [256, 426] on div "**********" at bounding box center [698, 441] width 1257 height 538
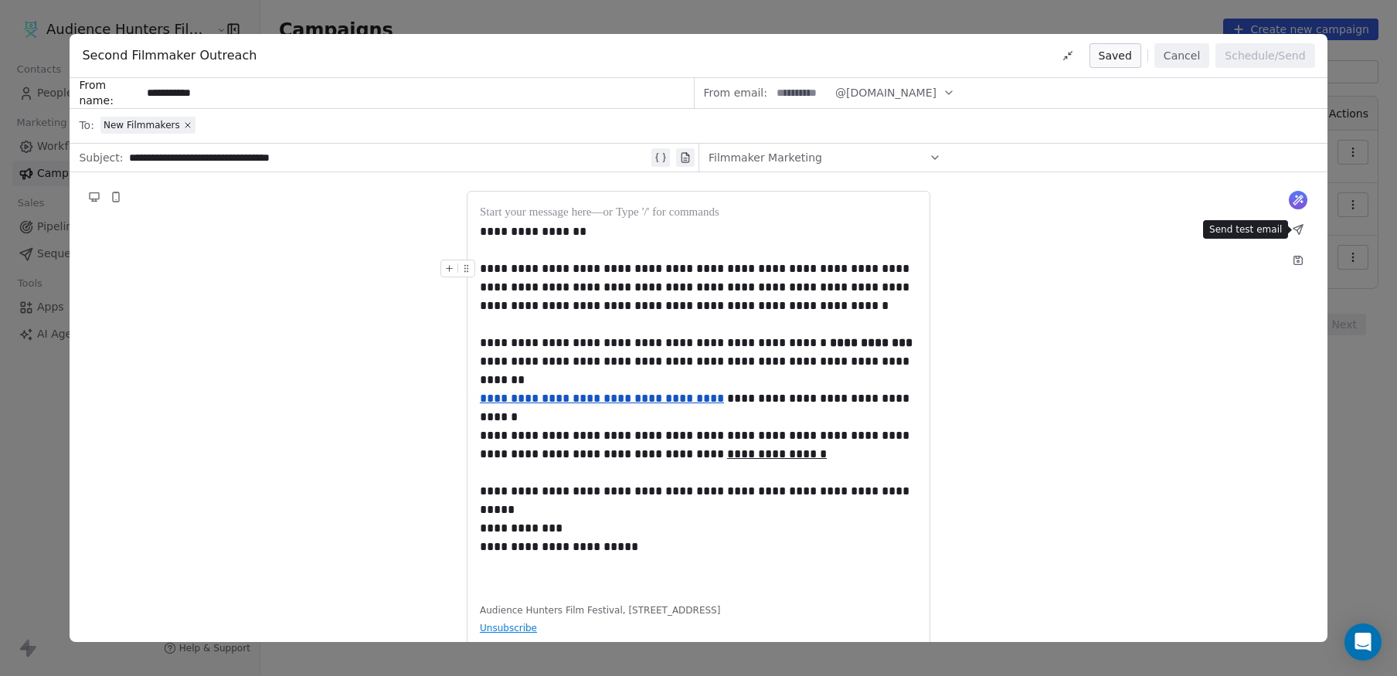
click at [1299, 228] on icon at bounding box center [1297, 229] width 9 height 9
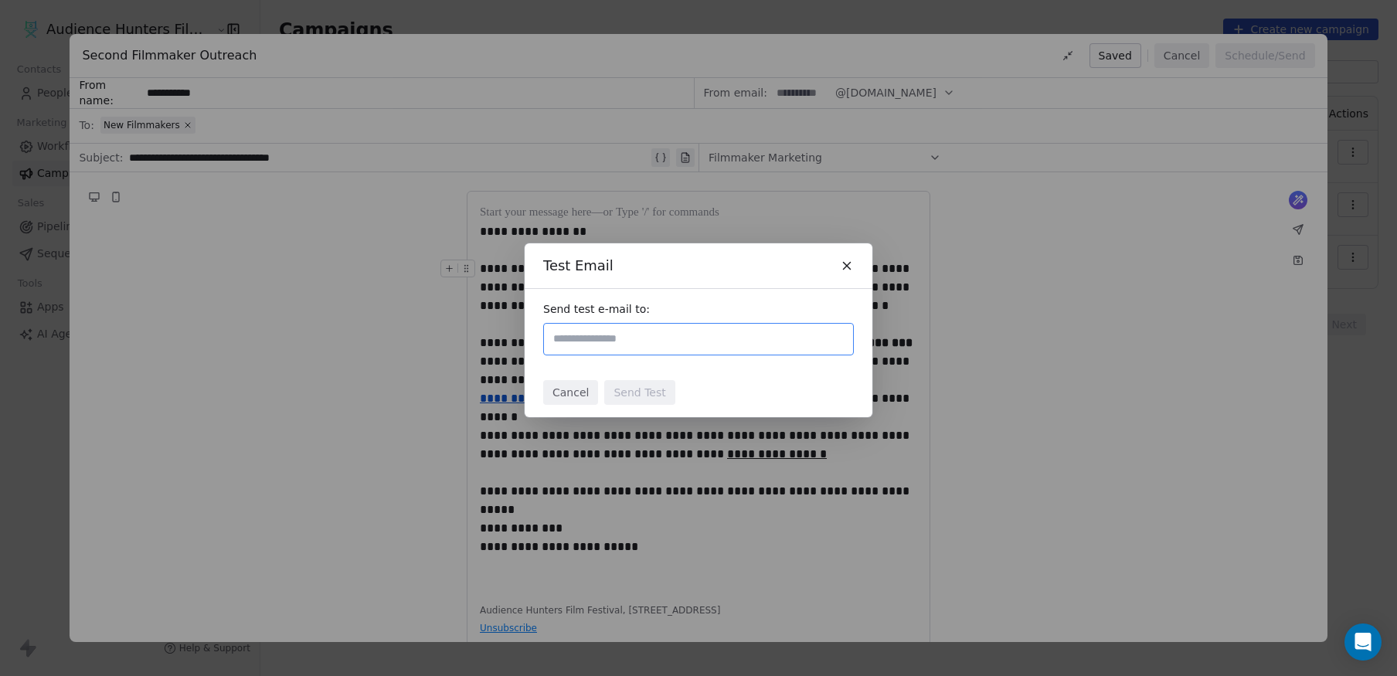
click at [699, 337] on input "text" at bounding box center [698, 339] width 297 height 19
type input "*"
type input "**********"
click at [712, 368] on div "Test Email Send test e-mail to: Cancel Send Test" at bounding box center [699, 330] width 348 height 174
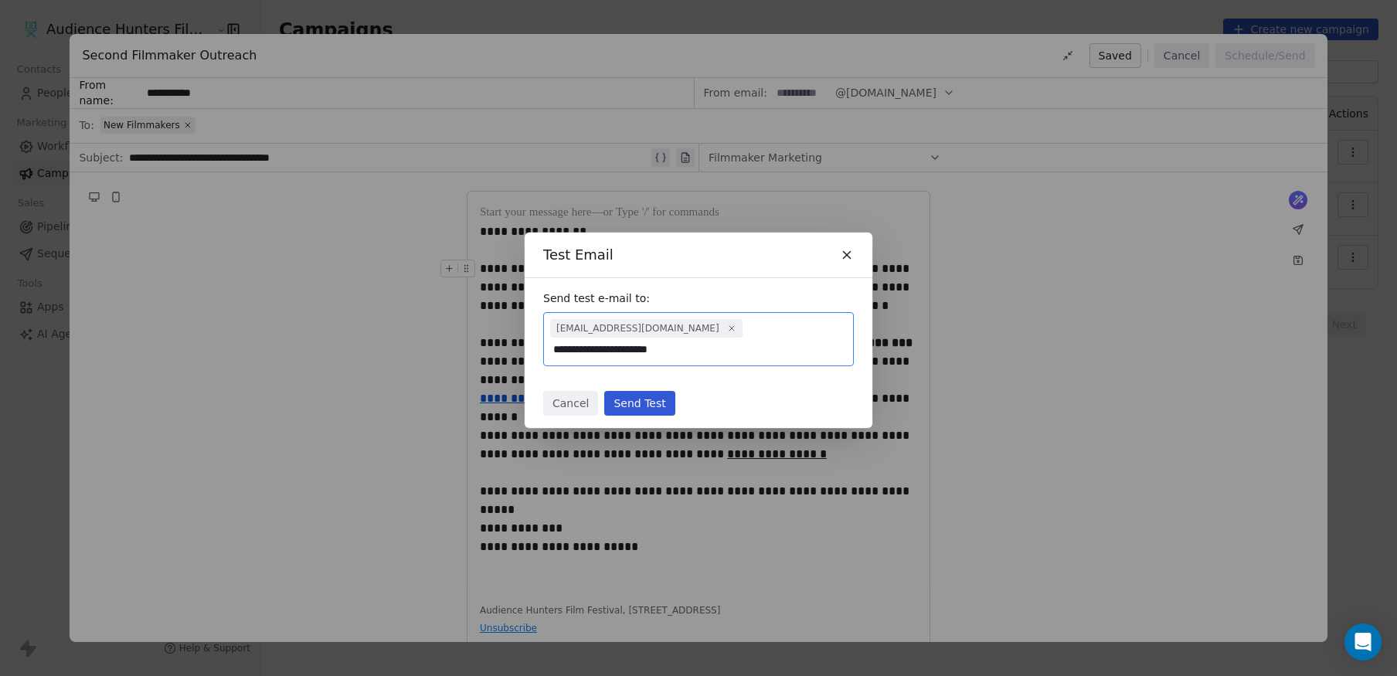
type input "**********"
click at [795, 336] on div "[EMAIL_ADDRESS][DOMAIN_NAME]" at bounding box center [698, 339] width 311 height 54
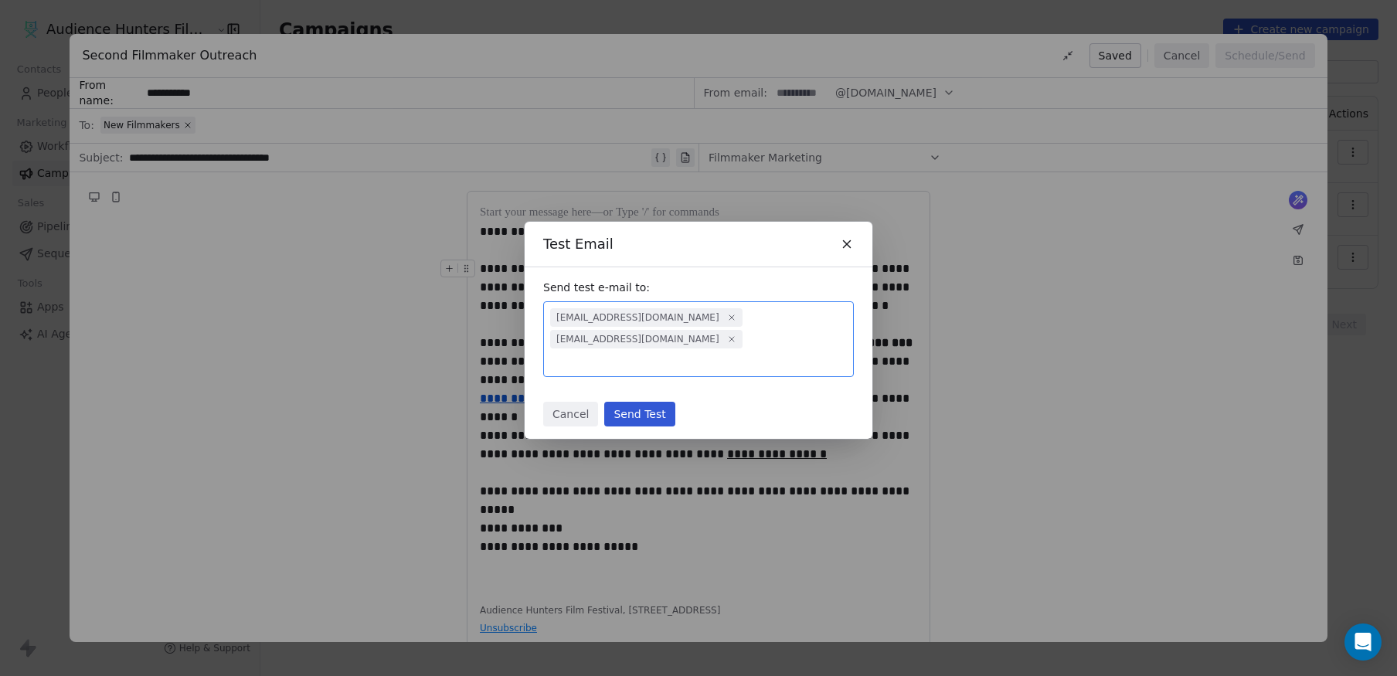
click at [647, 411] on button "Send Test" at bounding box center [639, 414] width 70 height 25
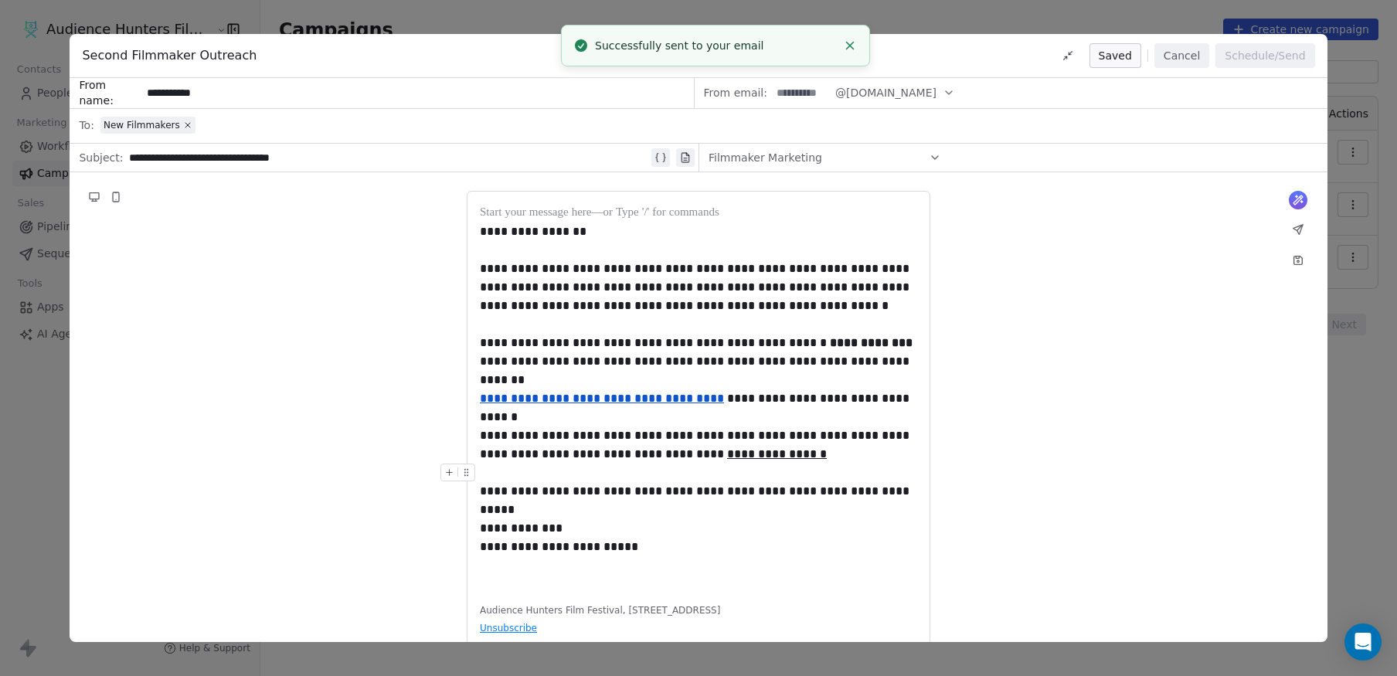
click at [1080, 409] on div "**********" at bounding box center [698, 441] width 1257 height 538
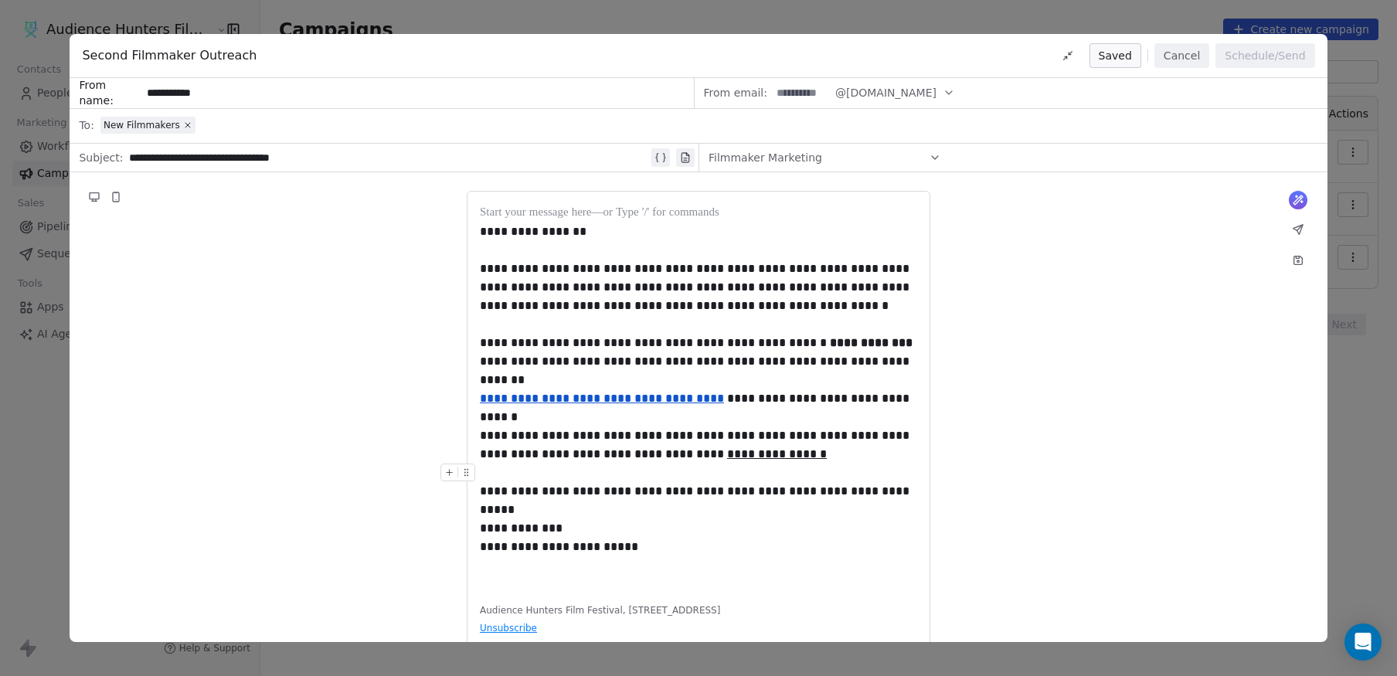
click at [257, 101] on input "**********" at bounding box center [416, 93] width 551 height 29
drag, startPoint x: 256, startPoint y: 99, endPoint x: 78, endPoint y: 95, distance: 177.7
click at [79, 97] on div "**********" at bounding box center [382, 93] width 624 height 31
click at [358, 212] on div "**********" at bounding box center [698, 441] width 1257 height 538
click at [878, 88] on span "@[DOMAIN_NAME]" at bounding box center [885, 93] width 101 height 16
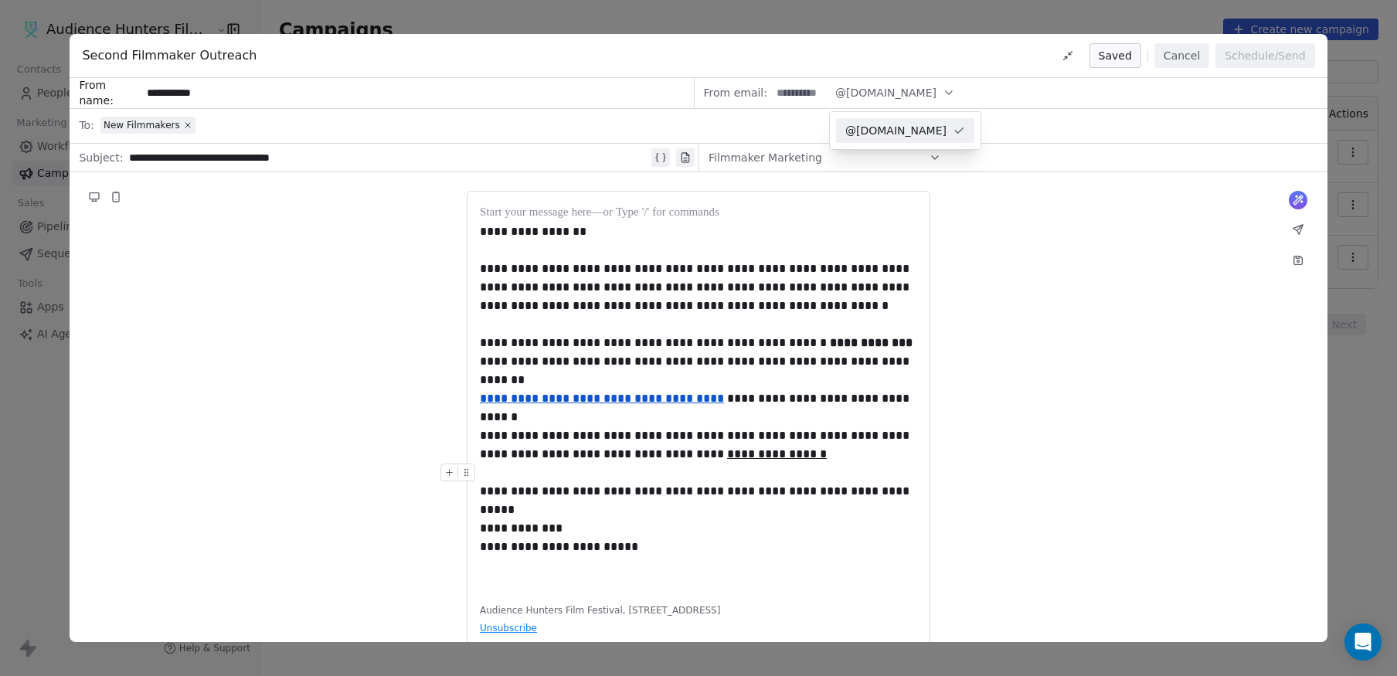
click at [875, 125] on span "@[DOMAIN_NAME]" at bounding box center [895, 130] width 101 height 15
click at [804, 93] on input at bounding box center [801, 93] width 60 height 29
type input "********"
click at [1099, 325] on div "**********" at bounding box center [698, 441] width 1257 height 538
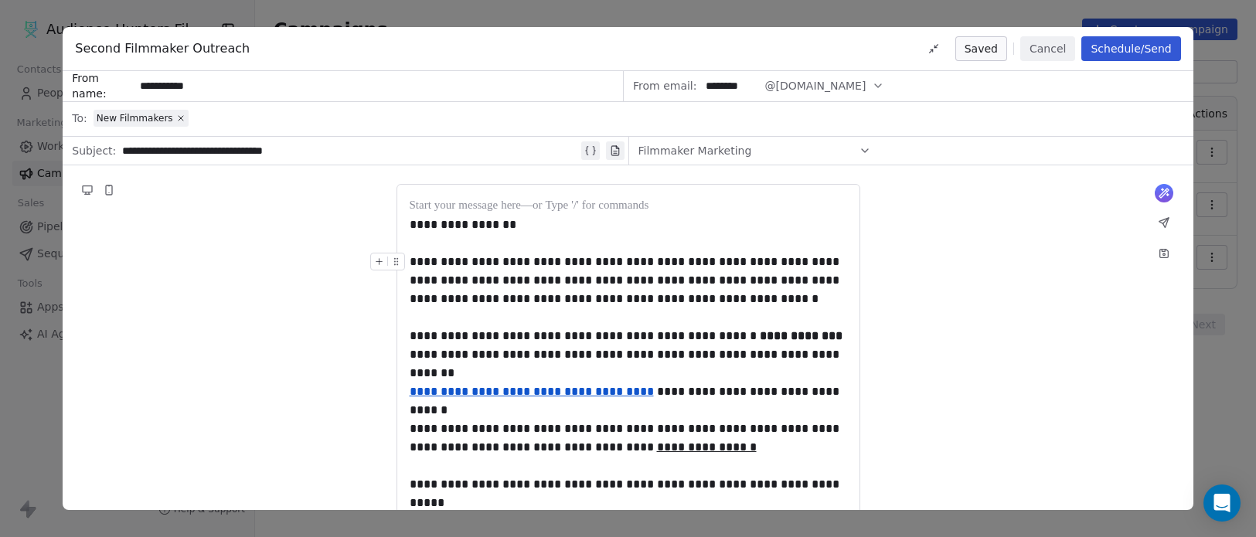
click at [523, 266] on div "**********" at bounding box center [627, 281] width 437 height 56
click at [411, 256] on div "**********" at bounding box center [627, 281] width 437 height 56
click at [470, 294] on div "**********" at bounding box center [627, 281] width 437 height 56
click at [450, 259] on div "**********" at bounding box center [627, 281] width 437 height 56
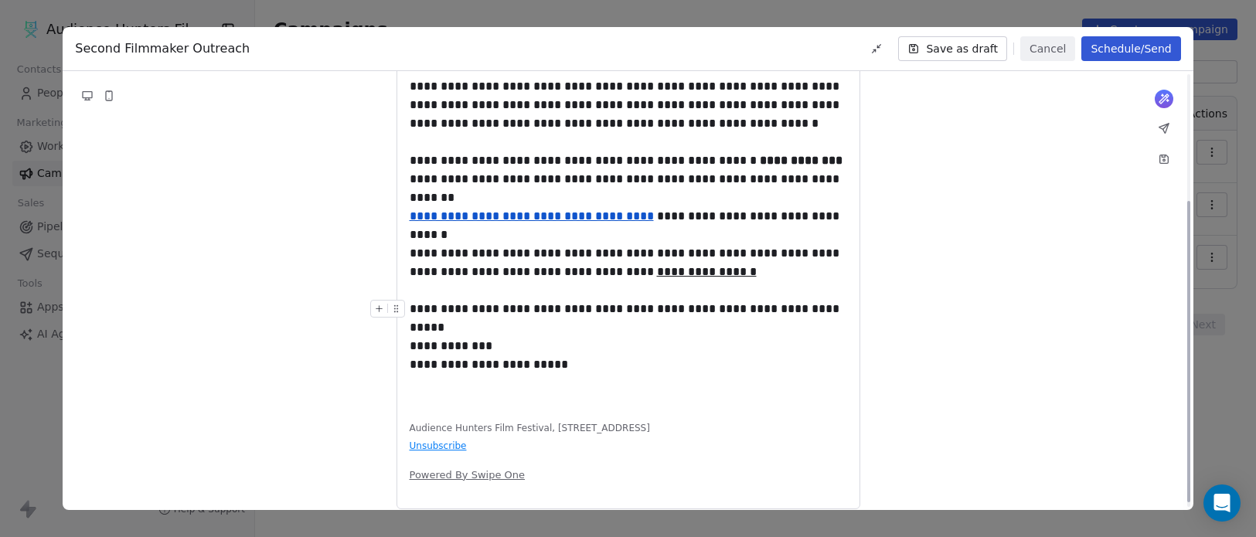
scroll to position [192, 0]
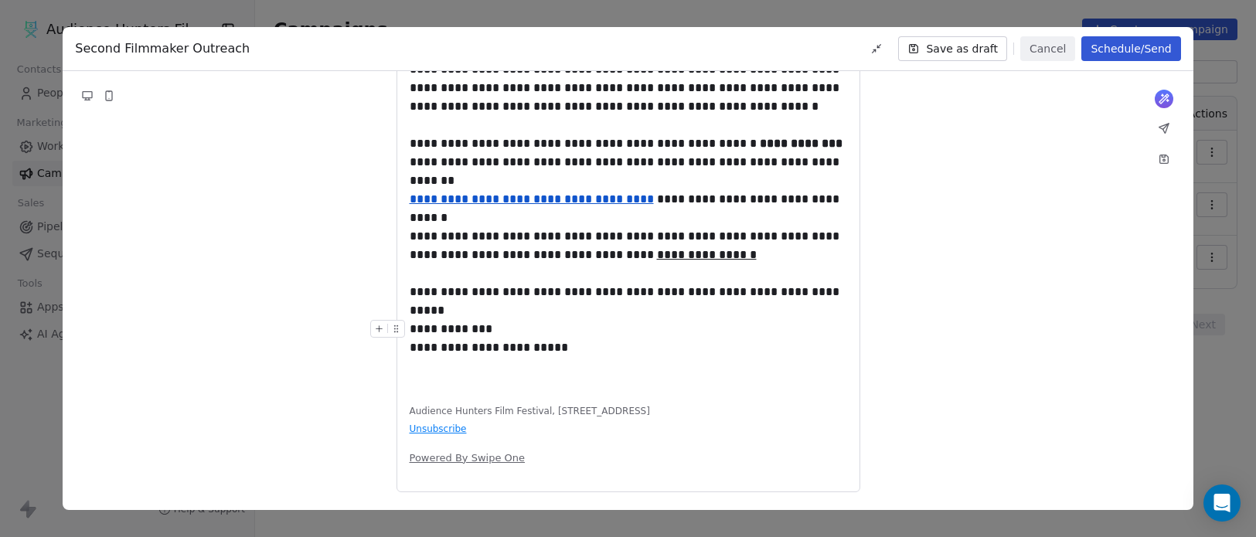
click at [488, 327] on div "**********" at bounding box center [627, 338] width 437 height 37
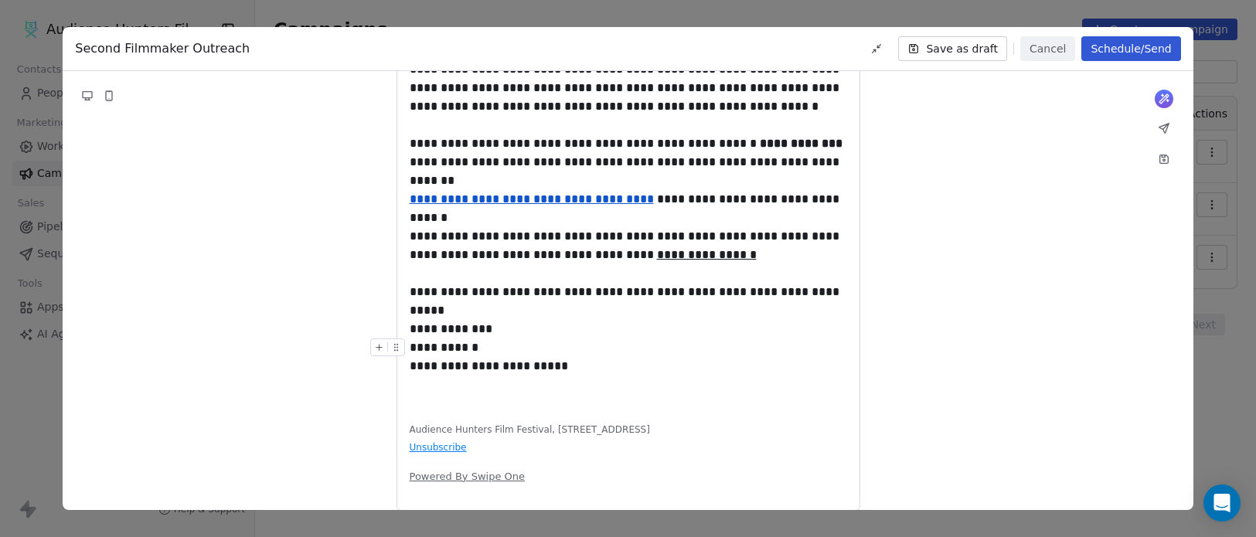
click at [624, 349] on div "**********" at bounding box center [627, 356] width 437 height 37
click at [603, 325] on div "**********" at bounding box center [627, 329] width 437 height 19
click at [571, 352] on div "**********" at bounding box center [627, 356] width 437 height 37
click at [595, 314] on div at bounding box center [627, 310] width 437 height 19
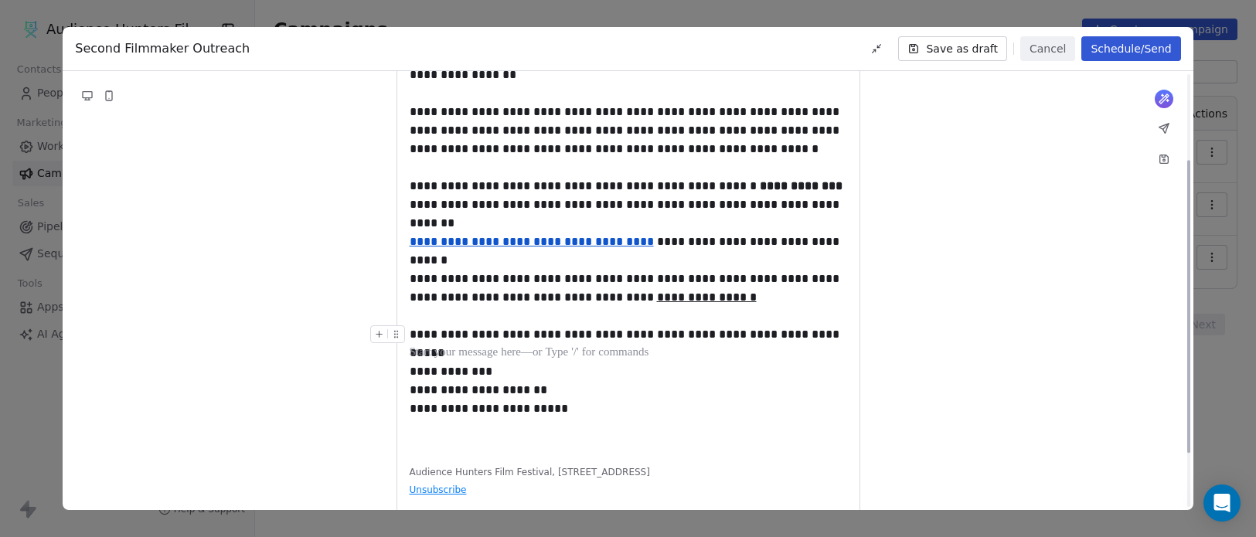
scroll to position [115, 0]
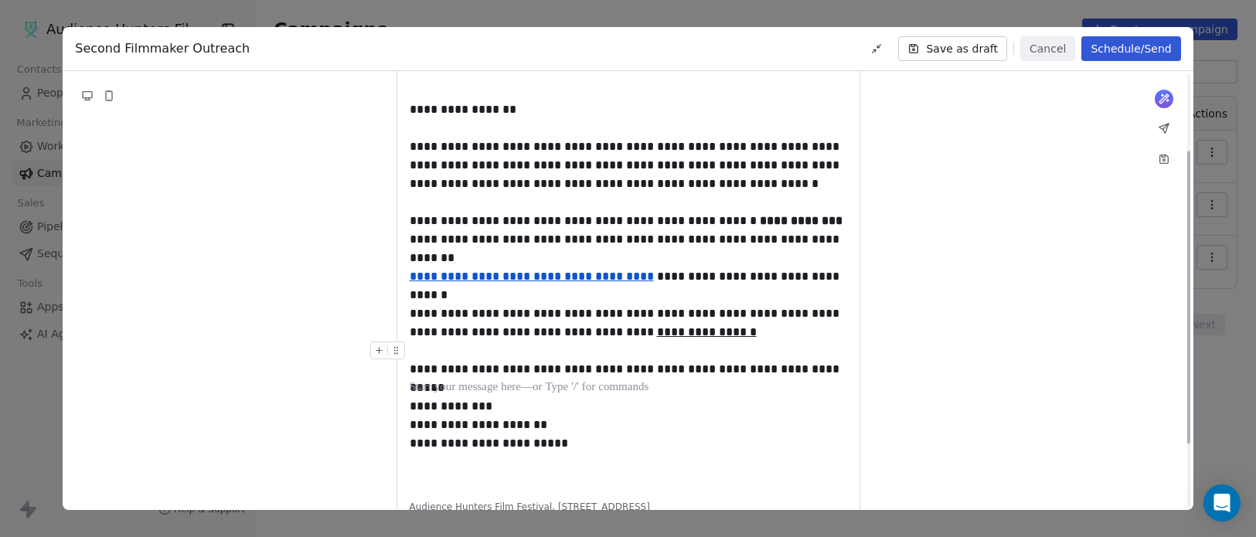
click at [1073, 295] on div "**********" at bounding box center [628, 328] width 1130 height 556
click at [438, 454] on div "**********" at bounding box center [627, 283] width 437 height 403
click at [434, 448] on div "**********" at bounding box center [627, 434] width 437 height 37
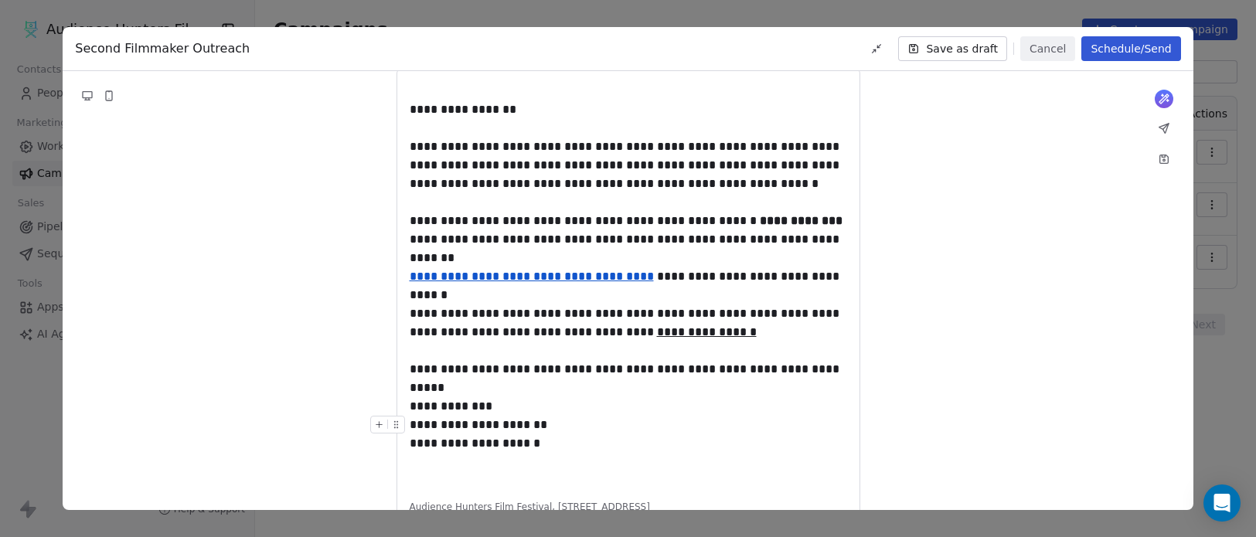
click at [541, 444] on div "**********" at bounding box center [627, 434] width 437 height 37
click at [947, 342] on div "**********" at bounding box center [628, 328] width 1130 height 556
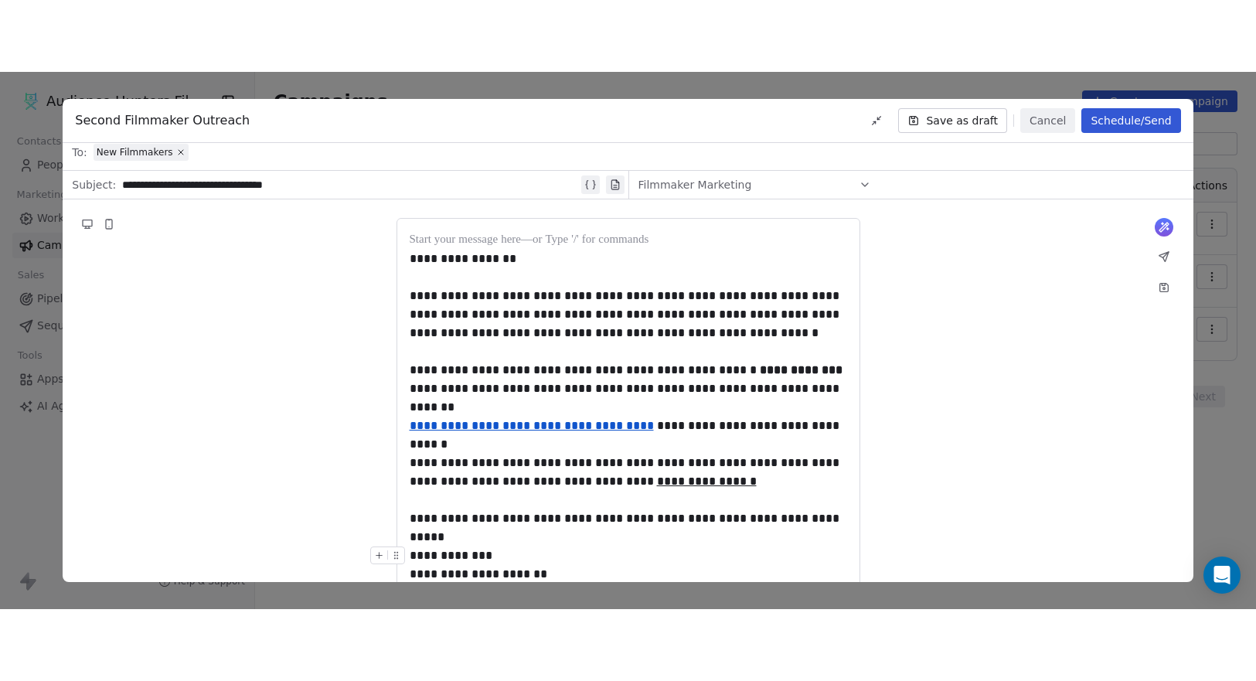
scroll to position [0, 0]
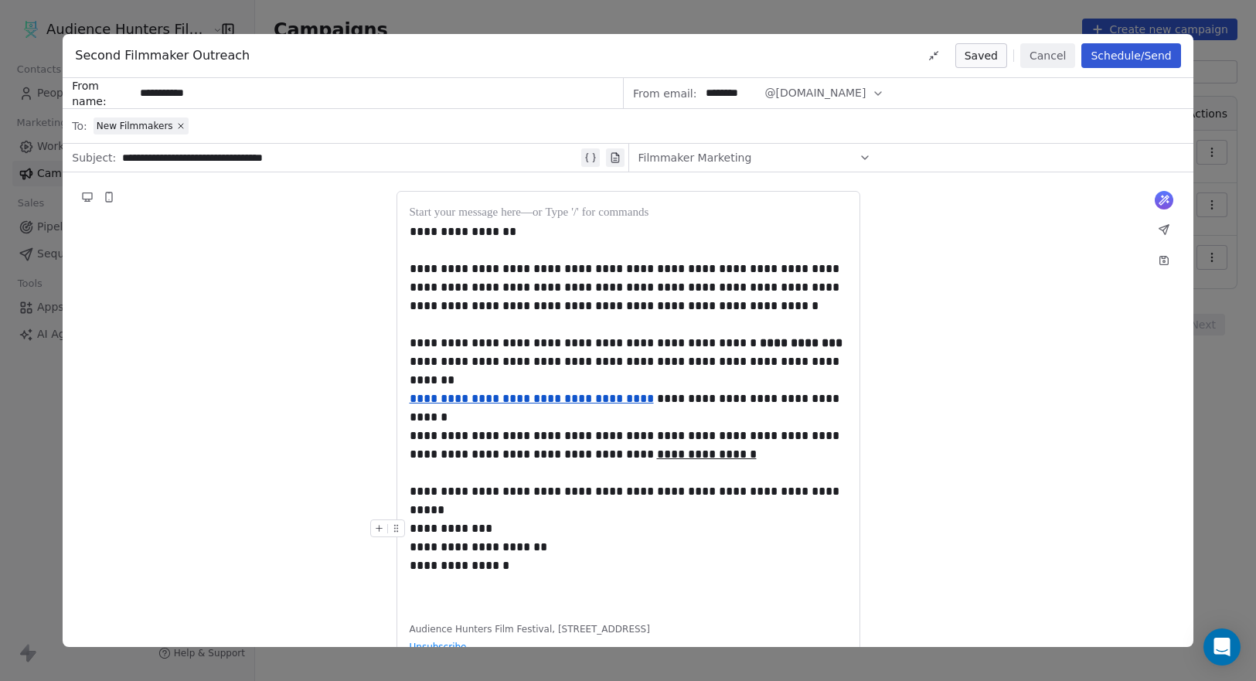
click at [733, 97] on input "********" at bounding box center [730, 93] width 60 height 29
type input "*"
type input "*********"
click at [960, 263] on div "**********" at bounding box center [628, 450] width 1130 height 556
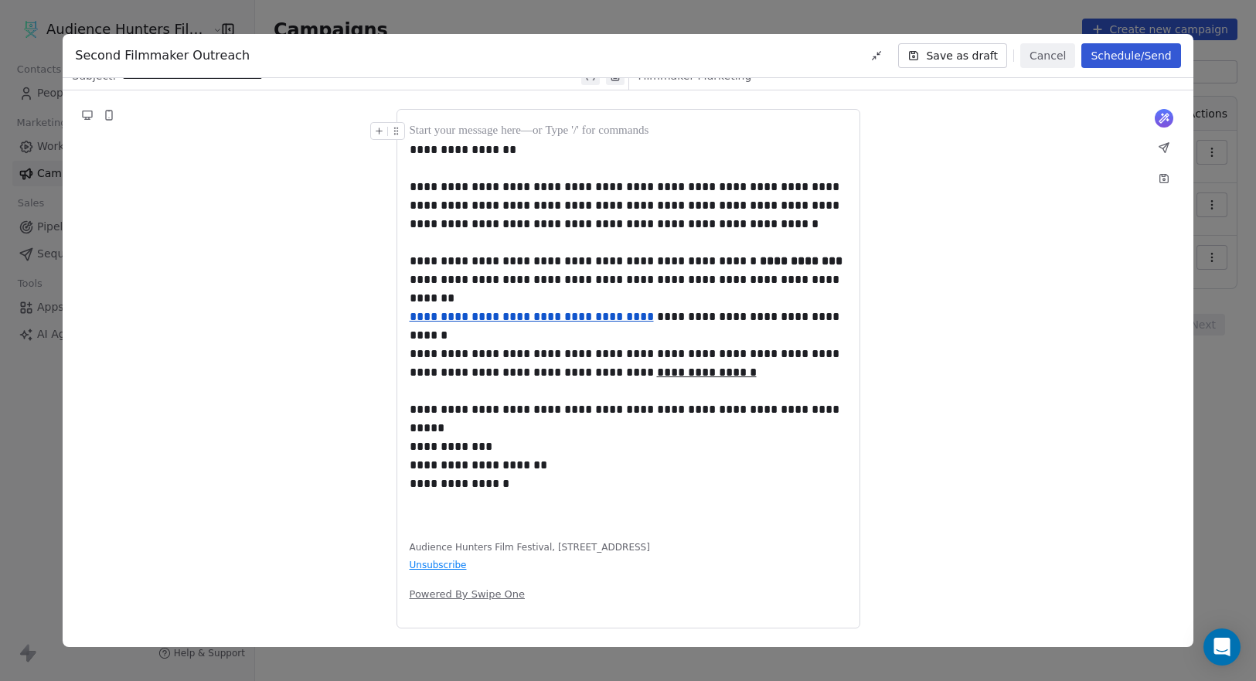
click at [893, 249] on div "**********" at bounding box center [628, 368] width 1130 height 556
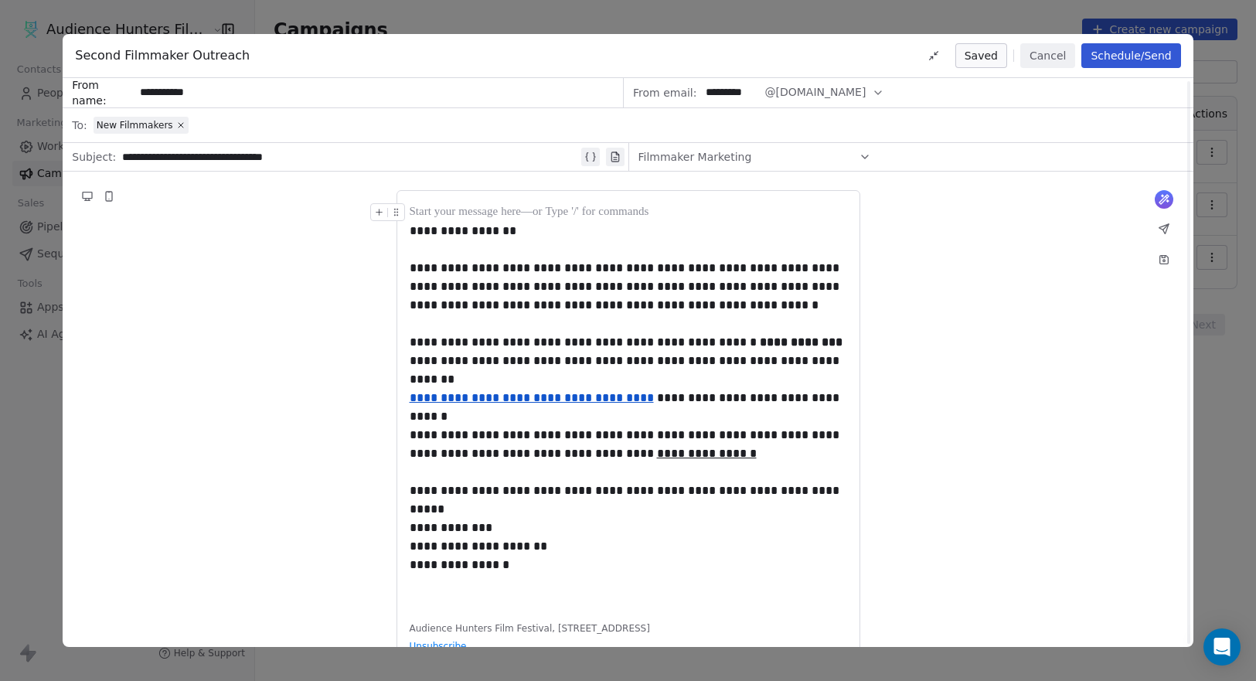
scroll to position [0, 0]
click at [442, 523] on div "**********" at bounding box center [627, 528] width 437 height 19
click at [505, 511] on div at bounding box center [627, 510] width 437 height 19
click at [980, 433] on div "**********" at bounding box center [628, 450] width 1130 height 556
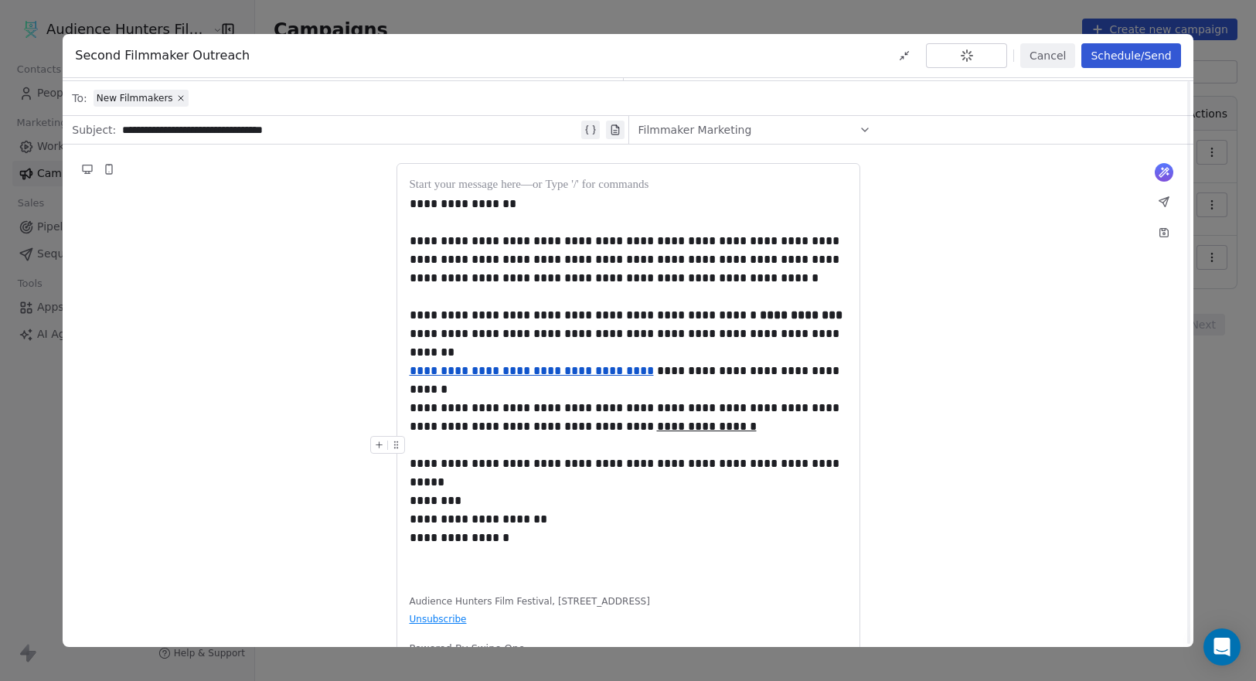
scroll to position [77, 0]
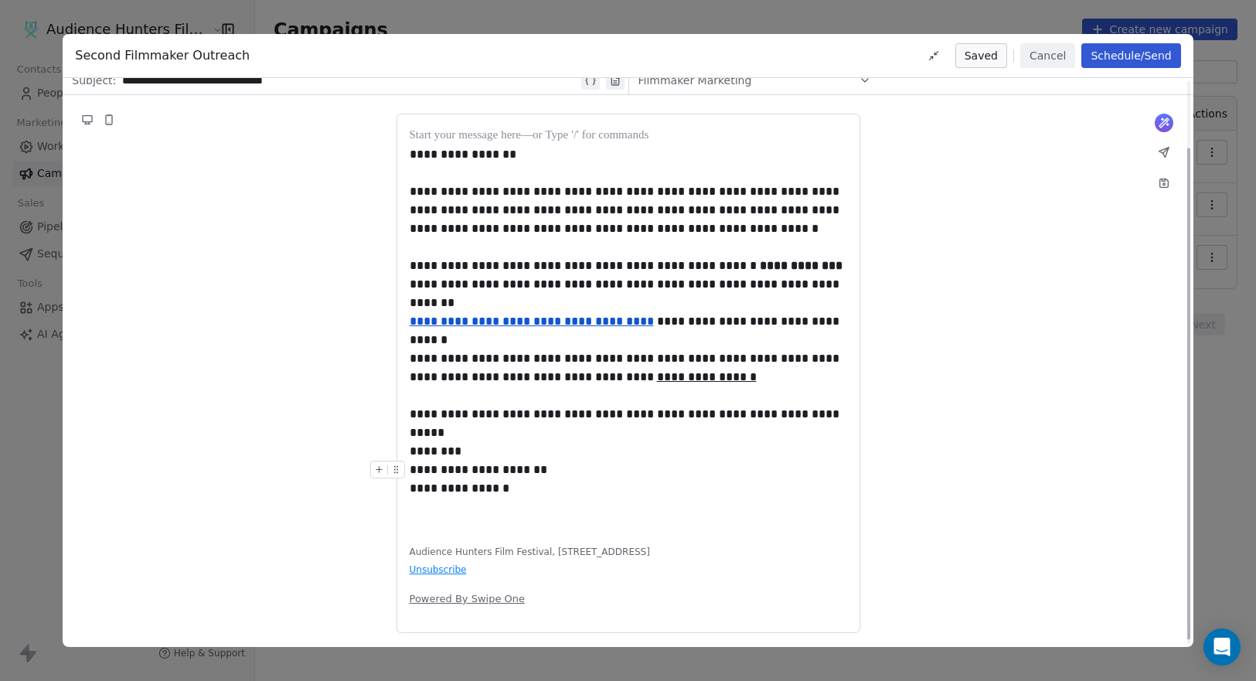
click at [647, 500] on div "**********" at bounding box center [627, 328] width 437 height 403
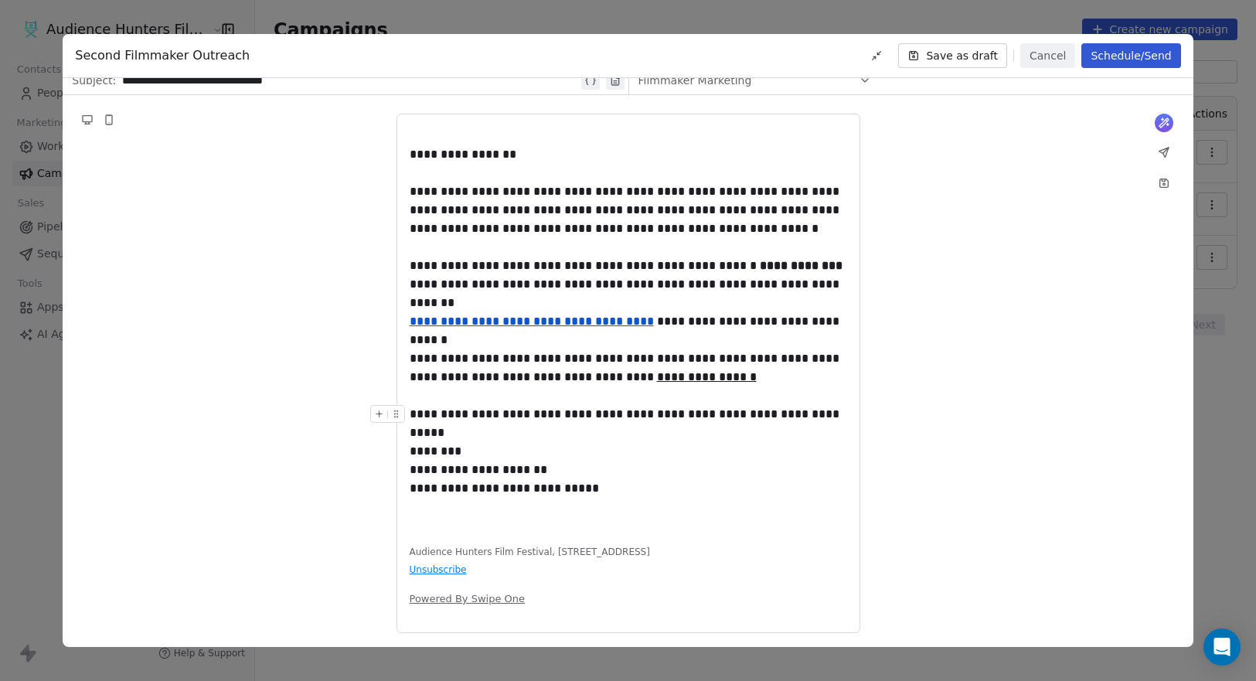
click at [1028, 457] on div "**********" at bounding box center [628, 373] width 1130 height 556
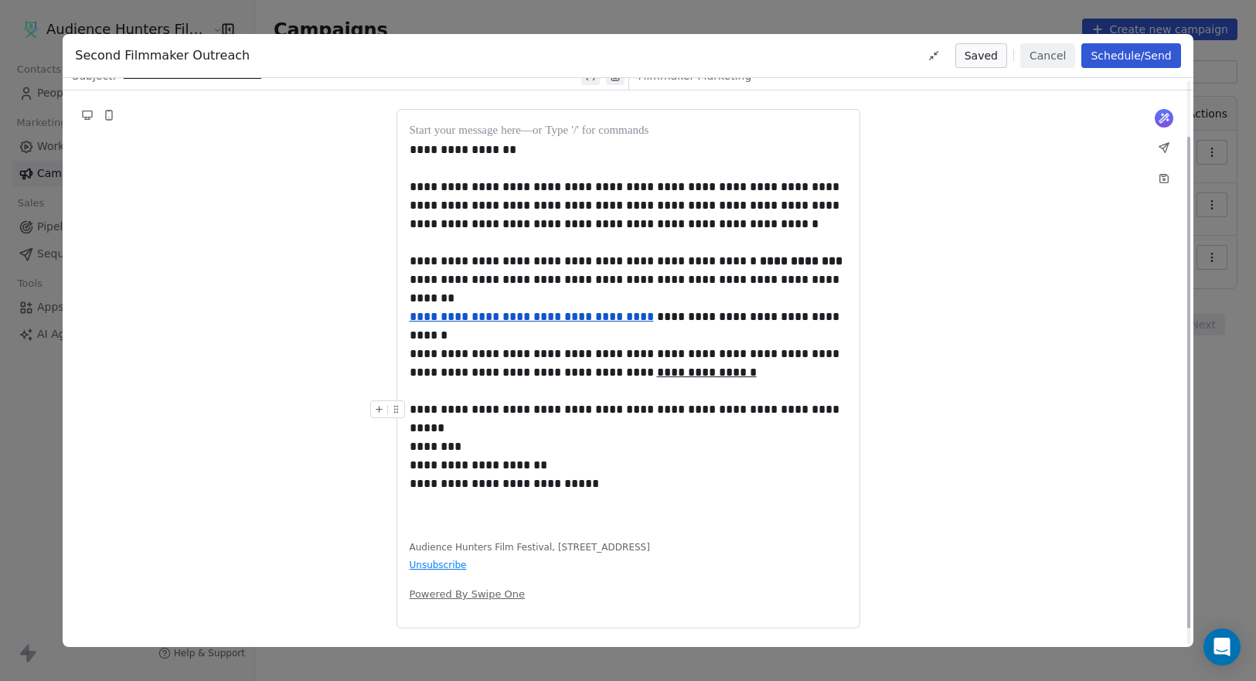
scroll to position [0, 0]
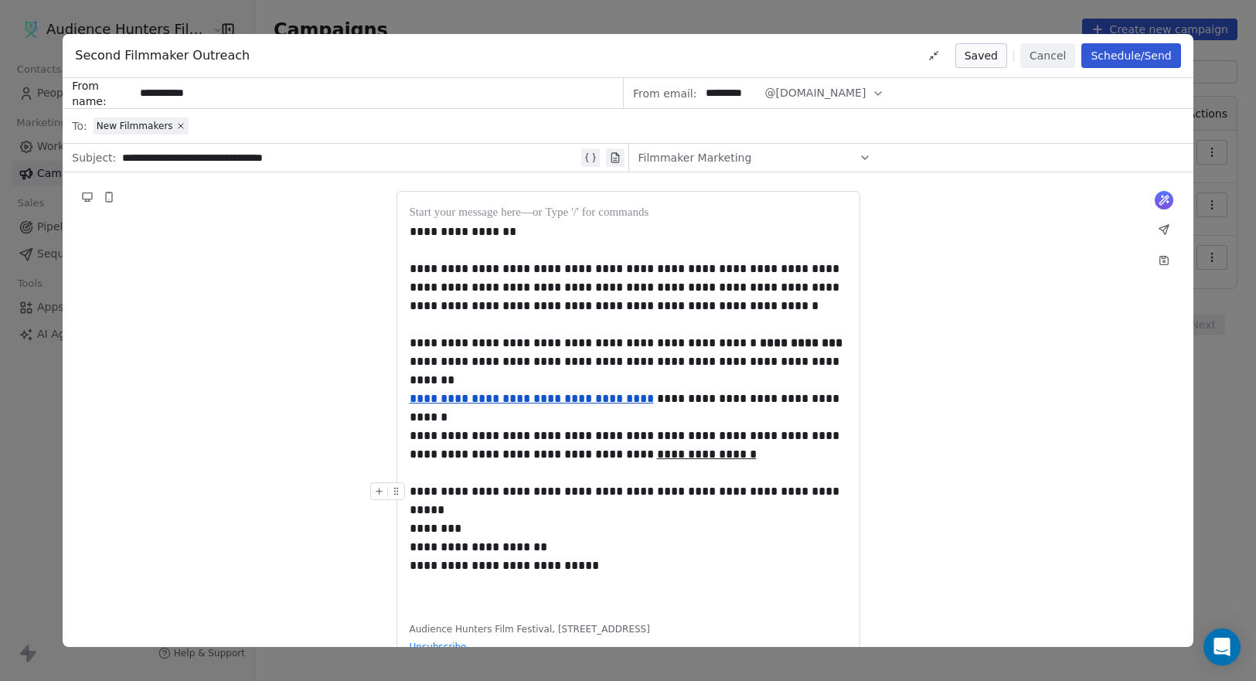
click at [1150, 56] on button "Schedule/Send" at bounding box center [1130, 55] width 99 height 25
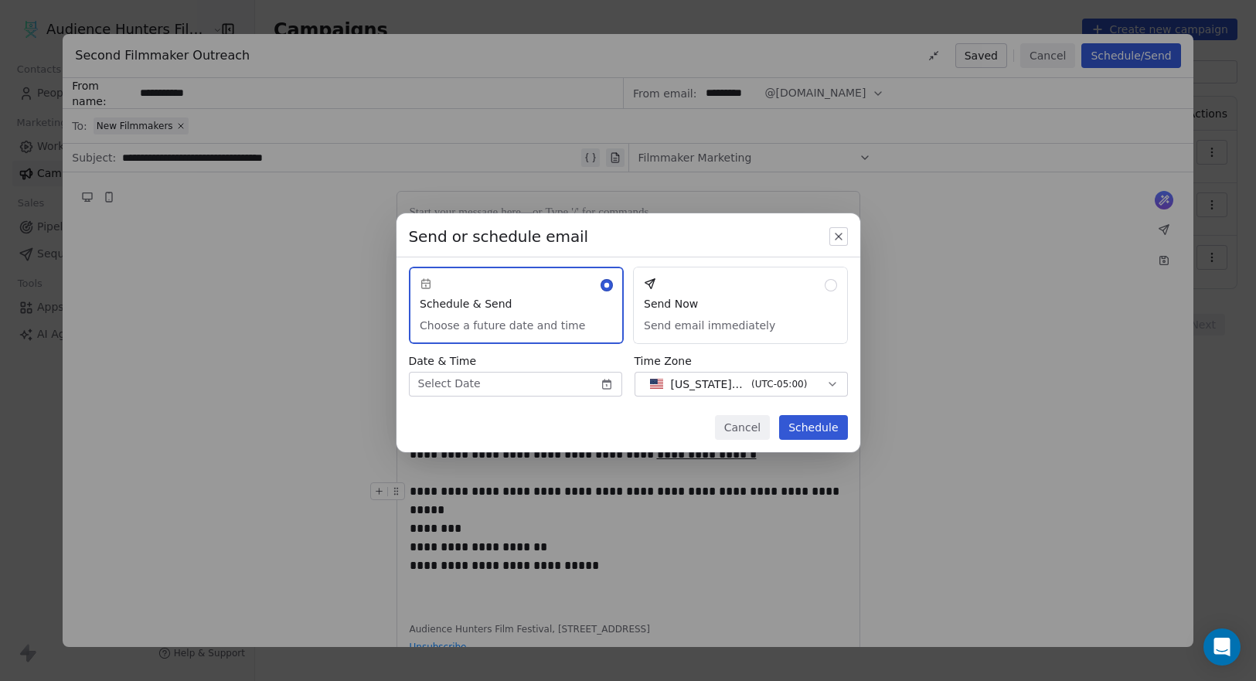
click at [739, 314] on button "Send Now Send email immediately" at bounding box center [740, 305] width 215 height 77
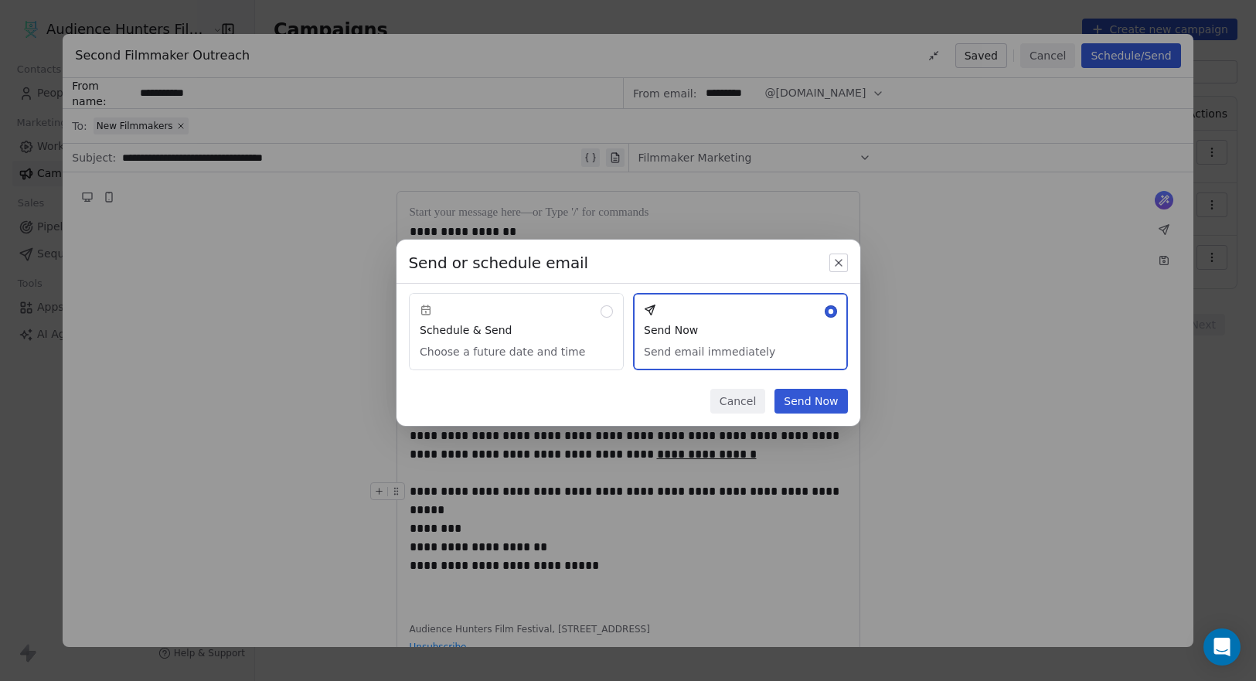
click at [828, 399] on button "Send Now" at bounding box center [810, 401] width 73 height 25
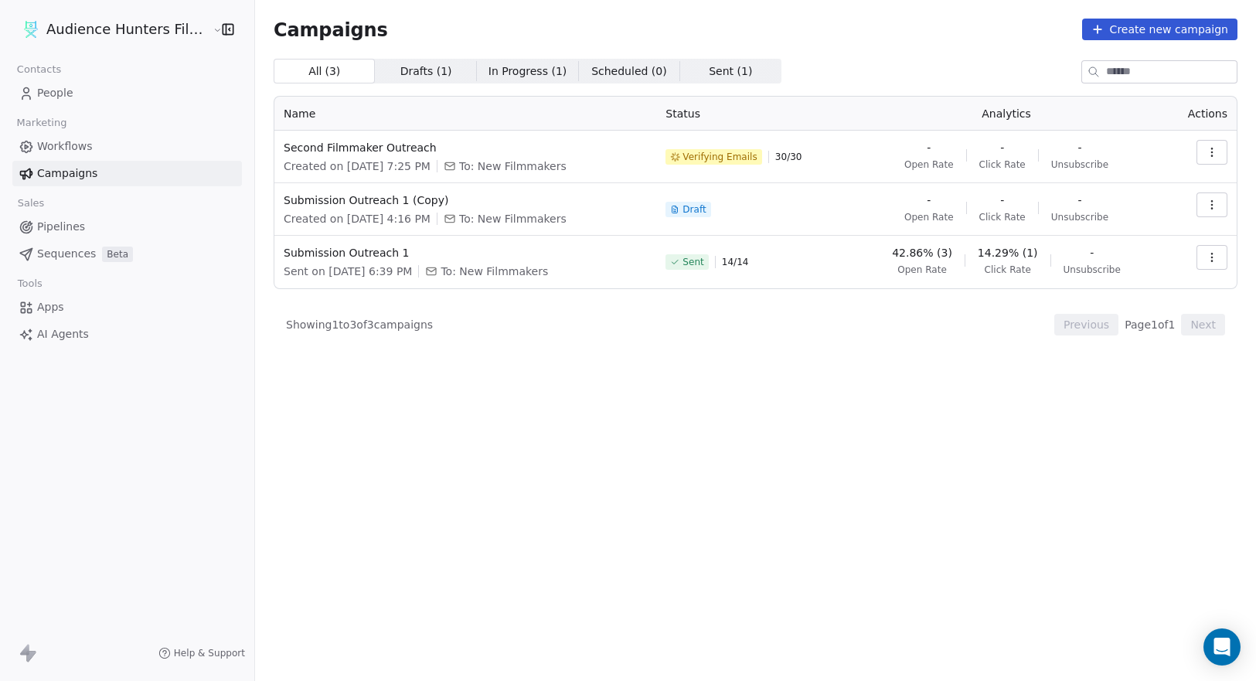
click at [76, 144] on span "Workflows" at bounding box center [65, 146] width 56 height 16
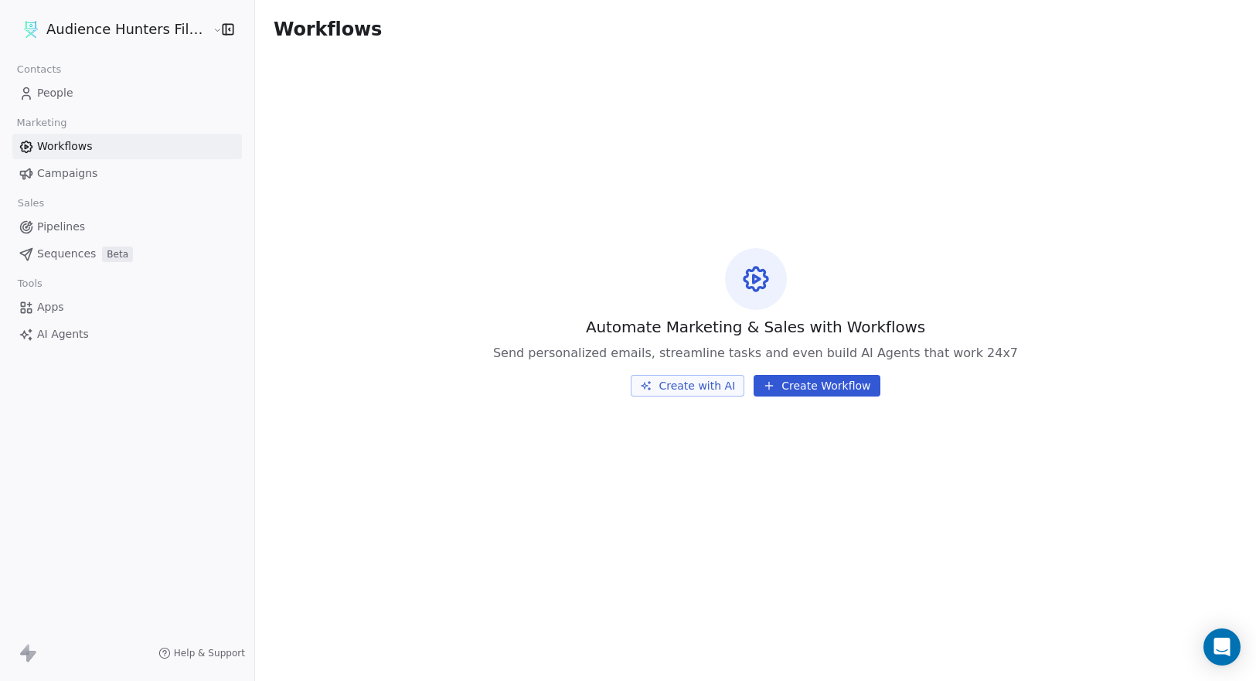
click at [68, 173] on span "Campaigns" at bounding box center [67, 173] width 60 height 16
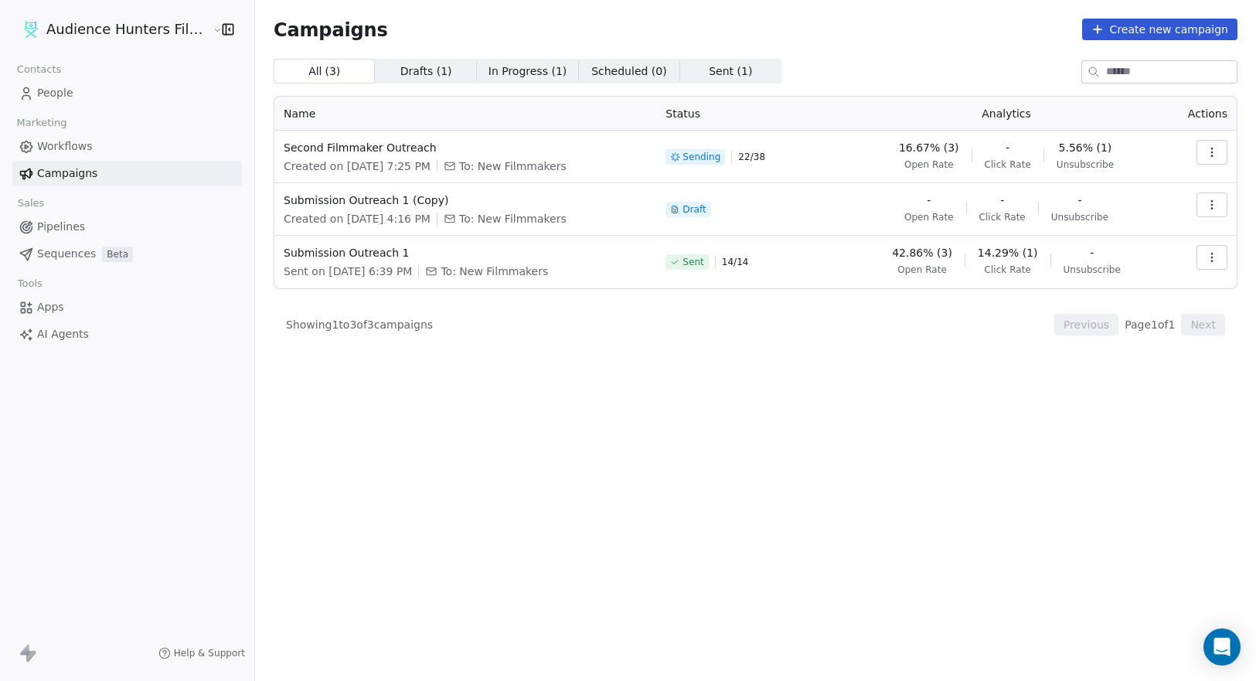
click at [1094, 148] on span "5.56% (1)" at bounding box center [1085, 147] width 53 height 15
click at [1089, 172] on td "16.67% (3) Open Rate - Click Rate 5.56% (1) Unsubscribe" at bounding box center [1005, 157] width 313 height 53
drag, startPoint x: 790, startPoint y: 398, endPoint x: 830, endPoint y: 397, distance: 39.4
click at [790, 399] on div "All ( 3 ) All ( 3 ) Drafts ( 1 ) Drafts ( 1 ) In Progress ( 1 ) In Progress ( 1…" at bounding box center [755, 302] width 963 height 486
click at [736, 497] on div "All ( 3 ) All ( 3 ) Drafts ( 1 ) Drafts ( 1 ) In Progress ( 1 ) In Progress ( 1…" at bounding box center [755, 302] width 963 height 486
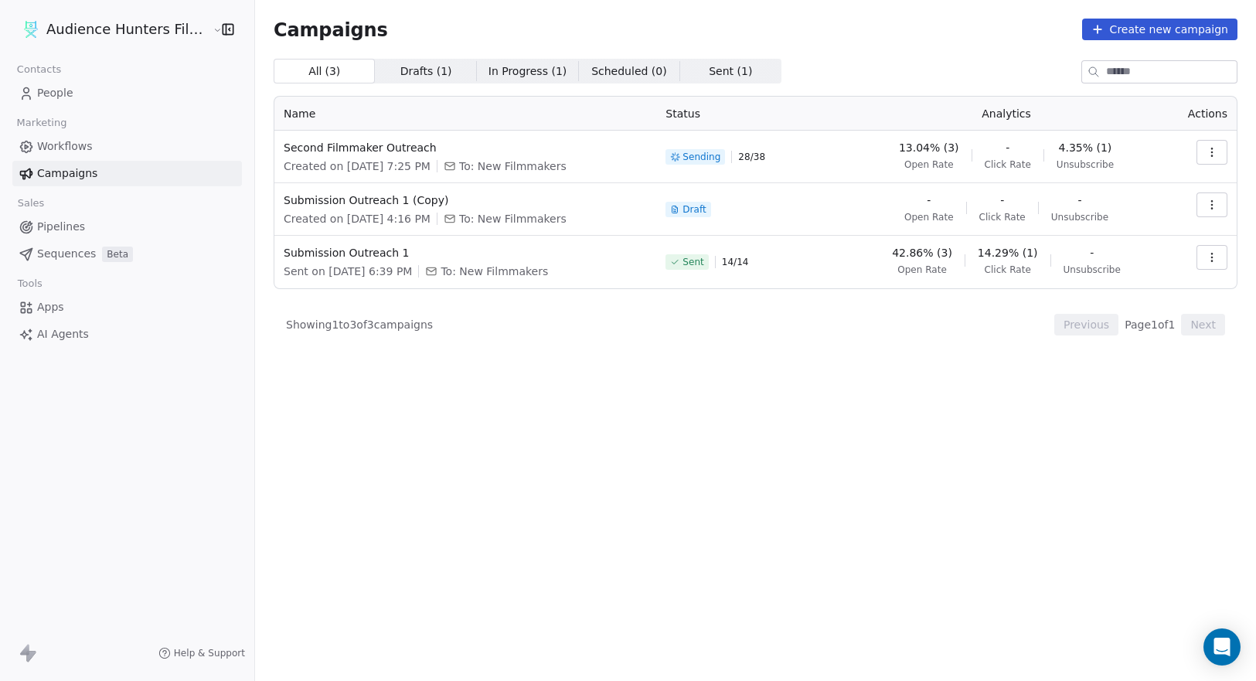
click at [1208, 255] on icon "button" at bounding box center [1211, 257] width 12 height 12
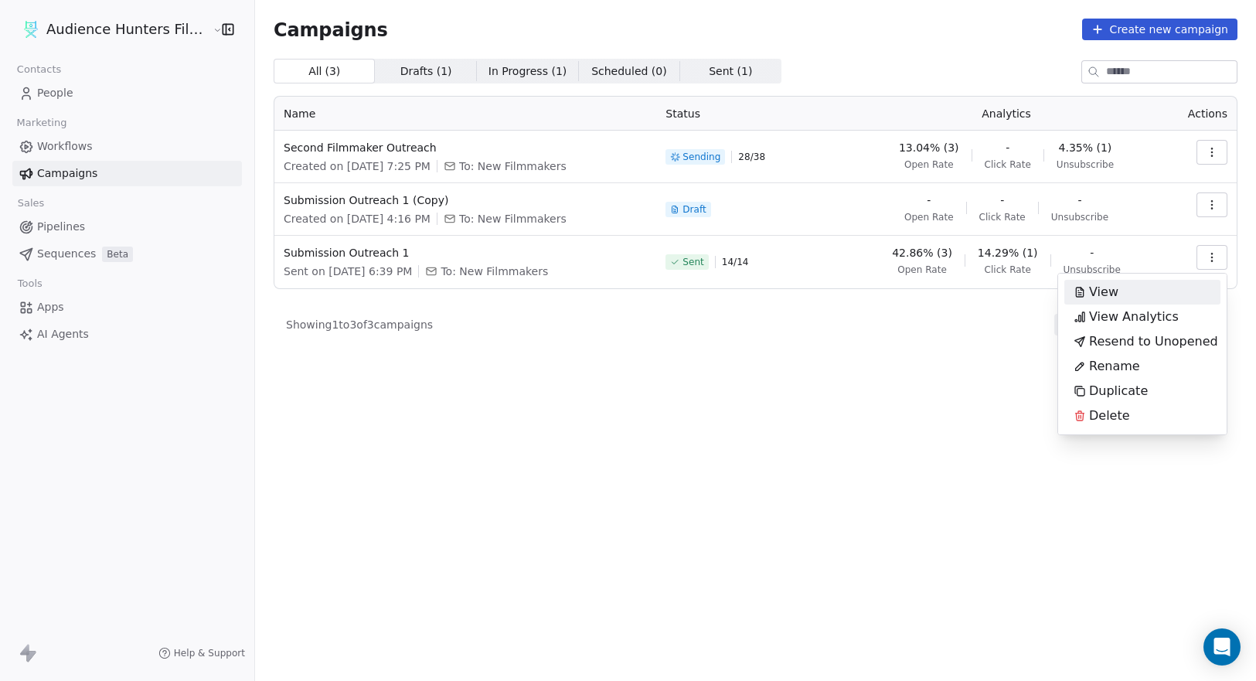
click at [1144, 301] on div "View" at bounding box center [1142, 292] width 156 height 25
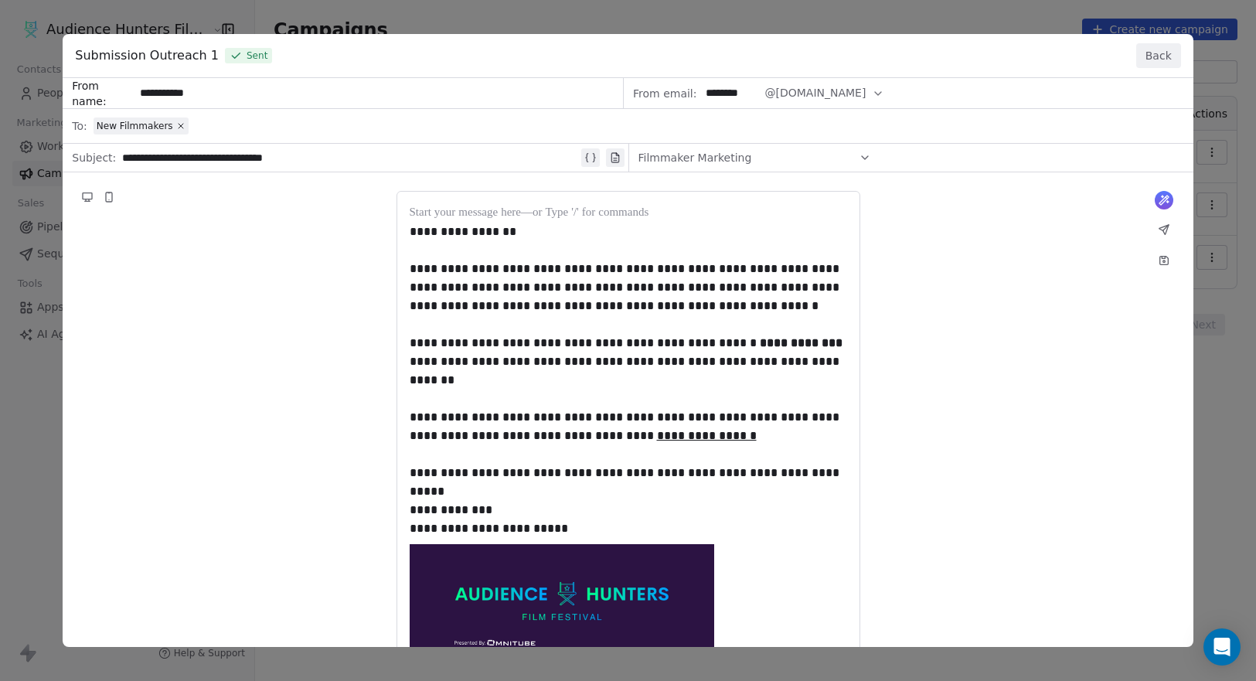
click at [1159, 49] on button "Back" at bounding box center [1158, 55] width 45 height 25
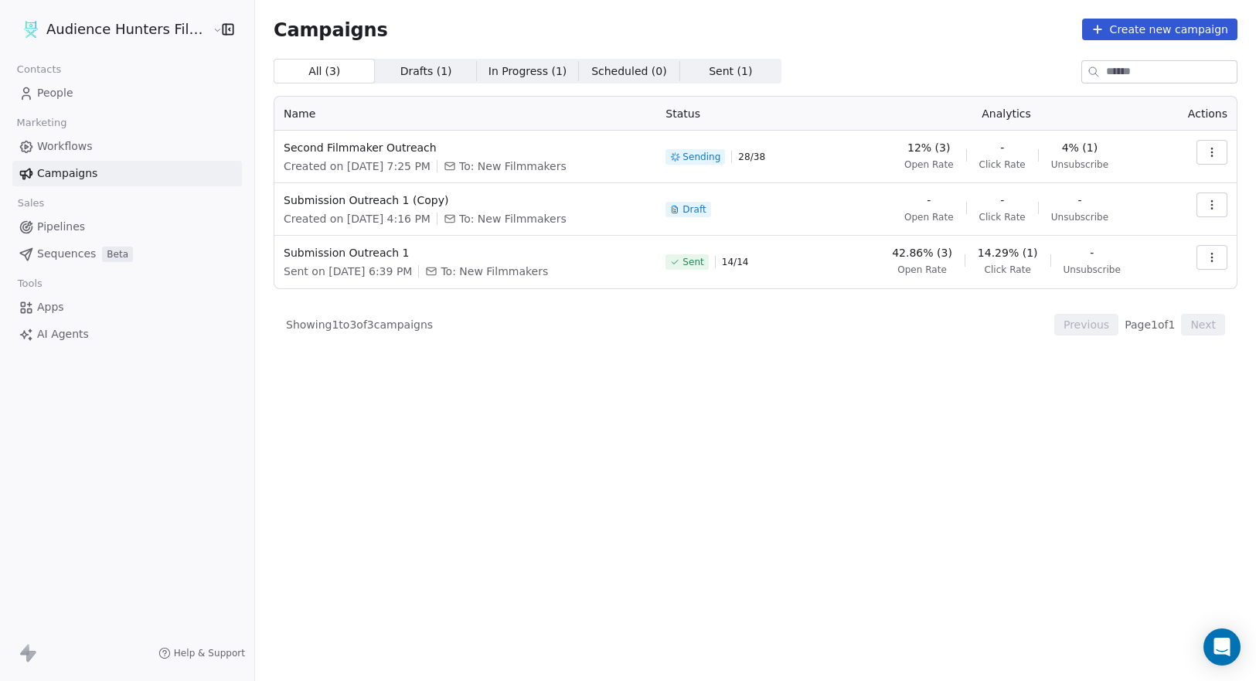
click at [1209, 253] on icon "button" at bounding box center [1211, 257] width 12 height 12
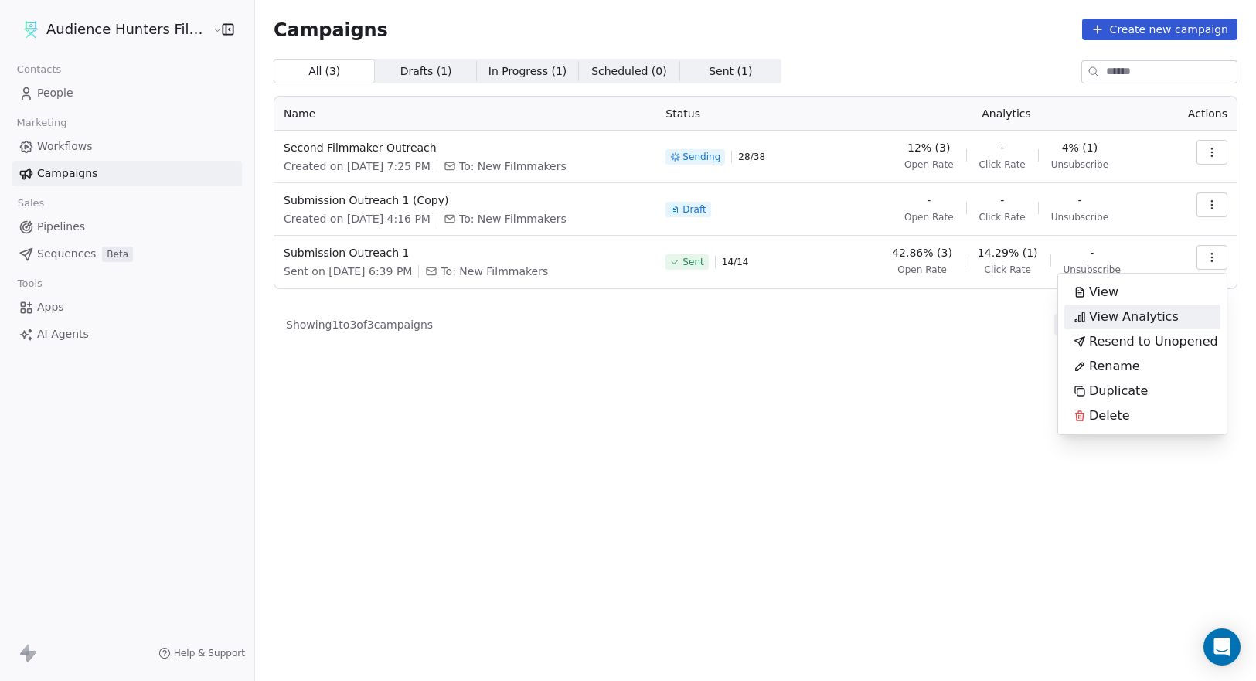
click at [1153, 315] on span "View Analytics" at bounding box center [1134, 317] width 90 height 19
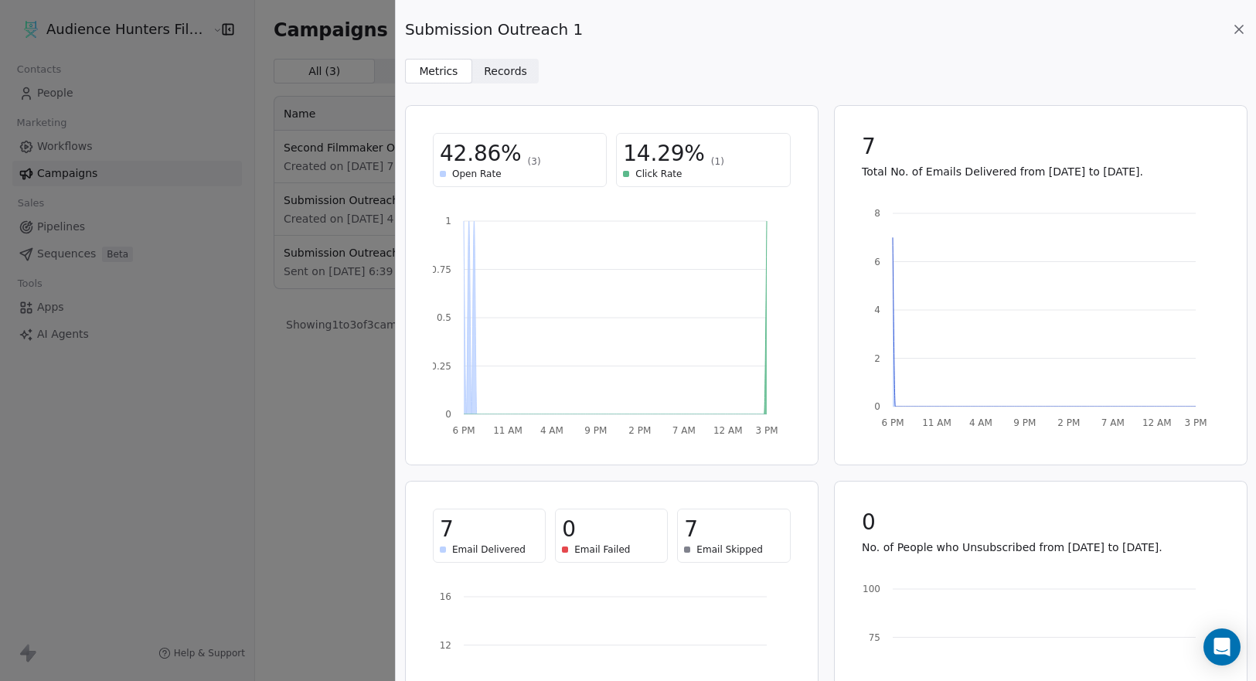
click at [503, 70] on span "Records" at bounding box center [505, 71] width 43 height 16
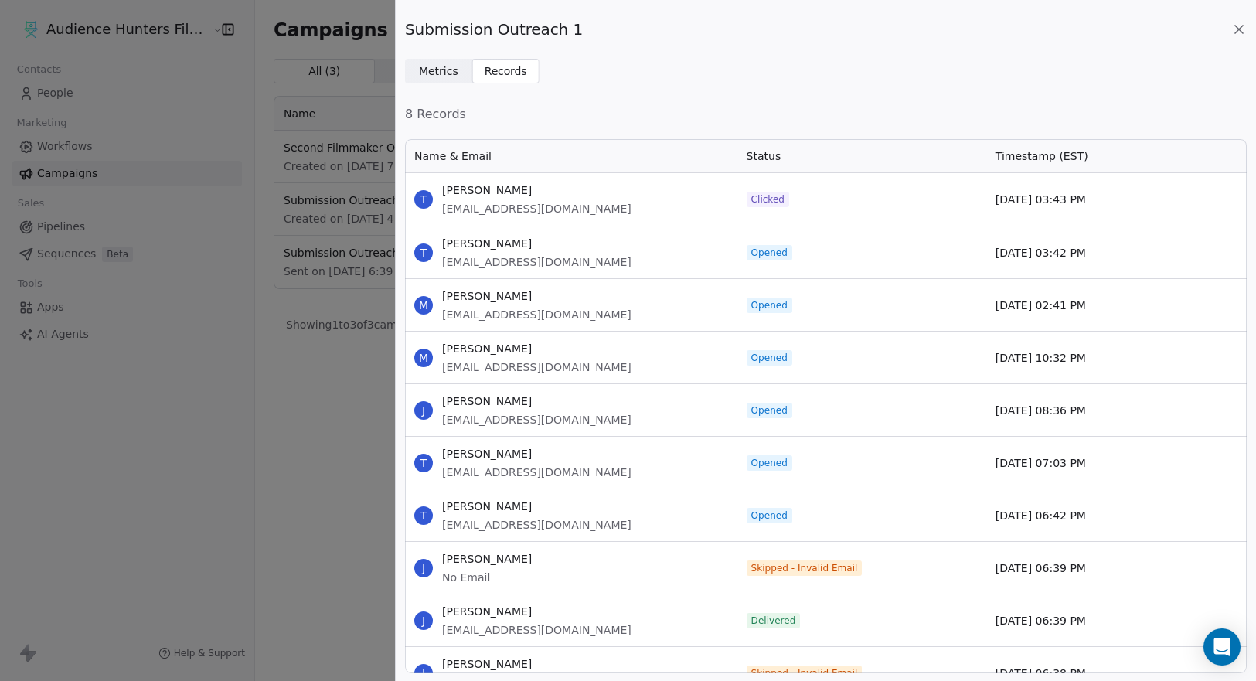
click at [766, 202] on span "Clicked" at bounding box center [767, 199] width 33 height 12
click at [1237, 26] on icon at bounding box center [1238, 29] width 15 height 15
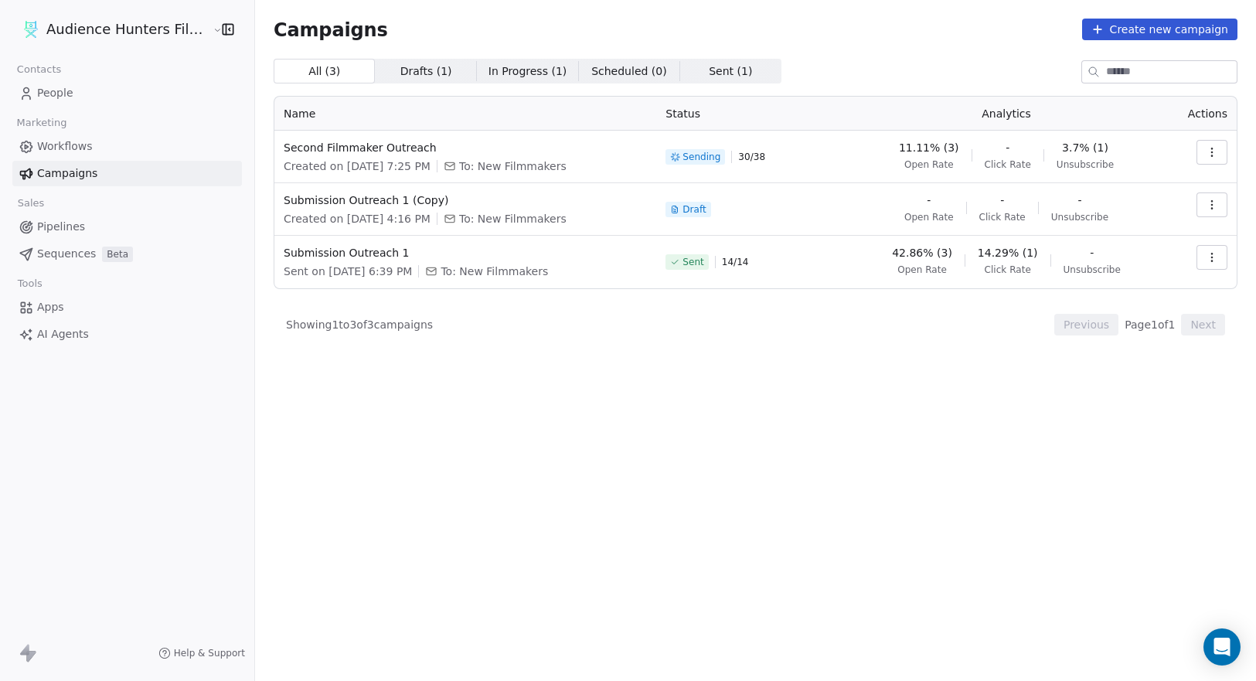
click at [615, 443] on div "All ( 3 ) All ( 3 ) Drafts ( 1 ) Drafts ( 1 ) In Progress ( 1 ) In Progress ( 1…" at bounding box center [755, 302] width 963 height 486
click at [1213, 151] on icon "button" at bounding box center [1211, 152] width 12 height 12
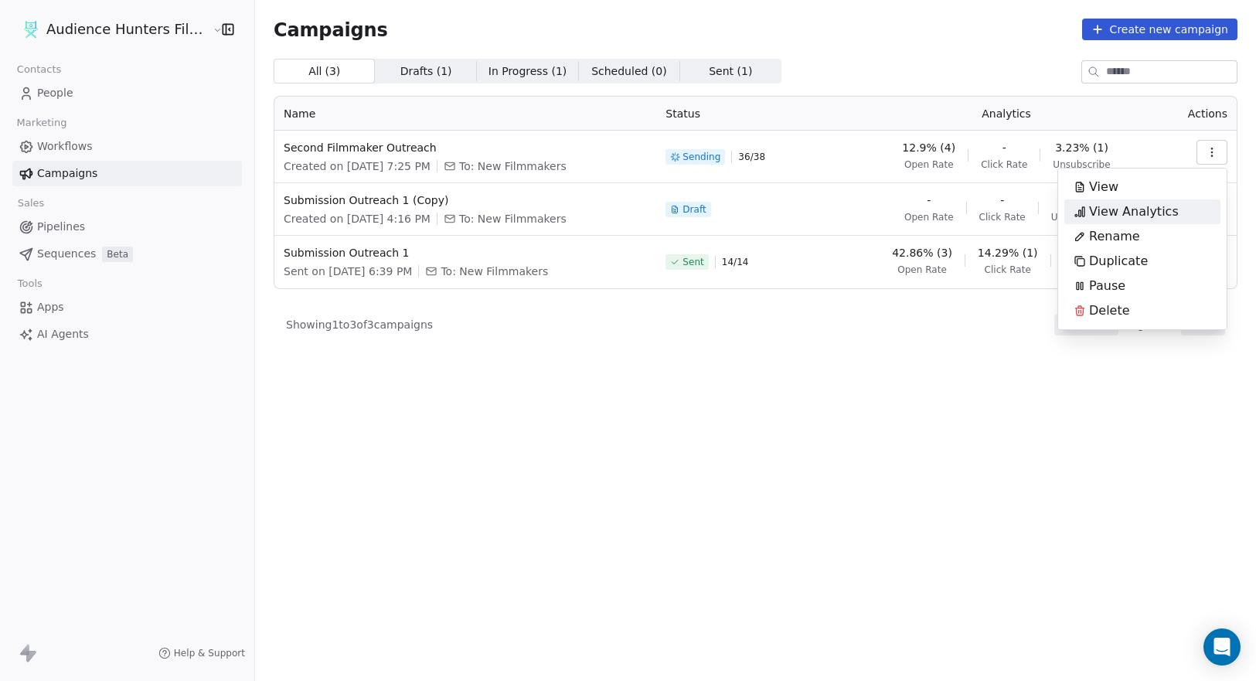
click at [1177, 206] on div "View Analytics" at bounding box center [1126, 211] width 124 height 25
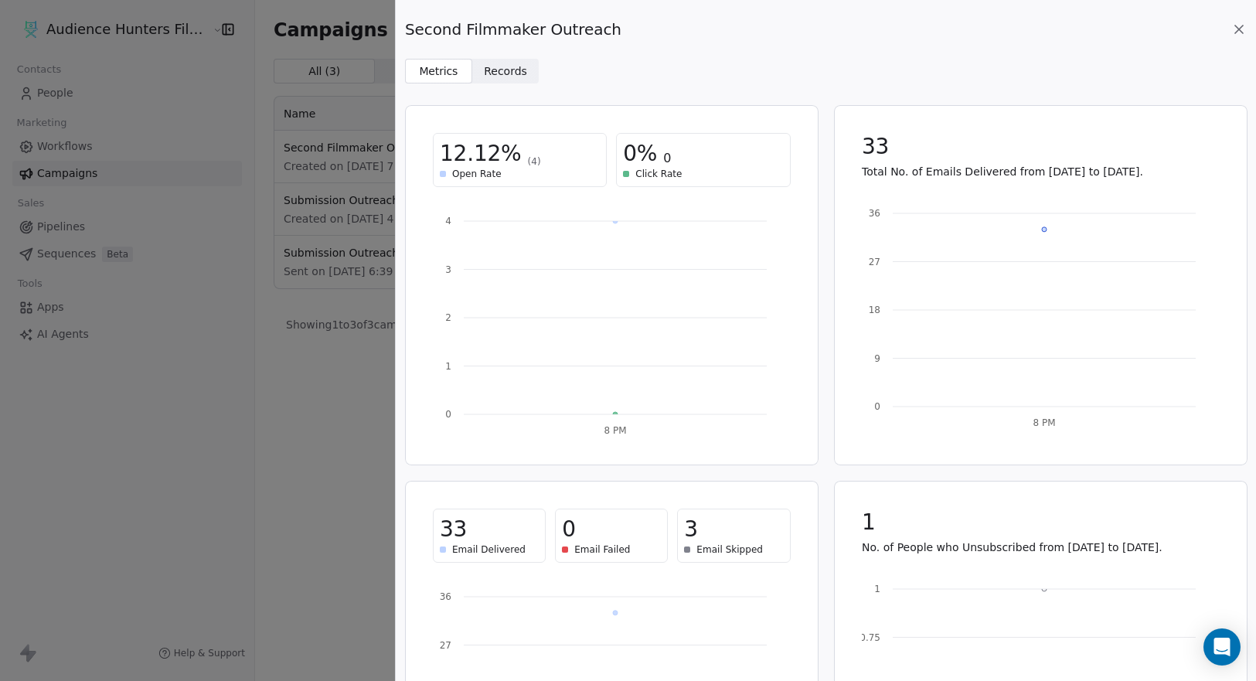
click at [518, 63] on span "Records" at bounding box center [505, 71] width 43 height 16
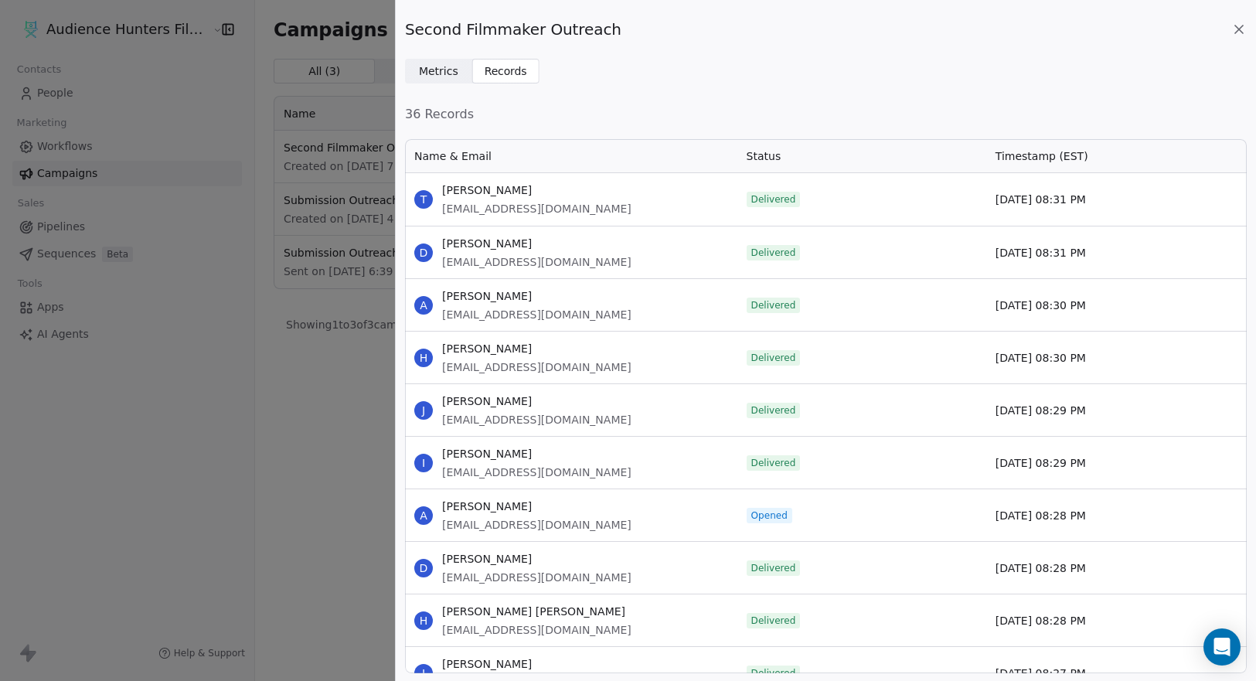
scroll to position [524, 830]
click at [1238, 29] on icon at bounding box center [1239, 29] width 8 height 8
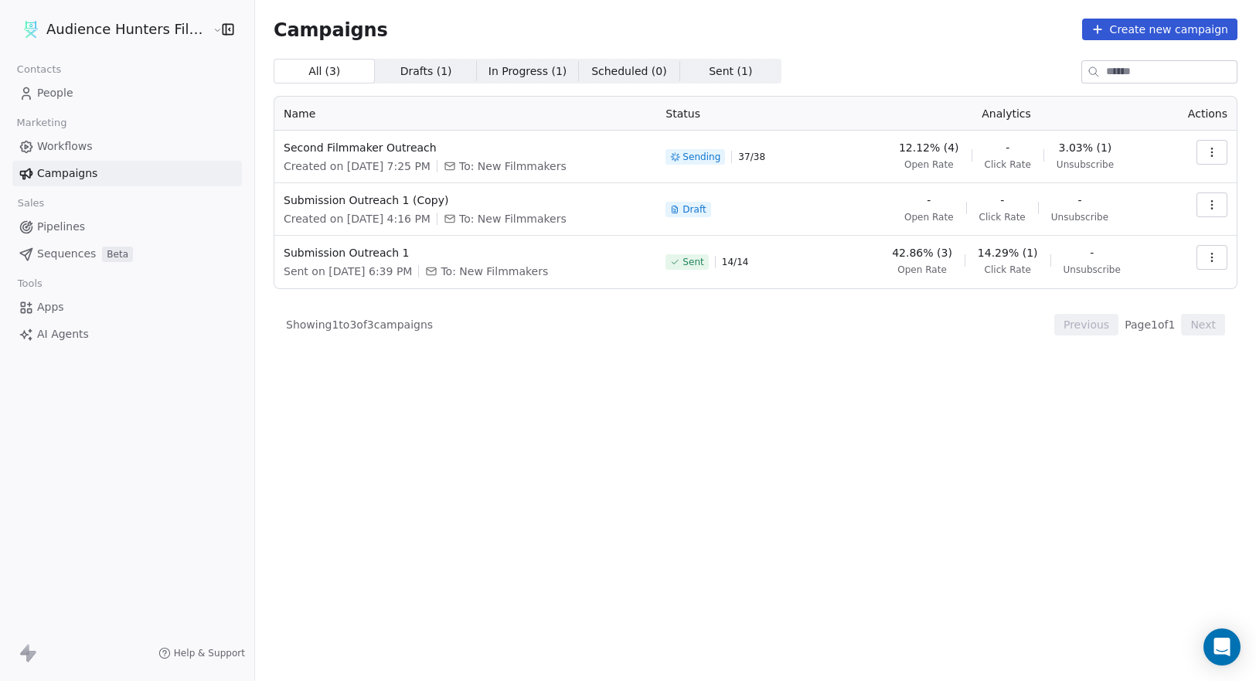
click at [892, 429] on div "All ( 3 ) All ( 3 ) Drafts ( 1 ) Drafts ( 1 ) In Progress ( 1 ) In Progress ( 1…" at bounding box center [755, 302] width 963 height 486
click at [958, 370] on div "All ( 3 ) All ( 3 ) Drafts ( 1 ) Drafts ( 1 ) In Progress ( 1 ) In Progress ( 1…" at bounding box center [755, 302] width 963 height 486
click at [110, 99] on link "People" at bounding box center [126, 92] width 229 height 25
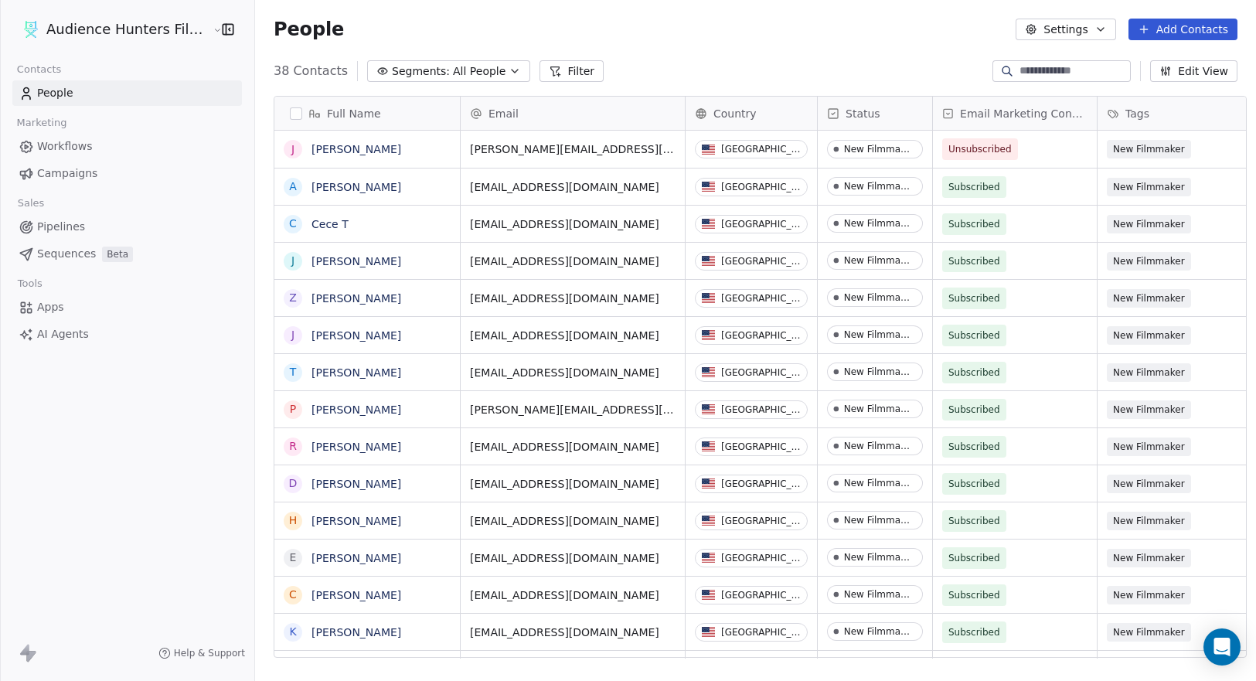
scroll to position [588, 999]
click at [100, 147] on link "Workflows" at bounding box center [126, 146] width 229 height 25
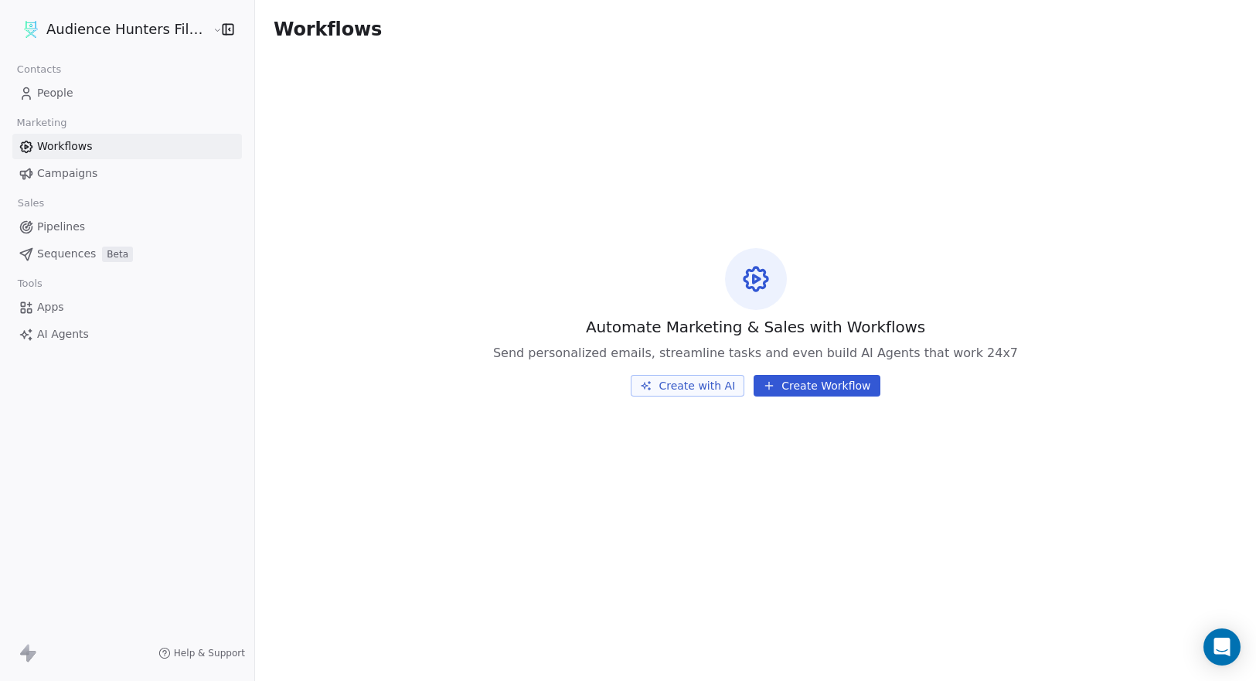
click at [93, 168] on link "Campaigns" at bounding box center [126, 173] width 229 height 25
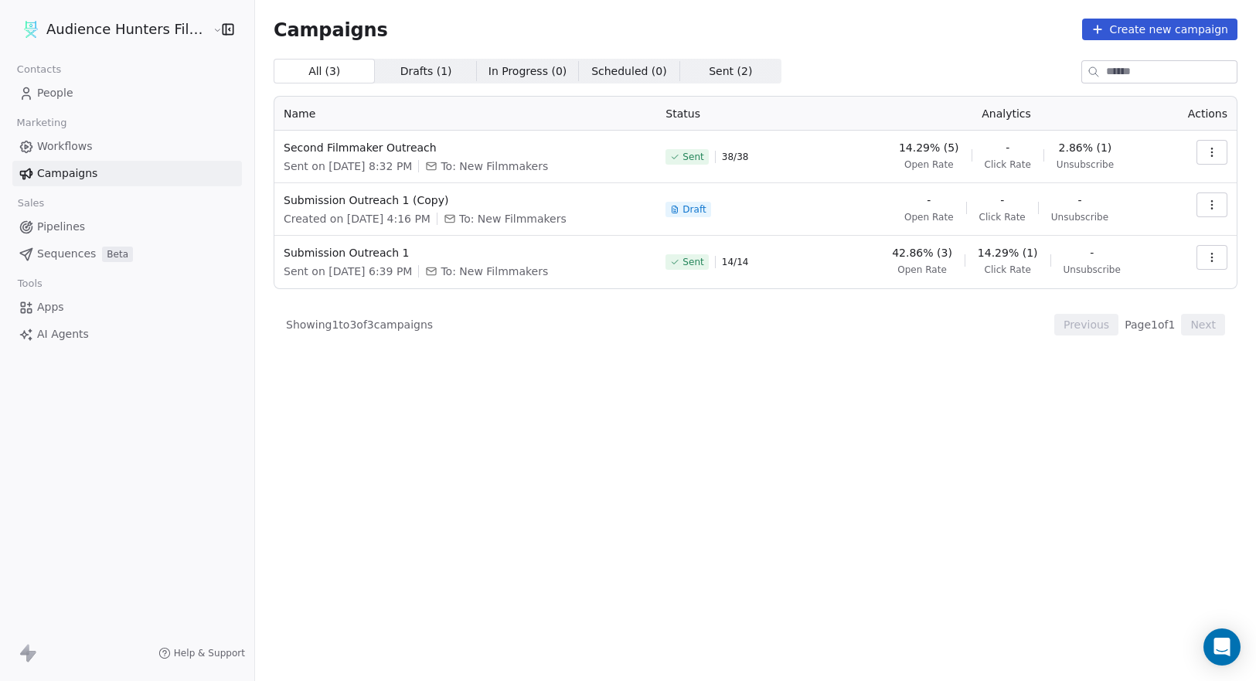
click at [770, 518] on div "All ( 3 ) All ( 3 ) Drafts ( 1 ) Drafts ( 1 ) In Progress ( 0 ) In Progress ( 0…" at bounding box center [755, 302] width 963 height 486
